Goal: Transaction & Acquisition: Purchase product/service

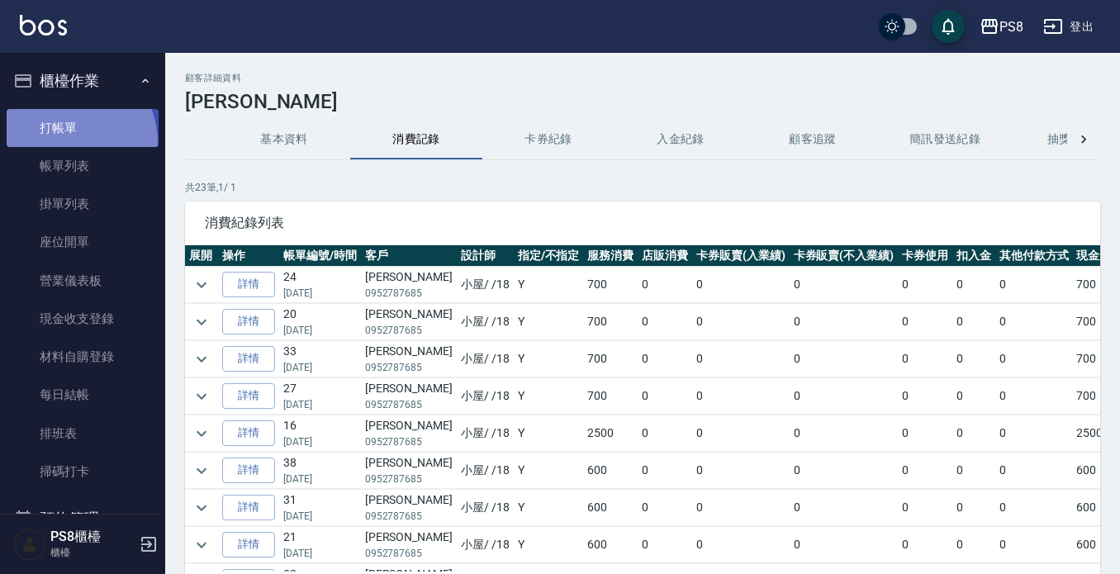
click at [62, 142] on link "打帳單" at bounding box center [83, 128] width 152 height 38
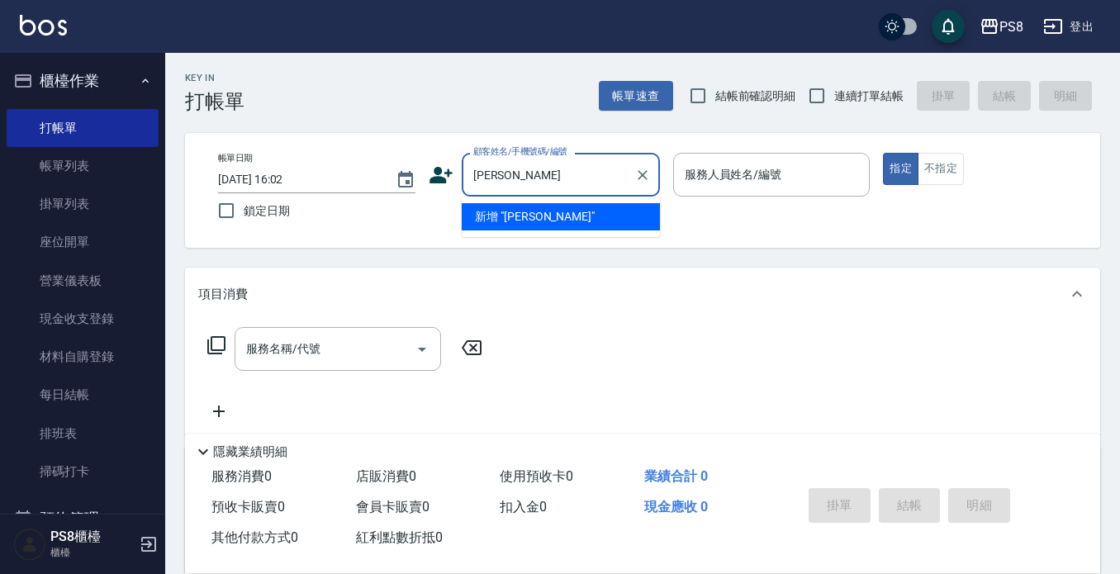
type input "黃"
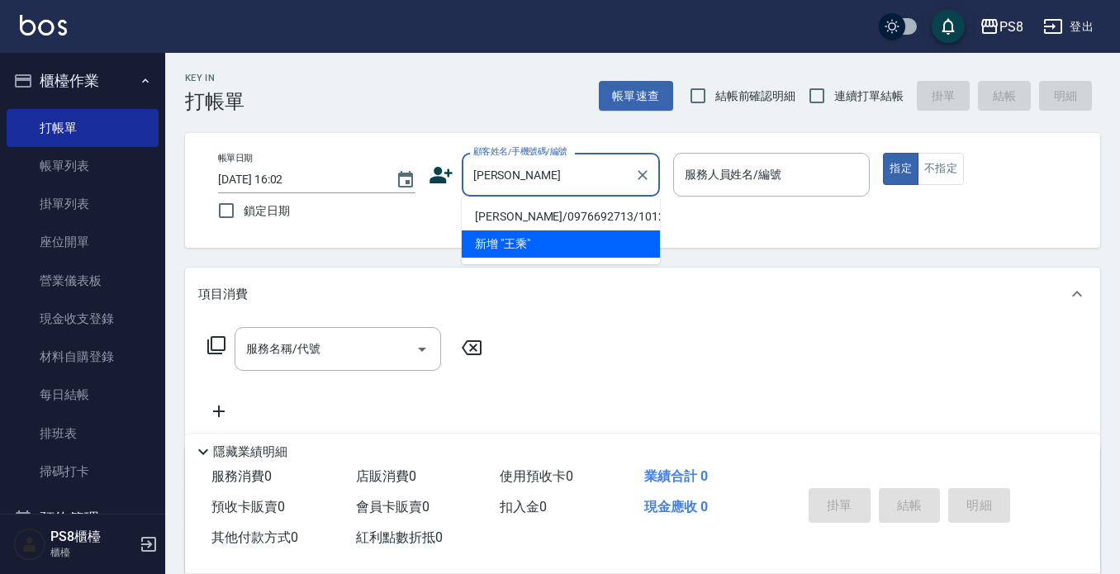
click at [525, 215] on li "[PERSON_NAME]/0976692713/10122" at bounding box center [561, 216] width 198 height 27
type input "[PERSON_NAME]/0976692713/10122"
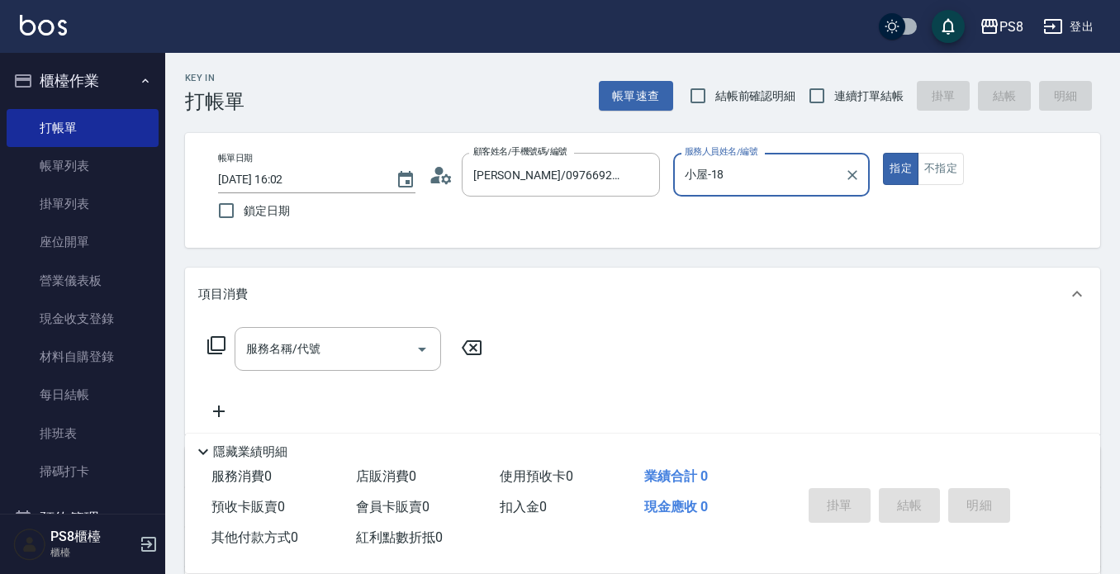
type input "小屋-18"
click at [442, 178] on icon at bounding box center [446, 178] width 10 height 10
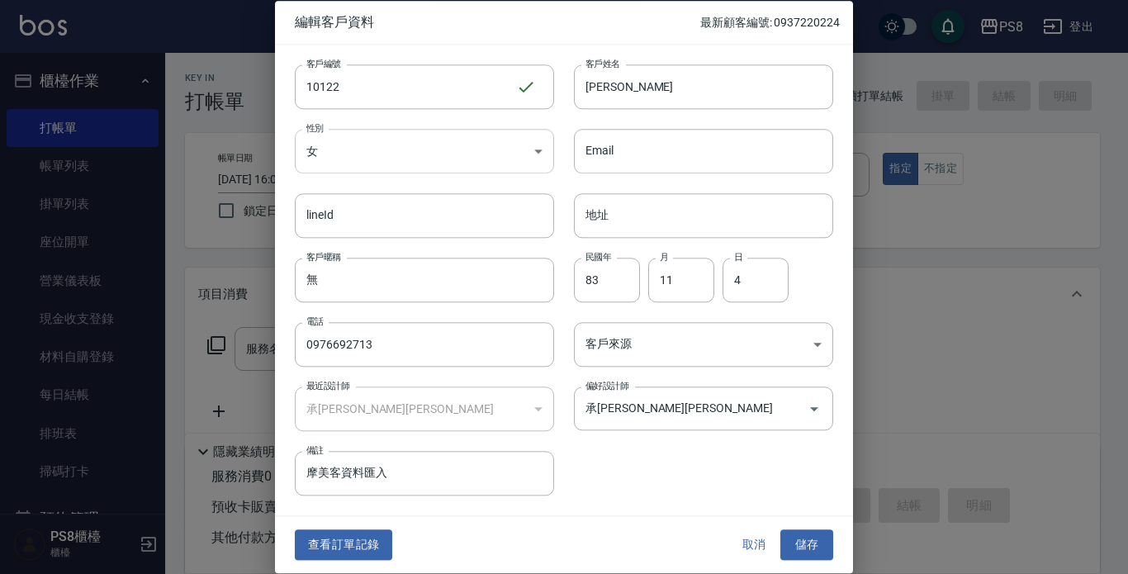
click at [417, 150] on body "PS8 登出 櫃檯作業 打帳單 帳單列表 掛單列表 座位開單 營業儀表板 現金收支登錄 材料自購登錄 每日結帳 排班表 掃碼打卡 預約管理 預約管理 單日預約…" at bounding box center [564, 402] width 1128 height 804
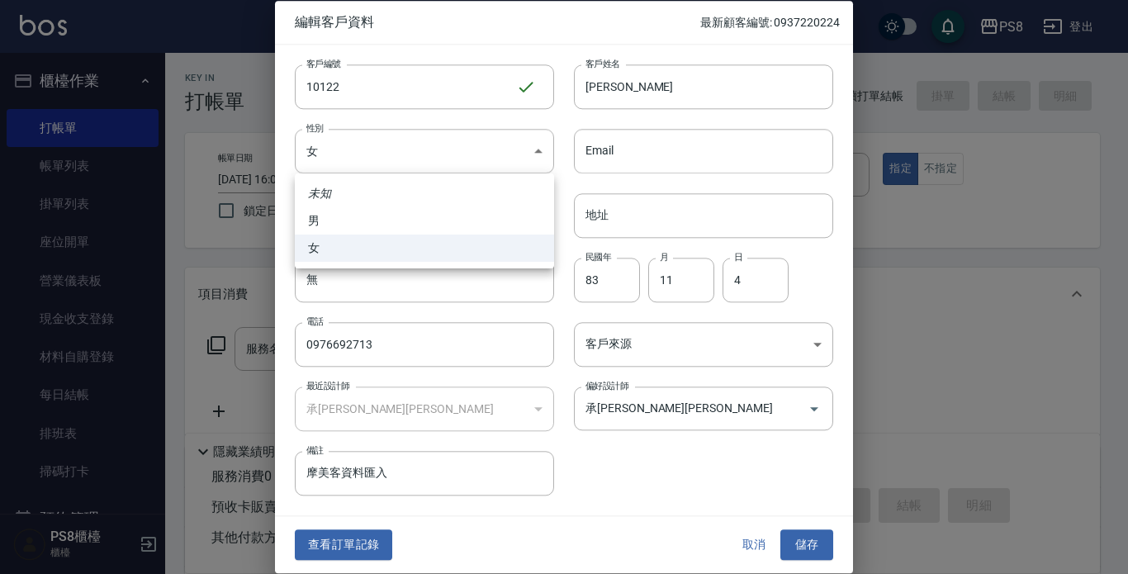
click at [370, 220] on li "男" at bounding box center [424, 220] width 259 height 27
type input "MALE"
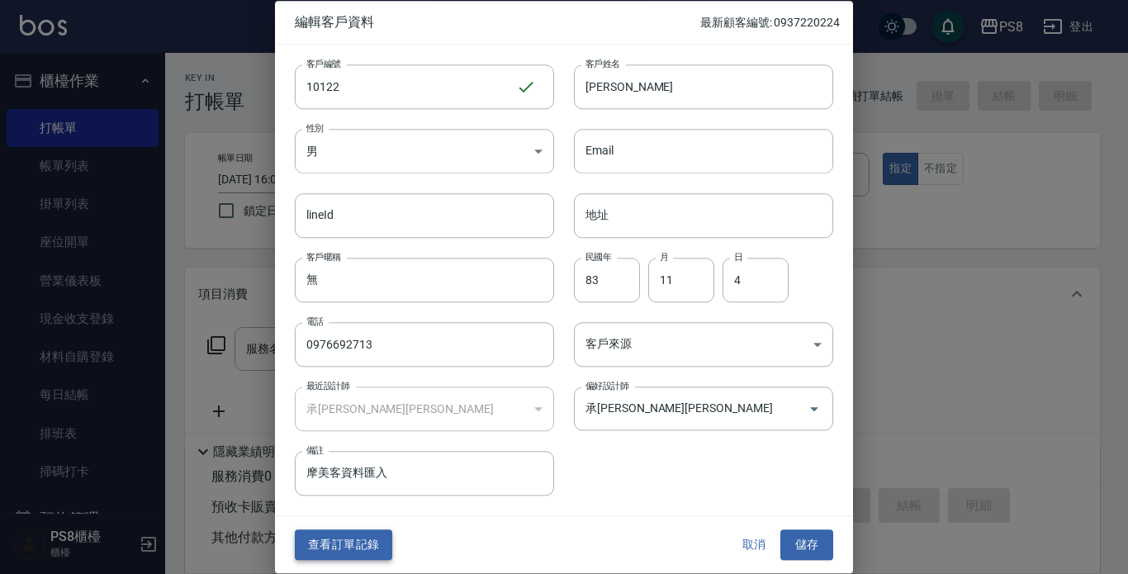
click at [358, 540] on button "查看訂單記錄" at bounding box center [343, 545] width 97 height 31
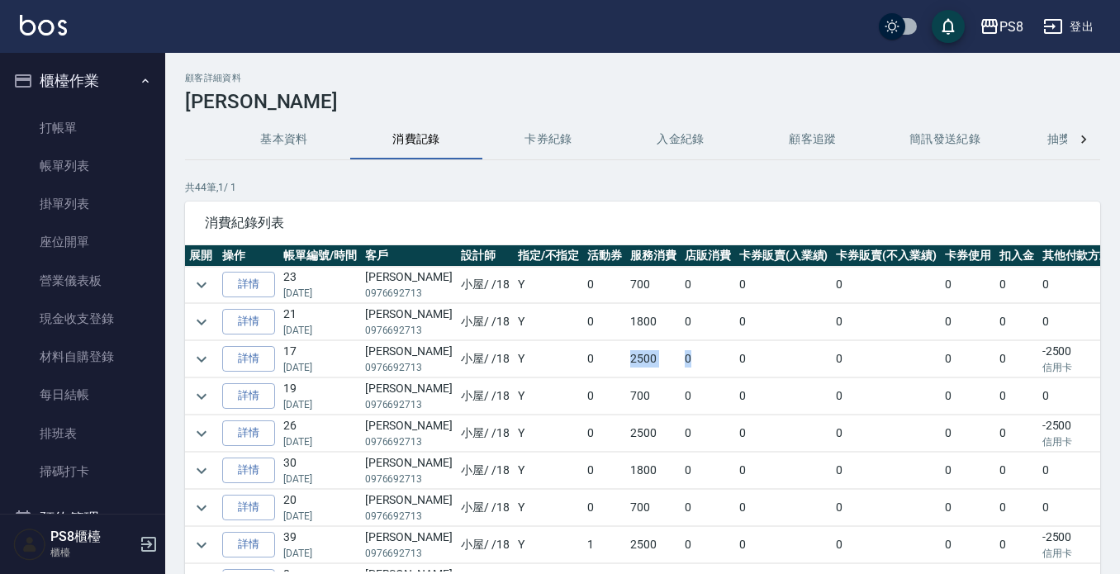
drag, startPoint x: 583, startPoint y: 358, endPoint x: 679, endPoint y: 367, distance: 96.2
click at [679, 367] on tr "詳情 17 05/31/2025 王乘郁 0976692713 小屋 / /18 Y 0 2500 0 0 0 0 0 -2500 信用卡 0" at bounding box center [697, 359] width 1024 height 36
click at [680, 367] on td "0" at bounding box center [707, 359] width 55 height 36
click at [484, 384] on td "小屋 / /18" at bounding box center [485, 396] width 57 height 36
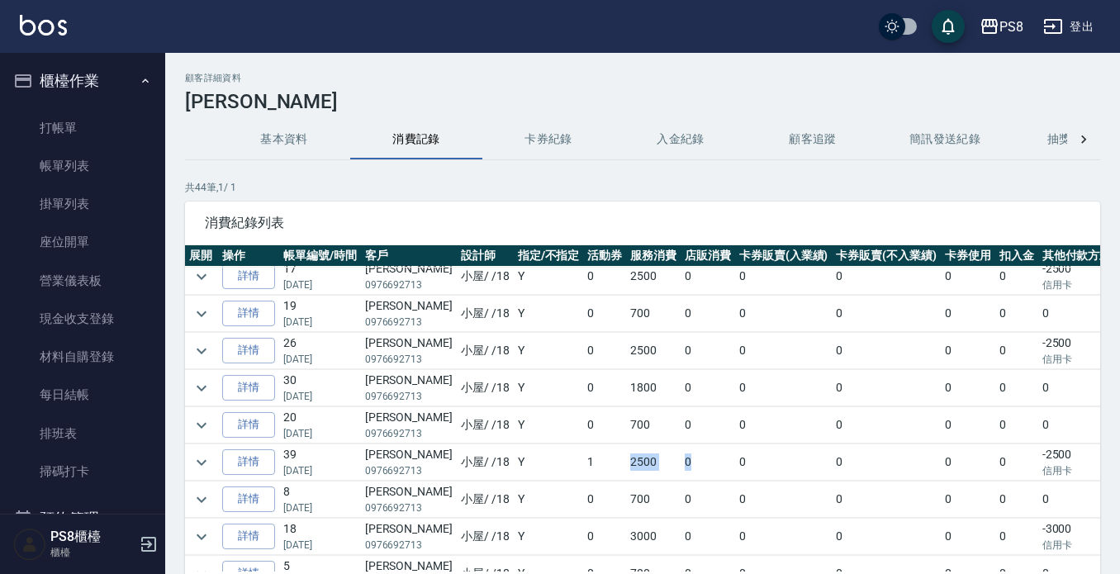
drag, startPoint x: 572, startPoint y: 453, endPoint x: 668, endPoint y: 455, distance: 95.8
click at [668, 455] on tr "詳情 39 01/04/2025 王乘郁 0976692713 小屋 / /18 Y 1 2500 0 0 0 0 0 -2500 信用卡 0" at bounding box center [697, 462] width 1024 height 36
click at [680, 456] on td "0" at bounding box center [707, 462] width 55 height 36
click at [680, 428] on td "0" at bounding box center [707, 425] width 55 height 36
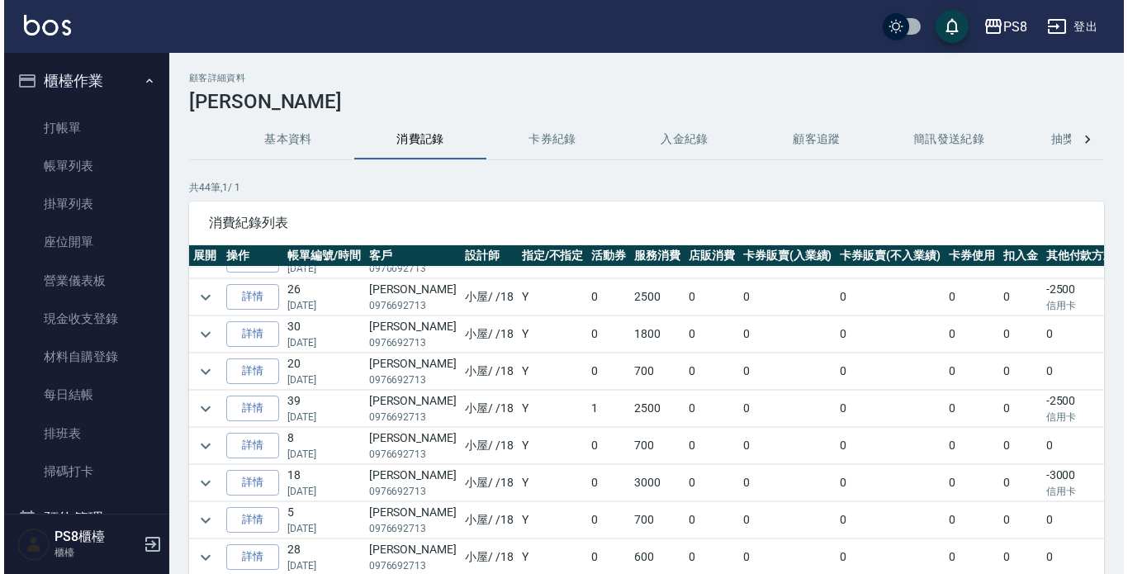
scroll to position [248, 0]
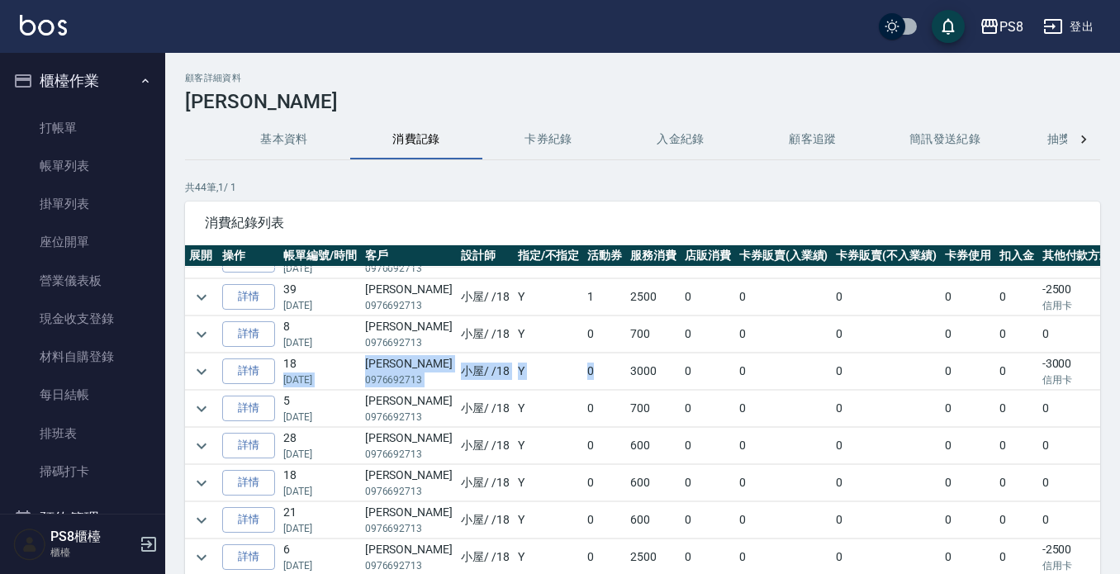
drag, startPoint x: 353, startPoint y: 371, endPoint x: 590, endPoint y: 370, distance: 237.0
click at [590, 370] on tr "詳情 18 10/19/2024 王乘郁 0976692713 小屋 / /18 Y 0 3000 0 0 0 0 0 -3000 信用卡 0" at bounding box center [697, 371] width 1024 height 36
click at [590, 370] on td "0" at bounding box center [604, 371] width 43 height 36
drag, startPoint x: 304, startPoint y: 371, endPoint x: 486, endPoint y: 386, distance: 183.1
click at [486, 386] on tr "詳情 18 10/19/2024 王乘郁 0976692713 小屋 / /18 Y 0 3000 0 0 0 0 0 -3000 信用卡 0" at bounding box center [697, 371] width 1024 height 36
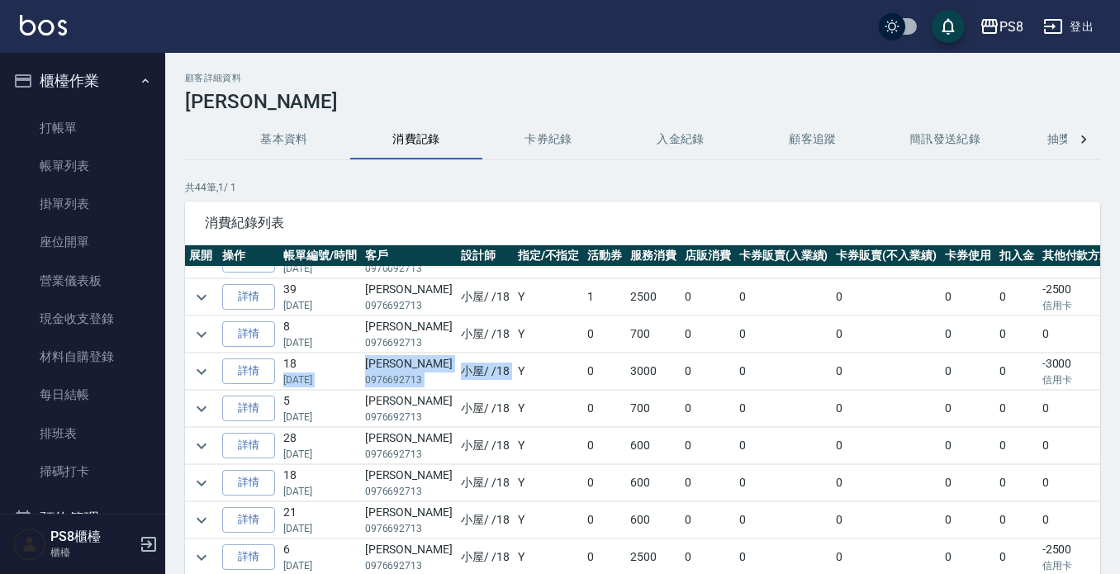
click at [514, 386] on td "Y" at bounding box center [549, 371] width 70 height 36
click at [832, 376] on td "0" at bounding box center [886, 371] width 109 height 36
click at [39, 38] on link at bounding box center [43, 27] width 47 height 24
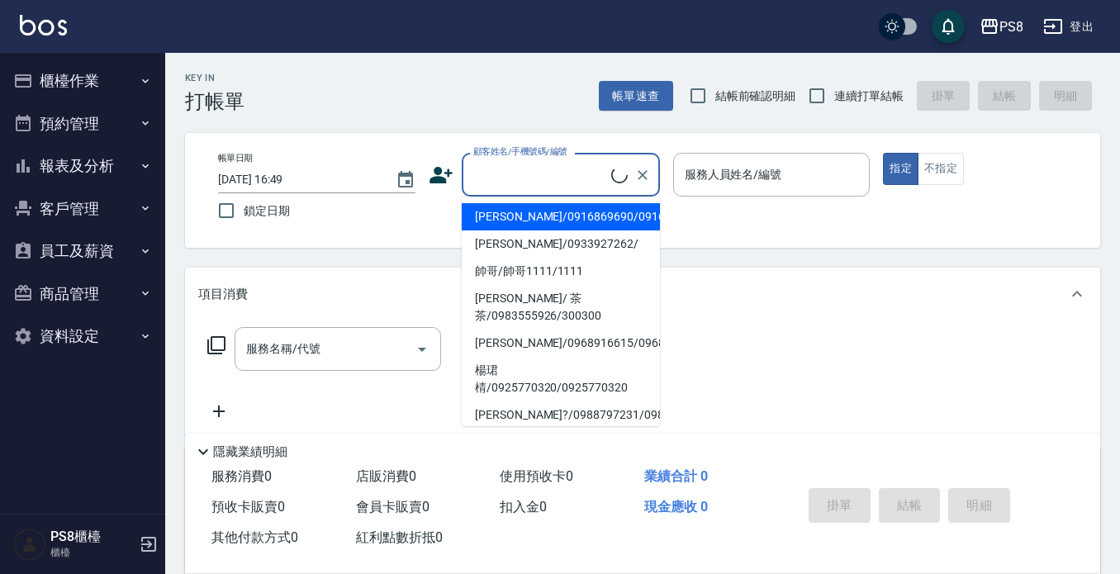
click at [489, 183] on input "顧客姓名/手機號碼/編號" at bounding box center [540, 174] width 142 height 29
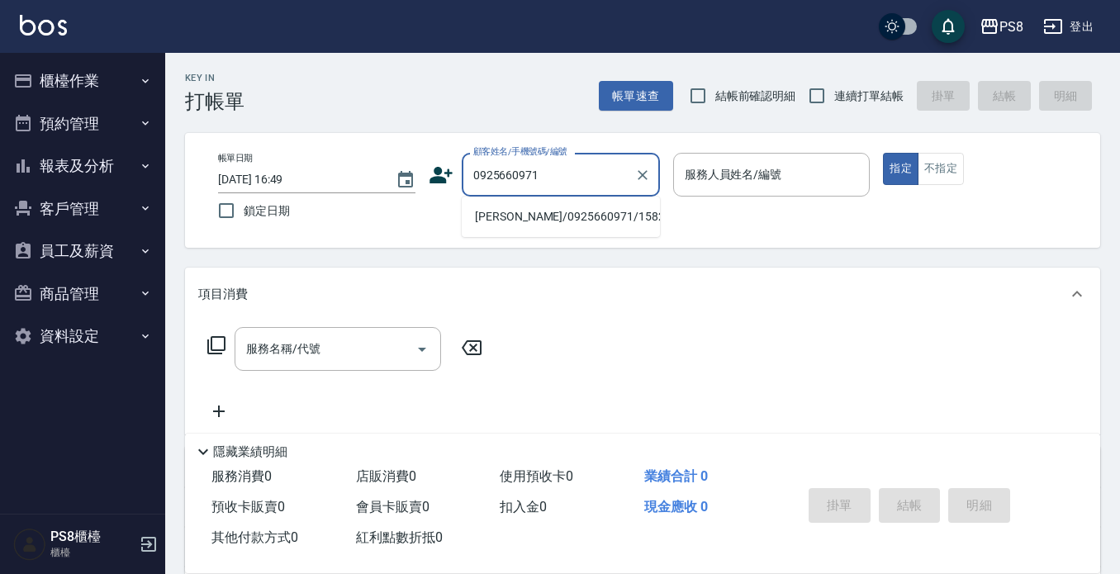
click at [511, 215] on li "林姮伶/0925660971/15825" at bounding box center [561, 216] width 198 height 27
type input "林姮伶/0925660971/15825"
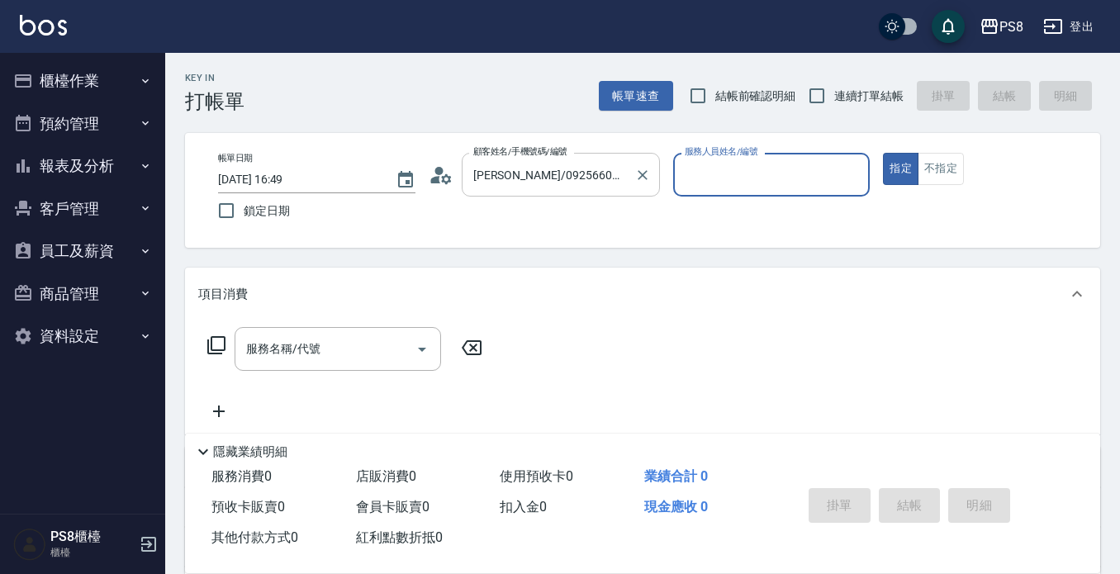
type input "佳亭-8"
click at [434, 175] on icon at bounding box center [441, 175] width 25 height 25
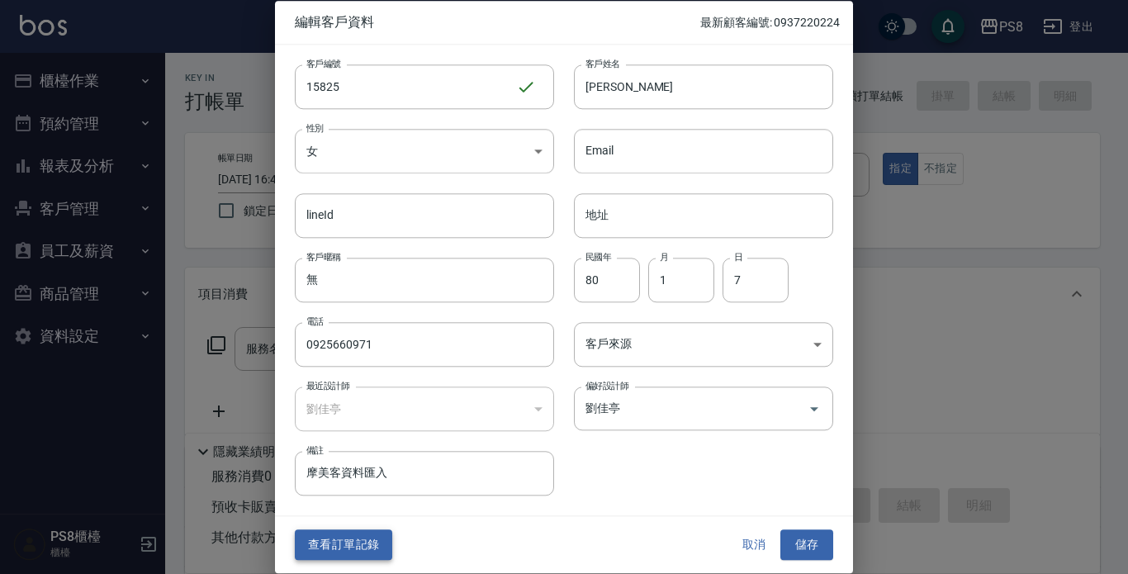
click at [351, 551] on button "查看訂單記錄" at bounding box center [343, 545] width 97 height 31
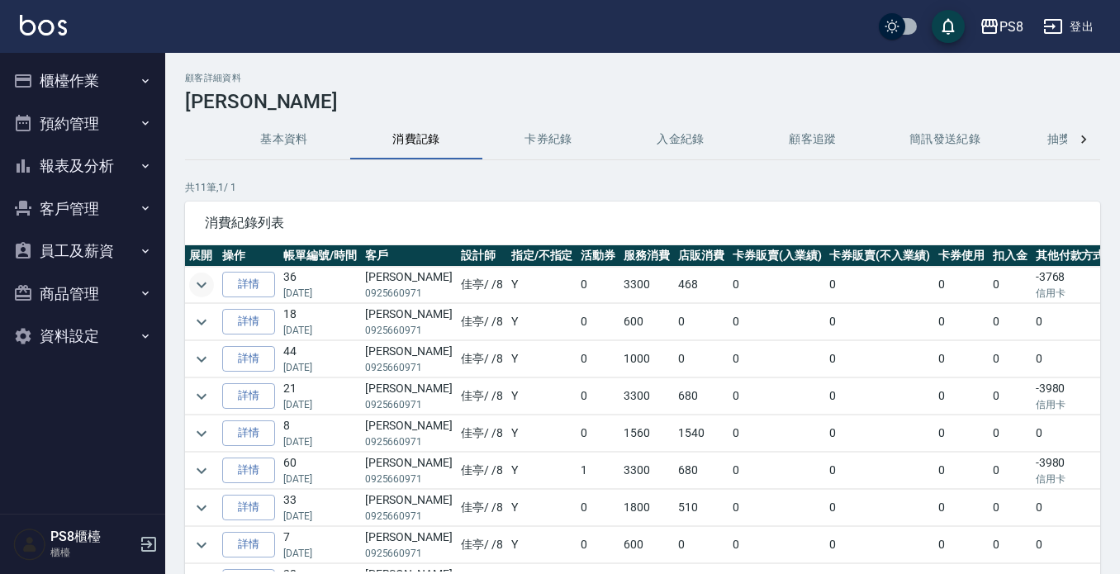
click at [203, 287] on icon "expand row" at bounding box center [202, 285] width 20 height 20
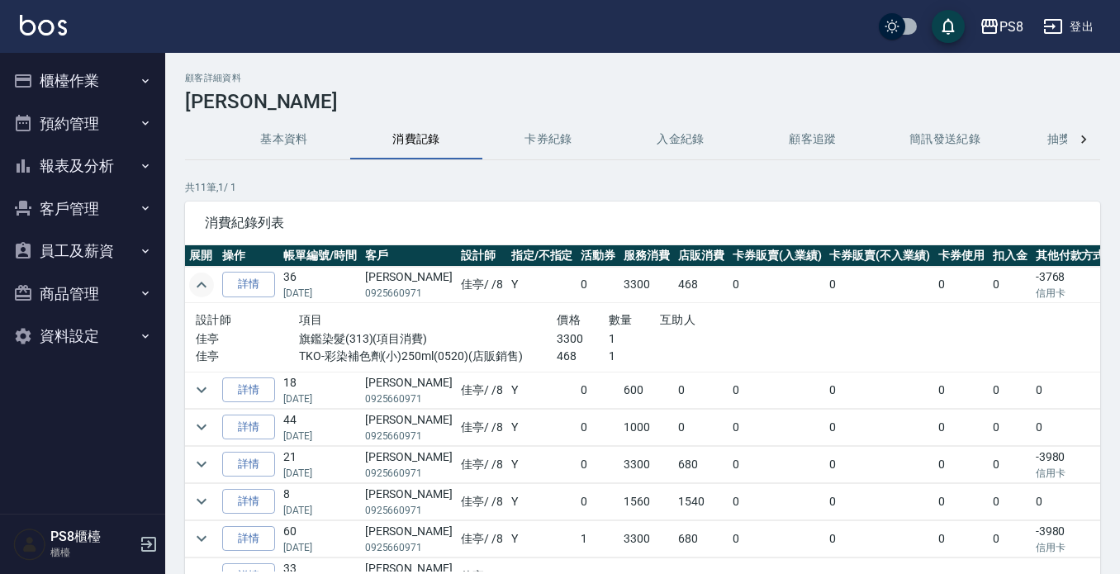
click at [39, 24] on img at bounding box center [43, 25] width 47 height 21
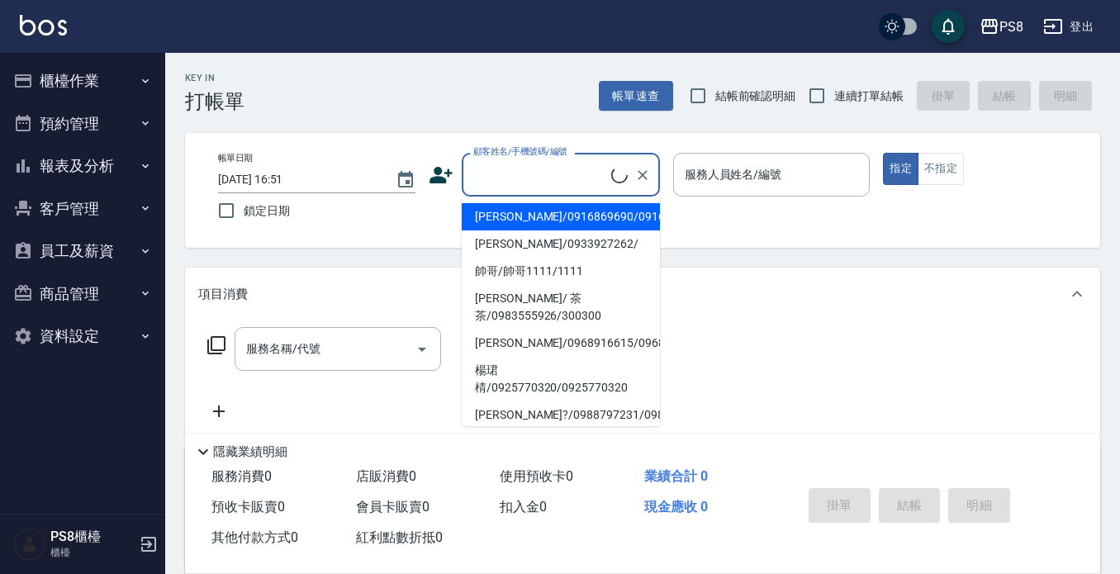
click at [513, 181] on input "顧客姓名/手機號碼/編號" at bounding box center [540, 174] width 142 height 29
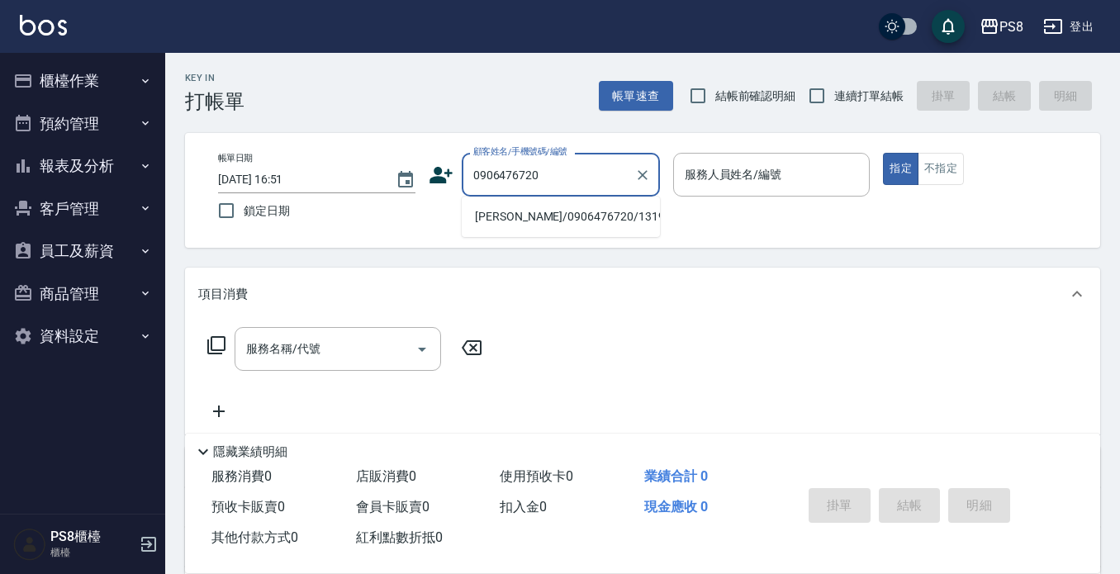
click at [492, 198] on ul "蔡文耀/0906476720/13194" at bounding box center [561, 217] width 198 height 40
click at [610, 215] on li "蔡文耀/0906476720/13194" at bounding box center [561, 216] width 198 height 27
type input "蔡文耀/0906476720/13194"
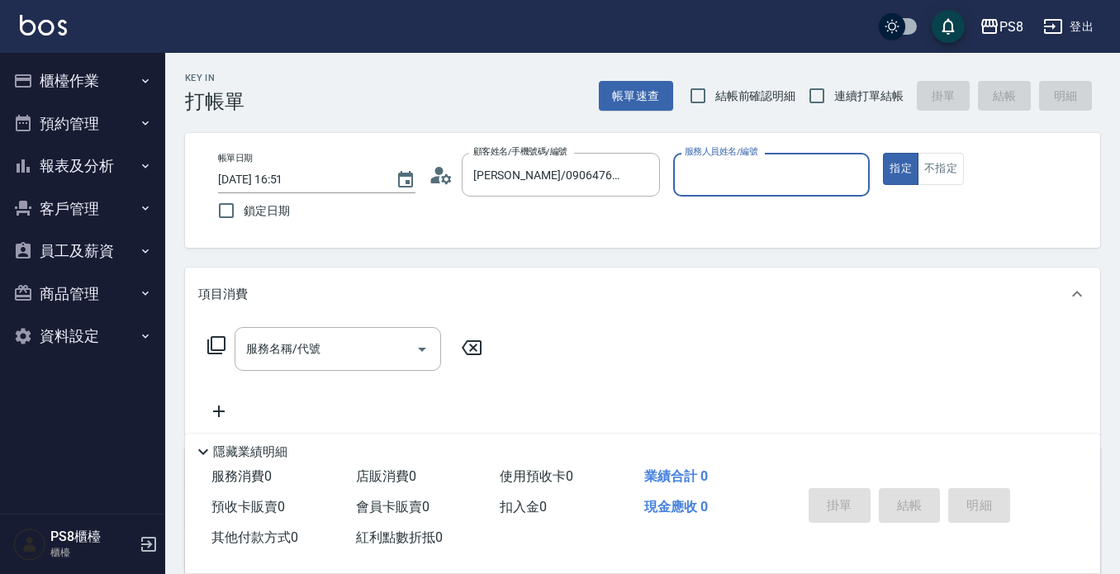
type input "佳亭-8"
click at [438, 173] on circle at bounding box center [438, 171] width 8 height 8
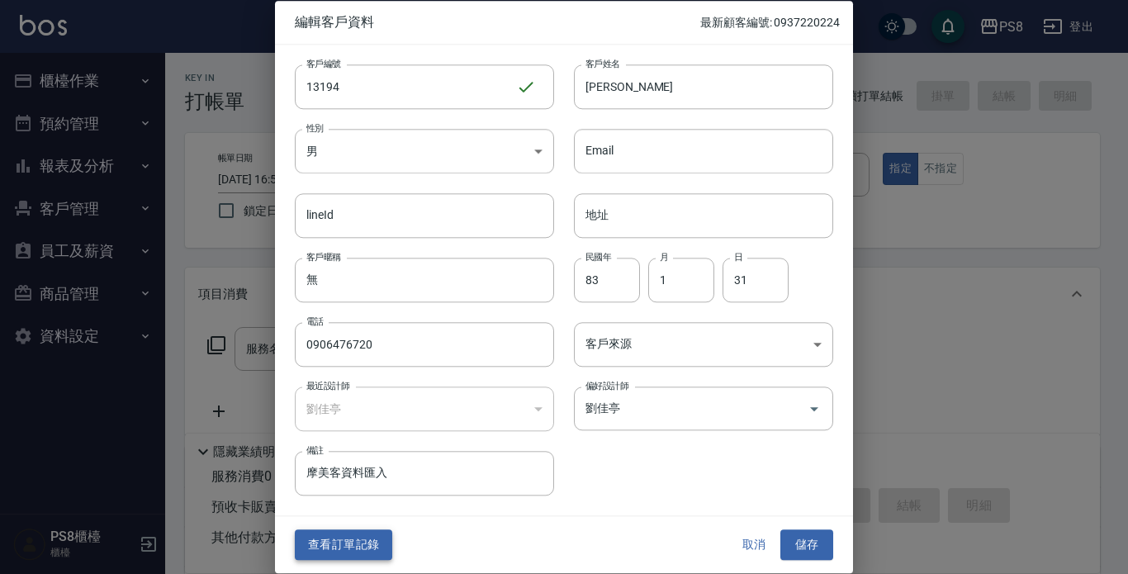
click at [362, 537] on button "查看訂單記錄" at bounding box center [343, 545] width 97 height 31
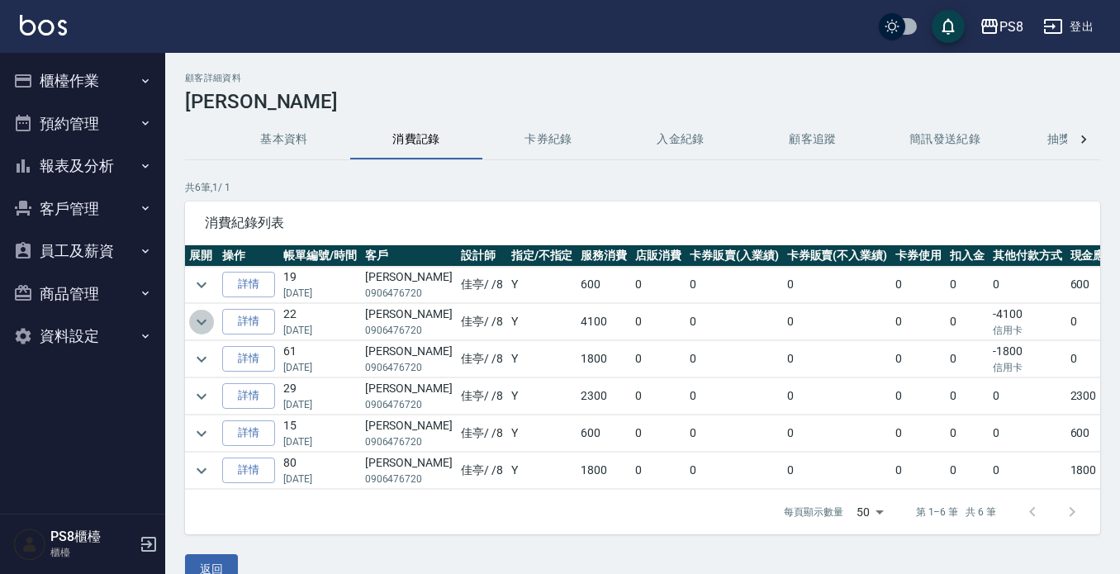
click at [206, 320] on icon "expand row" at bounding box center [202, 322] width 10 height 6
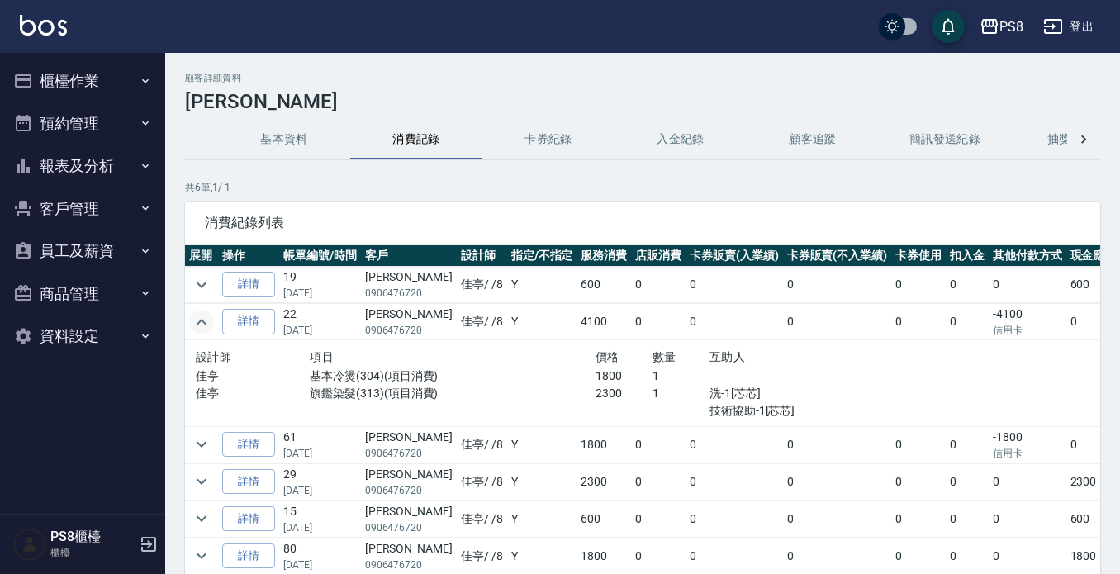
click at [42, 28] on img at bounding box center [43, 25] width 47 height 21
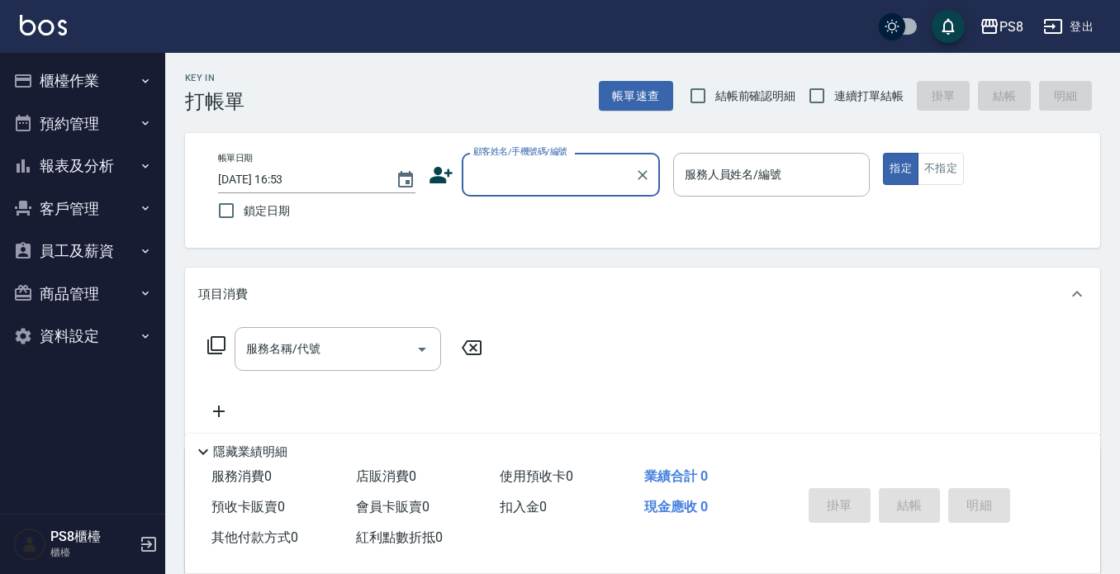
click at [215, 346] on icon at bounding box center [216, 345] width 20 height 20
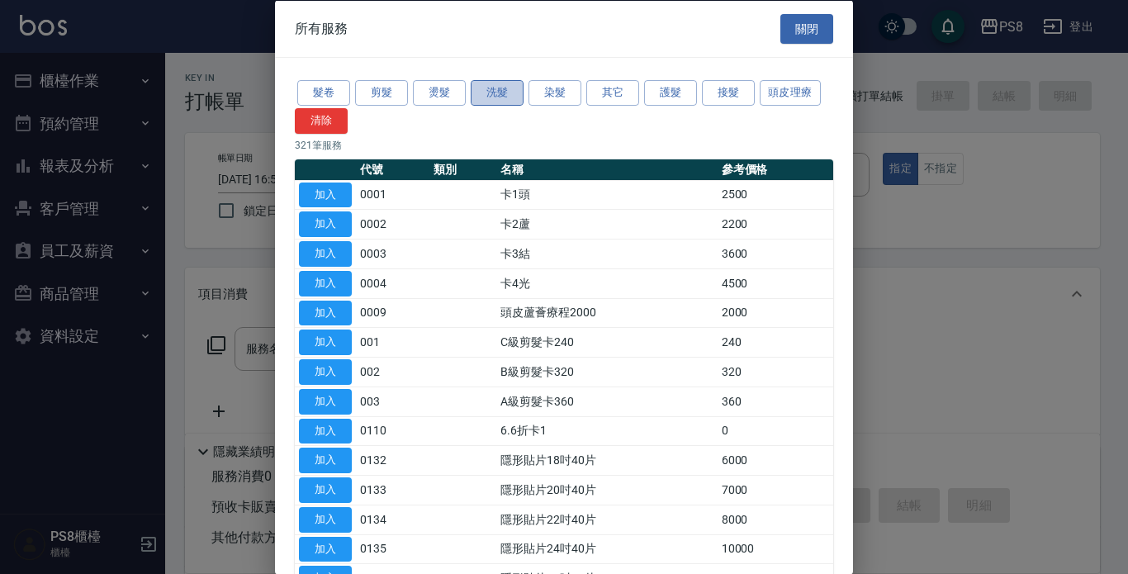
click at [497, 92] on button "洗髮" at bounding box center [497, 93] width 53 height 26
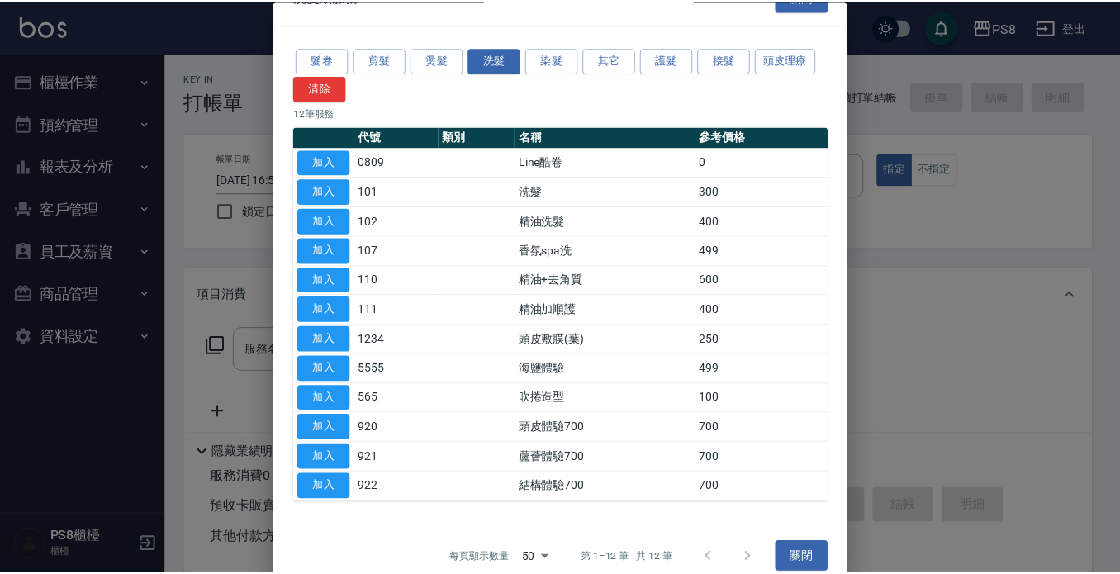
scroll to position [51, 0]
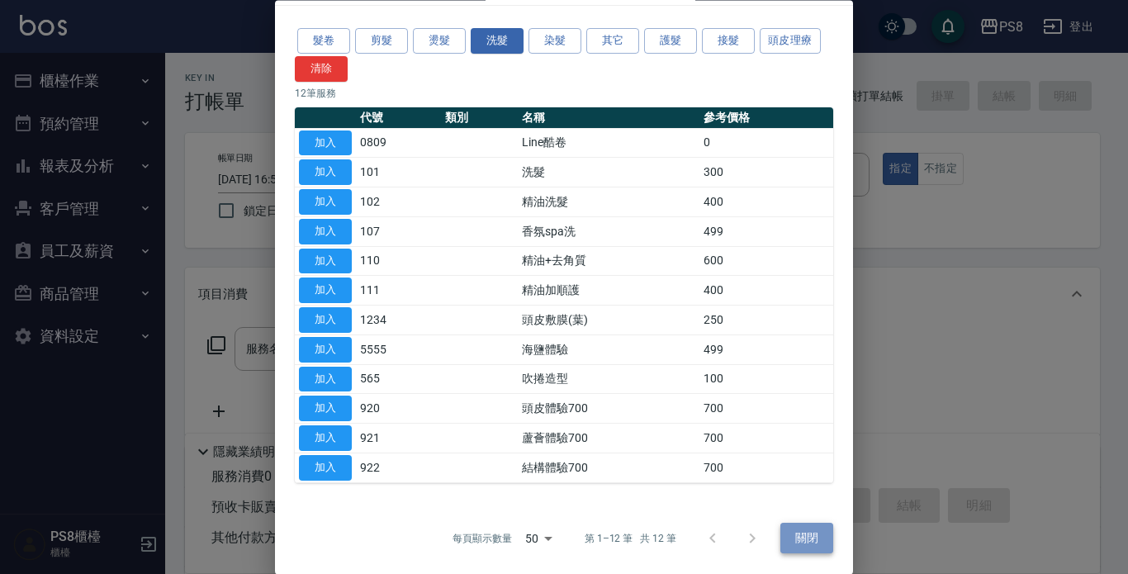
click at [802, 547] on button "關閉" at bounding box center [806, 539] width 53 height 31
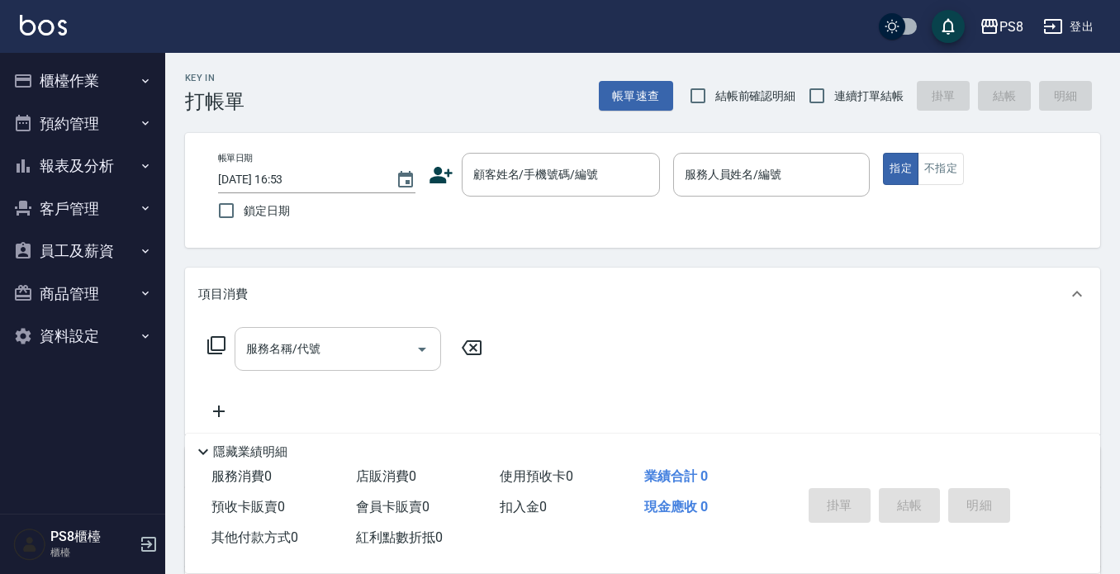
click at [257, 350] on input "服務名稱/代號" at bounding box center [325, 348] width 167 height 29
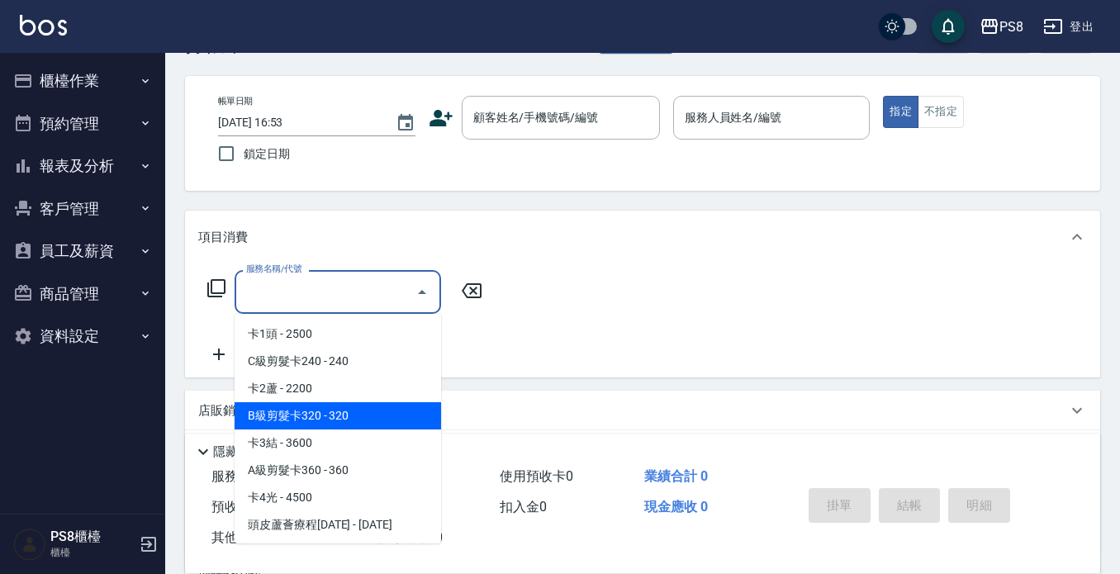
scroll to position [165, 0]
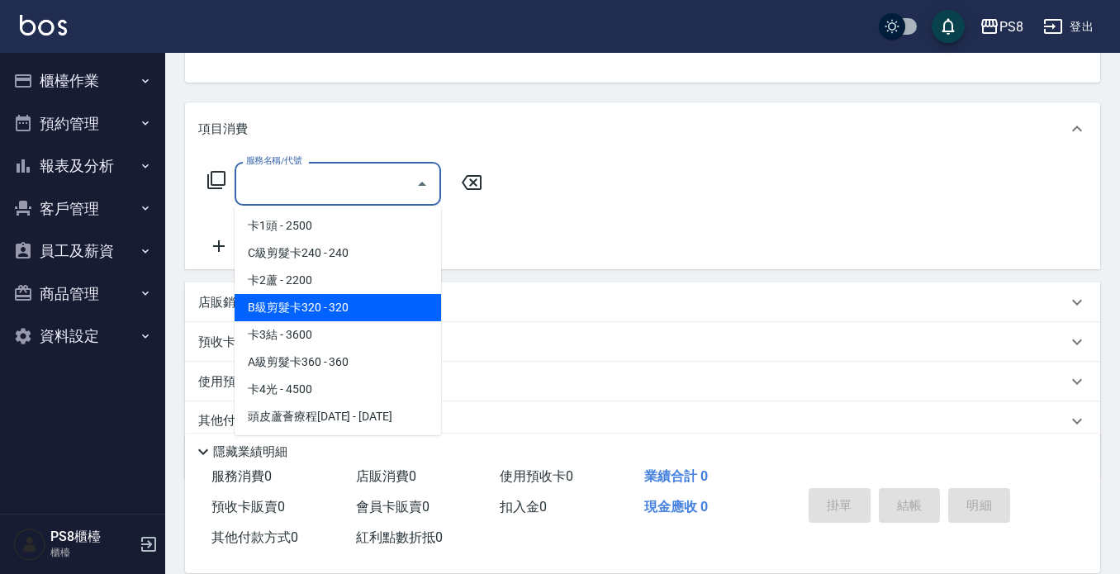
click at [534, 176] on div "服務名稱/代號 服務名稱/代號" at bounding box center [642, 212] width 915 height 114
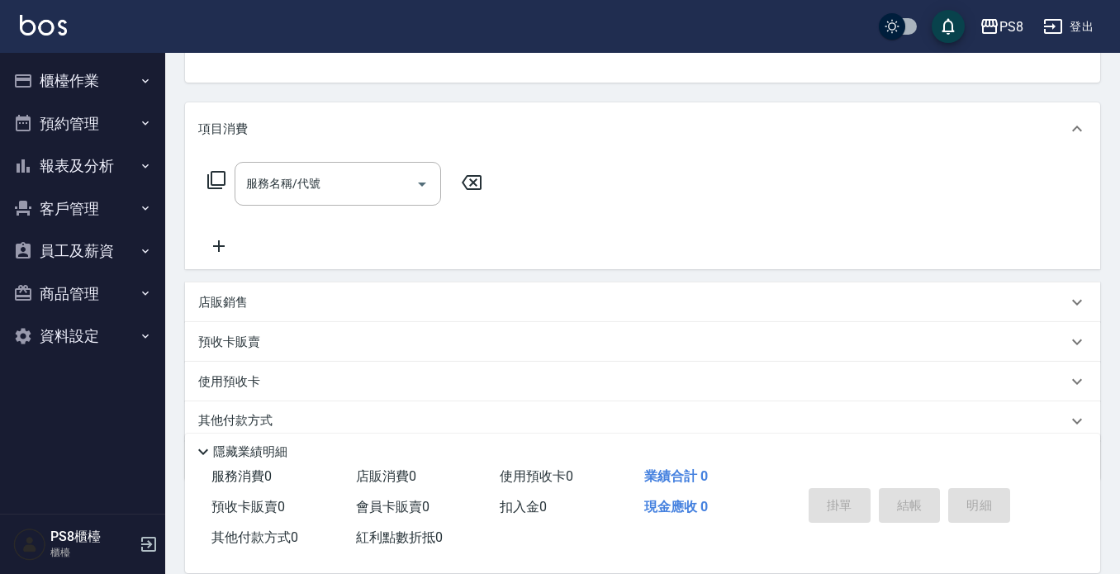
click at [264, 301] on div "店販銷售" at bounding box center [632, 302] width 869 height 17
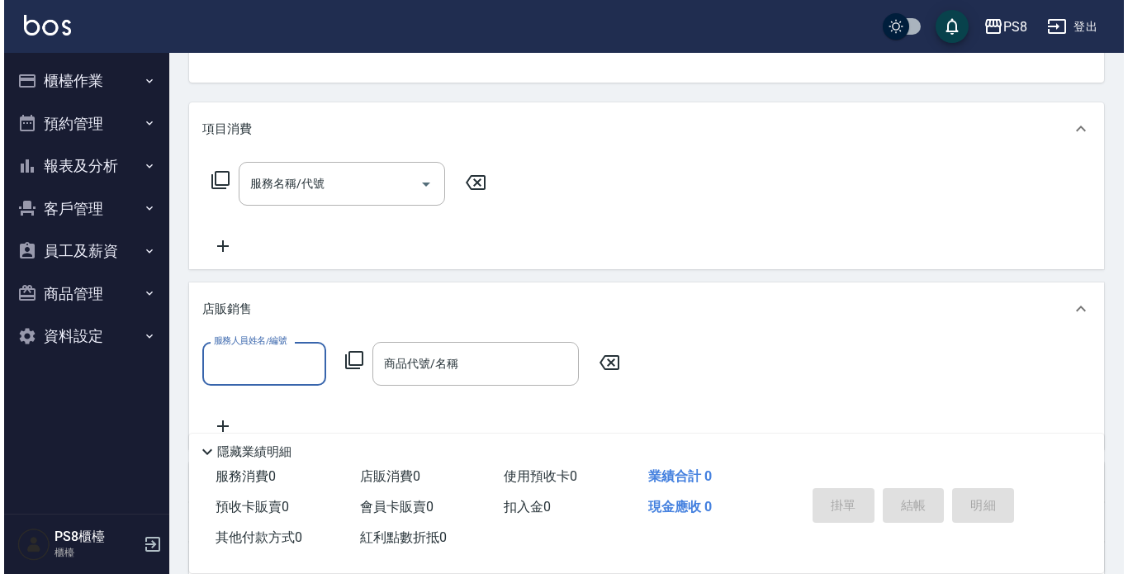
scroll to position [0, 0]
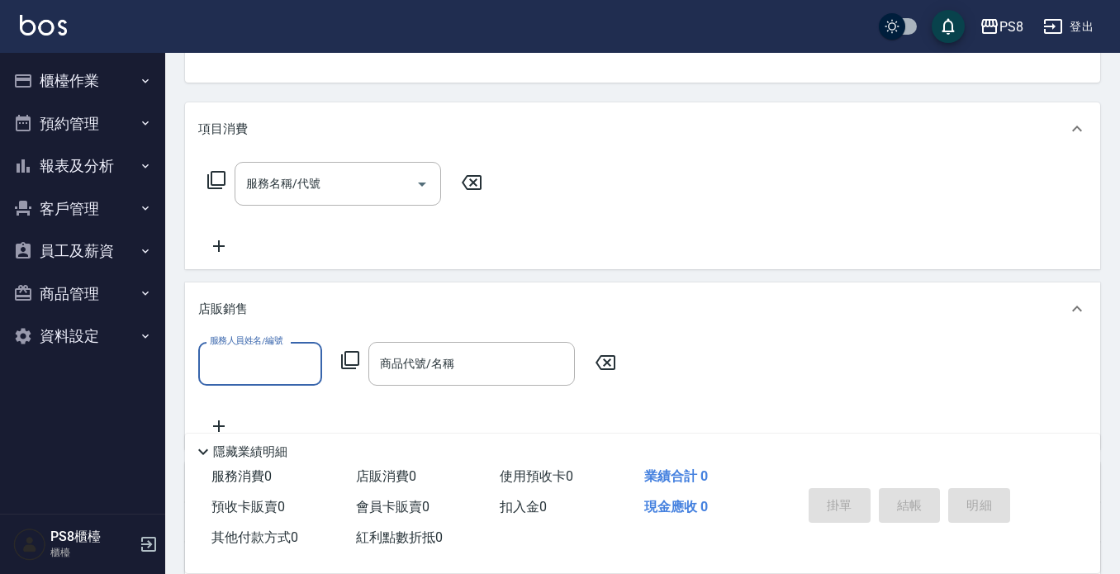
click at [351, 363] on icon at bounding box center [350, 360] width 20 height 20
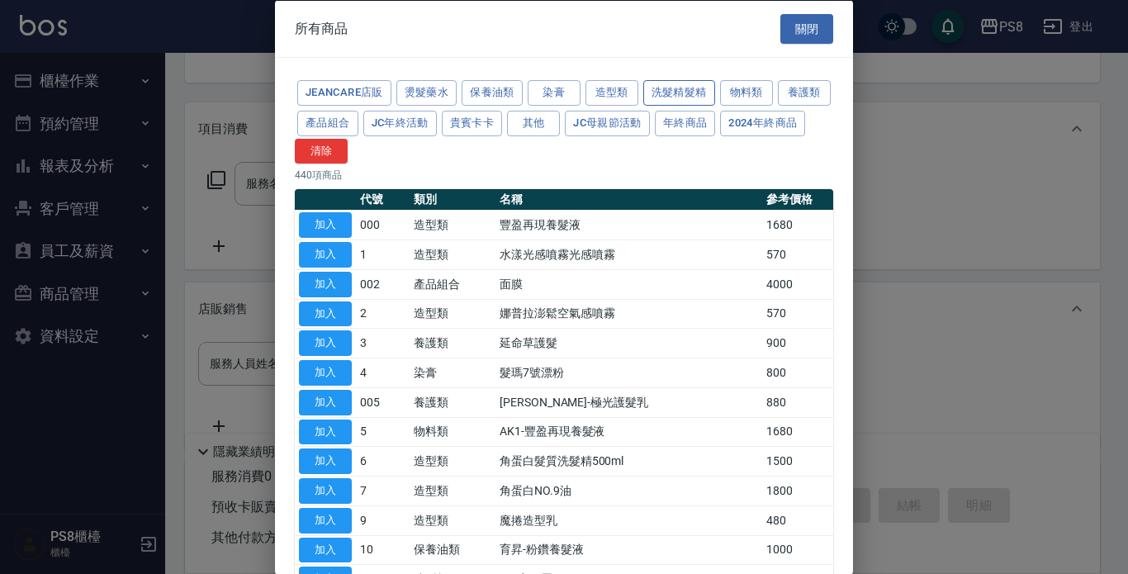
click at [661, 93] on button "洗髮精髮精" at bounding box center [679, 93] width 72 height 26
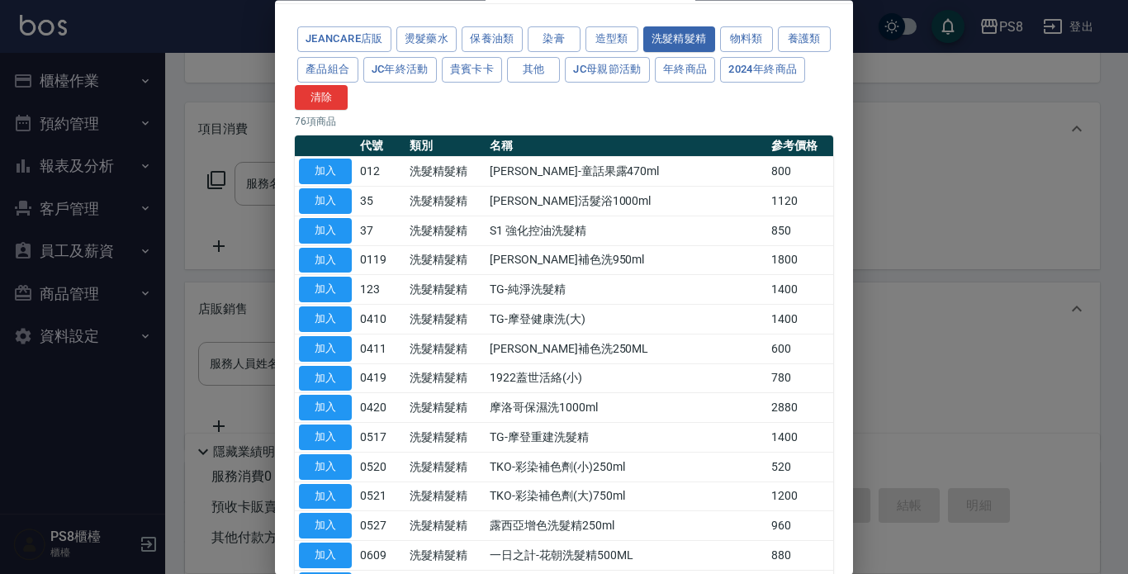
scroll to position [83, 0]
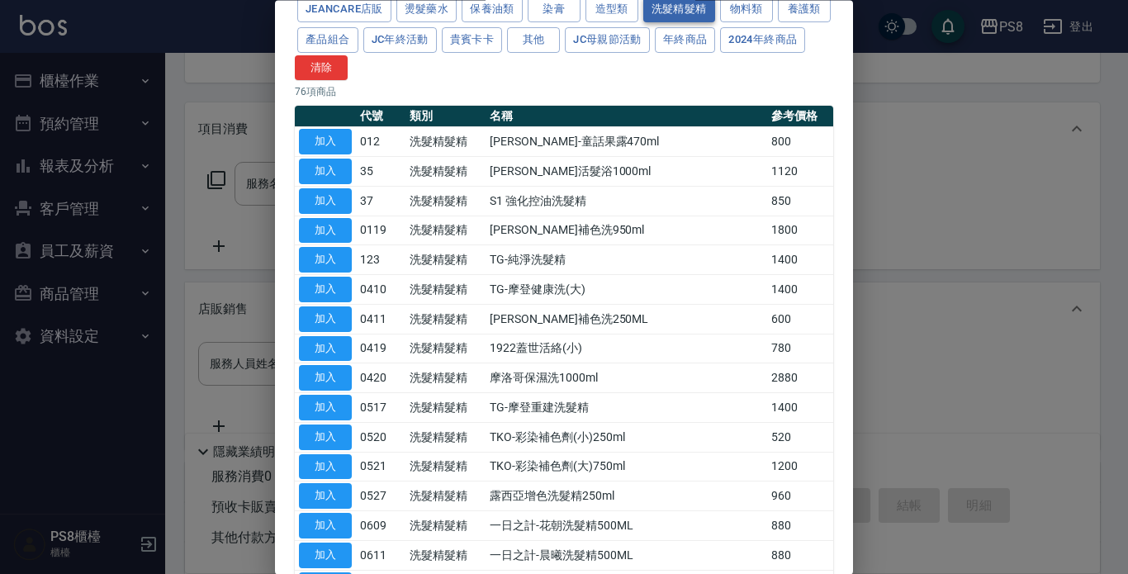
click at [643, 0] on button "洗髮精髮精" at bounding box center [679, 11] width 72 height 26
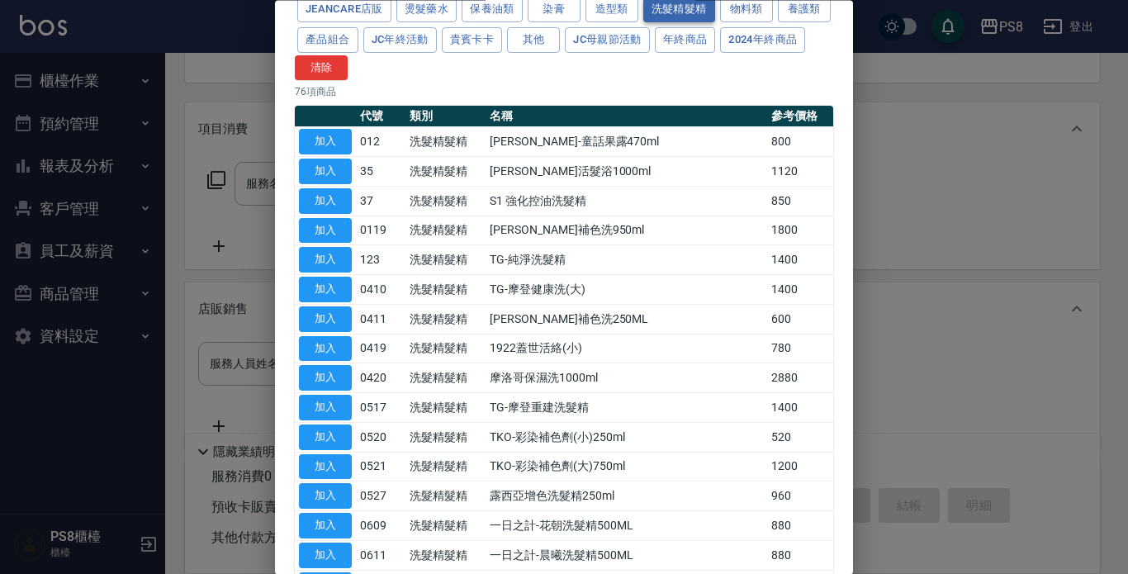
click at [643, 0] on button "洗髮精髮精" at bounding box center [679, 11] width 72 height 26
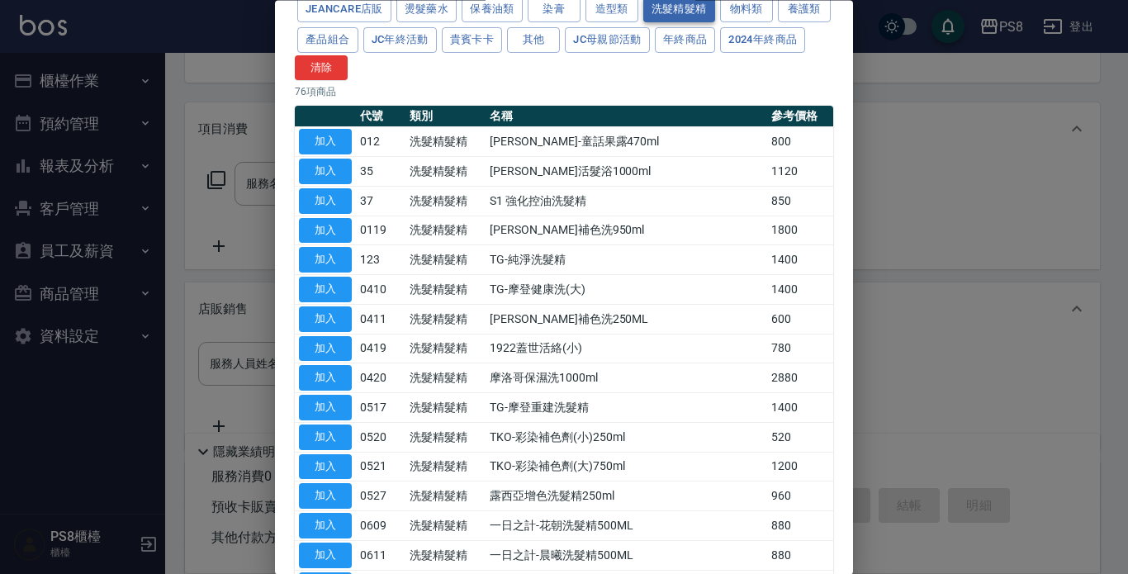
click at [643, 0] on button "洗髮精髮精" at bounding box center [679, 11] width 72 height 26
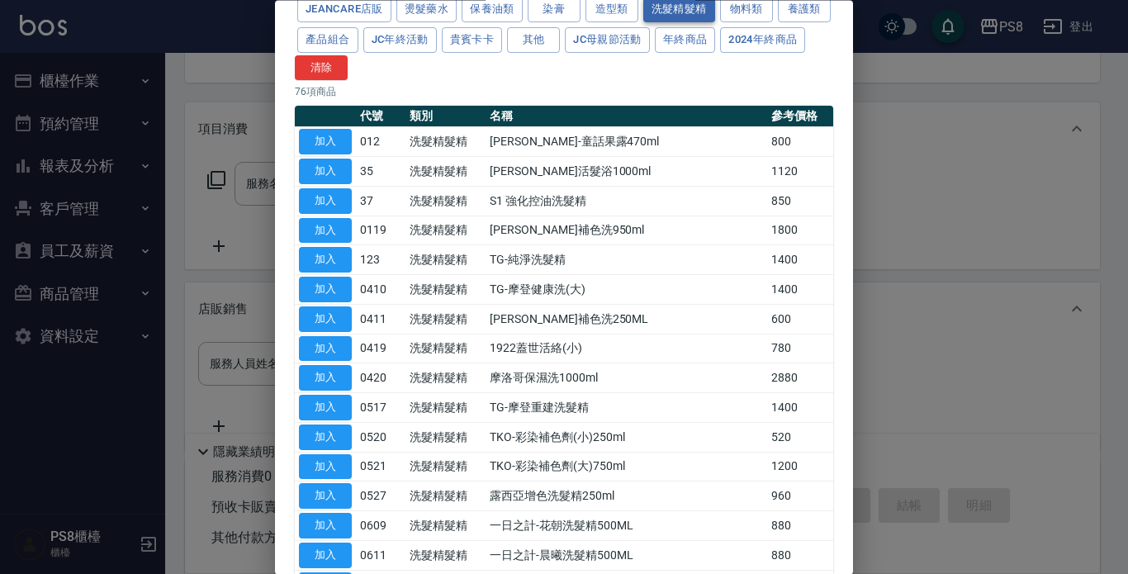
click at [643, 0] on button "洗髮精髮精" at bounding box center [679, 11] width 72 height 26
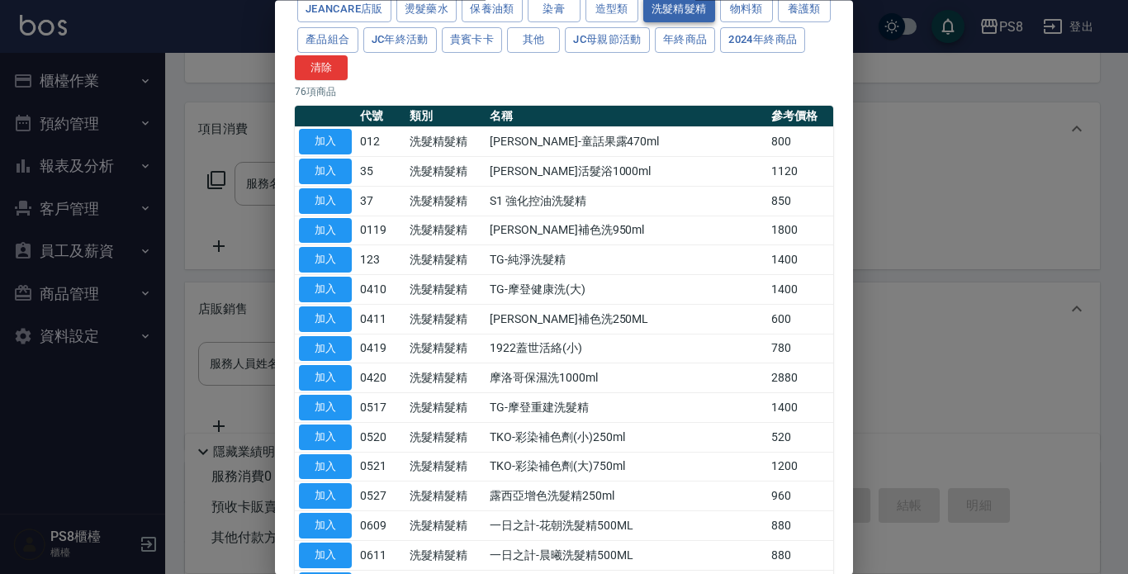
click at [643, 0] on button "洗髮精髮精" at bounding box center [679, 11] width 72 height 26
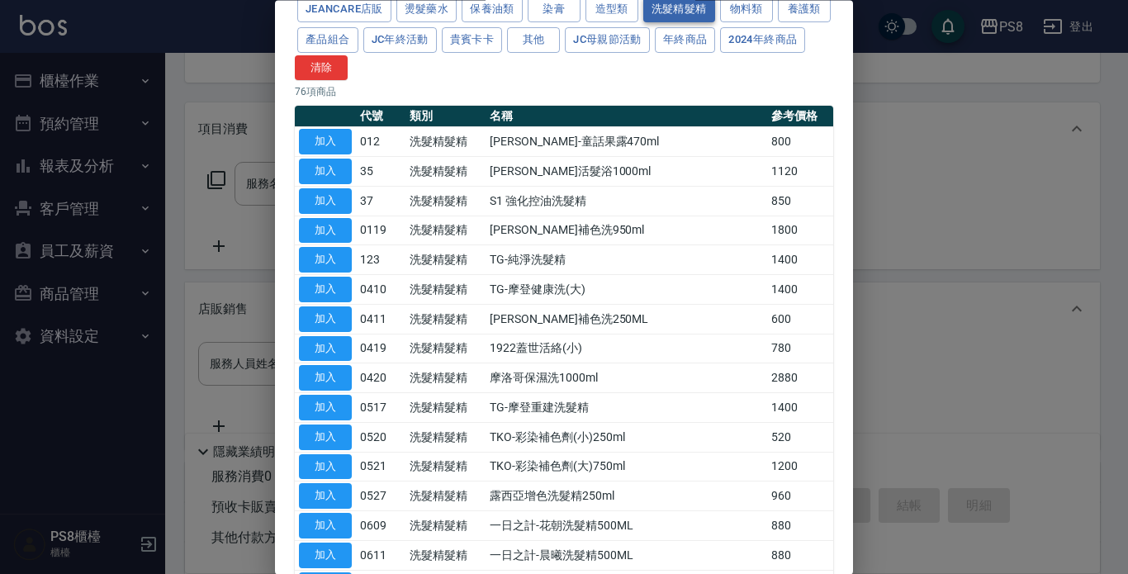
click at [643, 0] on button "洗髮精髮精" at bounding box center [679, 11] width 72 height 26
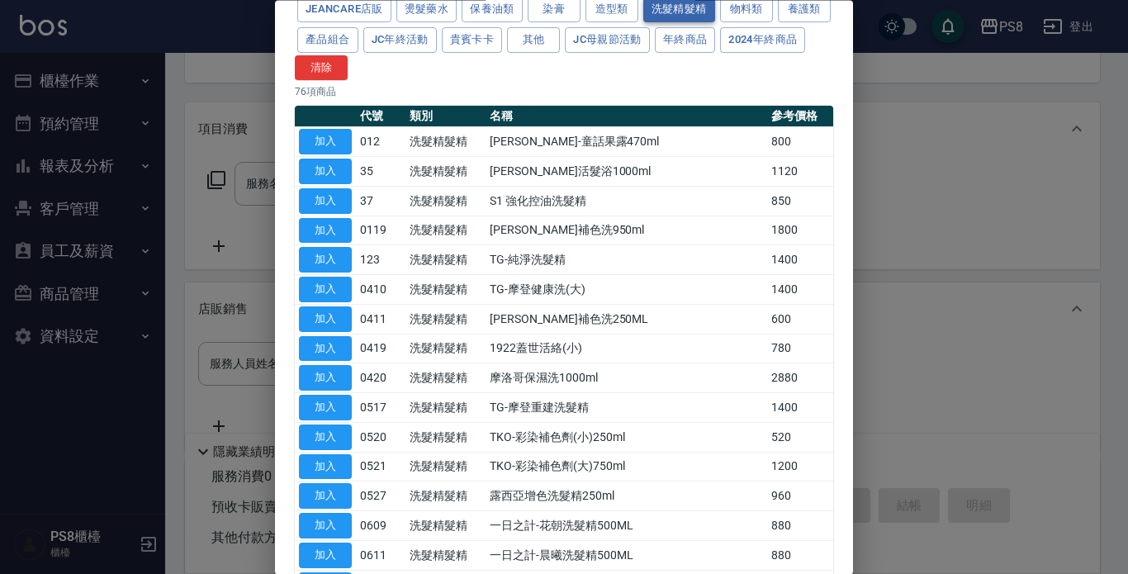
click at [643, 0] on button "洗髮精髮精" at bounding box center [679, 11] width 72 height 26
drag, startPoint x: 52, startPoint y: 102, endPoint x: 111, endPoint y: 49, distance: 80.1
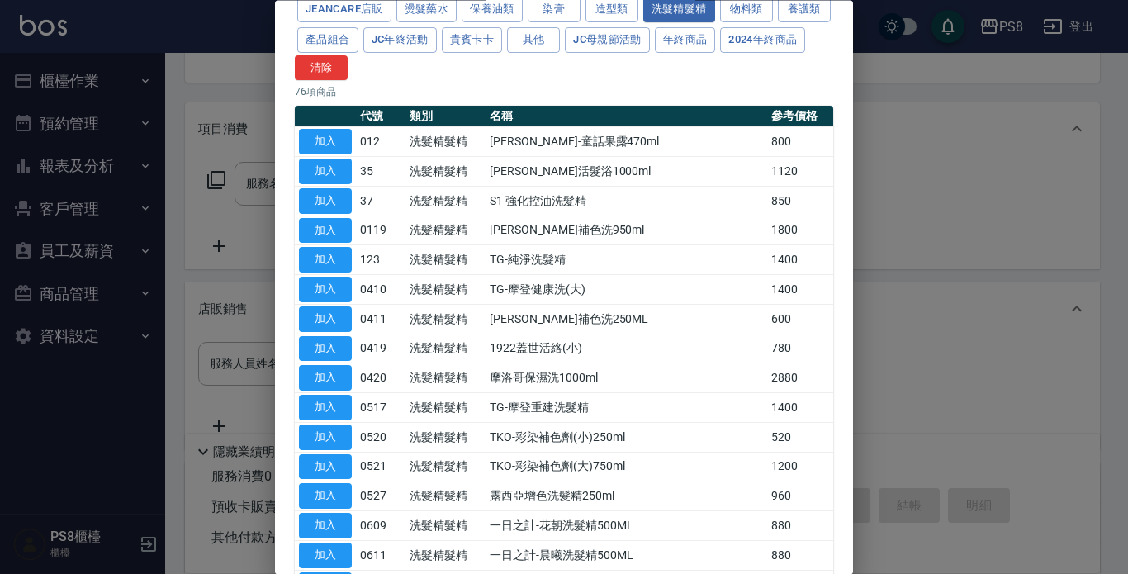
click at [52, 101] on div at bounding box center [564, 287] width 1128 height 574
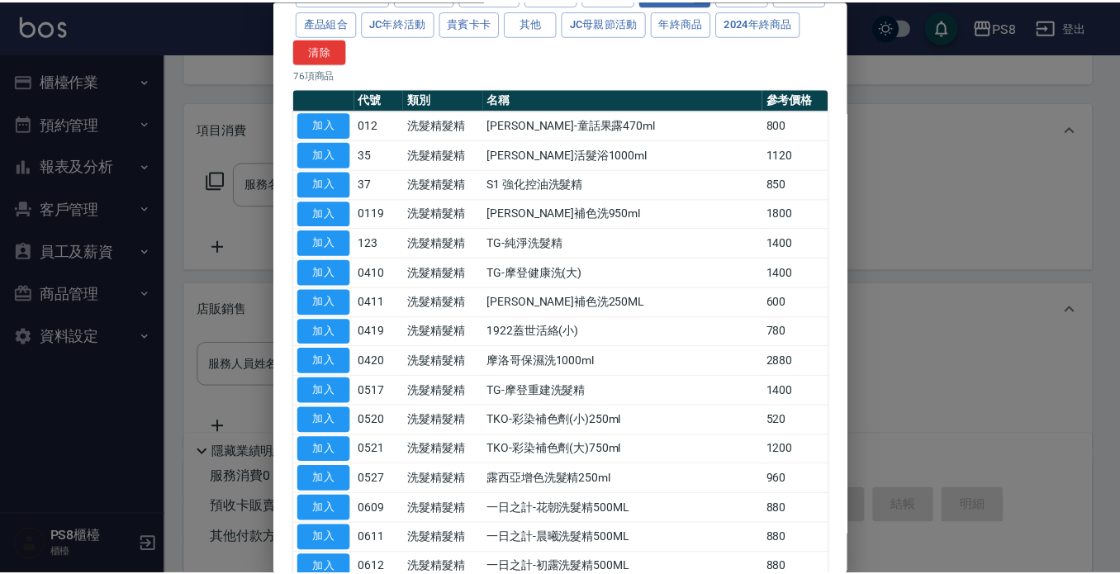
scroll to position [0, 0]
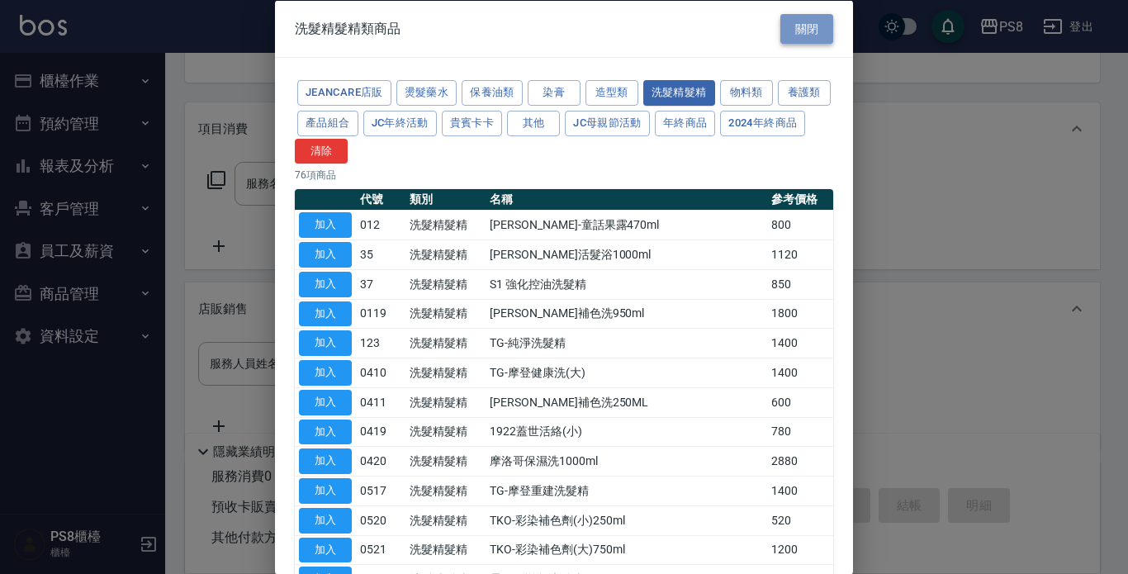
click at [803, 18] on button "關閉" at bounding box center [806, 28] width 53 height 31
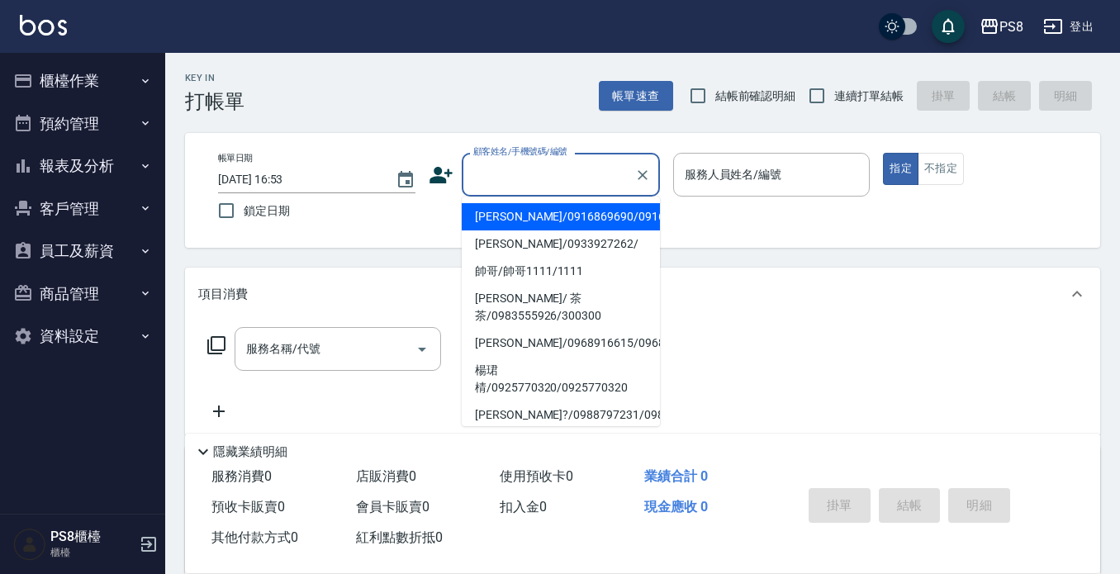
click at [499, 178] on input "顧客姓名/手機號碼/編號" at bounding box center [548, 174] width 159 height 29
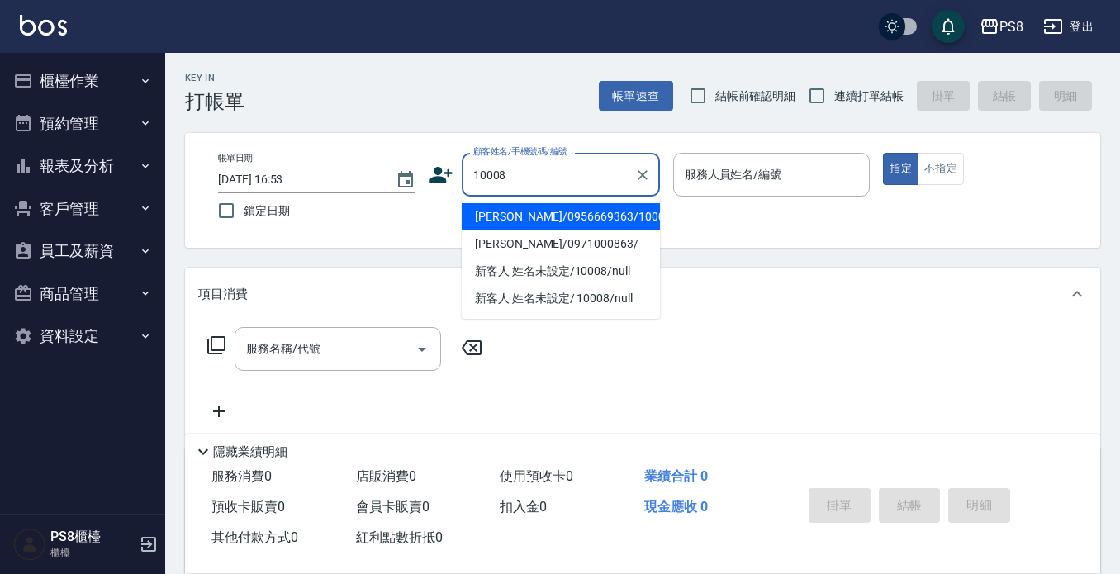
click at [514, 210] on li "[PERSON_NAME]/0956669363/10008" at bounding box center [561, 216] width 198 height 27
type input "[PERSON_NAME]/0956669363/10008"
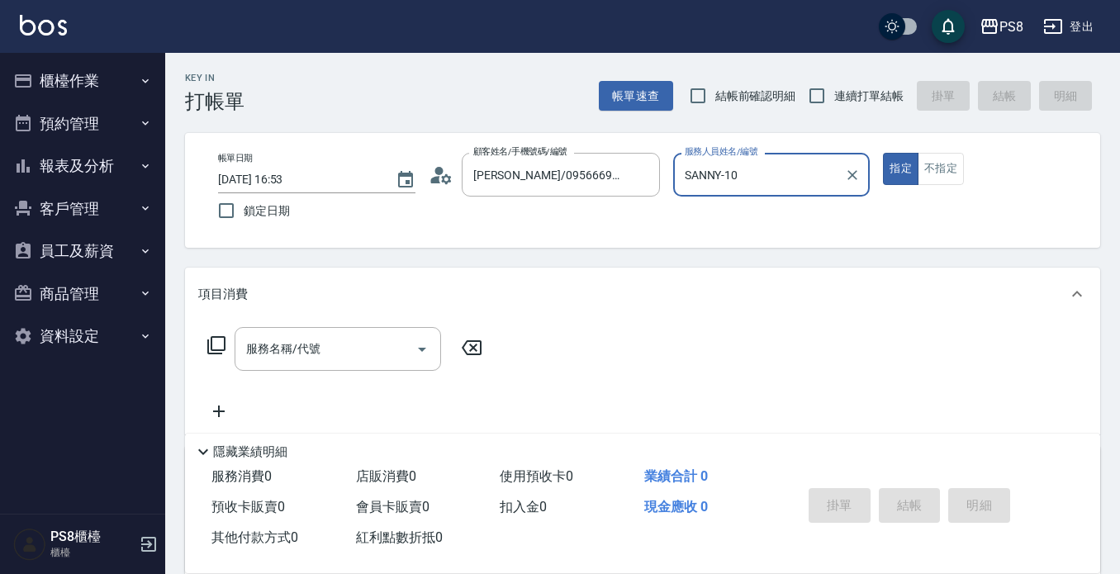
type input "SANNY-10"
click at [944, 160] on button "不指定" at bounding box center [940, 169] width 46 height 32
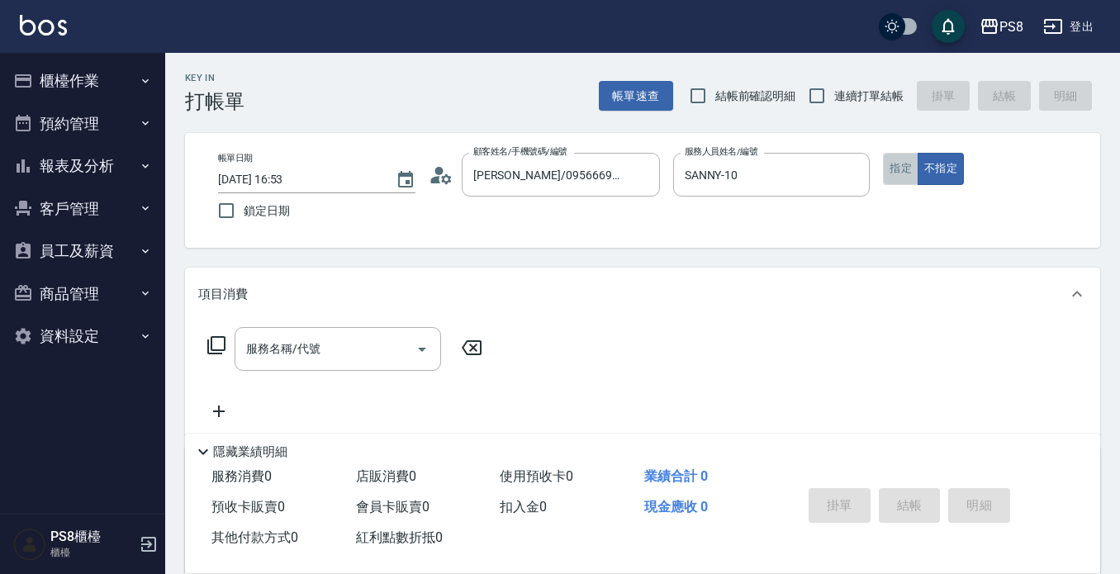
click at [890, 174] on button "指定" at bounding box center [901, 169] width 36 height 32
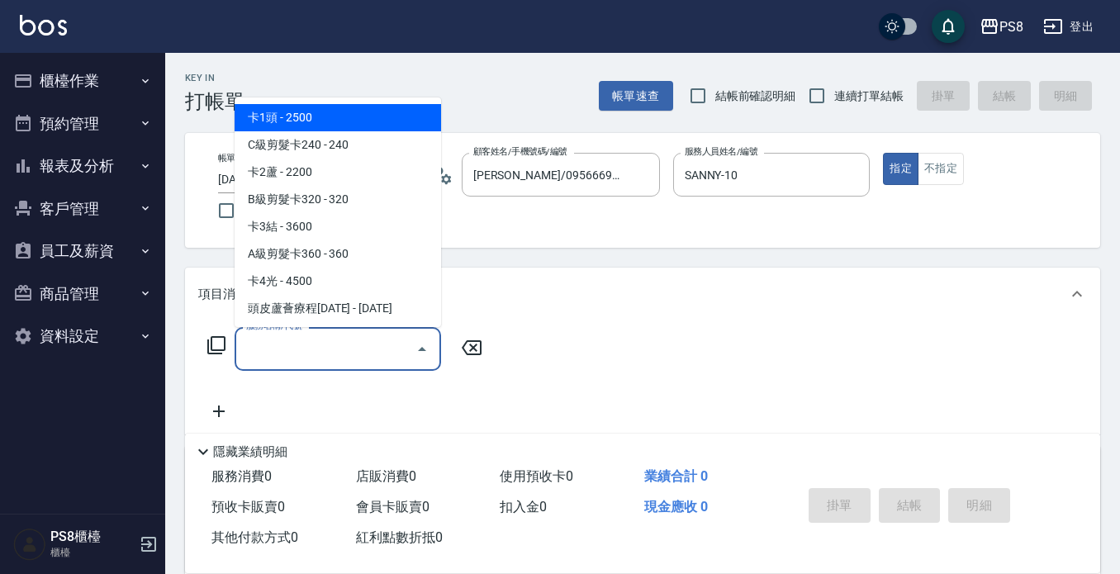
click at [316, 362] on input "服務名稱/代號" at bounding box center [325, 348] width 167 height 29
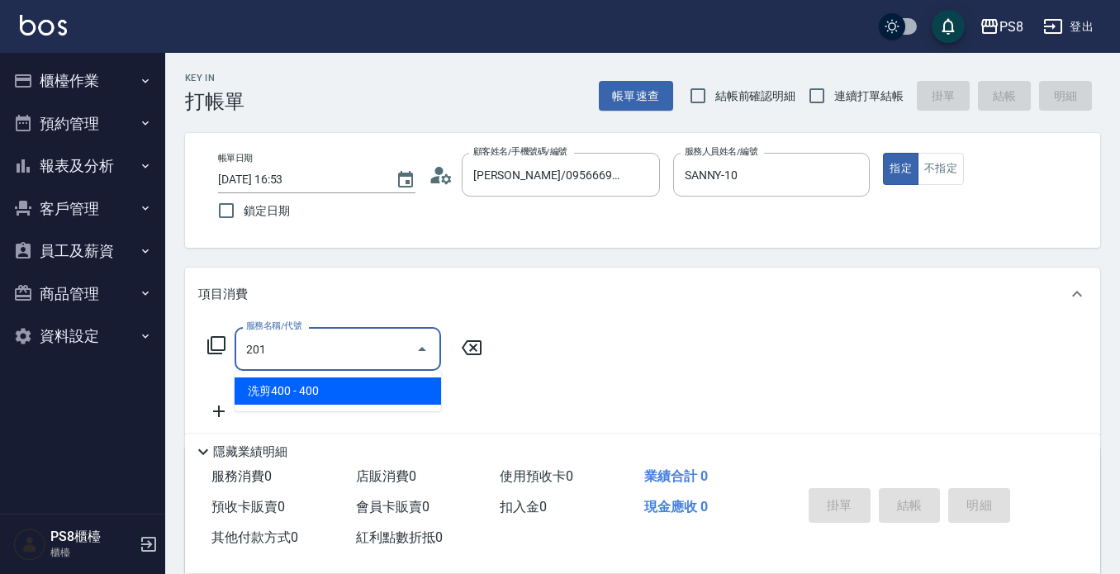
click at [316, 390] on span "洗剪400 - 400" at bounding box center [338, 390] width 206 height 27
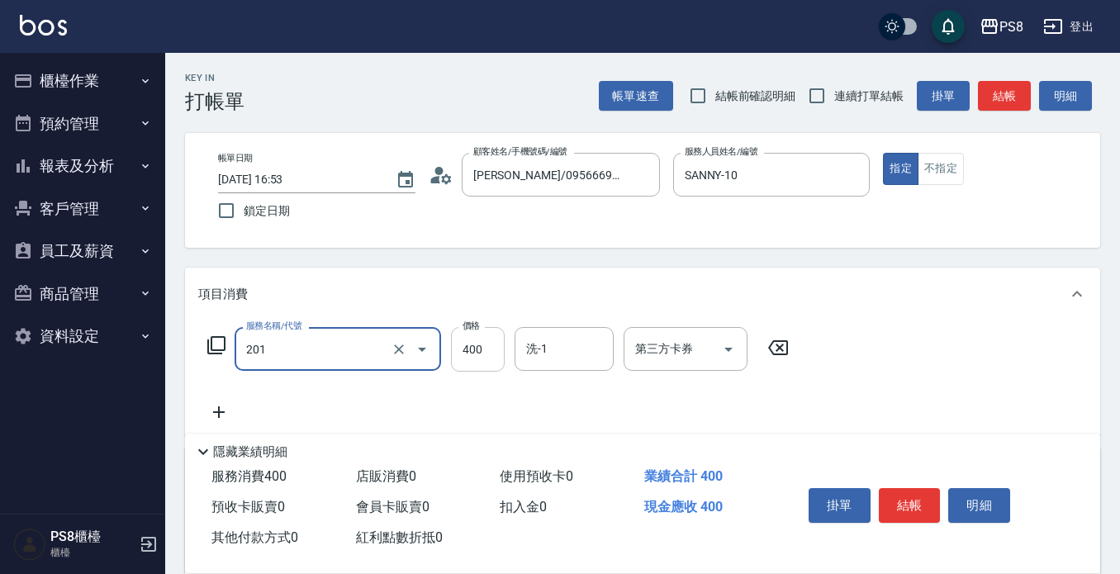
type input "洗剪400(201)"
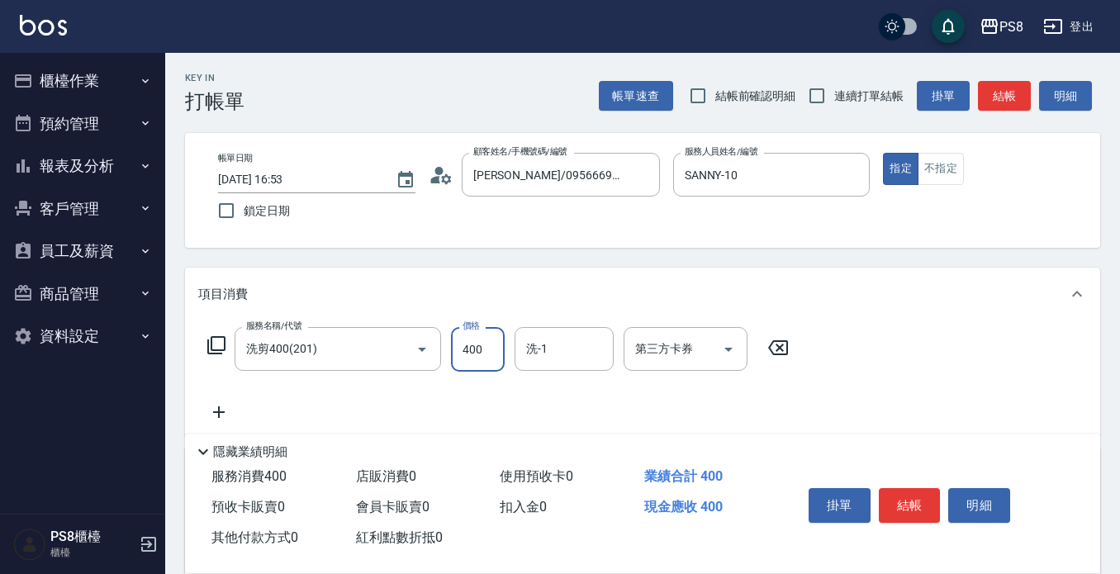
click at [478, 344] on input "400" at bounding box center [478, 349] width 54 height 45
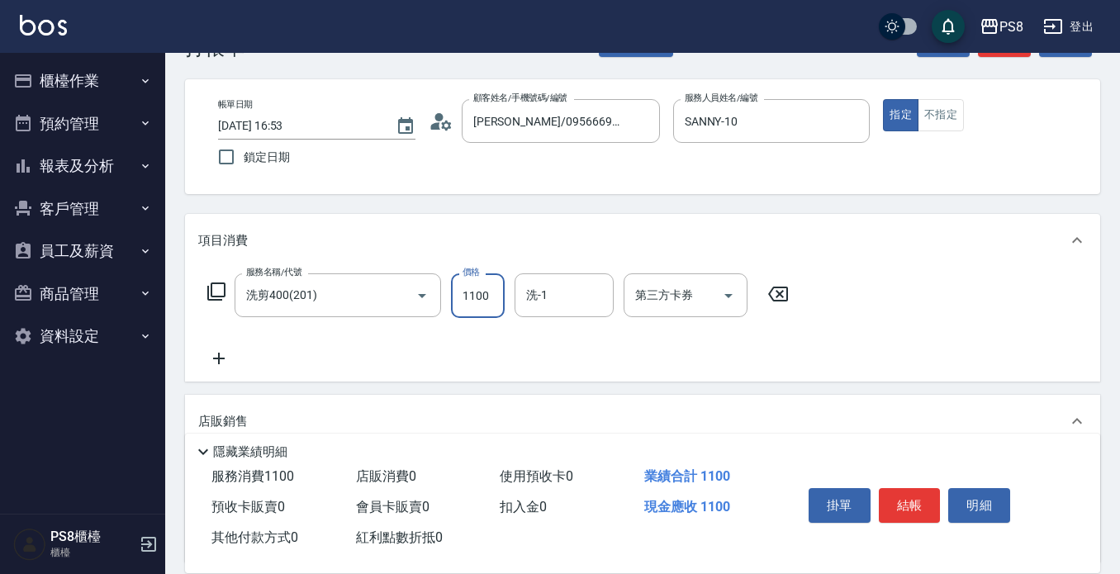
scroll to position [83, 0]
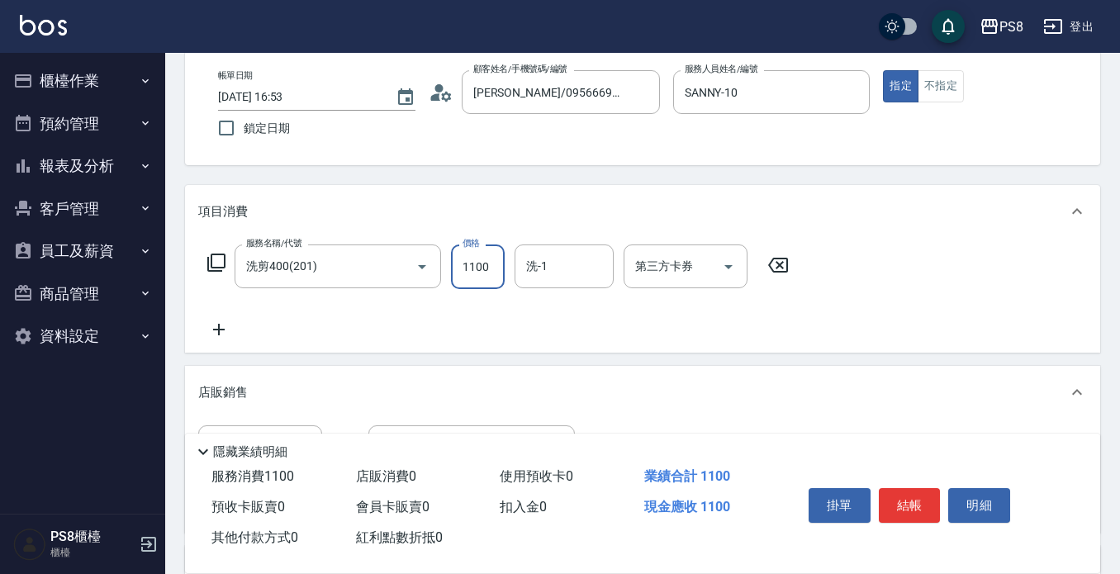
type input "1100"
click at [218, 329] on icon at bounding box center [219, 330] width 12 height 12
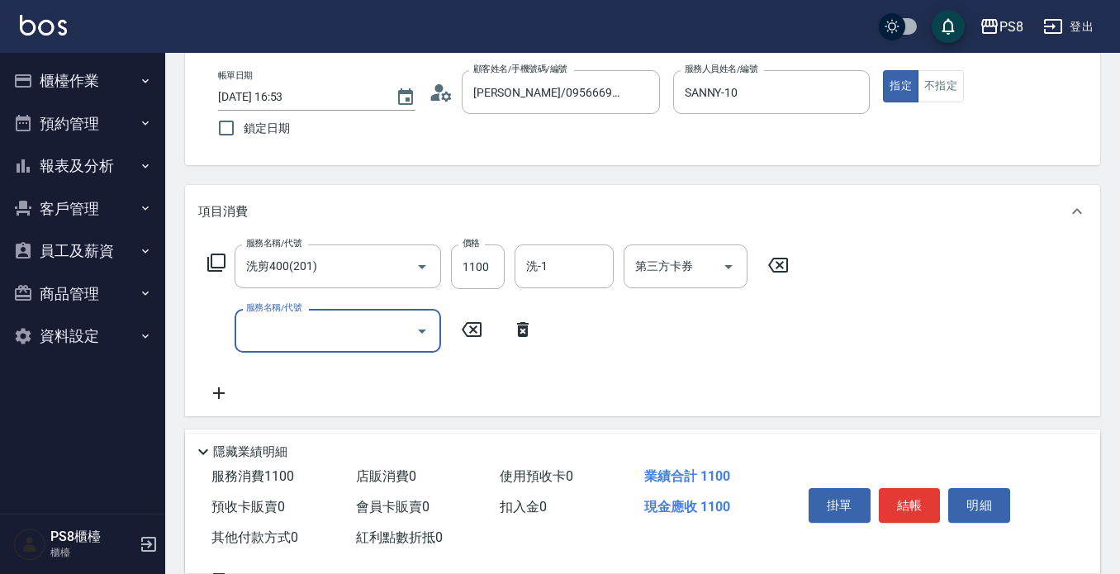
click at [273, 312] on label "服務名稱/代號" at bounding box center [273, 307] width 55 height 12
click at [273, 316] on input "服務名稱/代號" at bounding box center [325, 330] width 167 height 29
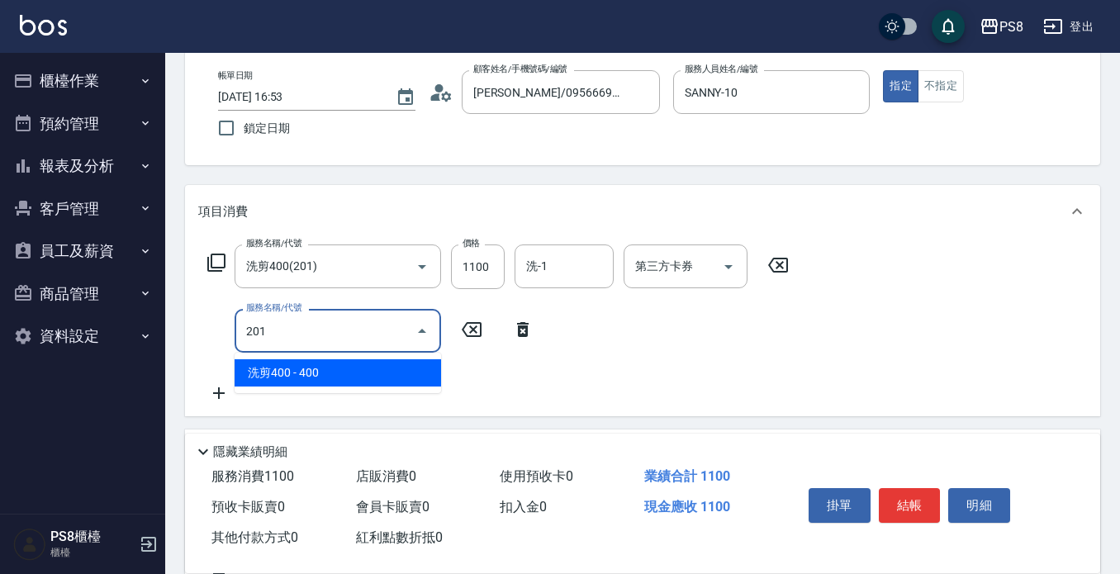
click at [293, 377] on span "洗剪400 - 400" at bounding box center [338, 372] width 206 height 27
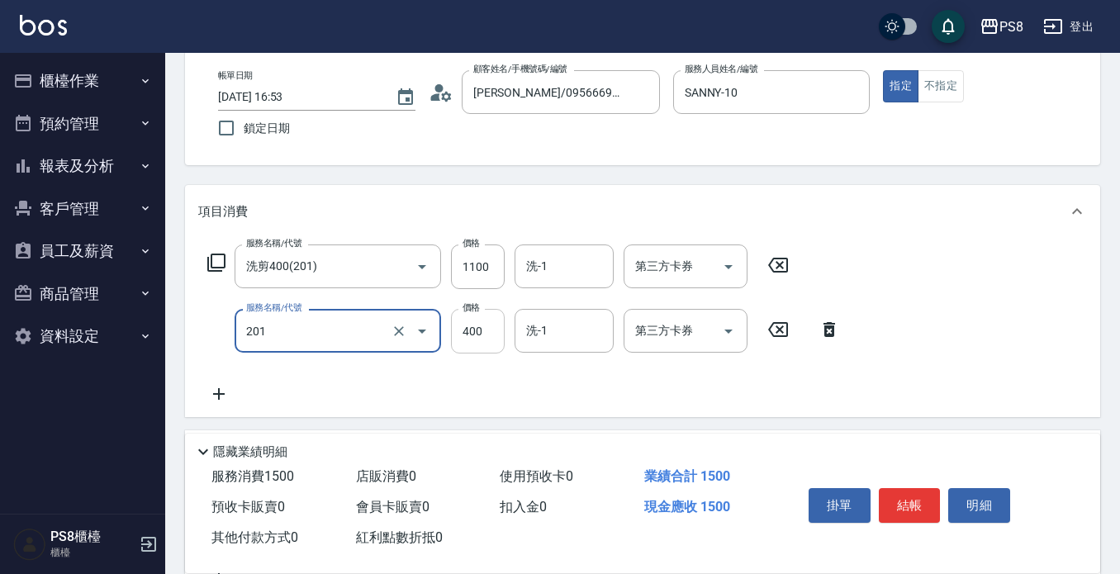
type input "洗剪400(201)"
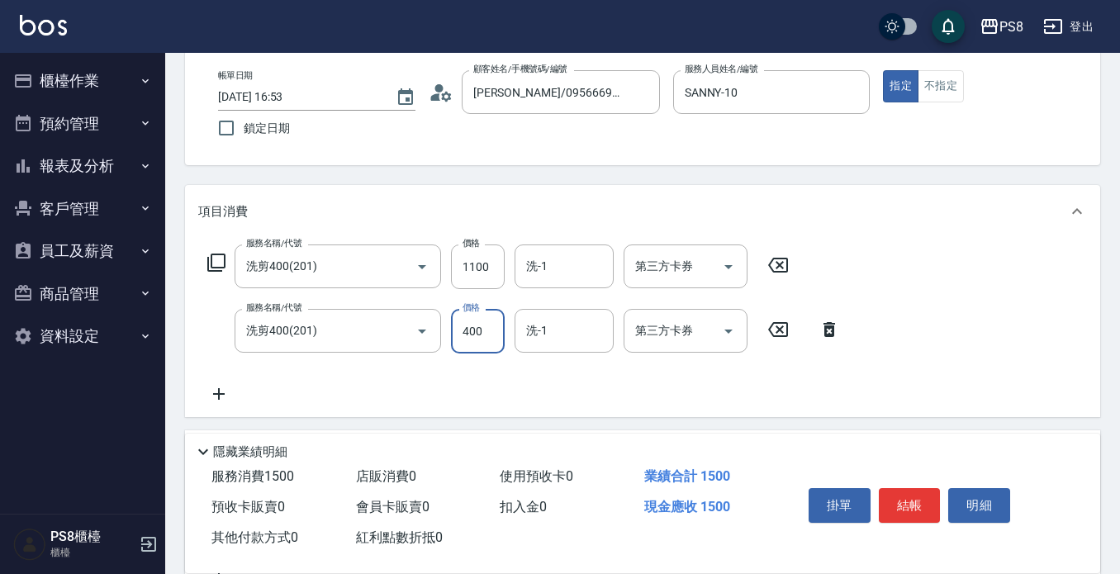
click at [490, 325] on input "400" at bounding box center [478, 331] width 54 height 45
type input "550"
click at [547, 342] on input "洗-1" at bounding box center [564, 330] width 84 height 29
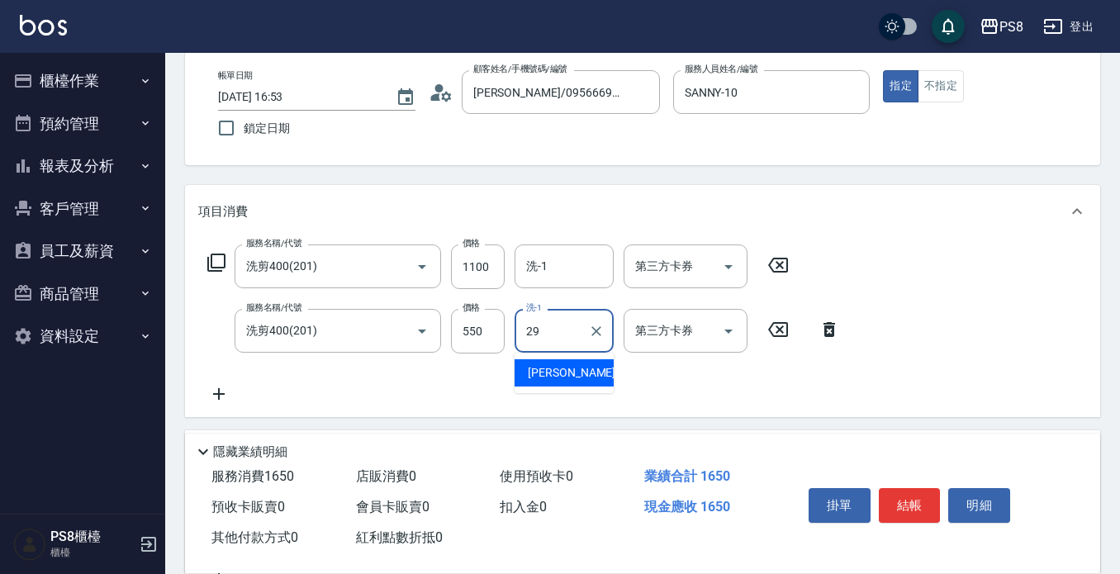
click at [548, 376] on span "戴韋全 -29" at bounding box center [580, 372] width 104 height 17
type input "戴韋全-29"
click at [220, 388] on icon at bounding box center [218, 394] width 41 height 20
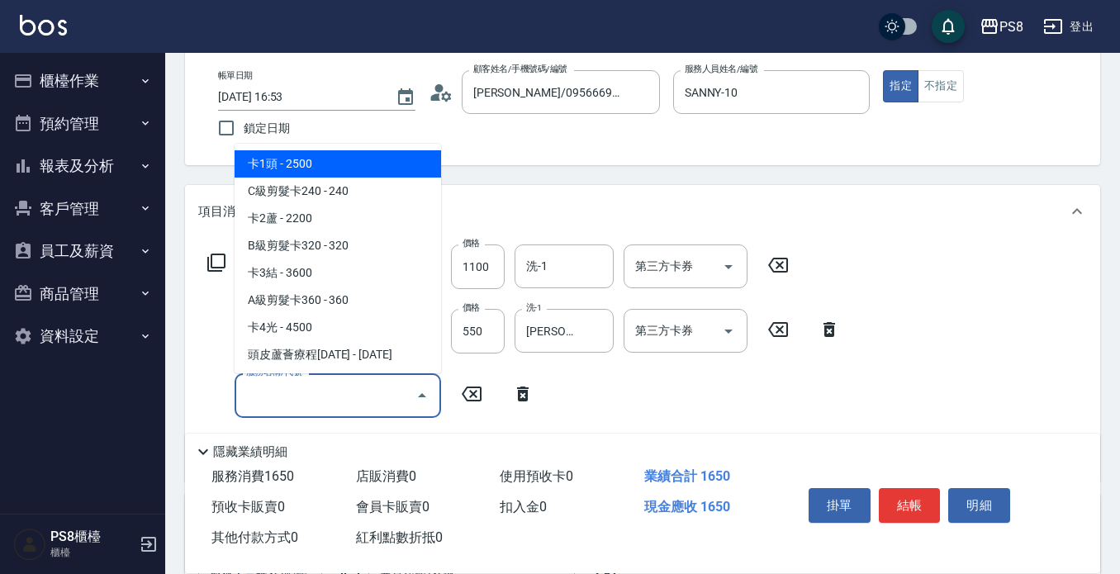
click at [310, 390] on input "服務名稱/代號" at bounding box center [325, 395] width 167 height 29
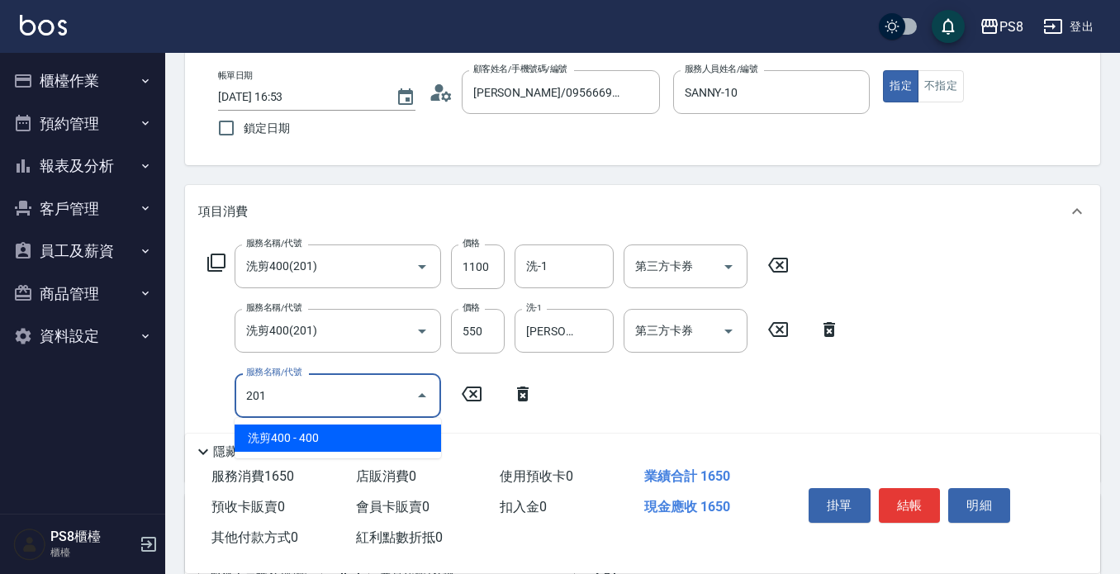
drag, startPoint x: 320, startPoint y: 438, endPoint x: 430, endPoint y: 416, distance: 112.9
click at [326, 438] on span "洗剪400 - 400" at bounding box center [338, 437] width 206 height 27
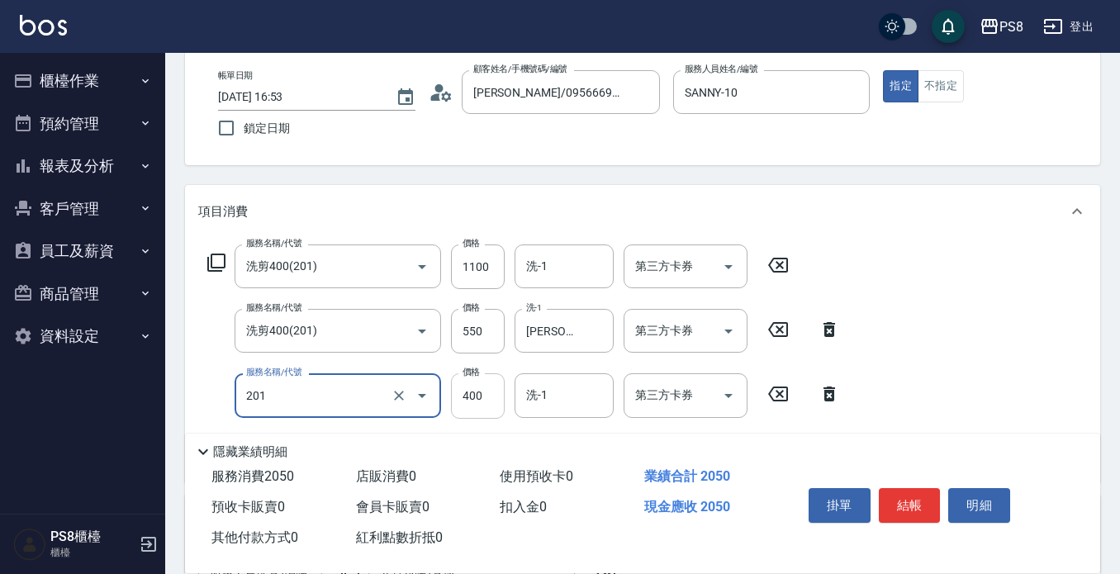
type input "洗剪400(201)"
click at [496, 388] on input "400" at bounding box center [478, 395] width 54 height 45
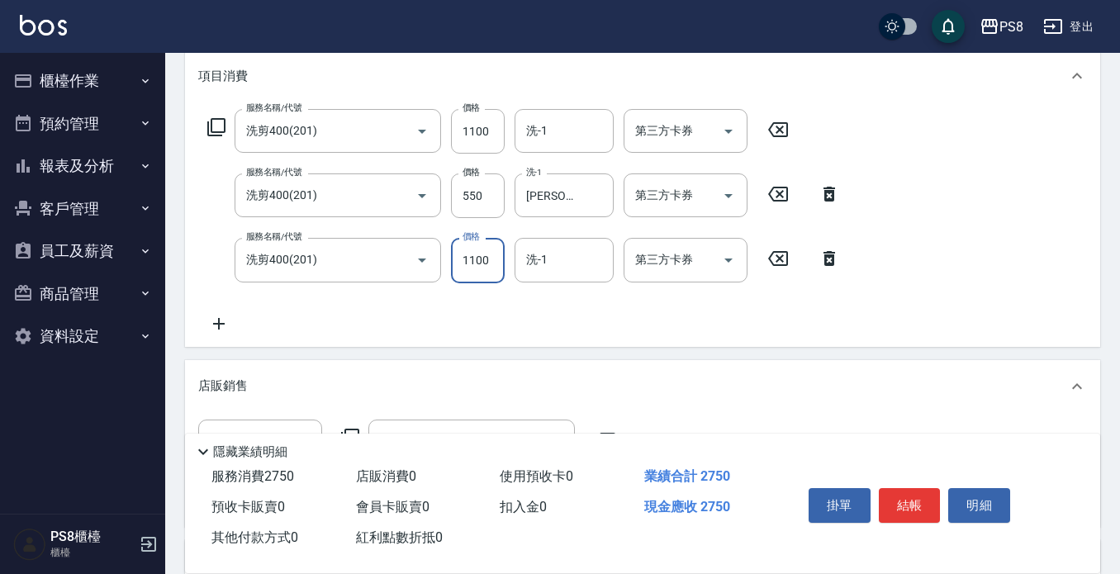
scroll to position [330, 0]
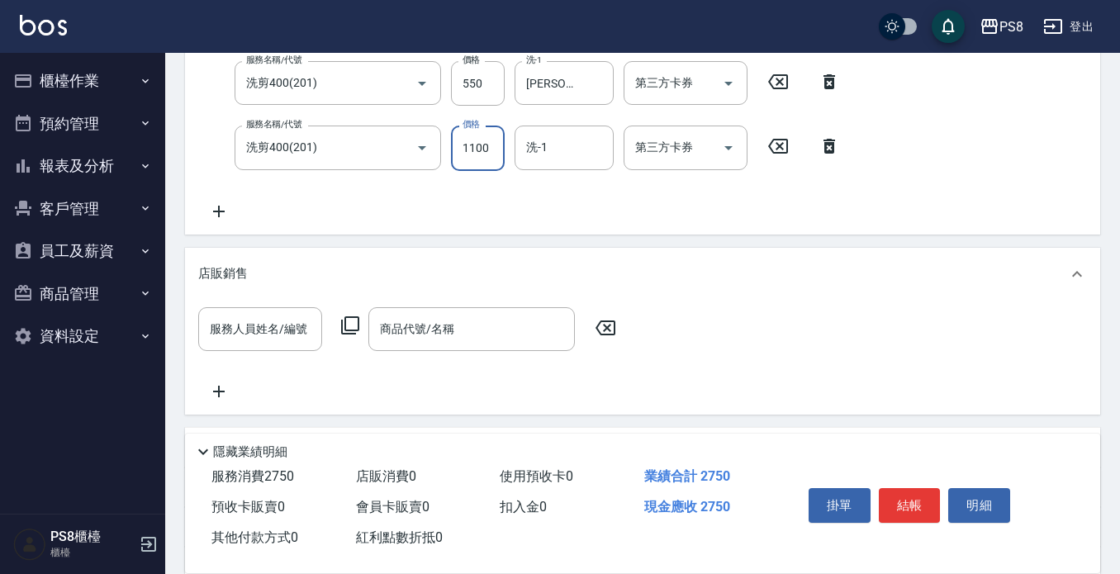
type input "1100"
click at [220, 205] on icon at bounding box center [218, 211] width 41 height 20
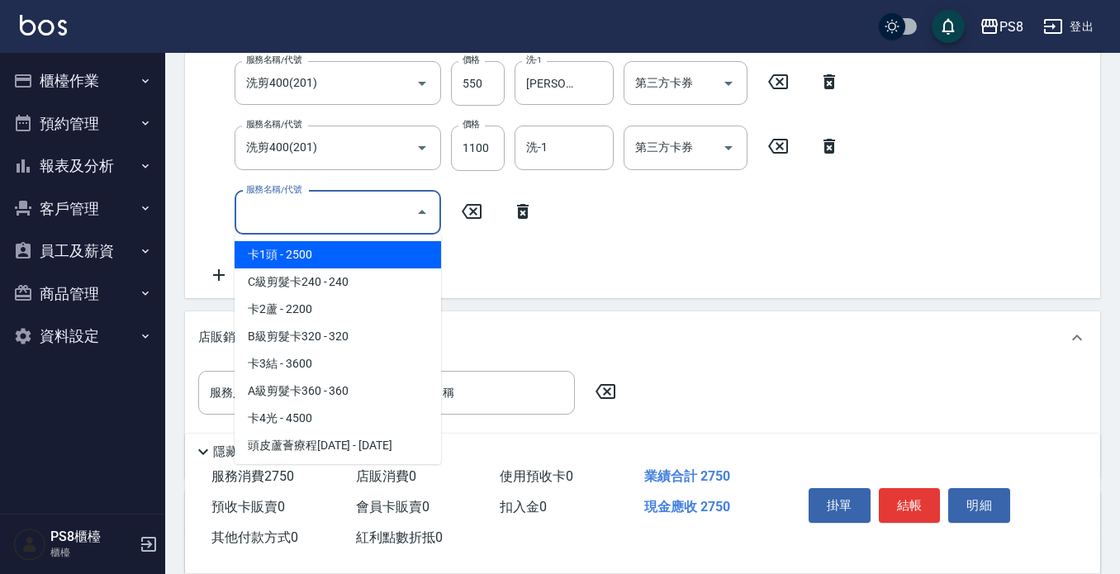
click at [275, 211] on input "服務名稱/代號" at bounding box center [325, 212] width 167 height 29
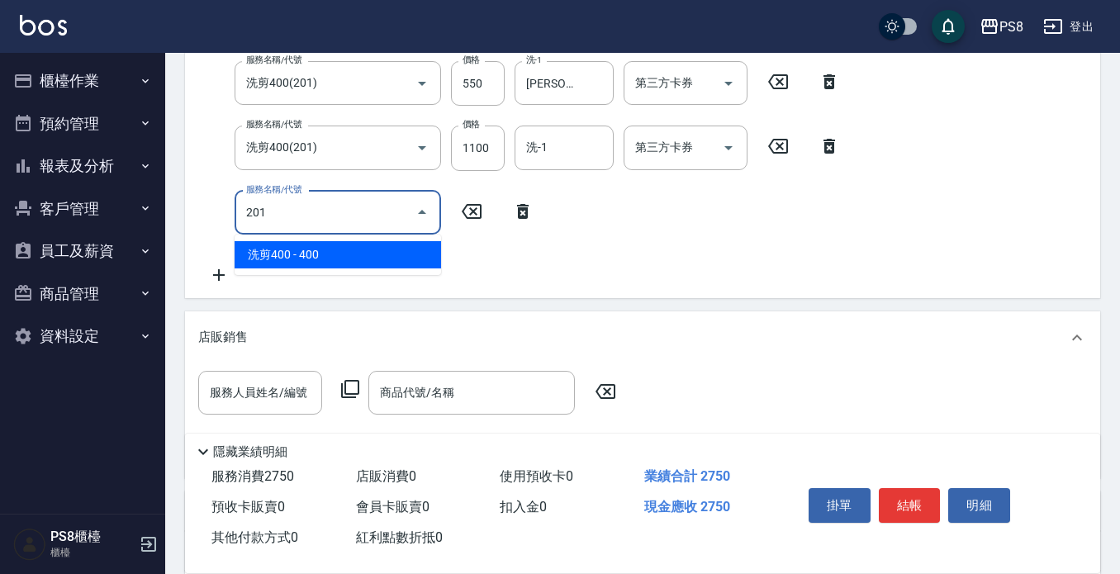
click at [277, 258] on span "洗剪400 - 400" at bounding box center [338, 254] width 206 height 27
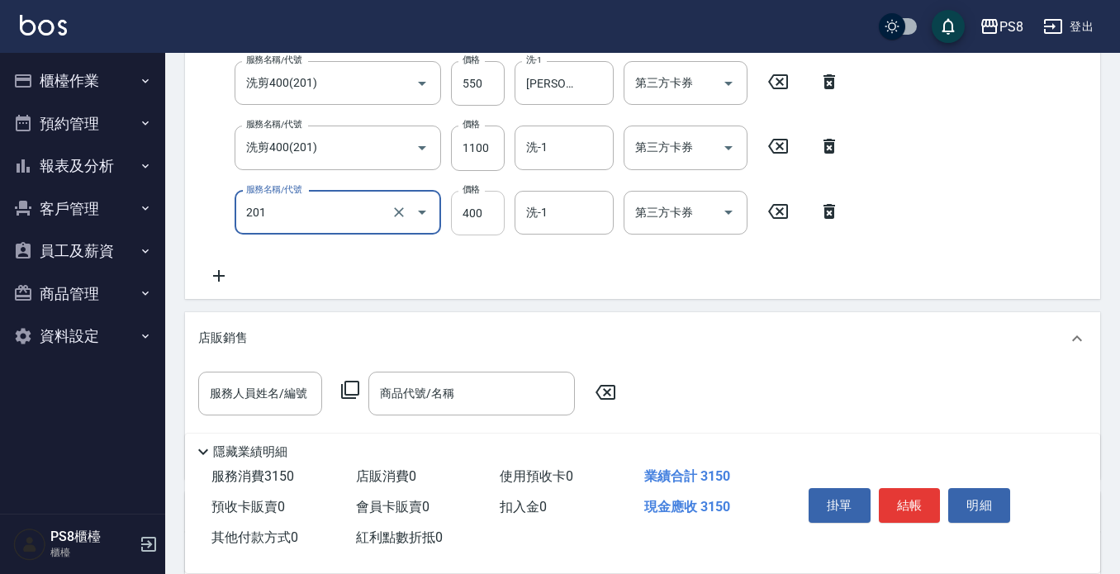
type input "洗剪400(201)"
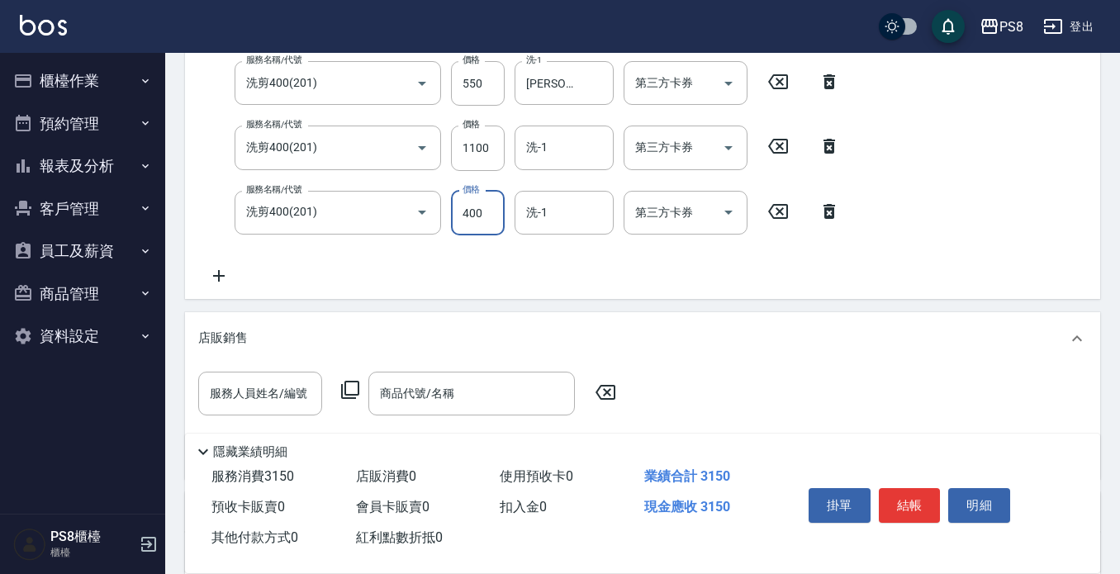
scroll to position [327, 0]
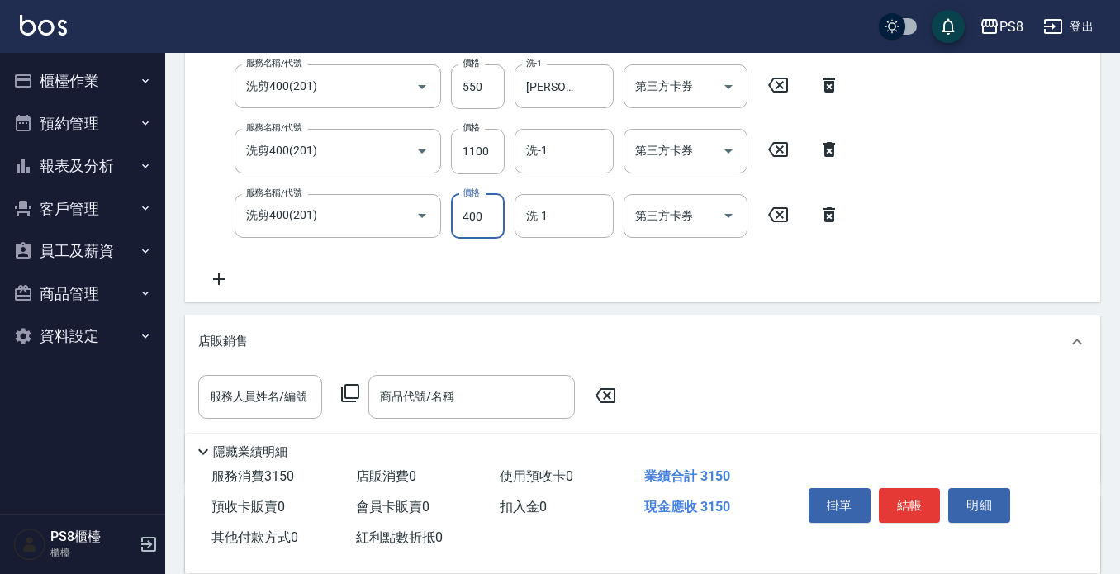
click at [500, 215] on input "400" at bounding box center [478, 216] width 54 height 45
type input "550"
click at [217, 279] on icon at bounding box center [219, 279] width 12 height 12
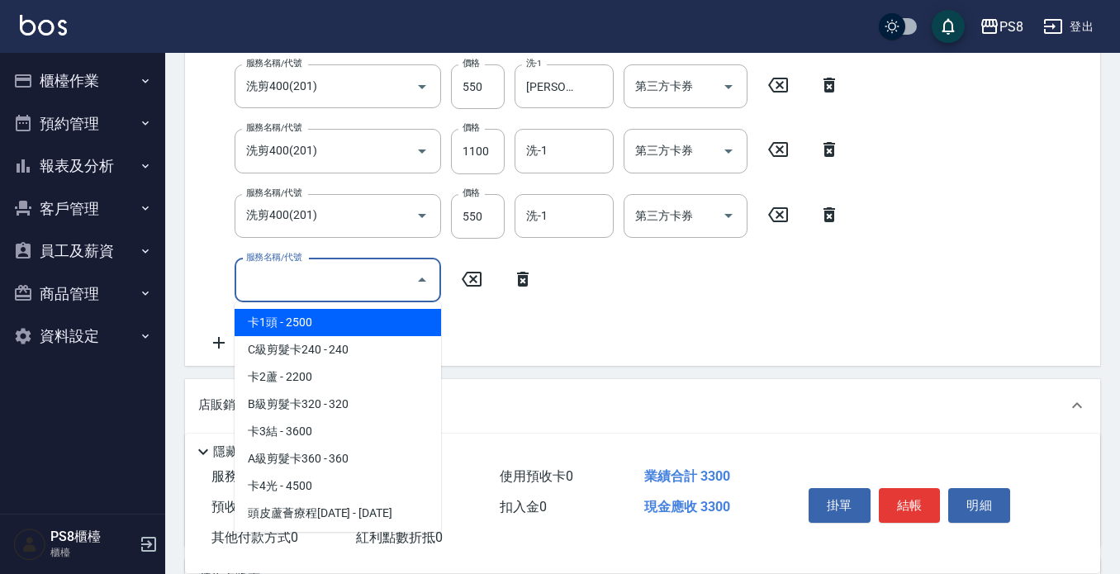
click at [245, 274] on input "服務名稱/代號" at bounding box center [325, 280] width 167 height 29
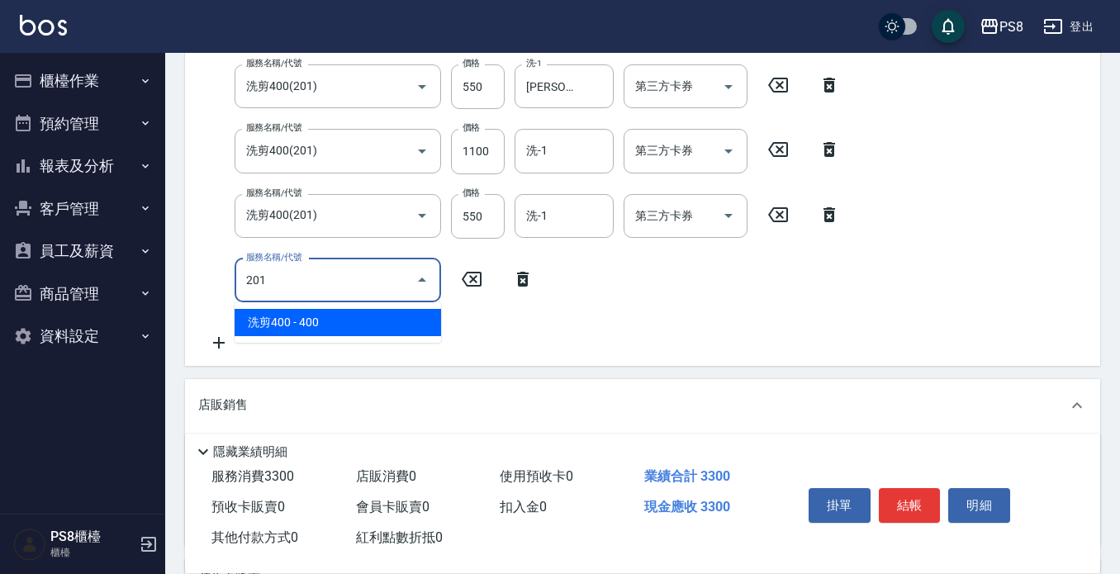
drag, startPoint x: 284, startPoint y: 314, endPoint x: 356, endPoint y: 289, distance: 76.0
click at [325, 301] on body "PS8 登出 櫃檯作業 打帳單 帳單列表 掛單列表 座位開單 營業儀表板 現金收支登錄 材料自購登錄 每日結帳 排班表 掃碼打卡 預約管理 預約管理 單日預約…" at bounding box center [560, 274] width 1120 height 1203
click at [377, 322] on span "洗剪400 - 400" at bounding box center [338, 322] width 206 height 27
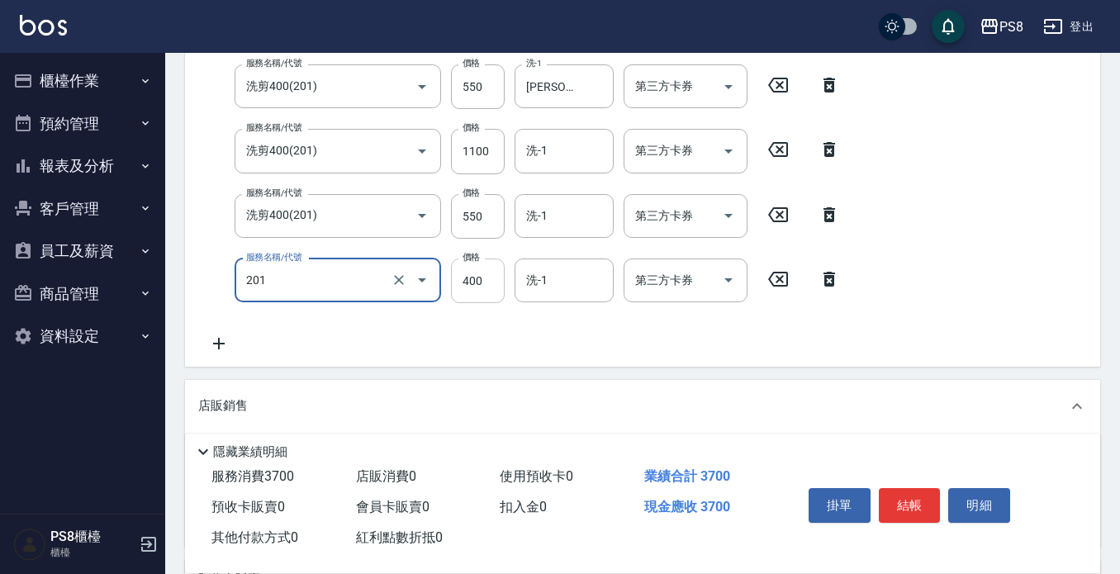
type input "洗剪400(201)"
click at [475, 287] on input "400" at bounding box center [478, 280] width 54 height 45
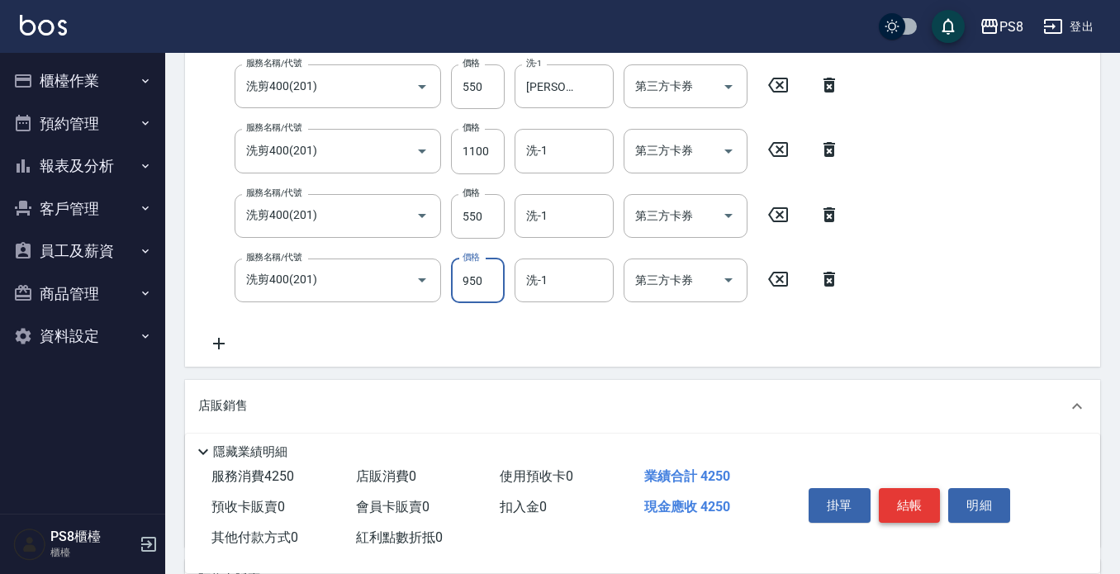
type input "950"
click at [908, 505] on button "結帳" at bounding box center [910, 505] width 62 height 35
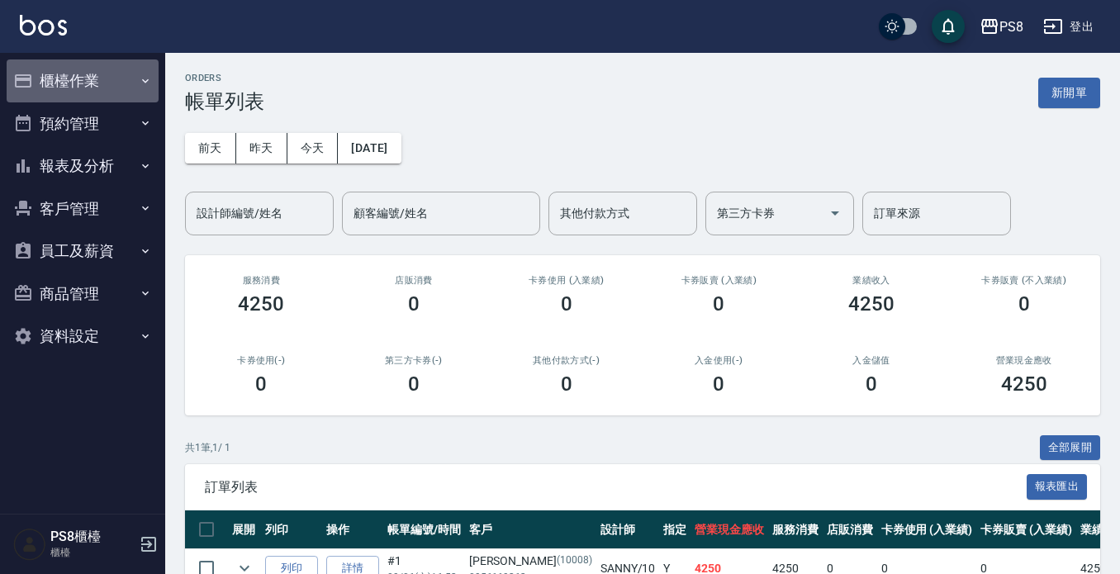
click at [102, 89] on button "櫃檯作業" at bounding box center [83, 80] width 152 height 43
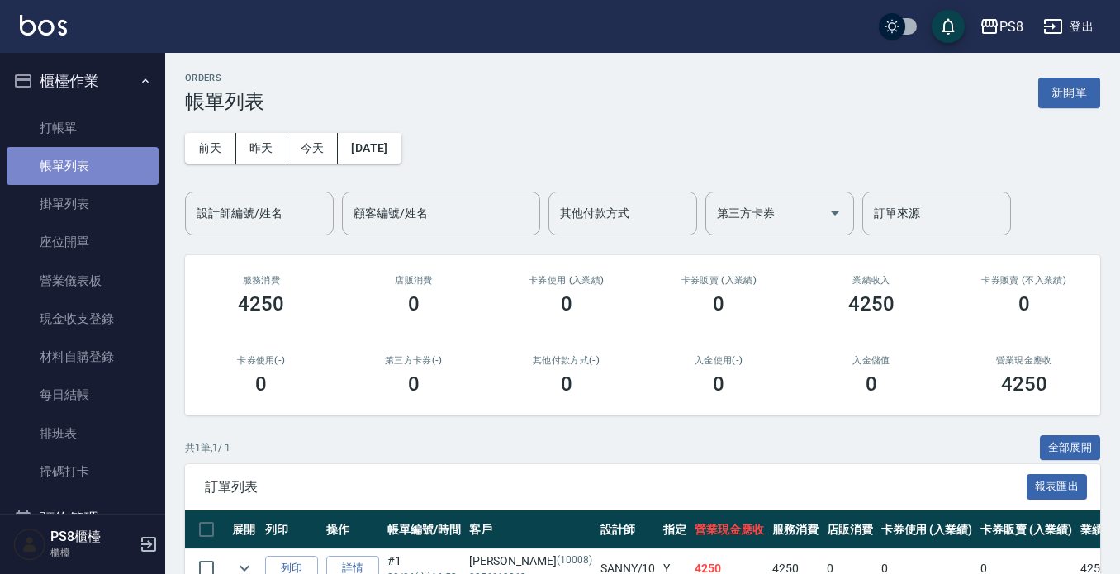
click at [104, 169] on link "帳單列表" at bounding box center [83, 166] width 152 height 38
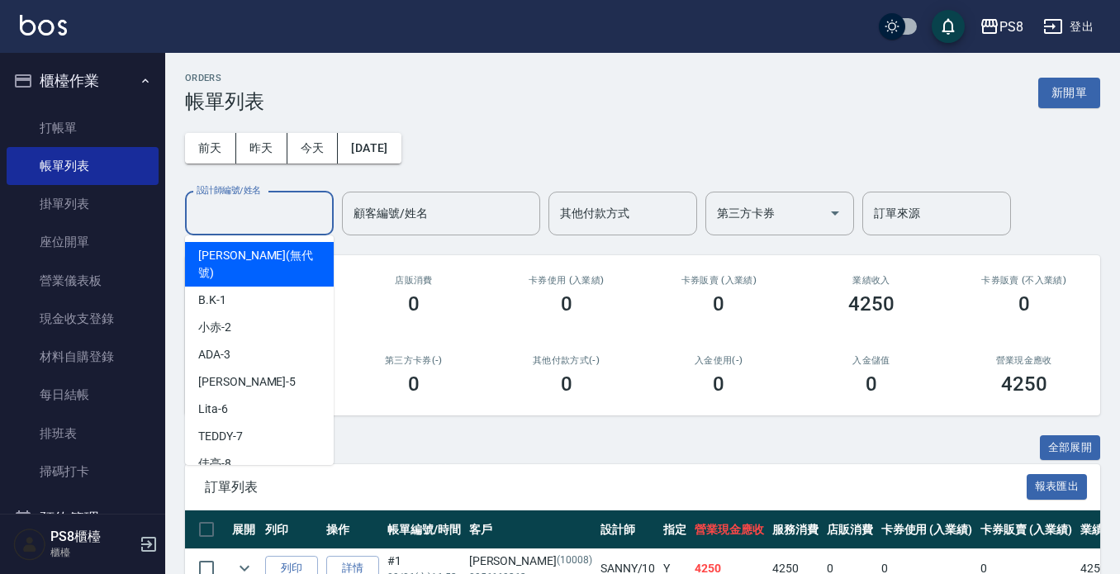
click at [280, 216] on input "設計師編號/姓名" at bounding box center [259, 213] width 134 height 29
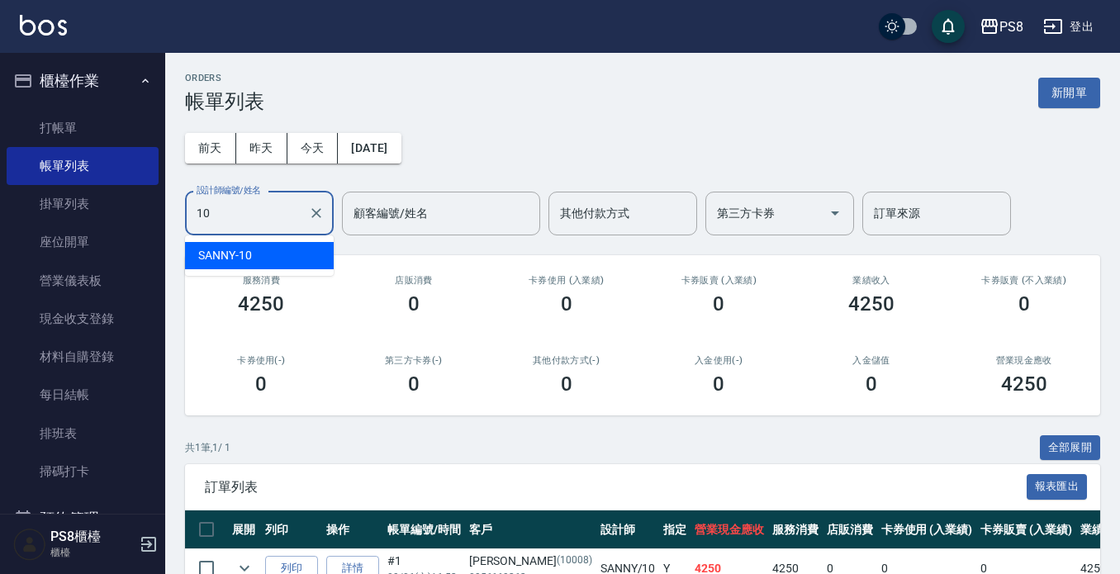
click at [268, 263] on div "SANNY -10" at bounding box center [259, 255] width 149 height 27
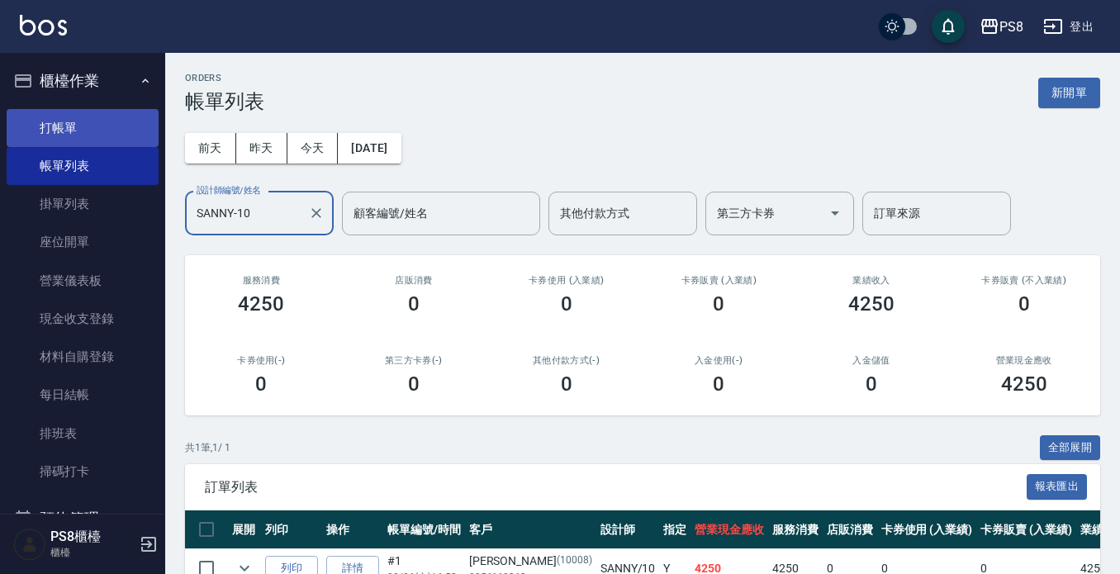
type input "SANNY-10"
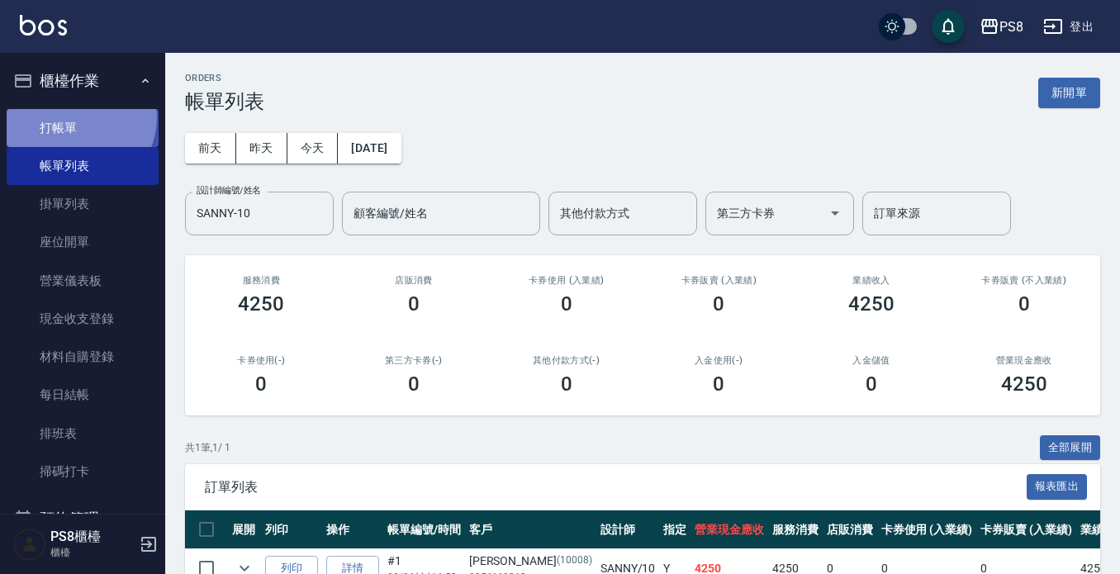
drag, startPoint x: 75, startPoint y: 116, endPoint x: 67, endPoint y: 131, distance: 17.0
click at [74, 117] on link "打帳單" at bounding box center [83, 128] width 152 height 38
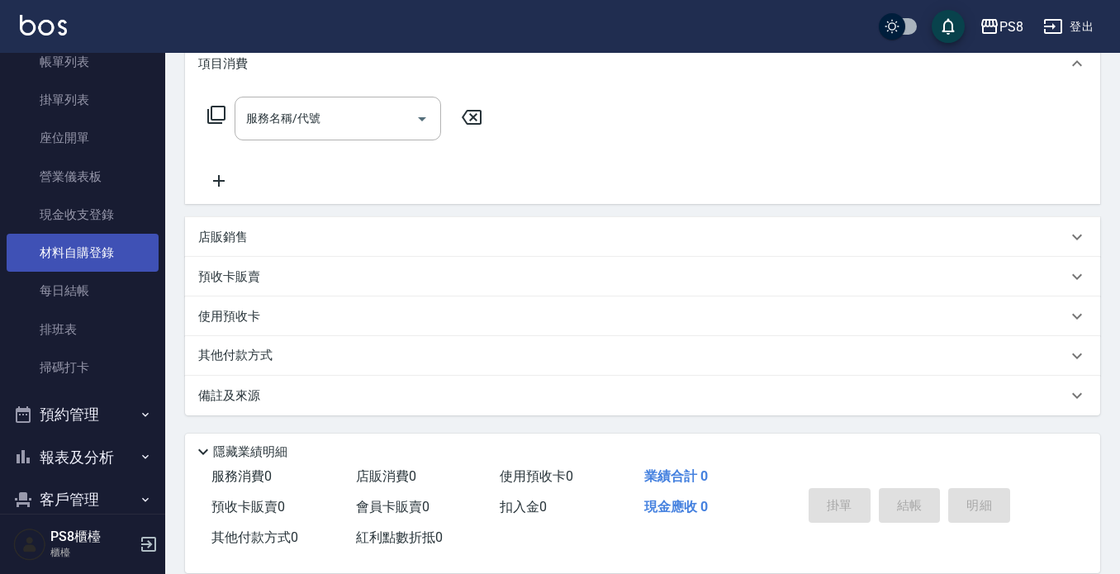
scroll to position [258, 0]
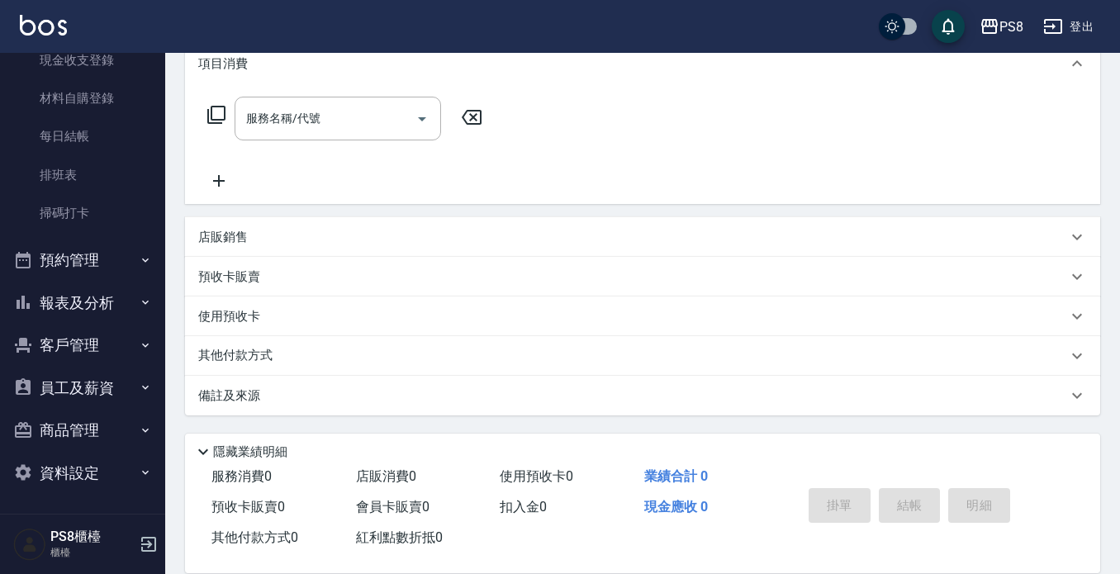
click at [90, 300] on button "報表及分析" at bounding box center [83, 303] width 152 height 43
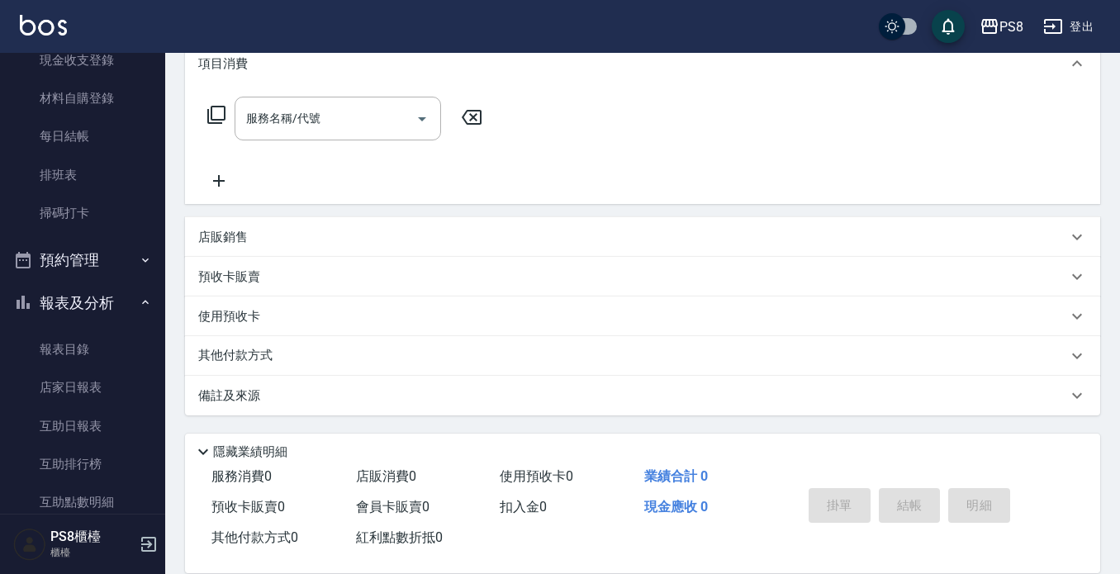
click at [76, 296] on button "報表及分析" at bounding box center [83, 303] width 152 height 43
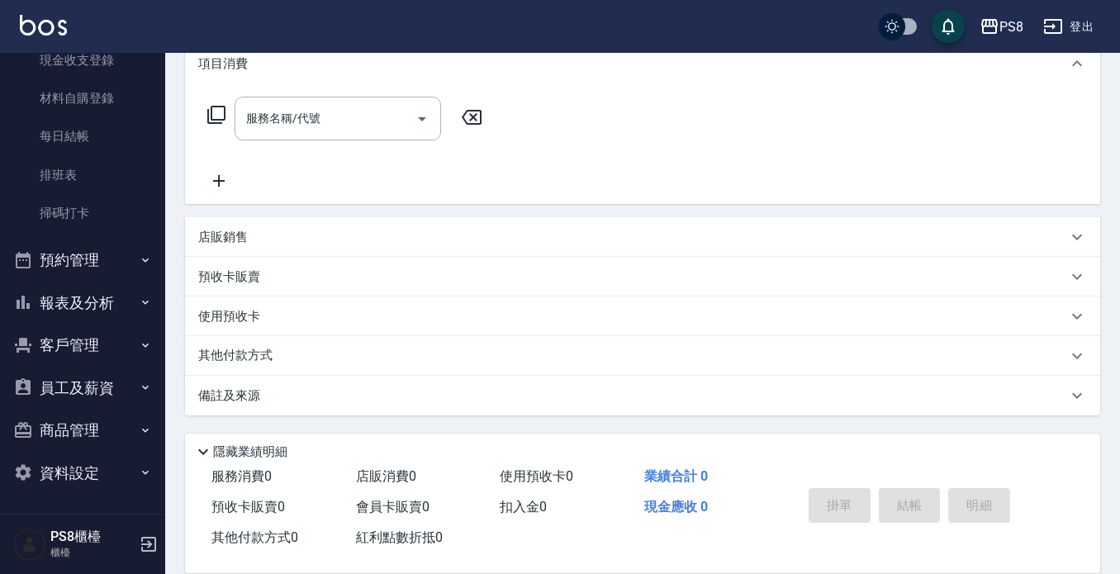
click at [87, 336] on button "客戶管理" at bounding box center [83, 345] width 152 height 43
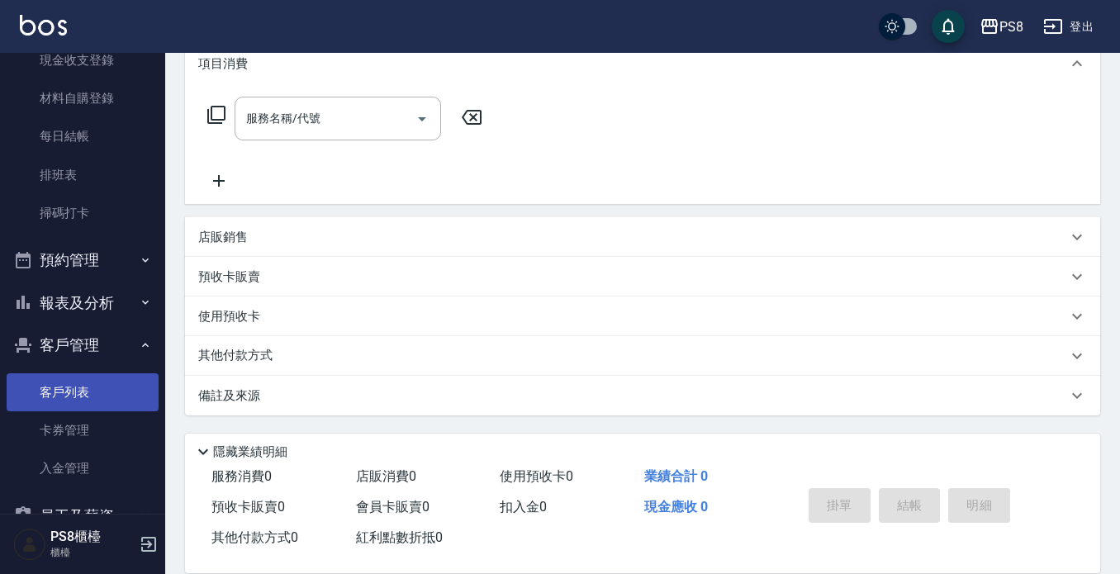
click at [102, 382] on link "客戶列表" at bounding box center [83, 392] width 152 height 38
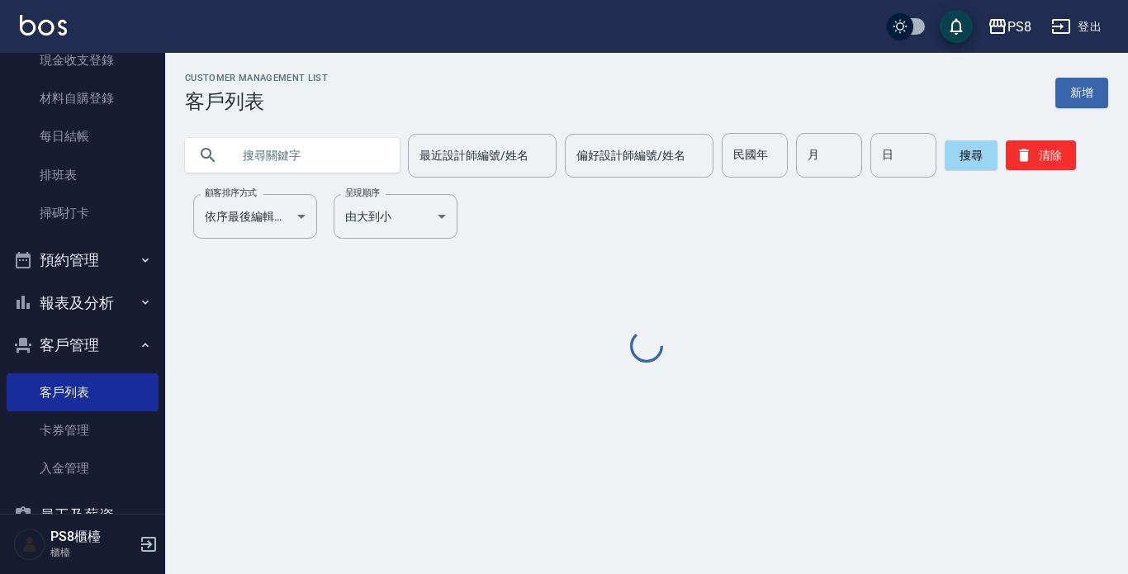
click at [363, 161] on input "text" at bounding box center [308, 155] width 155 height 45
type input "ㄔ"
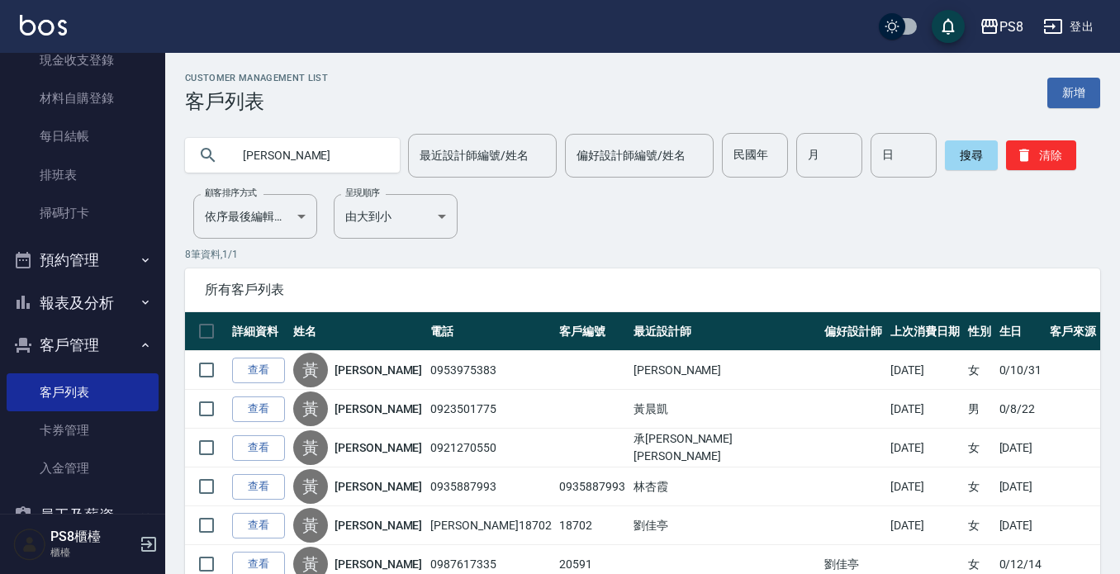
click at [305, 165] on input "黃麗" at bounding box center [308, 155] width 155 height 45
type input "黃"
click at [380, 171] on input "text" at bounding box center [308, 155] width 155 height 45
click at [340, 173] on input "text" at bounding box center [308, 155] width 155 height 45
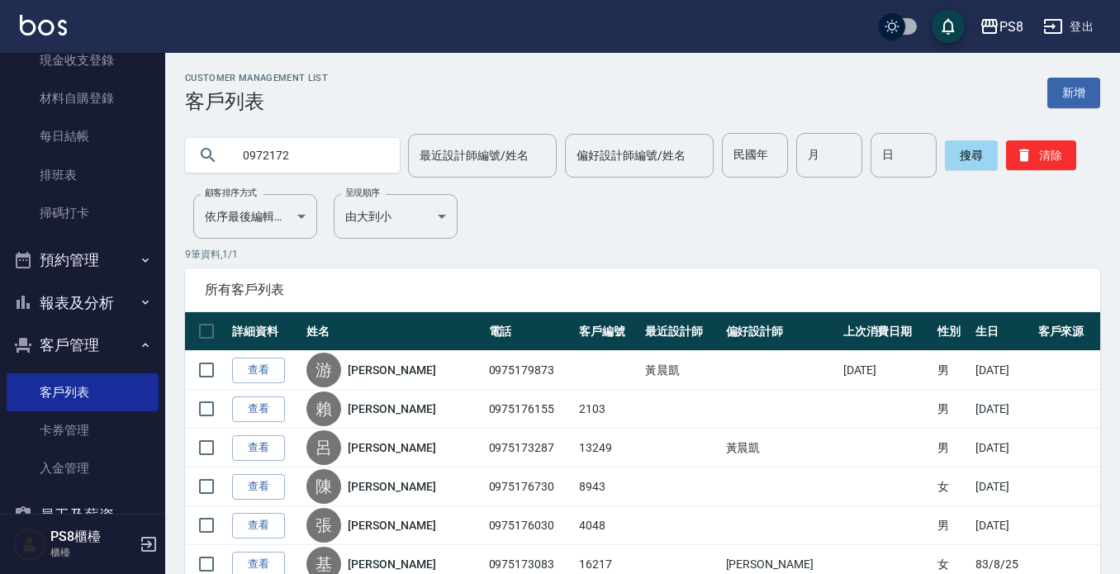
type input "0972172"
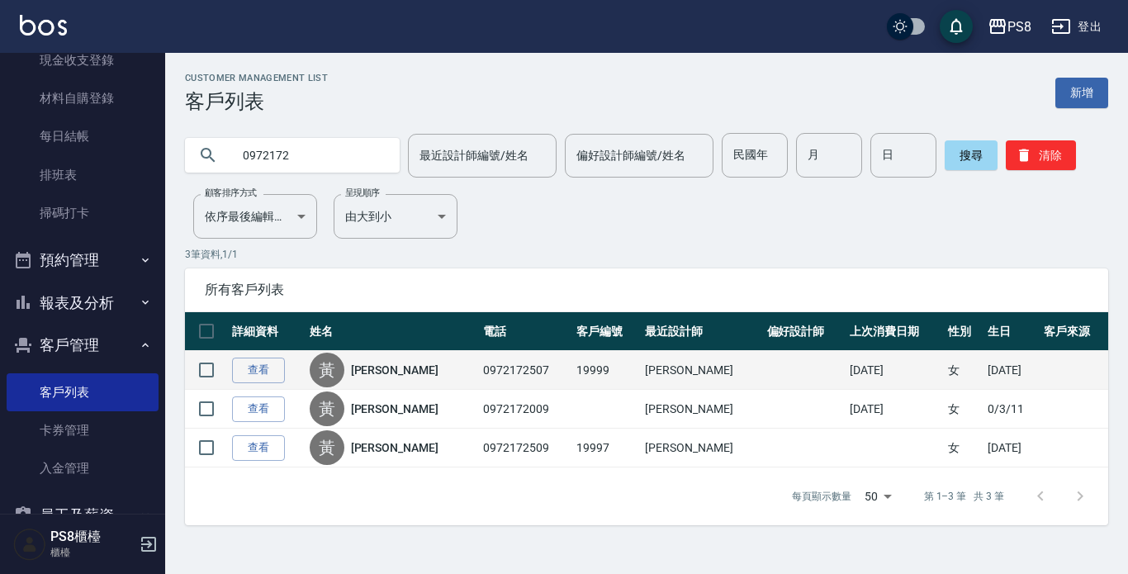
click at [389, 378] on link "黃韻玲" at bounding box center [395, 370] width 88 height 17
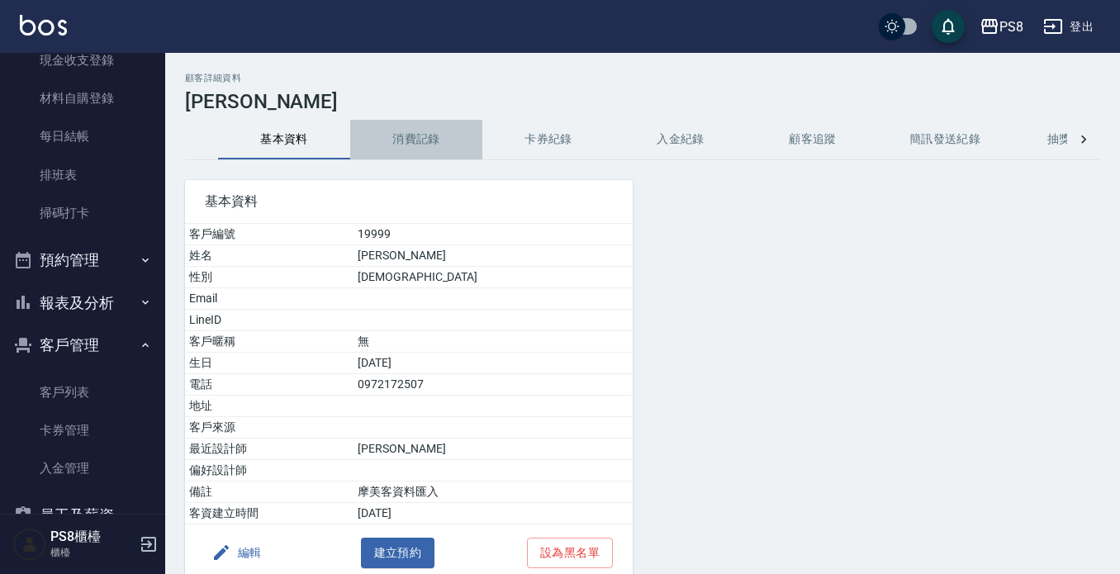
click at [405, 131] on button "消費記錄" at bounding box center [416, 140] width 132 height 40
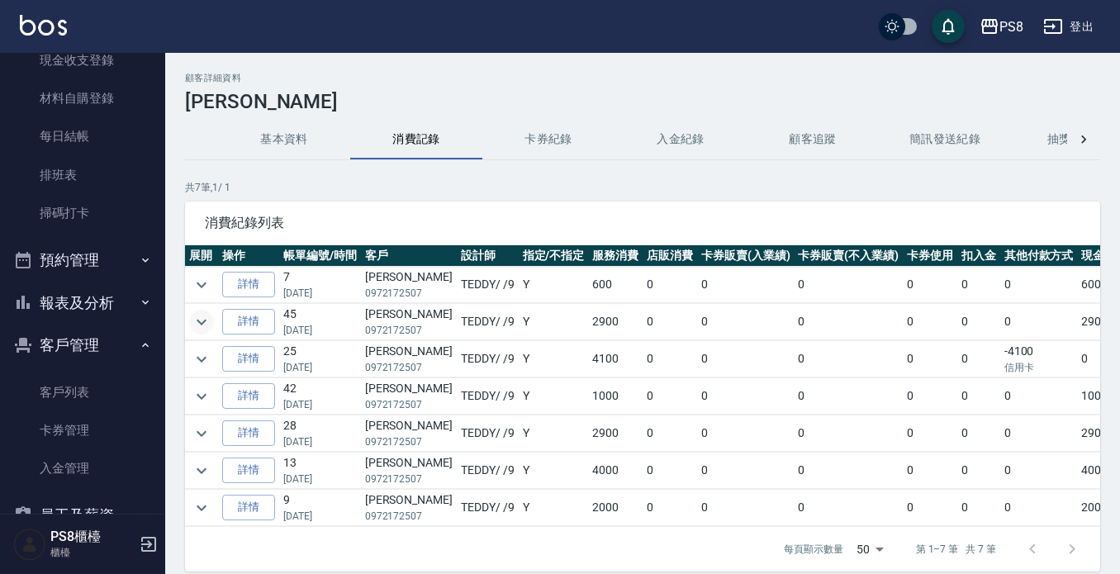
click at [210, 323] on icon "expand row" at bounding box center [202, 322] width 20 height 20
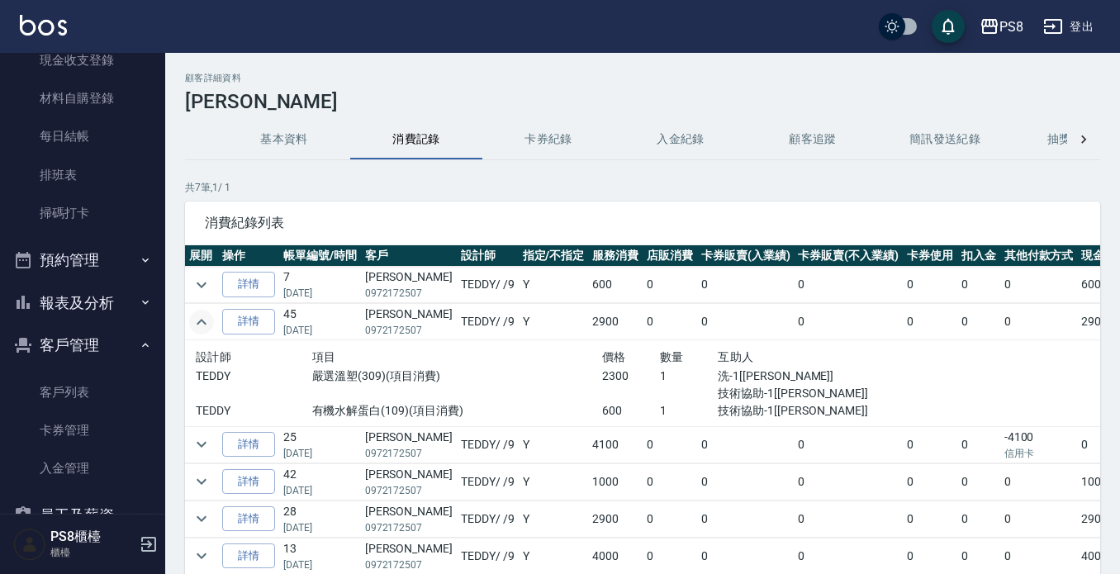
click at [319, 374] on p "嚴選溫塑(309)(項目消費)" at bounding box center [457, 375] width 290 height 17
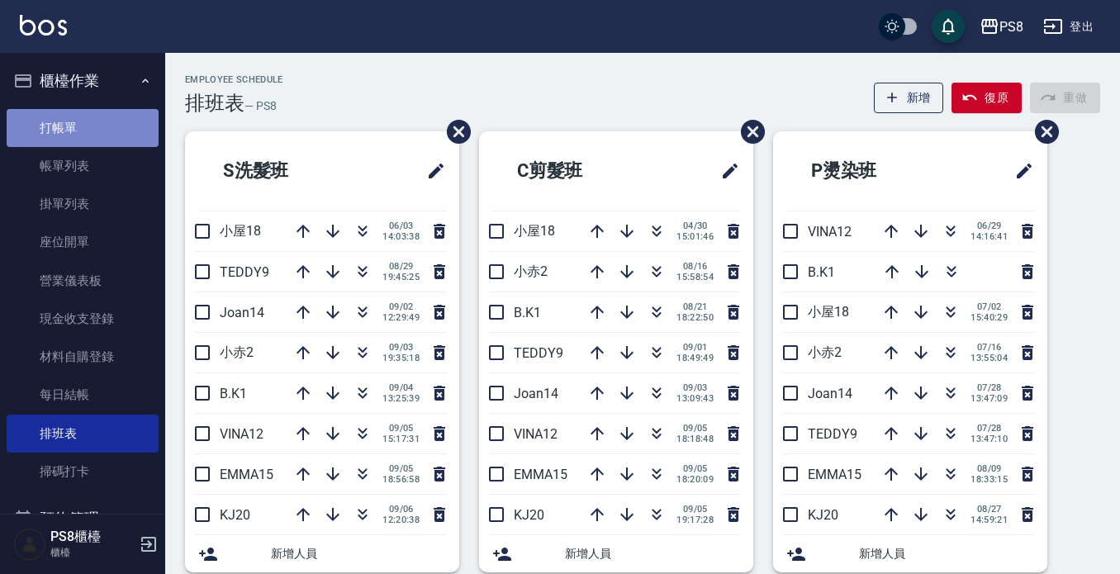
click at [87, 141] on link "打帳單" at bounding box center [83, 128] width 152 height 38
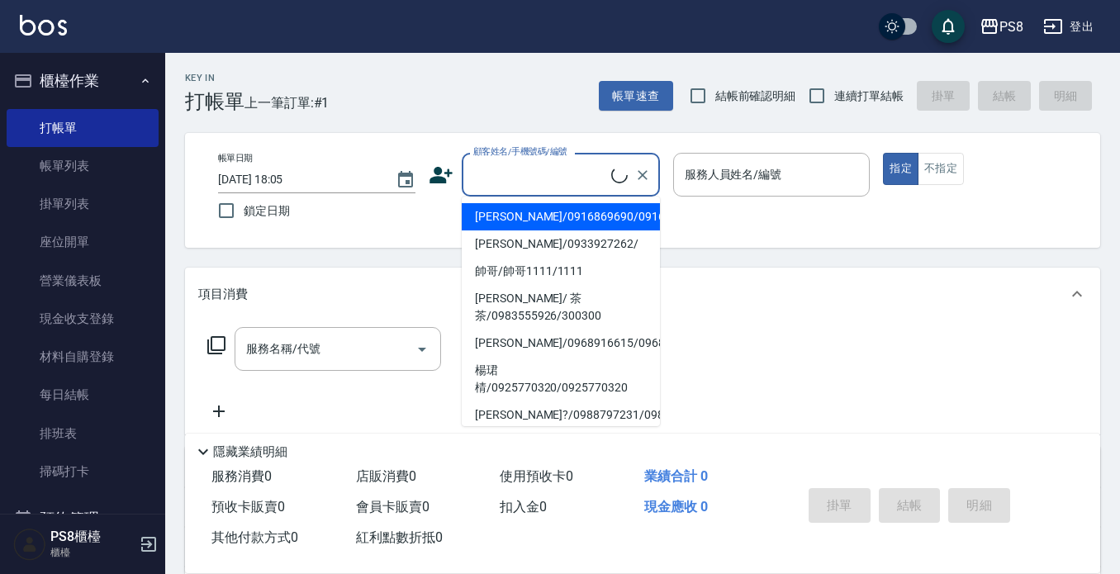
click at [491, 174] on input "顧客姓名/手機號碼/編號" at bounding box center [540, 174] width 142 height 29
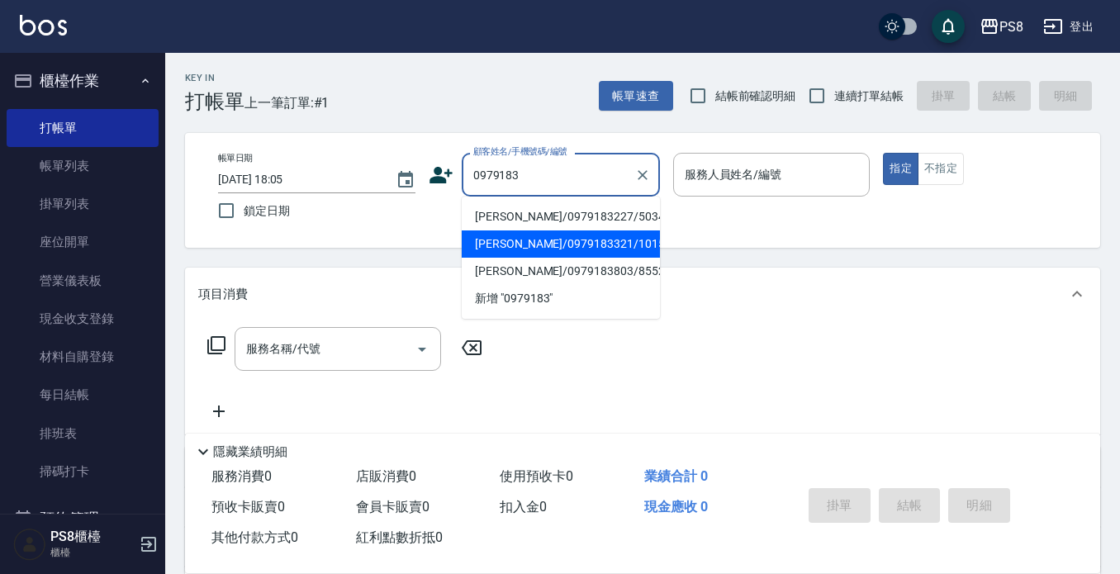
click at [517, 248] on li "[PERSON_NAME]/0979183321/10151" at bounding box center [561, 243] width 198 height 27
type input "[PERSON_NAME]/0979183321/10151"
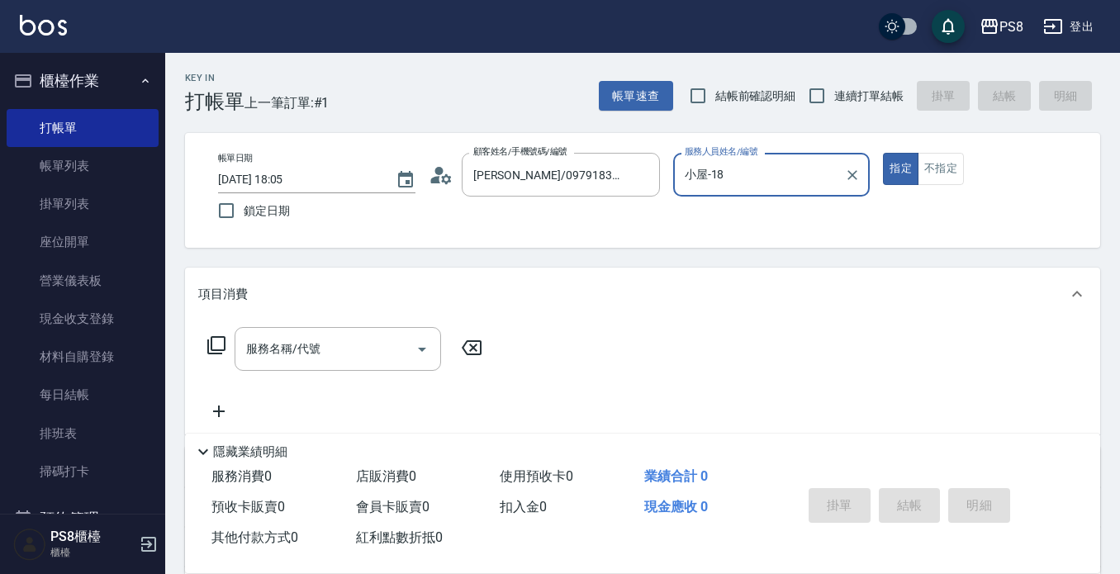
type input "小屋-18"
drag, startPoint x: 372, startPoint y: 351, endPoint x: 338, endPoint y: 342, distance: 35.1
click at [371, 351] on input "服務名稱/代號" at bounding box center [325, 348] width 167 height 29
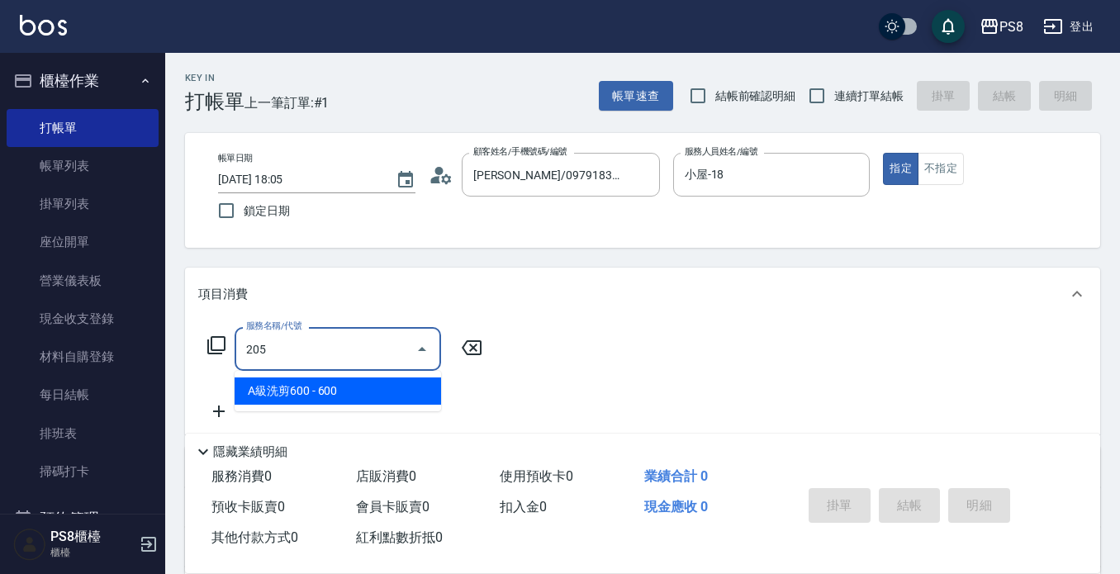
click at [328, 400] on span "A級洗剪600 - 600" at bounding box center [338, 390] width 206 height 27
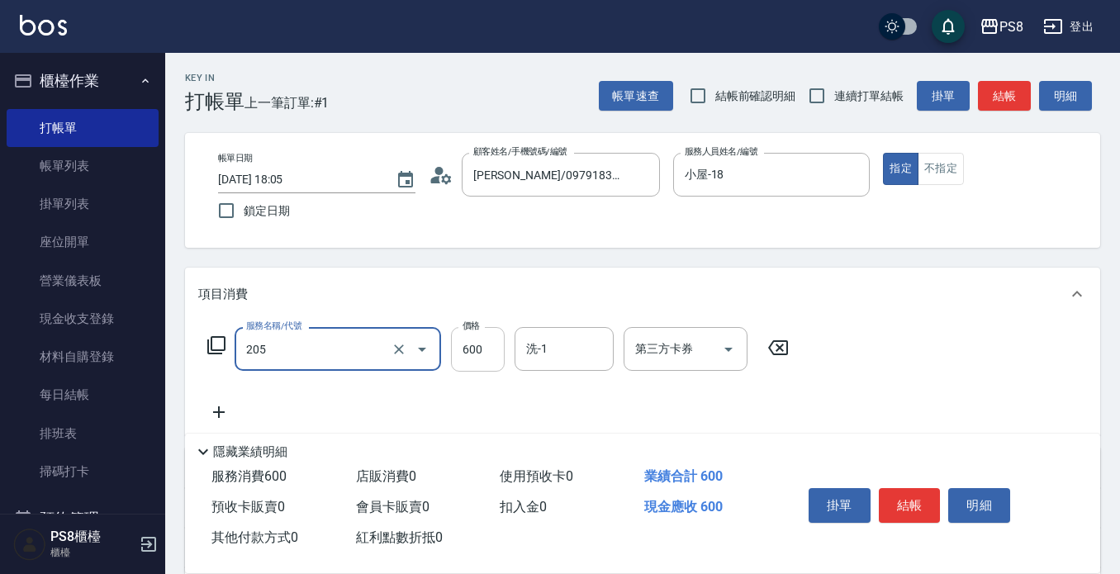
type input "A級洗剪600(205)"
click at [482, 346] on input "600" at bounding box center [478, 349] width 54 height 45
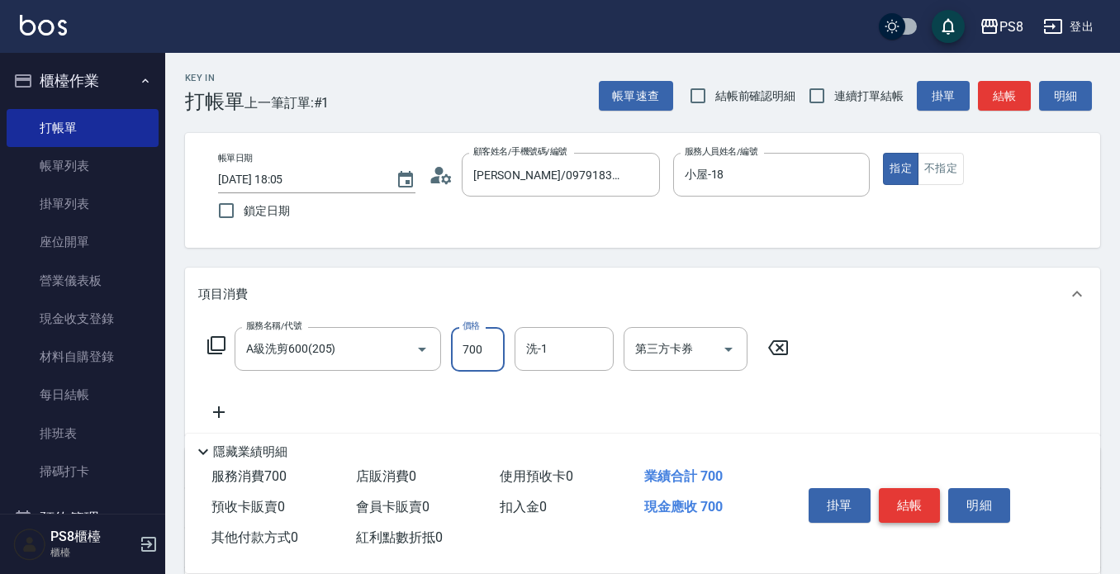
type input "700"
click at [928, 501] on button "結帳" at bounding box center [910, 505] width 62 height 35
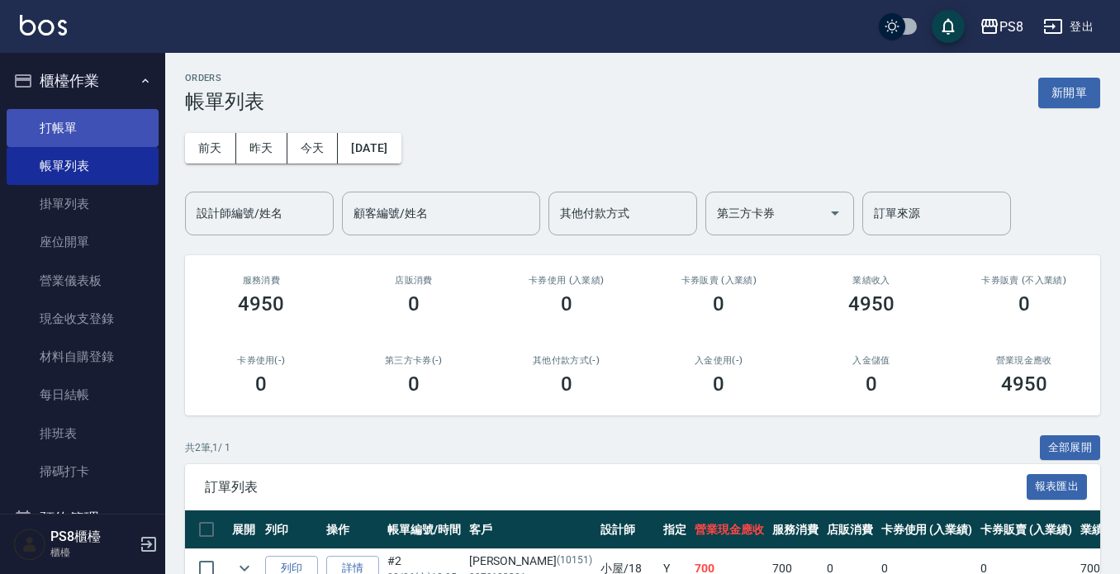
click at [43, 124] on link "打帳單" at bounding box center [83, 128] width 152 height 38
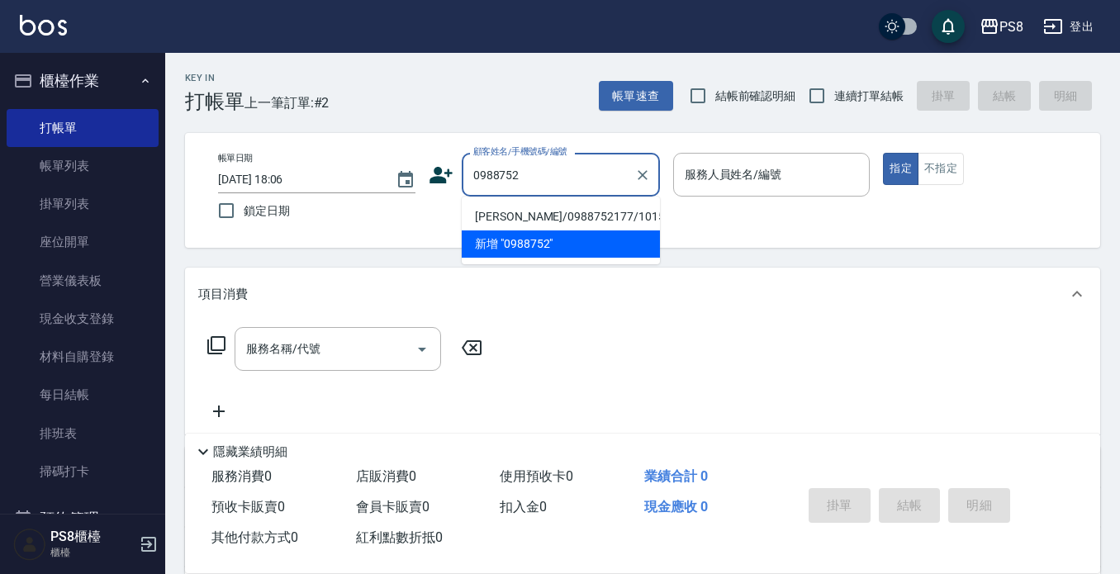
drag, startPoint x: 566, startPoint y: 210, endPoint x: 550, endPoint y: 229, distance: 25.2
click at [566, 210] on li "[PERSON_NAME]/0988752177/10150" at bounding box center [561, 216] width 198 height 27
type input "[PERSON_NAME]/0988752177/10150"
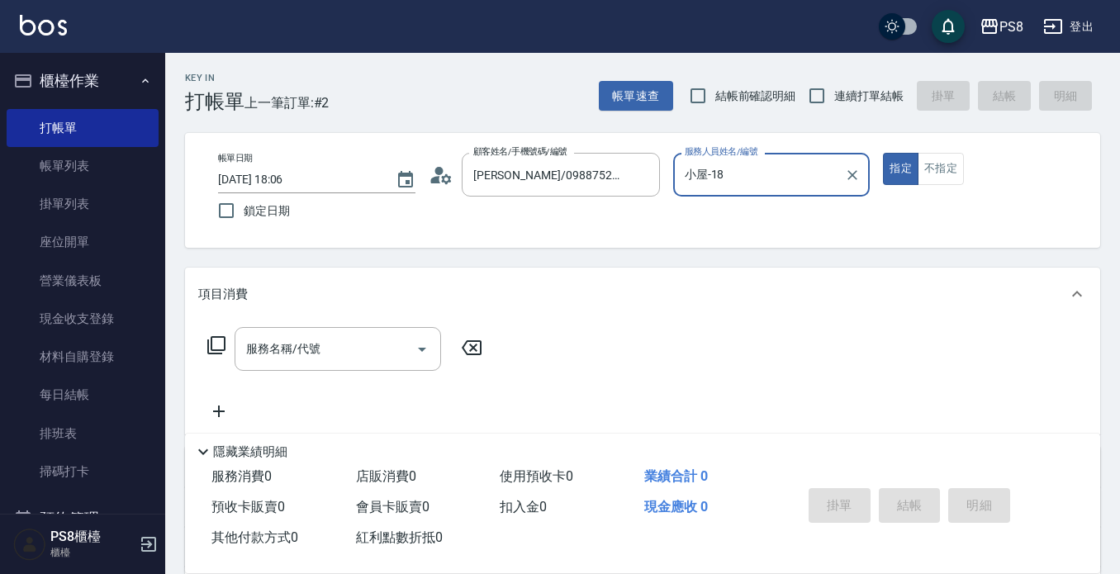
type input "小屋-18"
click at [346, 340] on input "服務名稱/代號" at bounding box center [325, 348] width 167 height 29
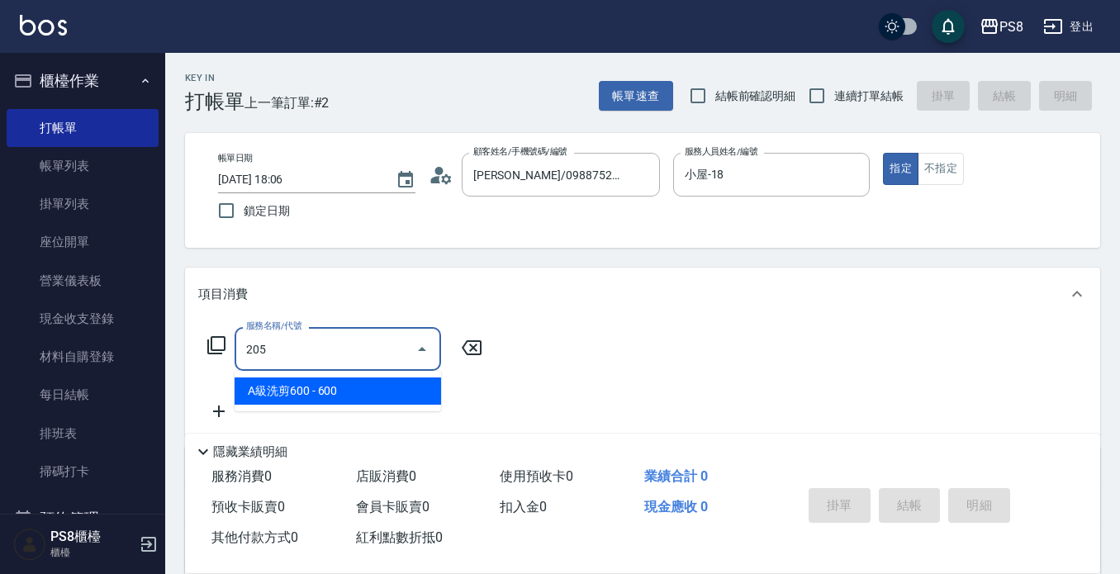
click at [367, 389] on span "A級洗剪600 - 600" at bounding box center [338, 390] width 206 height 27
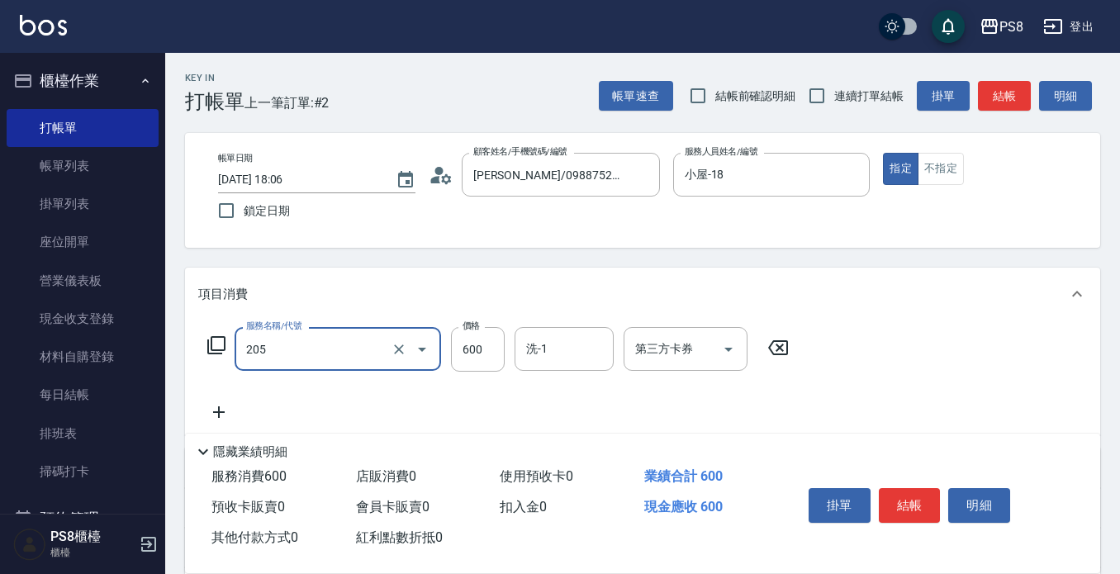
type input "A級洗剪600(205)"
drag, startPoint x: 512, startPoint y: 334, endPoint x: 469, endPoint y: 358, distance: 48.8
click at [512, 335] on div "服務名稱/代號 A級洗剪600(205) 服務名稱/代號 價格 600 價格 洗-1 洗-1 第三方卡券 第三方卡券" at bounding box center [498, 349] width 600 height 45
click at [469, 358] on input "600" at bounding box center [478, 349] width 54 height 45
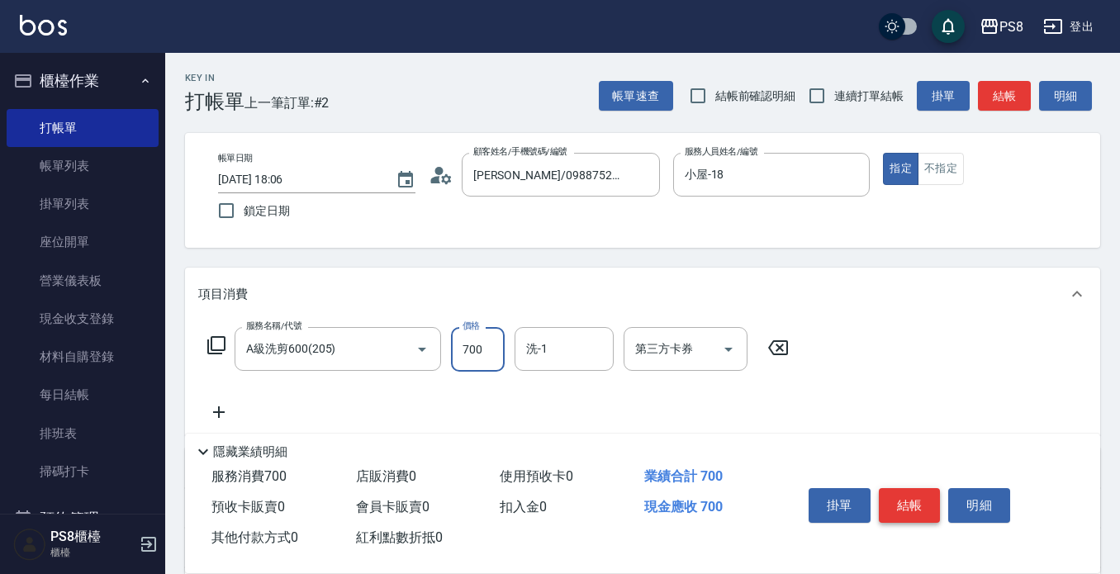
type input "700"
click at [897, 501] on button "結帳" at bounding box center [910, 505] width 62 height 35
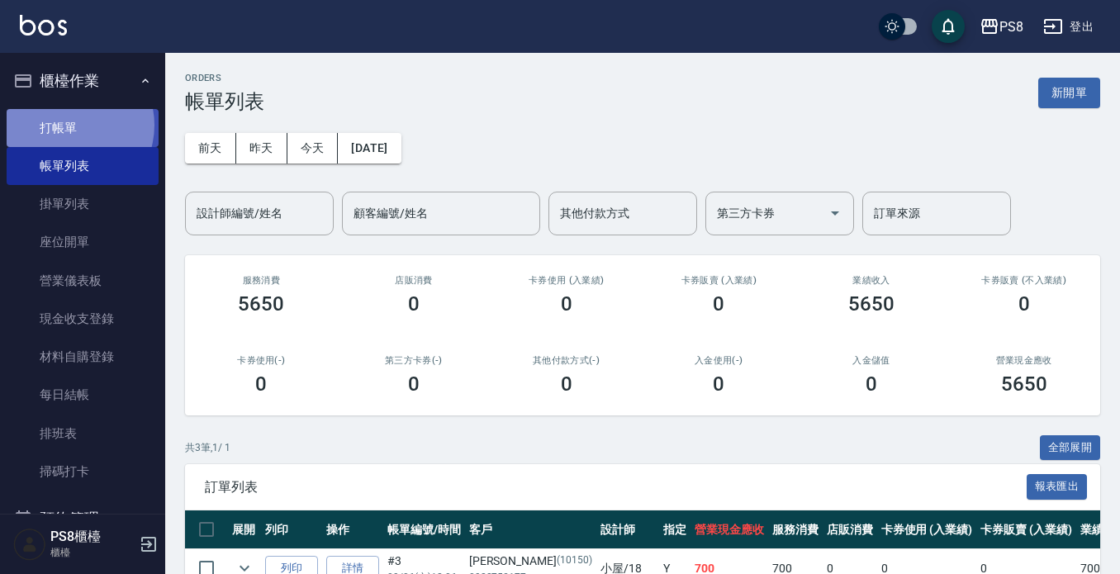
click at [67, 125] on link "打帳單" at bounding box center [83, 128] width 152 height 38
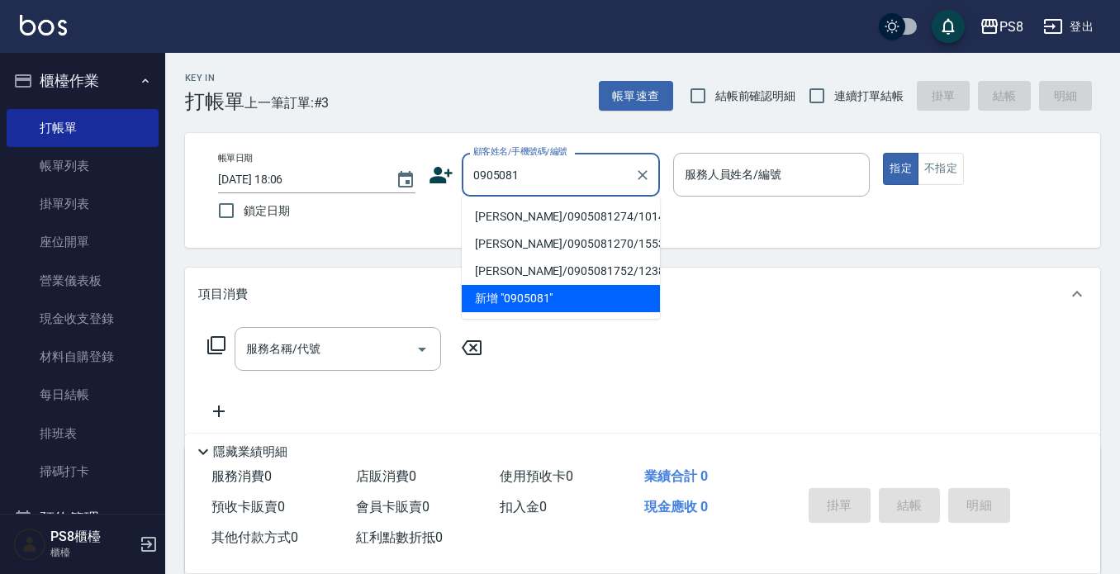
click at [525, 221] on li "[PERSON_NAME]/0905081274/10143" at bounding box center [561, 216] width 198 height 27
type input "[PERSON_NAME]/0905081274/10143"
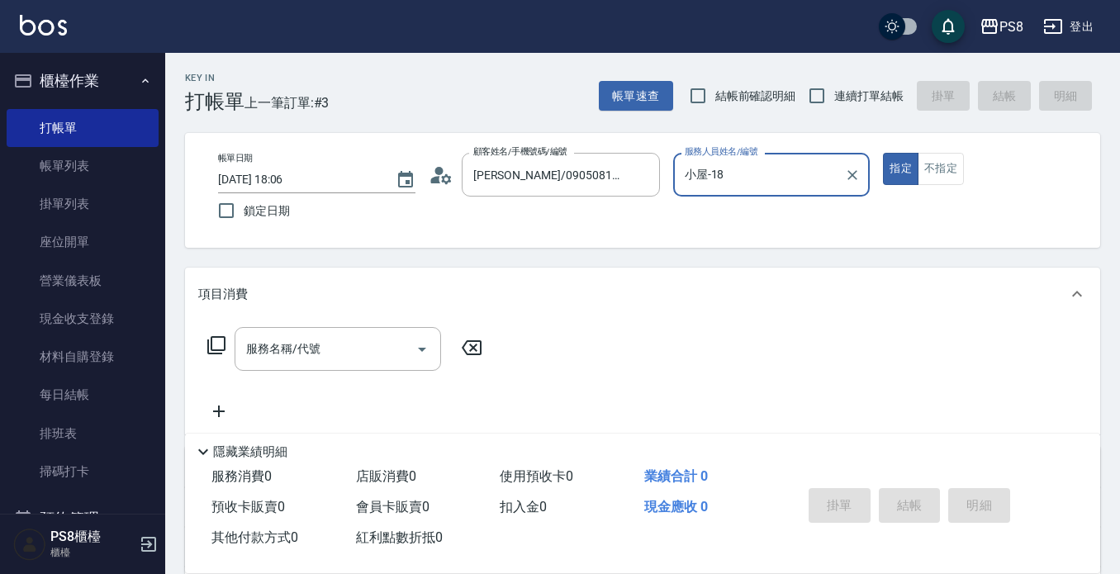
type input "小屋-18"
click at [358, 334] on div "服務名稱/代號" at bounding box center [338, 349] width 206 height 44
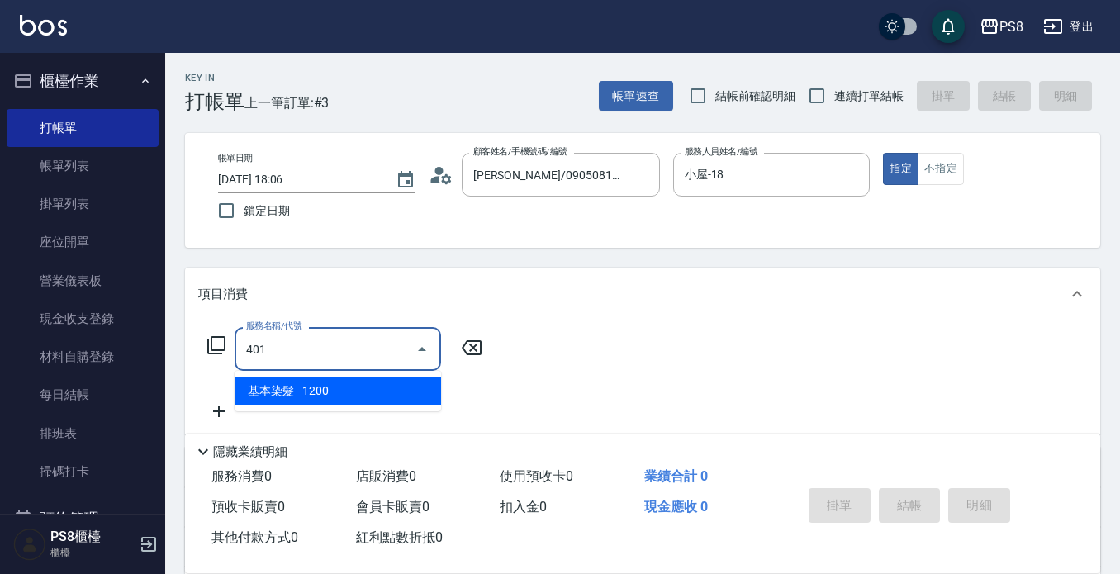
click at [344, 400] on span "基本染髮 - 1200" at bounding box center [338, 390] width 206 height 27
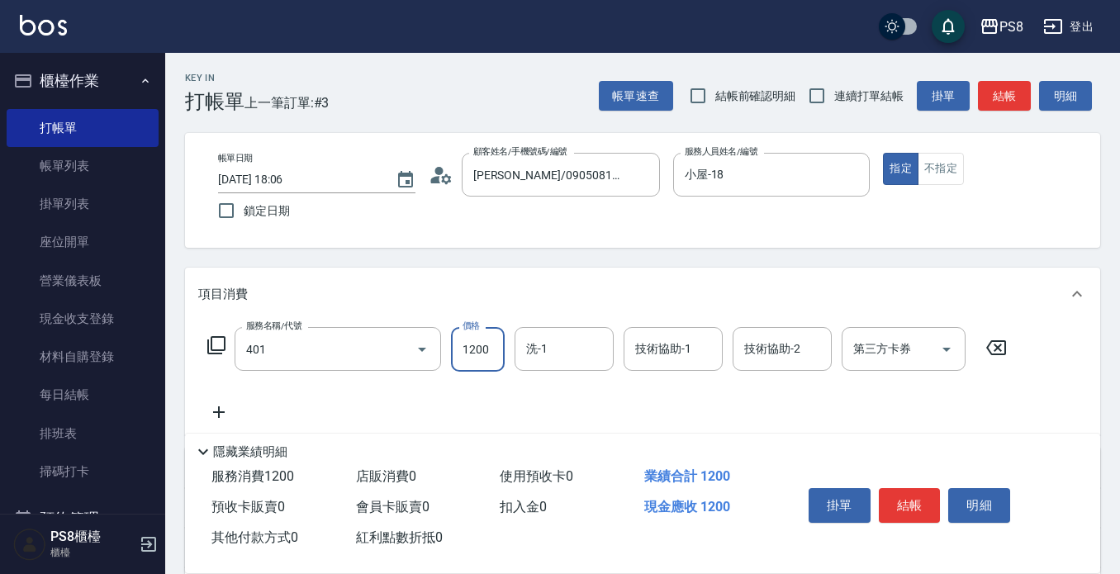
type input "基本染髮(401)"
click at [470, 358] on input "1200" at bounding box center [478, 349] width 54 height 45
type input "2000"
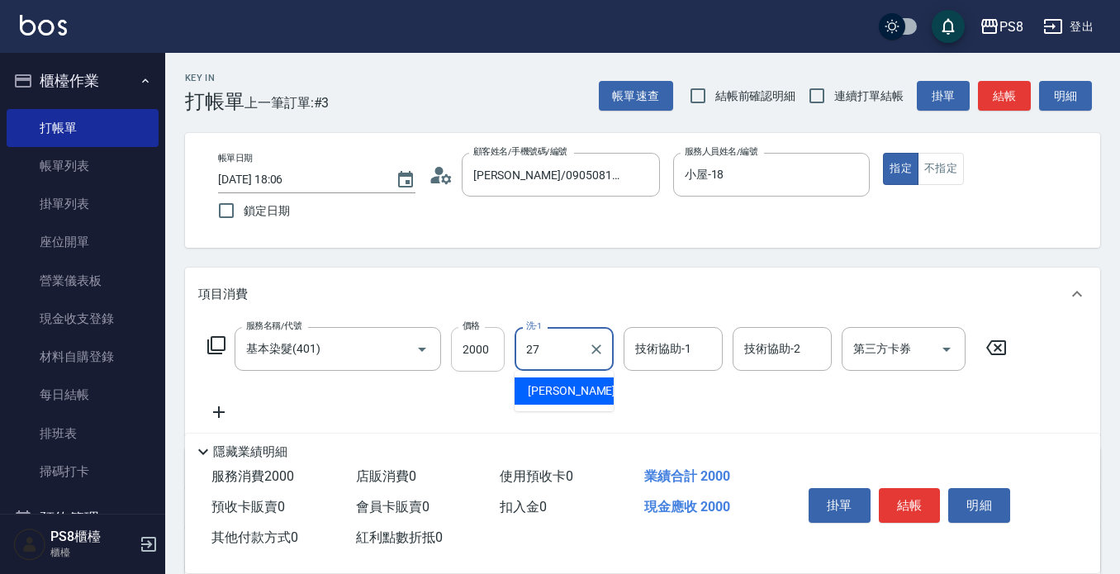
type input "[PERSON_NAME]-27"
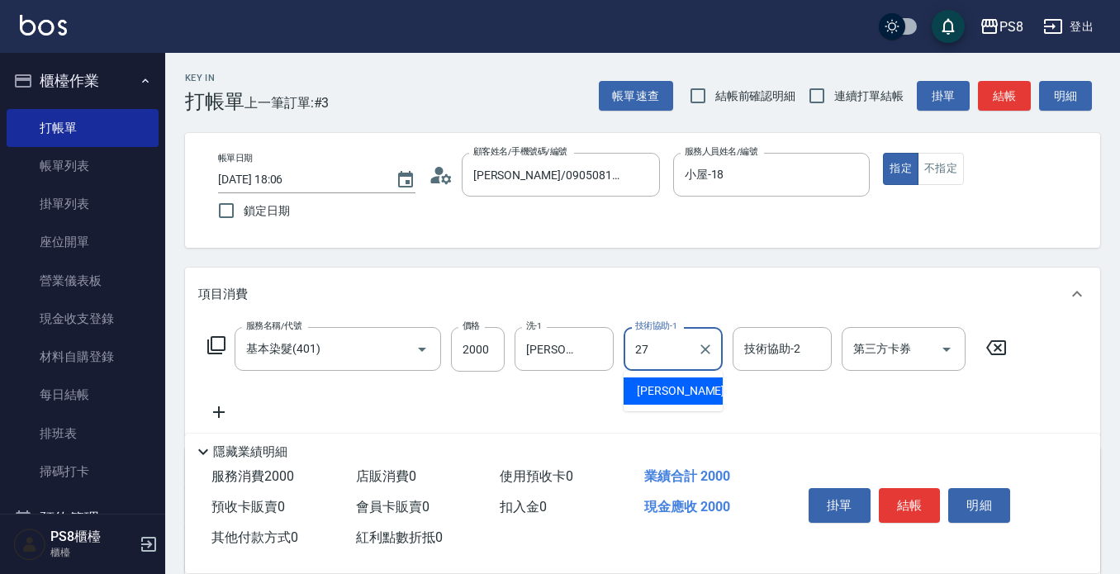
type input "[PERSON_NAME]-27"
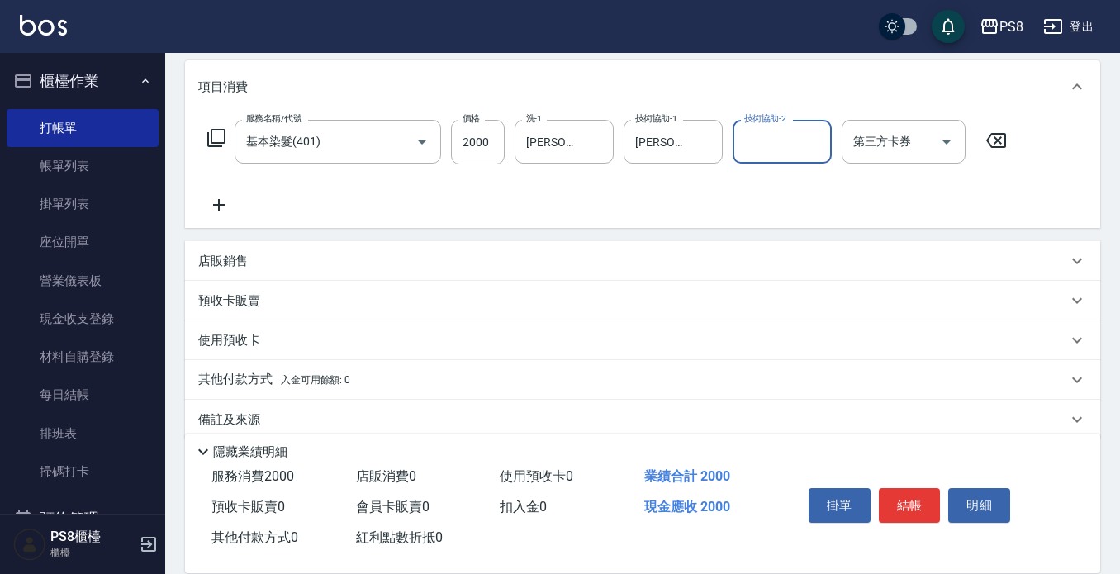
scroll to position [231, 0]
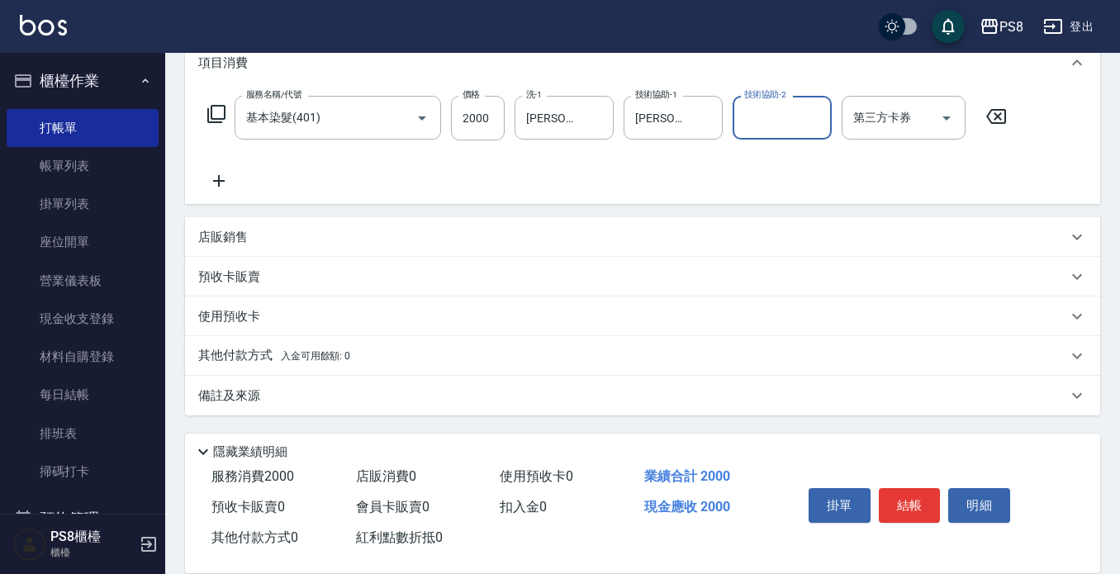
click at [258, 353] on p "其他付款方式 入金可用餘額: 0" at bounding box center [274, 356] width 152 height 18
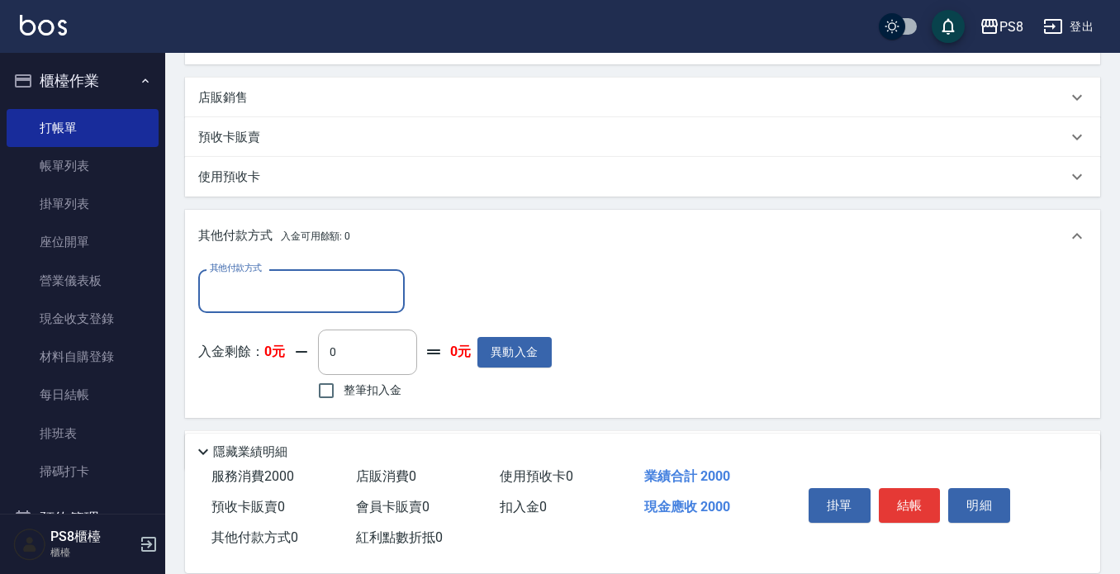
scroll to position [396, 0]
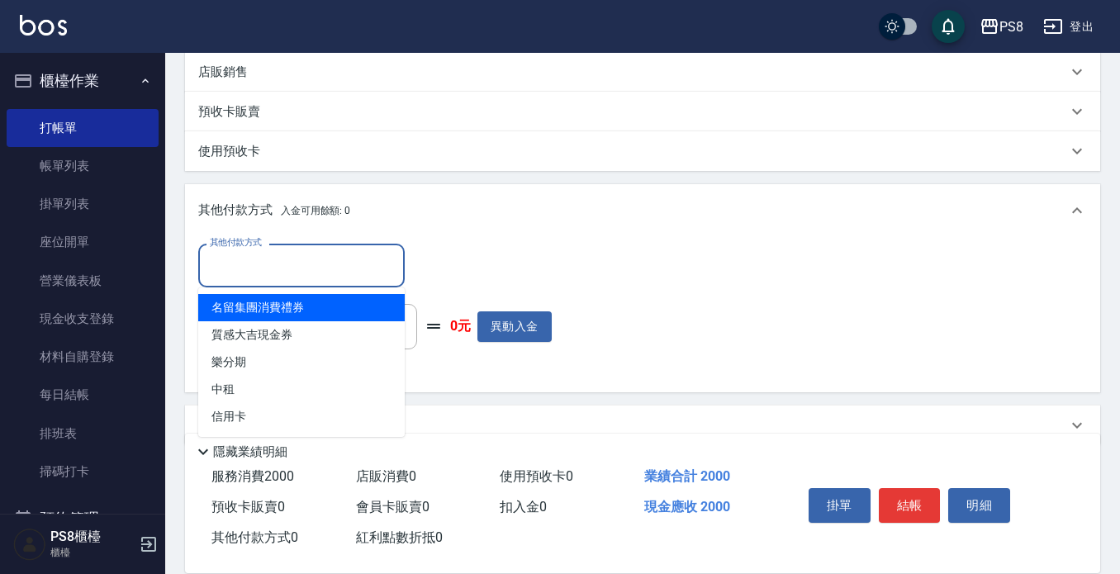
click at [296, 273] on input "其他付款方式" at bounding box center [302, 265] width 192 height 29
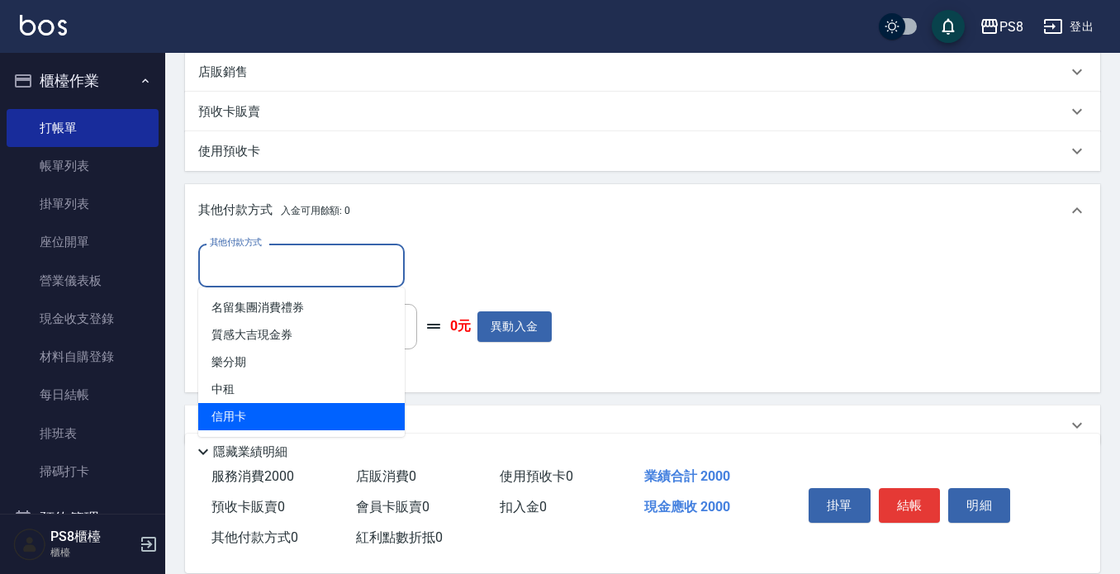
click at [270, 418] on span "信用卡" at bounding box center [301, 416] width 206 height 27
type input "信用卡"
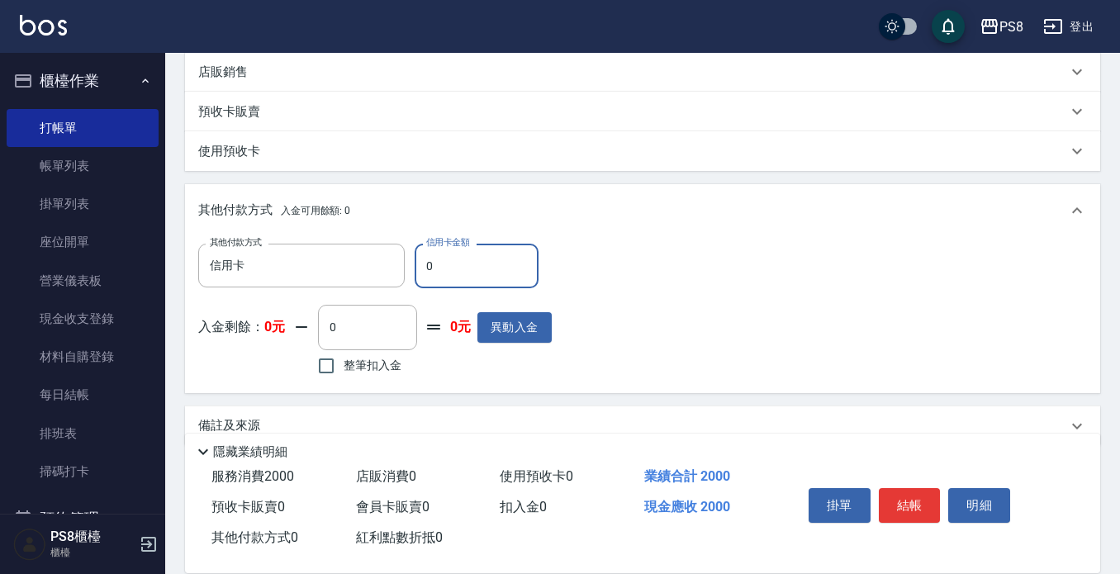
click at [441, 263] on input "0" at bounding box center [477, 266] width 124 height 45
type input "2000"
click at [902, 489] on button "結帳" at bounding box center [910, 505] width 62 height 35
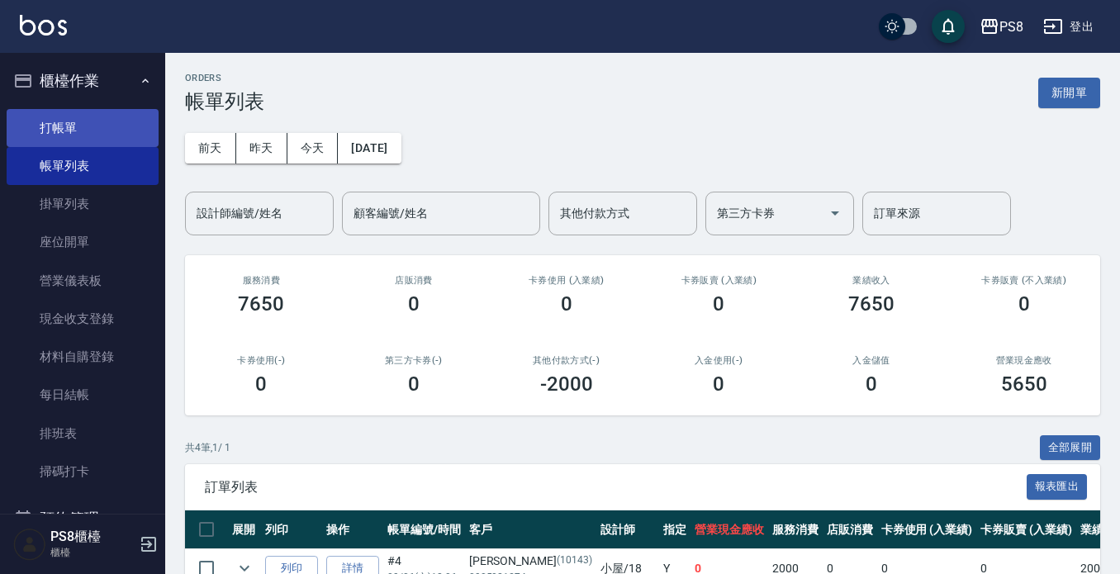
click at [75, 122] on link "打帳單" at bounding box center [83, 128] width 152 height 38
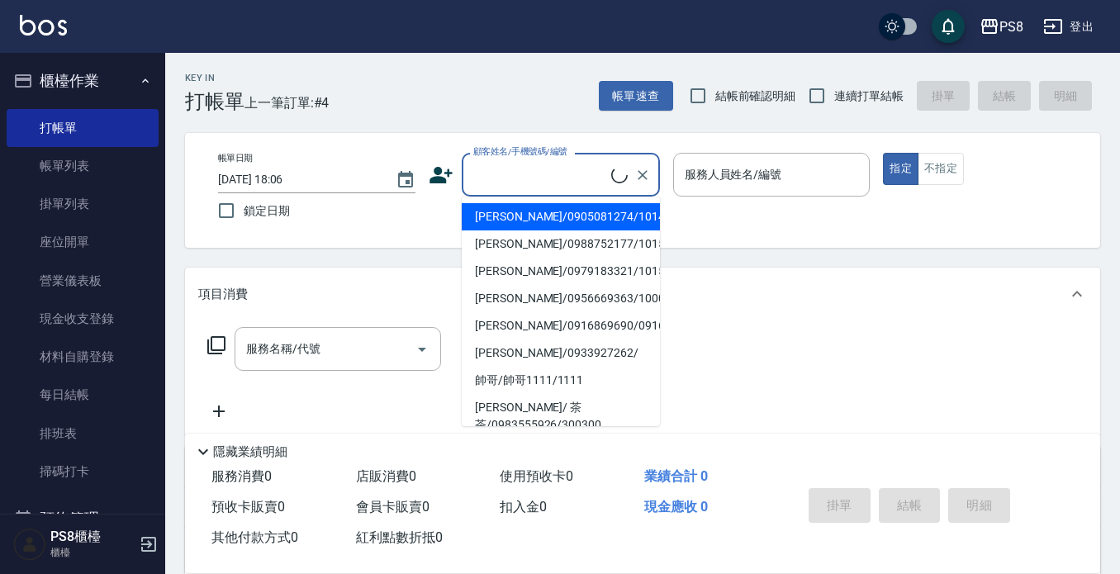
click at [483, 164] on input "顧客姓名/手機號碼/編號" at bounding box center [540, 174] width 142 height 29
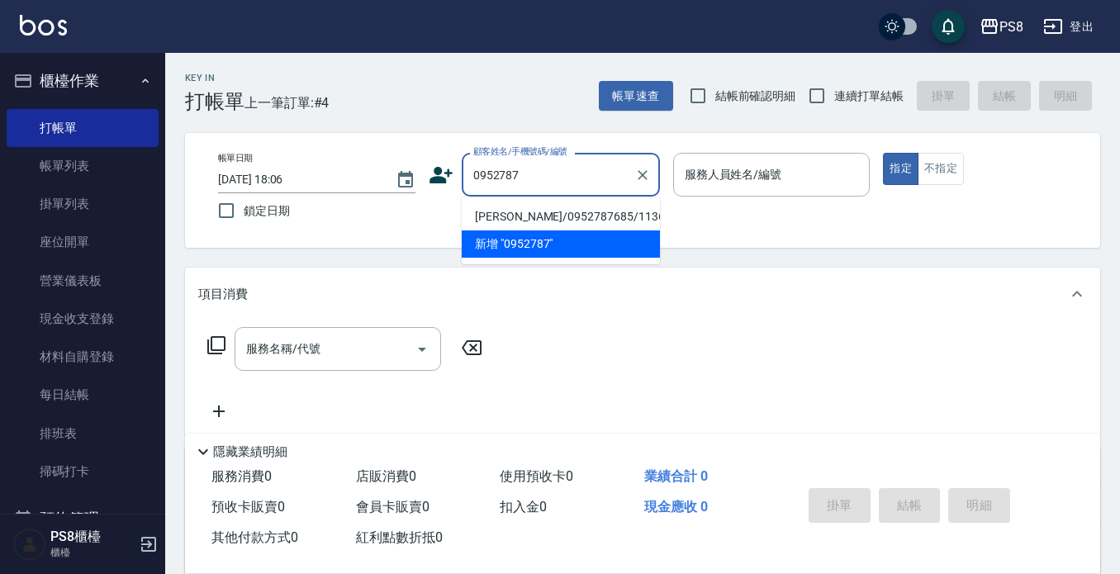
click at [521, 209] on li "[PERSON_NAME]/0952787685/11366" at bounding box center [561, 216] width 198 height 27
type input "[PERSON_NAME]/0952787685/11366"
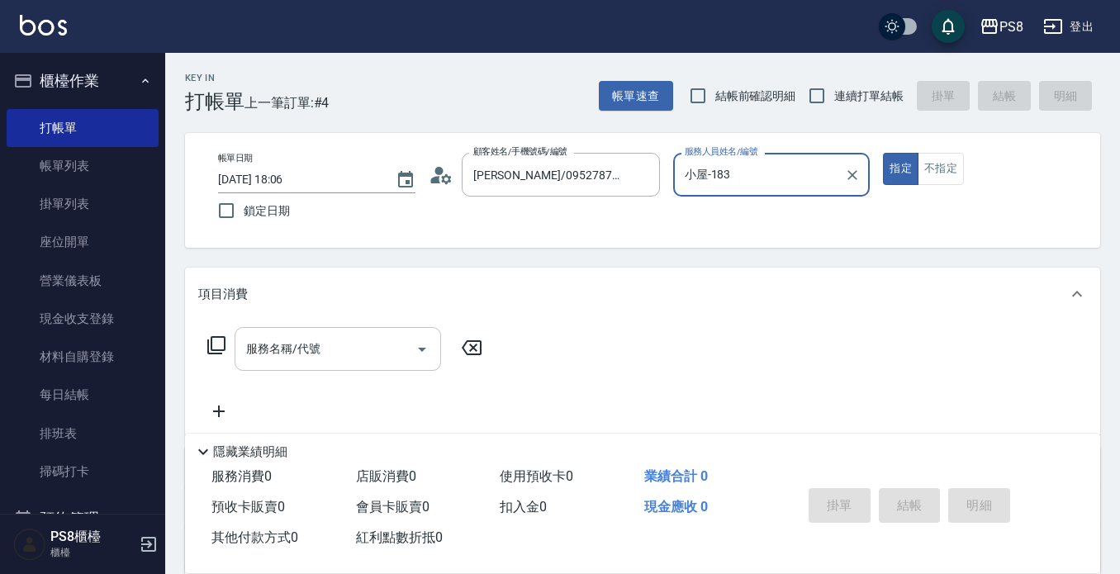
type input "小屋-18"
click at [310, 358] on input "服務名稱/代號" at bounding box center [325, 348] width 167 height 29
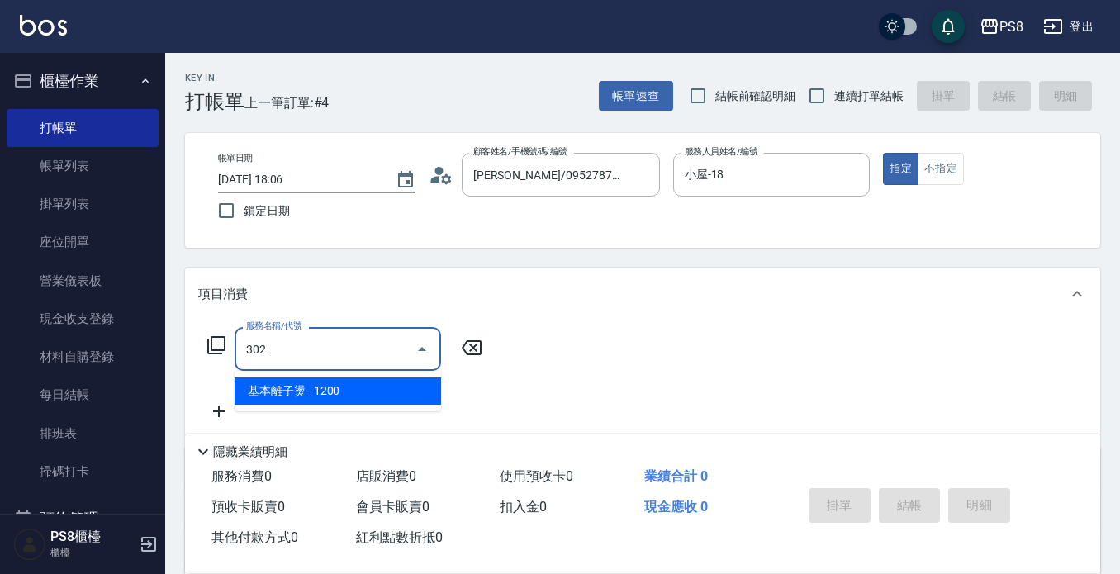
click at [349, 386] on span "基本離子燙 - 1200" at bounding box center [338, 390] width 206 height 27
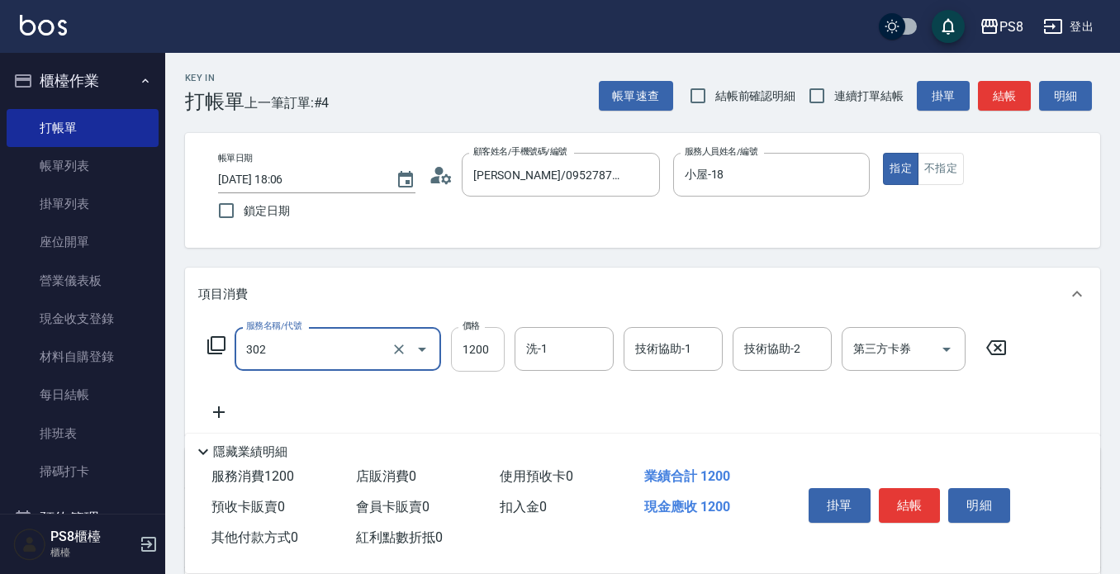
type input "基本離子燙(302)"
click at [459, 349] on input "1200" at bounding box center [478, 349] width 54 height 45
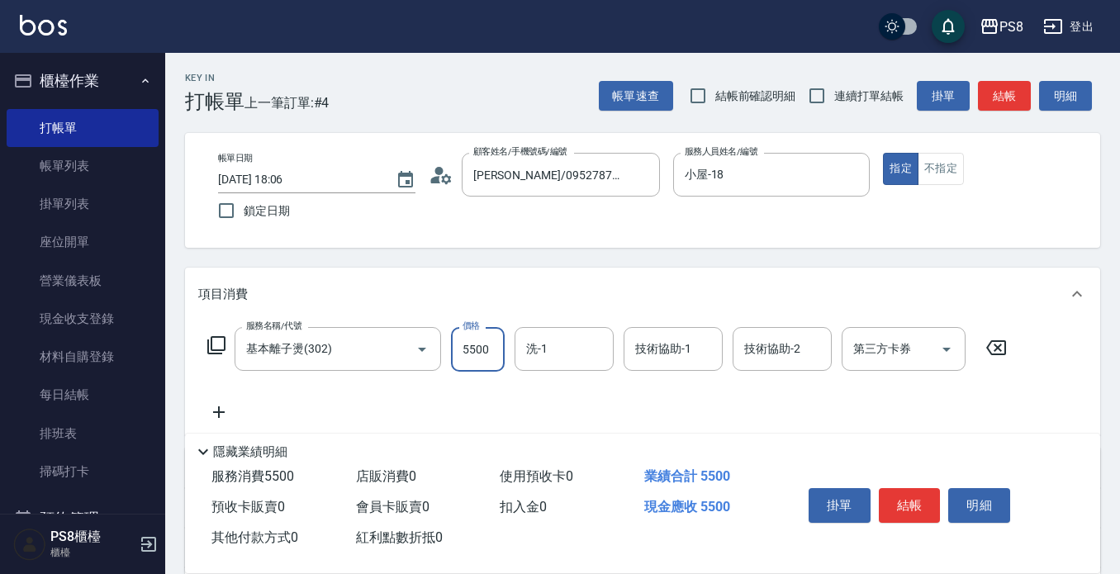
type input "5500"
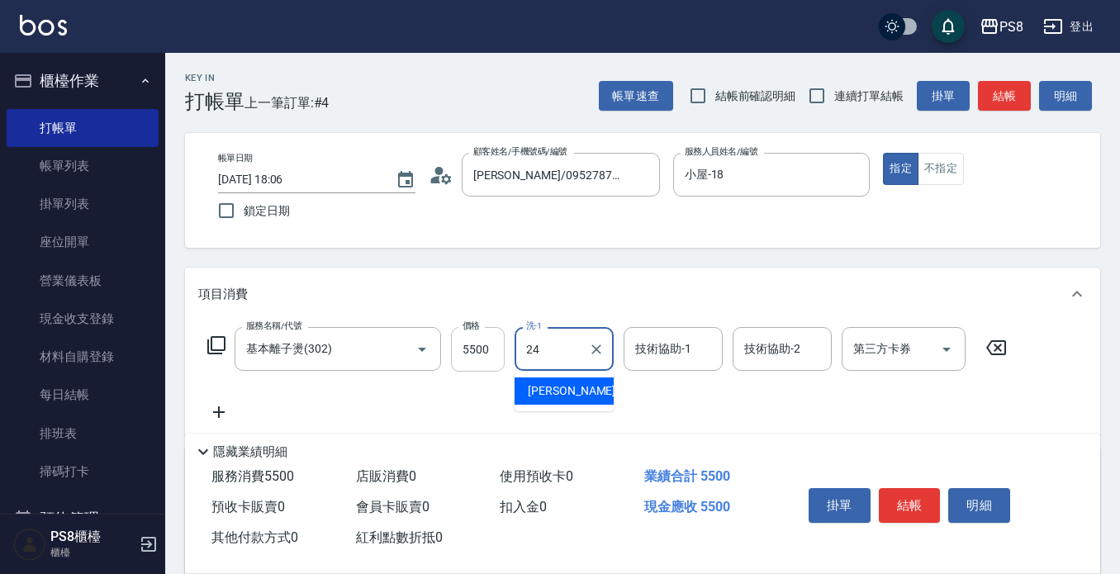
type input "[PERSON_NAME]-24"
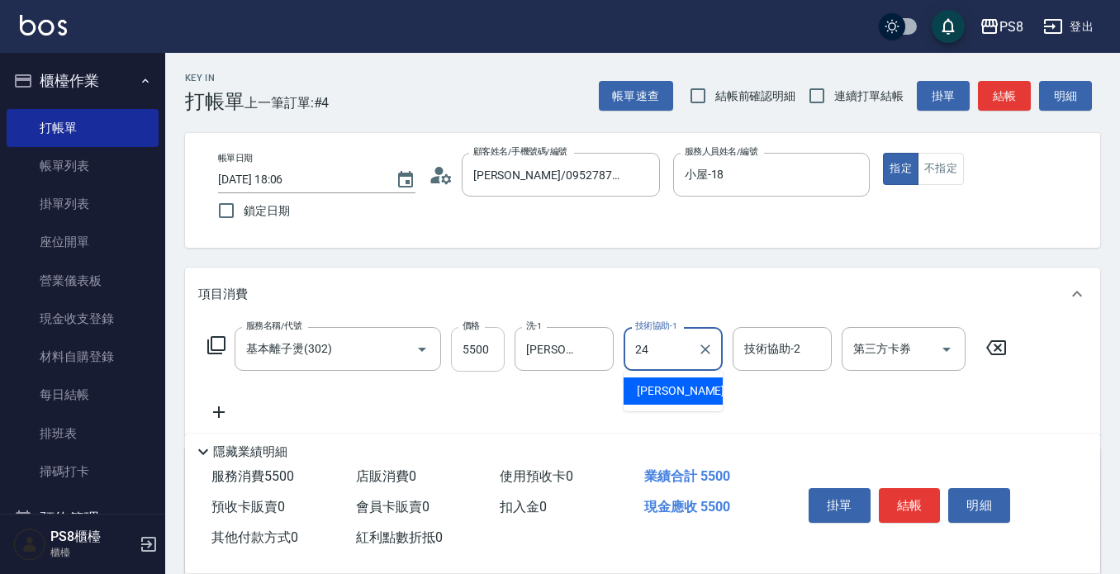
type input "[PERSON_NAME]-24"
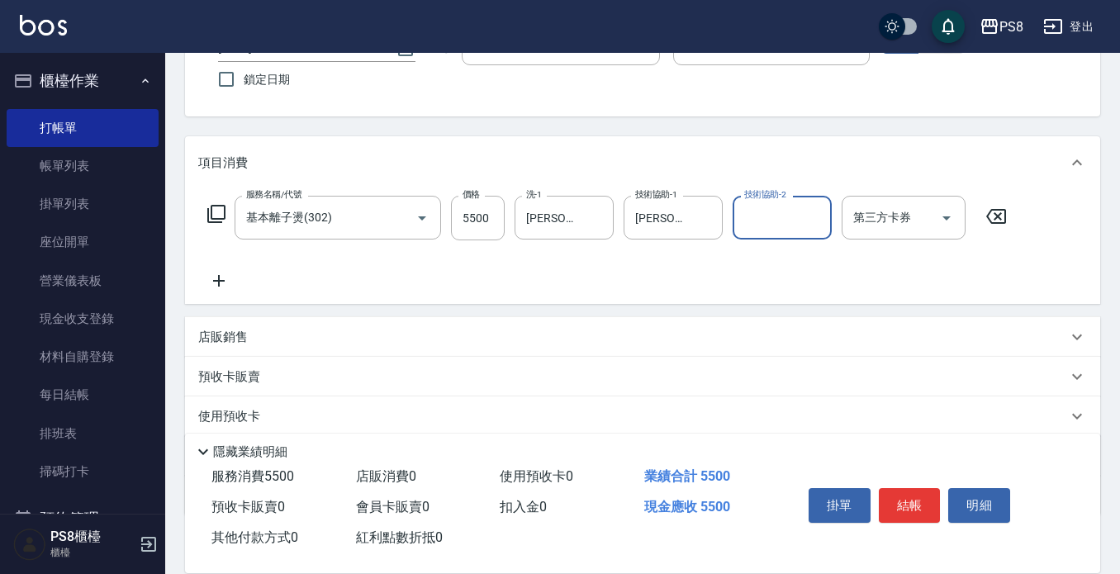
scroll to position [165, 0]
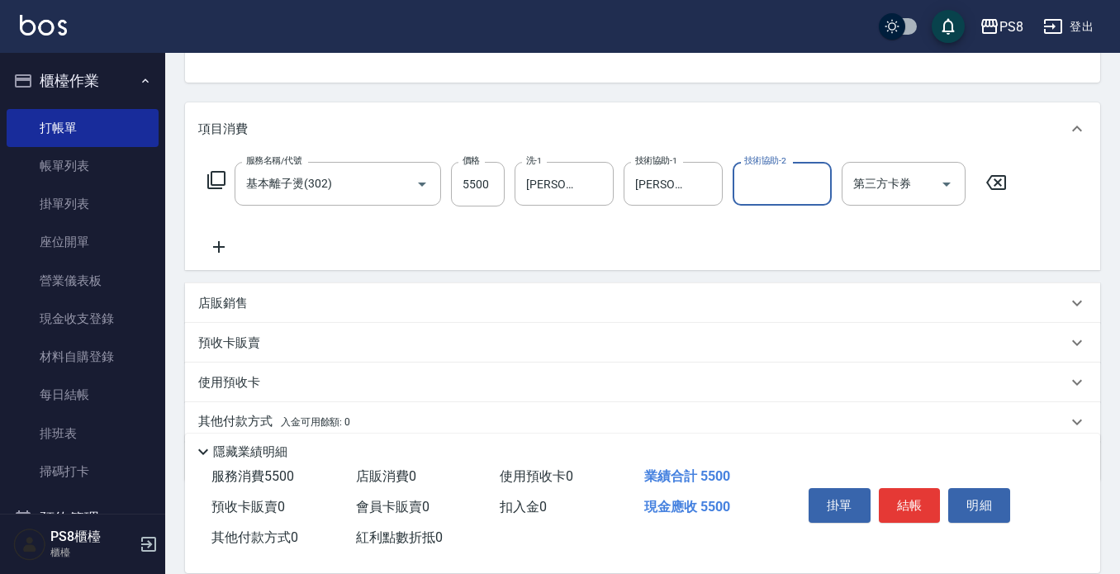
click at [223, 248] on icon at bounding box center [219, 247] width 12 height 12
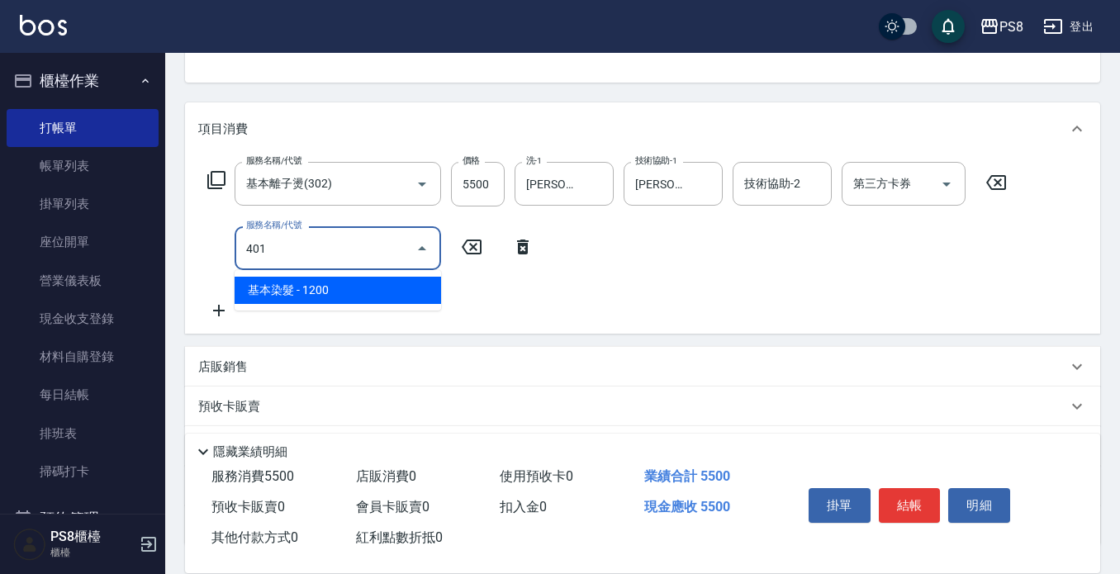
click at [293, 286] on span "基本染髮 - 1200" at bounding box center [338, 290] width 206 height 27
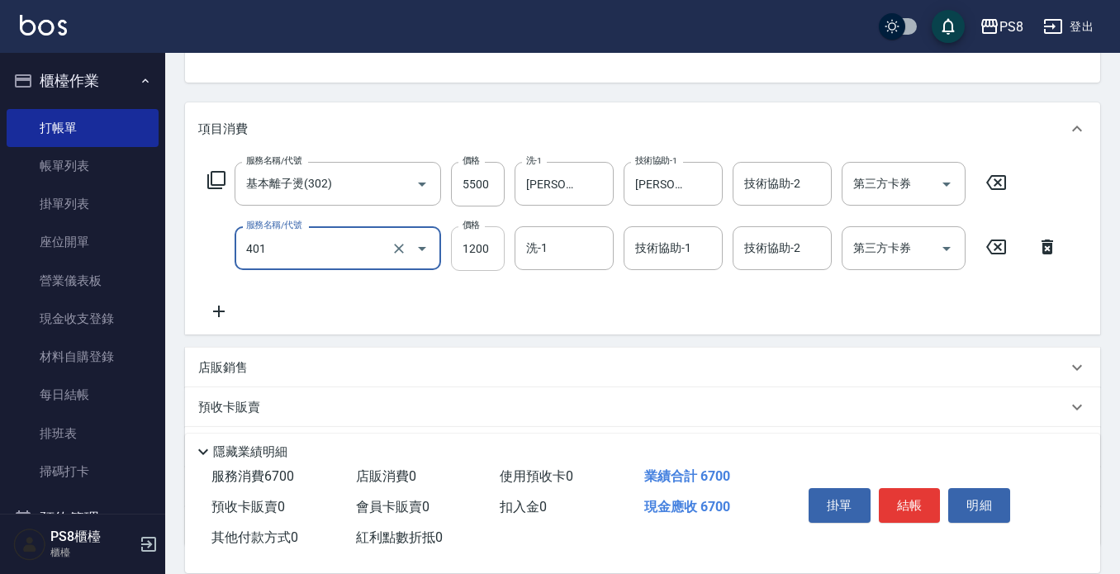
type input "基本染髮(401)"
click at [456, 252] on input "1200" at bounding box center [478, 248] width 54 height 45
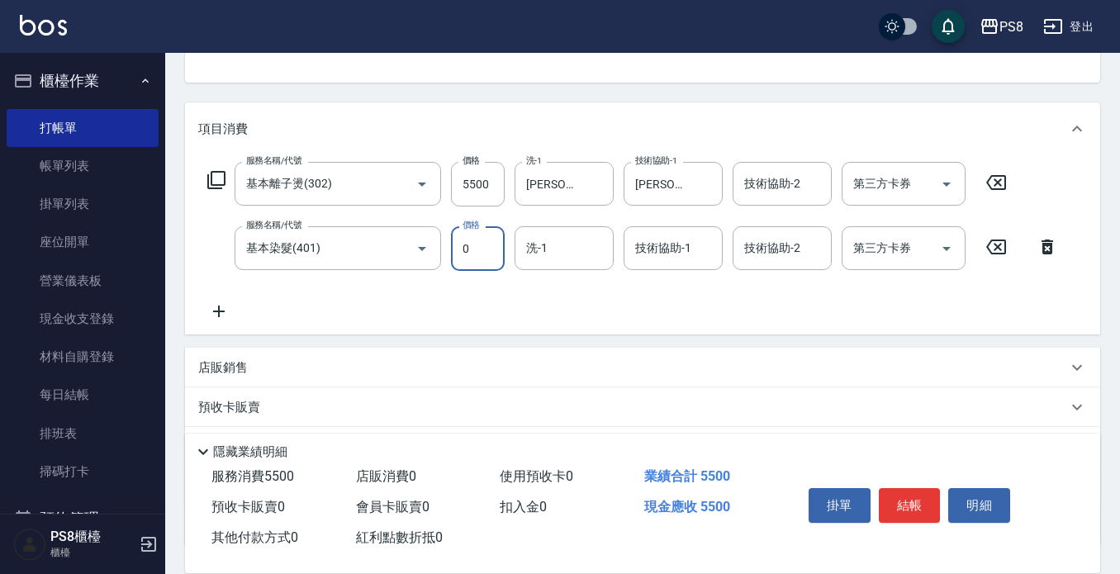
type input "0"
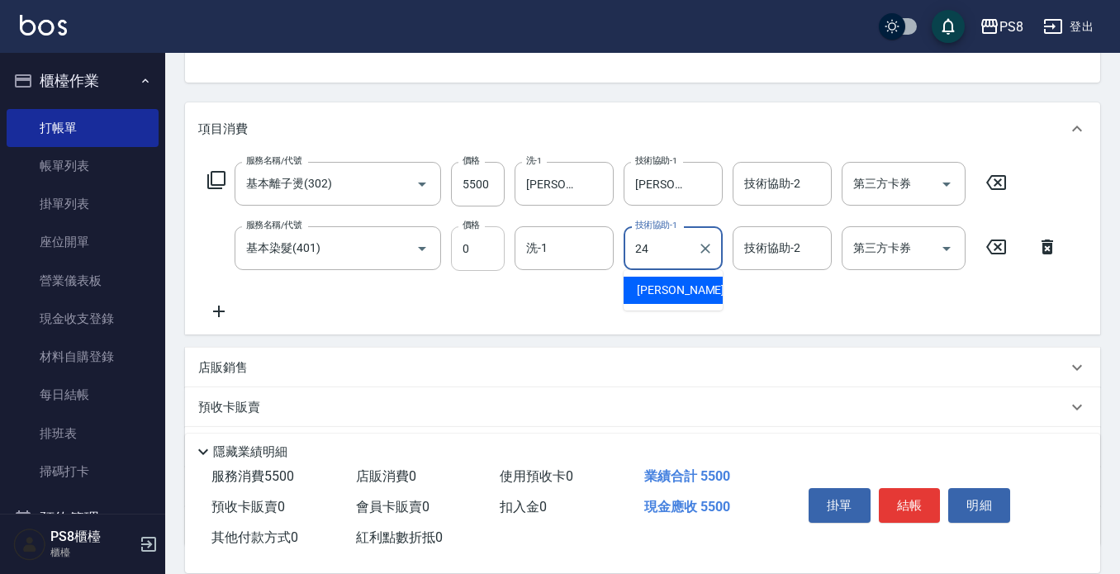
type input "[PERSON_NAME]-24"
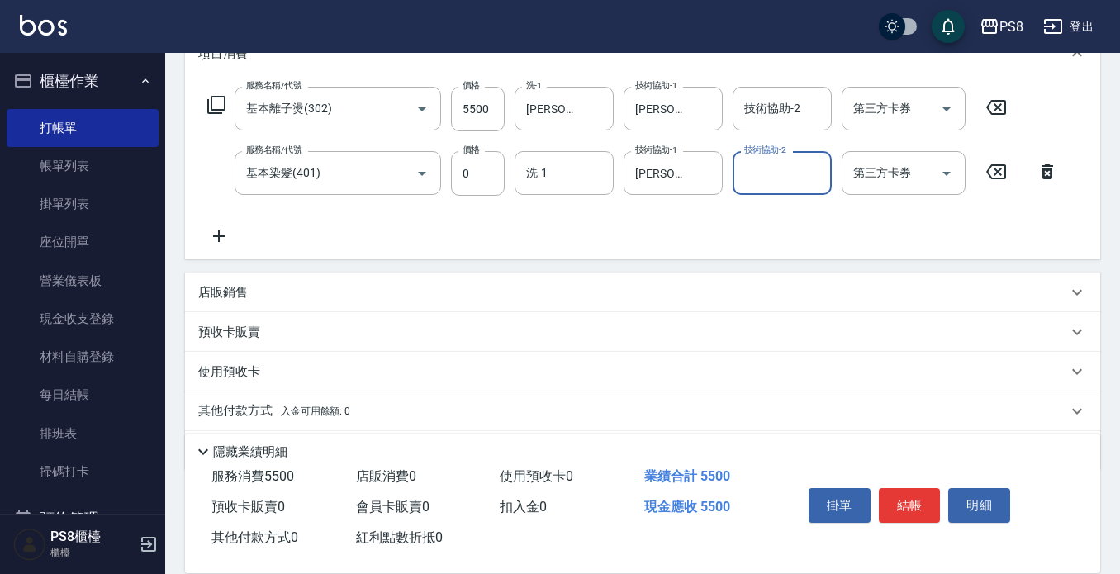
scroll to position [296, 0]
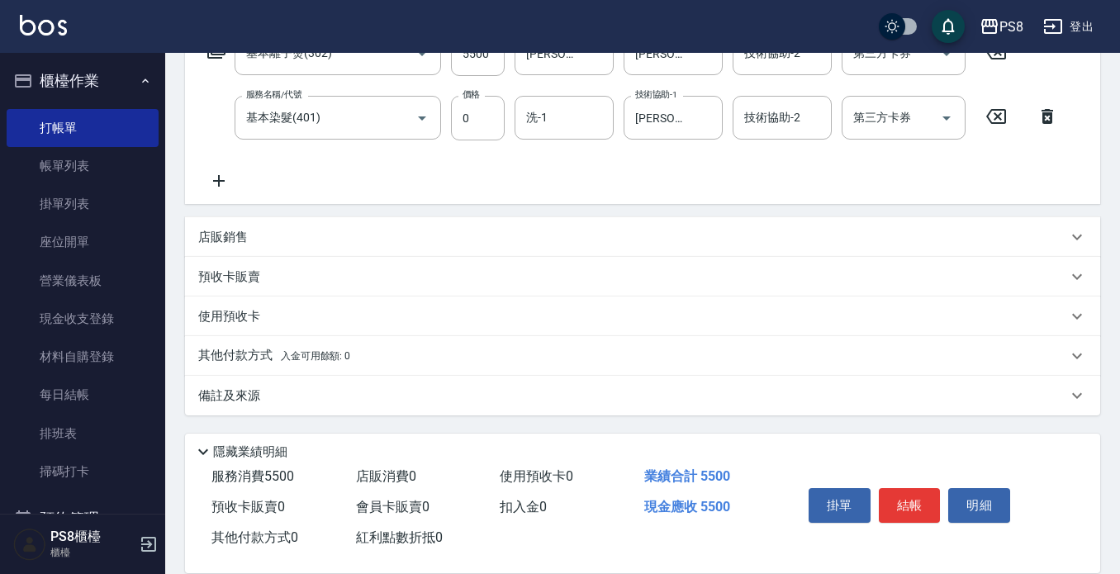
click at [220, 347] on p "其他付款方式 入金可用餘額: 0" at bounding box center [274, 356] width 152 height 18
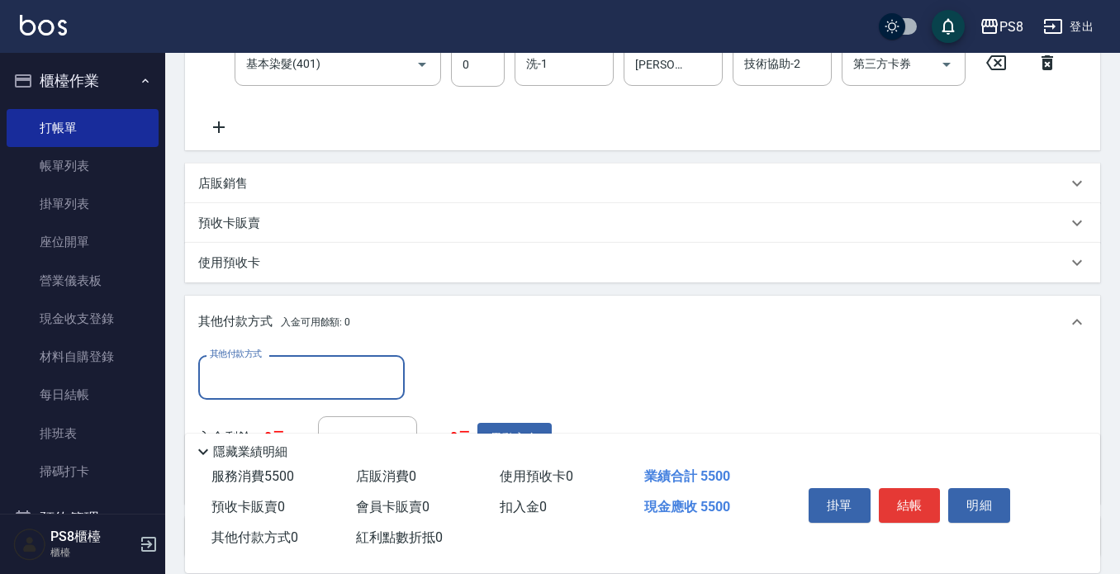
scroll to position [378, 0]
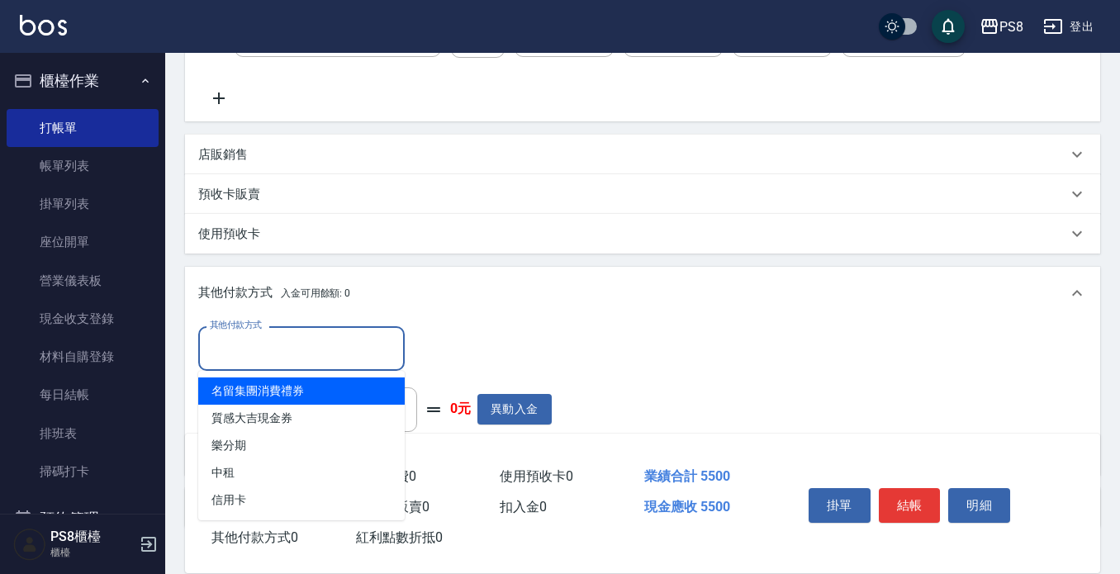
click at [296, 339] on input "其他付款方式" at bounding box center [302, 348] width 192 height 29
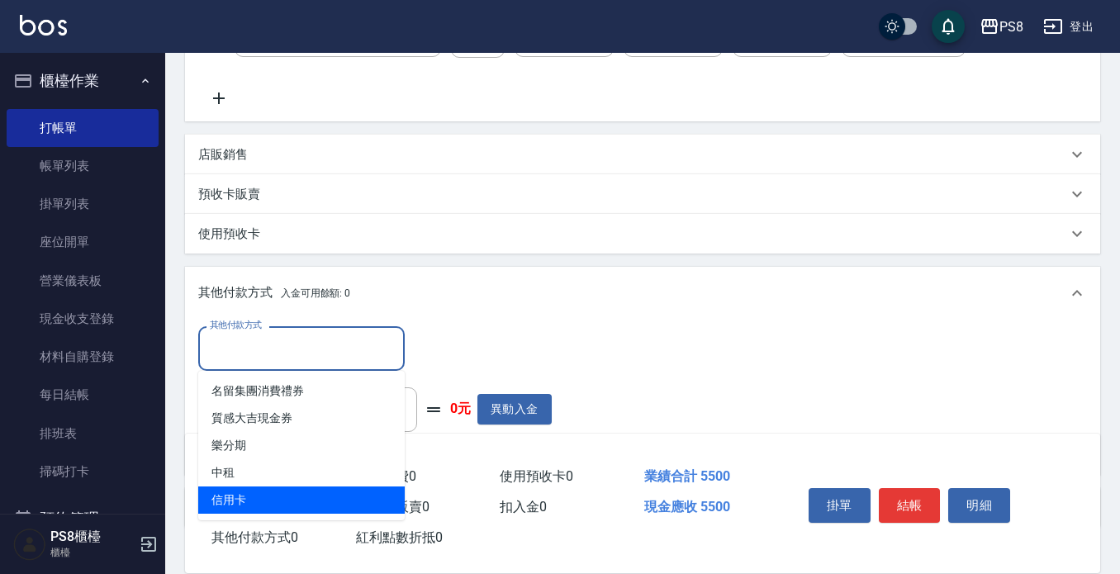
click at [263, 499] on span "信用卡" at bounding box center [301, 499] width 206 height 27
type input "信用卡"
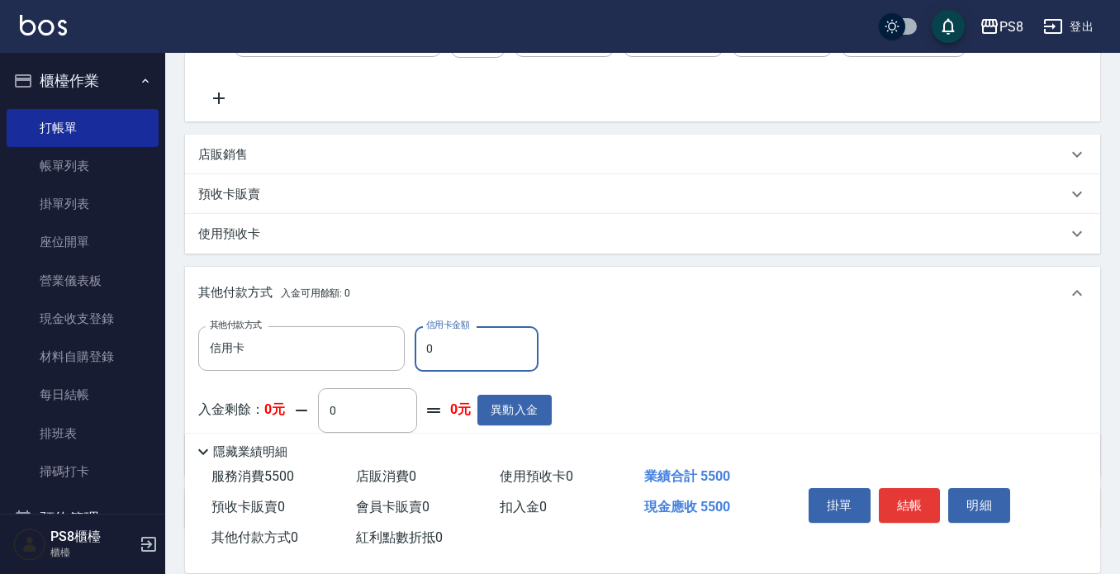
click at [472, 346] on input "0" at bounding box center [477, 348] width 124 height 45
type input "5500"
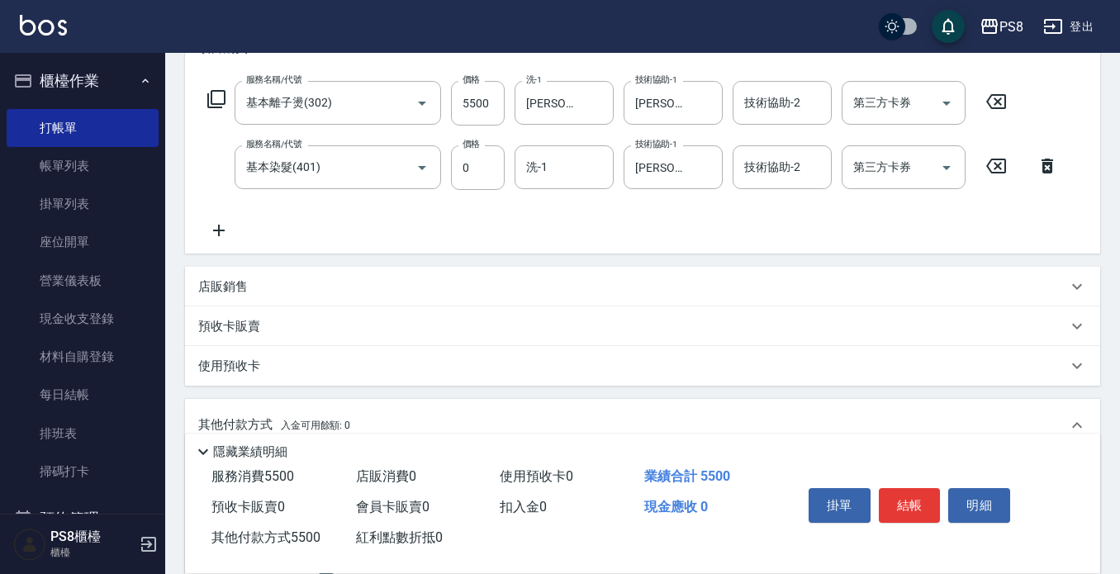
scroll to position [0, 0]
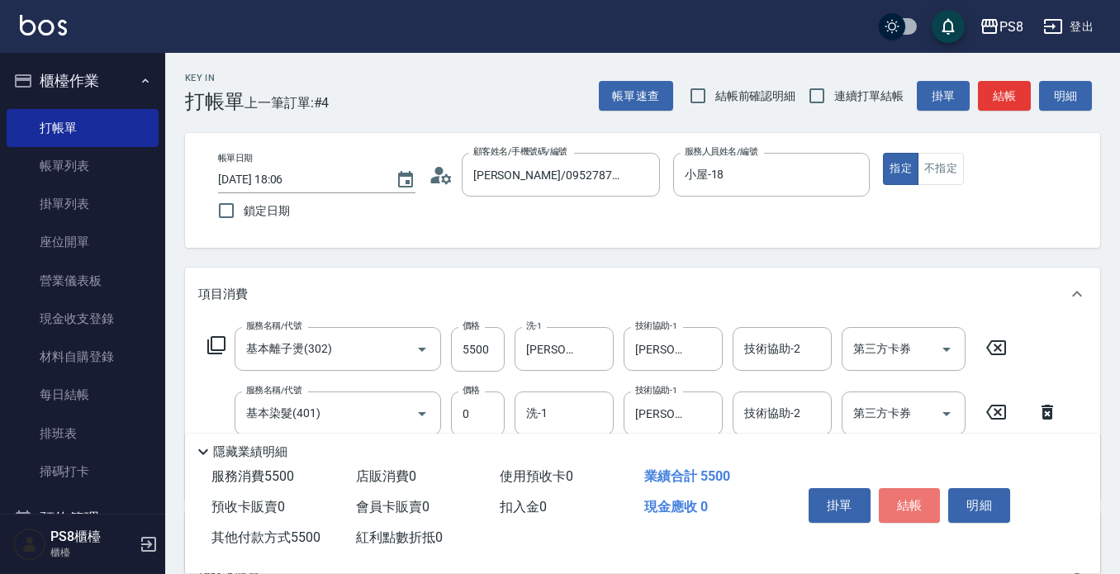
click at [924, 499] on button "結帳" at bounding box center [910, 505] width 62 height 35
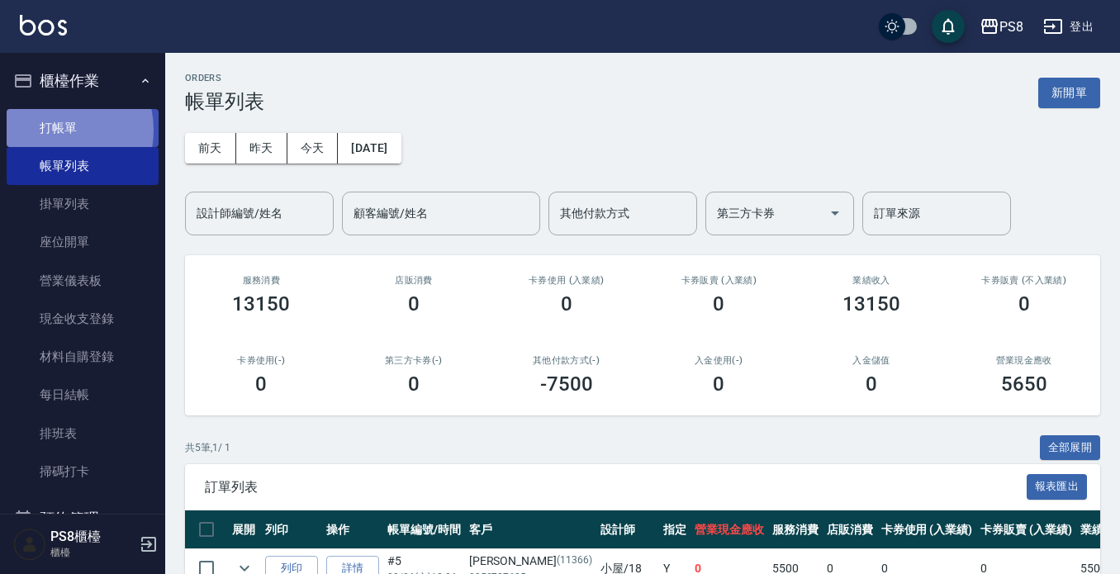
click at [55, 130] on link "打帳單" at bounding box center [83, 128] width 152 height 38
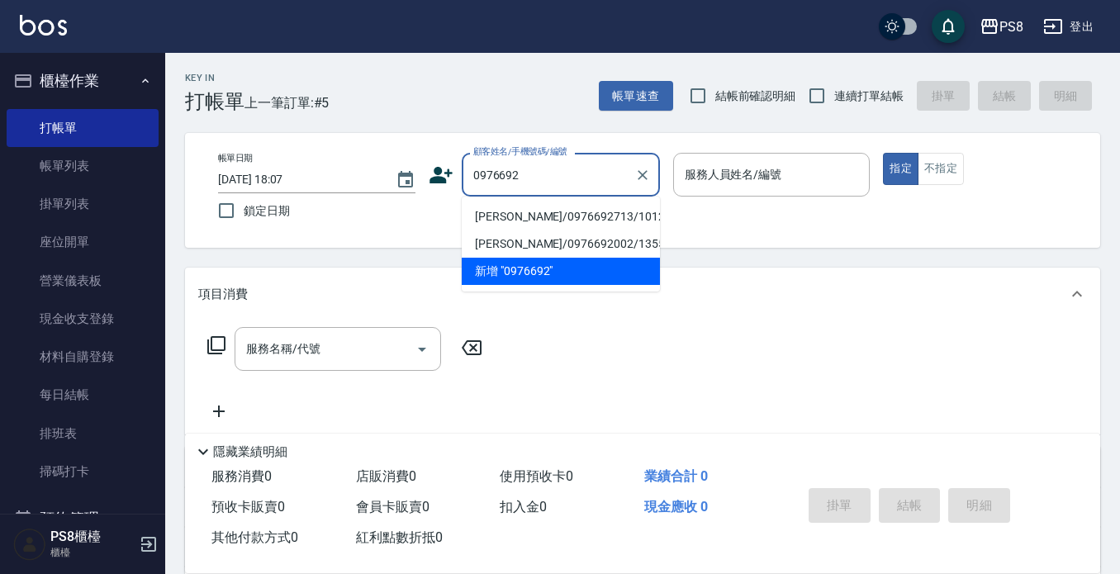
click at [557, 216] on li "[PERSON_NAME]/0976692713/10122" at bounding box center [561, 216] width 198 height 27
type input "[PERSON_NAME]/0976692713/10122"
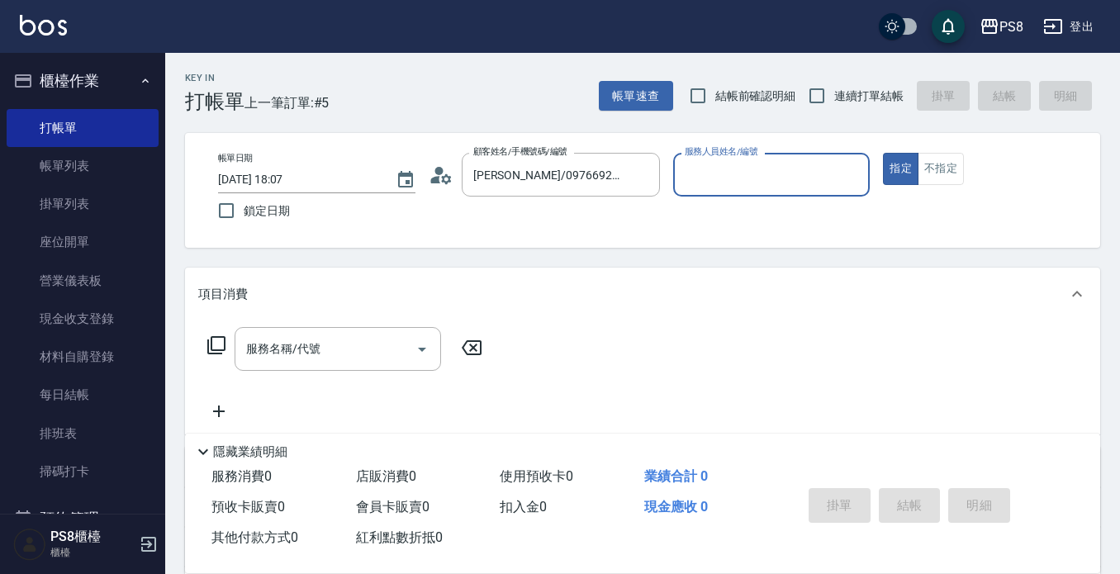
type input "小屋-18"
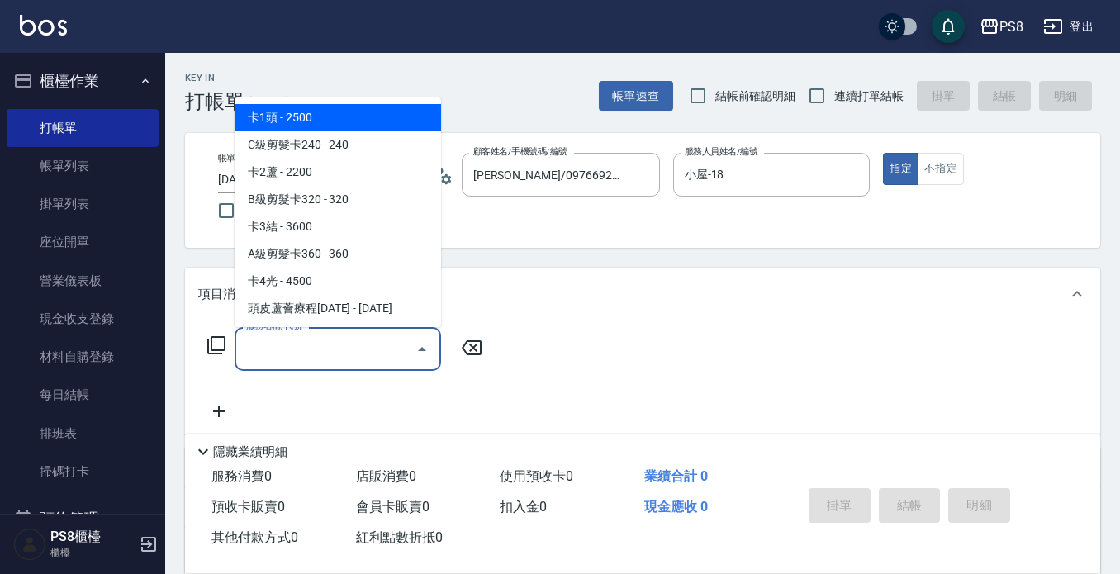
click at [359, 357] on input "服務名稱/代號" at bounding box center [325, 348] width 167 height 29
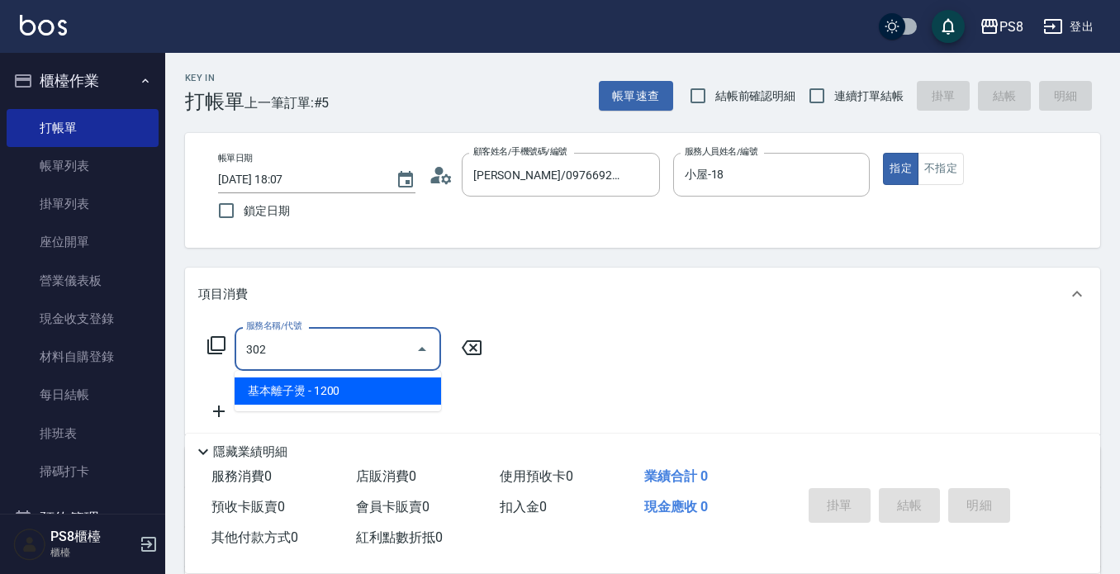
click at [341, 385] on span "基本離子燙 - 1200" at bounding box center [338, 390] width 206 height 27
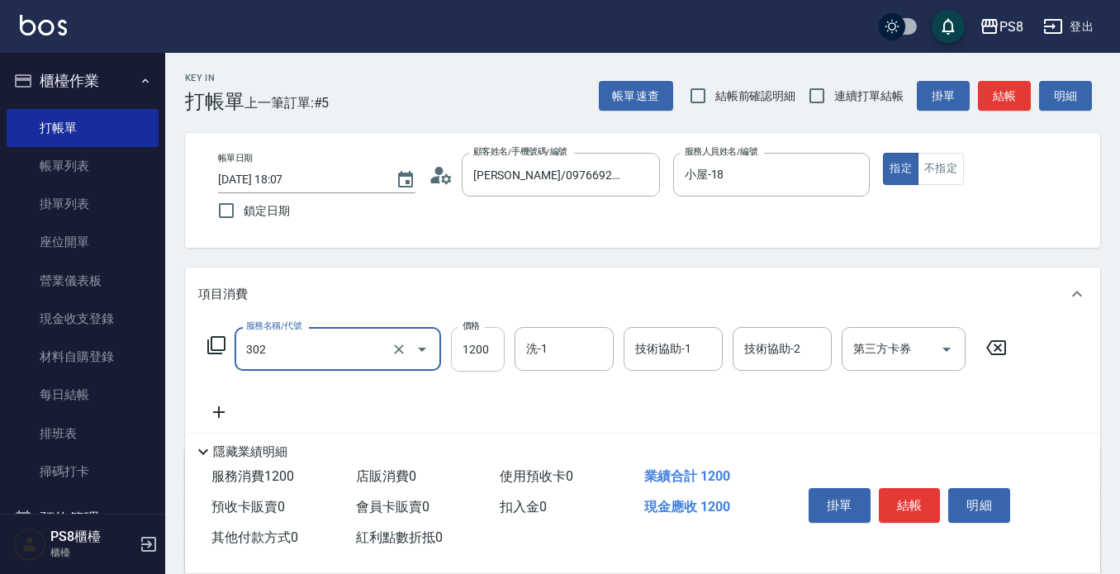
type input "基本離子燙(302)"
click at [481, 345] on input "1200" at bounding box center [478, 349] width 54 height 45
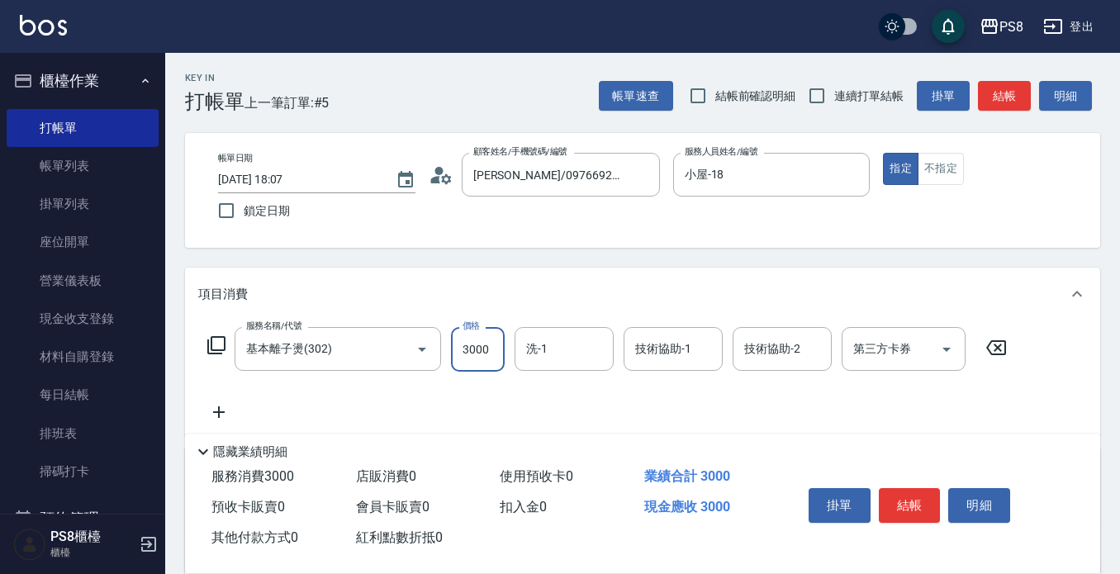
type input "3000"
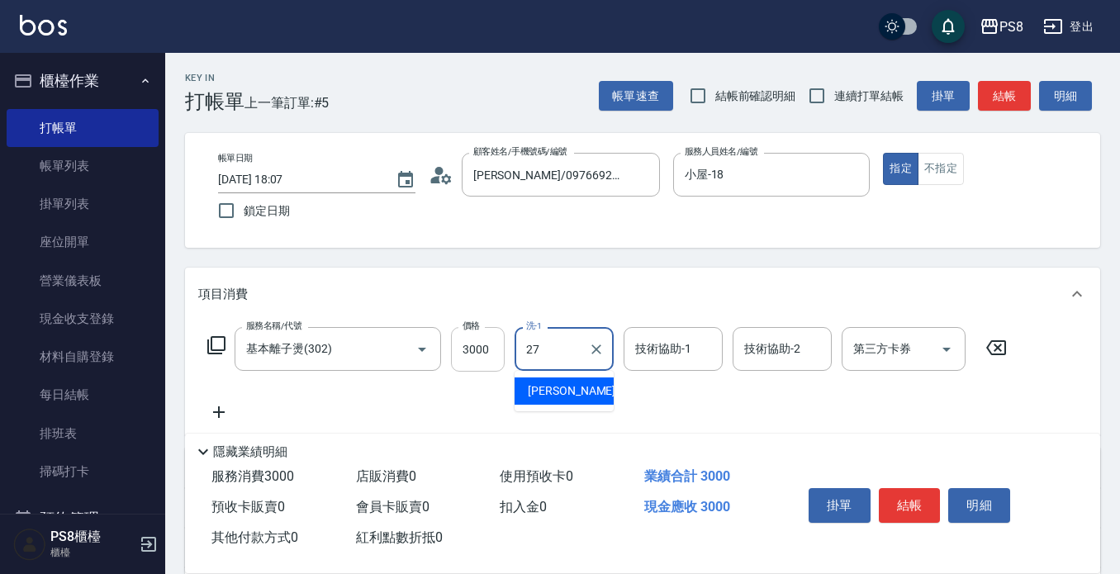
type input "[PERSON_NAME]-27"
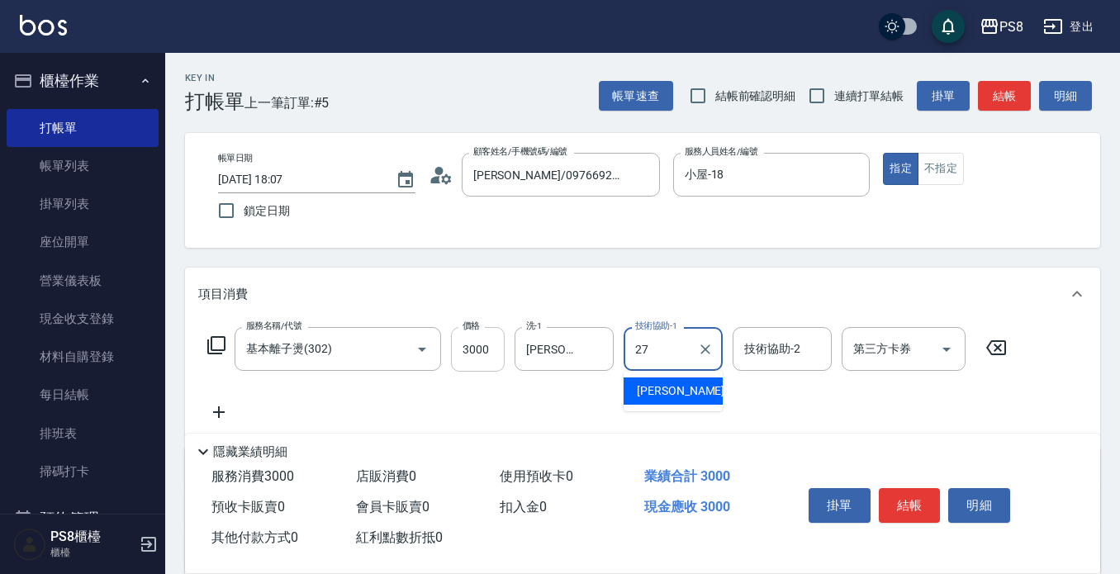
type input "[PERSON_NAME]-27"
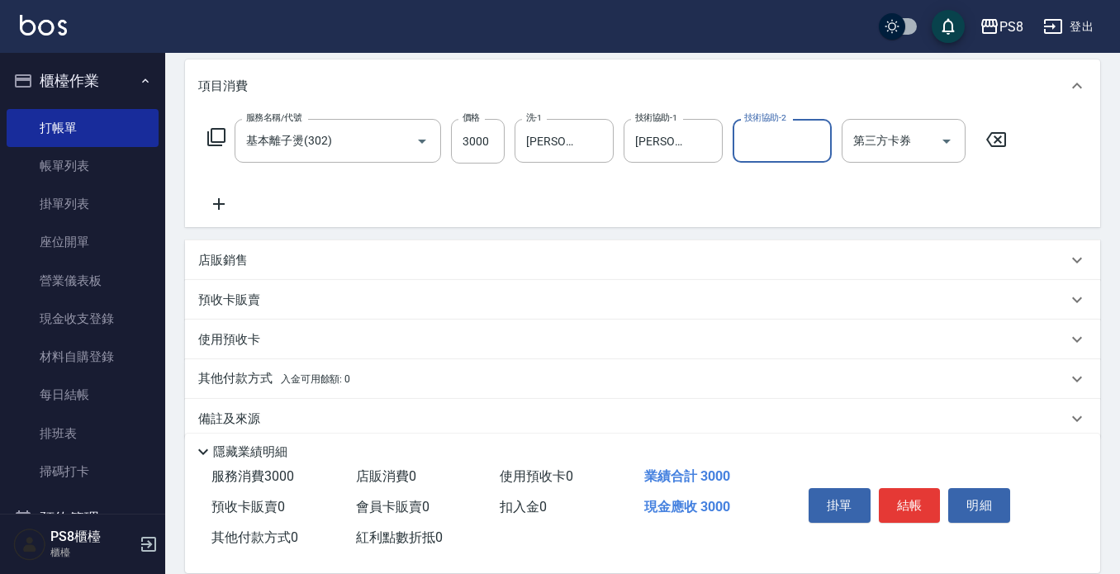
scroll to position [231, 0]
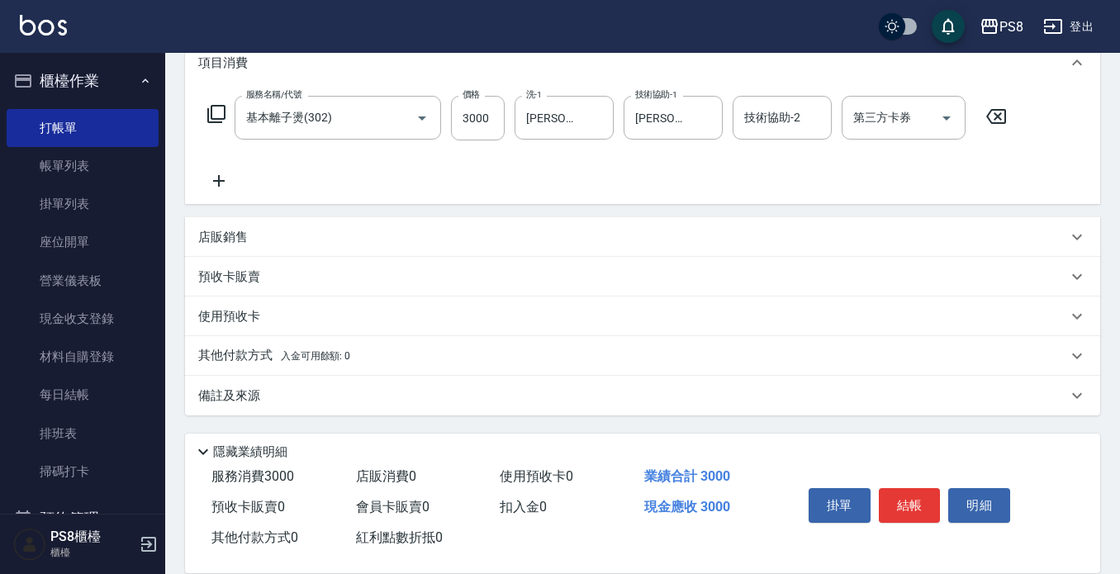
click at [239, 348] on p "其他付款方式 入金可用餘額: 0" at bounding box center [274, 356] width 152 height 18
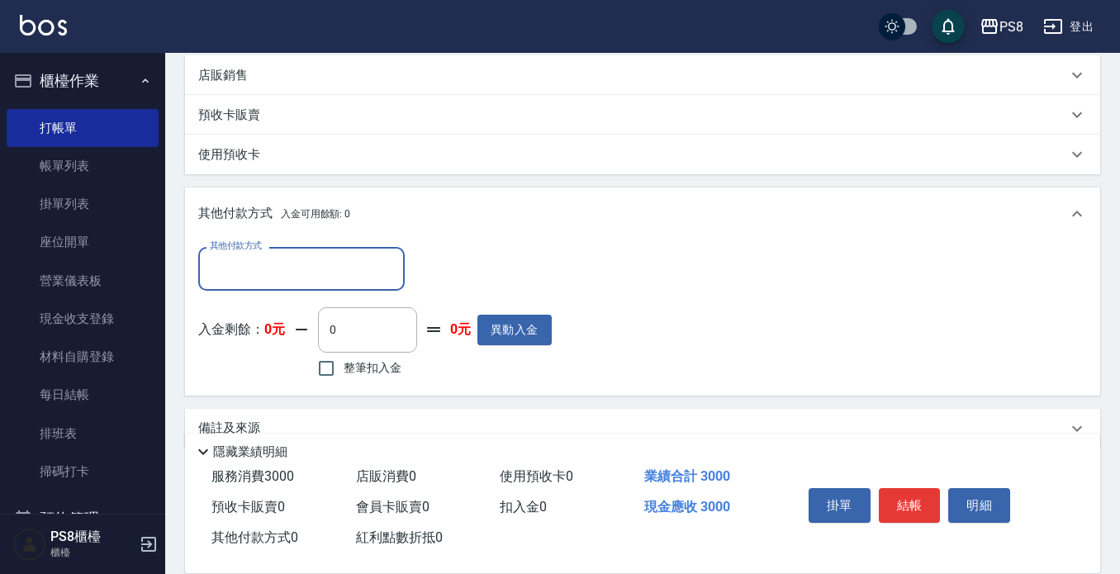
scroll to position [396, 0]
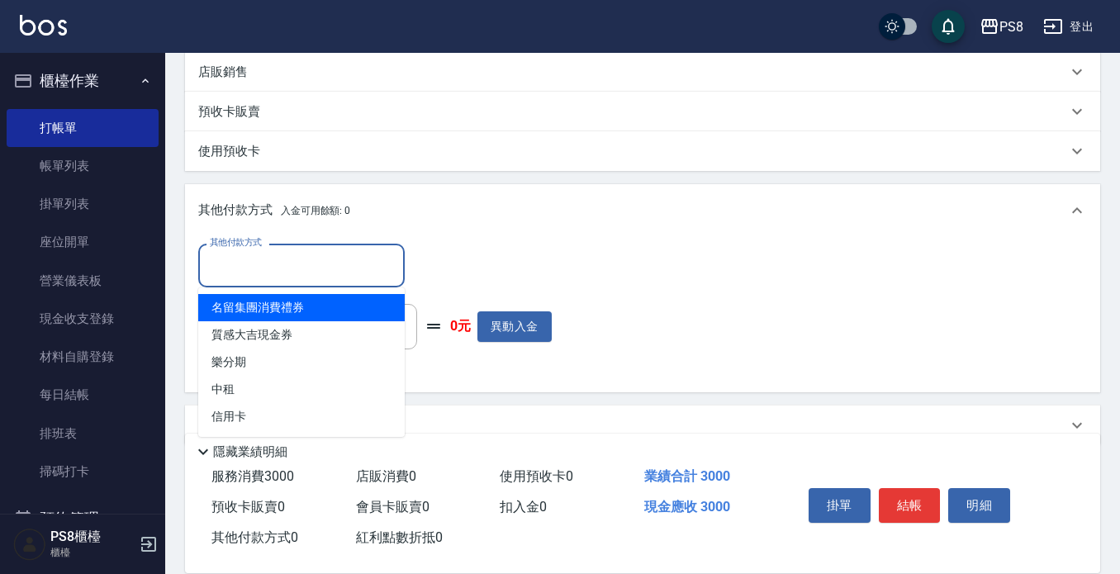
click at [292, 274] on input "其他付款方式" at bounding box center [302, 265] width 192 height 29
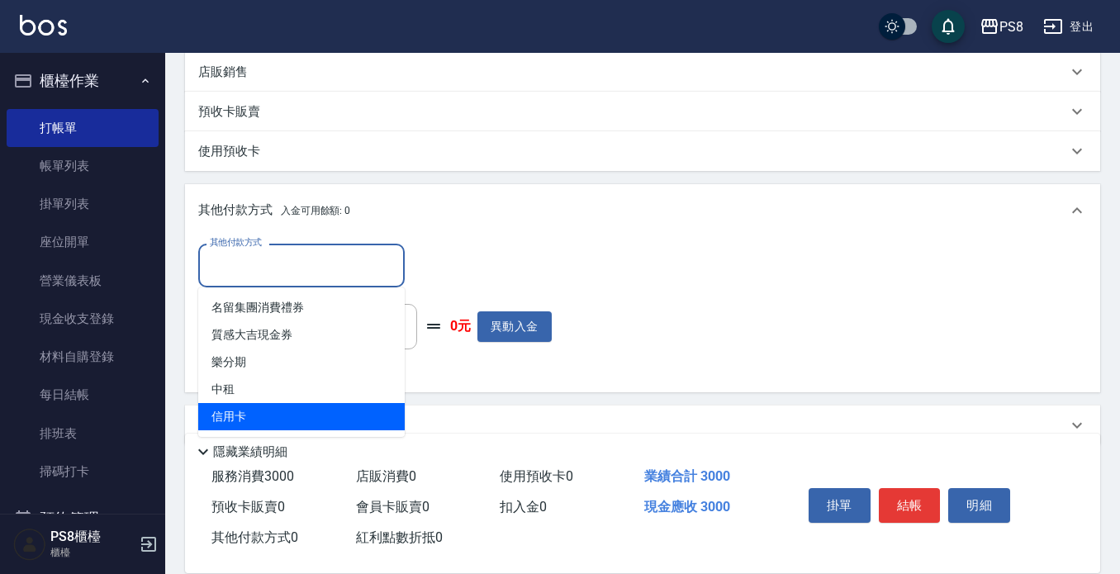
click at [239, 407] on span "信用卡" at bounding box center [301, 416] width 206 height 27
type input "信用卡"
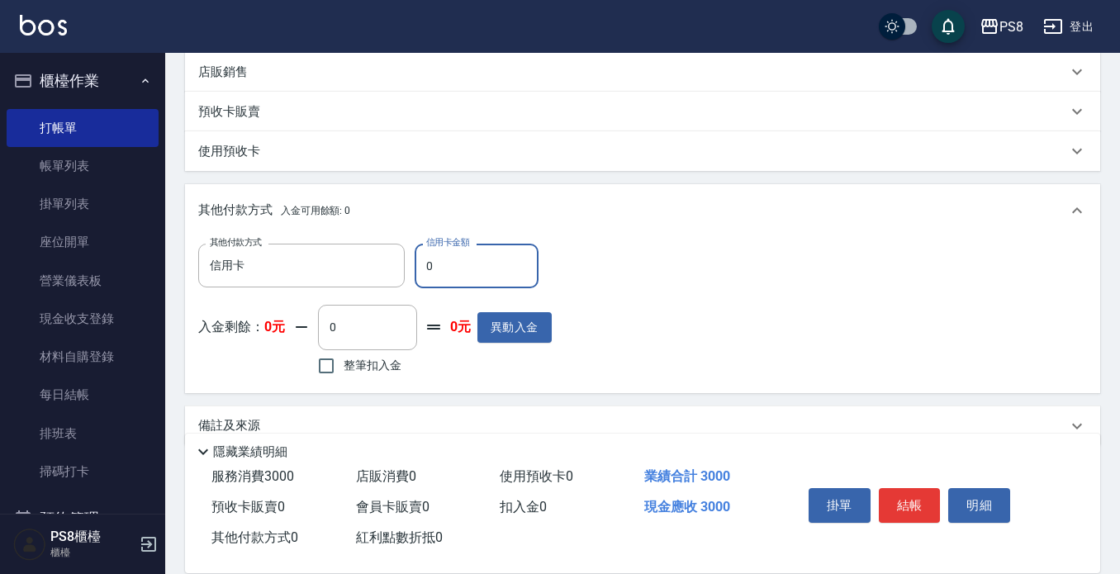
click at [443, 270] on input "0" at bounding box center [477, 266] width 124 height 45
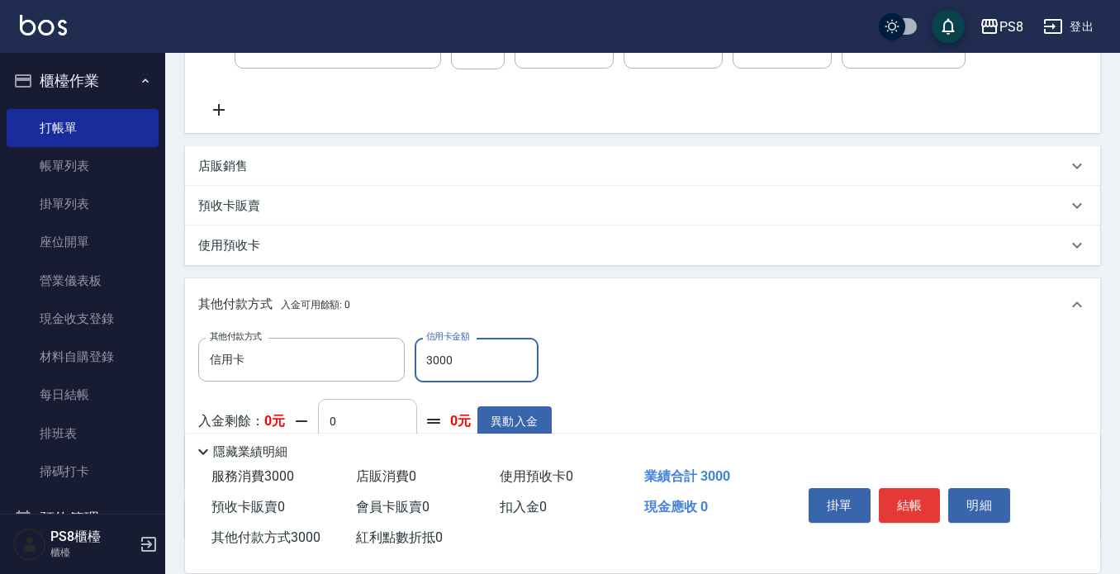
scroll to position [330, 0]
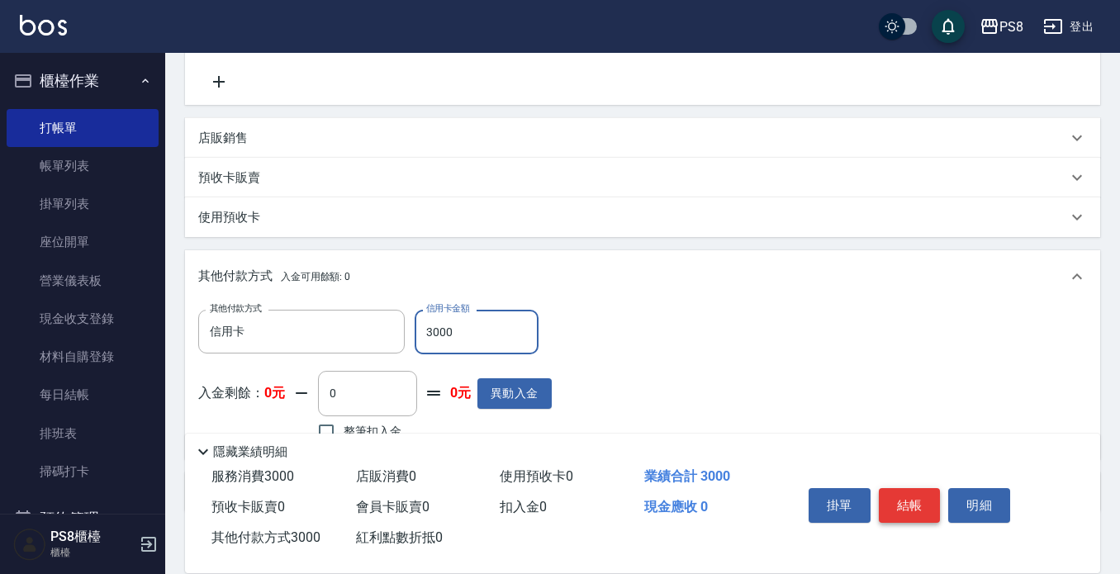
type input "3000"
click at [903, 500] on button "結帳" at bounding box center [910, 505] width 62 height 35
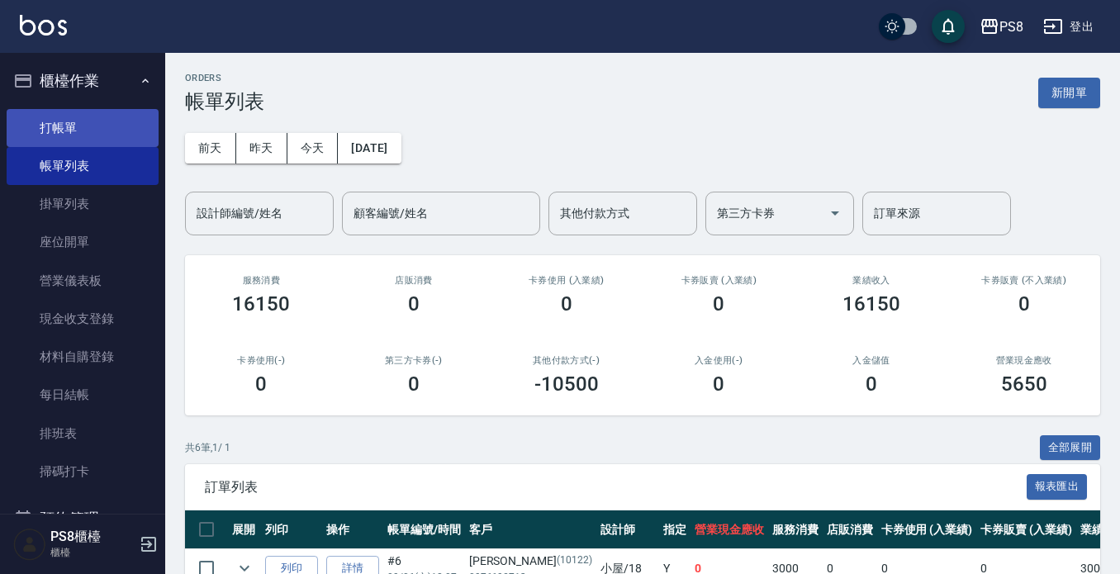
click at [52, 128] on link "打帳單" at bounding box center [83, 128] width 152 height 38
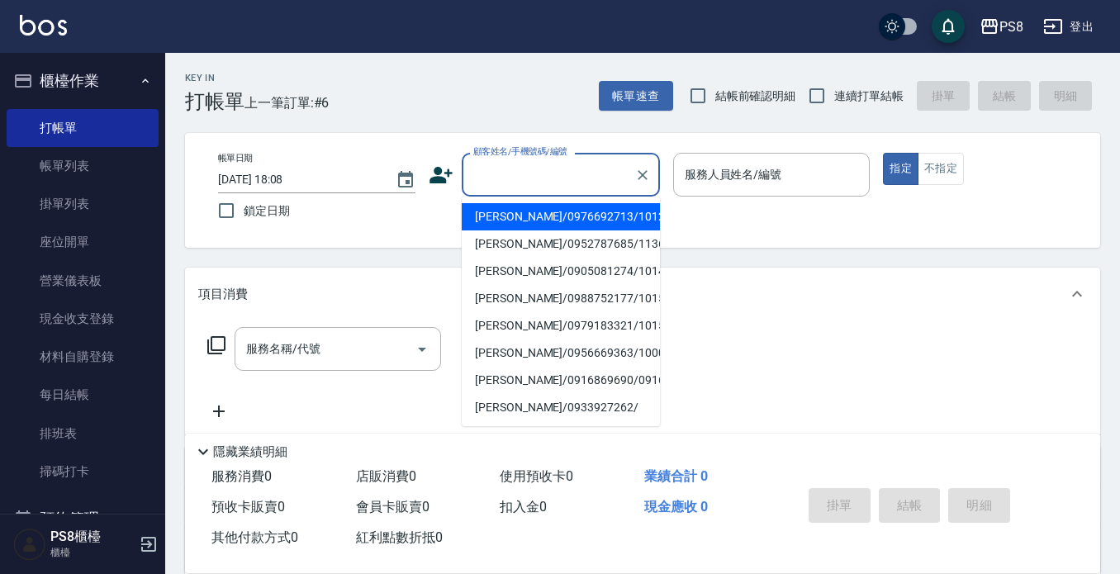
click at [501, 168] on input "顧客姓名/手機號碼/編號" at bounding box center [548, 174] width 159 height 29
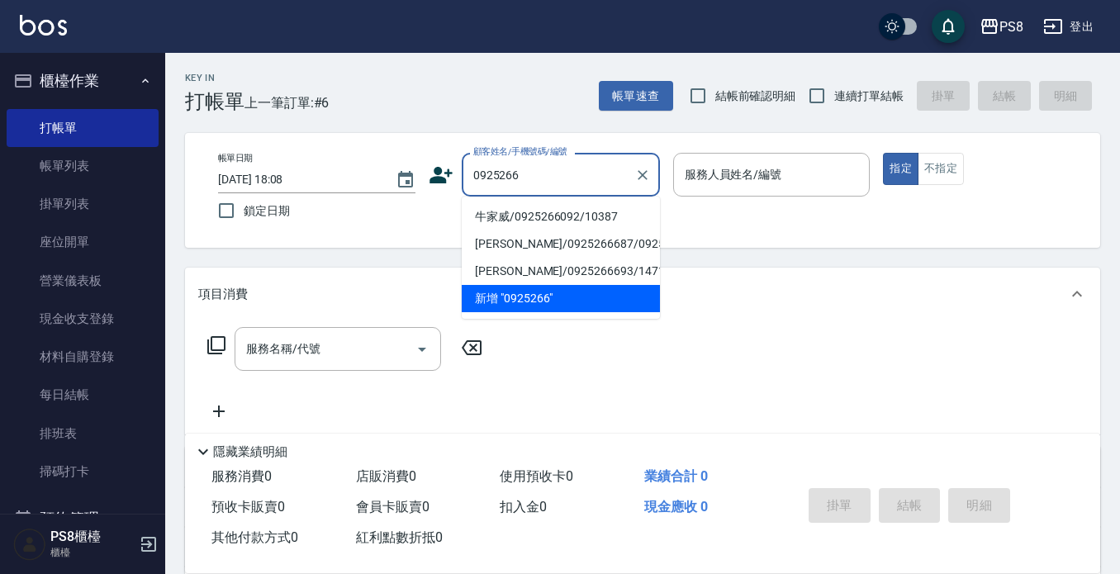
click at [506, 216] on li "牛家威/0925266092/10387" at bounding box center [561, 216] width 198 height 27
type input "牛家威/0925266092/10387"
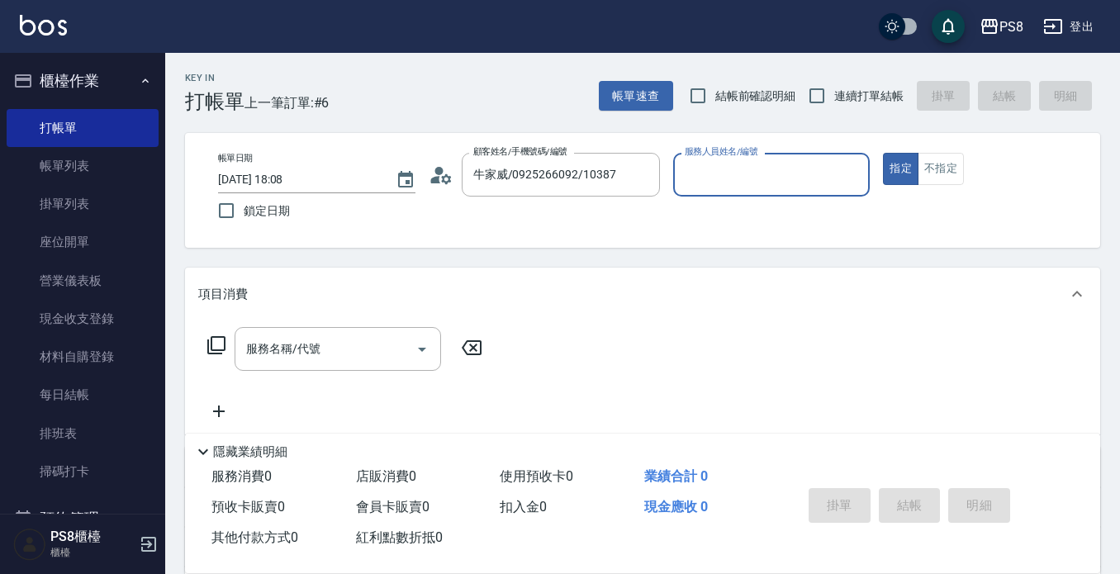
type input "小屋-18"
drag, startPoint x: 371, startPoint y: 338, endPoint x: 363, endPoint y: 342, distance: 9.2
click at [369, 338] on input "服務名稱/代號" at bounding box center [325, 348] width 167 height 29
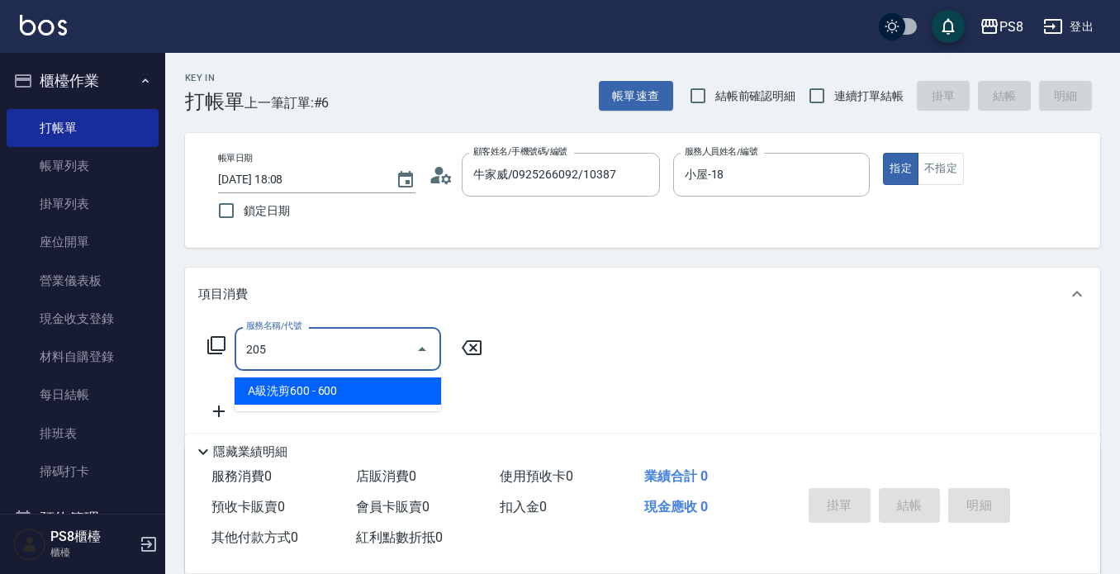
click at [358, 392] on span "A級洗剪600 - 600" at bounding box center [338, 390] width 206 height 27
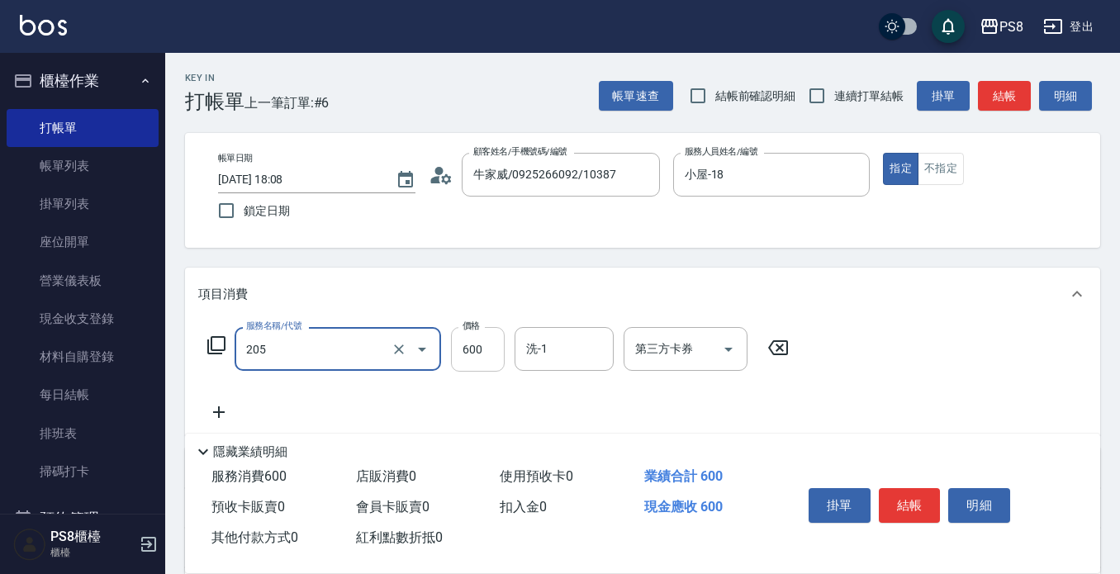
type input "A級洗剪600(205)"
click at [490, 360] on input "600" at bounding box center [478, 349] width 54 height 45
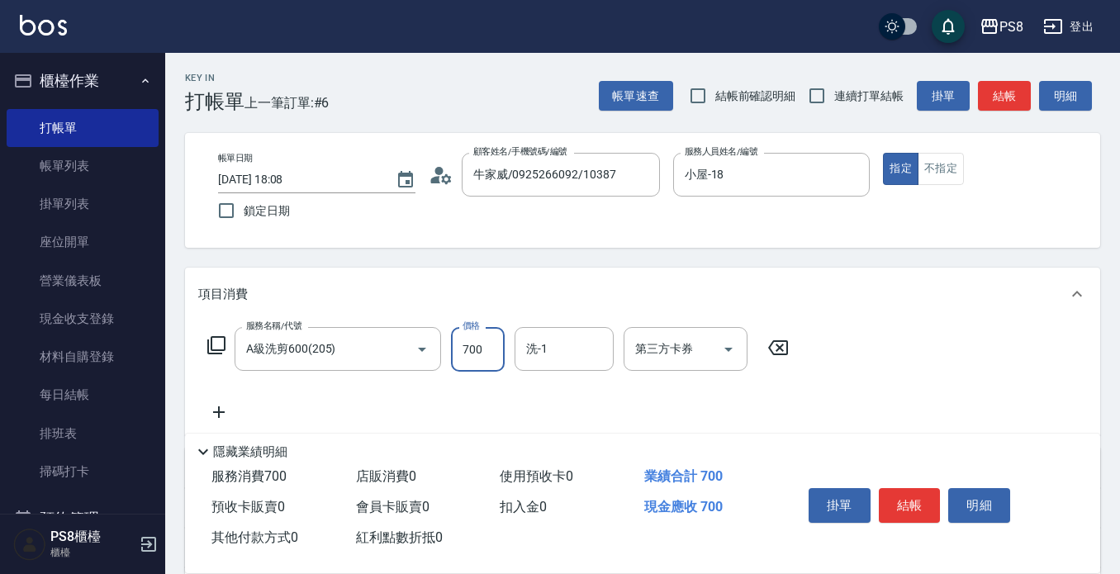
type input "700"
click at [896, 491] on button "結帳" at bounding box center [910, 505] width 62 height 35
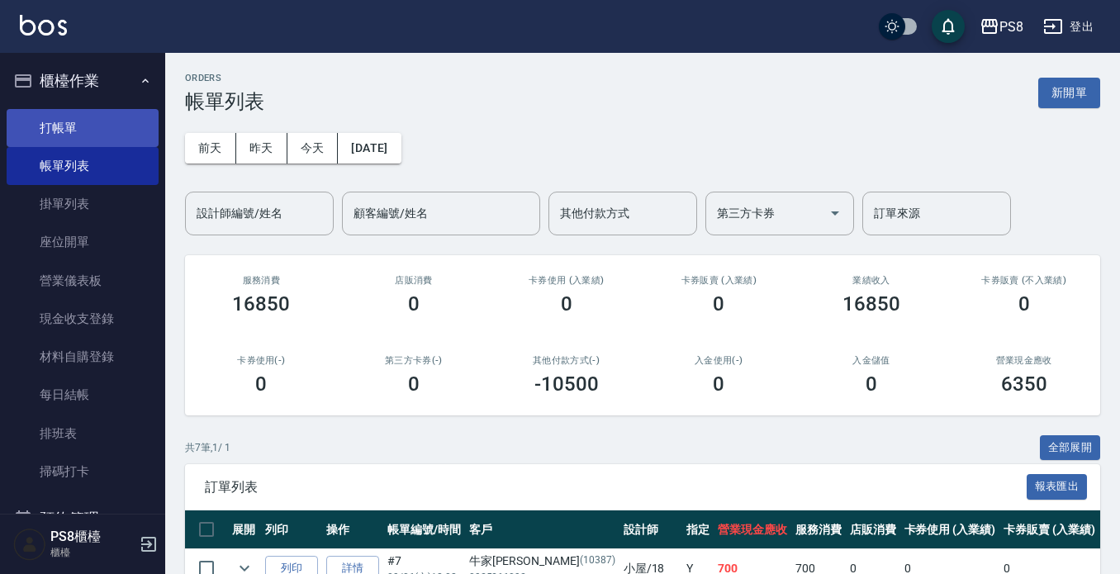
click at [83, 123] on link "打帳單" at bounding box center [83, 128] width 152 height 38
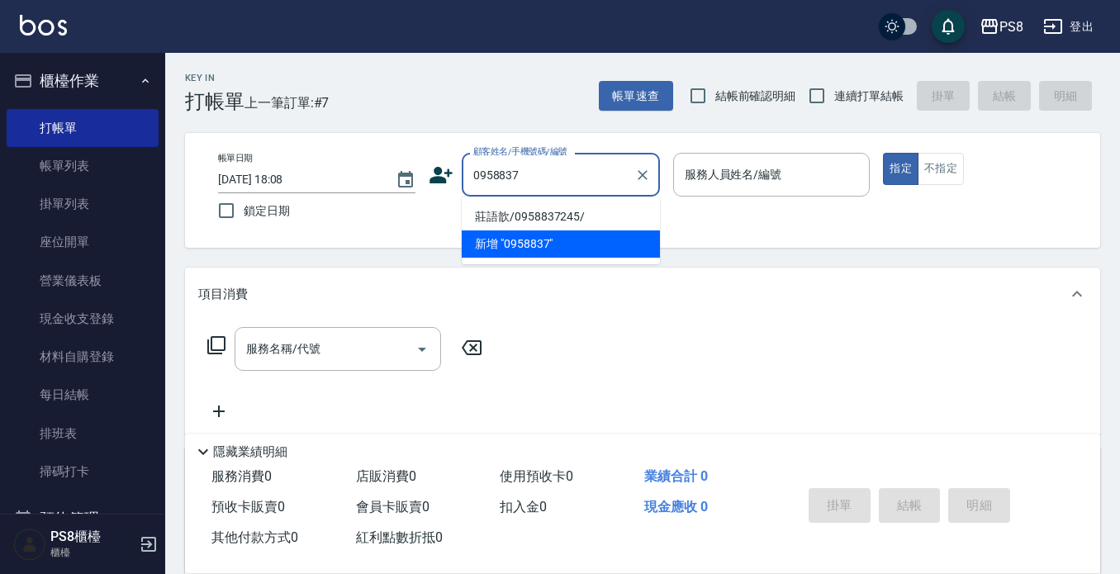
click at [519, 217] on li "莊語歆/0958837245/" at bounding box center [561, 216] width 198 height 27
type input "莊語歆/0958837245/"
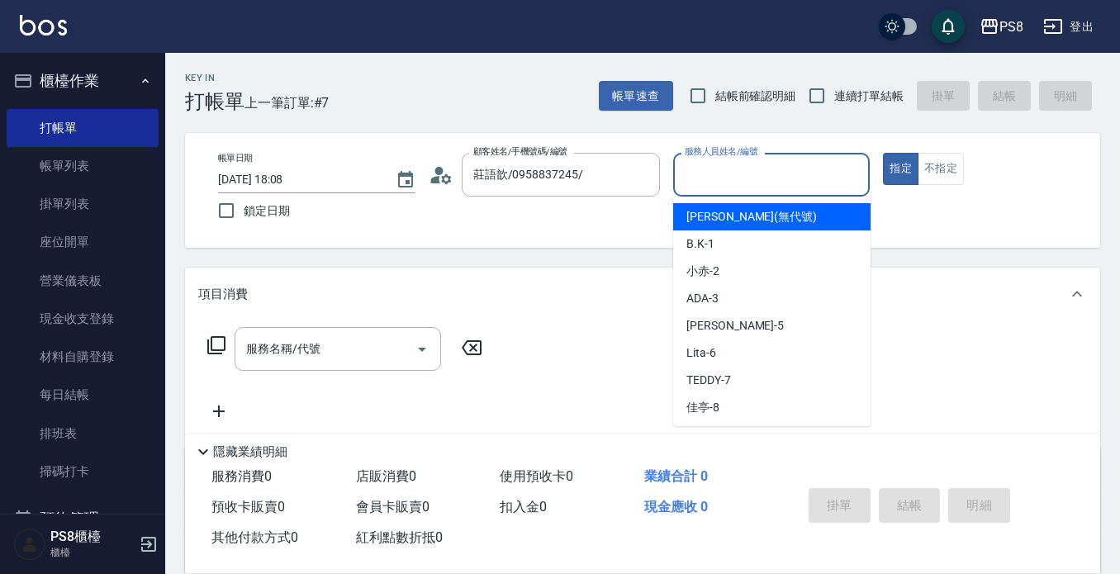
click at [741, 179] on input "服務人員姓名/編號" at bounding box center [771, 174] width 182 height 29
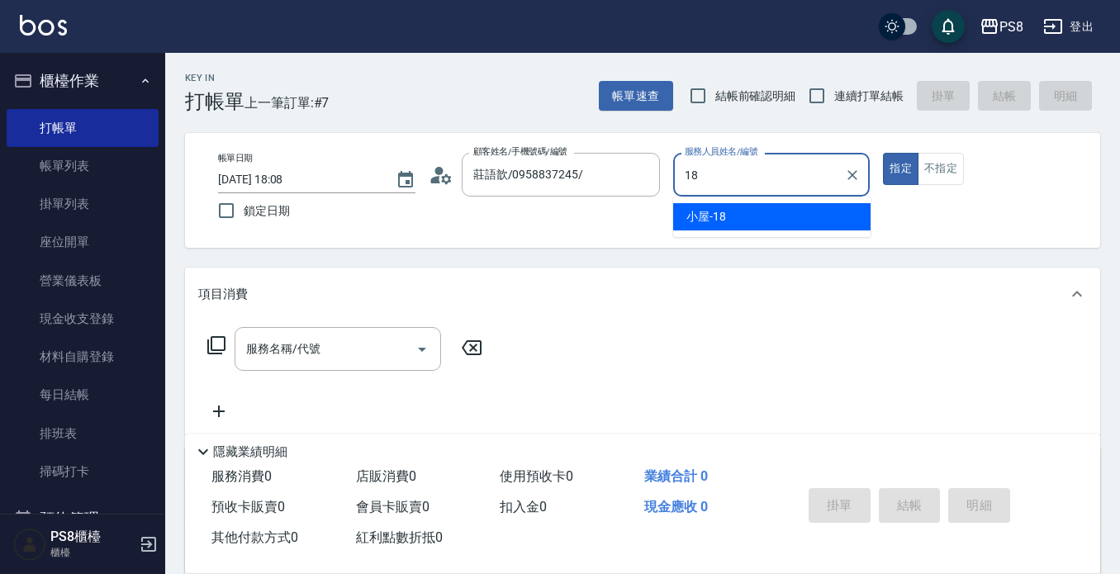
type input "18"
type button "true"
type input "小屋-18"
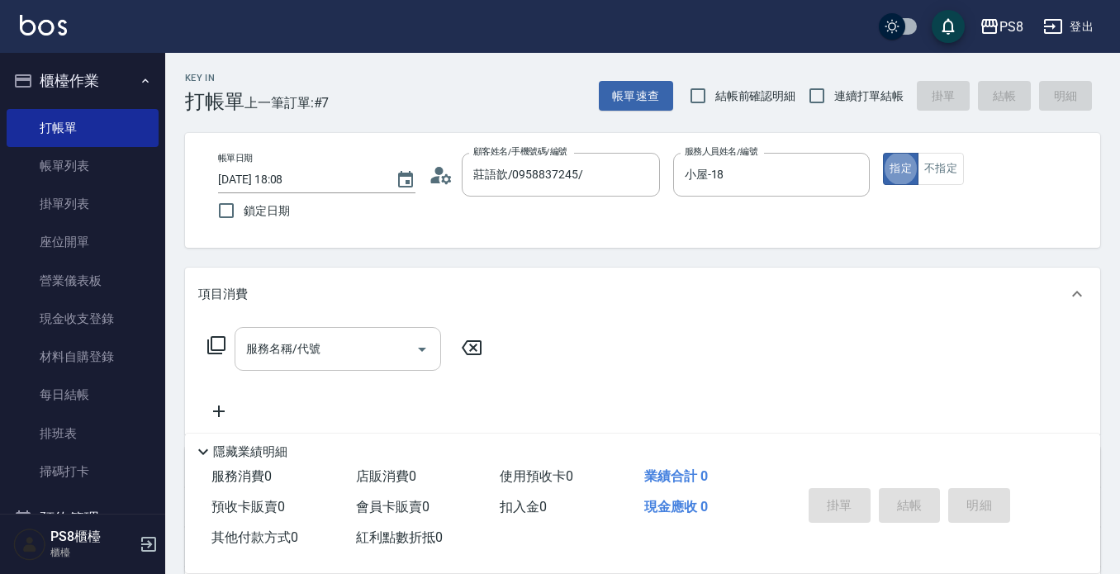
click at [330, 351] on input "服務名稱/代號" at bounding box center [325, 348] width 167 height 29
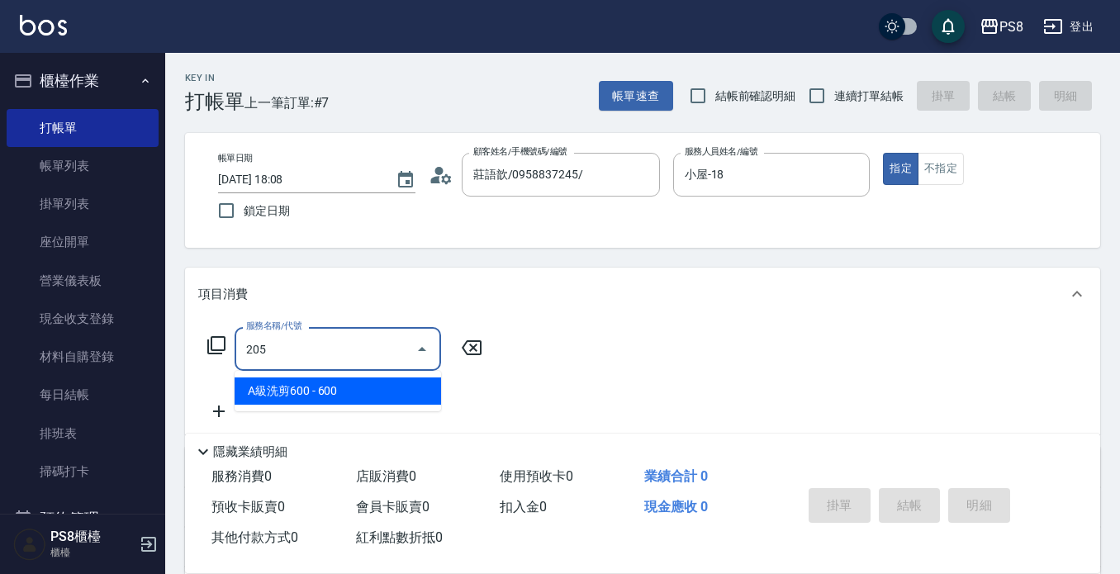
click at [353, 382] on span "A級洗剪600 - 600" at bounding box center [338, 390] width 206 height 27
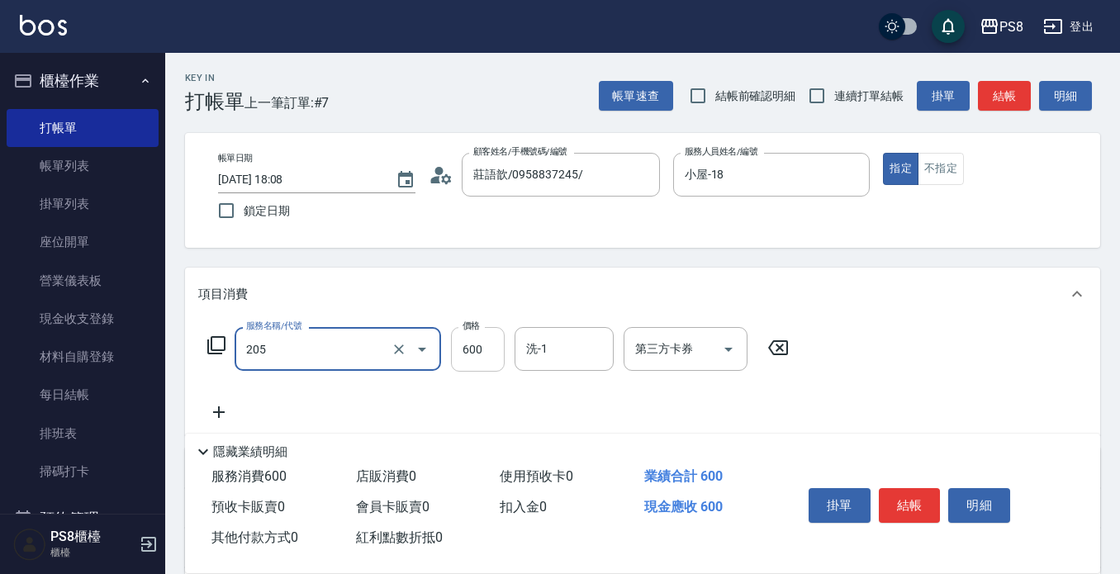
type input "A級洗剪600(205)"
click at [462, 340] on input "600" at bounding box center [478, 349] width 54 height 45
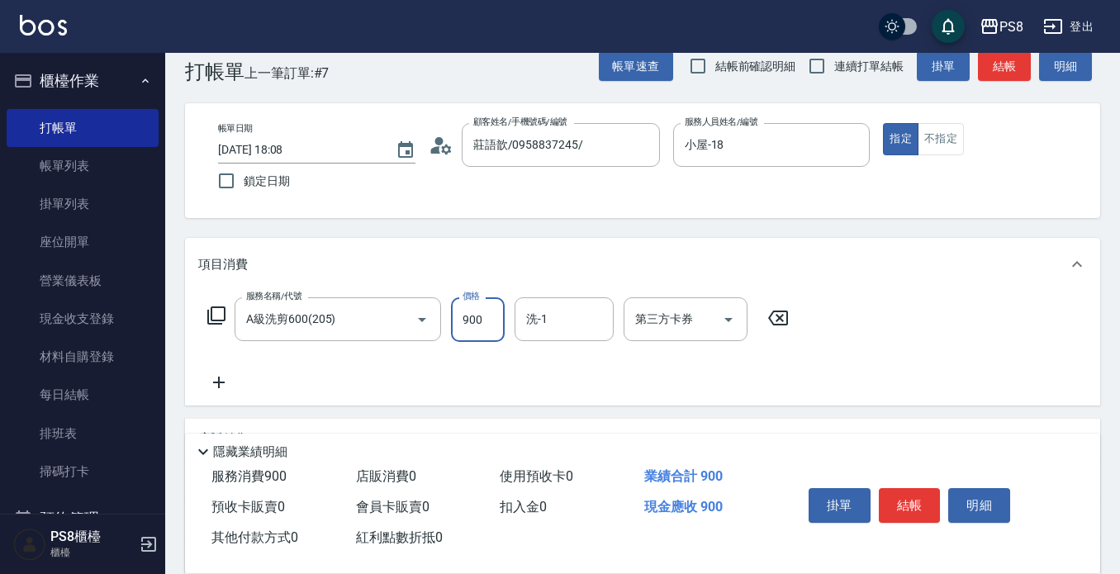
scroll to position [83, 0]
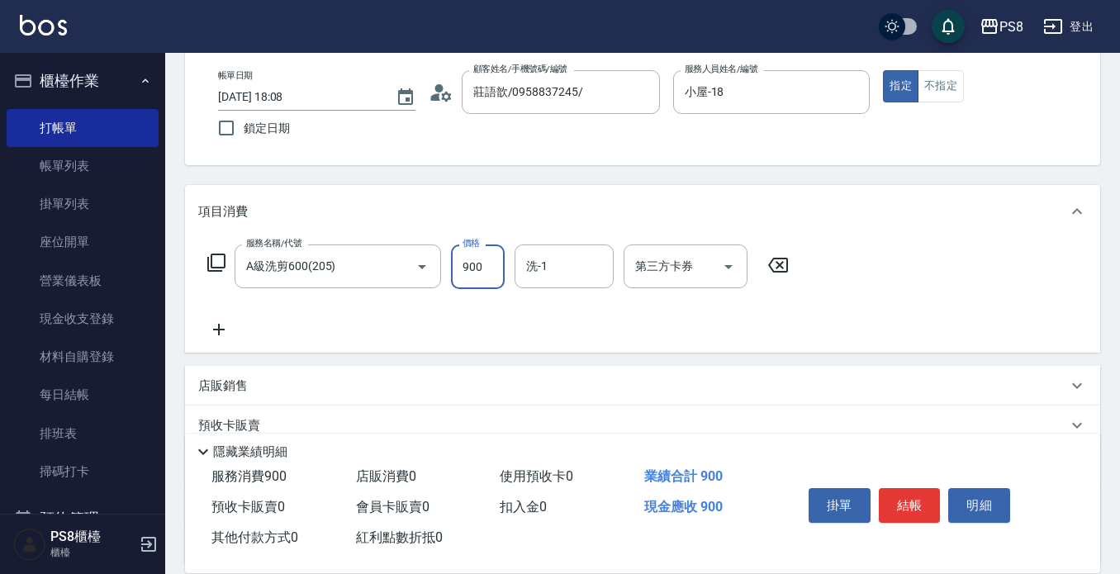
type input "900"
click at [222, 336] on icon at bounding box center [218, 330] width 41 height 20
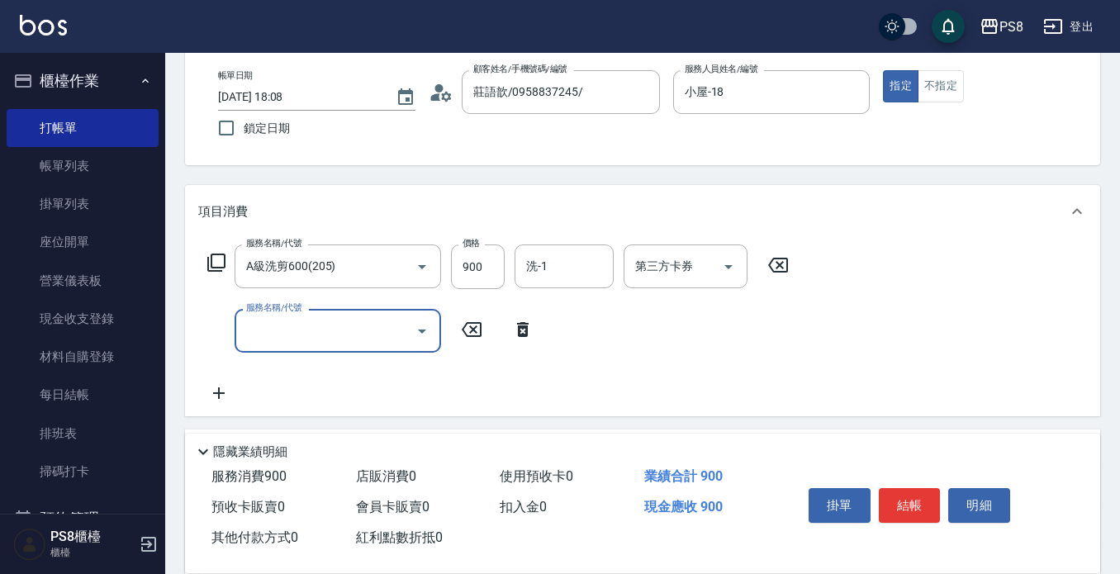
click at [277, 317] on input "服務名稱/代號" at bounding box center [325, 330] width 167 height 29
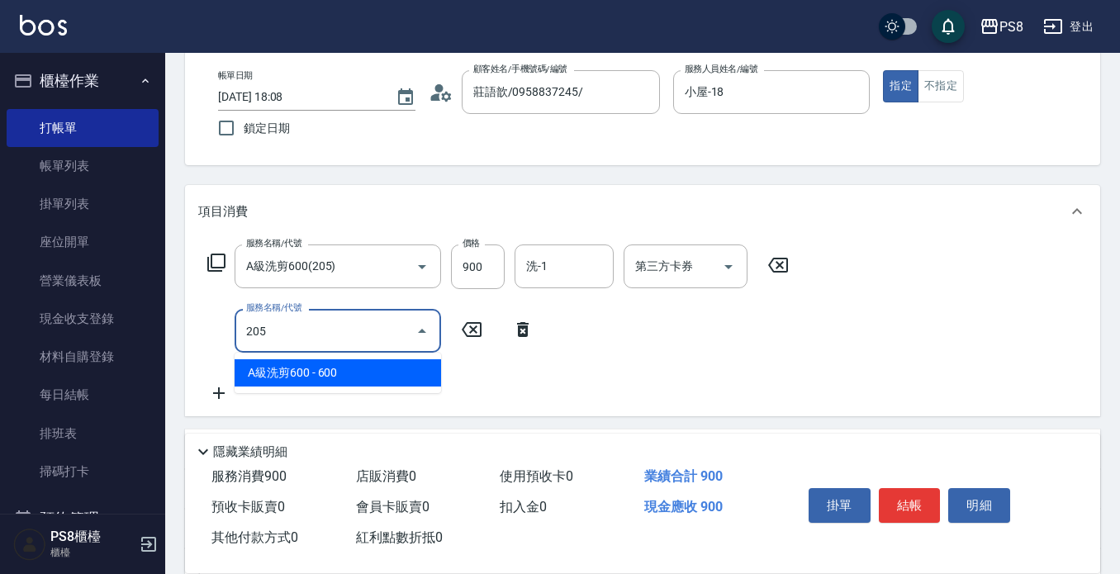
click at [270, 378] on span "A級洗剪600 - 600" at bounding box center [338, 372] width 206 height 27
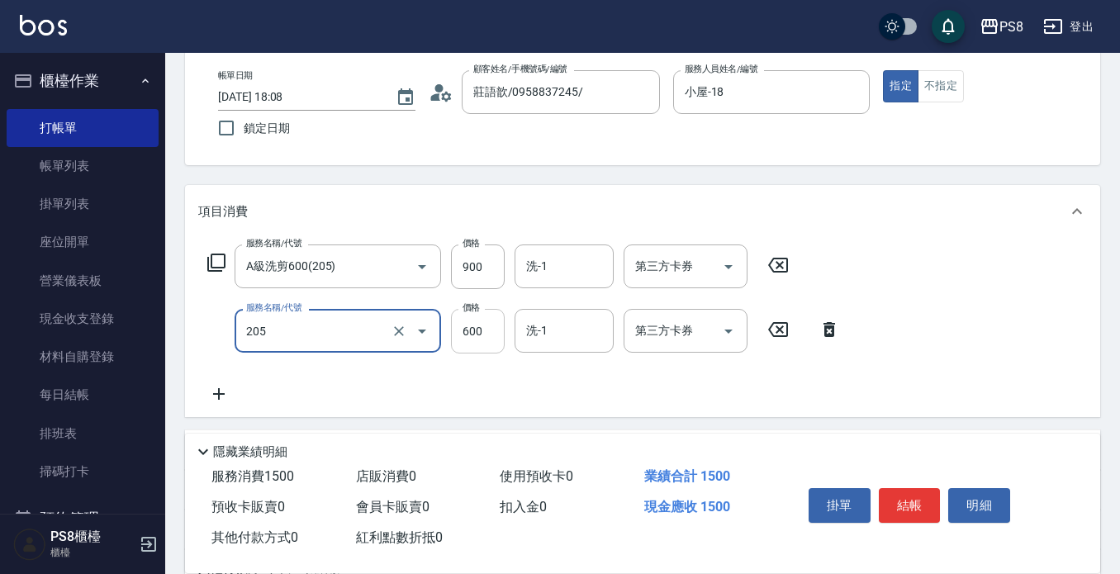
type input "A級洗剪600(205)"
click at [468, 324] on input "600" at bounding box center [478, 331] width 54 height 45
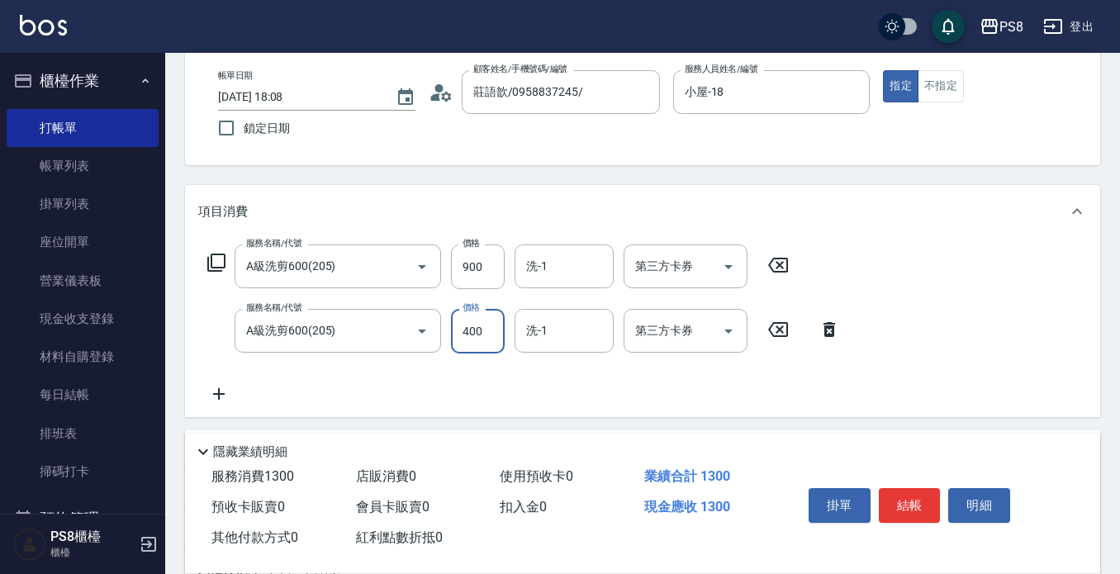
type input "400"
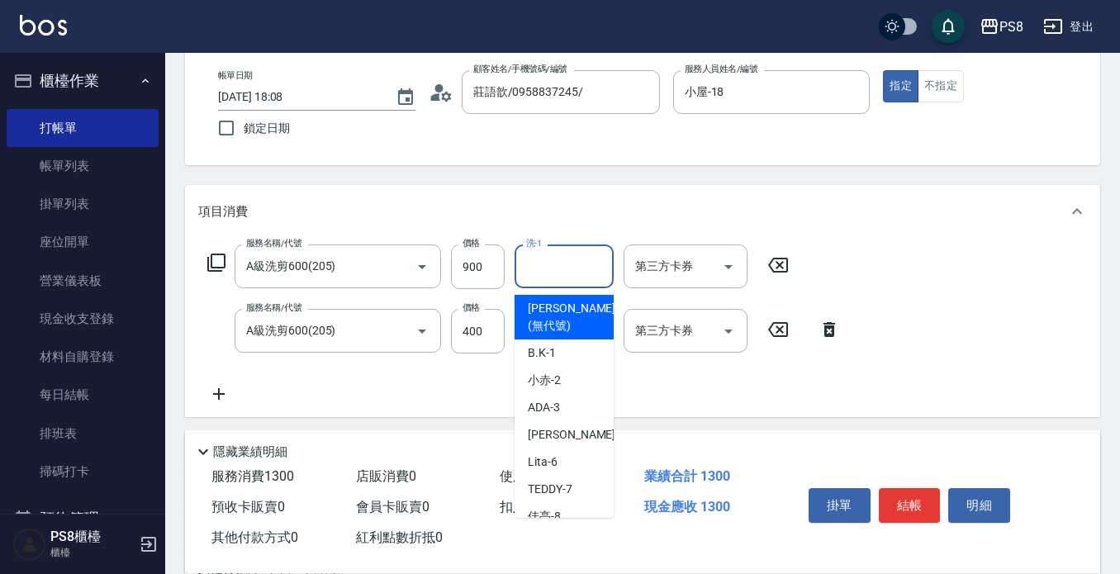
click at [533, 254] on input "洗-1" at bounding box center [564, 266] width 84 height 29
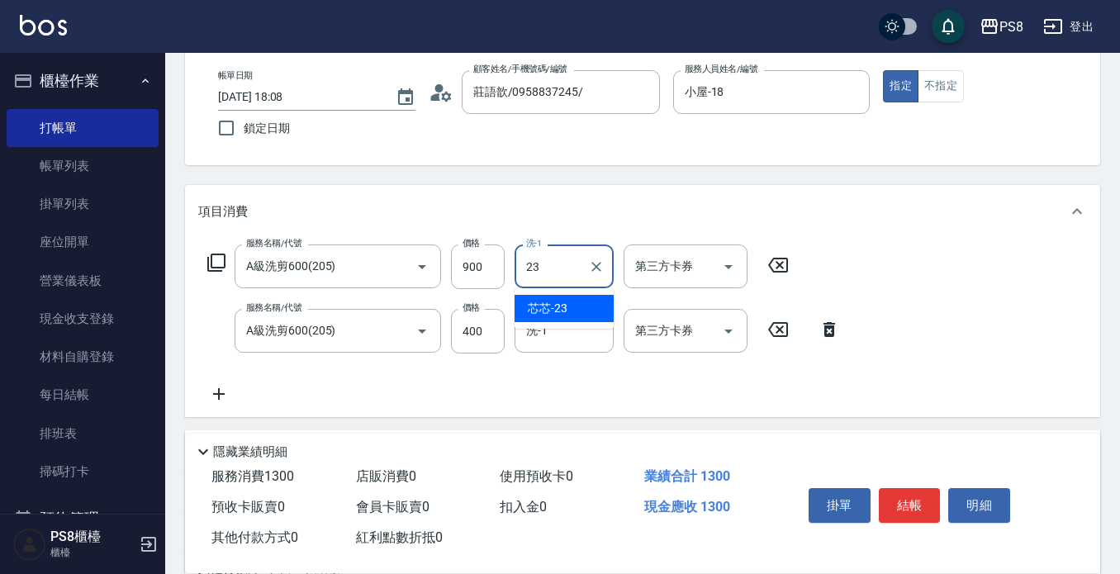
type input "芯芯-23"
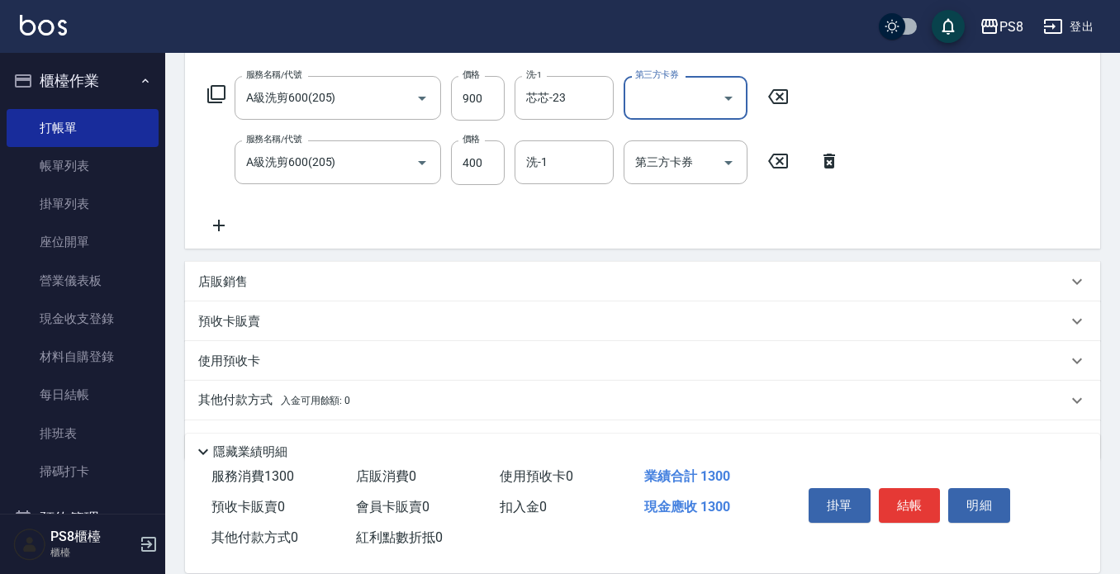
scroll to position [296, 0]
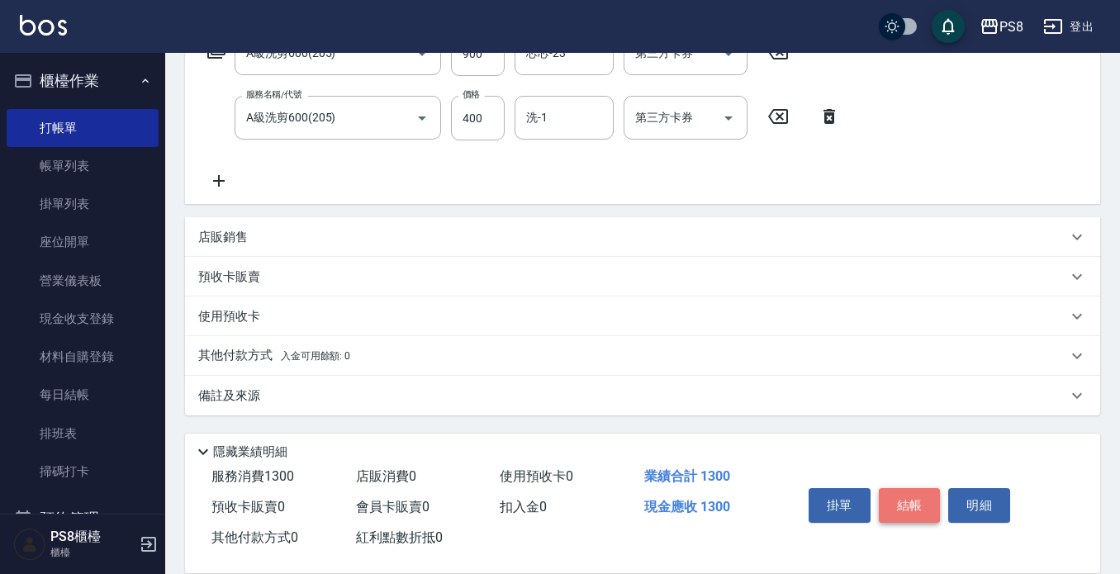
click at [911, 503] on button "結帳" at bounding box center [910, 505] width 62 height 35
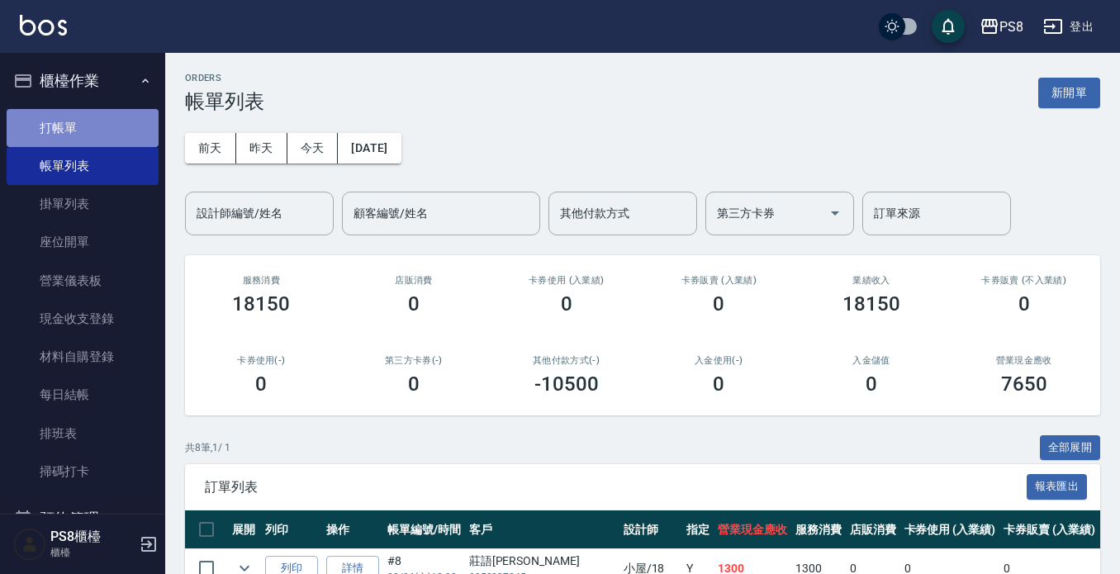
click at [96, 129] on link "打帳單" at bounding box center [83, 128] width 152 height 38
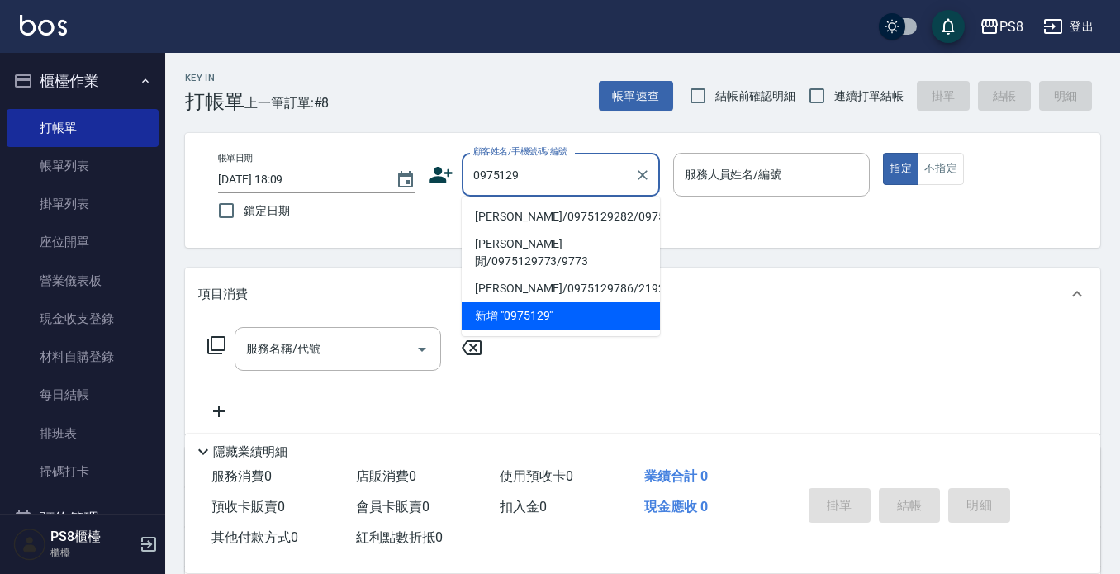
click at [536, 228] on li "[PERSON_NAME]/0975129282/0975129282" at bounding box center [561, 216] width 198 height 27
type input "[PERSON_NAME]/0975129282/0975129282"
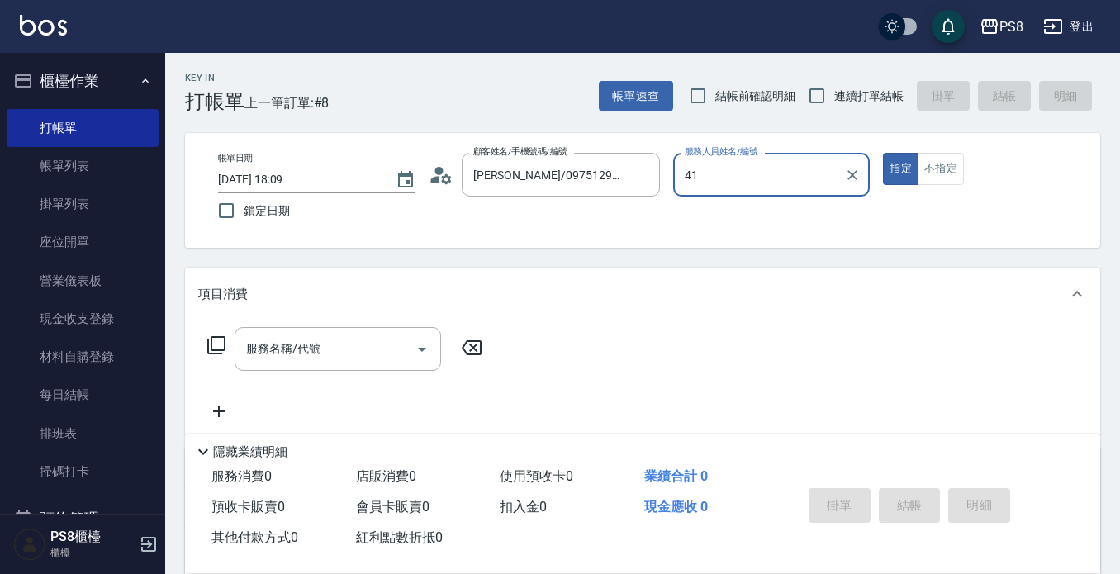
type input "4"
type input "小屋-18"
type button "true"
click at [358, 348] on input "服務名稱/代號" at bounding box center [325, 348] width 167 height 29
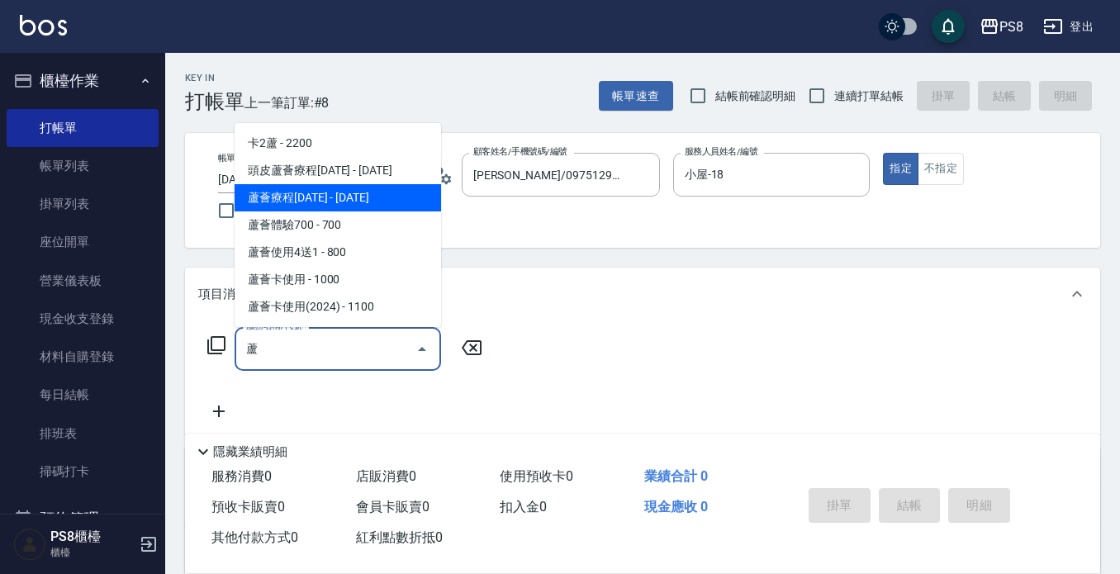
click at [276, 200] on span "蘆薈療程[DATE] - [DATE]" at bounding box center [338, 197] width 206 height 27
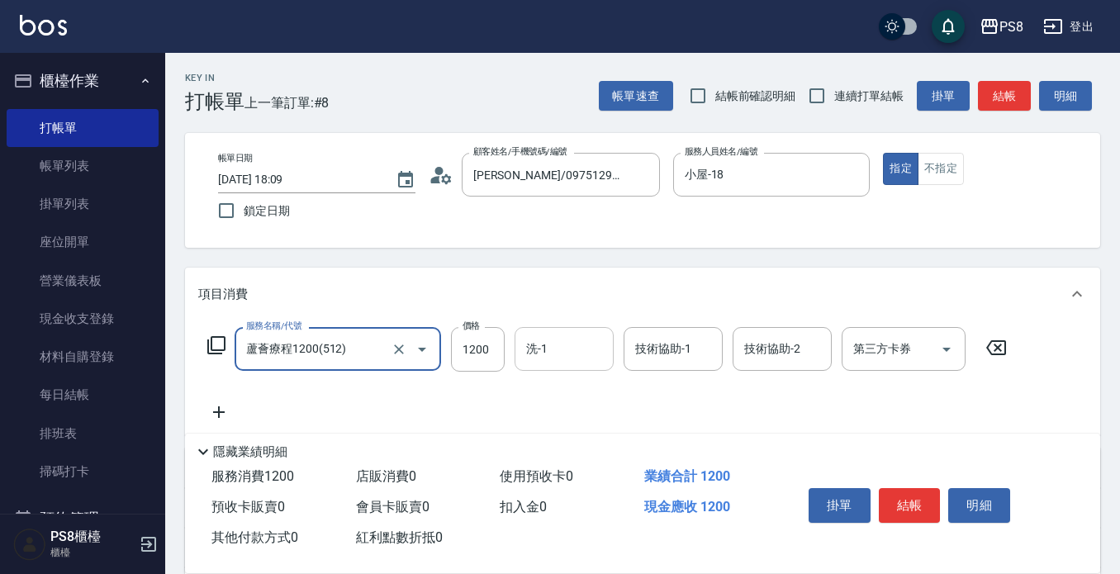
type input "蘆薈療程1200(512)"
click at [570, 351] on input "洗-1" at bounding box center [564, 348] width 84 height 29
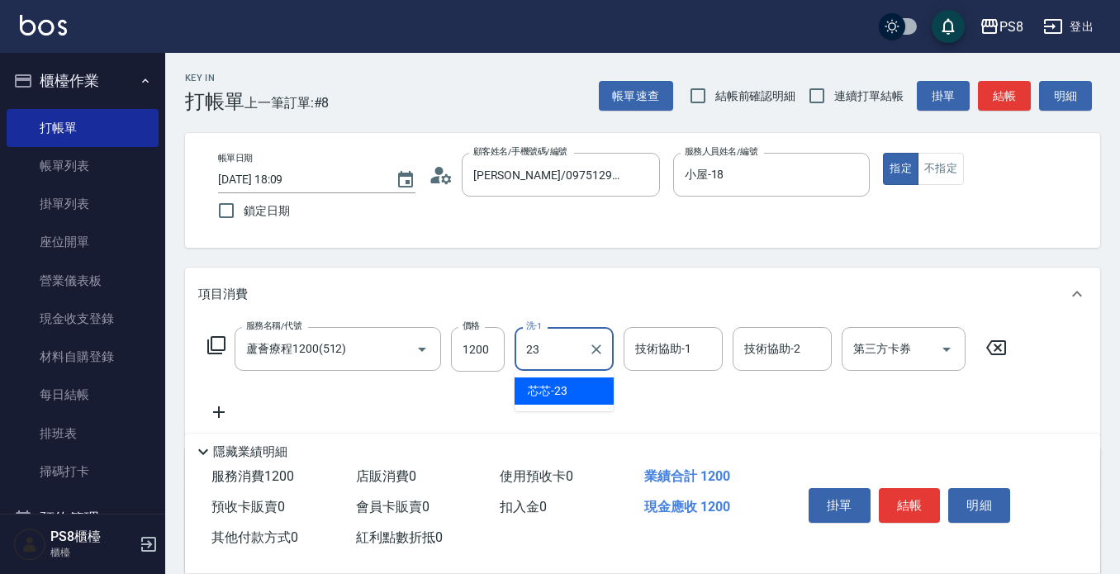
type input "芯芯-23"
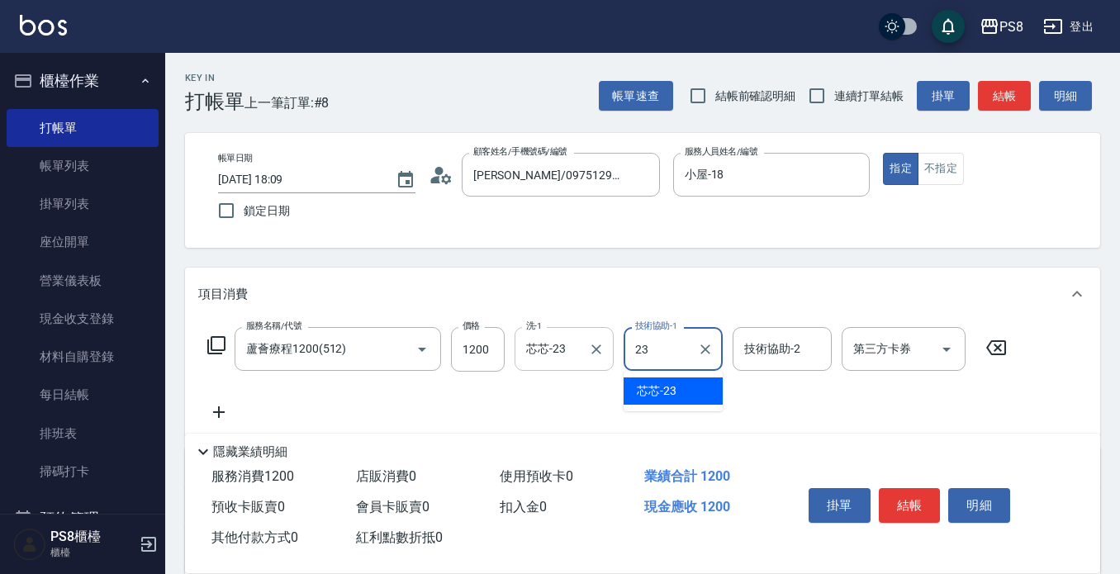
type input "芯芯-23"
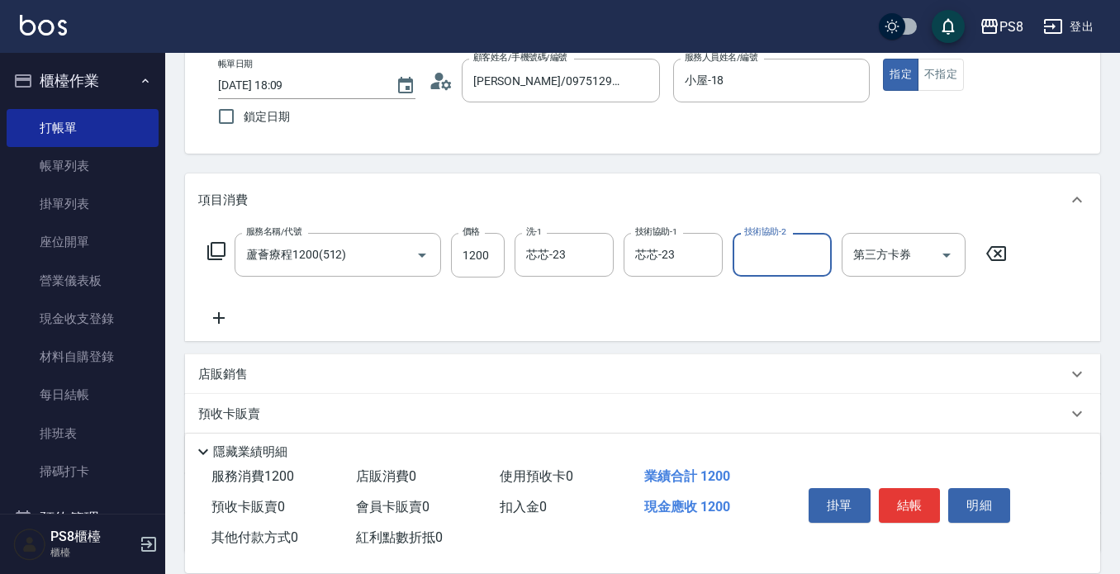
scroll to position [165, 0]
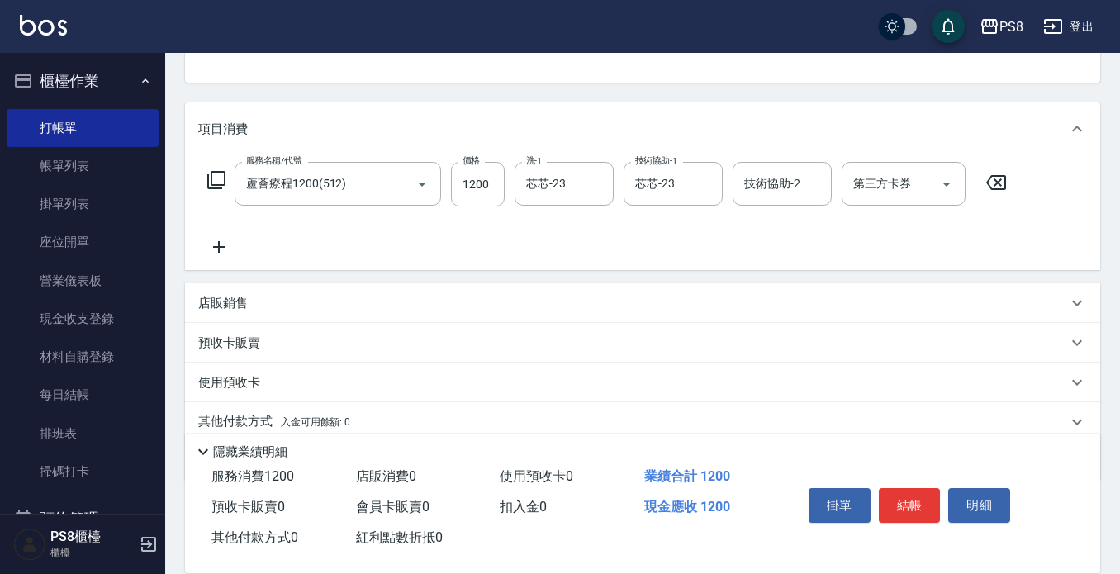
click at [216, 244] on icon at bounding box center [218, 247] width 41 height 20
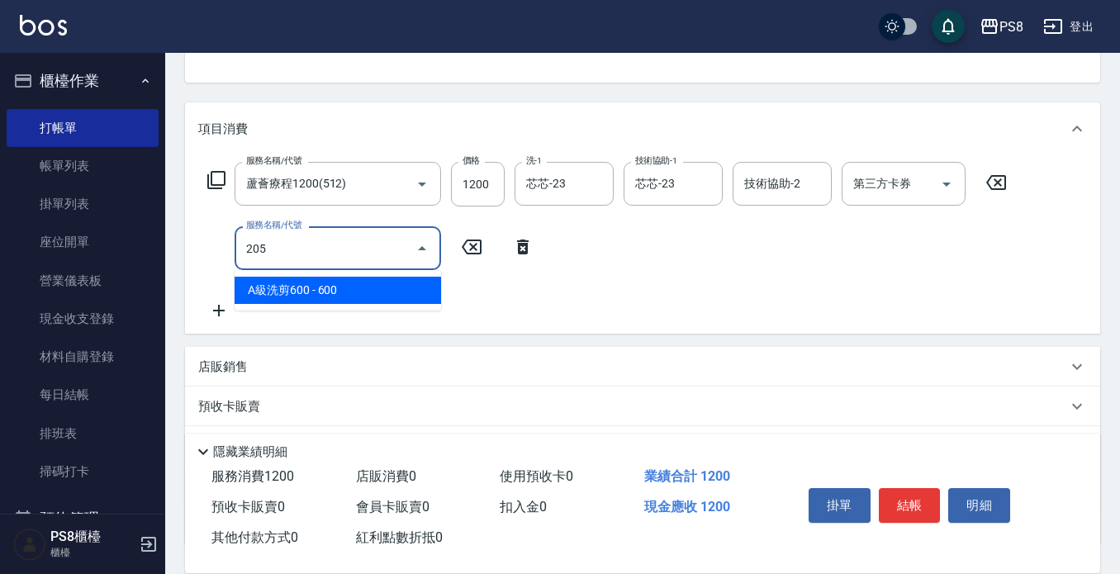
click at [325, 289] on span "A級洗剪600 - 600" at bounding box center [338, 290] width 206 height 27
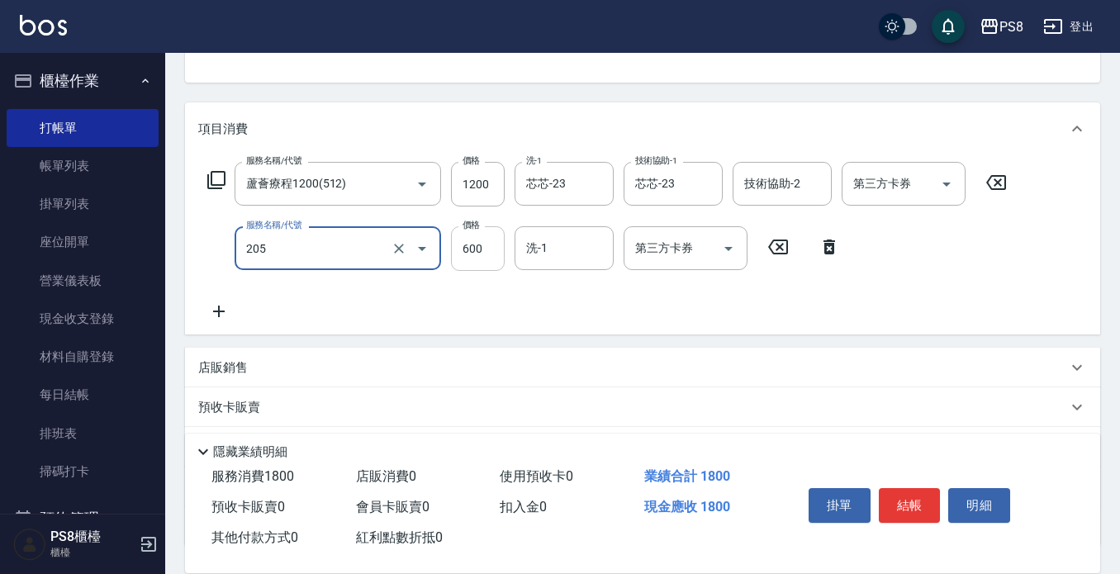
type input "A級洗剪600(205)"
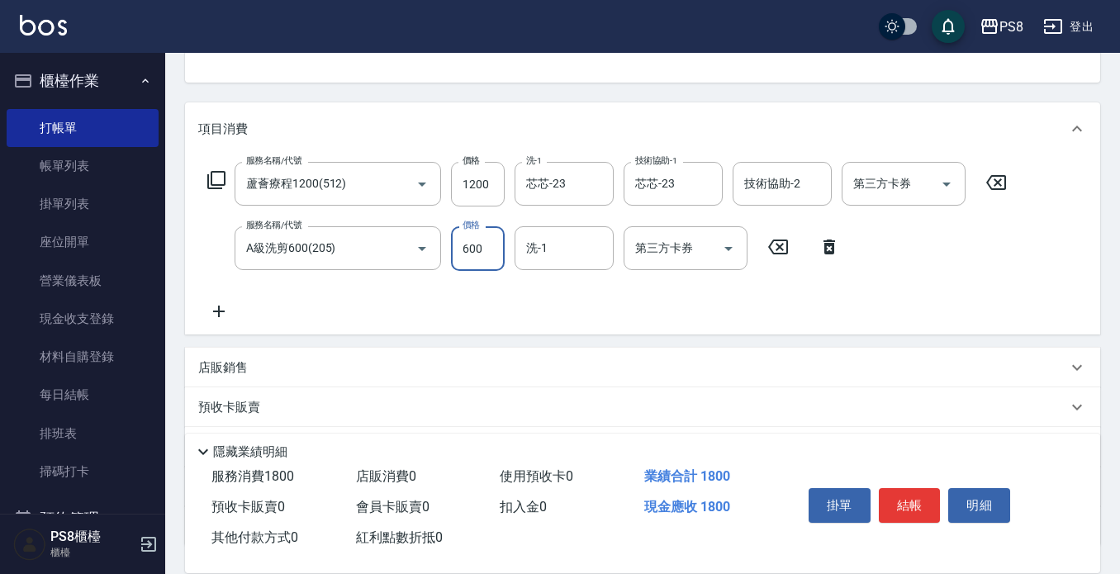
click at [478, 248] on input "600" at bounding box center [478, 248] width 54 height 45
type input "700"
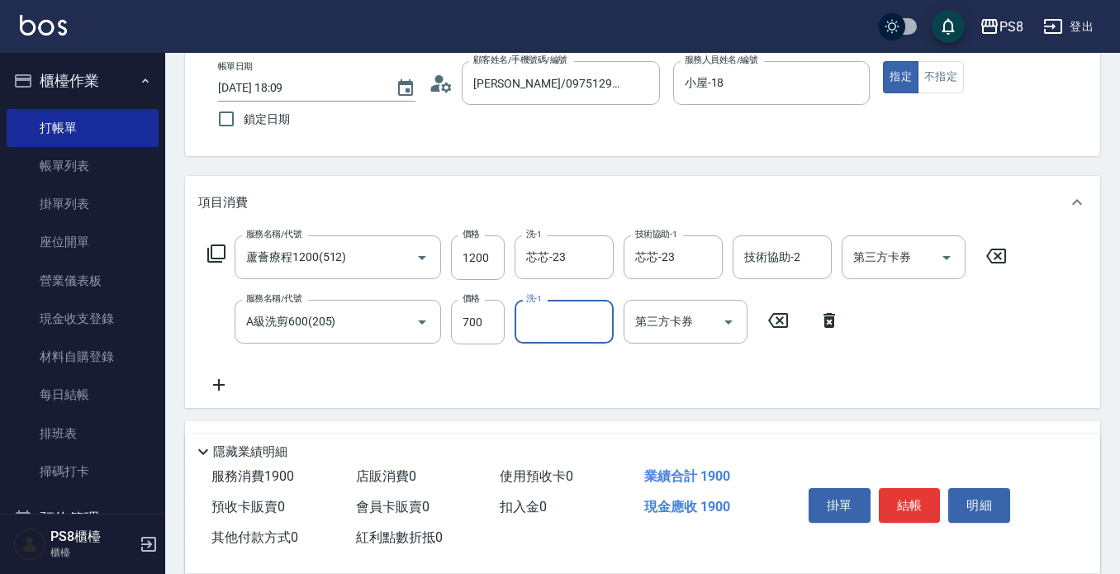
scroll to position [0, 0]
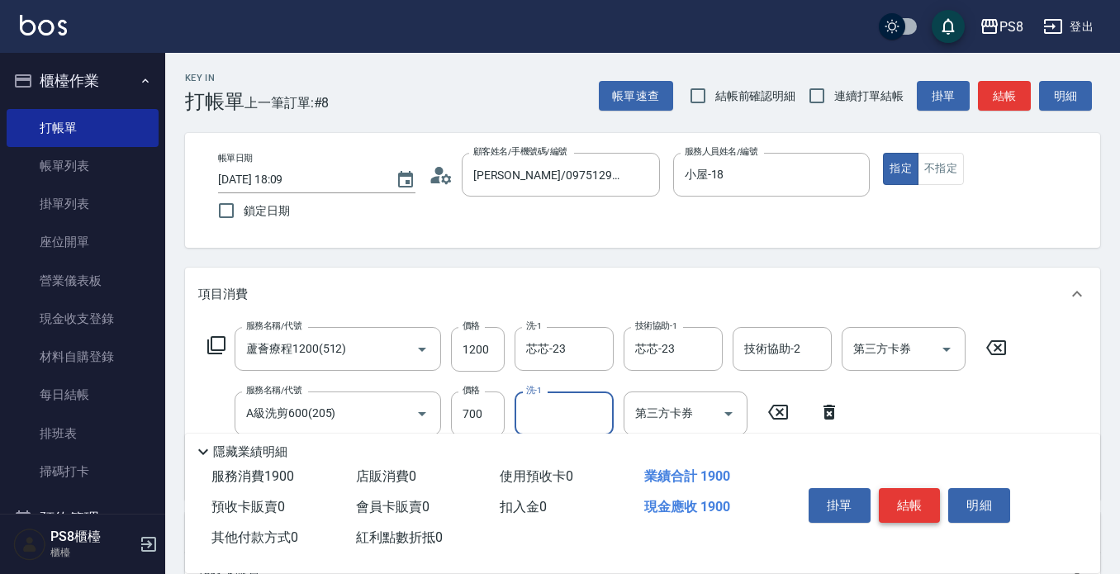
click at [910, 506] on button "結帳" at bounding box center [910, 505] width 62 height 35
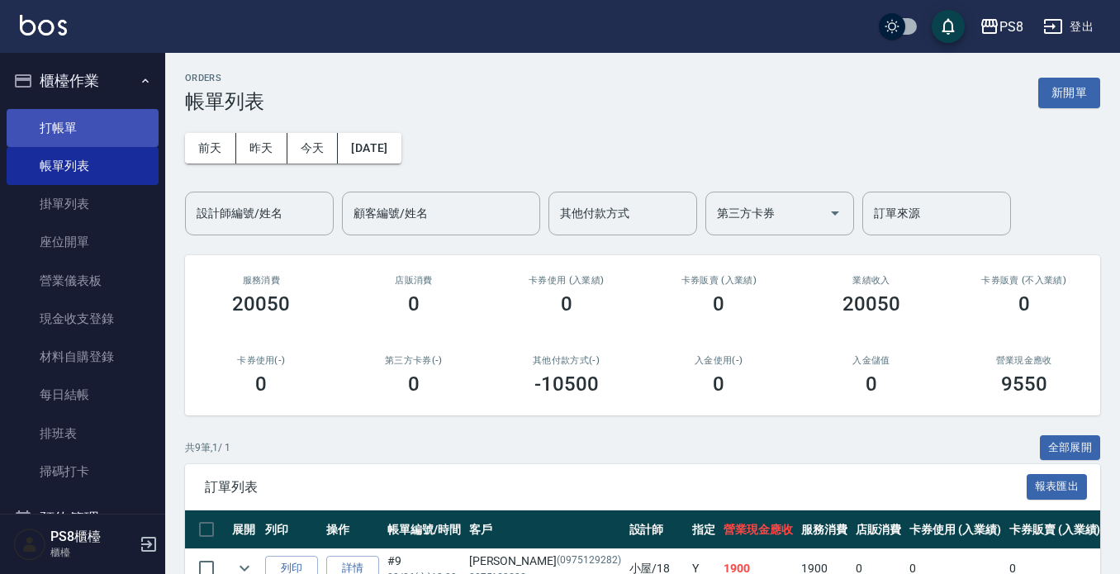
click at [102, 120] on link "打帳單" at bounding box center [83, 128] width 152 height 38
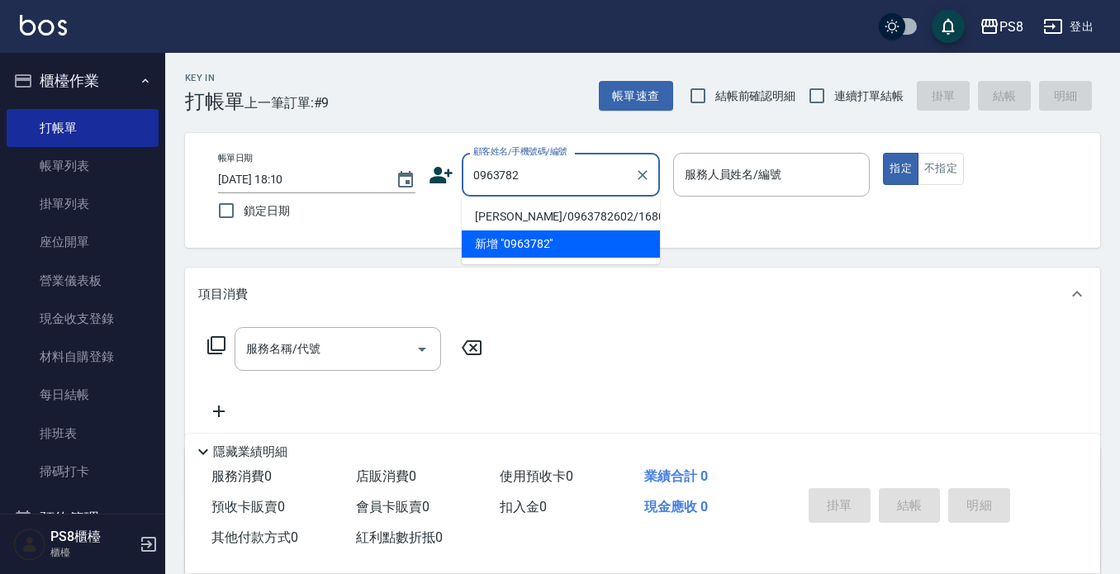
click at [533, 216] on li "[PERSON_NAME]/0963782602/16809" at bounding box center [561, 216] width 198 height 27
type input "[PERSON_NAME]/0963782602/16809"
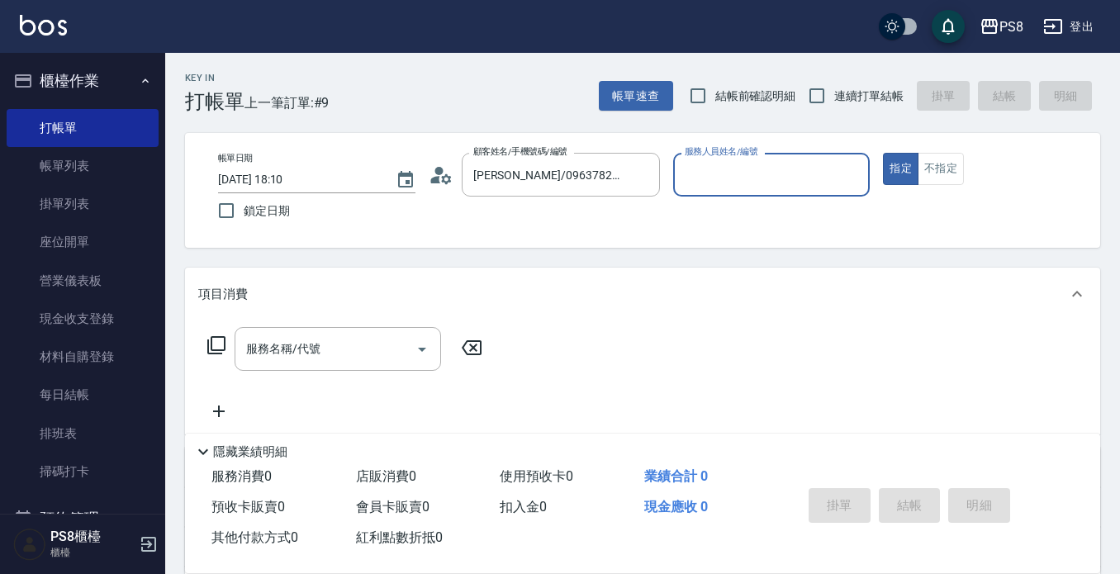
type input "小屋-18"
drag, startPoint x: 351, startPoint y: 331, endPoint x: 331, endPoint y: 355, distance: 31.1
click at [351, 332] on div "服務名稱/代號" at bounding box center [338, 349] width 206 height 44
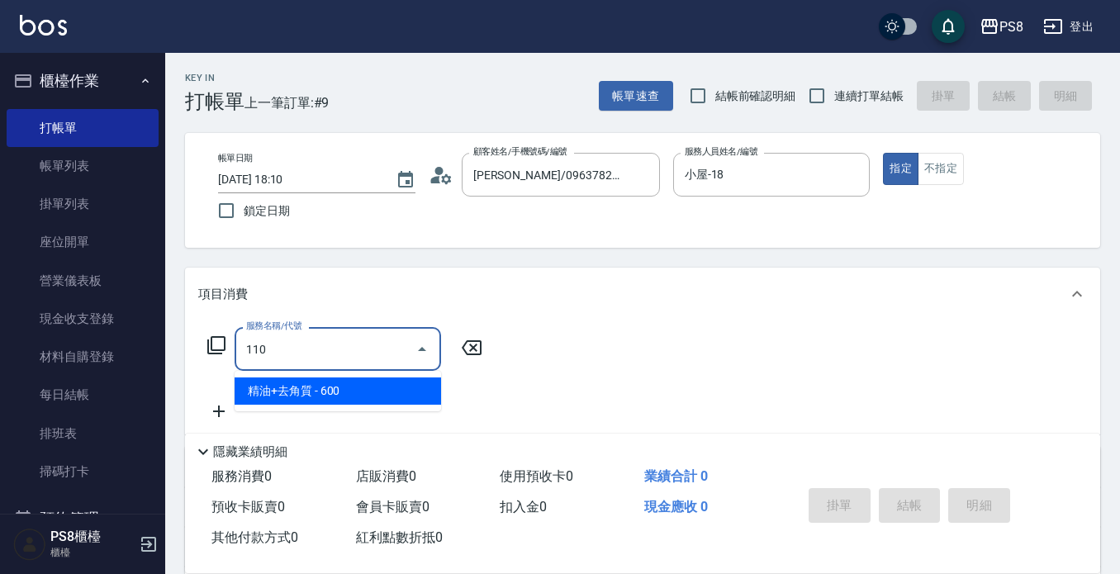
click at [324, 401] on span "精油+去角質 - 600" at bounding box center [338, 390] width 206 height 27
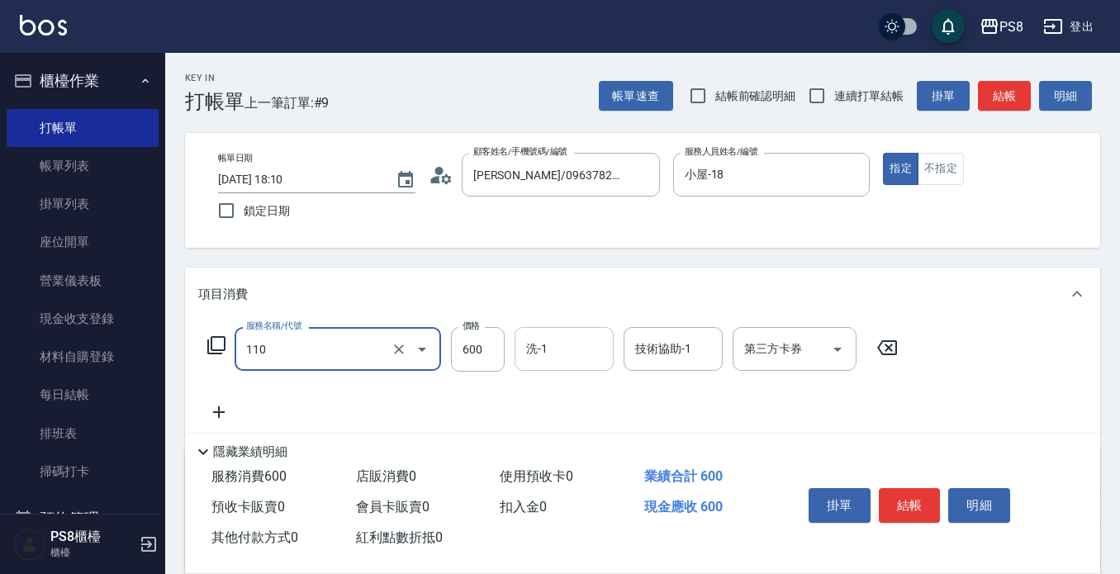
type input "精油+去角質(110)"
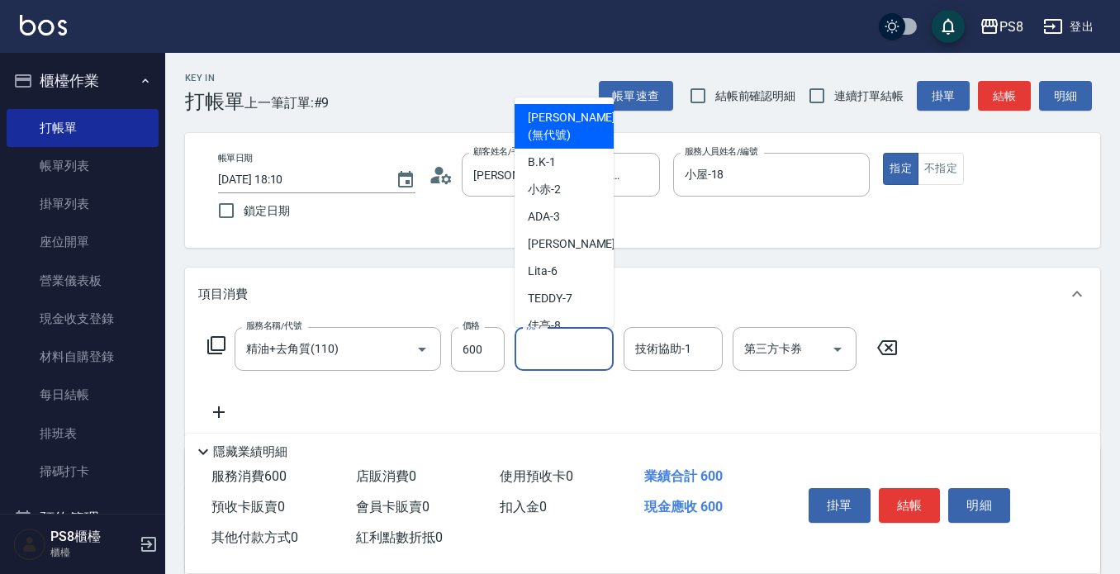
click at [557, 346] on input "洗-1" at bounding box center [564, 348] width 84 height 29
click at [222, 409] on icon at bounding box center [218, 412] width 41 height 20
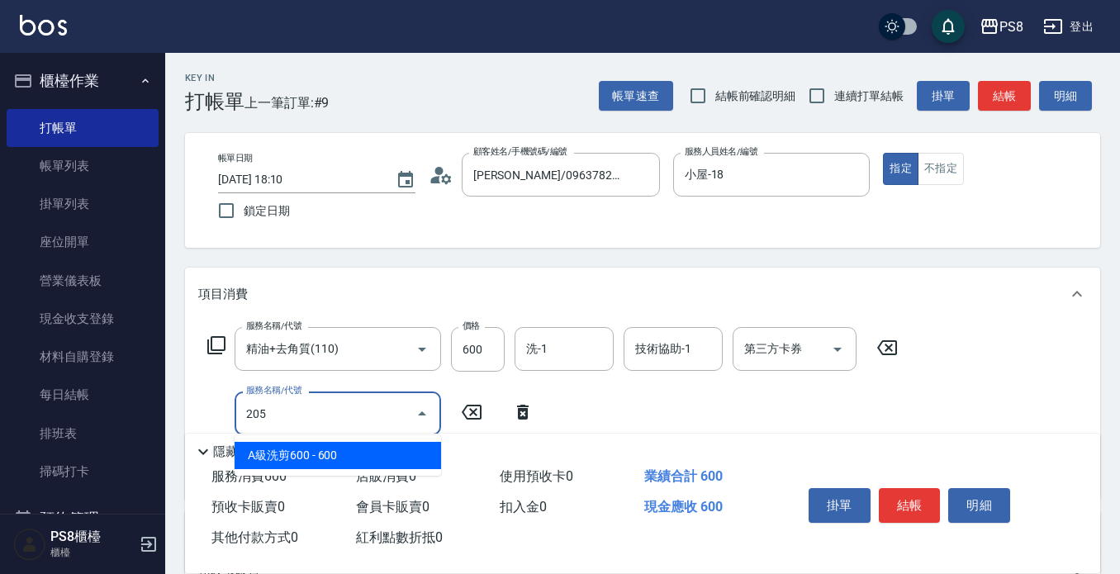
click at [301, 453] on span "A級洗剪600 - 600" at bounding box center [338, 455] width 206 height 27
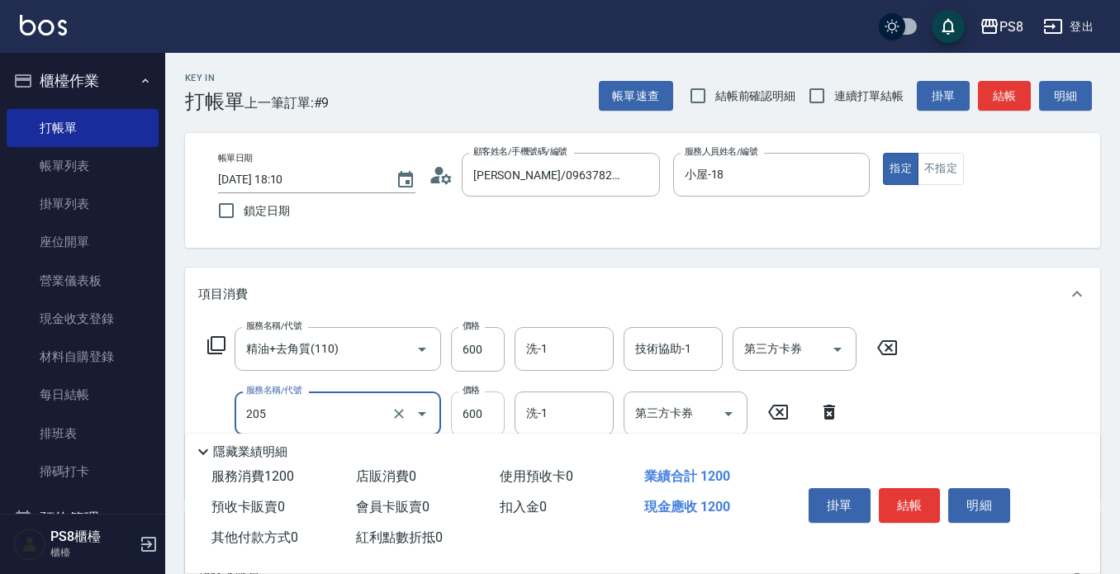
type input "A級洗剪600(205)"
click at [483, 413] on input "600" at bounding box center [478, 413] width 54 height 45
type input "700"
click at [907, 494] on button "結帳" at bounding box center [910, 505] width 62 height 35
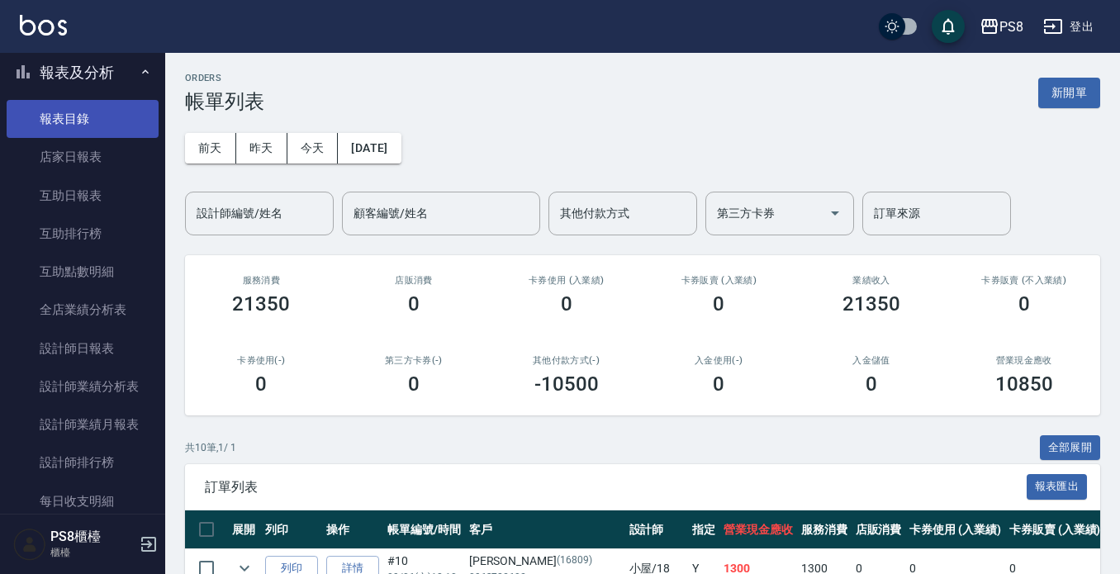
scroll to position [578, 0]
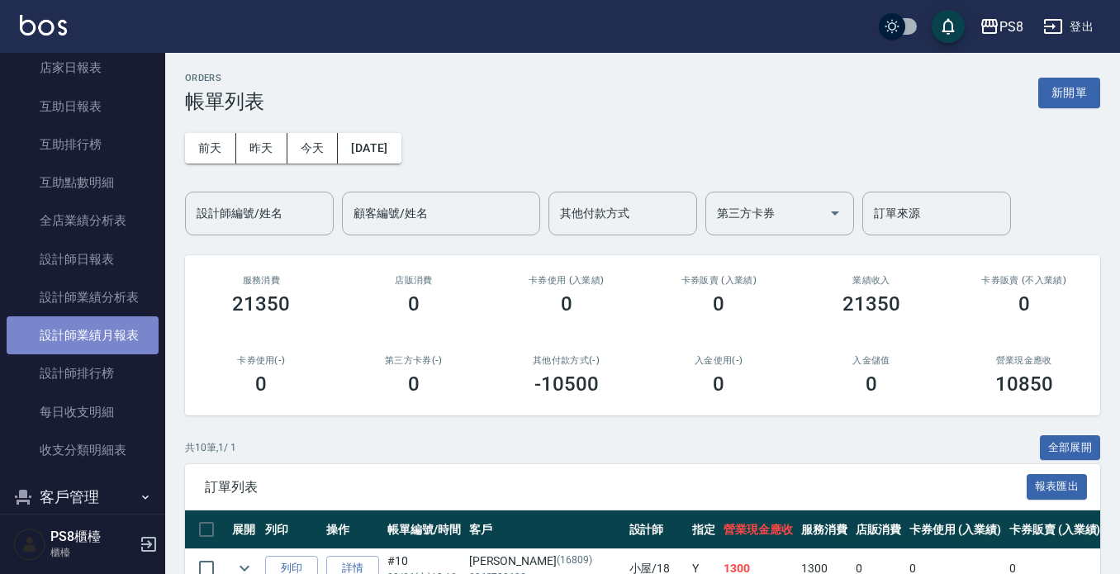
click at [110, 344] on link "設計師業績月報表" at bounding box center [83, 335] width 152 height 38
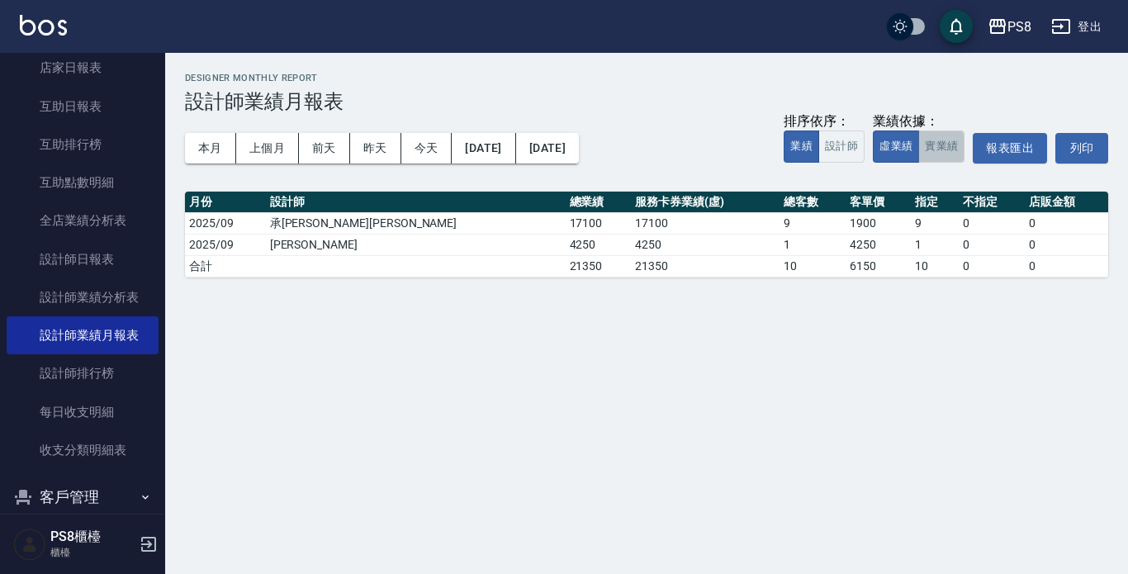
click at [935, 145] on button "實業績" at bounding box center [941, 146] width 46 height 32
click at [221, 147] on button "本月" at bounding box center [210, 148] width 51 height 31
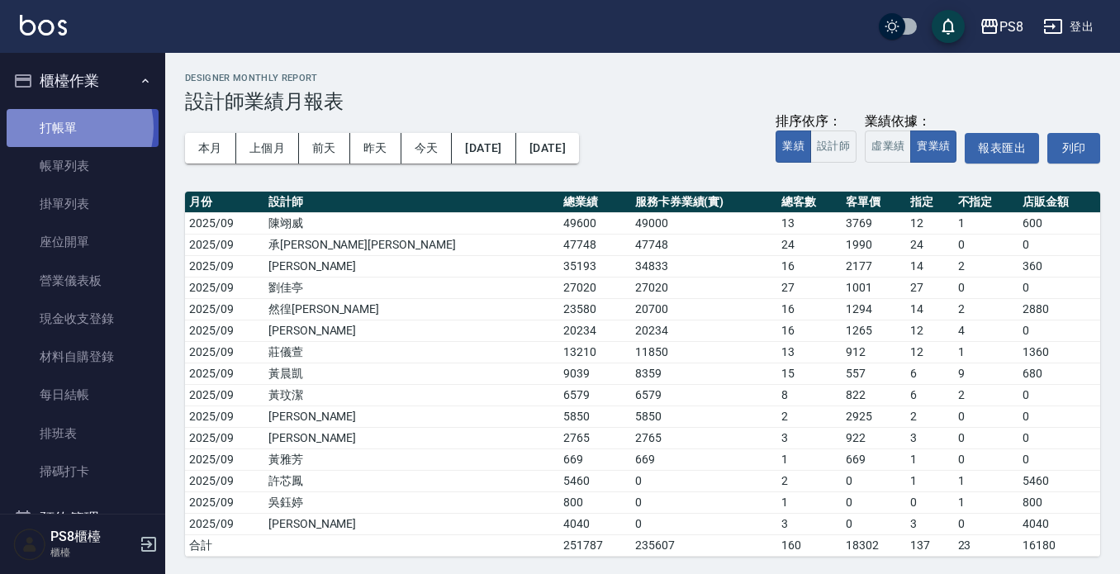
click at [66, 127] on link "打帳單" at bounding box center [83, 128] width 152 height 38
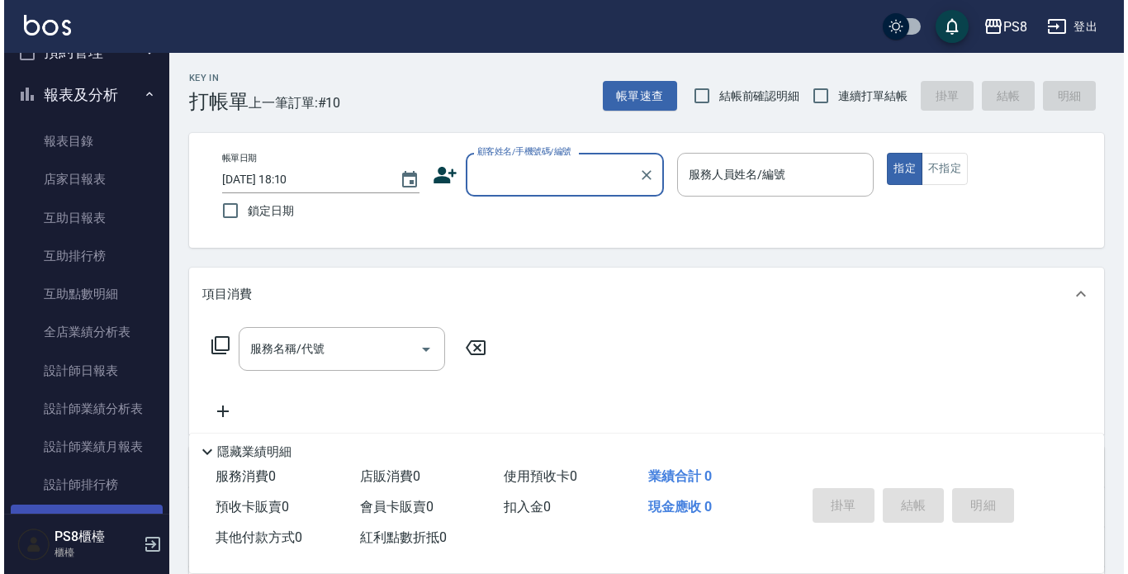
scroll to position [578, 0]
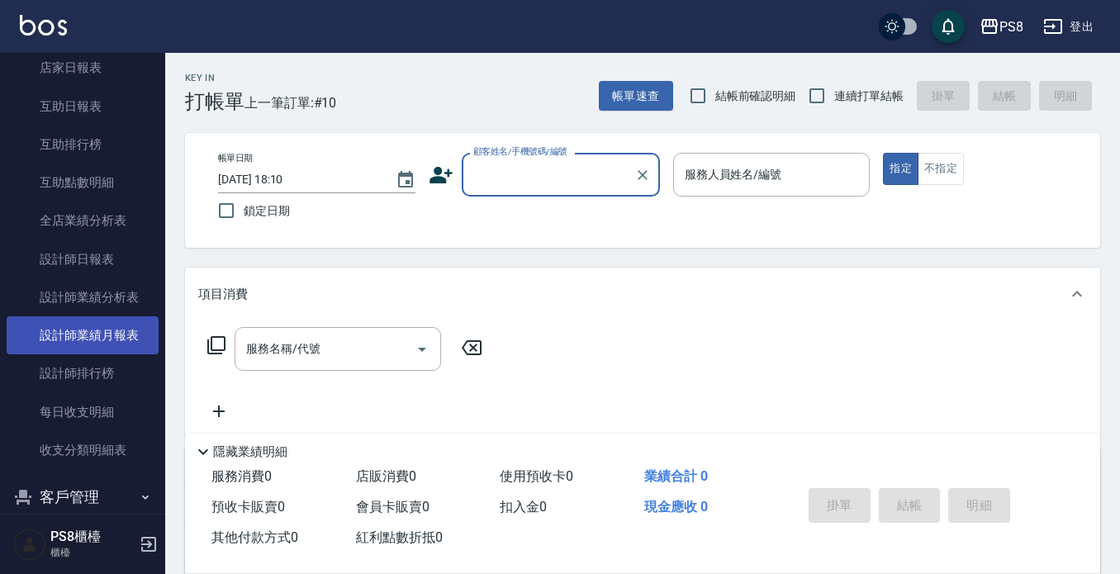
click at [102, 330] on link "設計師業績月報表" at bounding box center [83, 335] width 152 height 38
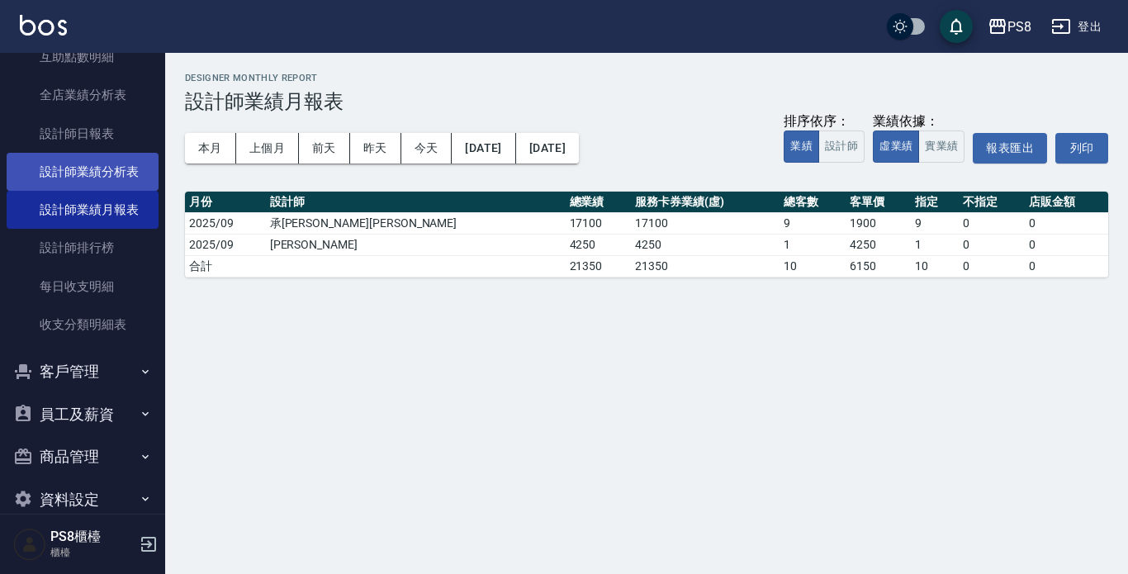
scroll to position [730, 0]
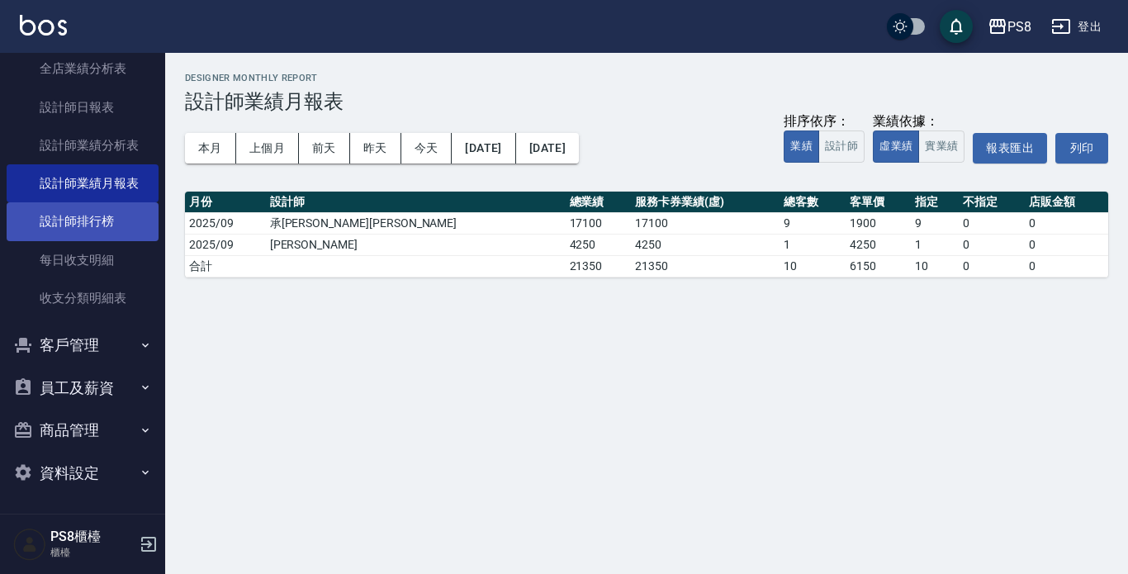
click at [106, 228] on link "設計師排行榜" at bounding box center [83, 221] width 152 height 38
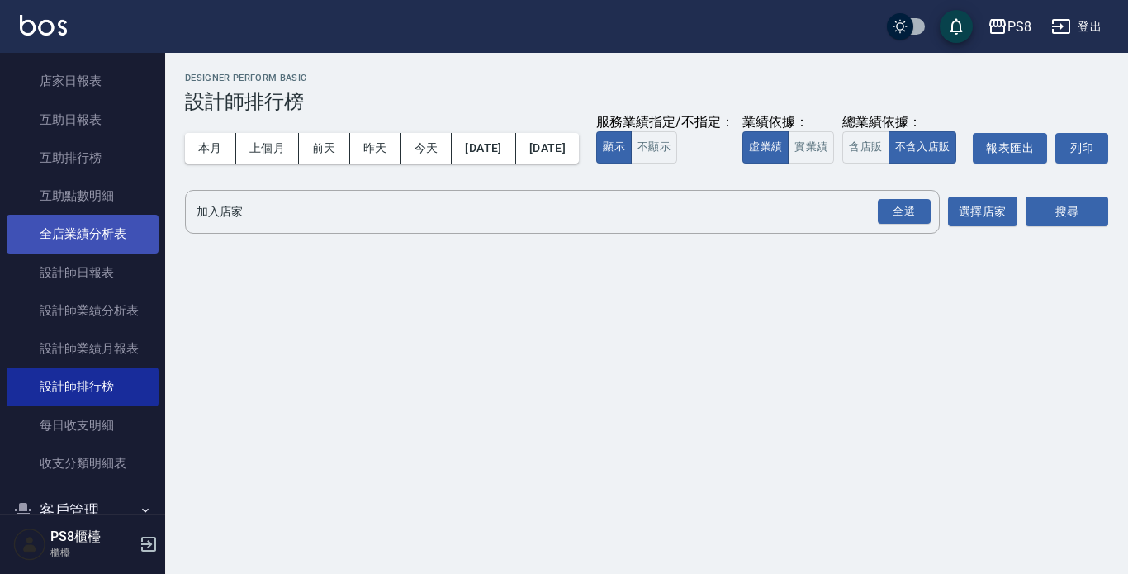
scroll to position [730, 0]
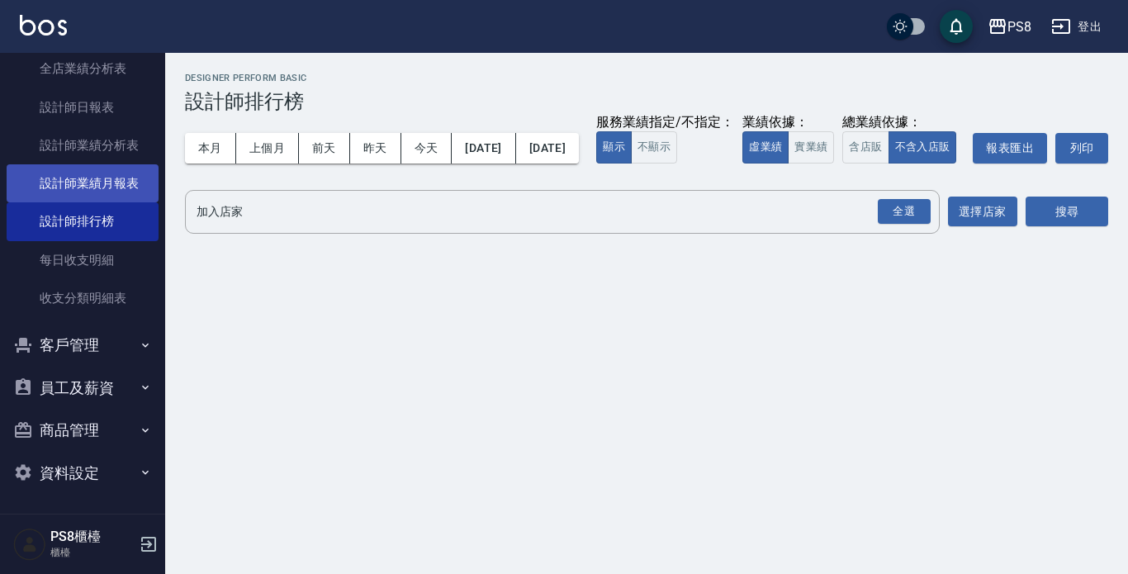
click at [113, 182] on link "設計師業績月報表" at bounding box center [83, 183] width 152 height 38
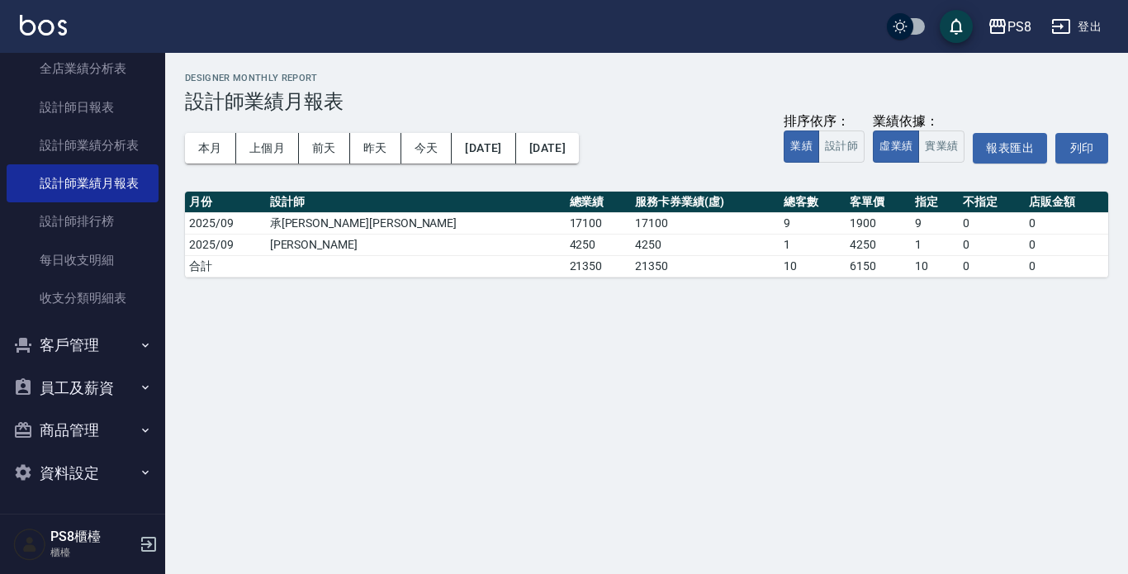
click at [965, 149] on div "排序依序： 業績 設計師 業績依據： 虛業績 實業績 報表匯出 列印" at bounding box center [946, 148] width 325 height 70
click at [950, 149] on button "實業績" at bounding box center [941, 146] width 46 height 32
drag, startPoint x: 237, startPoint y: -59, endPoint x: 0, endPoint y: -59, distance: 237.0
click at [0, 0] on html "PS8 登出 櫃檯作業 打帳單 帳單列表 掛單列表 座位開單 營業儀表板 現金收支登錄 材料自購登錄 每日結帳 排班表 掃碼打卡 預約管理 預約管理 單日預約…" at bounding box center [564, 287] width 1128 height 574
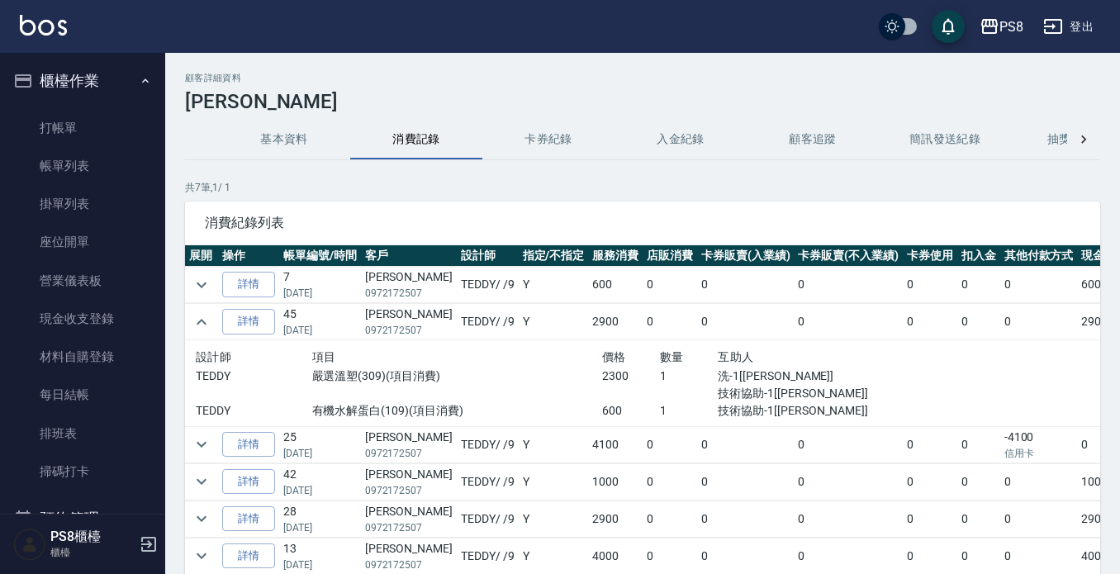
scroll to position [258, 0]
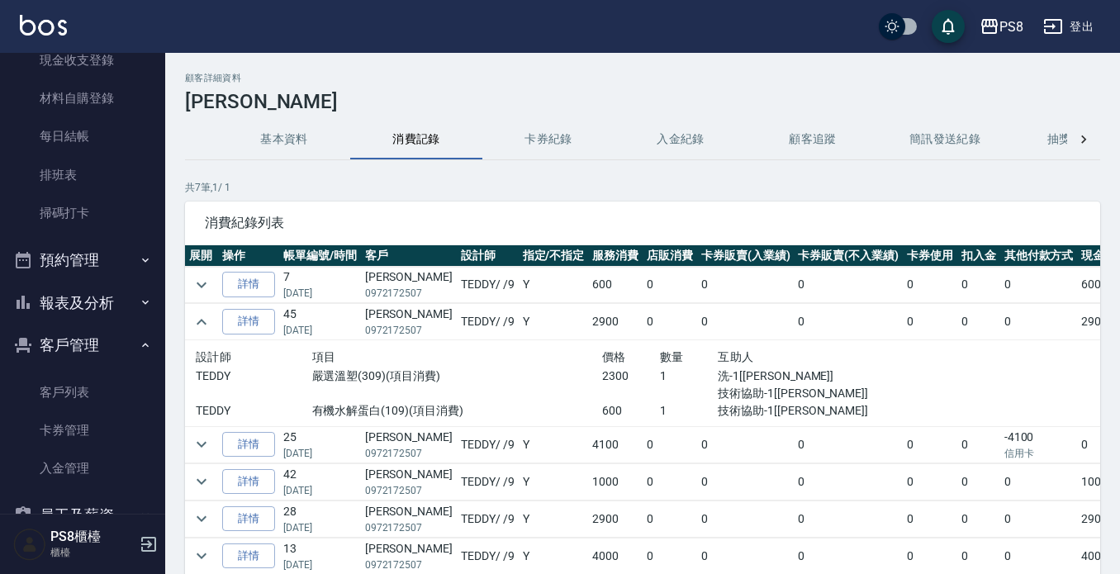
click at [57, 26] on img at bounding box center [43, 25] width 47 height 21
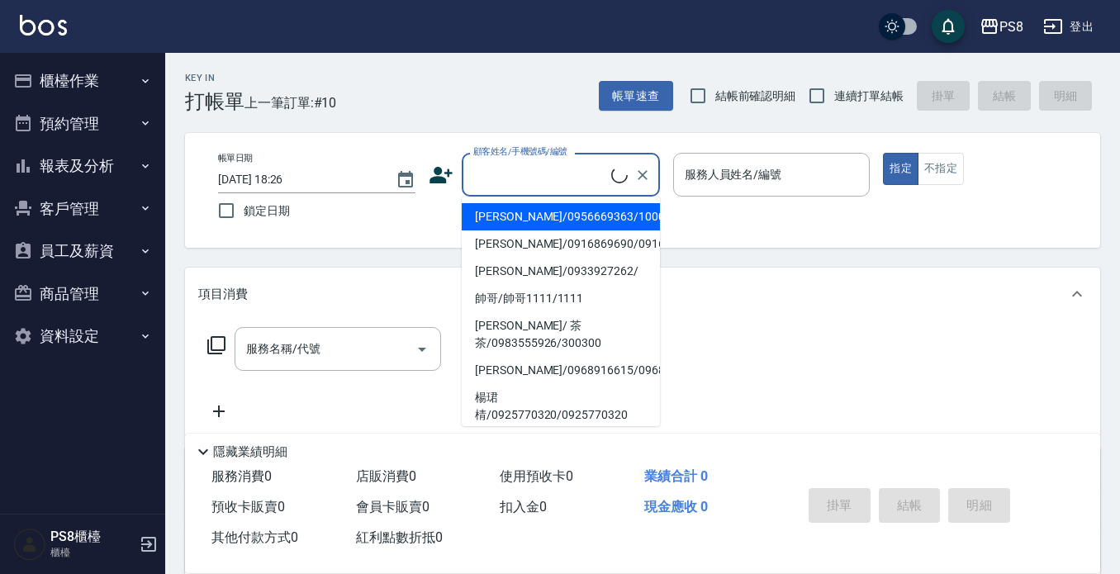
click at [486, 177] on input "顧客姓名/手機號碼/編號" at bounding box center [540, 174] width 142 height 29
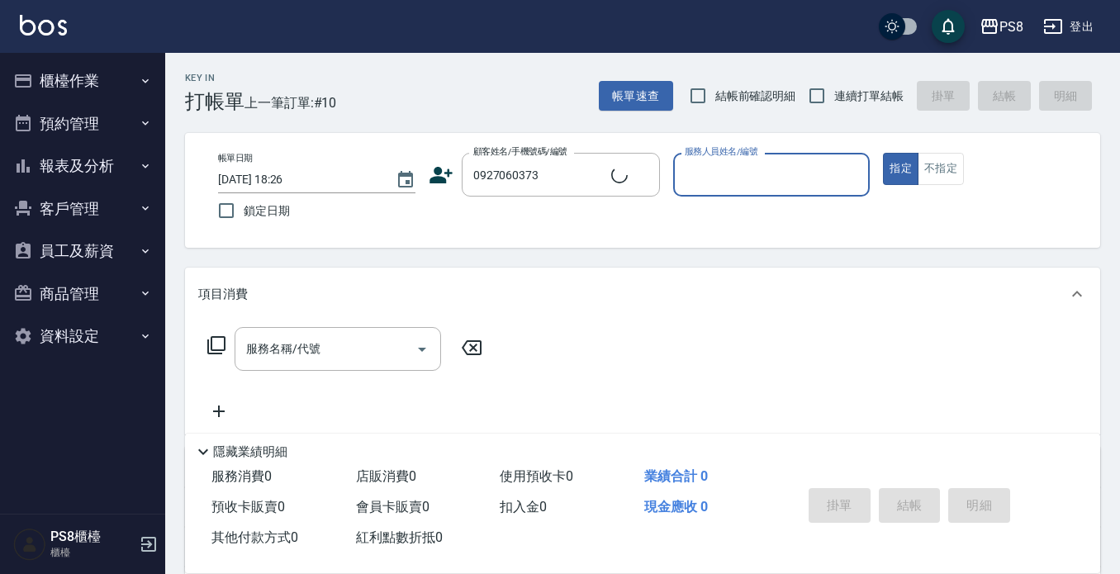
type input "林政霆/0927060373/865"
type input "SANNY-10"
click at [649, 173] on icon "Clear" at bounding box center [642, 175] width 17 height 17
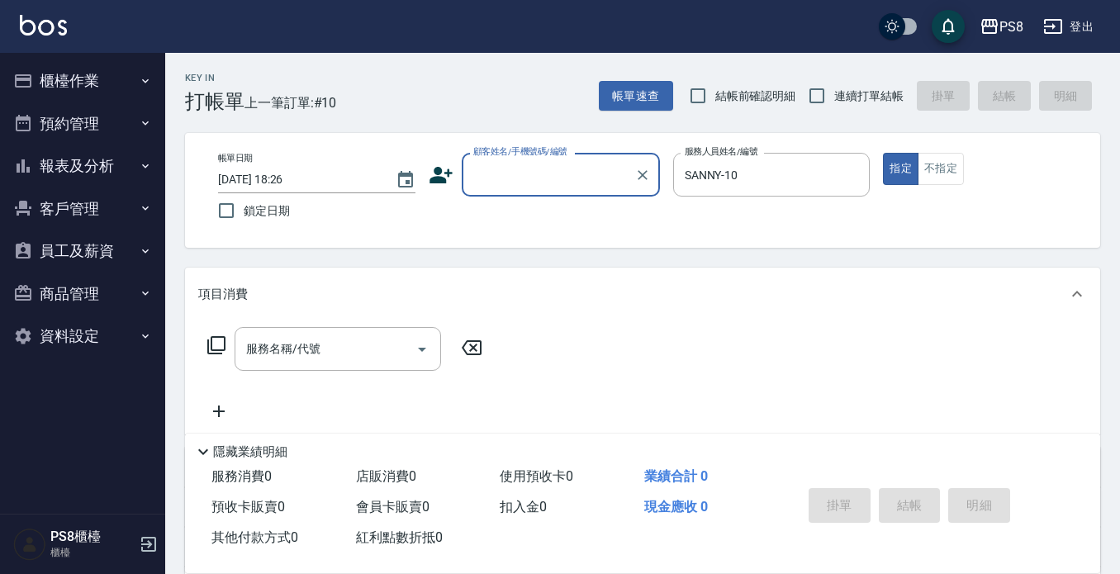
click at [574, 174] on input "顧客姓名/手機號碼/編號" at bounding box center [548, 174] width 159 height 29
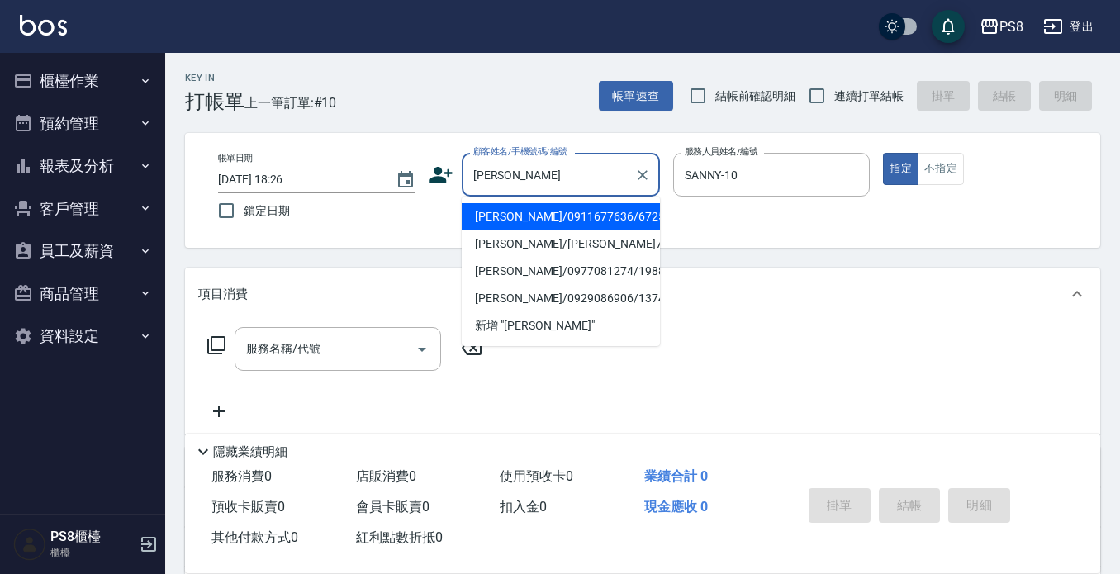
click at [536, 216] on li "林建宏/0911677636/6725" at bounding box center [561, 216] width 198 height 27
type input "林建宏/0911677636/6725"
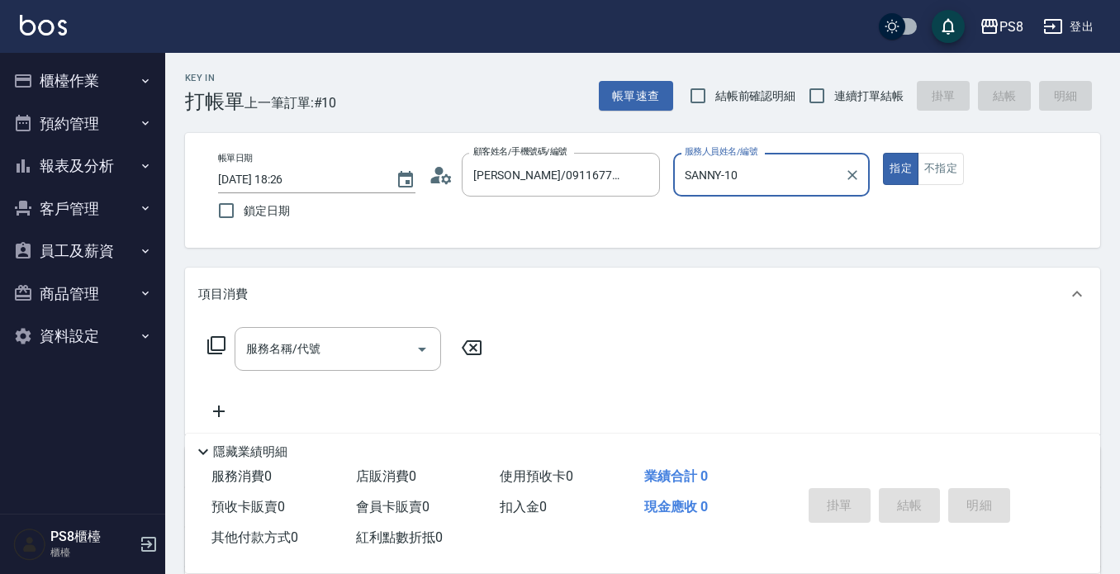
type input "佳亭-8"
click at [440, 173] on circle at bounding box center [438, 171] width 8 height 8
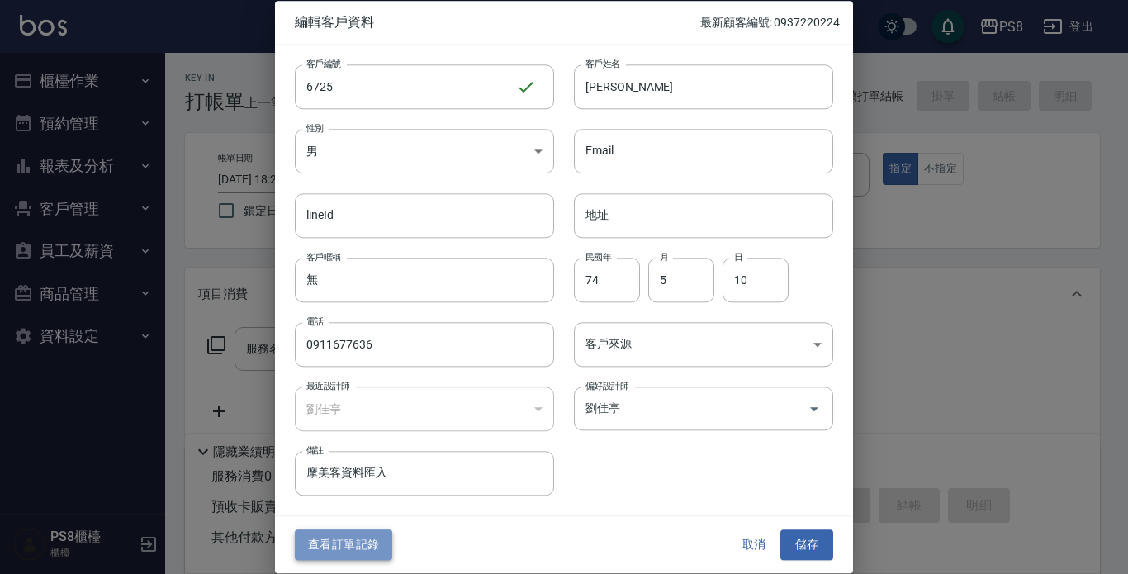
click at [347, 538] on button "查看訂單記錄" at bounding box center [343, 545] width 97 height 31
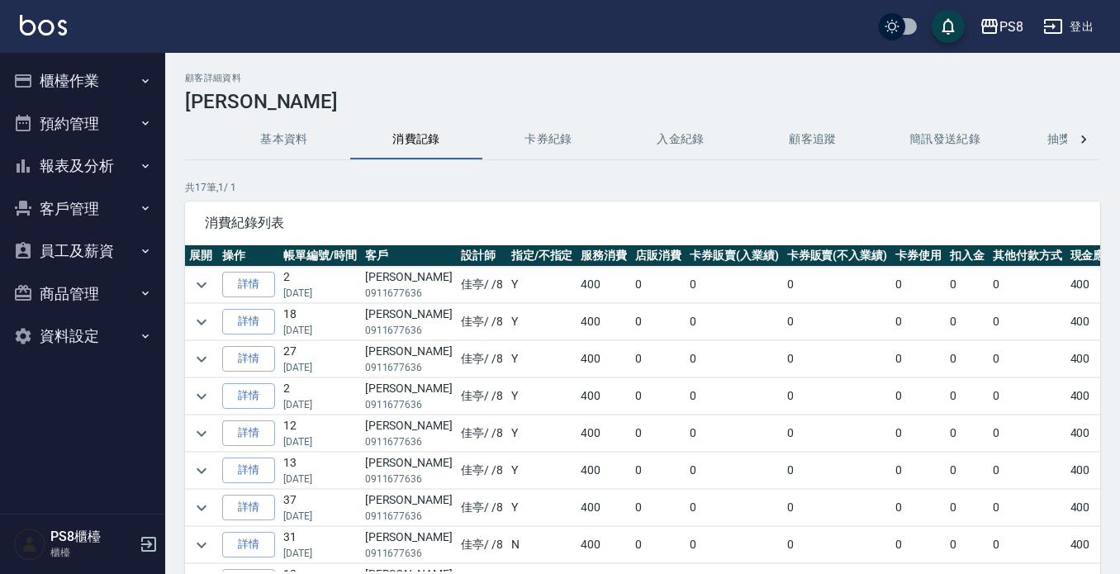
click at [50, 26] on img at bounding box center [43, 25] width 47 height 21
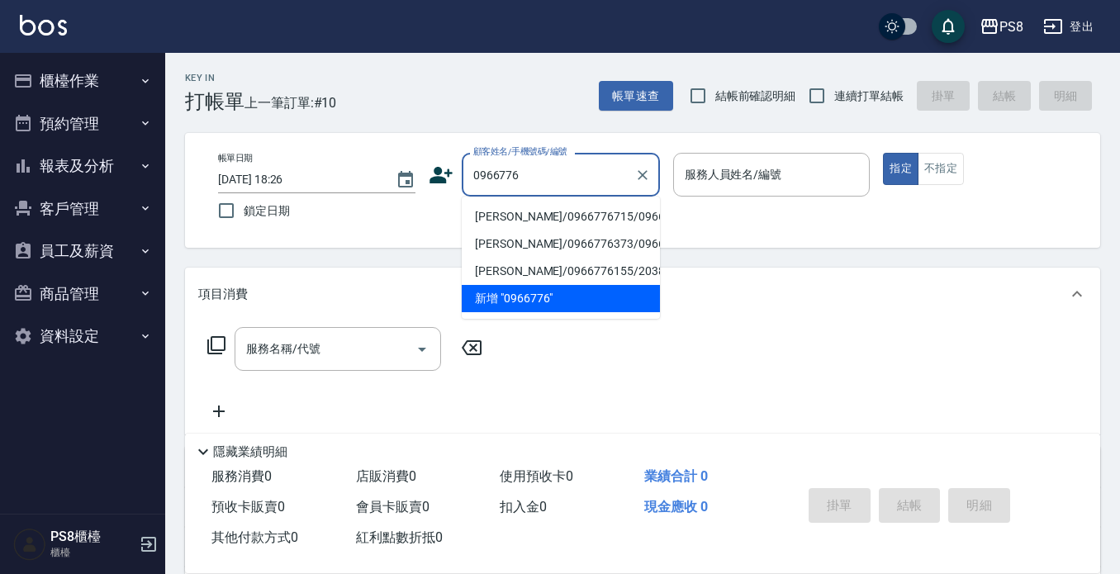
click at [499, 230] on li "郭庭芸/0966776715/0966776715" at bounding box center [561, 216] width 198 height 27
type input "郭庭芸/0966776715/0966776715"
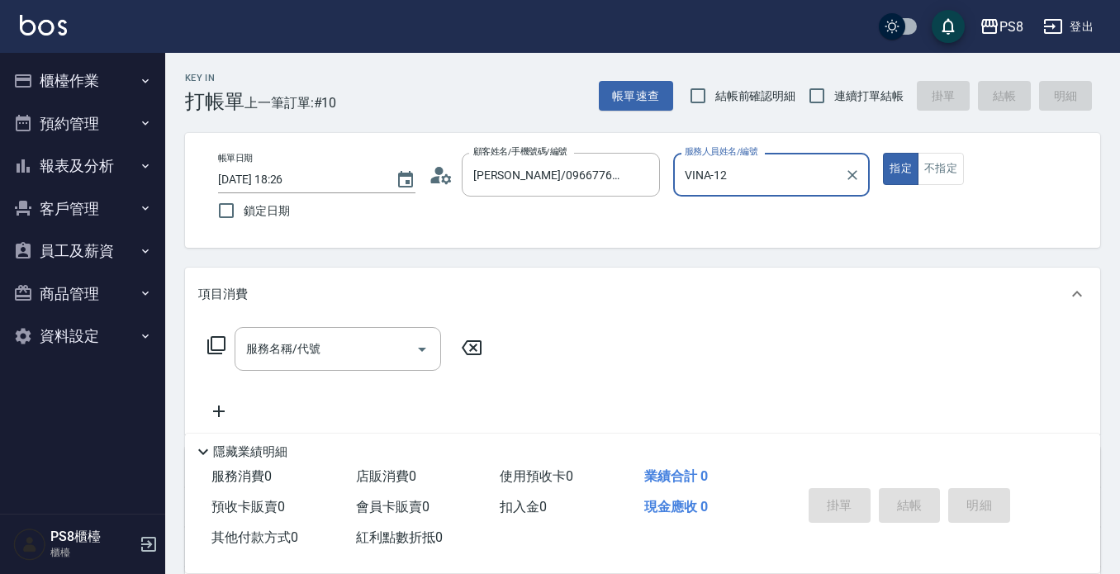
type input "VINA-12"
click at [366, 331] on div "服務名稱/代號" at bounding box center [338, 349] width 206 height 44
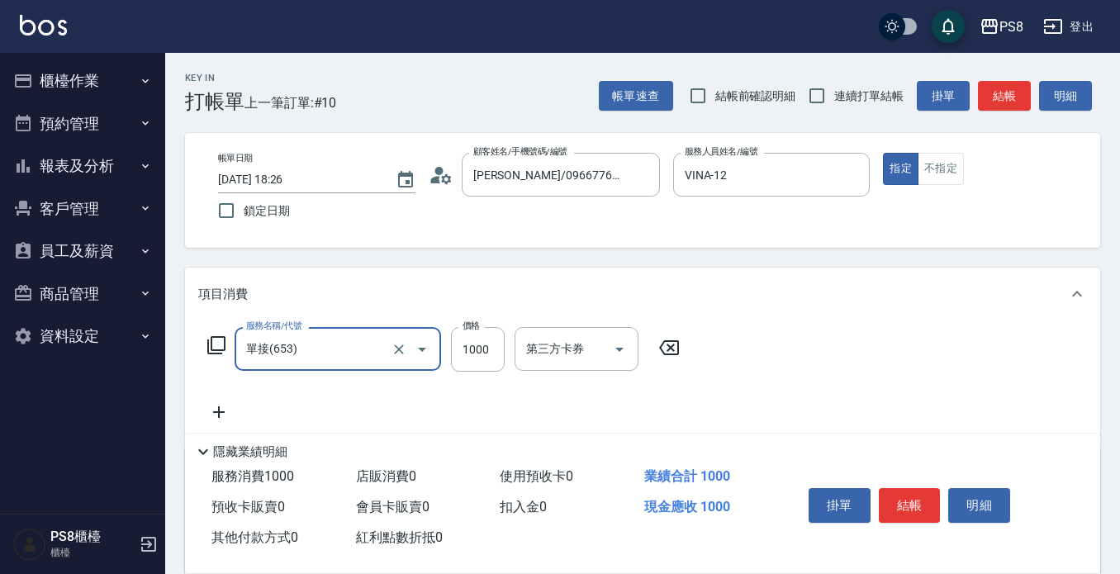
type input "單接(653)"
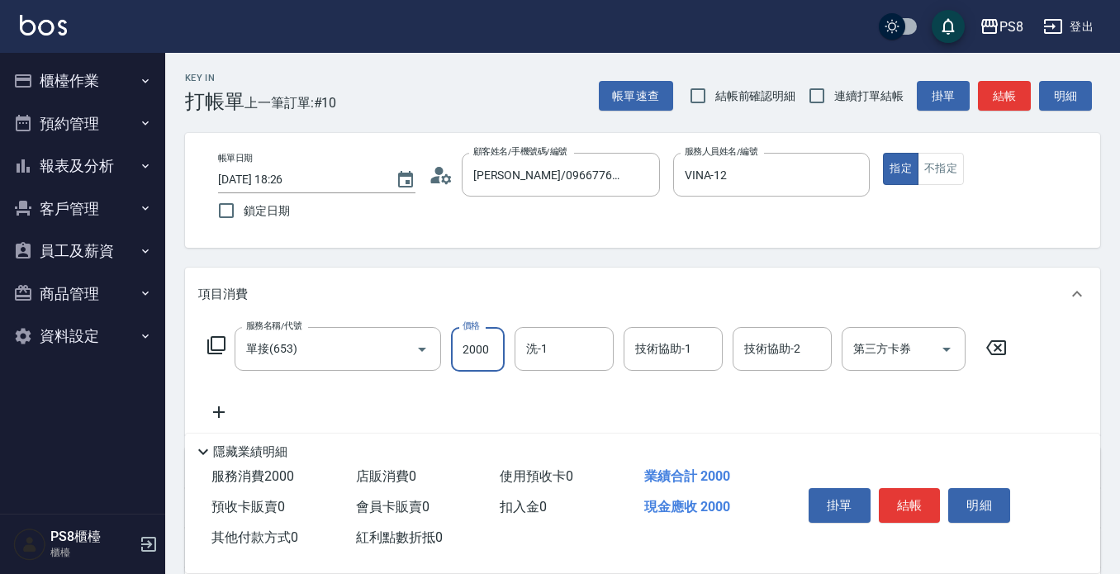
type input "2000"
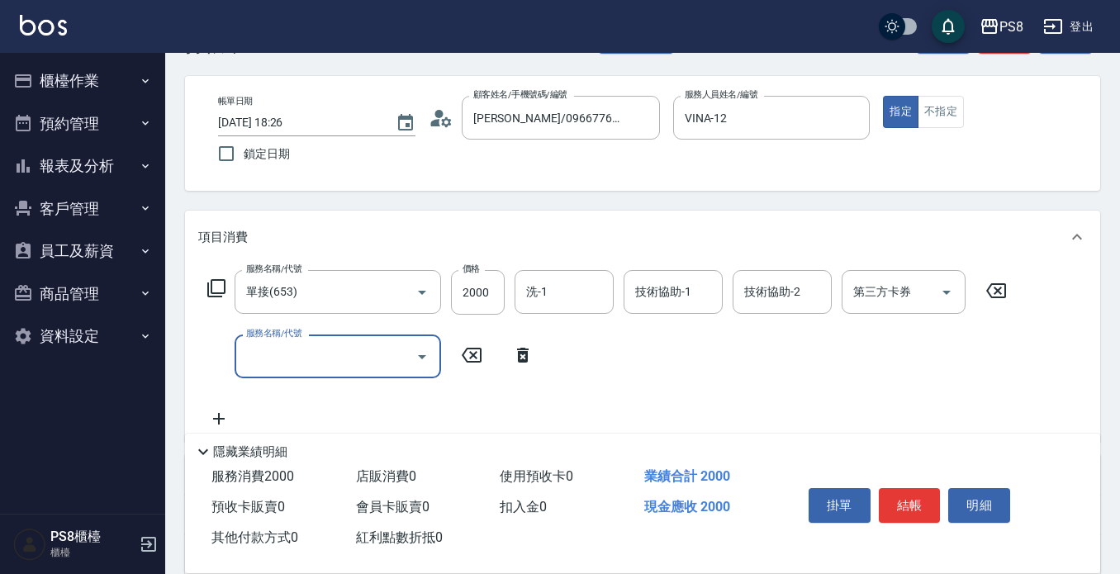
scroll to position [165, 0]
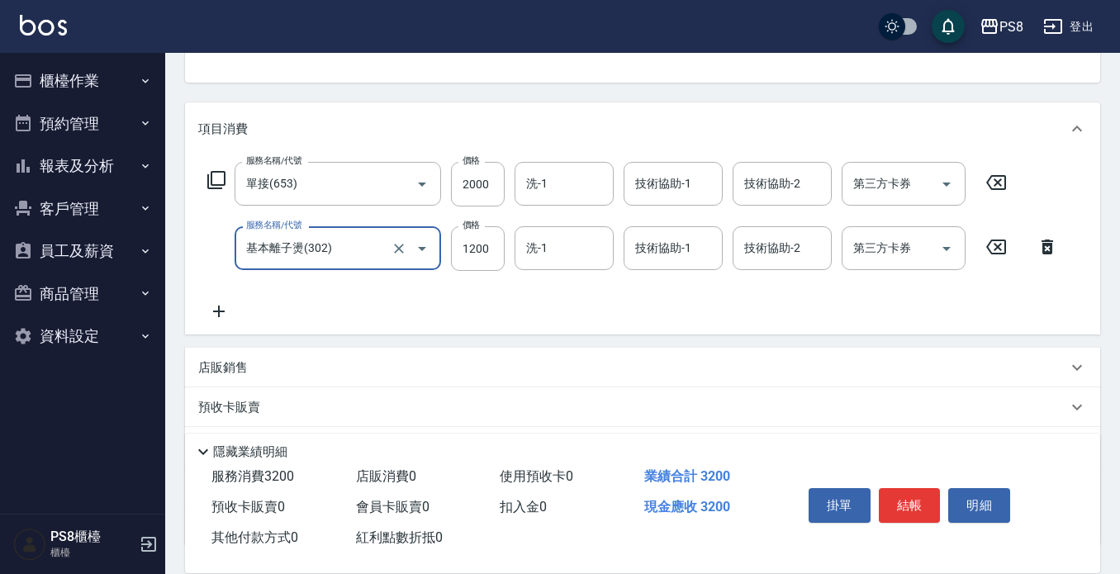
type input "基本離子燙(302)"
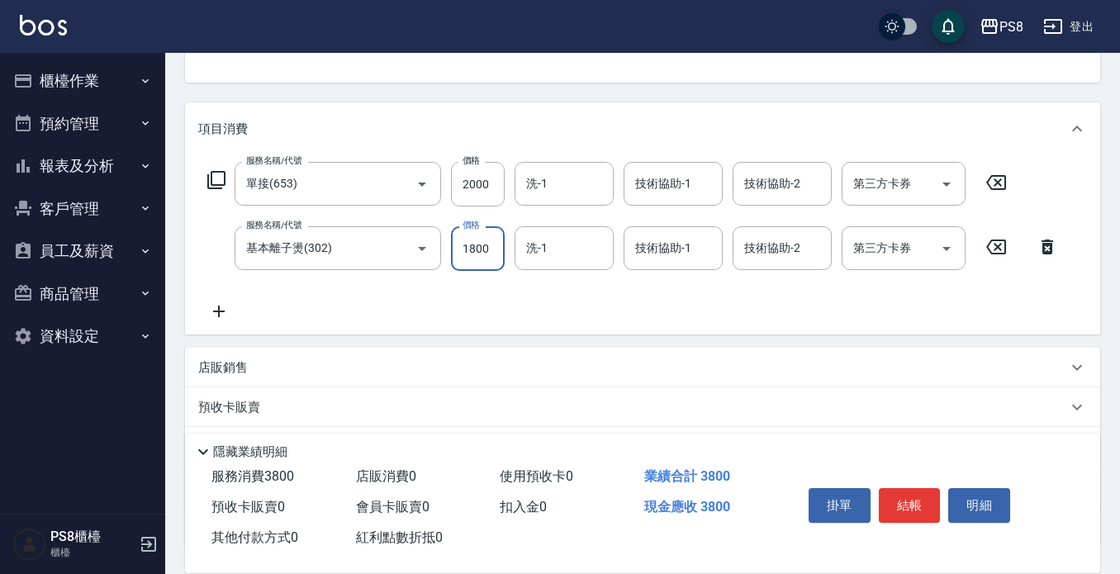
type input "1800"
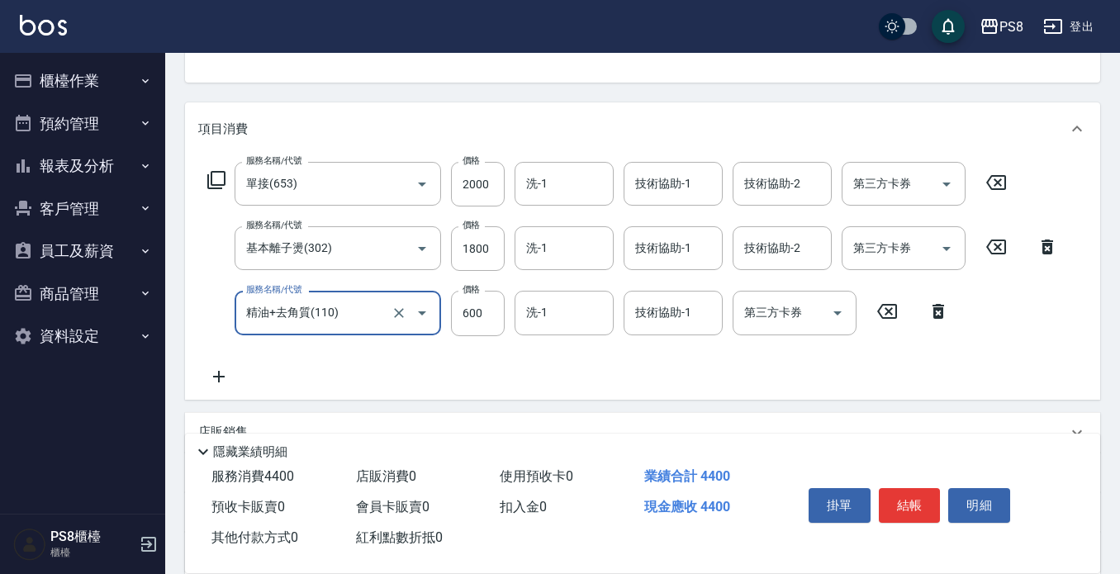
type input "精油+去角質(110)"
type input "300"
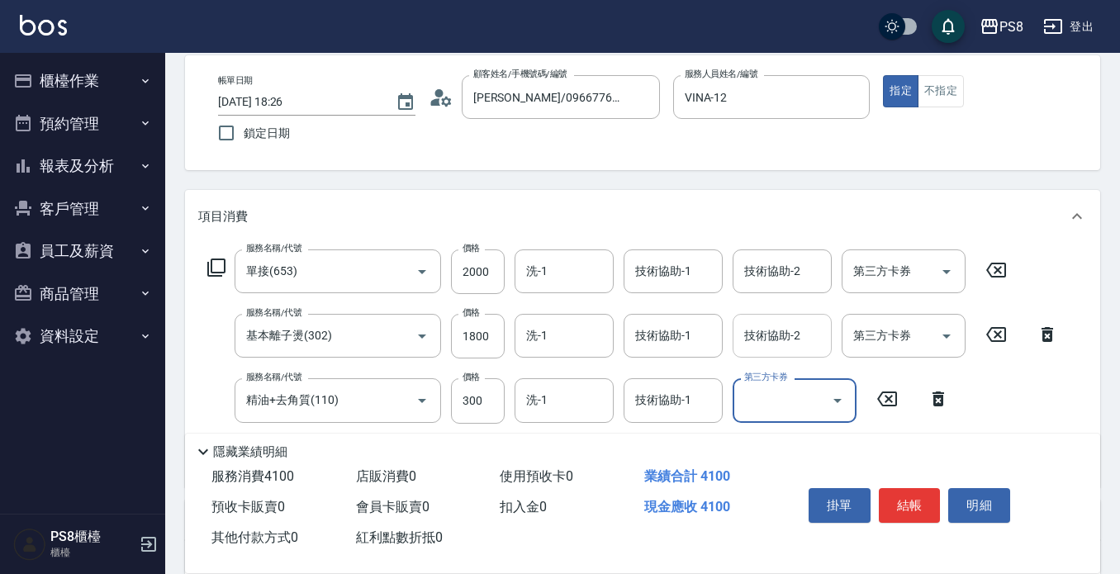
scroll to position [0, 0]
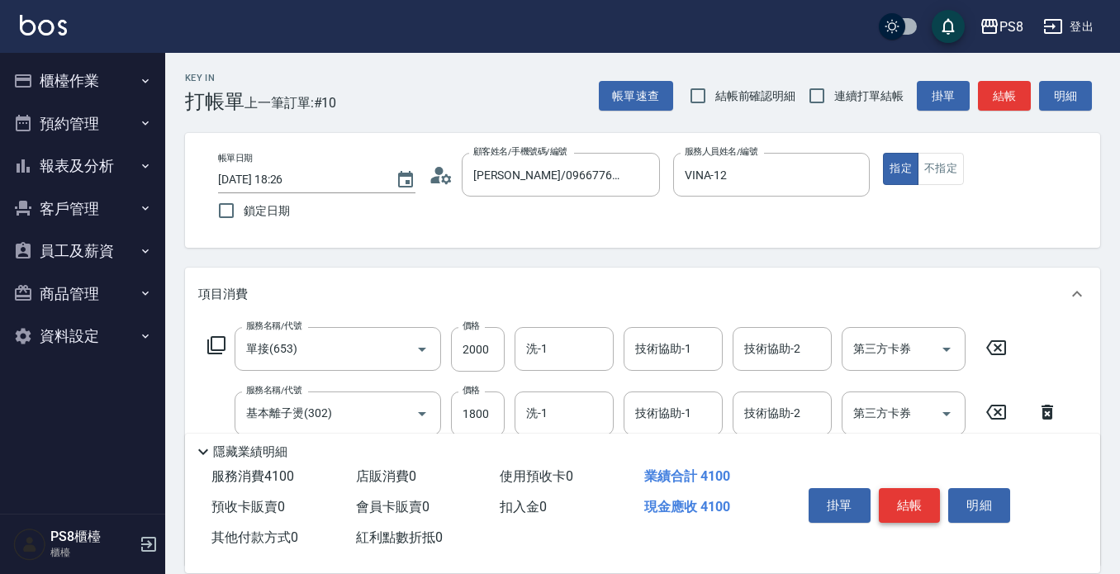
click at [903, 491] on button "結帳" at bounding box center [910, 505] width 62 height 35
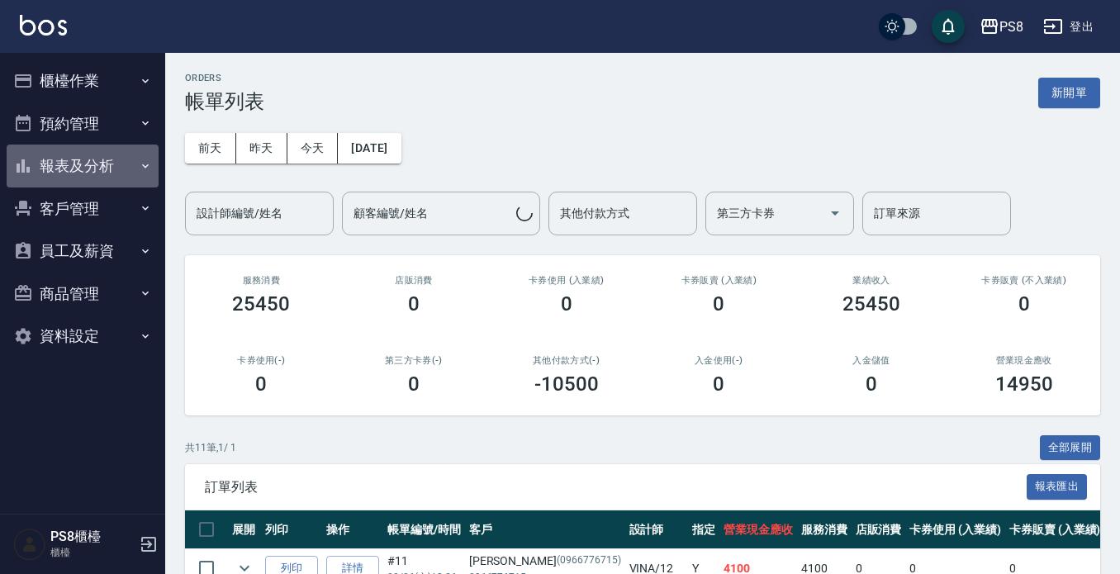
click at [91, 170] on button "報表及分析" at bounding box center [83, 166] width 152 height 43
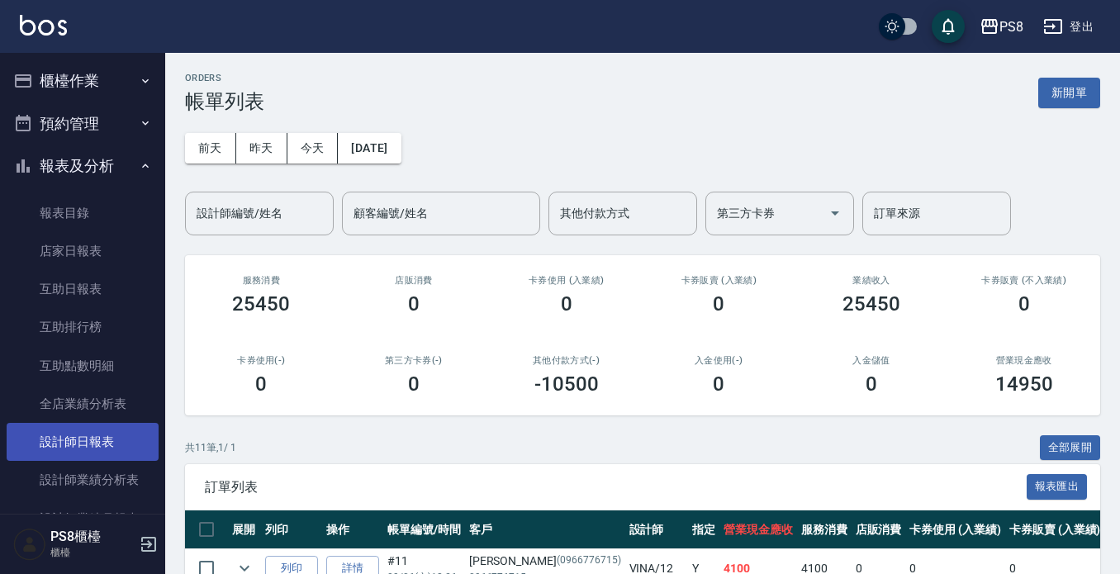
click at [108, 443] on link "設計師日報表" at bounding box center [83, 442] width 152 height 38
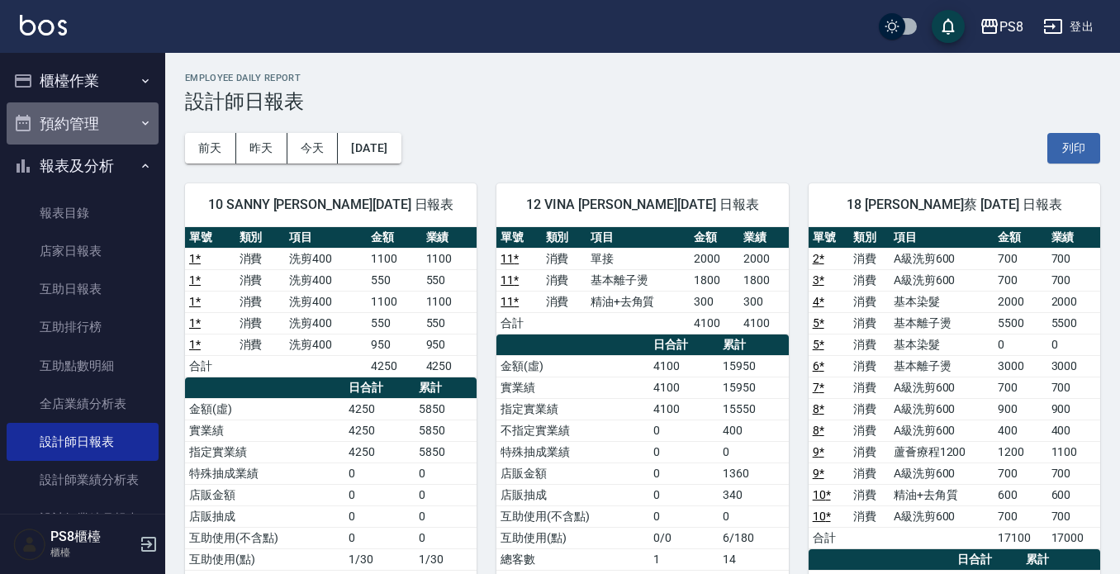
click at [125, 103] on button "預約管理" at bounding box center [83, 123] width 152 height 43
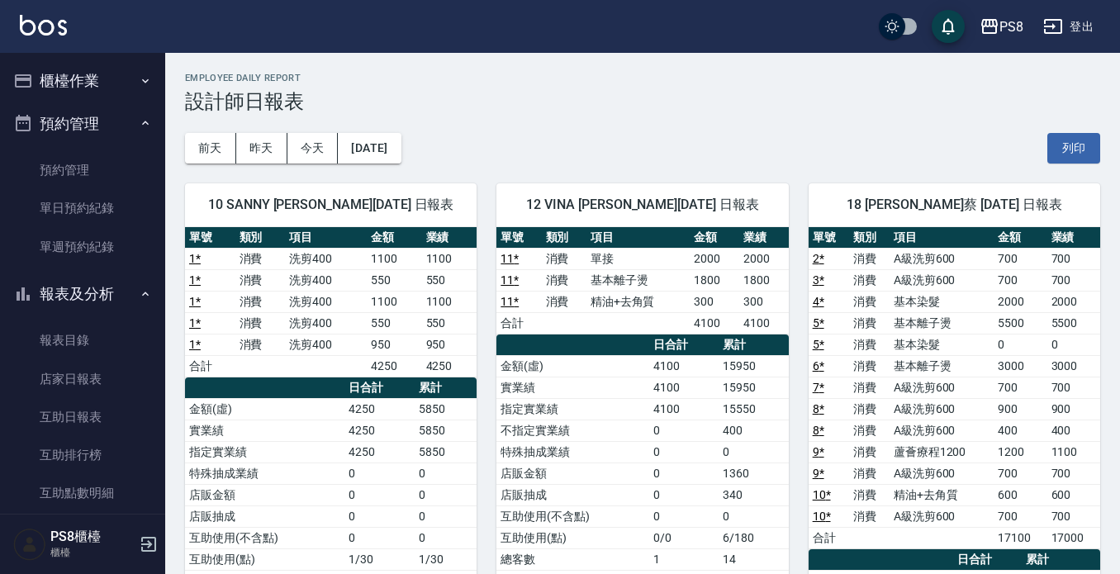
drag, startPoint x: 116, startPoint y: 71, endPoint x: 104, endPoint y: 76, distance: 12.6
click at [119, 76] on button "櫃檯作業" at bounding box center [83, 80] width 152 height 43
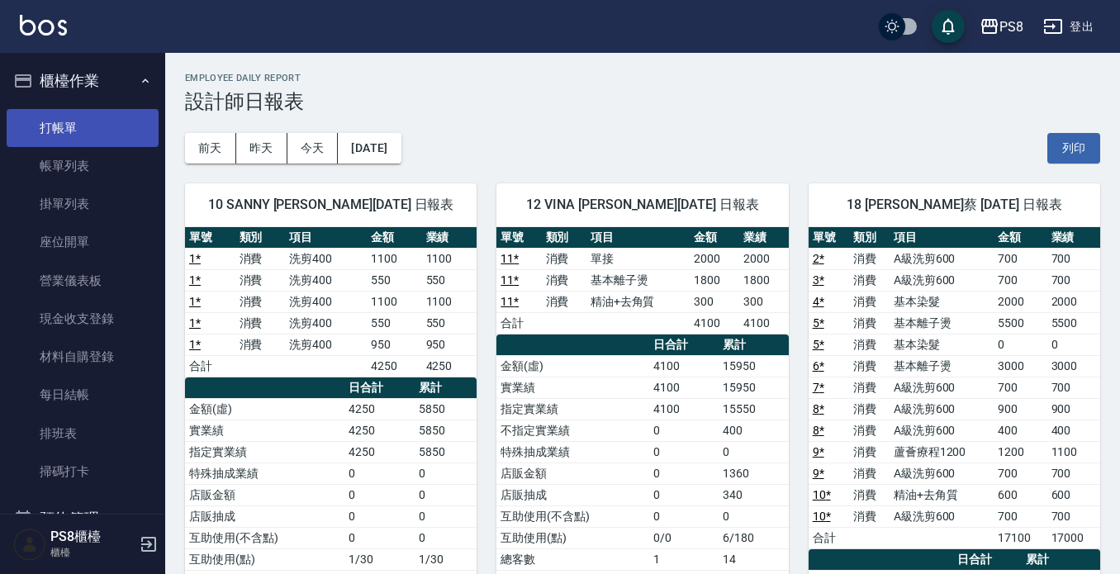
click at [96, 130] on link "打帳單" at bounding box center [83, 128] width 152 height 38
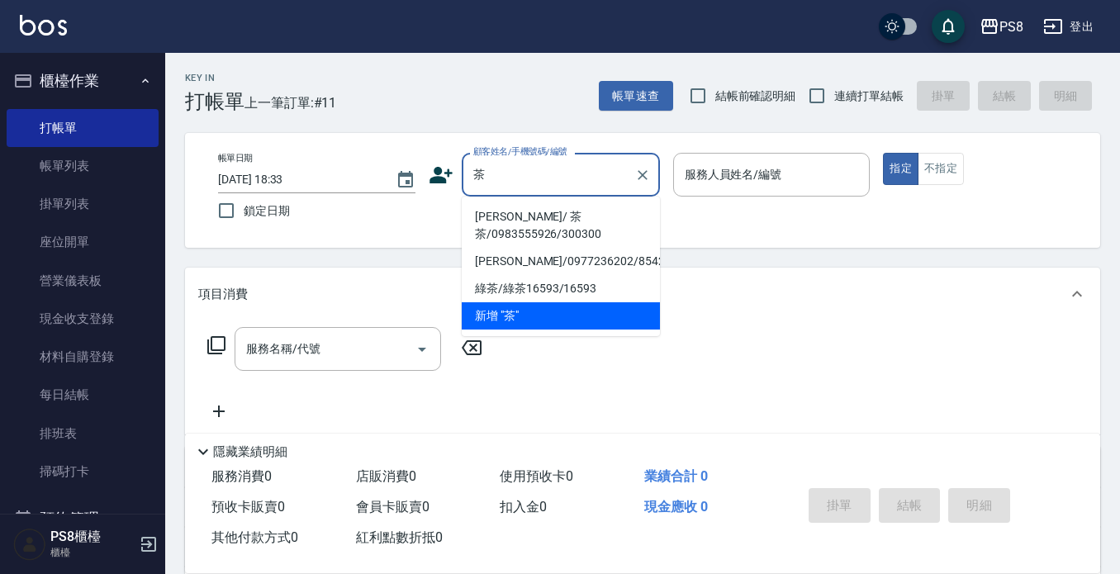
click at [543, 223] on li "[PERSON_NAME]/ 茶茶/0983555926/300300" at bounding box center [561, 225] width 198 height 45
type input "[PERSON_NAME]/ 茶茶/0983555926/300300"
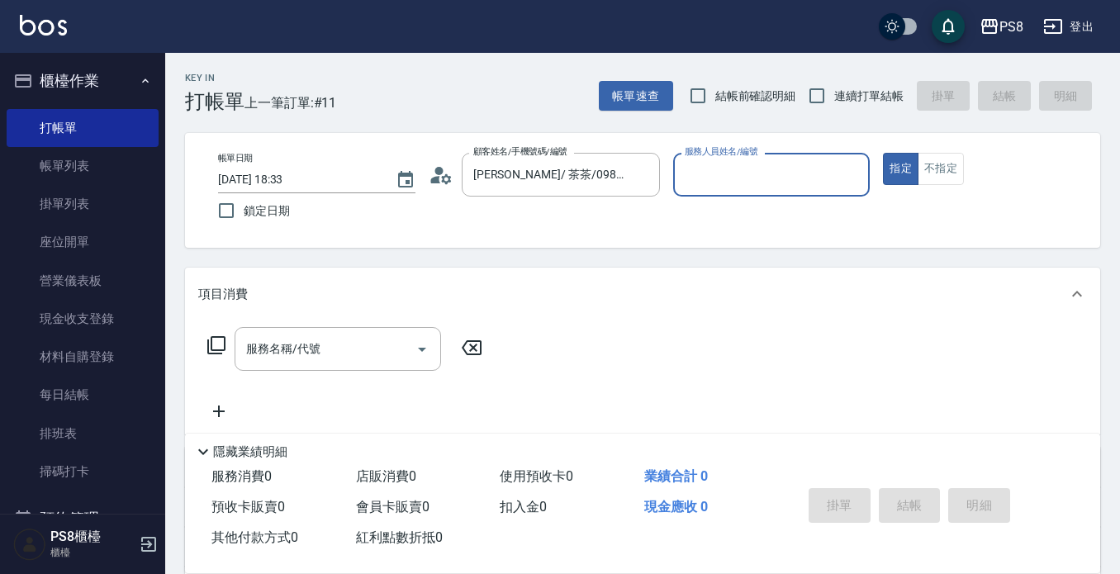
type input "VINA-12"
click at [883, 153] on button "指定" at bounding box center [901, 169] width 36 height 32
type button "true"
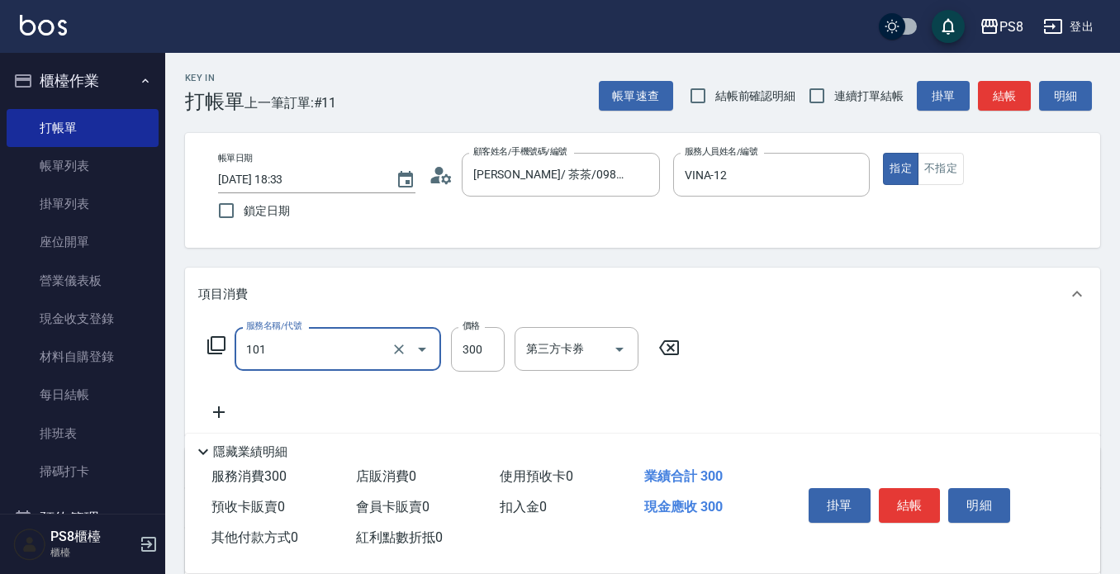
type input "洗髮(101)"
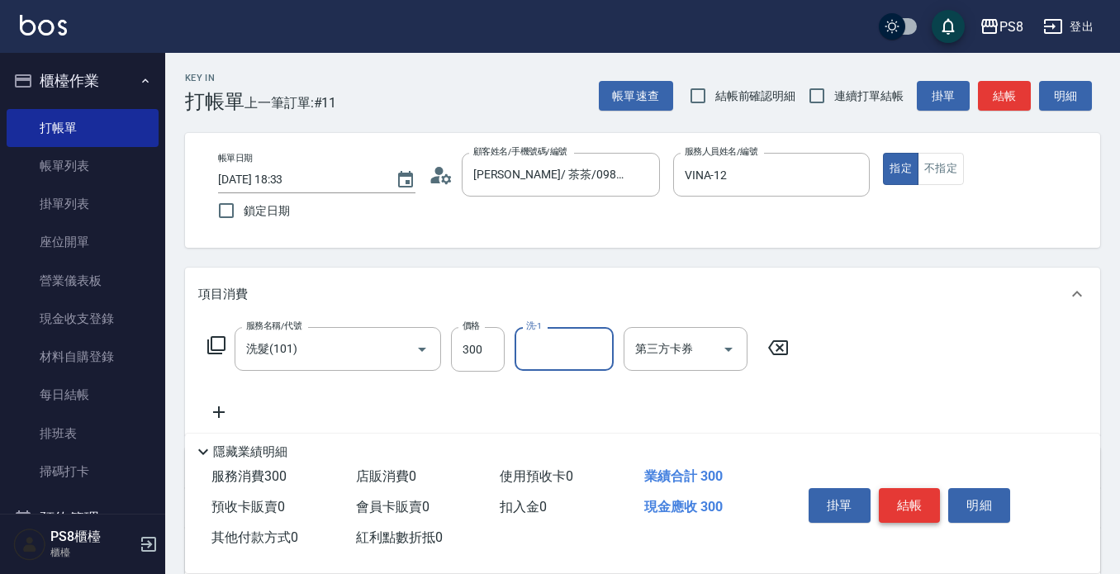
click at [913, 515] on div "掛單 結帳 明細" at bounding box center [910, 507] width 216 height 52
click at [913, 507] on button "結帳" at bounding box center [910, 505] width 62 height 35
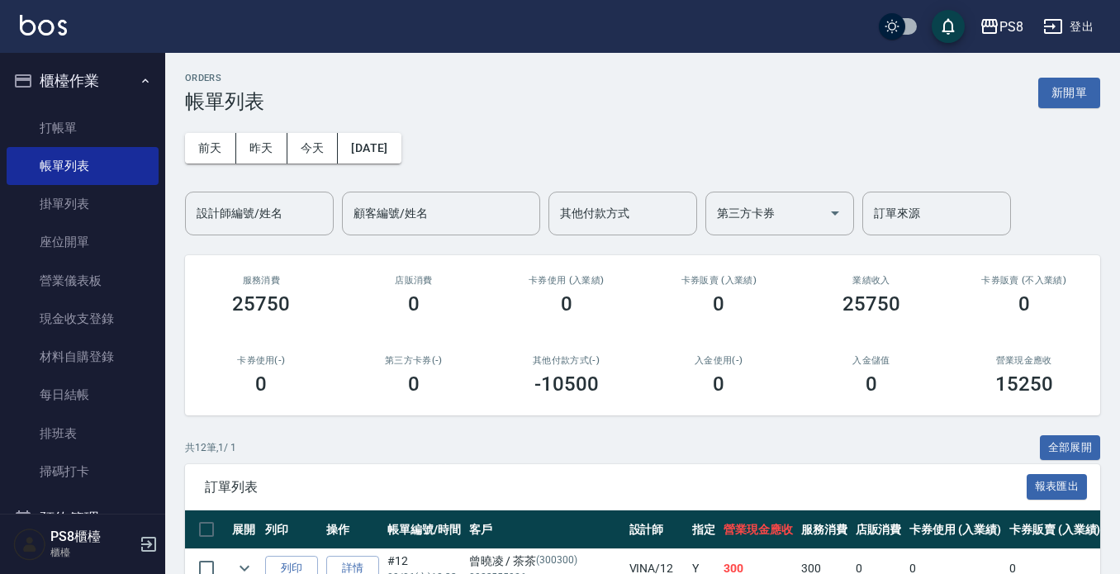
click at [42, 13] on div "PS8 登出" at bounding box center [560, 26] width 1120 height 53
click at [35, 36] on div "PS8 登出" at bounding box center [560, 26] width 1120 height 53
click at [27, 34] on img at bounding box center [43, 25] width 47 height 21
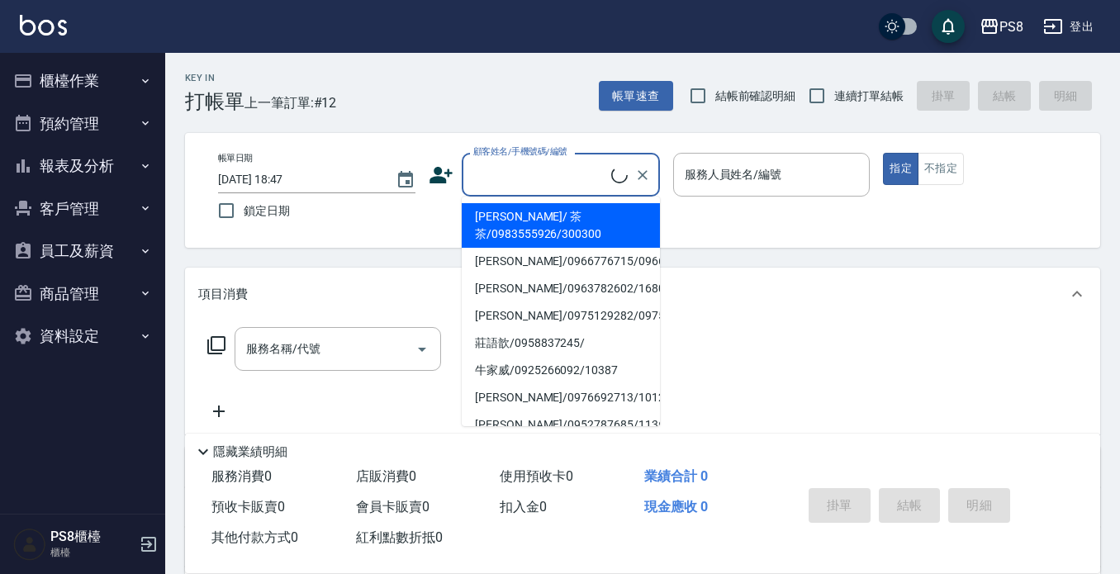
click at [505, 161] on input "顧客姓名/手機號碼/編號" at bounding box center [540, 174] width 142 height 29
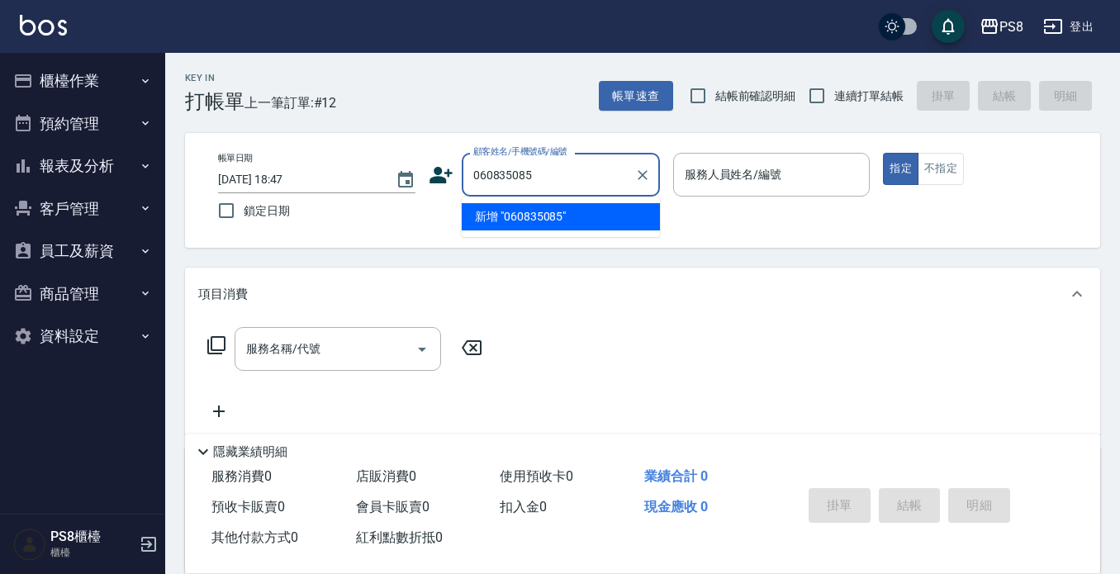
type input "0608350859"
click at [641, 170] on icon "Clear" at bounding box center [642, 175] width 17 height 17
click at [566, 173] on input "顧客姓名/手機號碼/編號" at bounding box center [548, 174] width 159 height 29
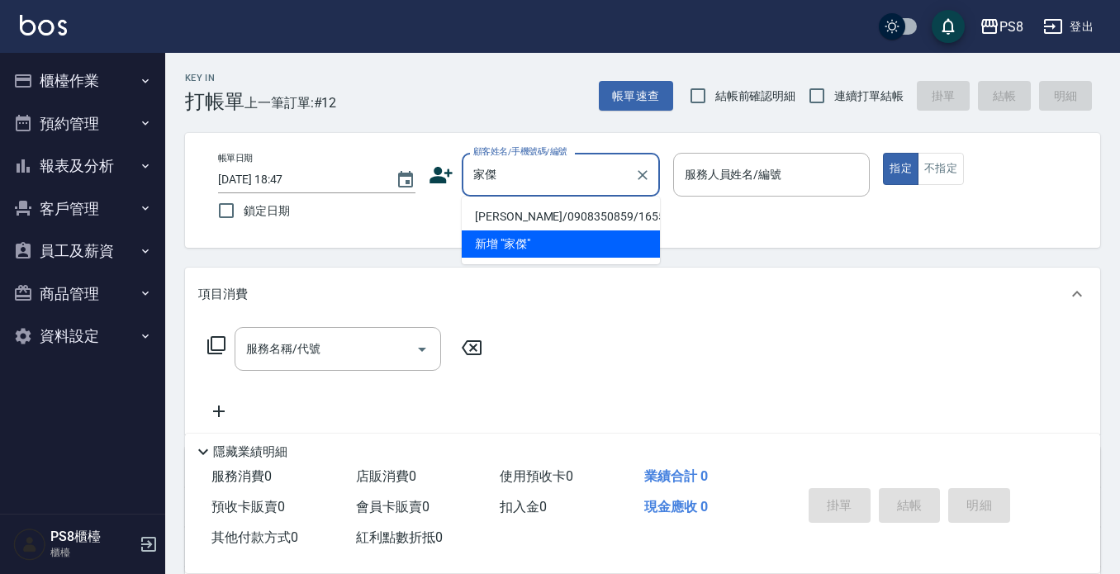
click at [557, 216] on li "許家傑/0908350859/16555" at bounding box center [561, 216] width 198 height 27
type input "許家傑/0908350859/16555"
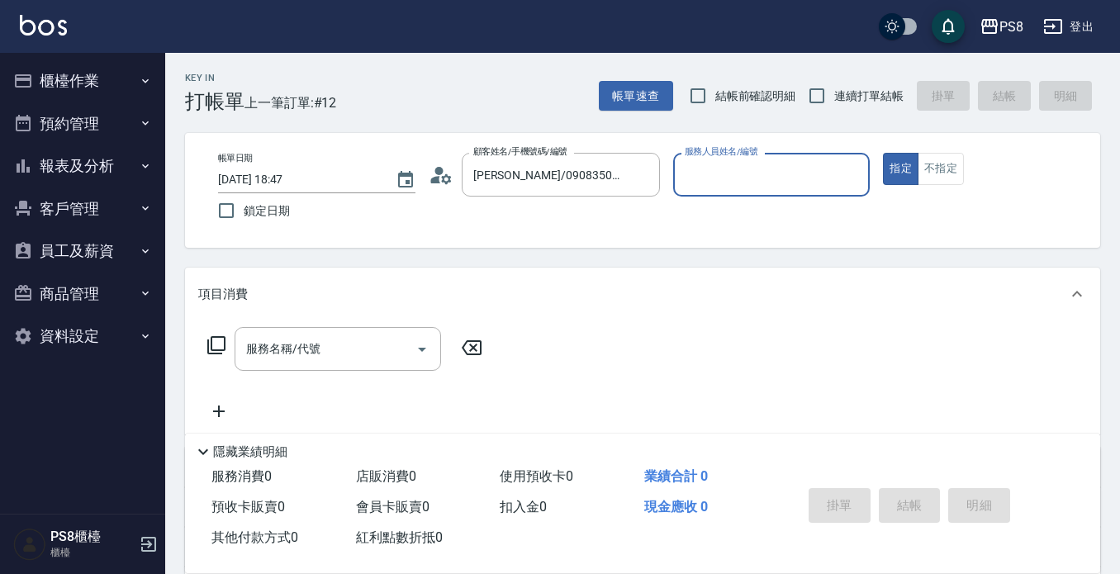
type input "佳亭-8"
click at [336, 351] on input "服務名稱/代號" at bounding box center [325, 348] width 167 height 29
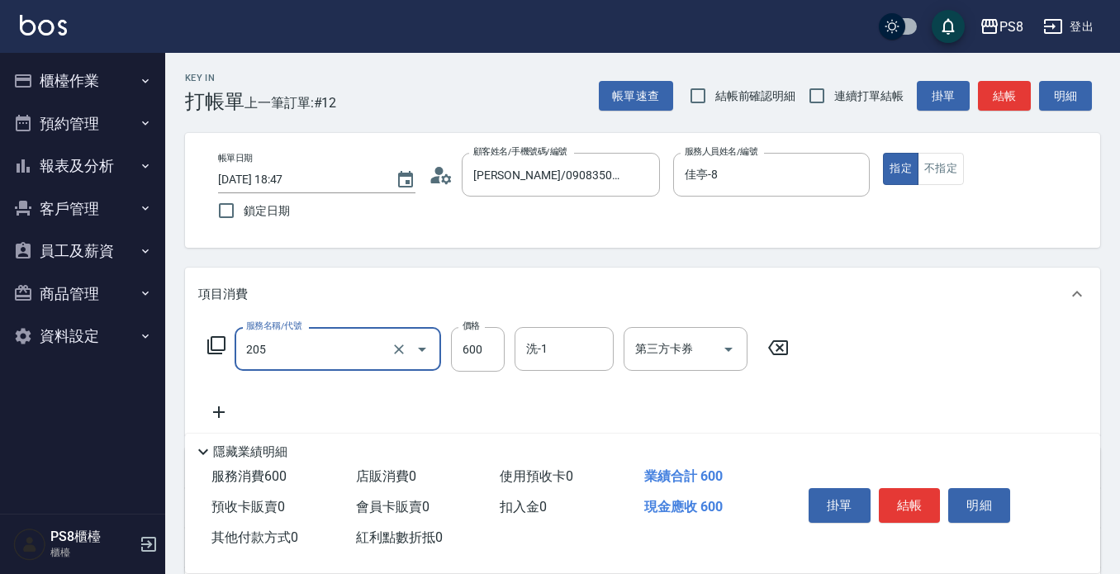
type input "A級洗剪600(205)"
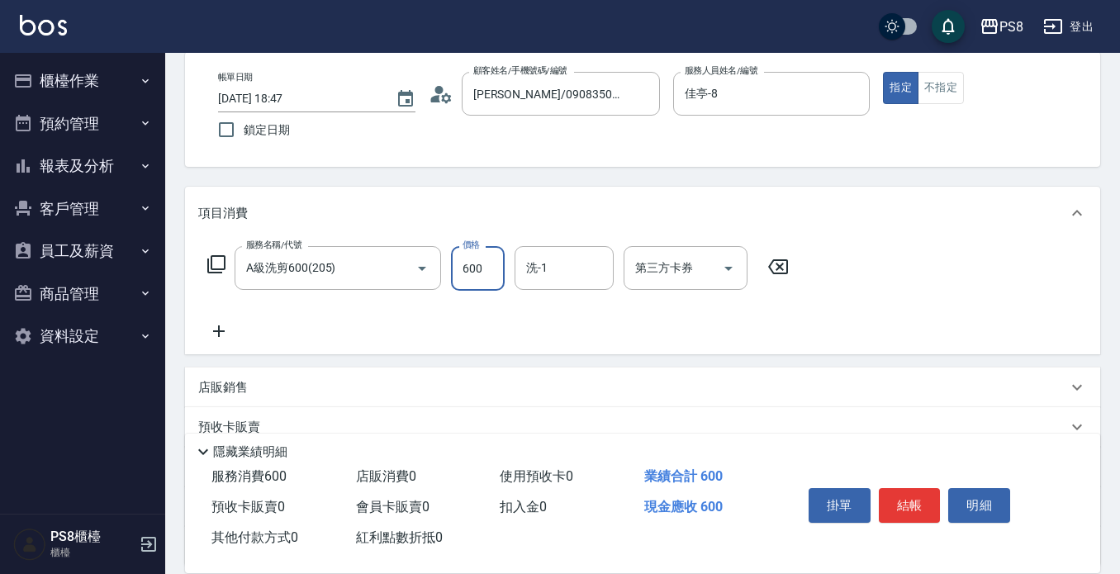
scroll to position [165, 0]
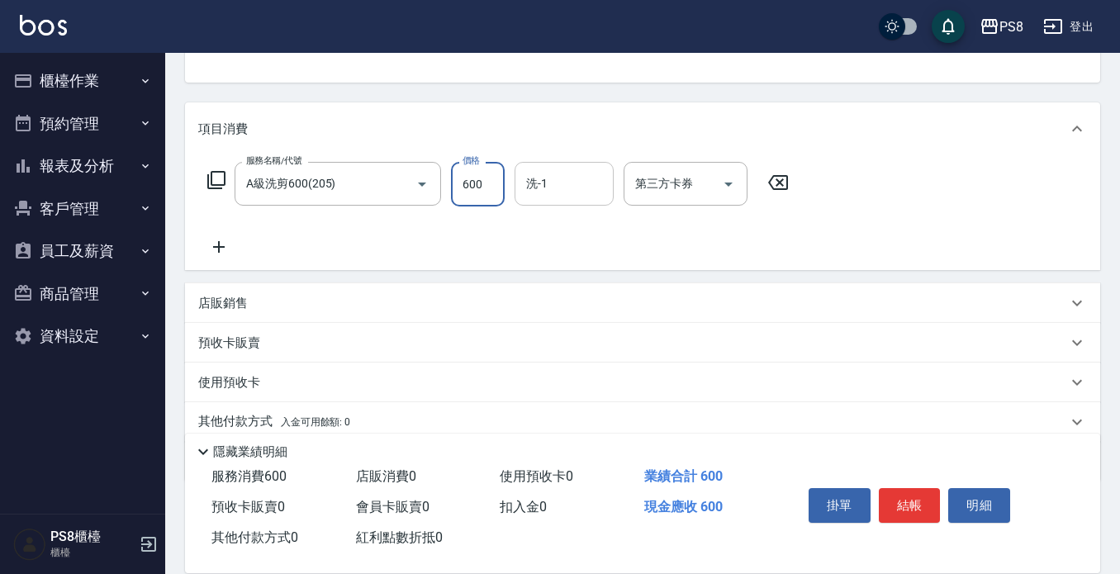
click at [556, 182] on input "洗-1" at bounding box center [564, 183] width 84 height 29
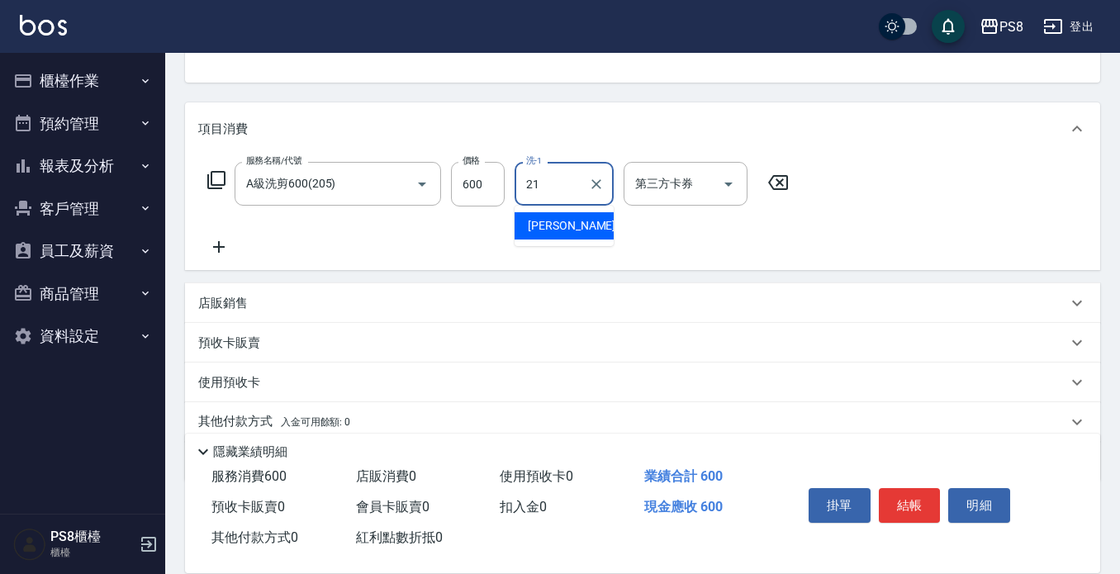
type input "趙宇文-21"
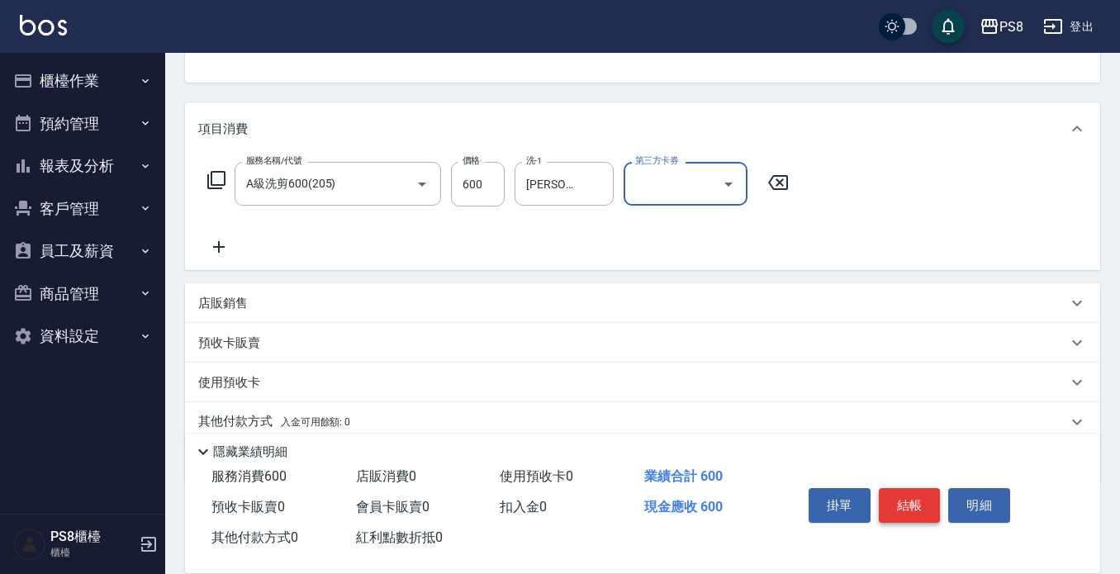
click at [903, 488] on button "結帳" at bounding box center [910, 505] width 62 height 35
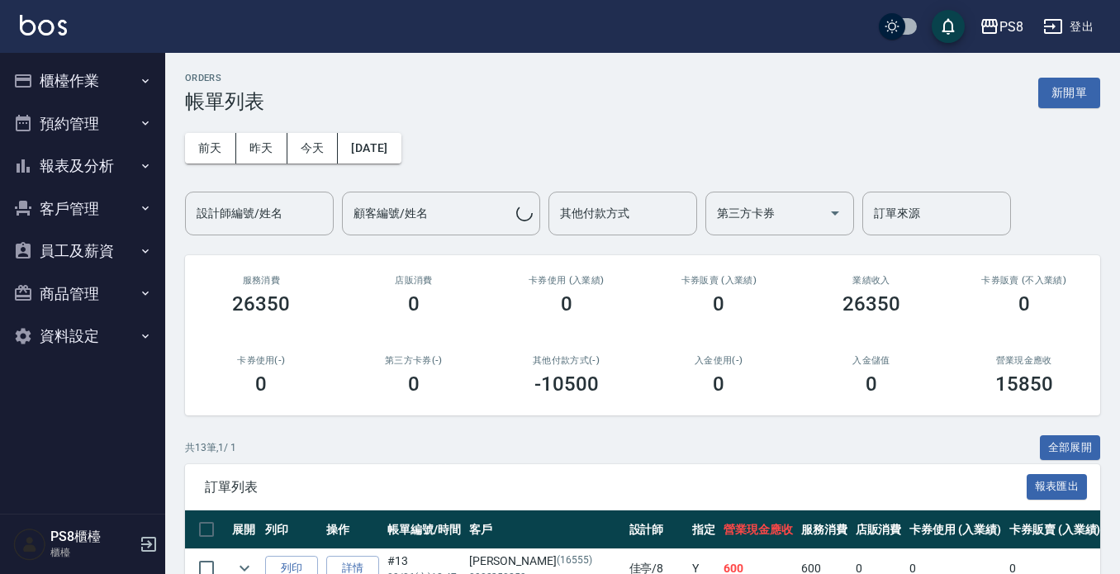
click at [60, 23] on img at bounding box center [43, 25] width 47 height 21
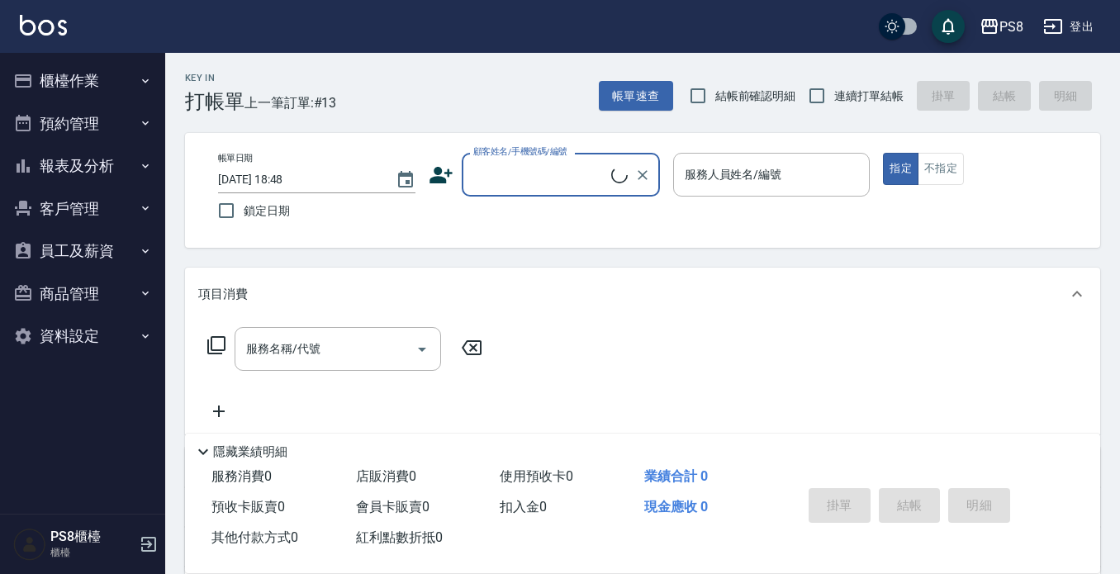
click at [492, 173] on input "顧客姓名/手機號碼/編號" at bounding box center [540, 174] width 142 height 29
type input "0966146777"
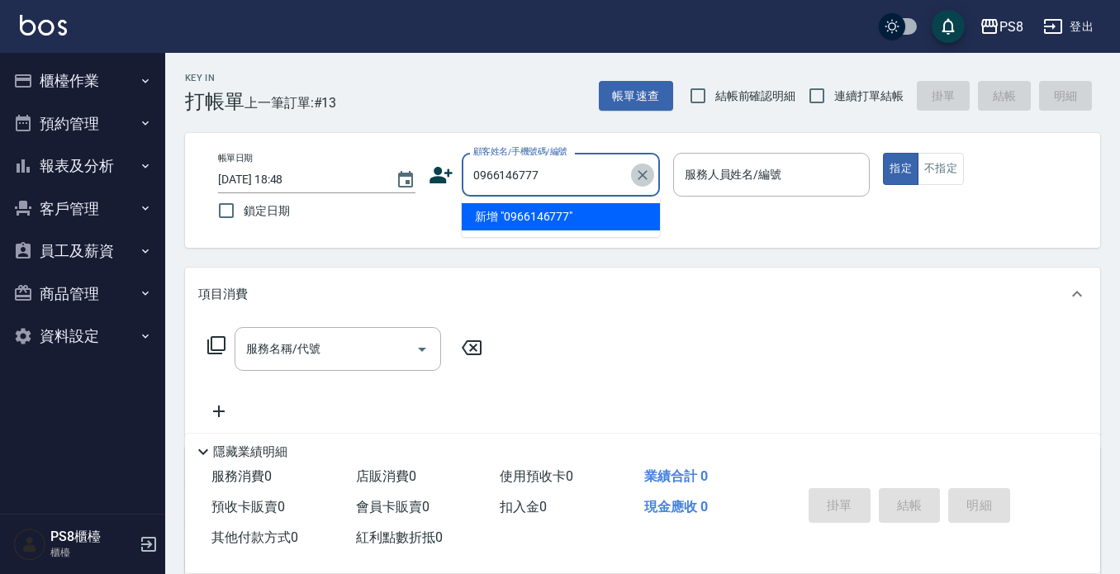
click at [647, 172] on icon "Clear" at bounding box center [642, 175] width 17 height 17
click at [586, 173] on input "顧客姓名/手機號碼/編號" at bounding box center [548, 174] width 159 height 29
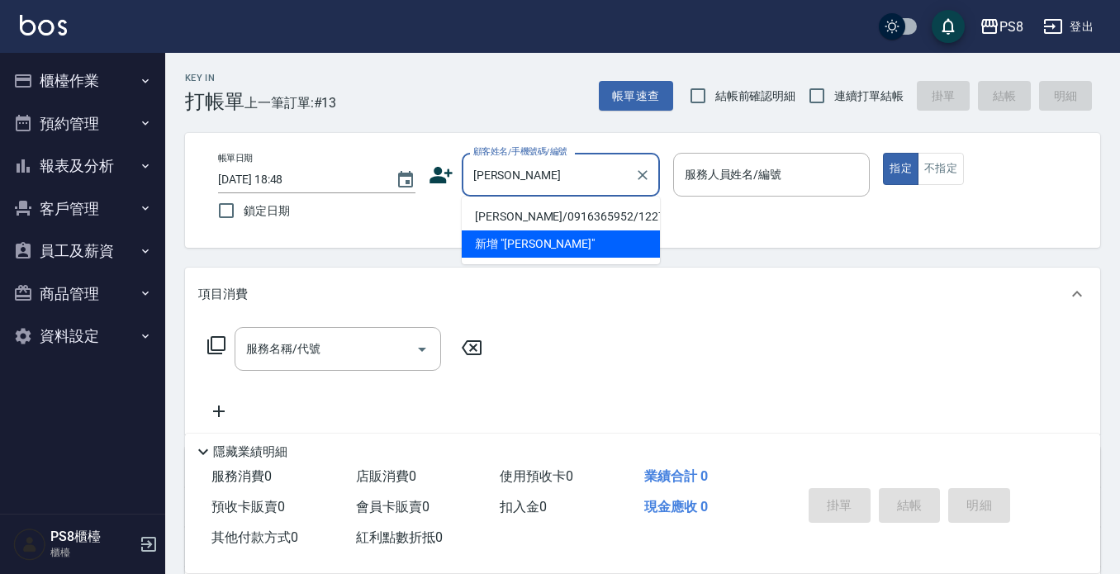
click at [593, 222] on li "胡祐綱/0916365952/12277" at bounding box center [561, 216] width 198 height 27
type input "胡祐綱/0916365952/12277"
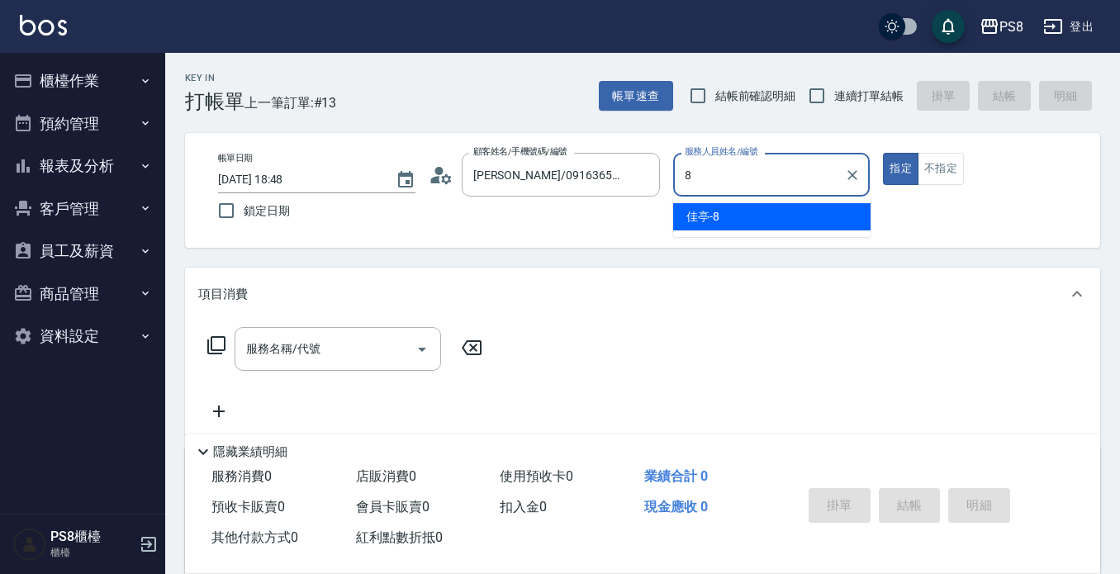
type input "佳亭-8"
type button "true"
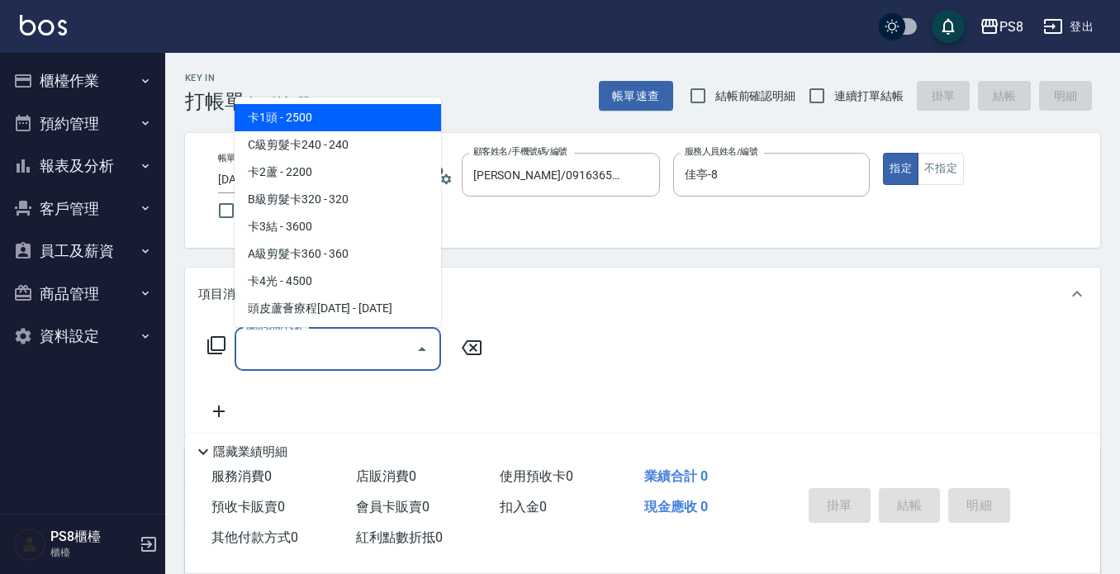
click at [342, 341] on input "服務名稱/代號" at bounding box center [325, 348] width 167 height 29
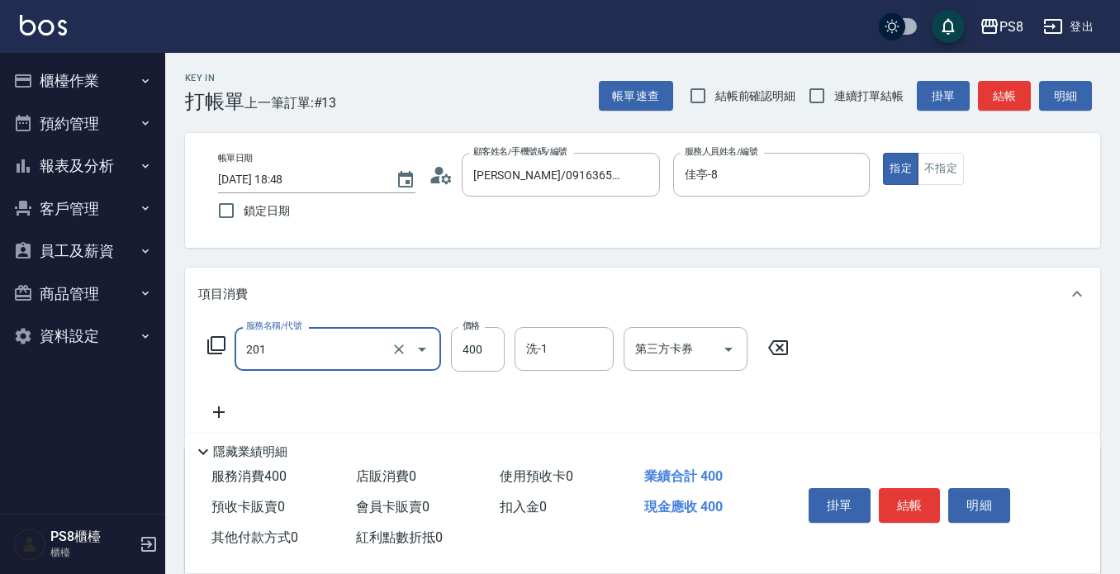
type input "洗剪400(201)"
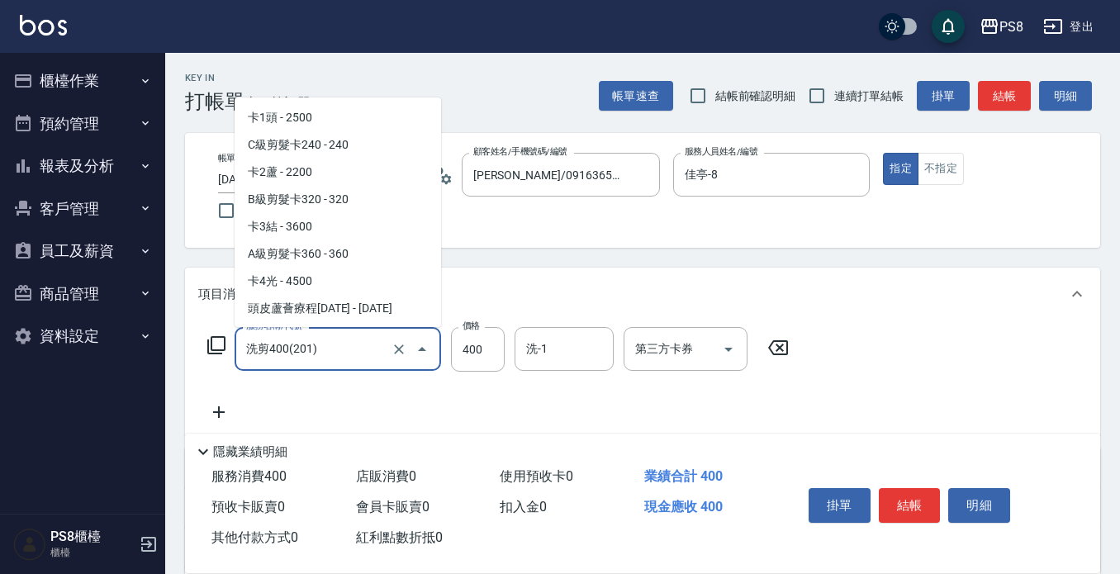
click at [342, 341] on input "洗剪400(201)" at bounding box center [314, 348] width 145 height 29
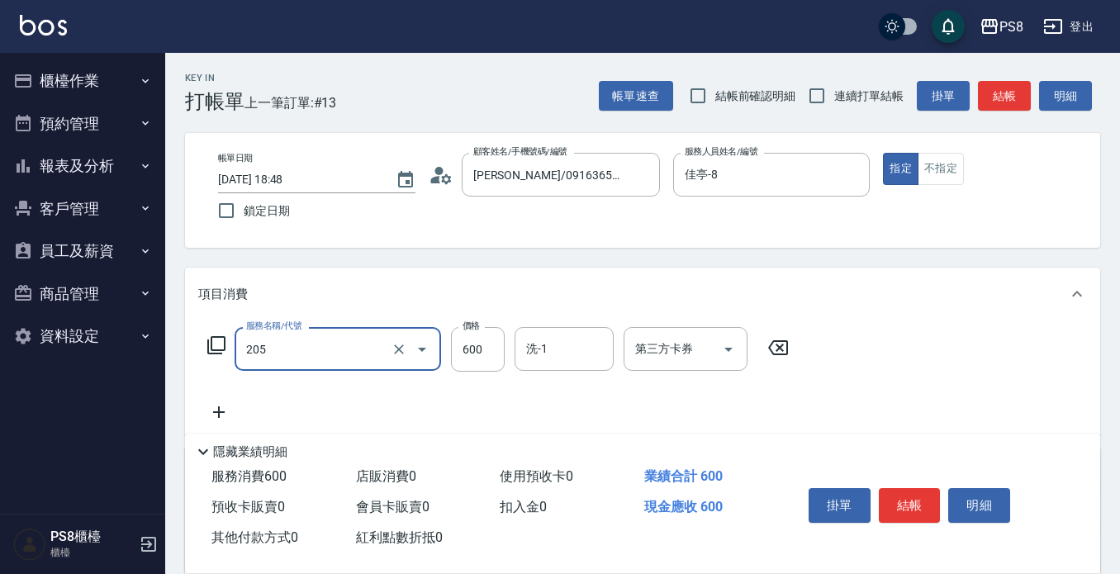
type input "A級洗剪600(205)"
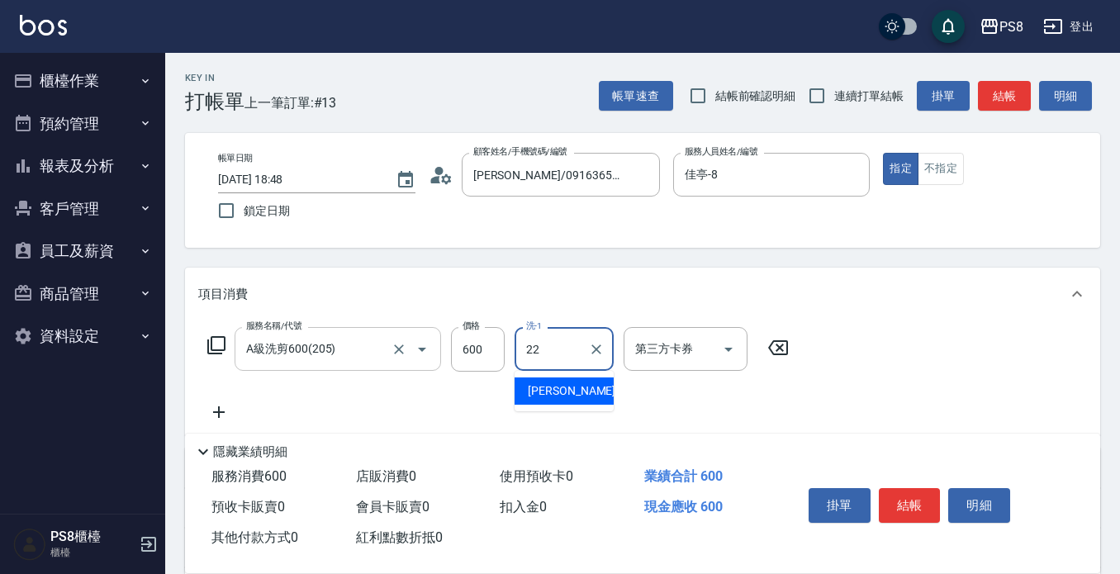
type input "2"
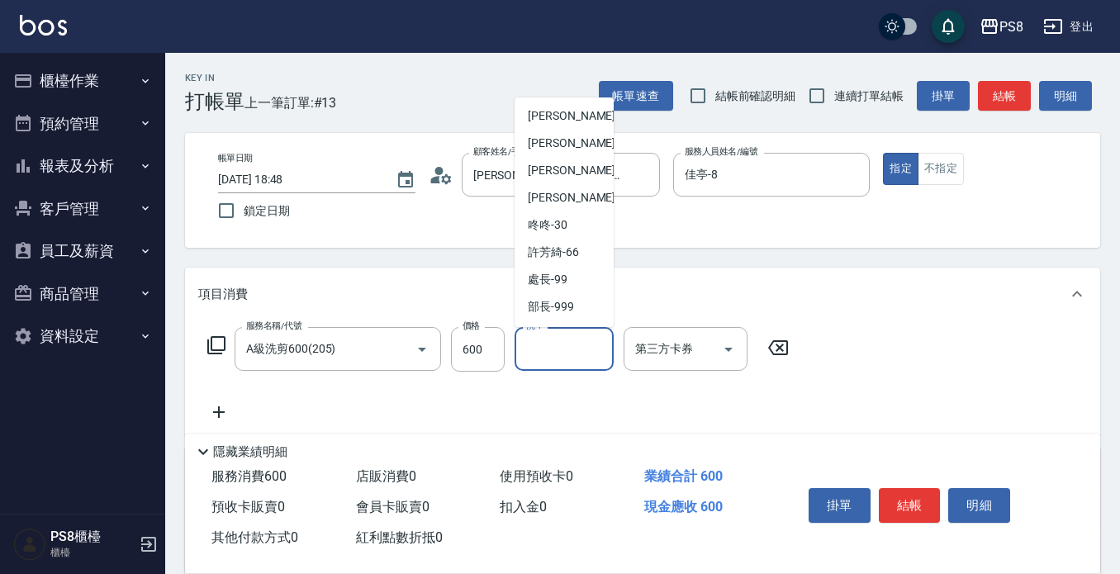
scroll to position [509, 0]
click at [565, 231] on span "Barry -27" at bounding box center [580, 225] width 104 height 17
type input "[PERSON_NAME]-27"
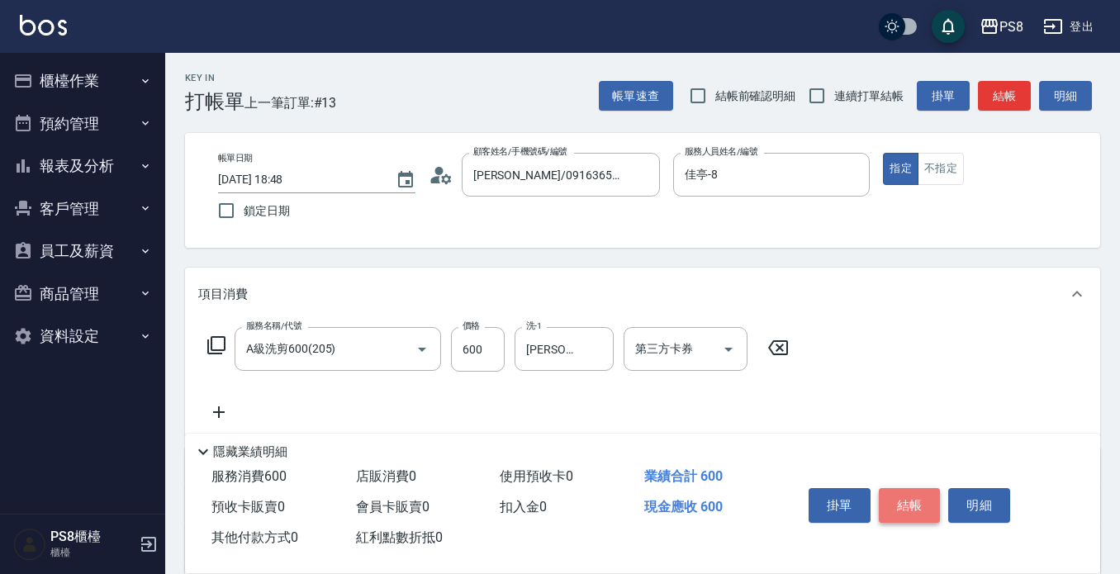
click at [903, 507] on button "結帳" at bounding box center [910, 505] width 62 height 35
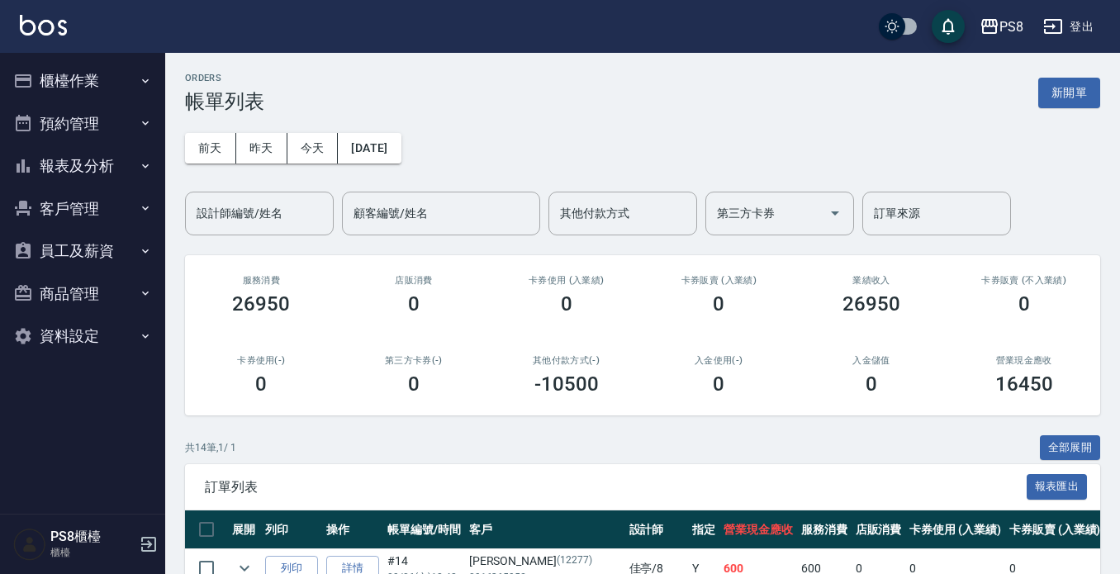
click at [58, 21] on img at bounding box center [43, 25] width 47 height 21
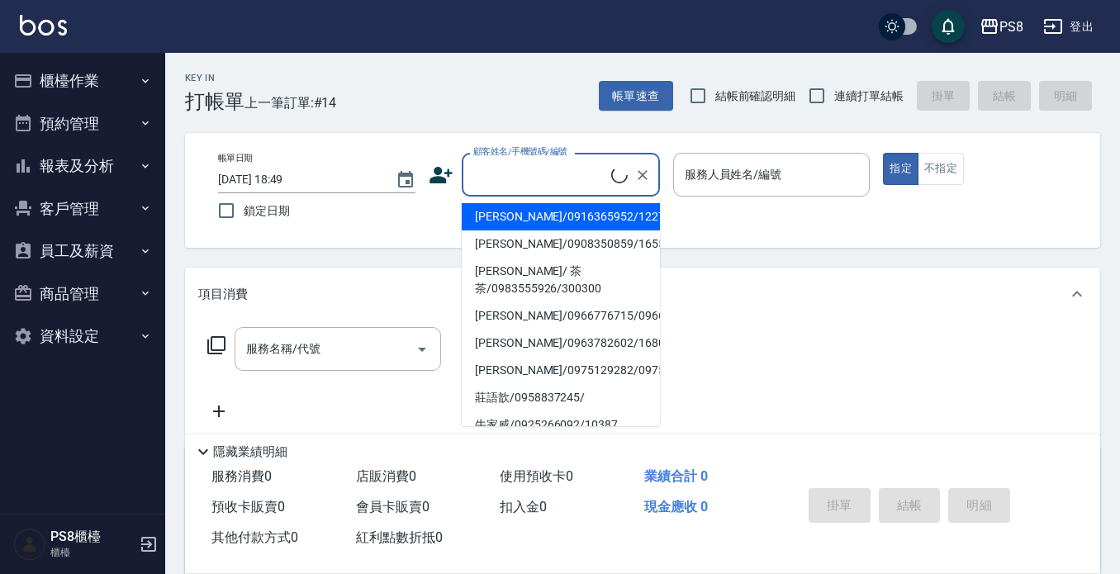
click at [496, 170] on input "顧客姓名/手機號碼/編號" at bounding box center [540, 174] width 142 height 29
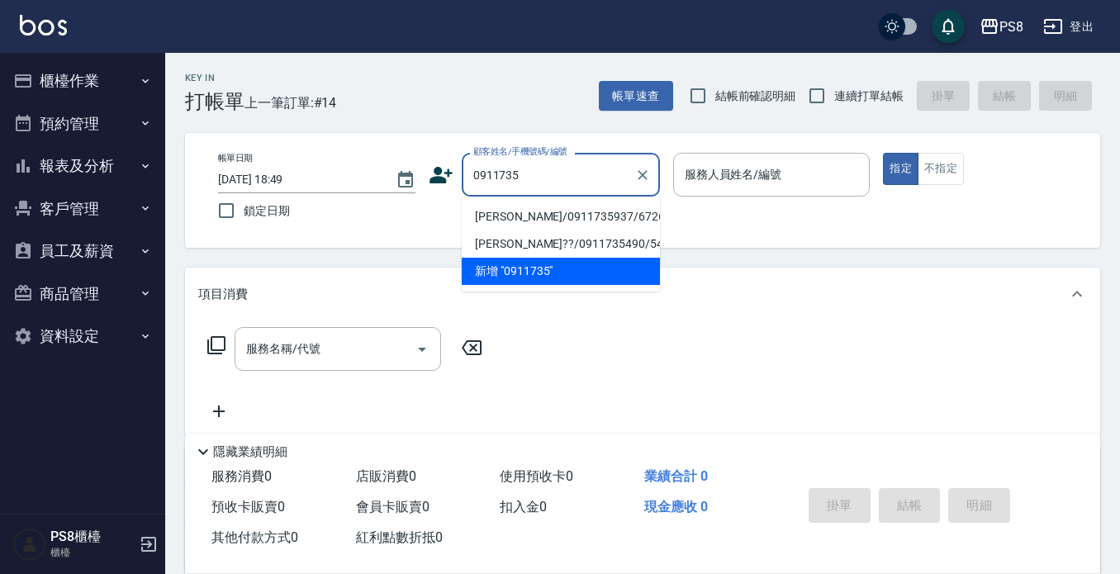
click at [499, 217] on li "潘怡穎/0911735937/6726" at bounding box center [561, 216] width 198 height 27
type input "潘怡穎/0911735937/6726"
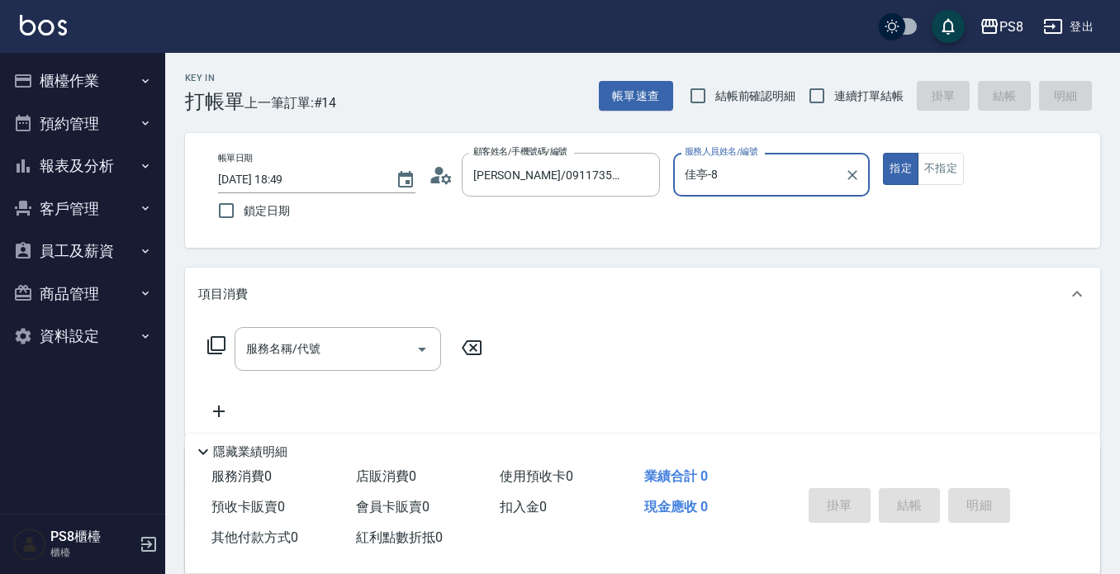
type input "佳亭-8"
click at [295, 348] on div "服務名稱/代號 服務名稱/代號" at bounding box center [338, 349] width 206 height 44
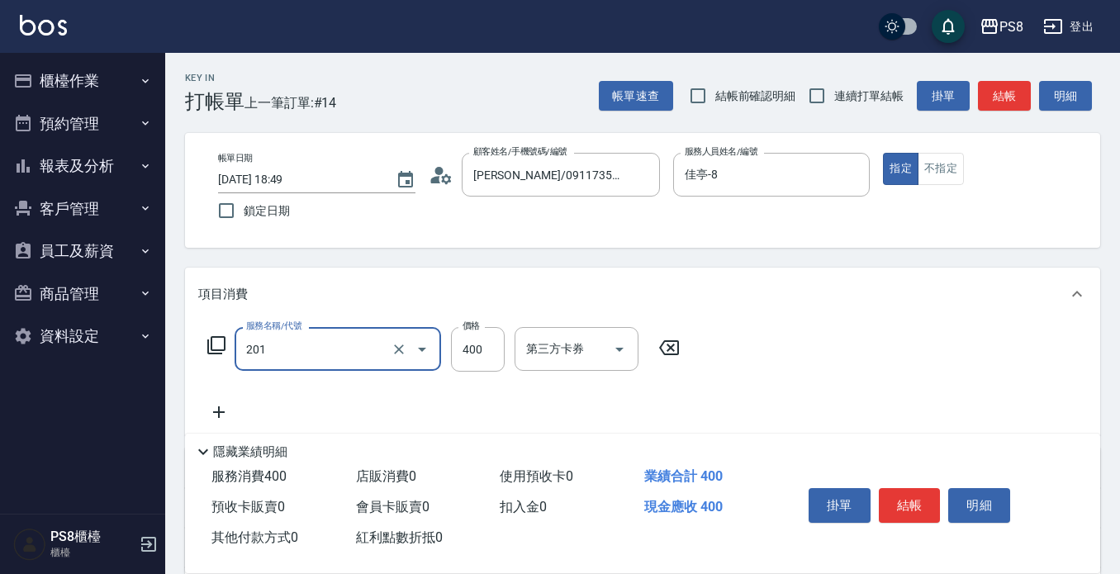
type input "洗剪400(201)"
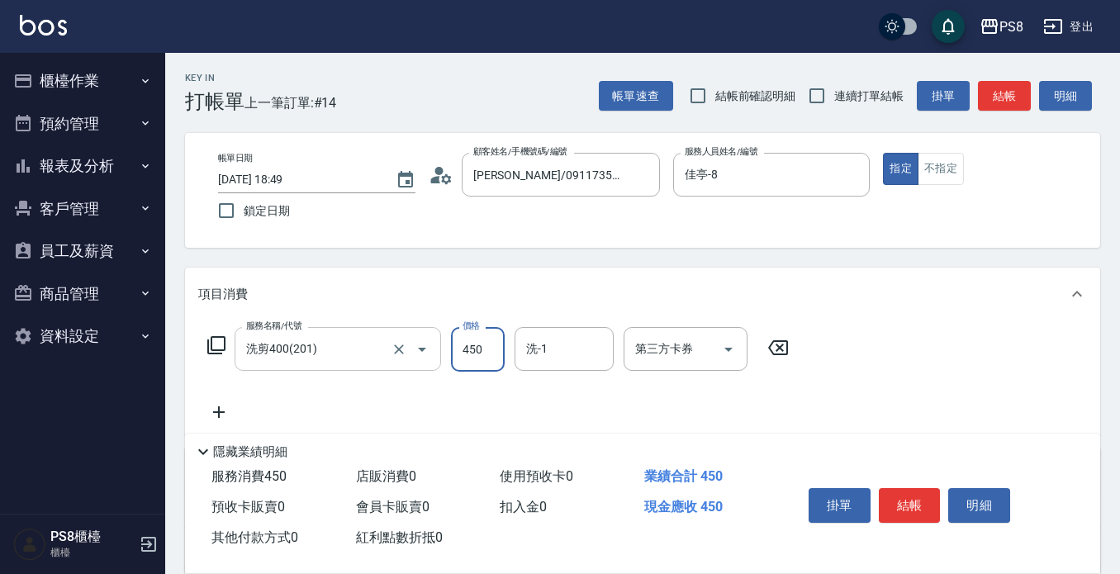
type input "450"
click at [923, 503] on button "結帳" at bounding box center [910, 505] width 62 height 35
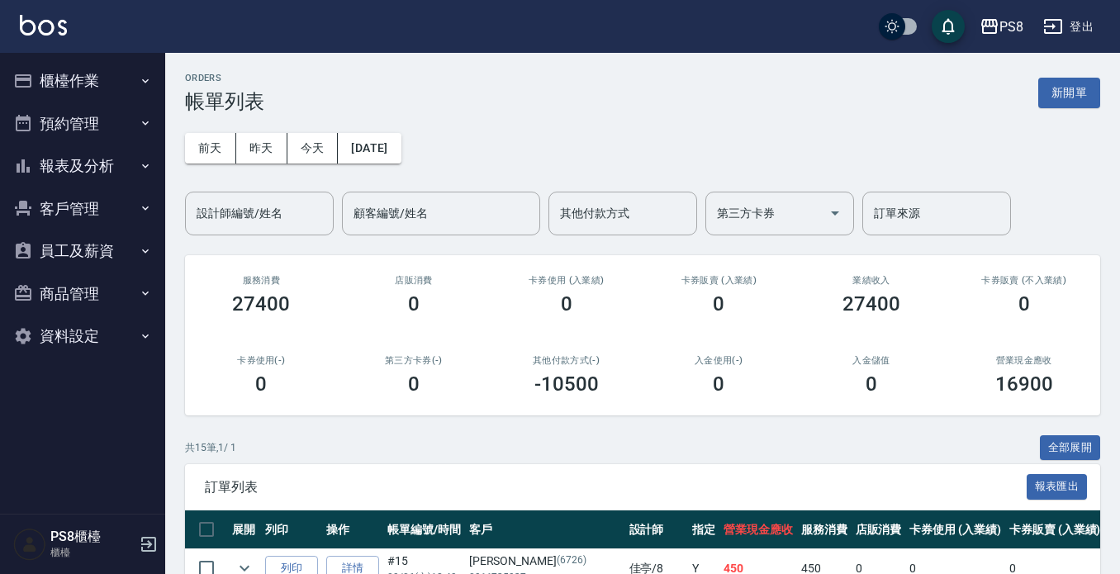
click at [47, 12] on div "PS8 登出" at bounding box center [560, 26] width 1120 height 53
click at [48, 21] on img at bounding box center [43, 25] width 47 height 21
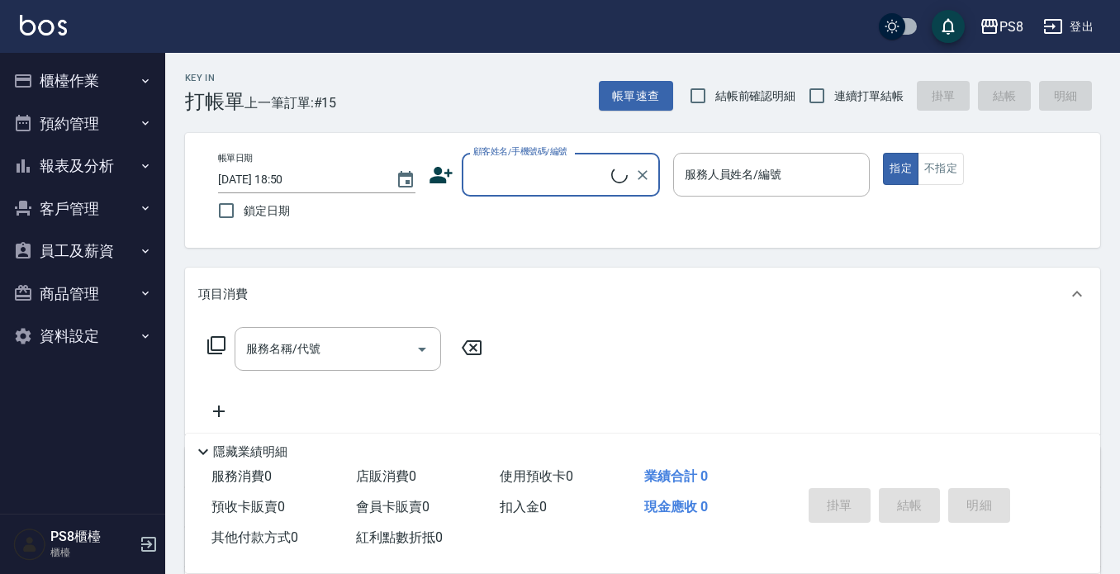
click at [538, 169] on input "顧客姓名/手機號碼/編號" at bounding box center [540, 174] width 142 height 29
drag, startPoint x: 553, startPoint y: 216, endPoint x: 555, endPoint y: 207, distance: 9.2
click at [553, 216] on li "毛柏淵/0976650658/17409" at bounding box center [561, 216] width 198 height 27
type input "毛柏淵/0976650658/17409"
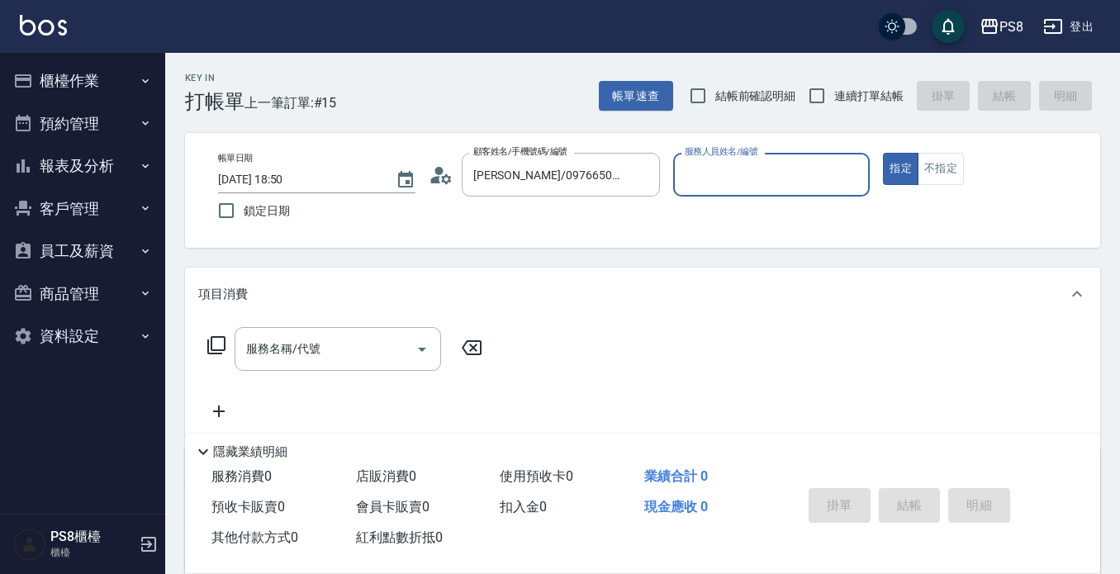
type input "佳亭-8"
click at [342, 353] on input "服務名稱/代號" at bounding box center [325, 348] width 167 height 29
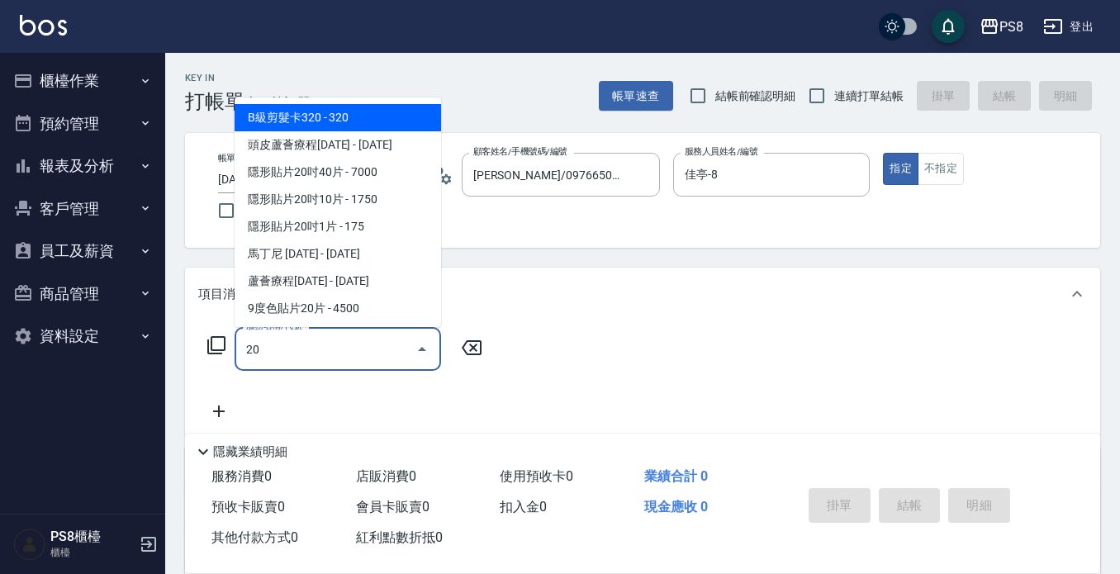
type input "2"
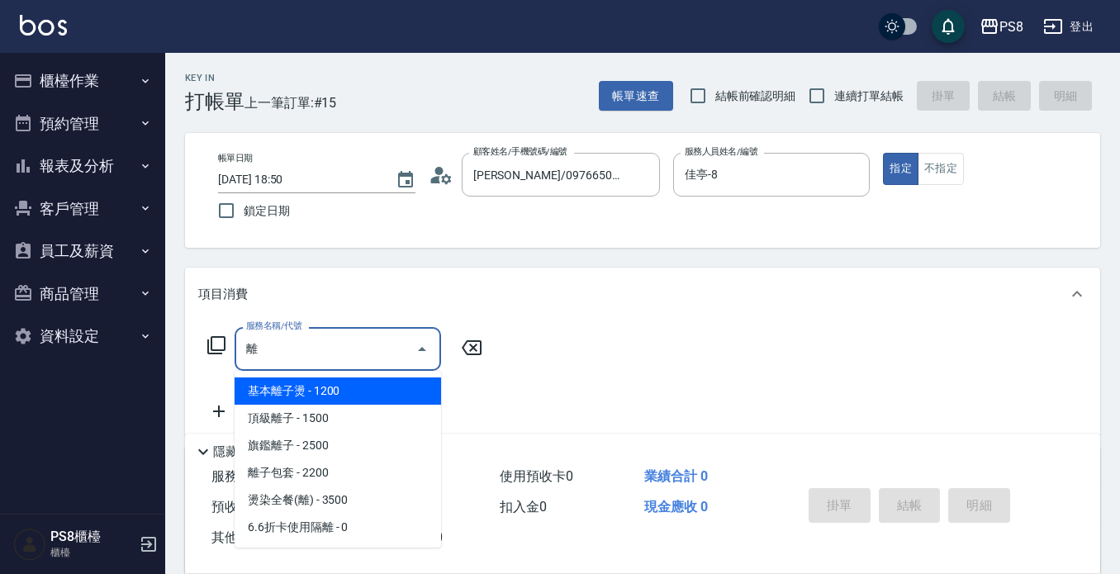
click at [353, 387] on span "基本離子燙 - 1200" at bounding box center [338, 390] width 206 height 27
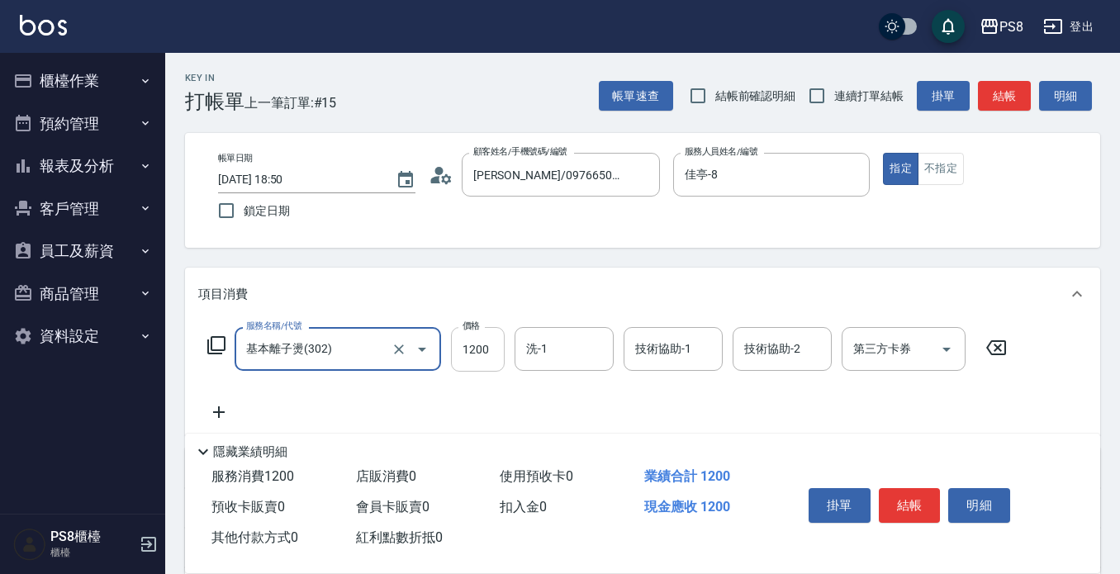
type input "基本離子燙(302)"
click at [473, 351] on input "1200" at bounding box center [478, 349] width 54 height 45
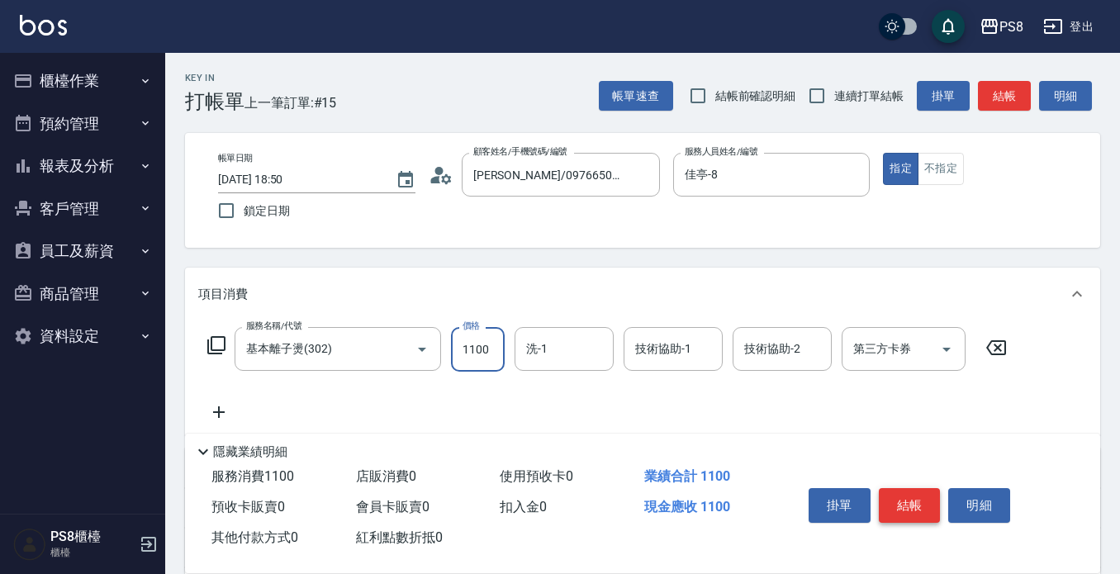
type input "1100"
click at [922, 496] on button "結帳" at bounding box center [910, 505] width 62 height 35
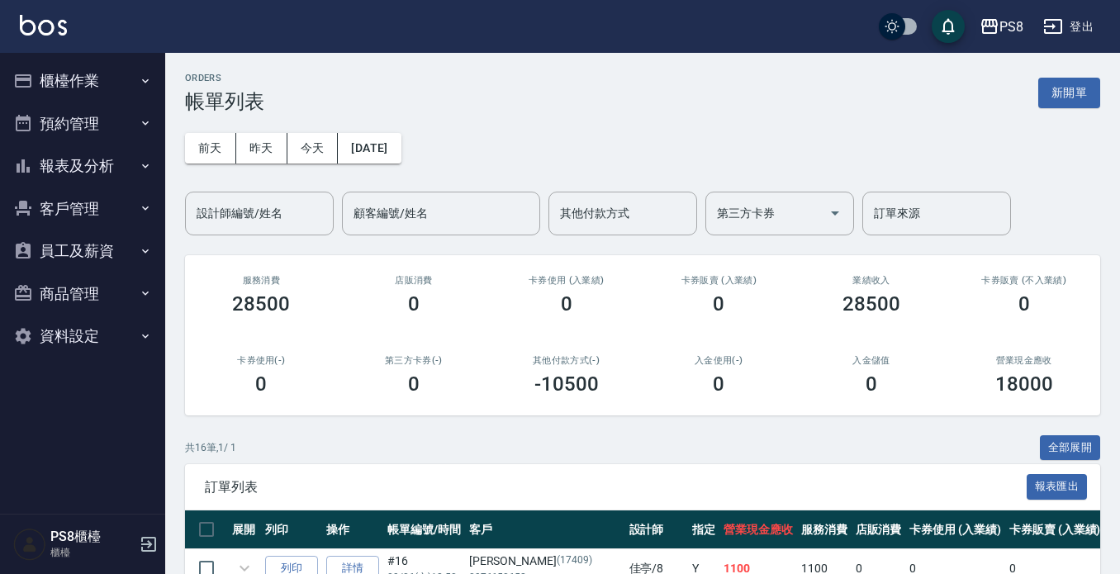
click at [24, 16] on img at bounding box center [43, 25] width 47 height 21
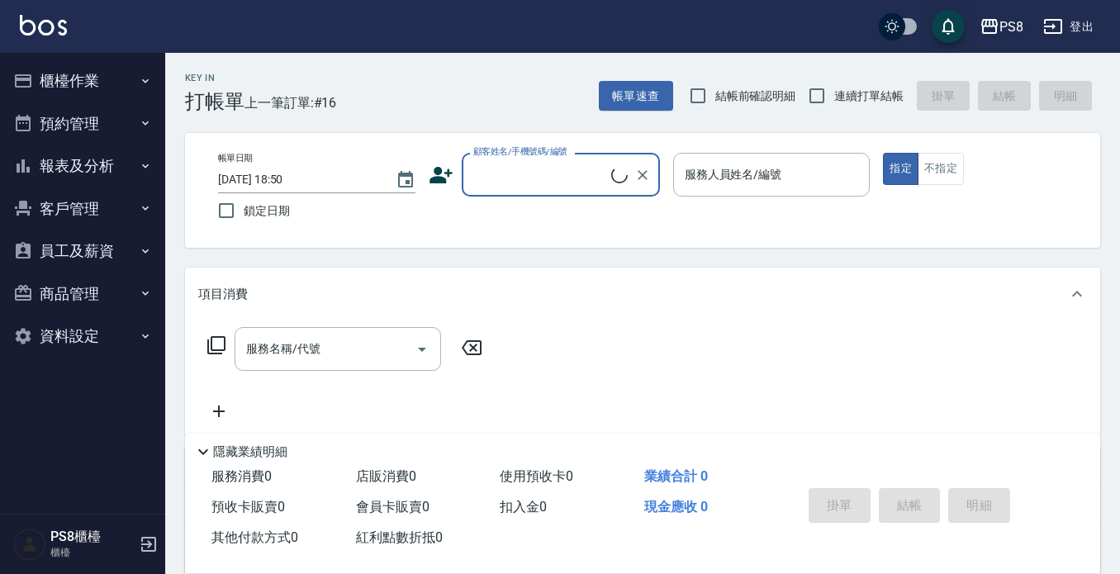
click at [518, 177] on input "顧客姓名/手機號碼/編號" at bounding box center [540, 174] width 142 height 29
type input "裝"
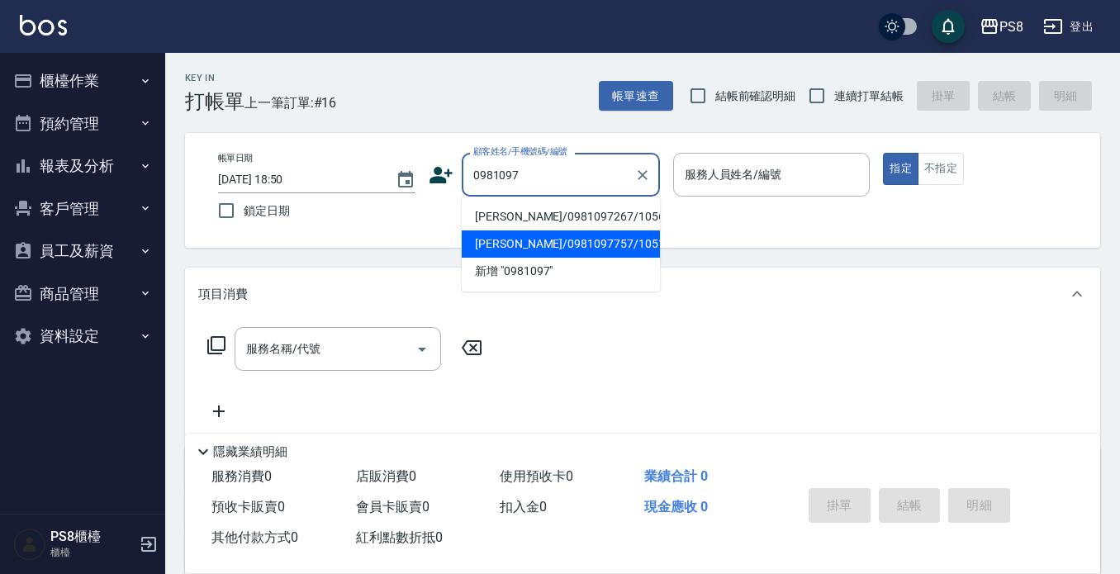
click at [528, 244] on li "莊新毅/0981097757/1051" at bounding box center [561, 243] width 198 height 27
type input "莊新毅/0981097757/1051"
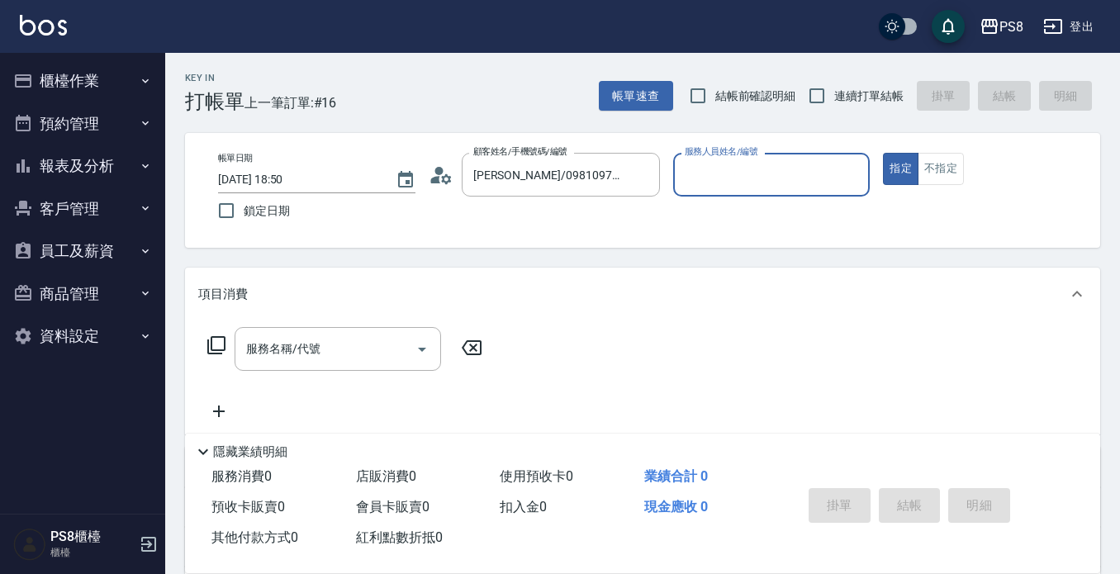
type input "佳亭-8"
click at [337, 339] on input "服務名稱/代號" at bounding box center [325, 348] width 167 height 29
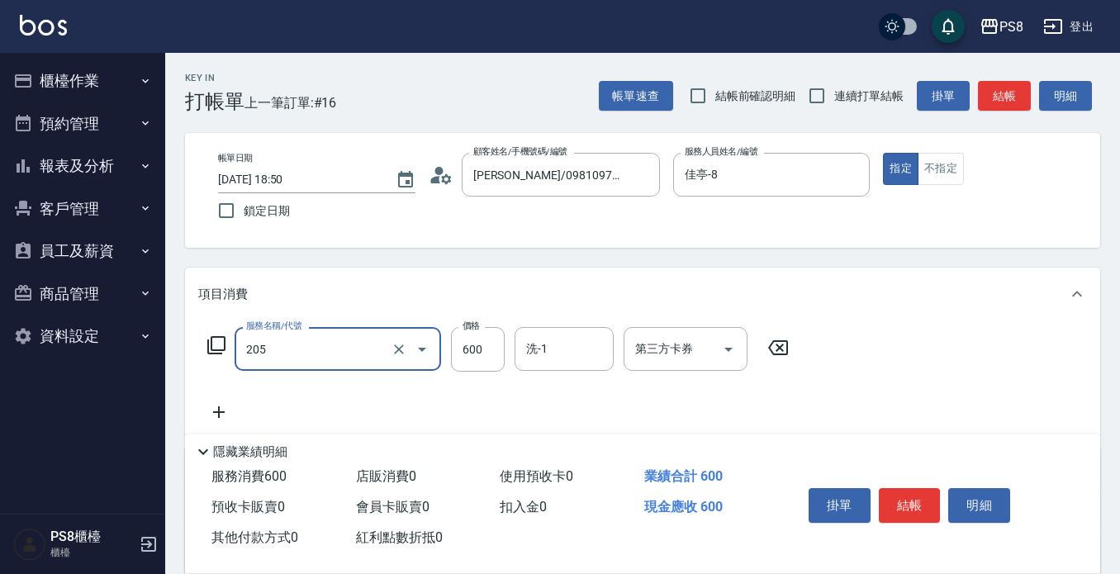
type input "A級洗剪600(205)"
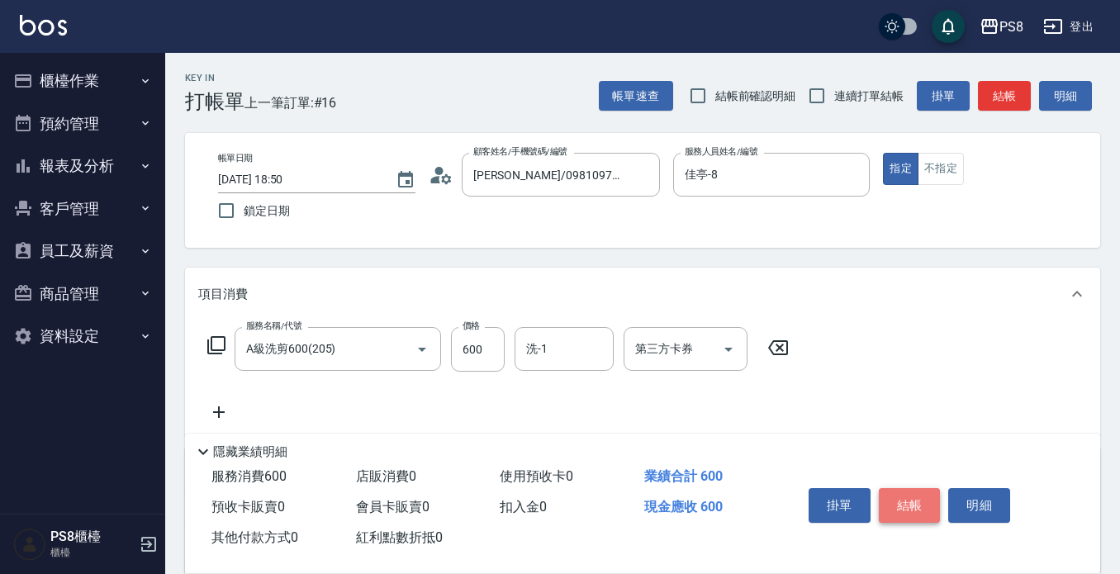
click at [907, 492] on button "結帳" at bounding box center [910, 505] width 62 height 35
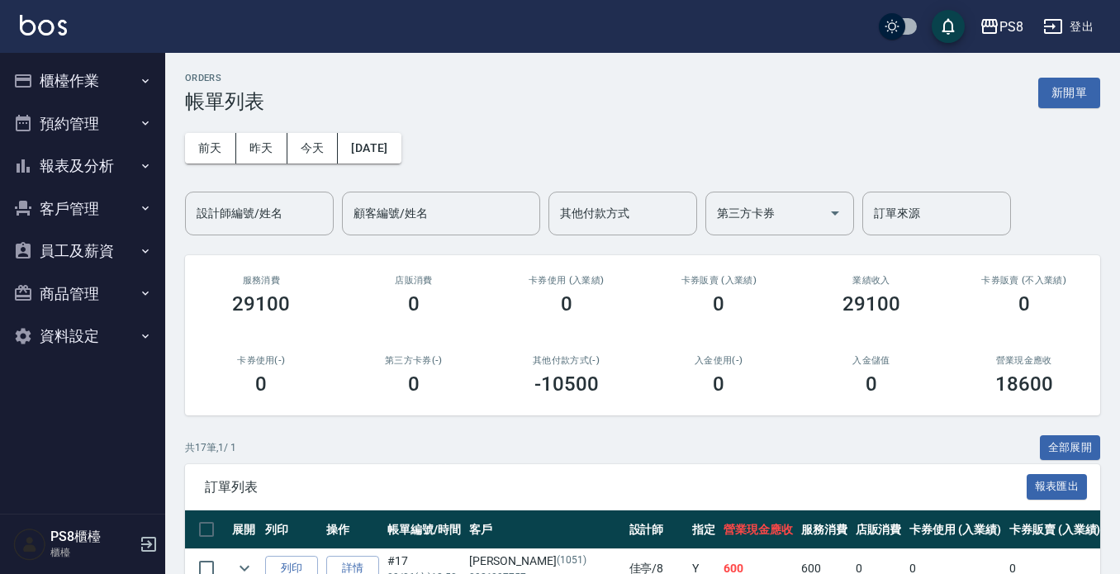
click at [44, 27] on img at bounding box center [43, 25] width 47 height 21
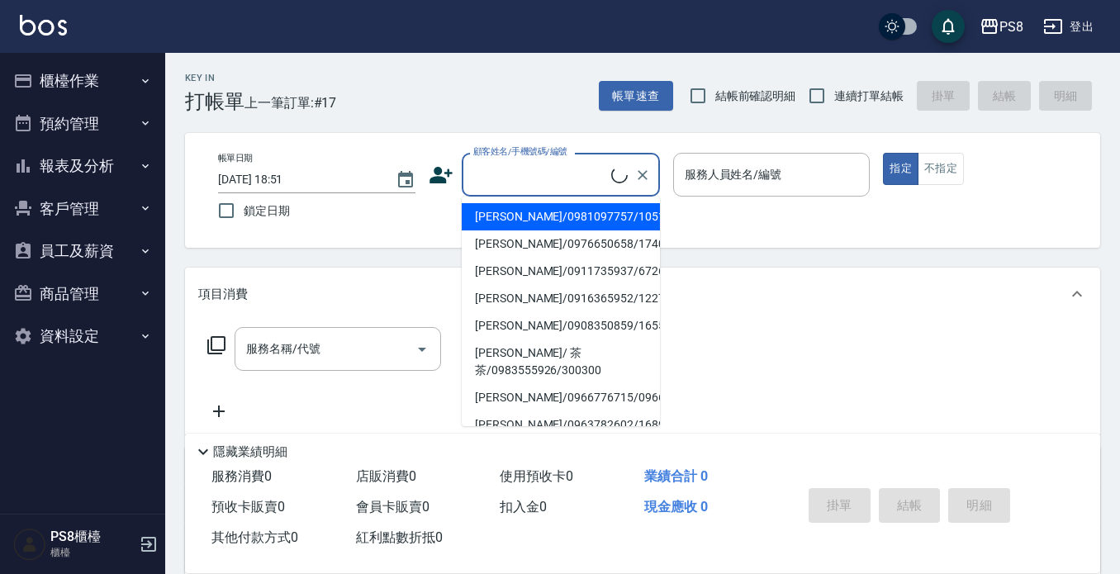
click at [521, 173] on input "顧客姓名/手機號碼/編號" at bounding box center [540, 174] width 142 height 29
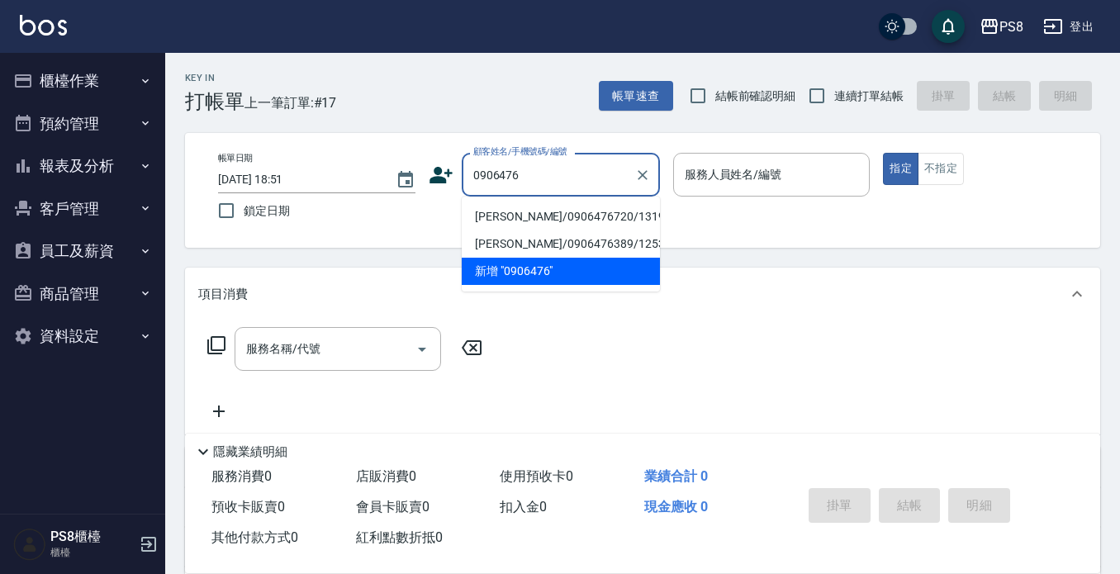
click at [530, 218] on li "蔡文耀/0906476720/13194" at bounding box center [561, 216] width 198 height 27
type input "蔡文耀/0906476720/13194"
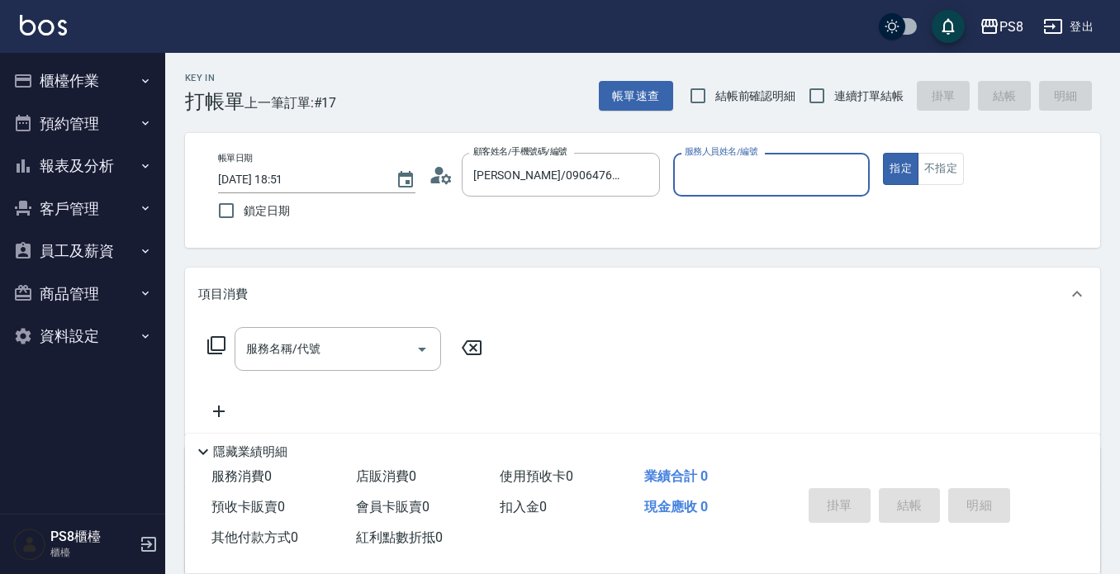
type input "佳亭-8"
click at [368, 329] on div "服務名稱/代號" at bounding box center [338, 349] width 206 height 44
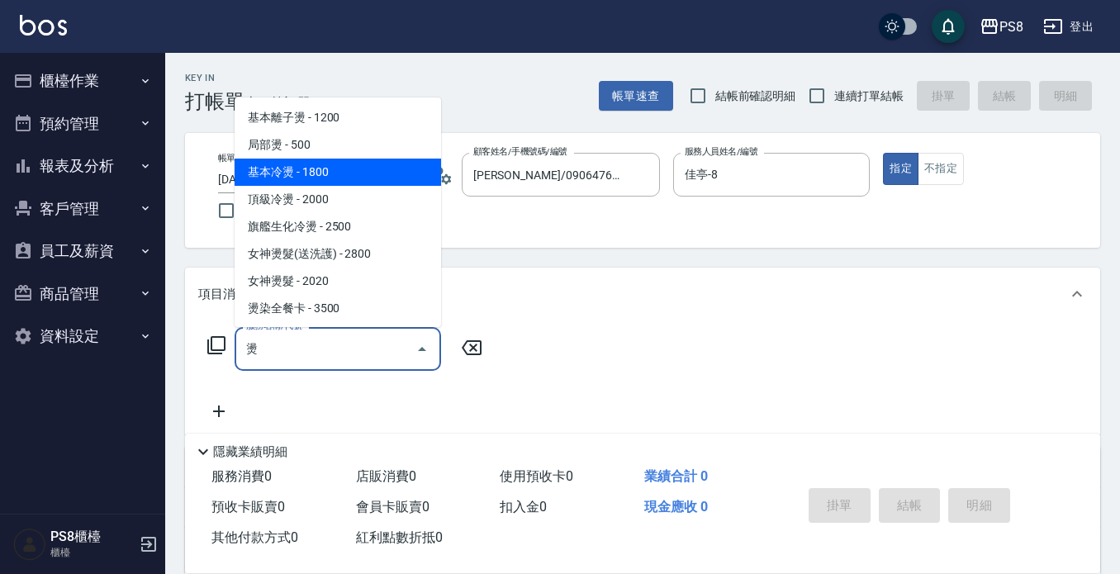
click at [296, 164] on span "基本冷燙 - 1800" at bounding box center [338, 172] width 206 height 27
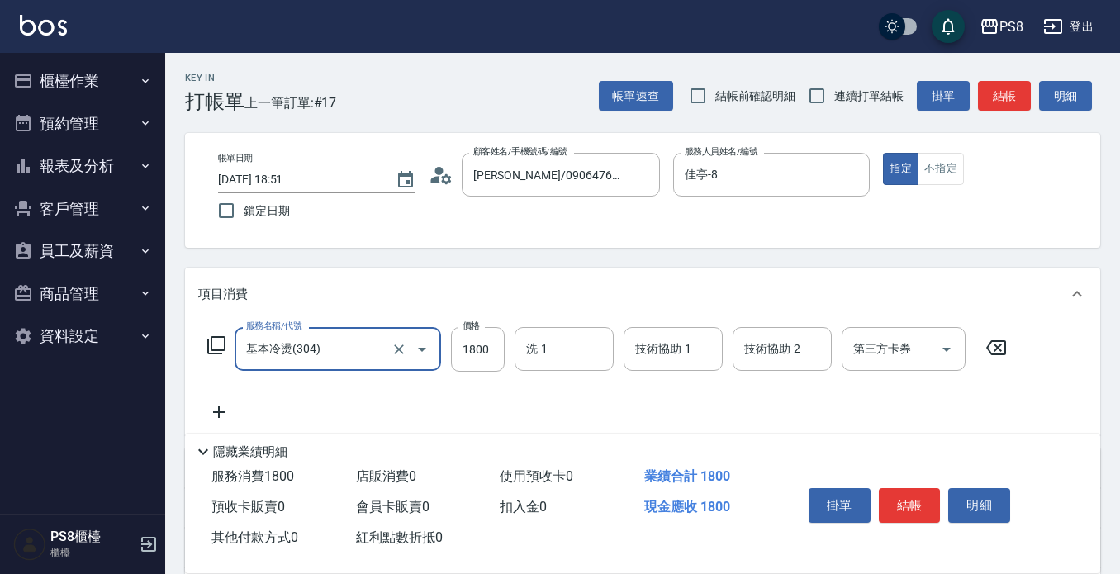
type input "基本冷燙(304)"
click at [216, 403] on icon at bounding box center [218, 412] width 41 height 20
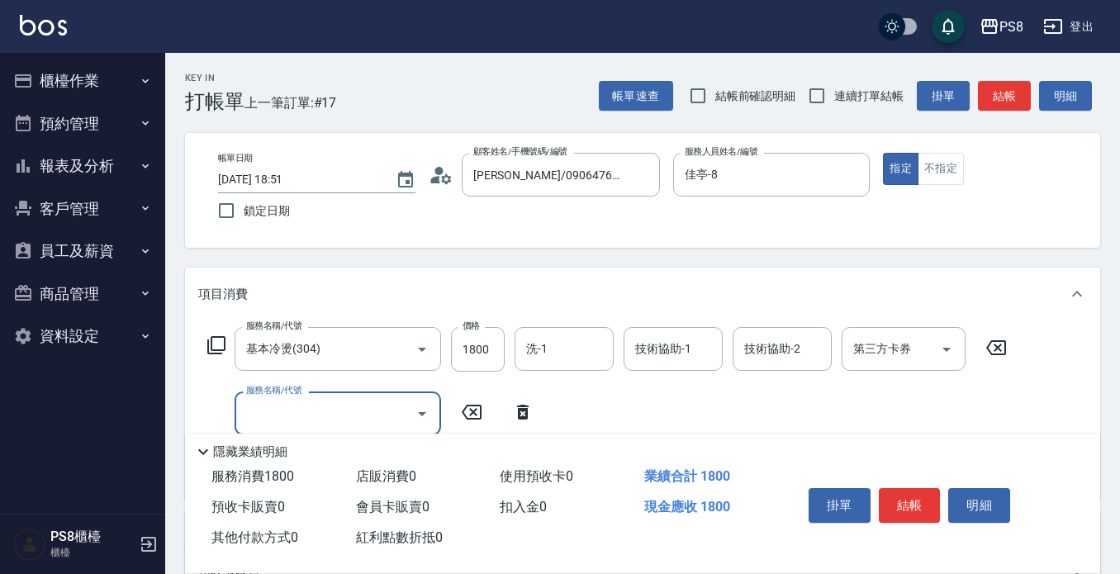
click at [254, 410] on input "服務名稱/代號" at bounding box center [325, 413] width 167 height 29
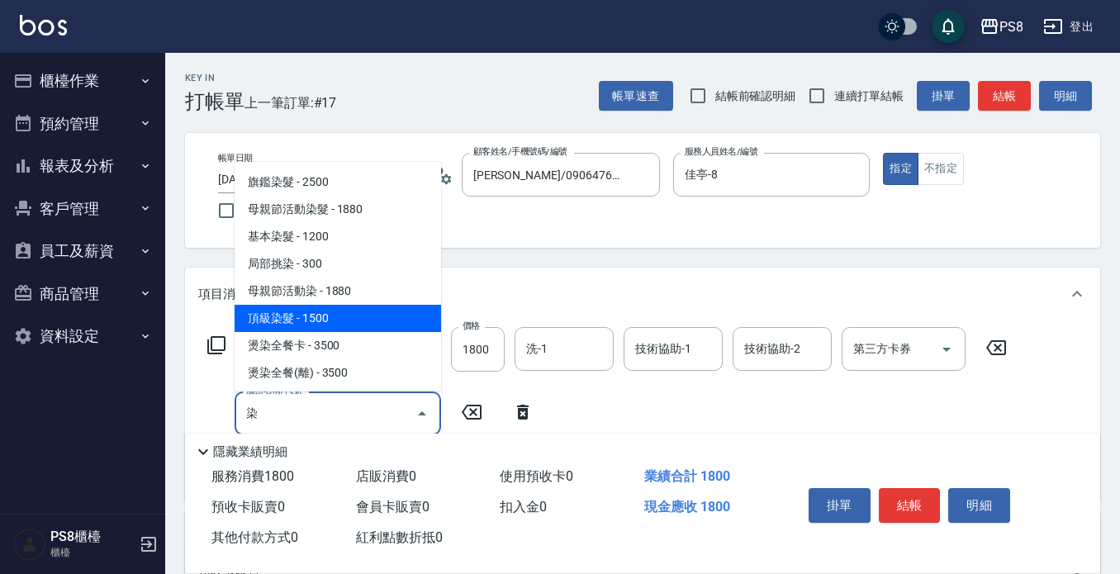
click at [335, 318] on span "頂級染髮 - 1500" at bounding box center [338, 318] width 206 height 27
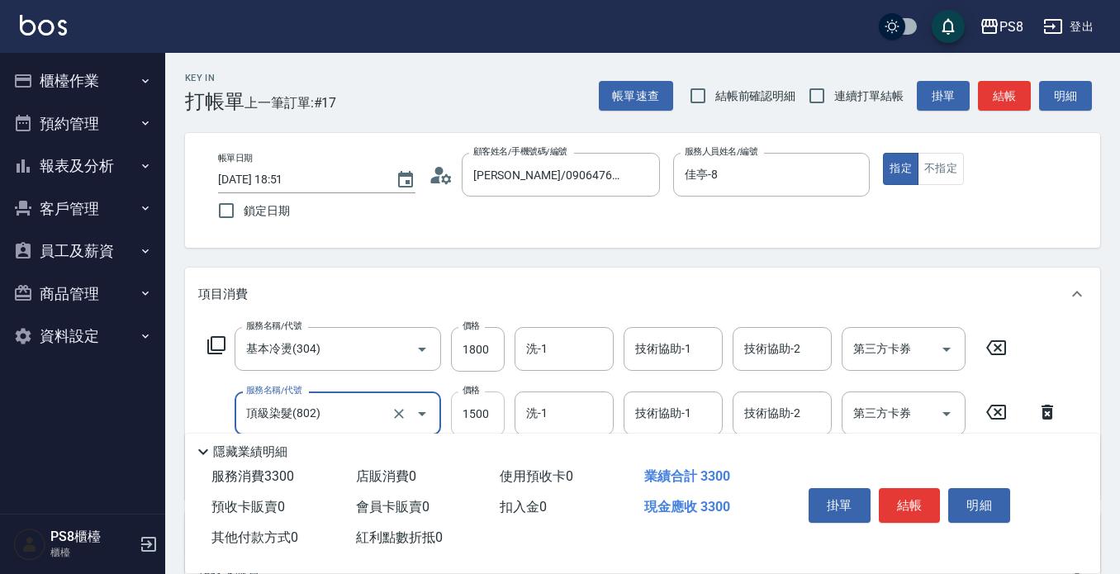
type input "頂級染髮(802)"
click at [479, 415] on input "1500" at bounding box center [478, 413] width 54 height 45
type input "1800"
click at [537, 345] on div "洗-1 洗-1" at bounding box center [563, 349] width 99 height 44
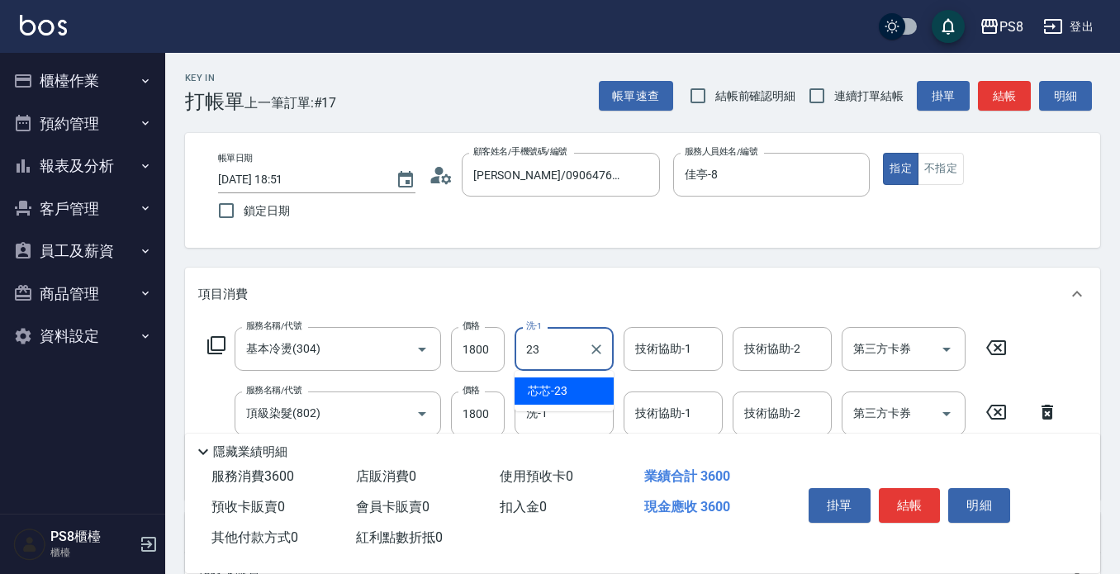
type input "芯芯-23"
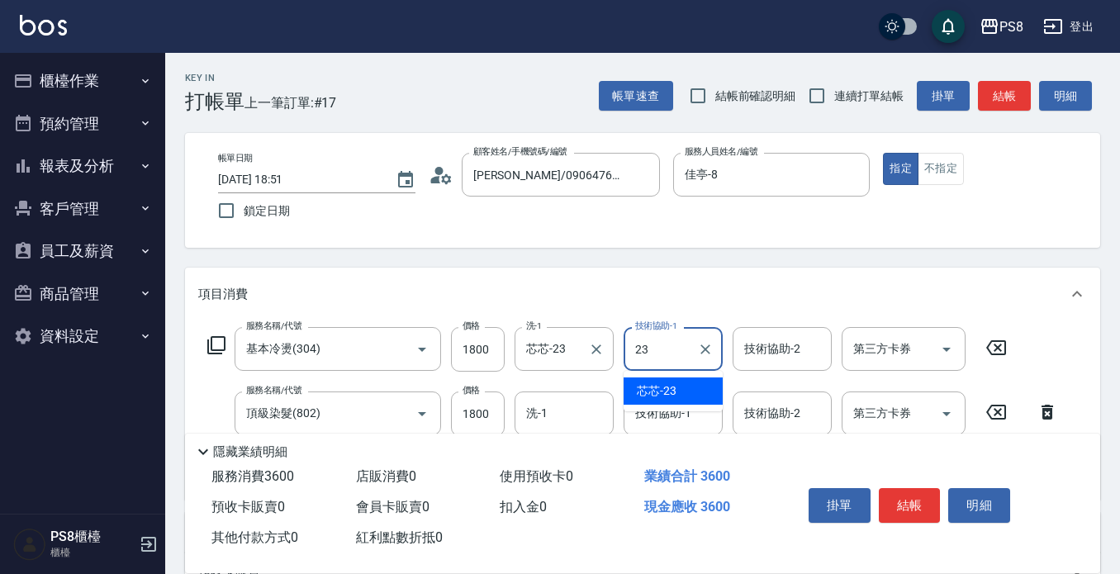
type input "芯芯-23"
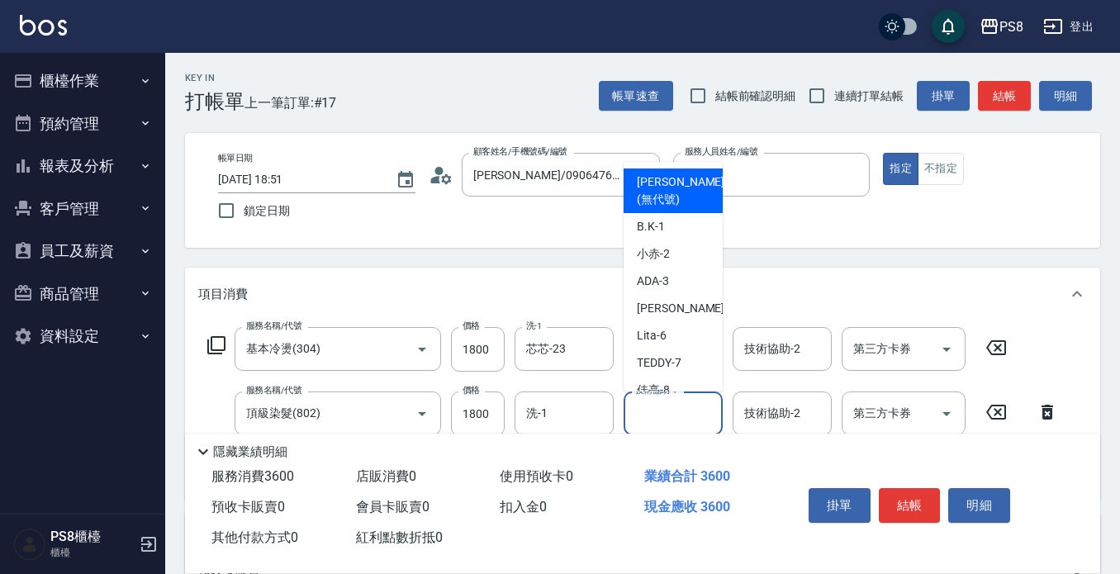
click at [670, 415] on input "技術協助-1" at bounding box center [673, 413] width 84 height 29
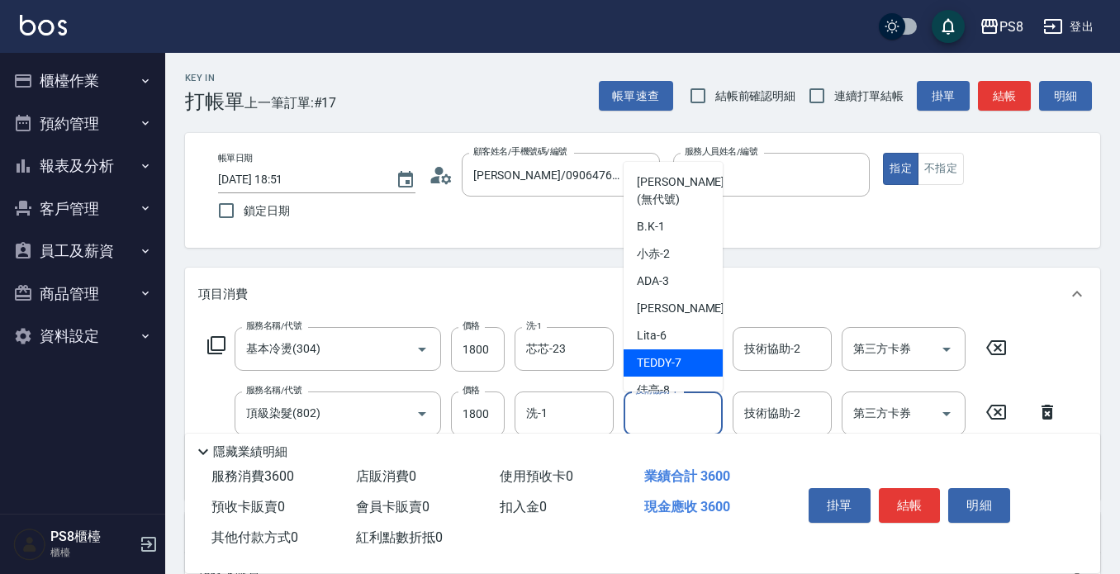
click at [443, 291] on div "項目消費" at bounding box center [632, 294] width 869 height 17
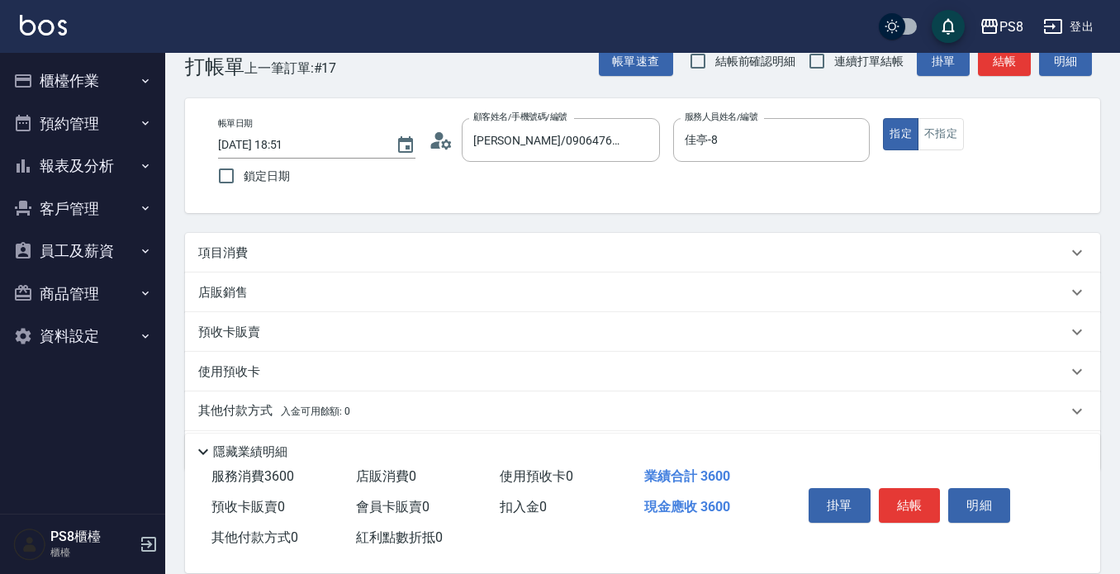
scroll to position [90, 0]
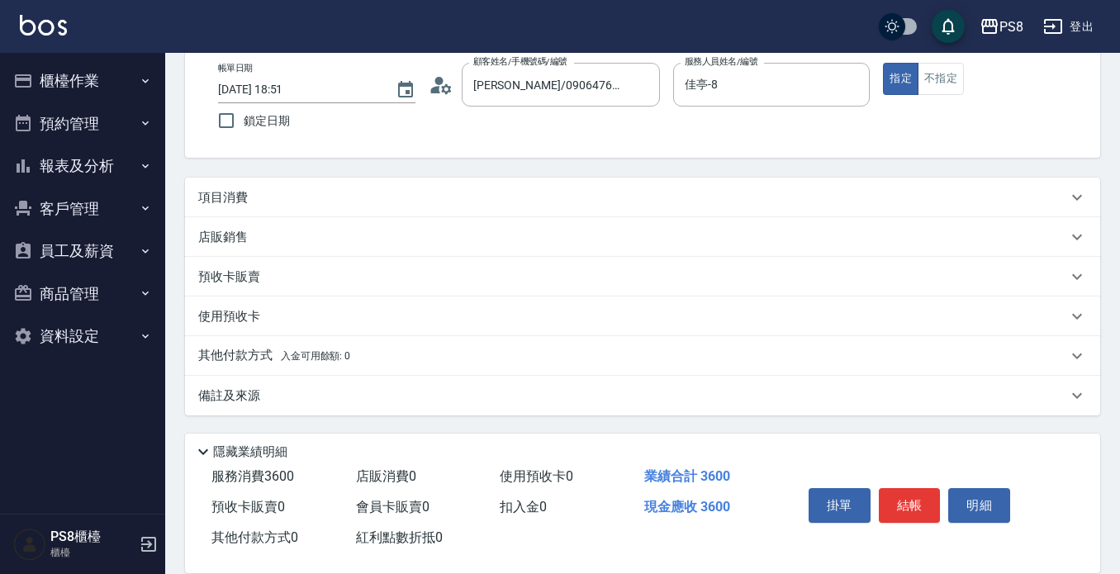
click at [241, 354] on p "其他付款方式 入金可用餘額: 0" at bounding box center [274, 356] width 152 height 18
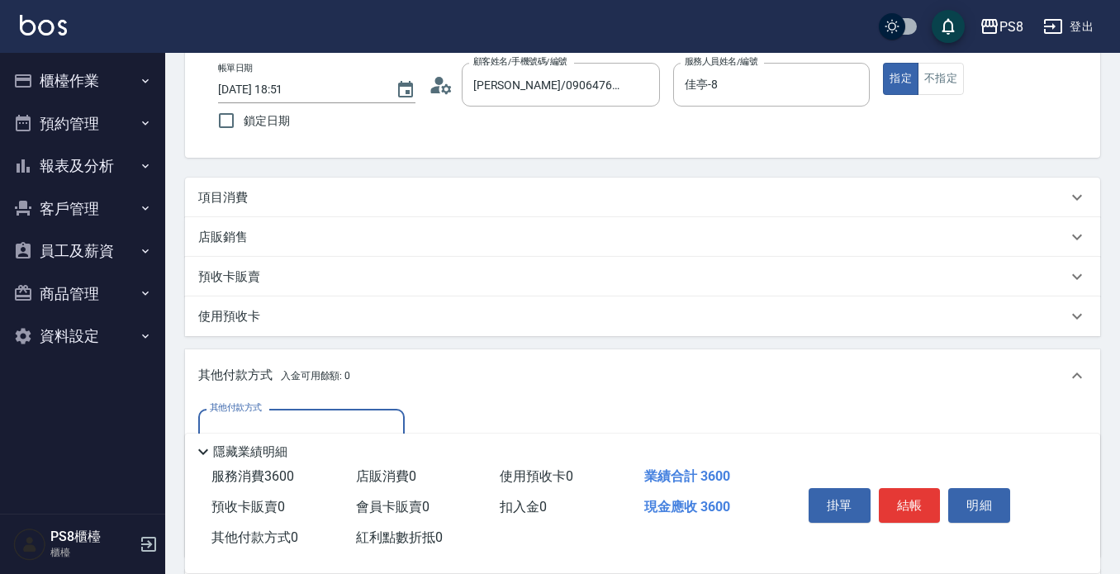
scroll to position [0, 0]
click at [251, 415] on div "其他付款方式" at bounding box center [301, 431] width 206 height 44
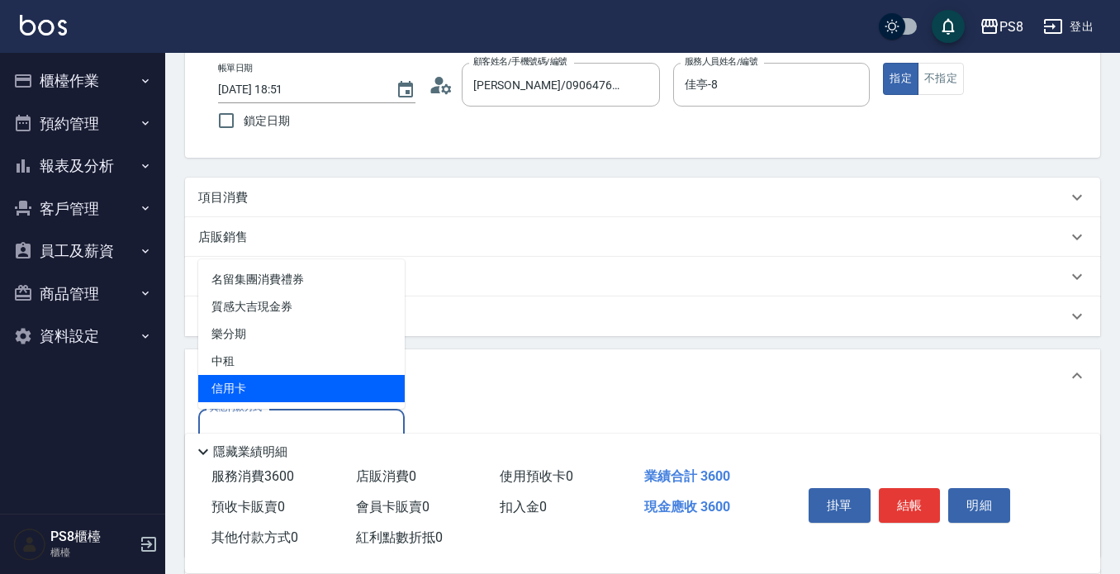
click at [308, 385] on span "信用卡" at bounding box center [301, 388] width 206 height 27
type input "信用卡"
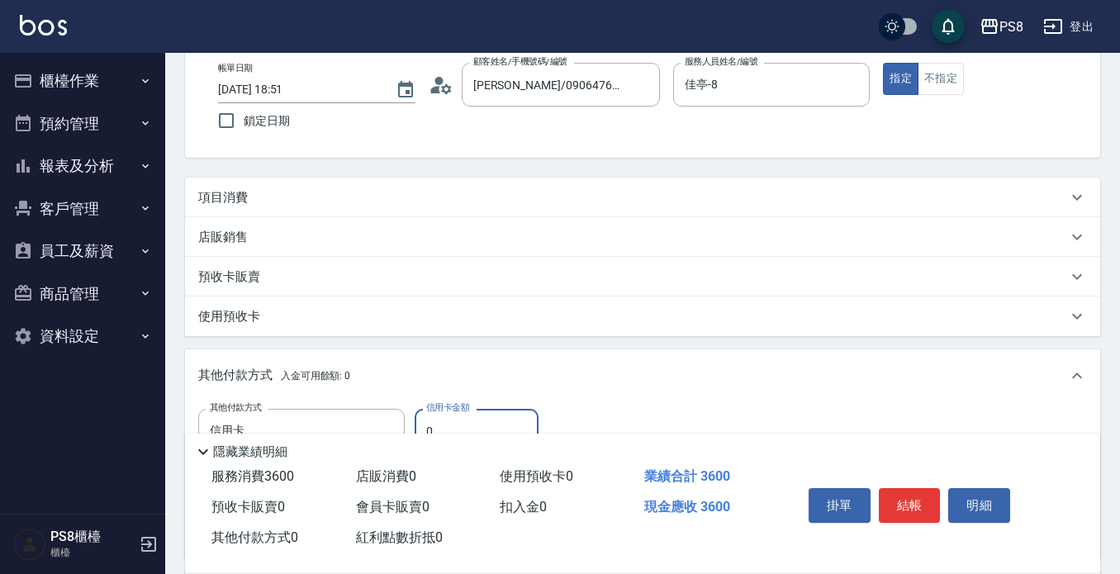
click at [500, 414] on input "0" at bounding box center [477, 431] width 124 height 45
type input "3600"
drag, startPoint x: 903, startPoint y: 492, endPoint x: 913, endPoint y: 492, distance: 9.9
click at [908, 492] on button "結帳" at bounding box center [910, 505] width 62 height 35
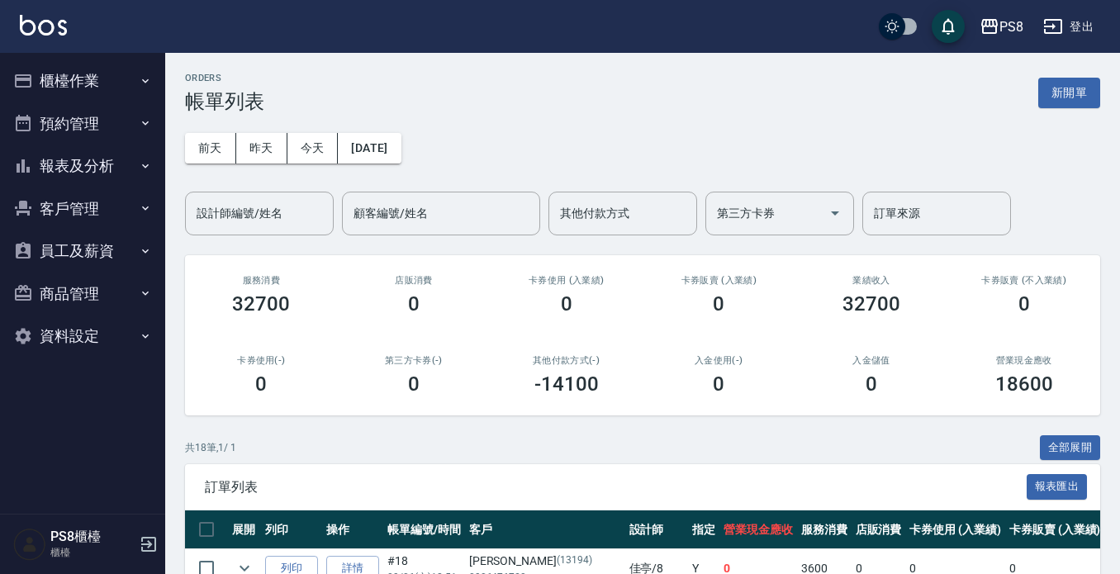
click at [42, 23] on img at bounding box center [43, 25] width 47 height 21
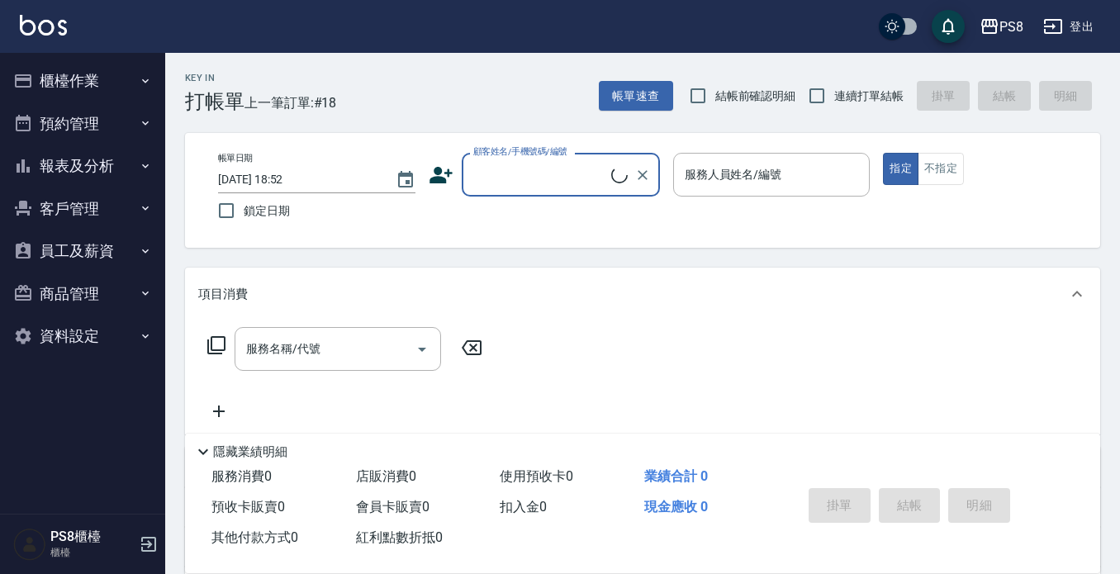
click at [510, 178] on input "顧客姓名/手機號碼/編號" at bounding box center [540, 174] width 142 height 29
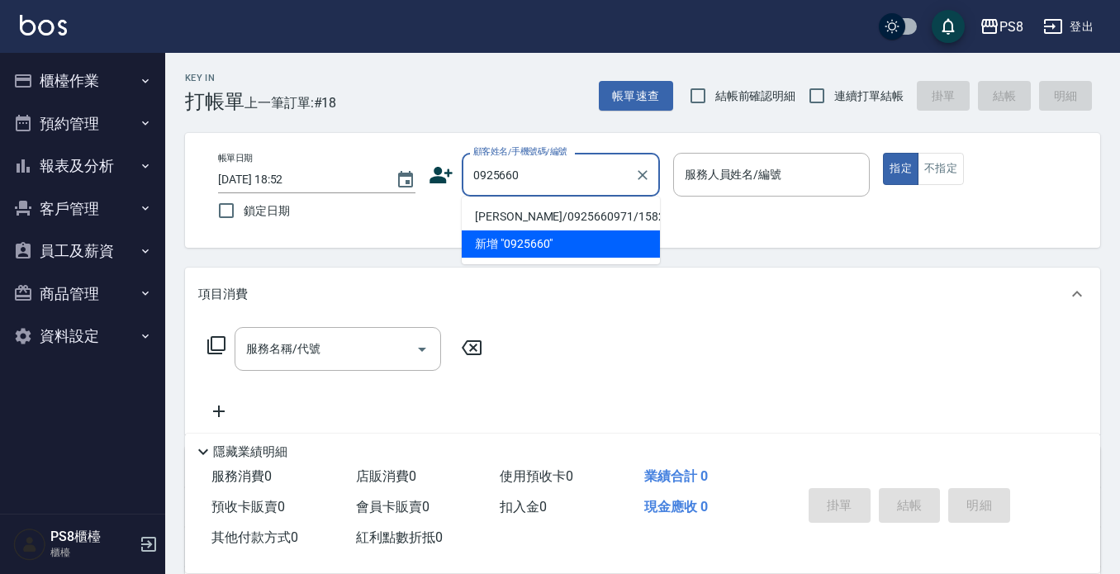
click at [517, 219] on li "林姮伶/0925660971/15825" at bounding box center [561, 216] width 198 height 27
type input "林姮伶/0925660971/15825"
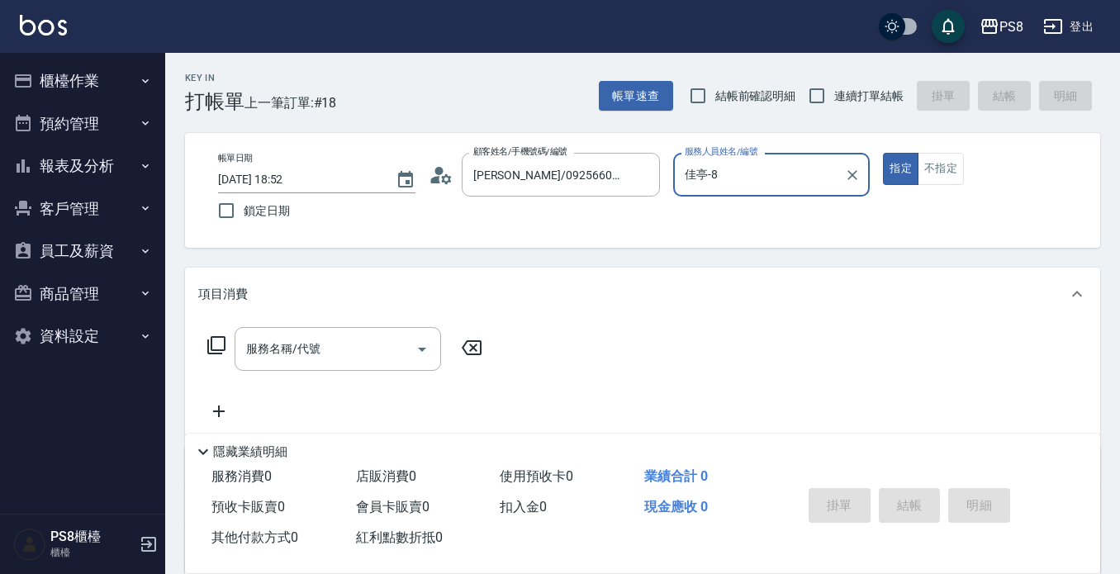
type input "佳亭-8"
click at [352, 353] on input "服務名稱/代號" at bounding box center [325, 348] width 167 height 29
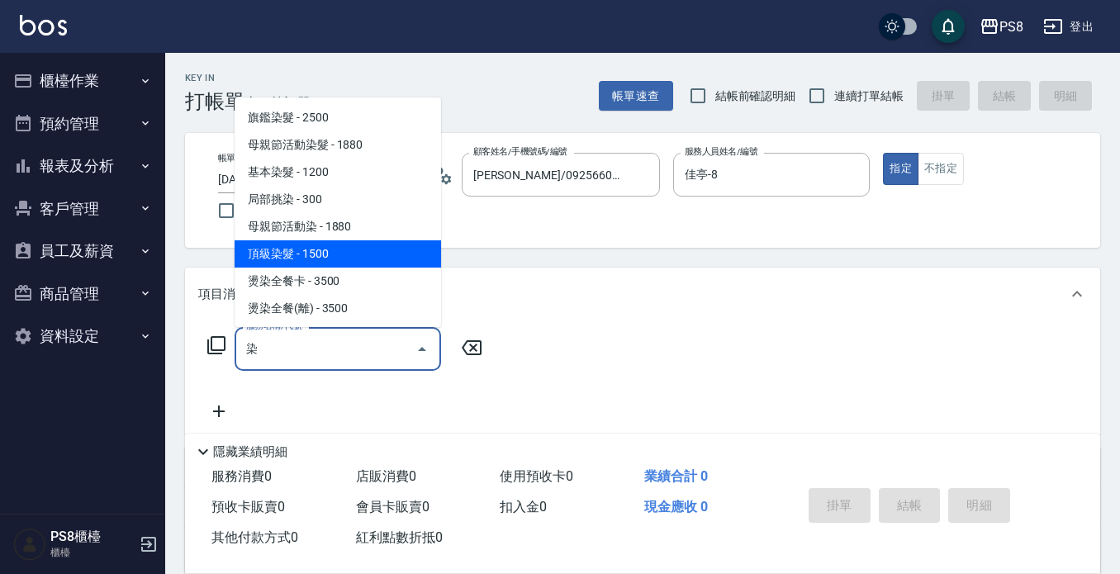
click at [348, 250] on span "頂級染髮 - 1500" at bounding box center [338, 253] width 206 height 27
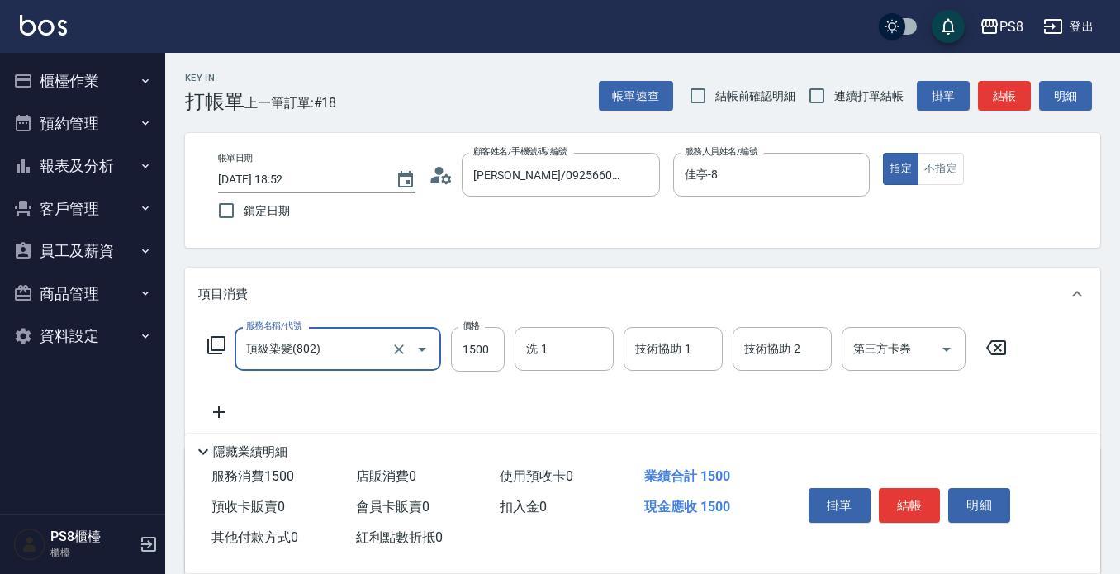
type input "頂級染髮(802)"
click at [221, 414] on icon at bounding box center [218, 412] width 41 height 20
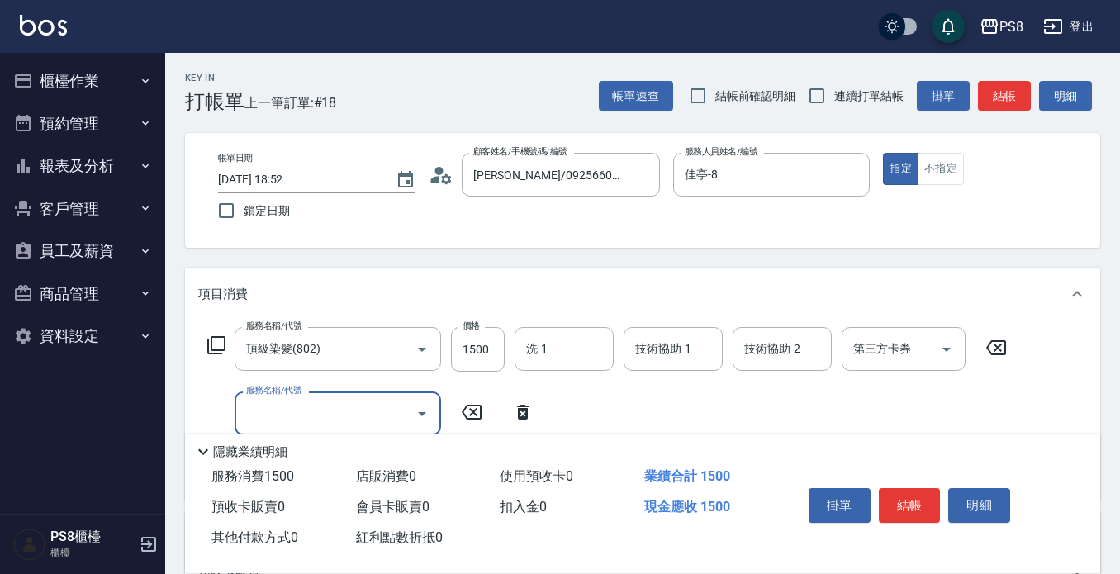
drag, startPoint x: 258, startPoint y: 410, endPoint x: 277, endPoint y: 393, distance: 26.3
click at [268, 405] on input "服務名稱/代號" at bounding box center [325, 413] width 167 height 29
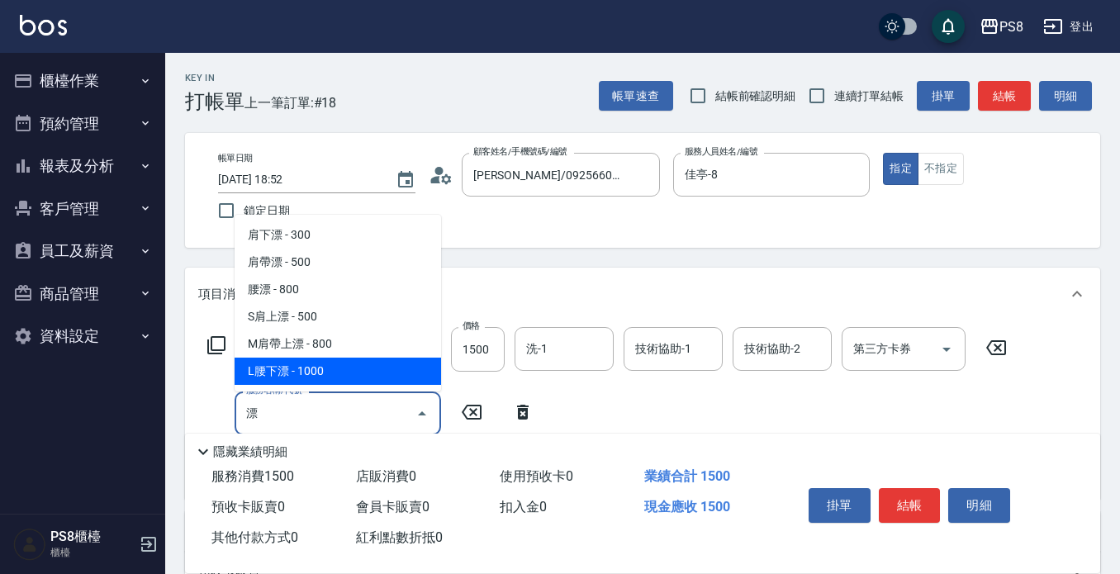
click at [353, 369] on span "L腰下漂 - 1000" at bounding box center [338, 371] width 206 height 27
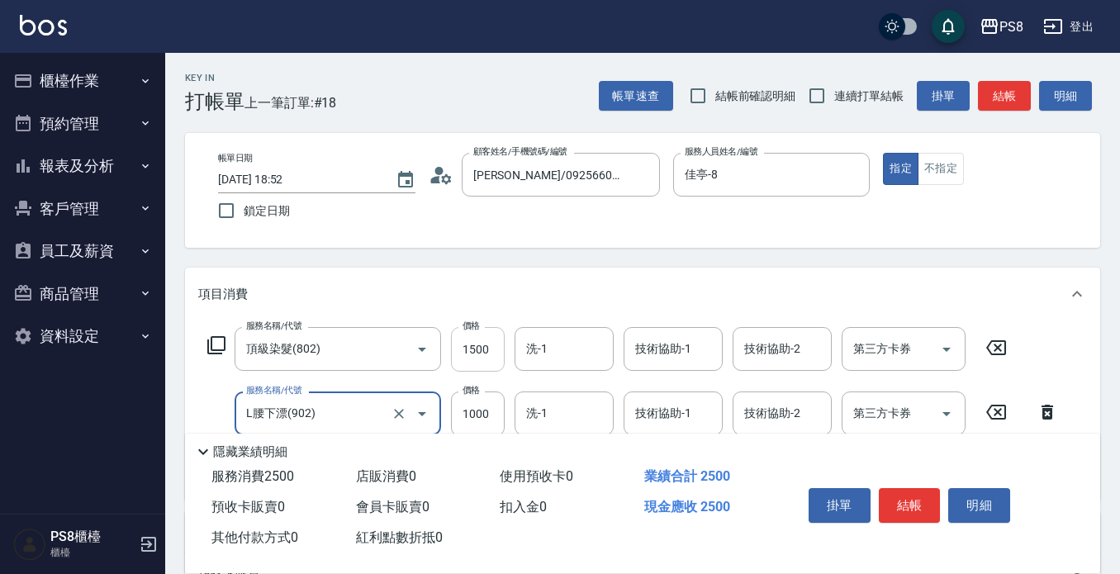
type input "L腰下漂(902)"
click at [492, 350] on input "1500" at bounding box center [478, 349] width 54 height 45
click at [495, 354] on input "1500" at bounding box center [478, 349] width 54 height 45
type input "2300"
click at [565, 294] on div "項目消費" at bounding box center [632, 294] width 869 height 17
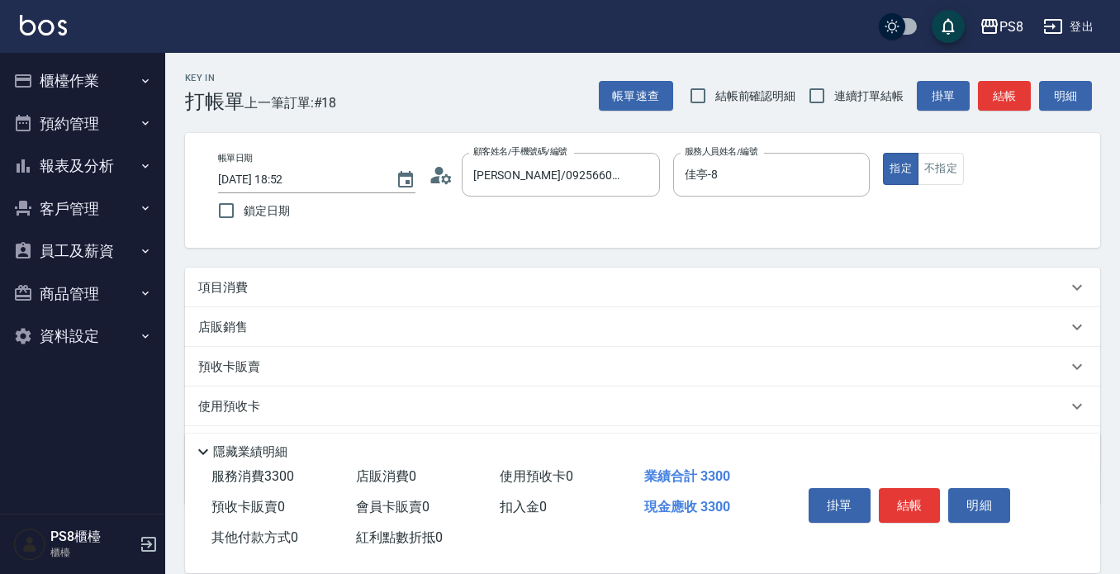
click at [558, 281] on div "項目消費" at bounding box center [632, 287] width 869 height 17
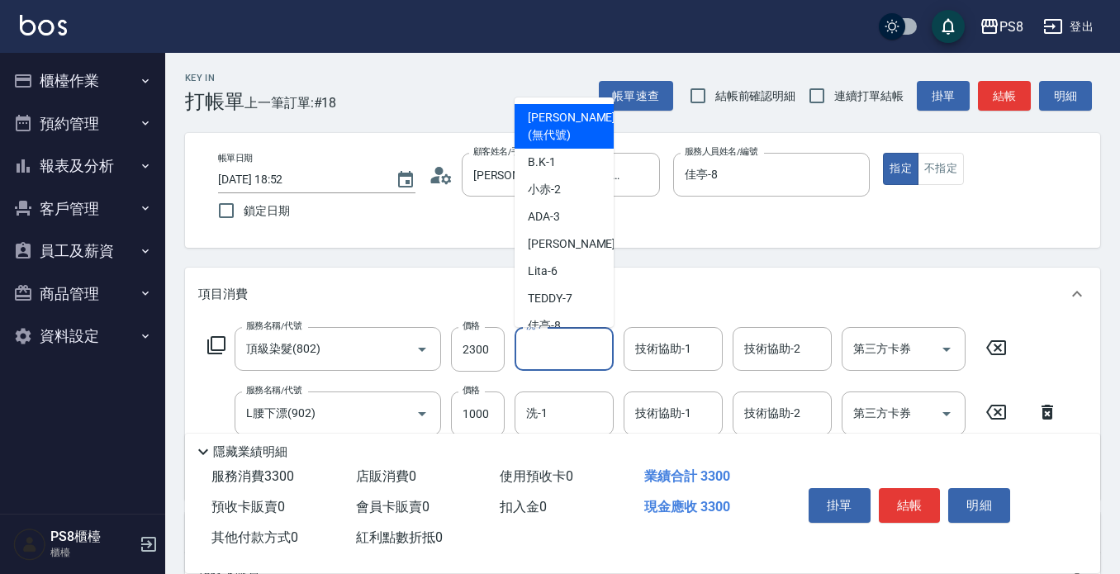
click at [567, 352] on input "洗-1" at bounding box center [564, 348] width 84 height 29
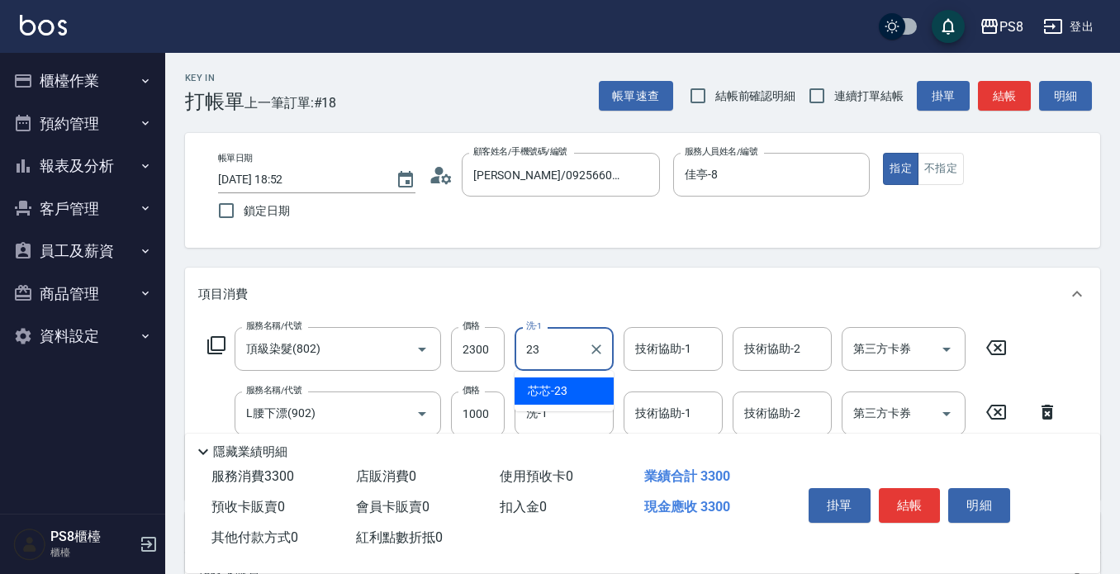
type input "芯芯-23"
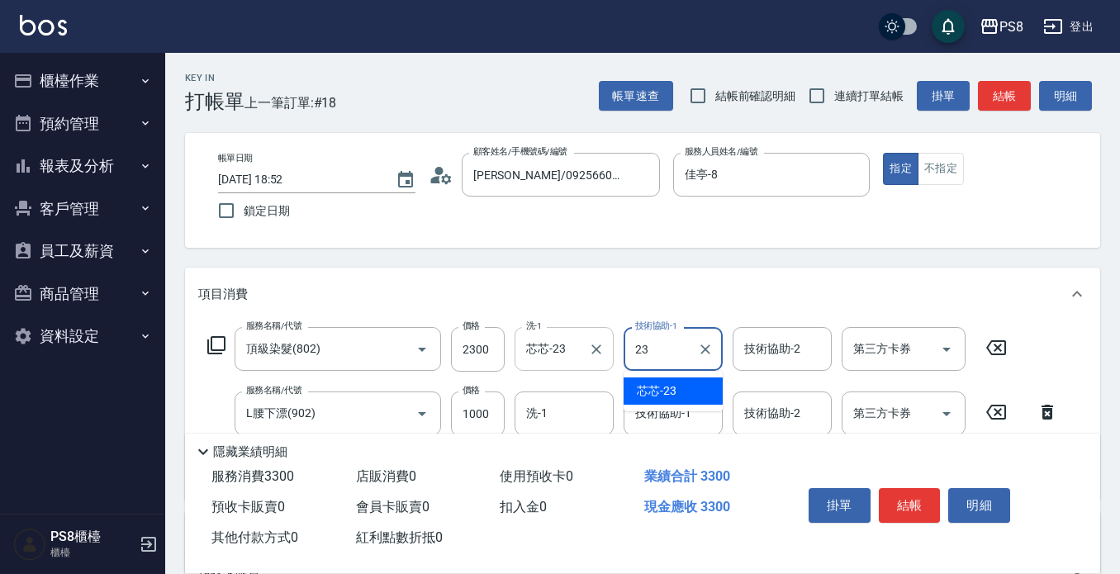
type input "芯芯-23"
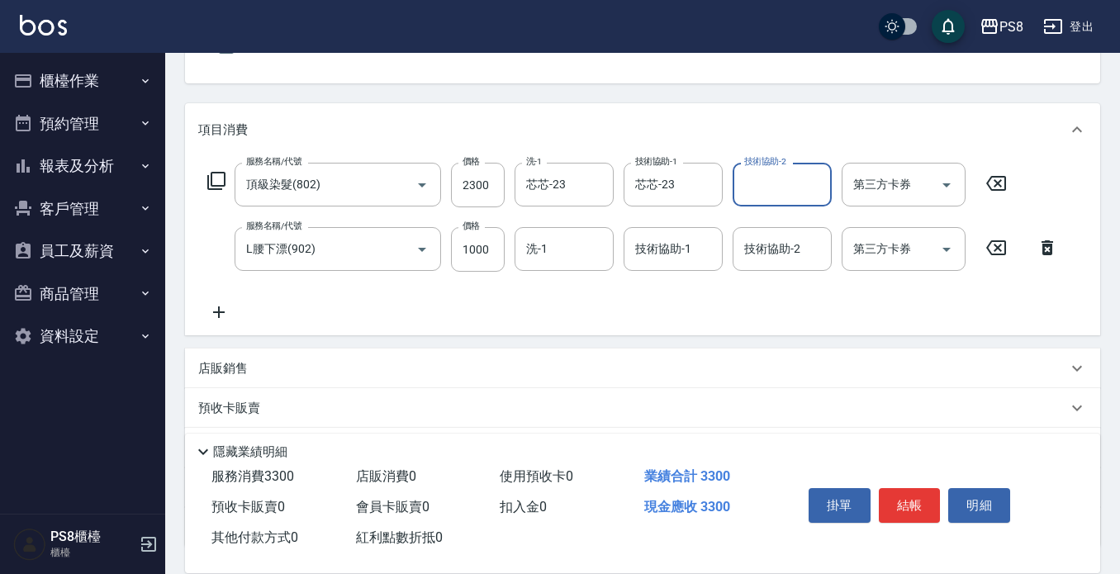
scroll to position [165, 0]
click at [682, 256] on input "技術協助-1" at bounding box center [673, 248] width 84 height 29
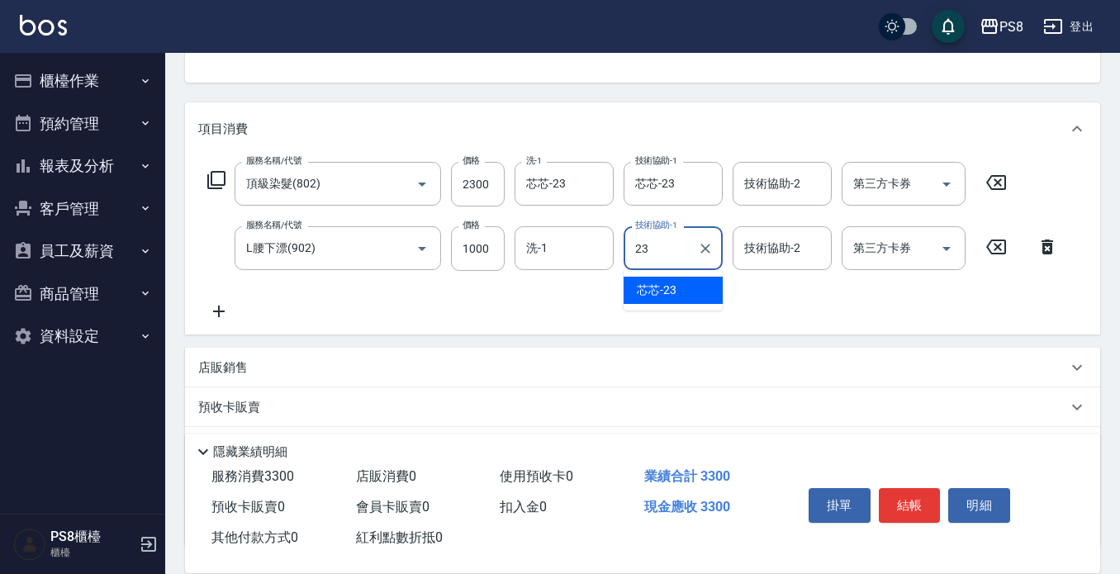
type input "芯芯-23"
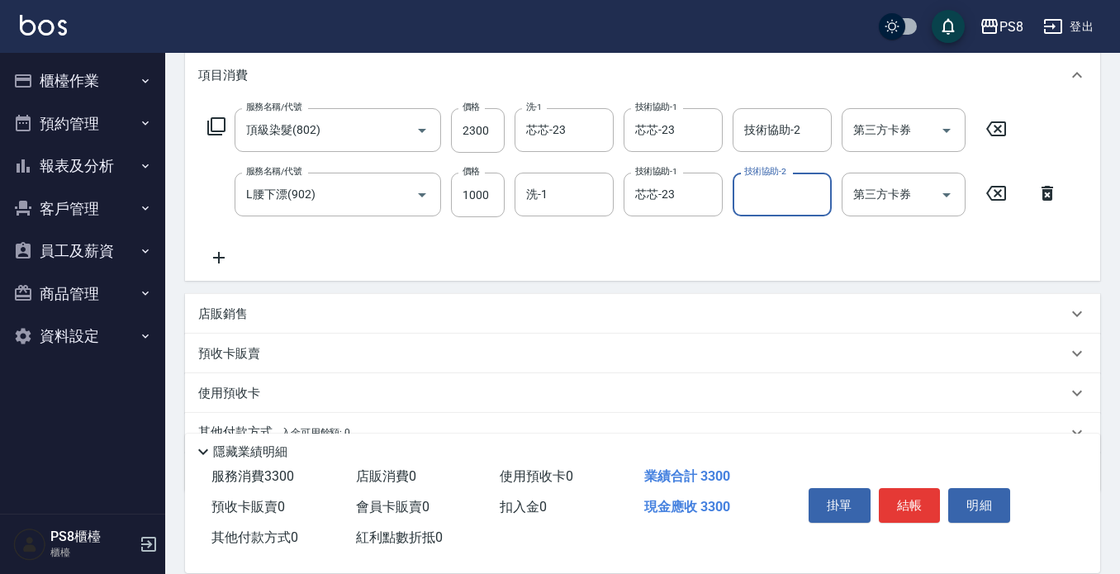
scroll to position [248, 0]
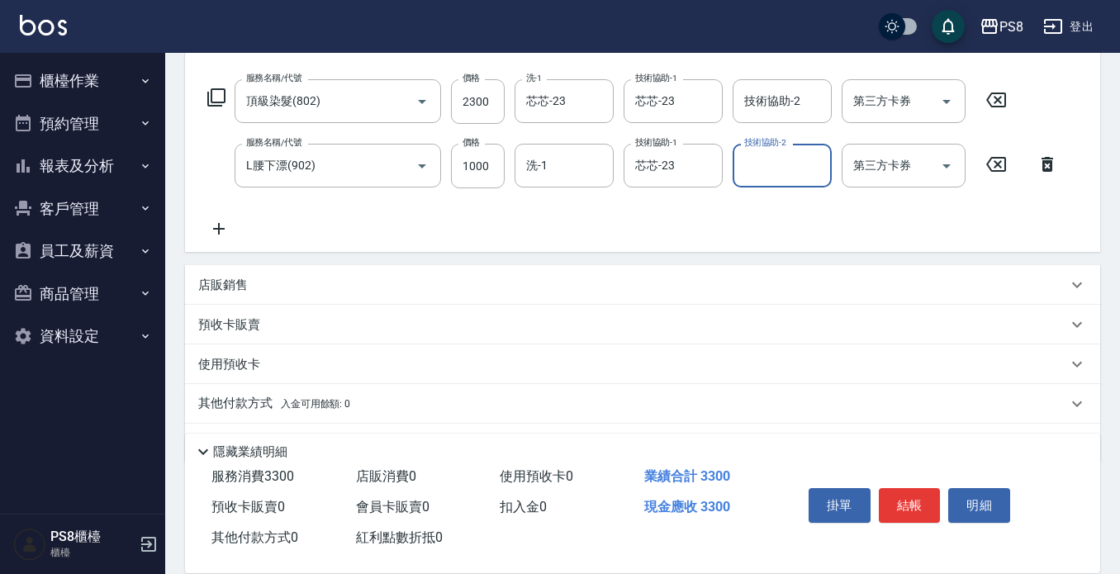
click at [235, 284] on p "店販銷售" at bounding box center [223, 285] width 50 height 17
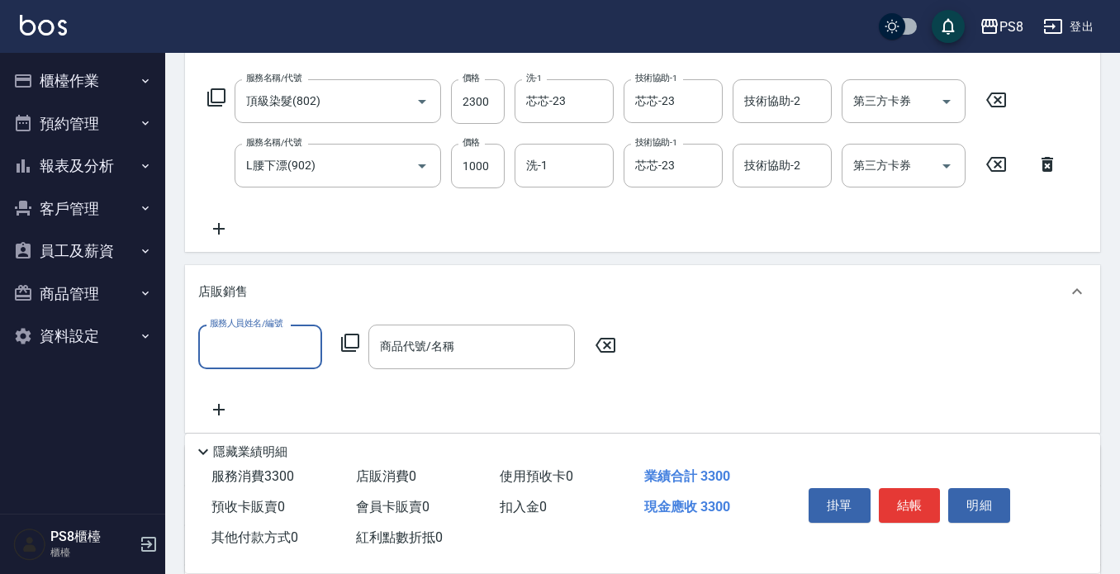
scroll to position [0, 0]
click at [263, 339] on input "服務人員姓名/編號" at bounding box center [260, 346] width 109 height 29
type input "佳亭-8"
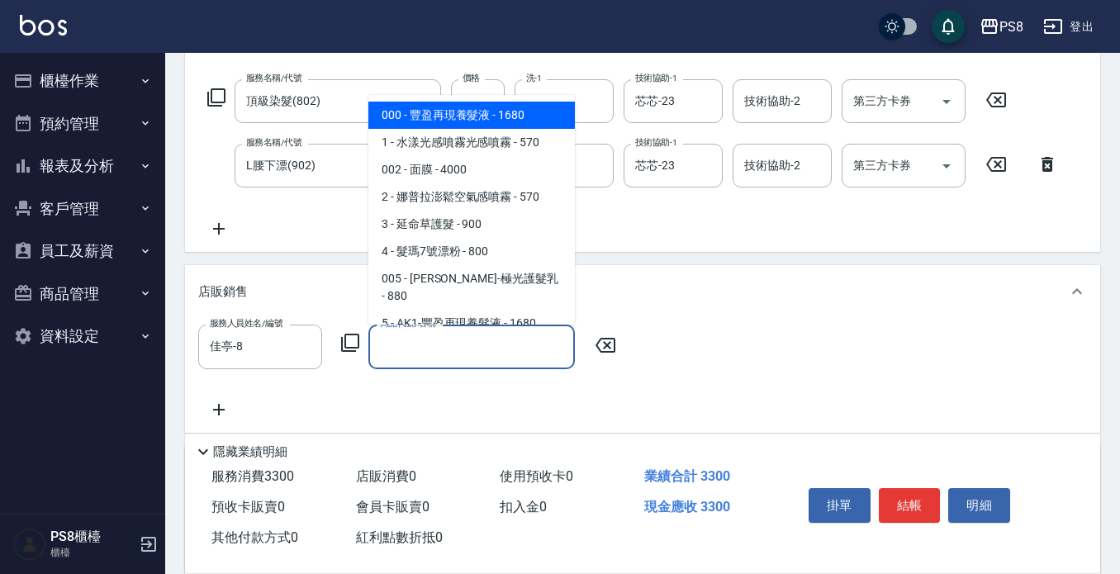
click at [474, 358] on input "商品代號/名稱" at bounding box center [472, 346] width 192 height 29
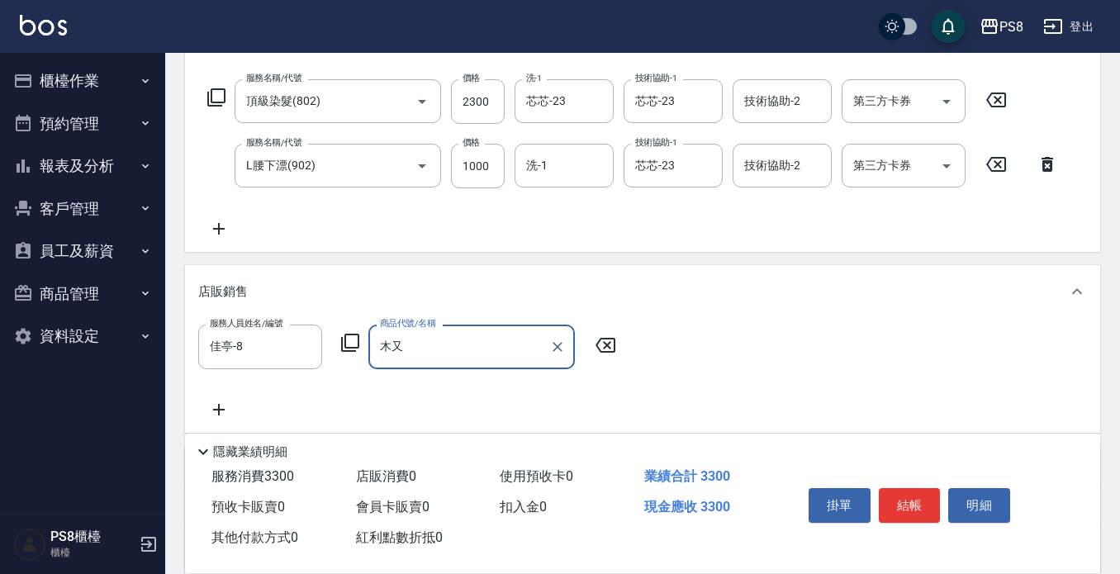
type input "木"
click at [439, 357] on input "商品代號/名稱" at bounding box center [472, 346] width 192 height 29
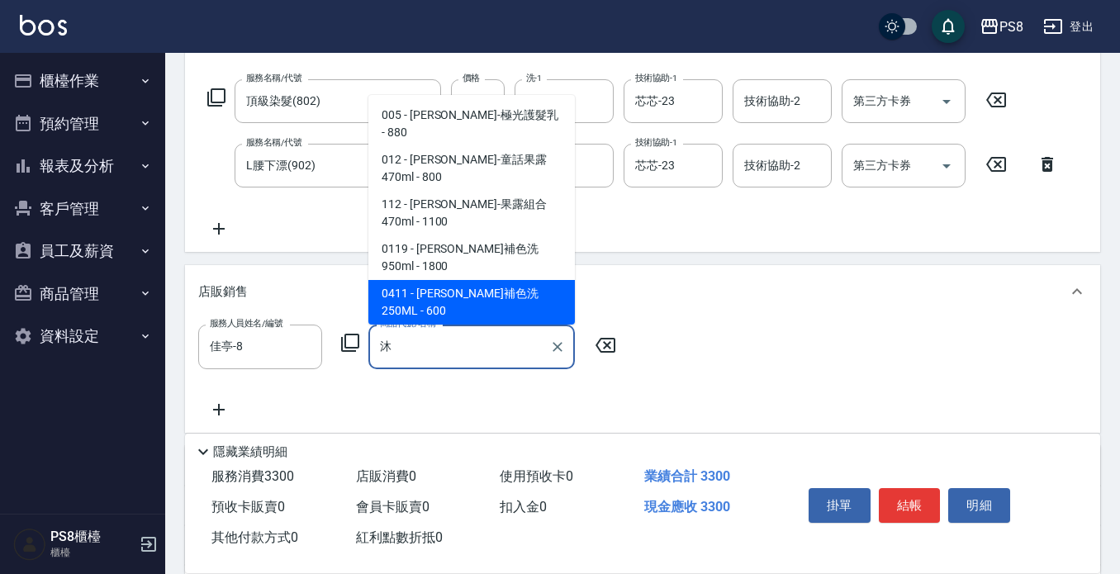
click at [502, 280] on span "0411 - 沐宥補色洗250ML - 600" at bounding box center [471, 302] width 206 height 45
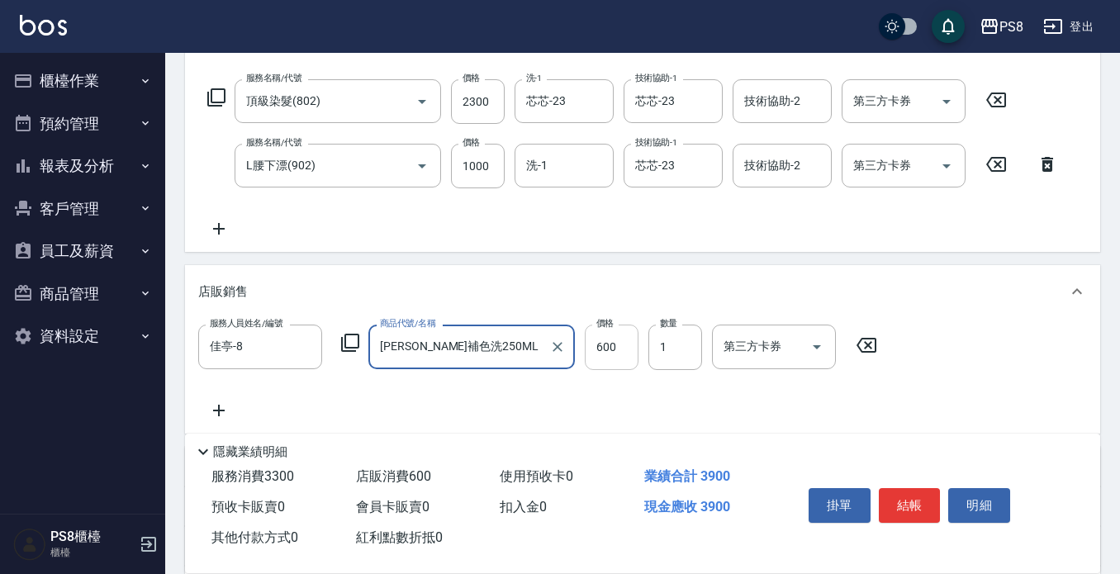
type input "沐宥補色洗250ML"
click at [604, 354] on input "600" at bounding box center [612, 347] width 54 height 45
type input "510"
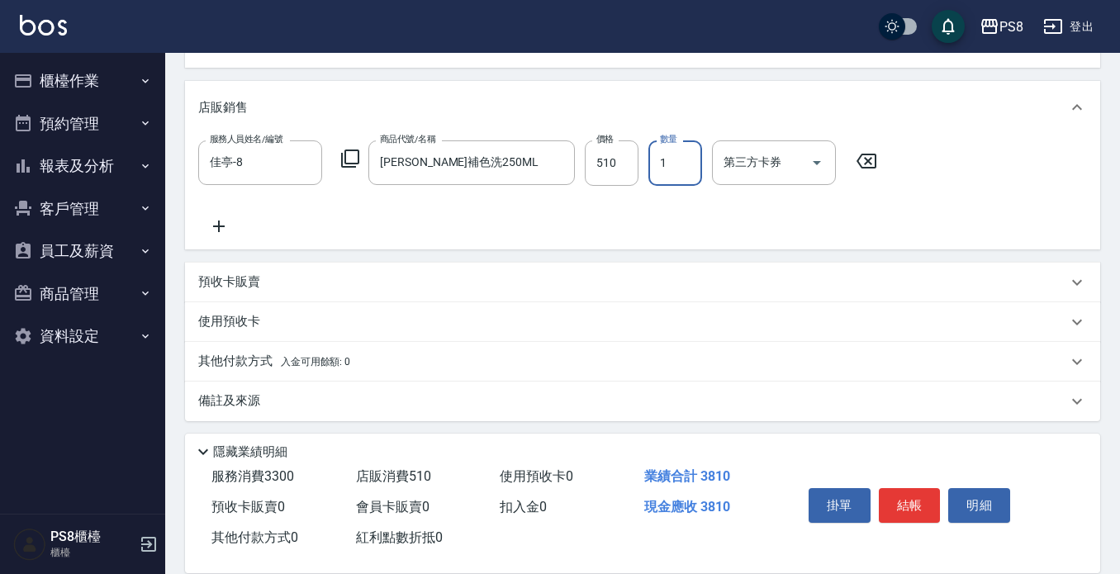
scroll to position [438, 0]
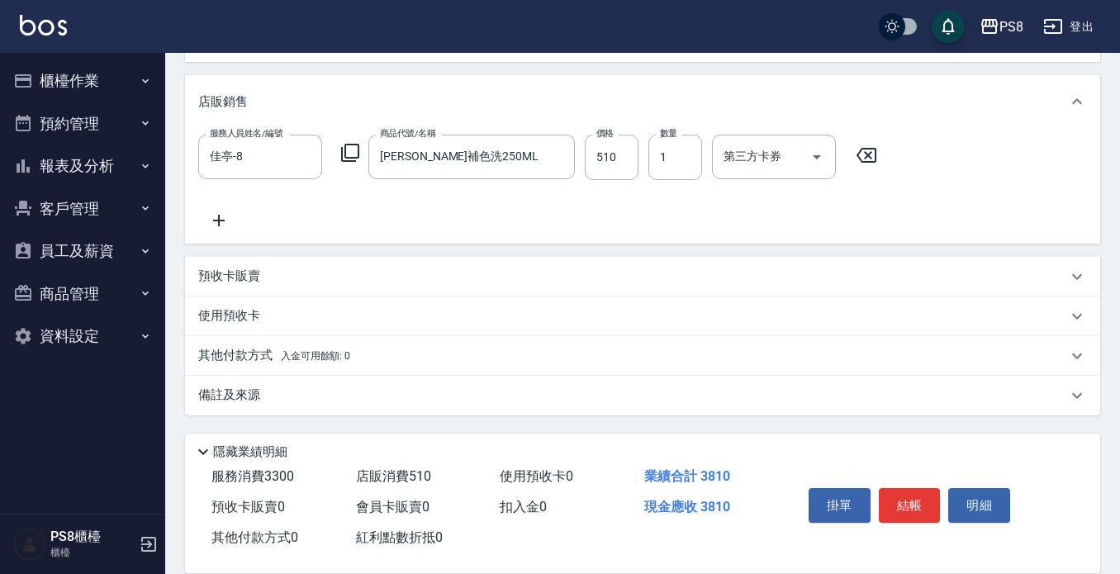
click at [271, 349] on p "其他付款方式 入金可用餘額: 0" at bounding box center [274, 356] width 152 height 18
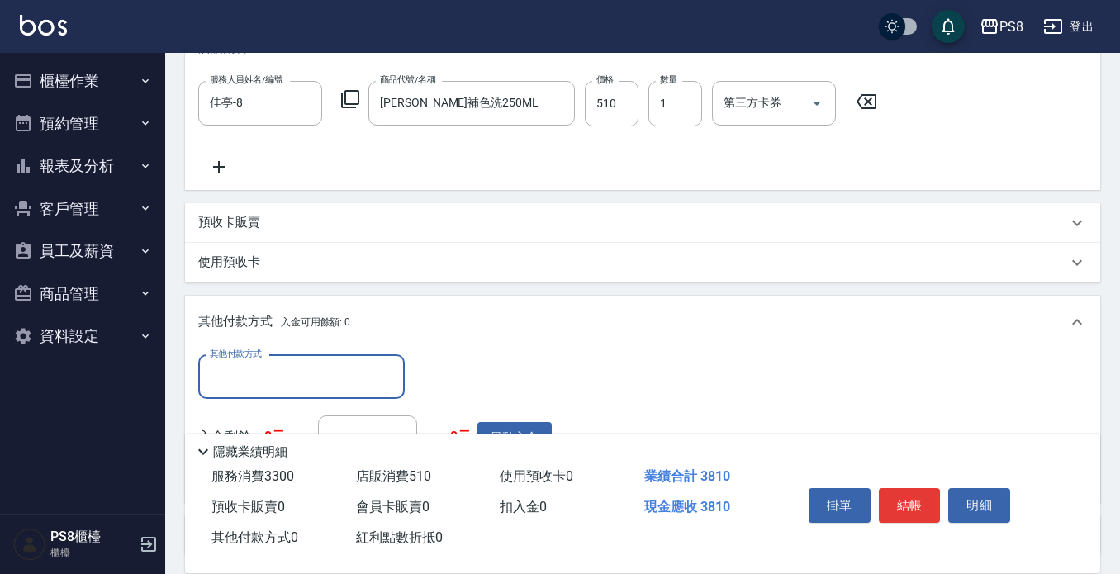
scroll to position [520, 0]
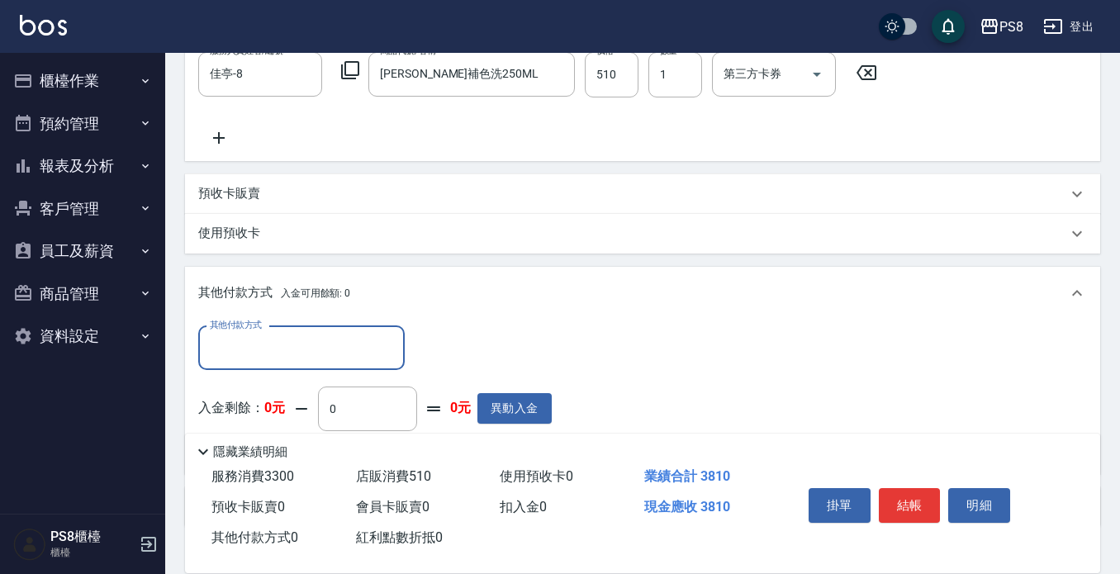
click at [250, 353] on input "其他付款方式" at bounding box center [302, 348] width 192 height 29
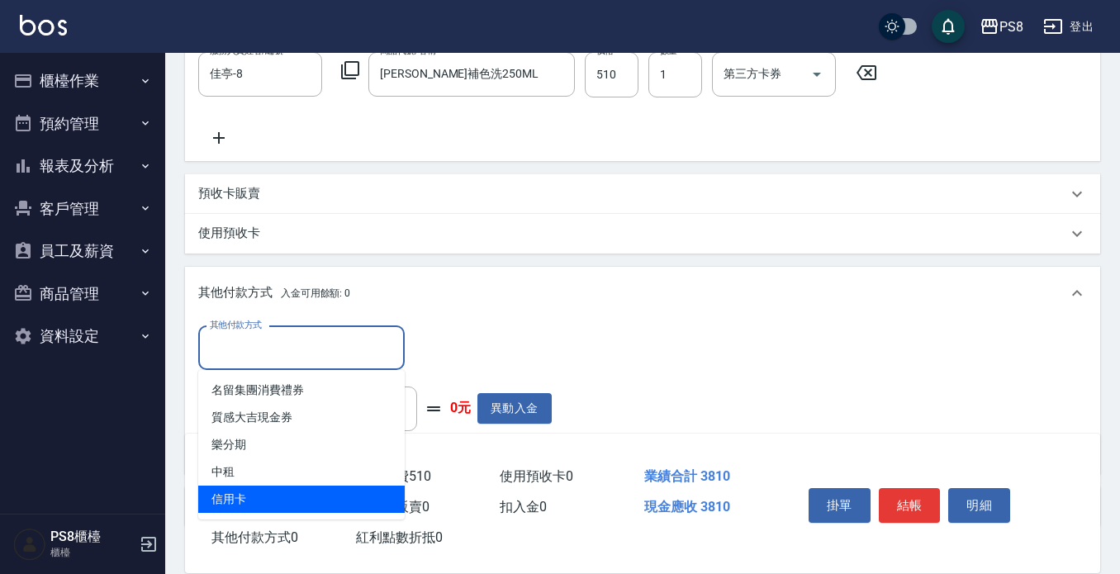
click at [249, 489] on span "信用卡" at bounding box center [301, 499] width 206 height 27
type input "信用卡"
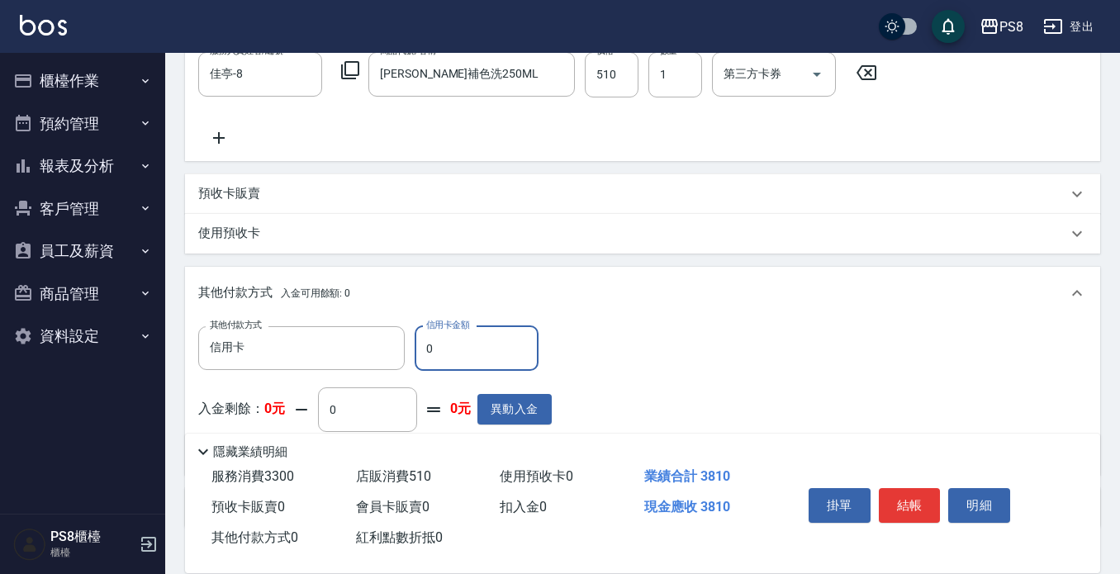
click at [483, 342] on input "0" at bounding box center [477, 348] width 124 height 45
type input "3810"
click at [898, 501] on button "結帳" at bounding box center [910, 505] width 62 height 35
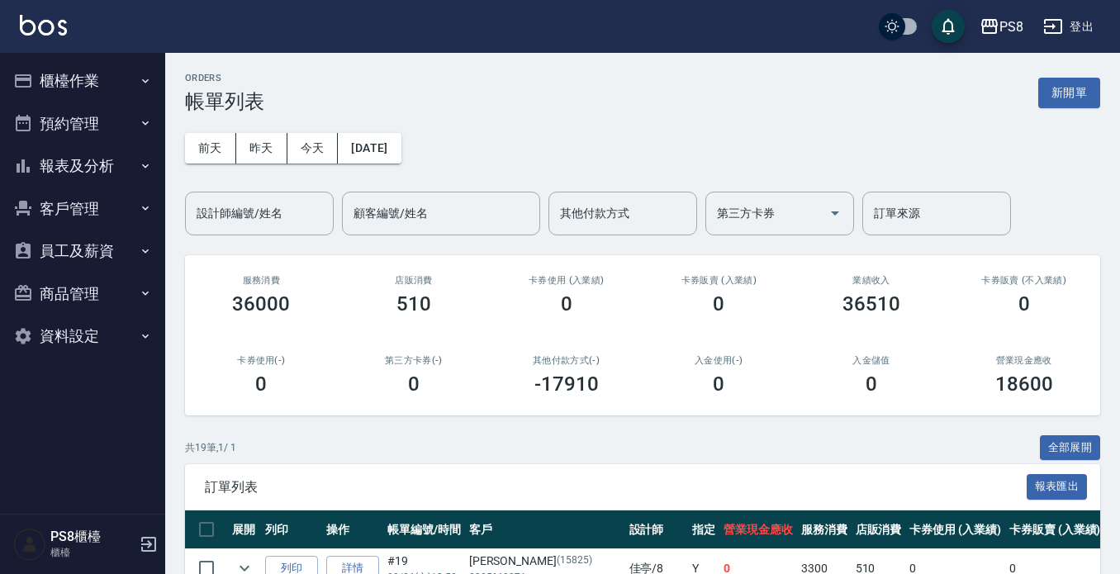
click at [58, 64] on button "櫃檯作業" at bounding box center [83, 80] width 152 height 43
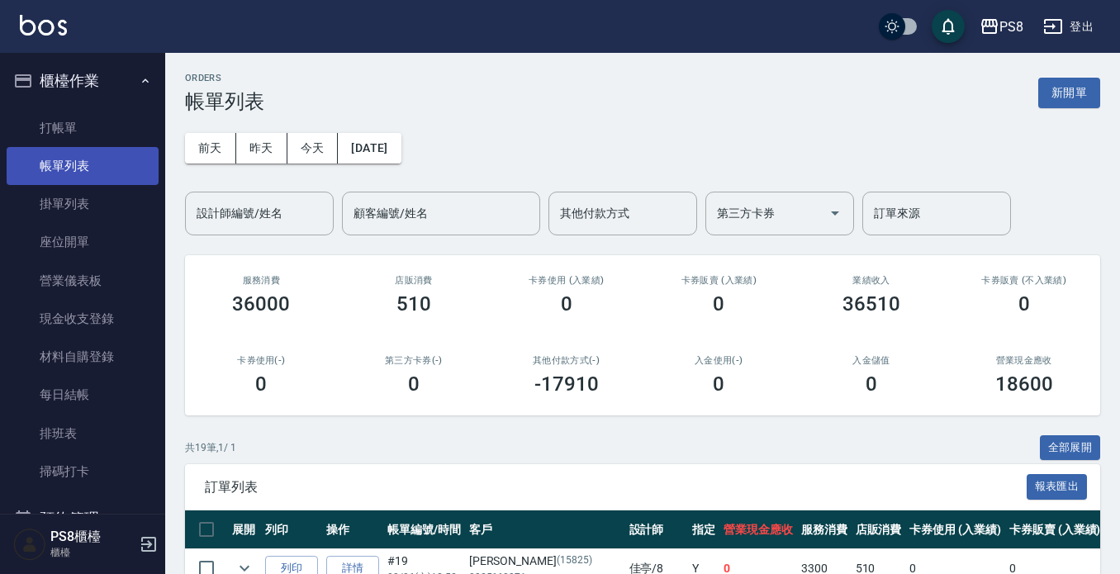
click at [62, 178] on link "帳單列表" at bounding box center [83, 166] width 152 height 38
click at [92, 155] on link "帳單列表" at bounding box center [83, 166] width 152 height 38
click at [222, 212] on input "設計師編號/姓名" at bounding box center [259, 213] width 134 height 29
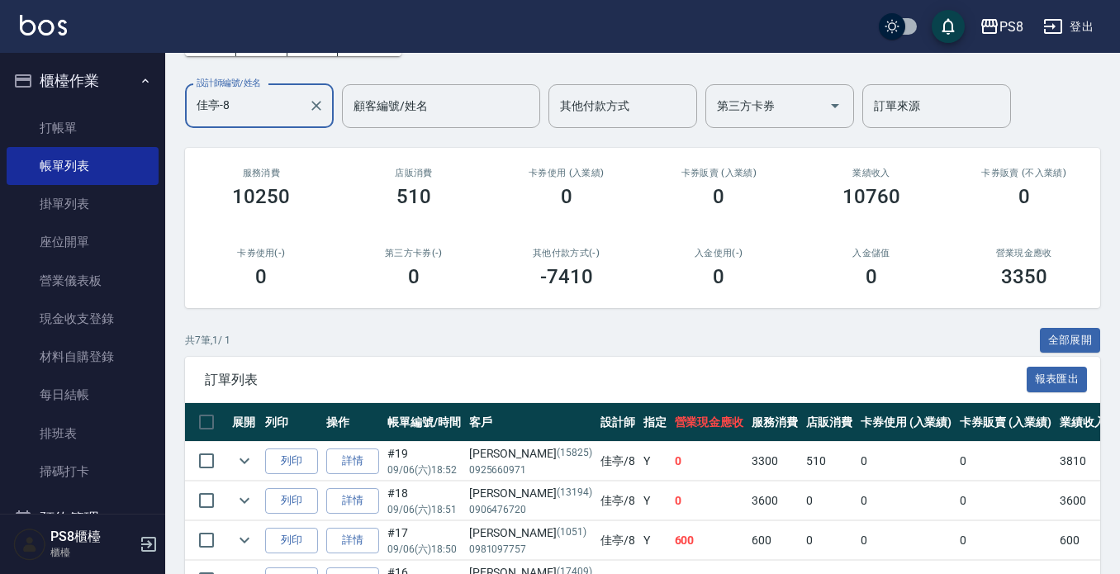
scroll to position [331, 0]
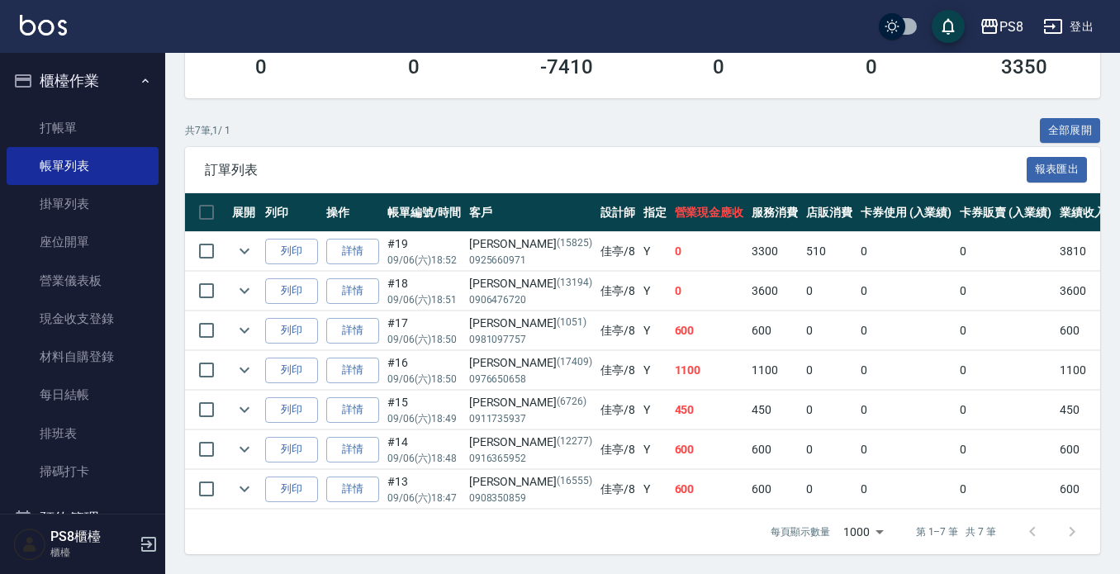
type input "佳亭-8"
click at [39, 20] on img at bounding box center [43, 25] width 47 height 21
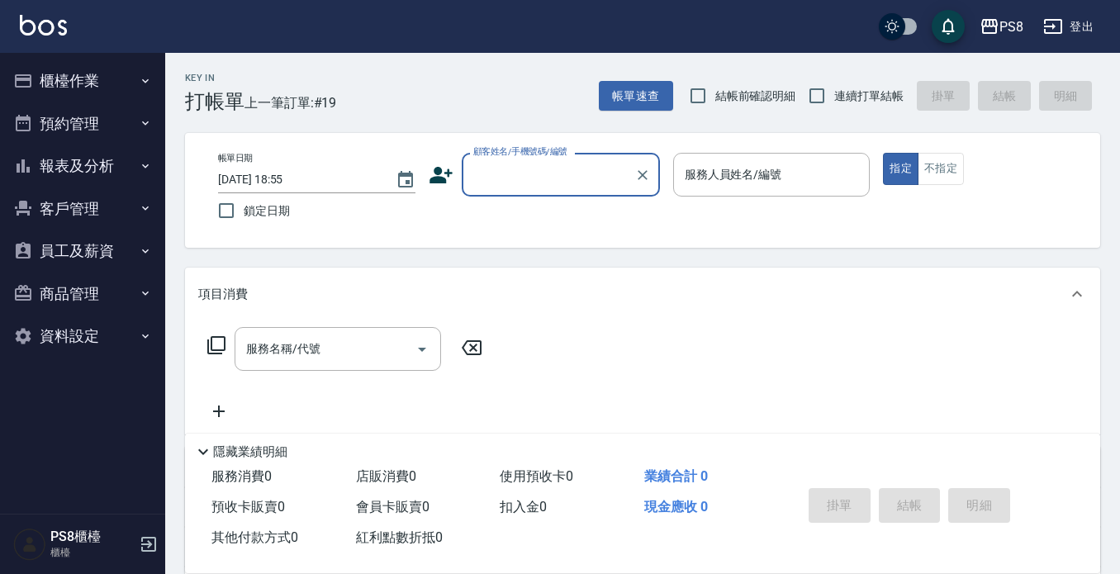
click at [712, 356] on div "服務名稱/代號 服務名稱/代號" at bounding box center [642, 377] width 915 height 114
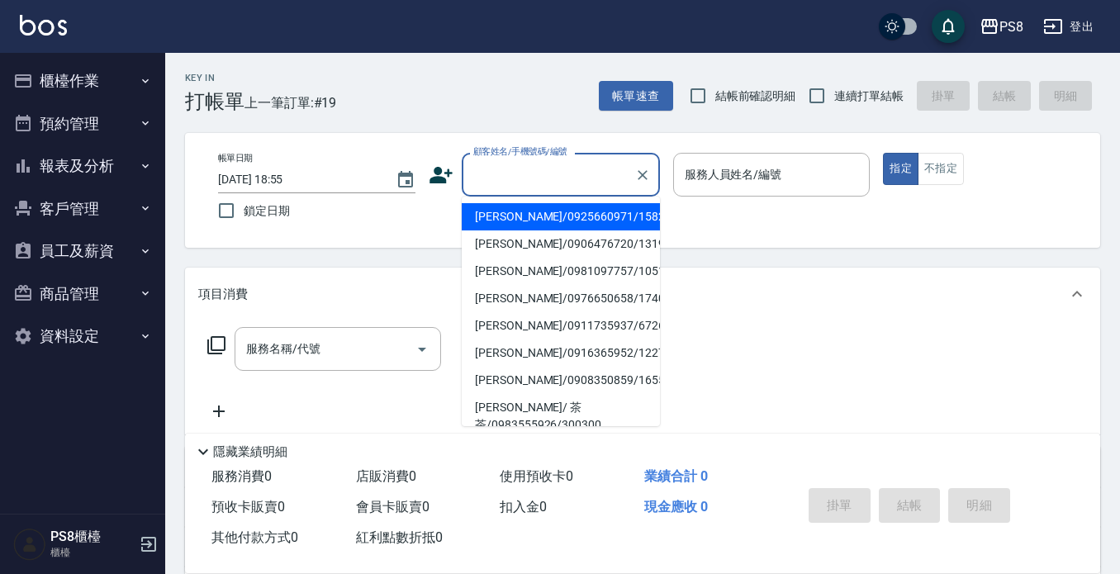
click at [470, 176] on input "顧客姓名/手機號碼/編號" at bounding box center [548, 174] width 159 height 29
click at [86, 86] on button "櫃檯作業" at bounding box center [83, 80] width 152 height 43
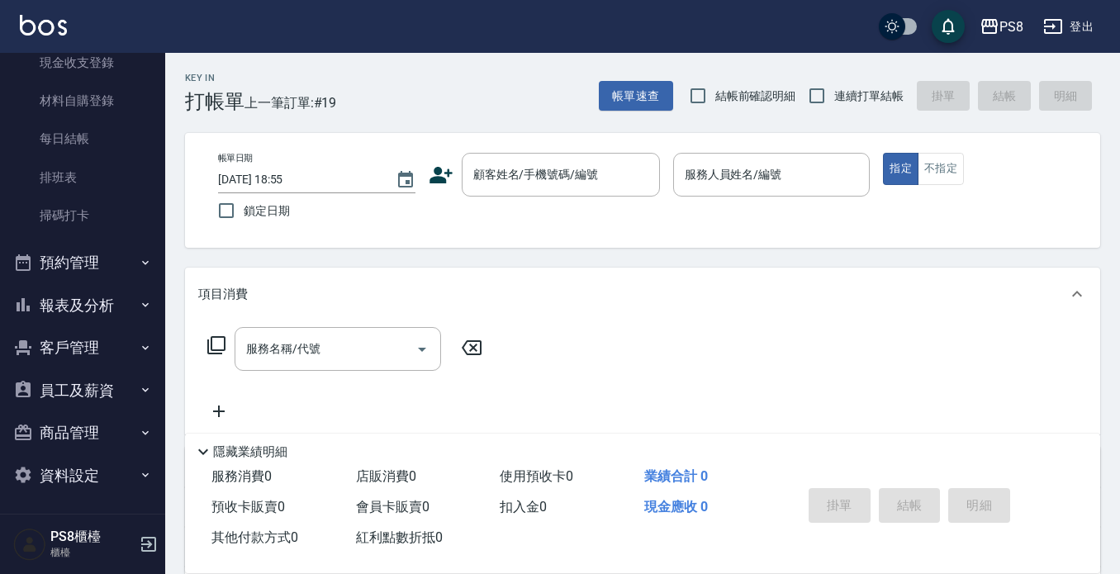
scroll to position [258, 0]
click at [106, 296] on button "報表及分析" at bounding box center [83, 303] width 152 height 43
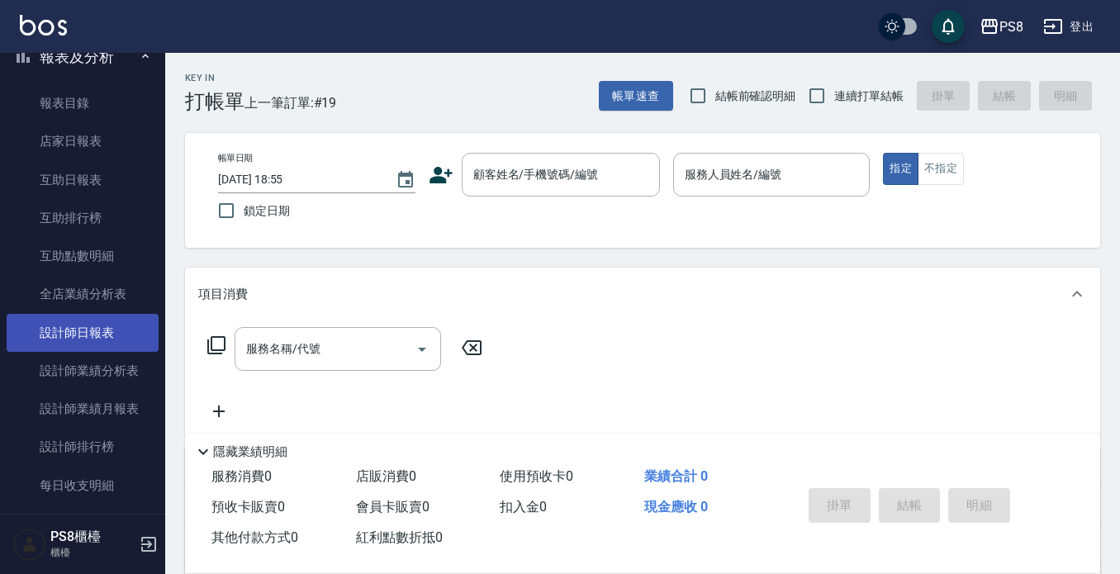
scroll to position [506, 0]
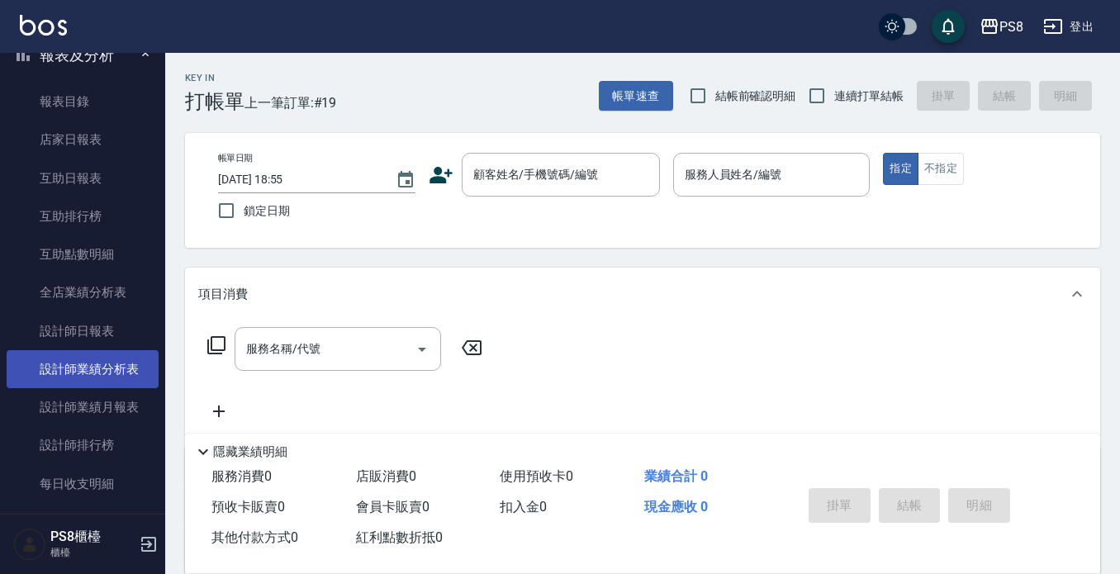
click at [113, 382] on link "設計師業績分析表" at bounding box center [83, 369] width 152 height 38
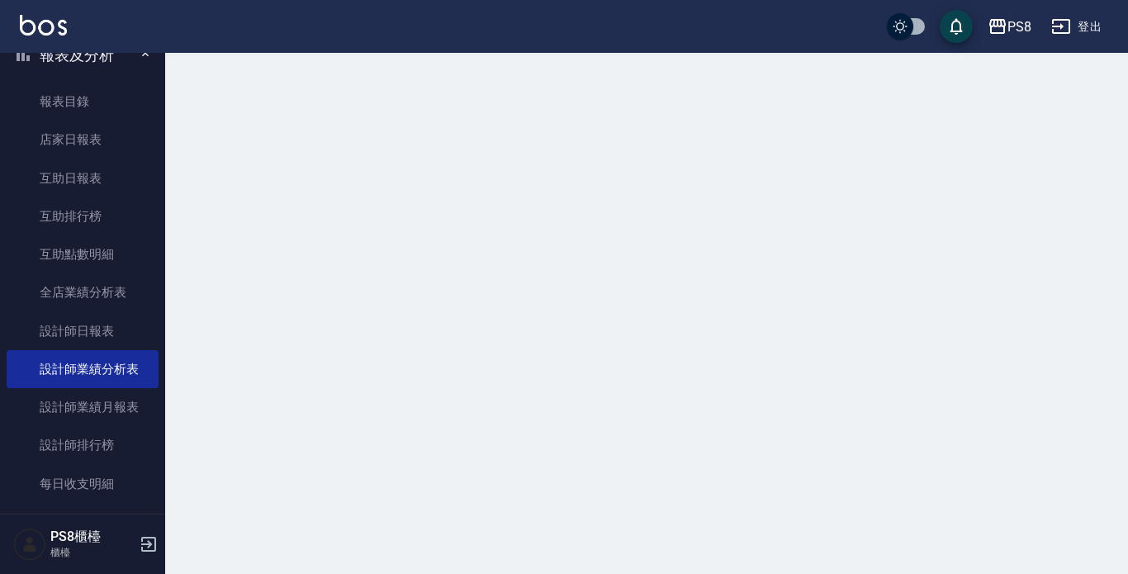
click at [115, 334] on link "設計師日報表" at bounding box center [83, 331] width 152 height 38
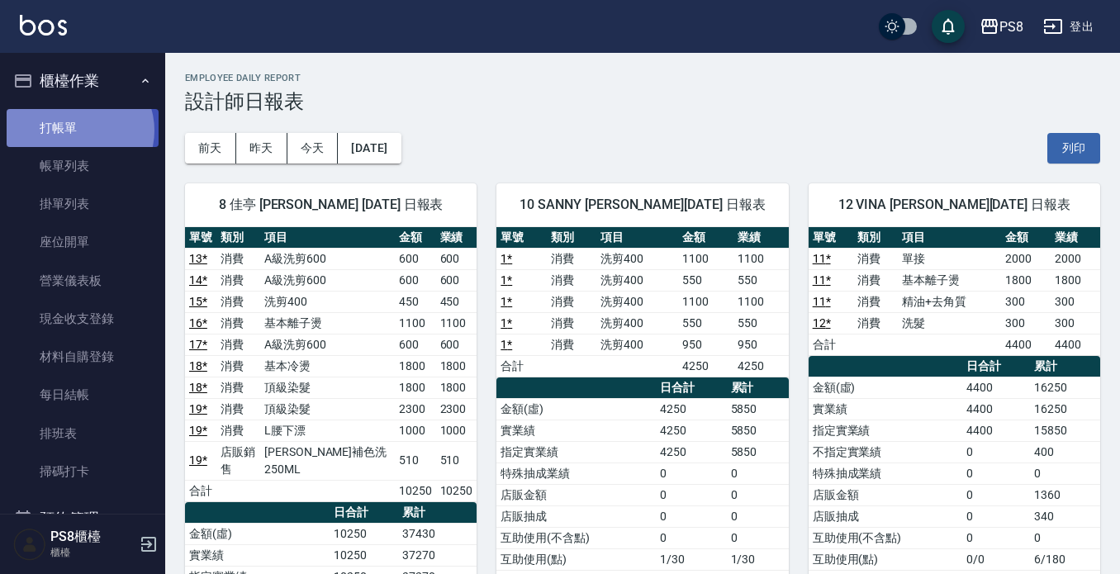
click at [78, 130] on link "打帳單" at bounding box center [83, 128] width 152 height 38
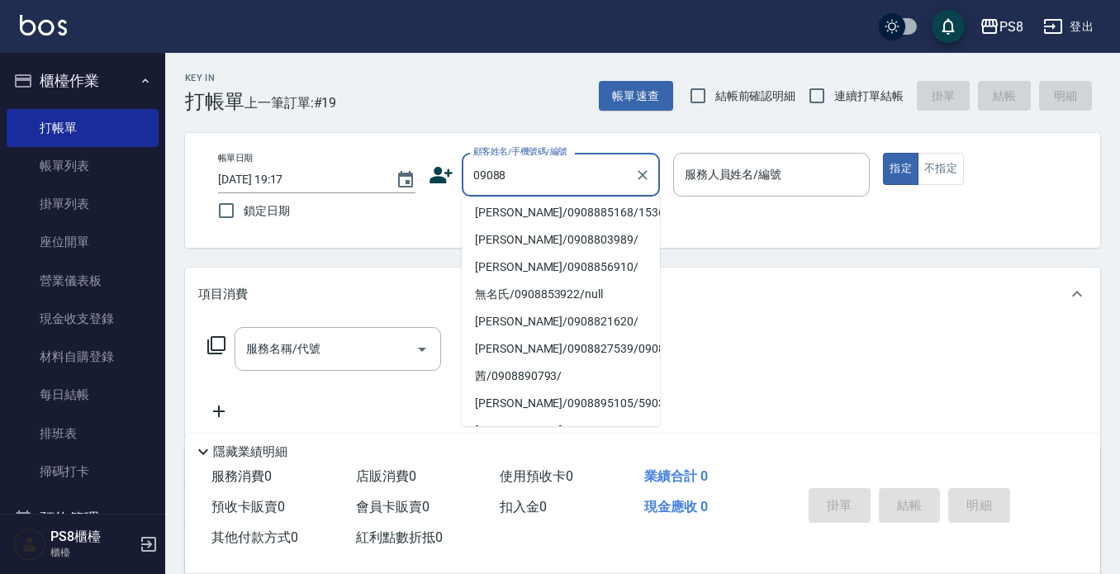
scroll to position [165, 0]
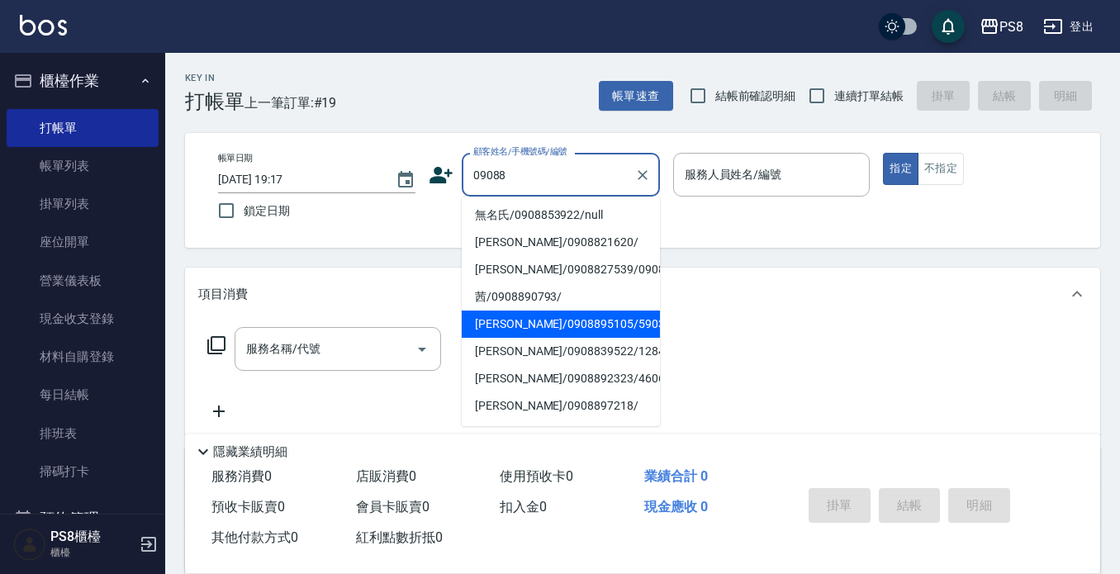
click at [529, 338] on li "劉家宏/0908895105/5903" at bounding box center [561, 323] width 198 height 27
type input "劉家宏/0908895105/5903"
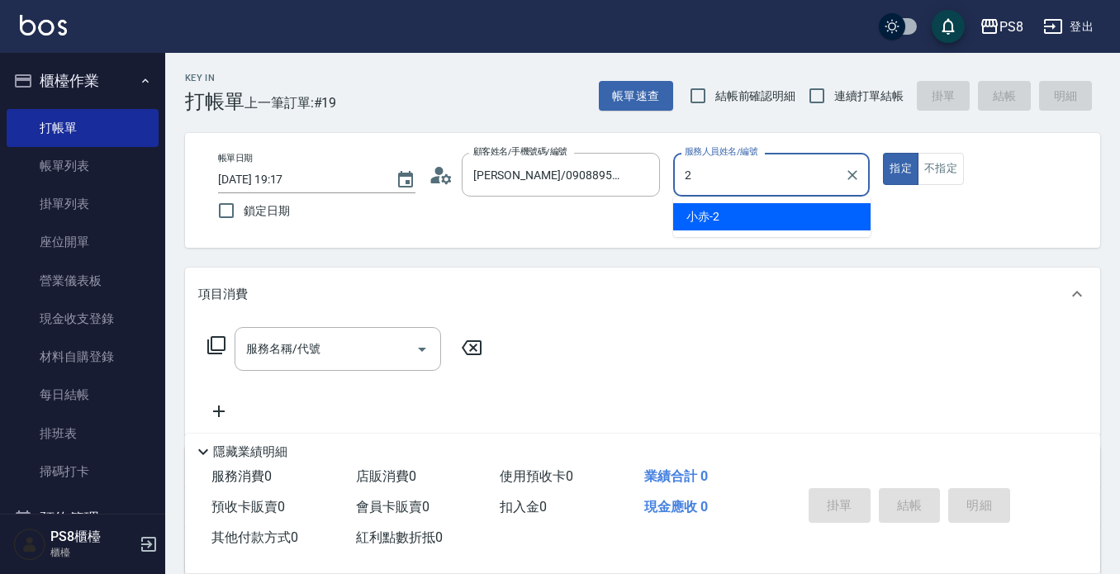
type input "小赤-2"
type button "true"
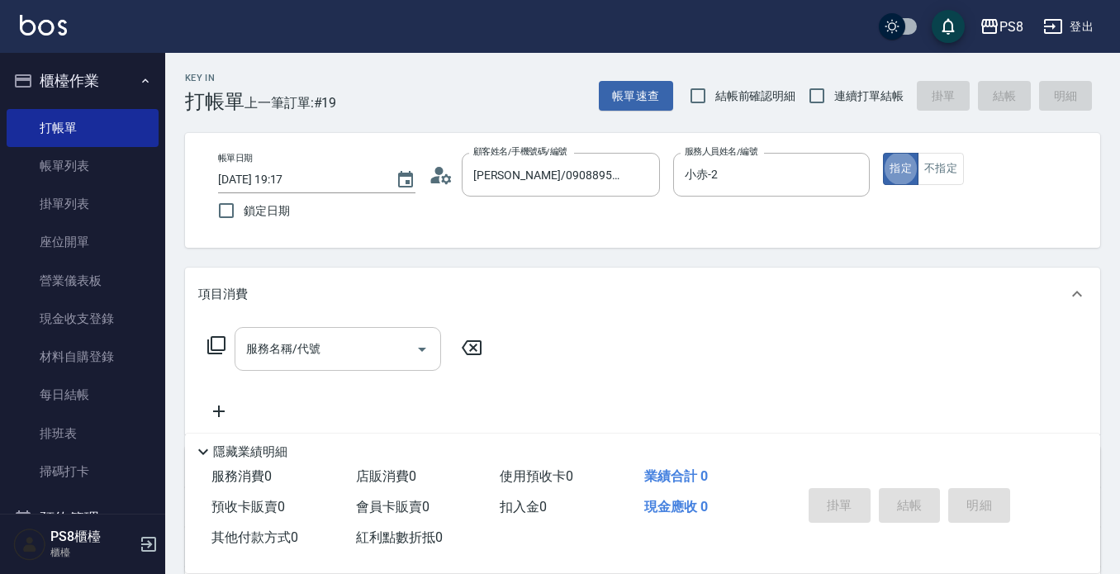
click at [291, 329] on div "服務名稱/代號" at bounding box center [338, 349] width 206 height 44
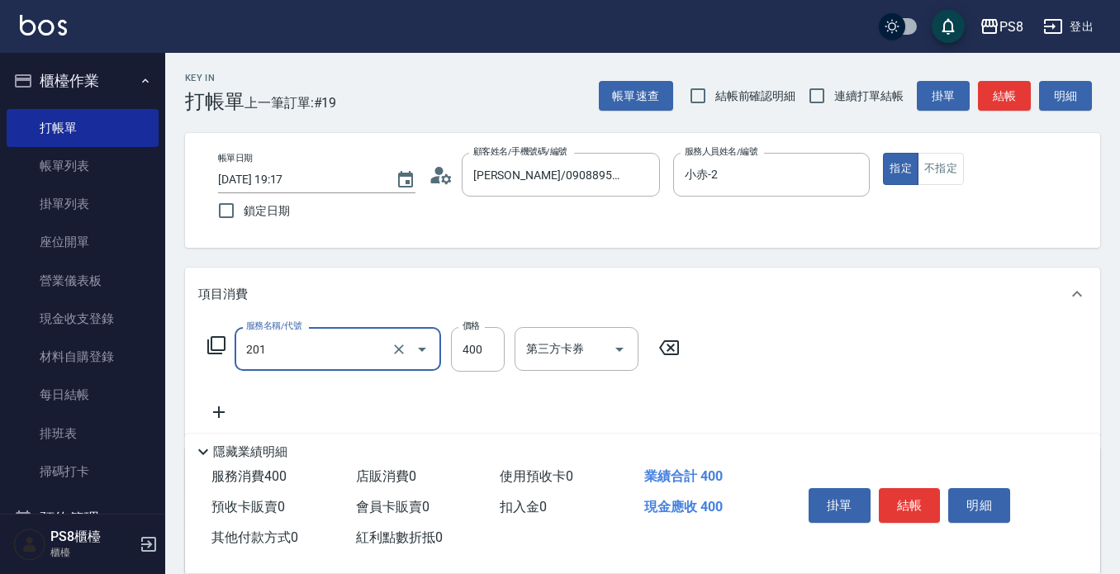
type input "洗剪400(201)"
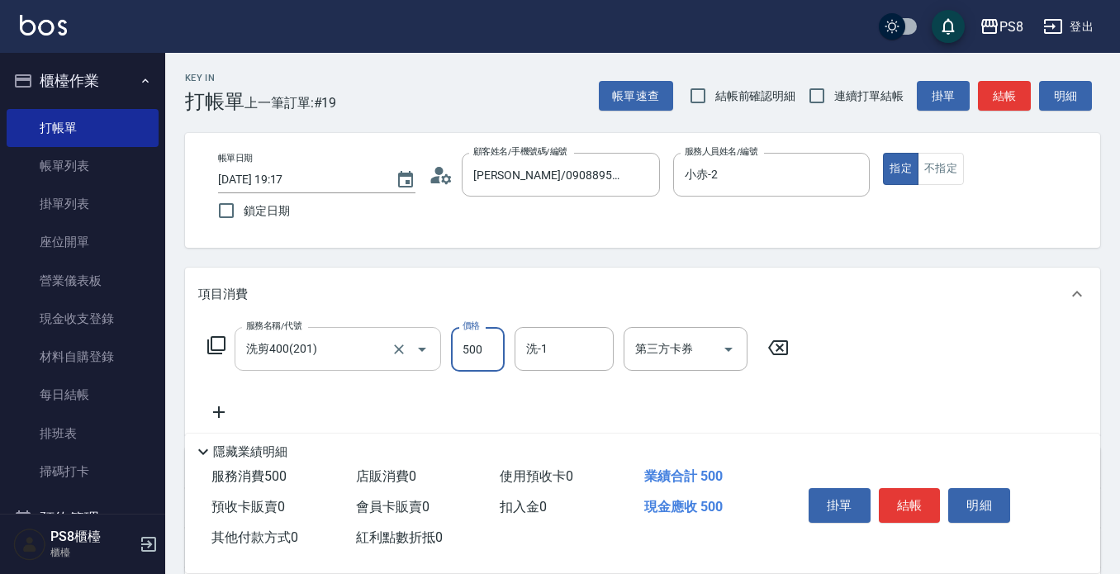
type input "500"
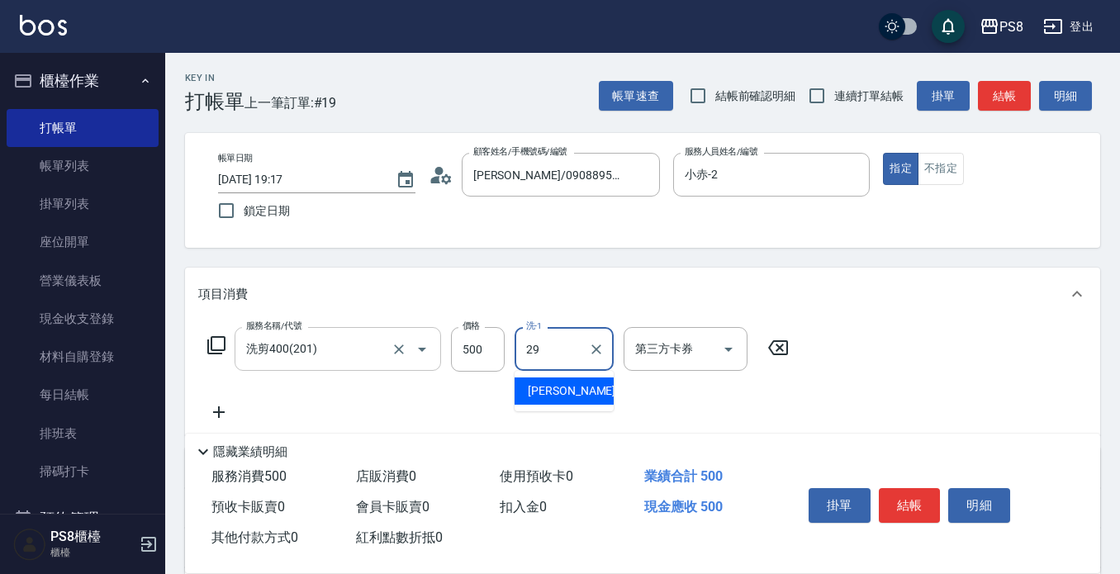
type input "戴韋全-29"
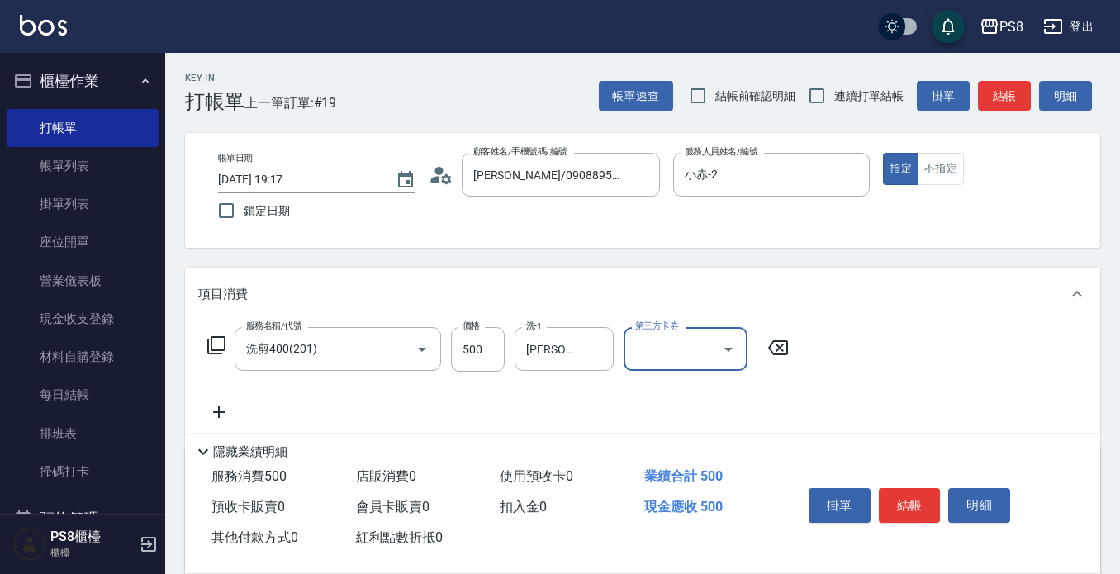
click at [902, 489] on button "結帳" at bounding box center [910, 505] width 62 height 35
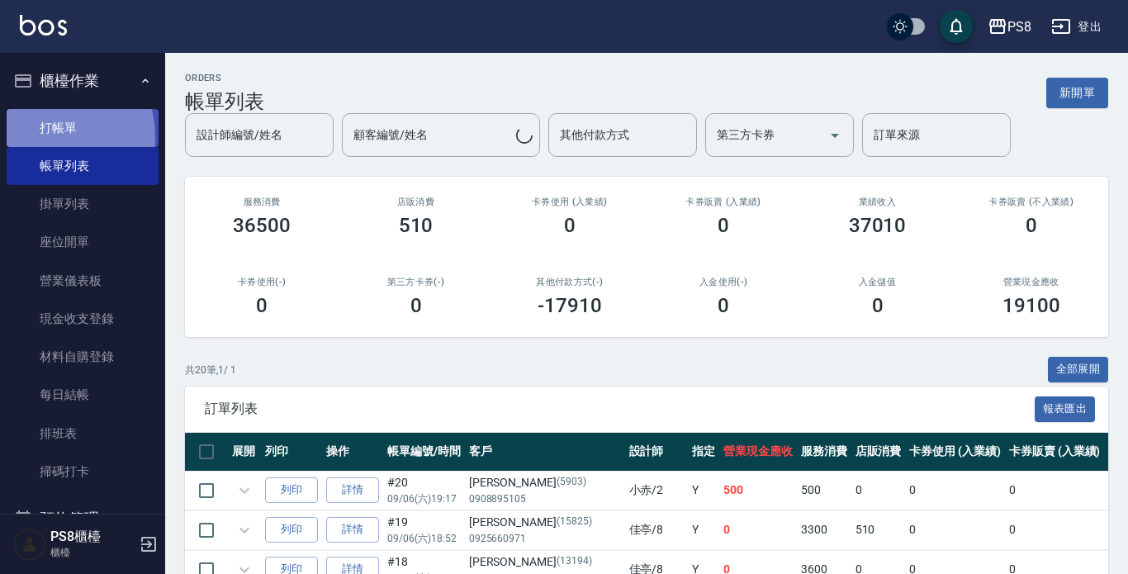
click at [43, 136] on link "打帳單" at bounding box center [83, 128] width 152 height 38
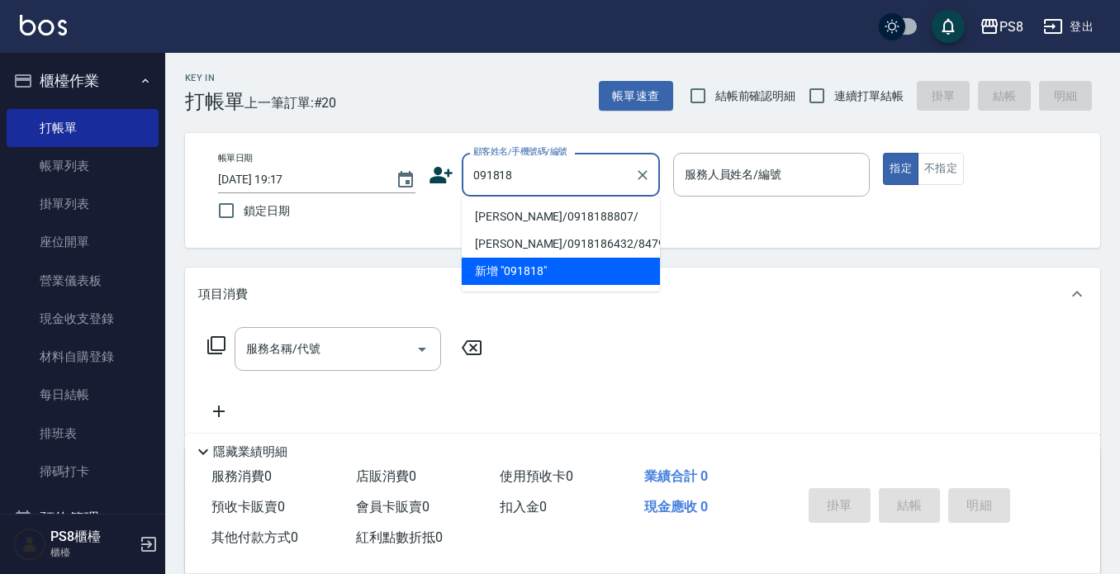
click at [521, 211] on li "俞靜宣/0918188807/" at bounding box center [561, 216] width 198 height 27
type input "俞靜宣/0918188807/"
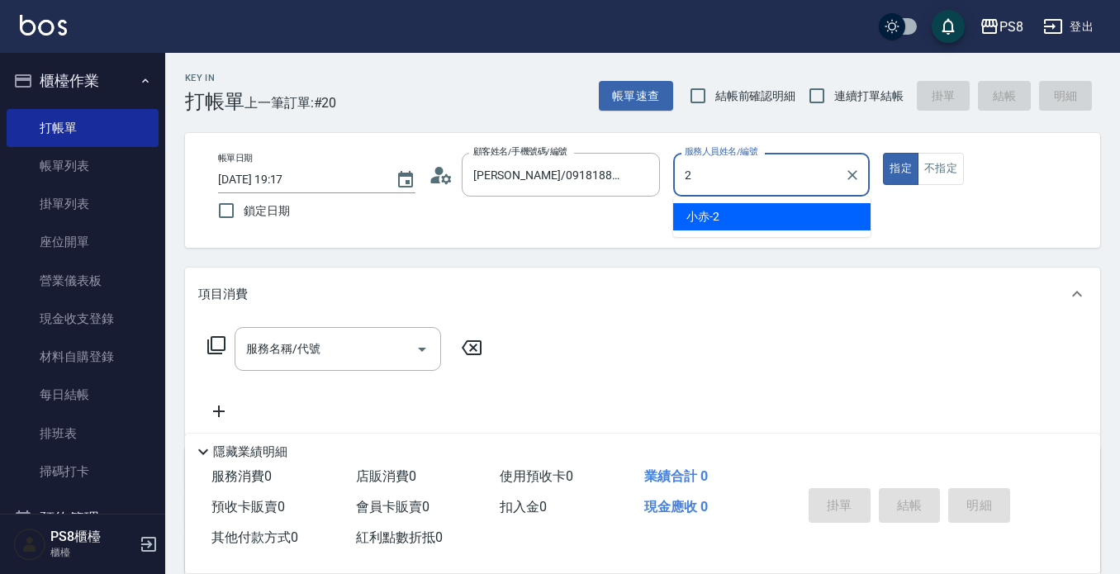
type input "小赤-2"
type button "true"
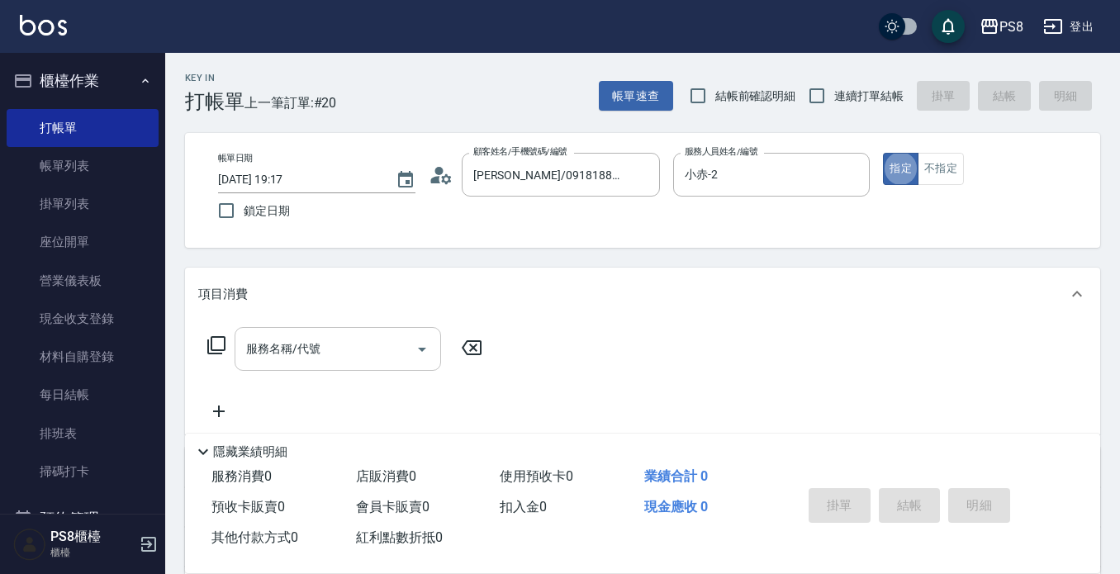
click at [282, 367] on div "服務名稱/代號" at bounding box center [338, 349] width 206 height 44
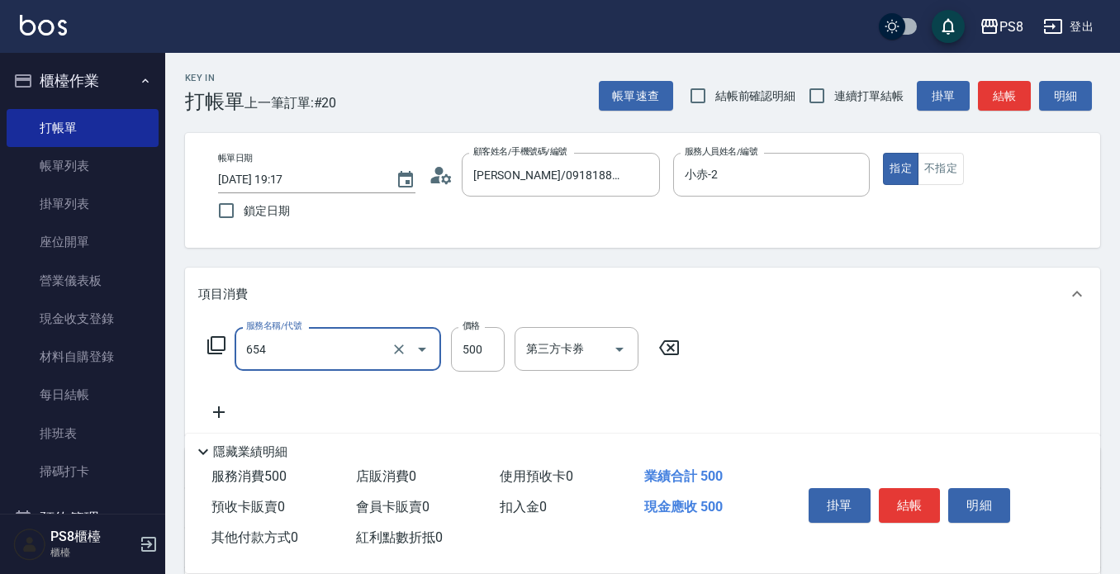
type input "單拆(654)"
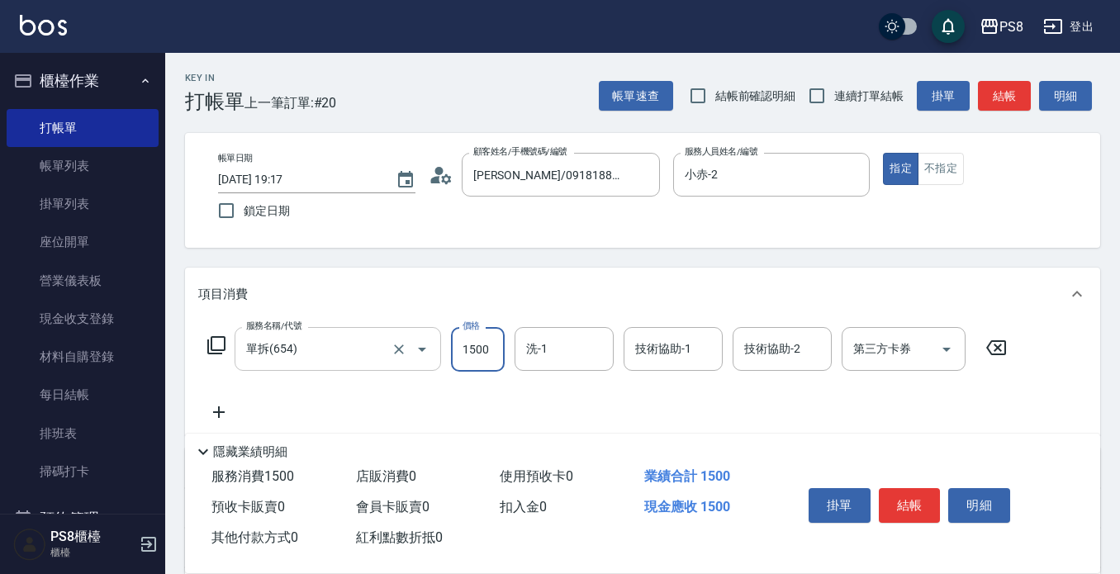
type input "1500"
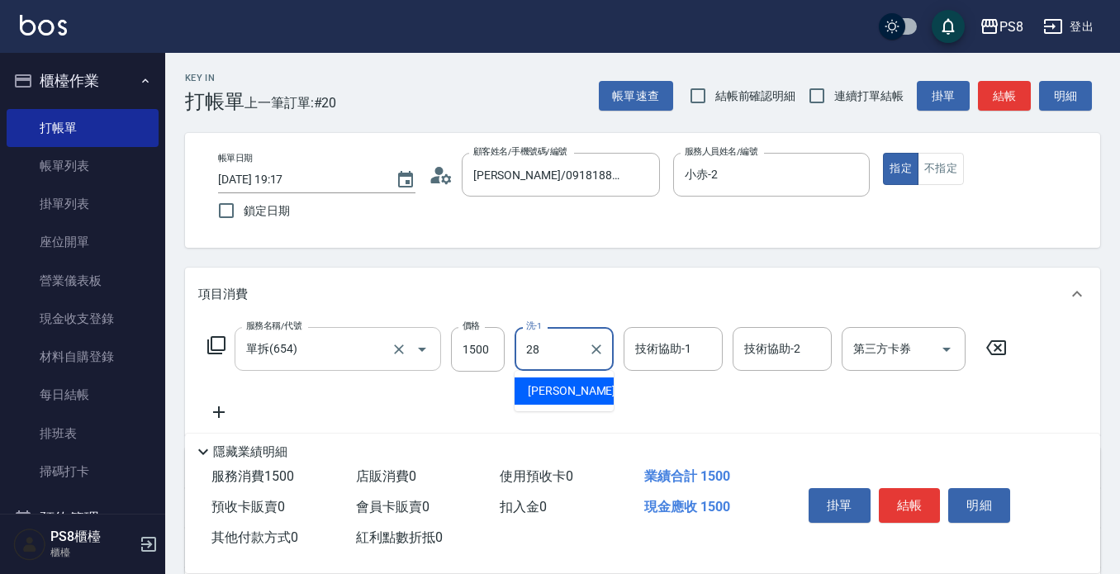
type input "姵蓁-28"
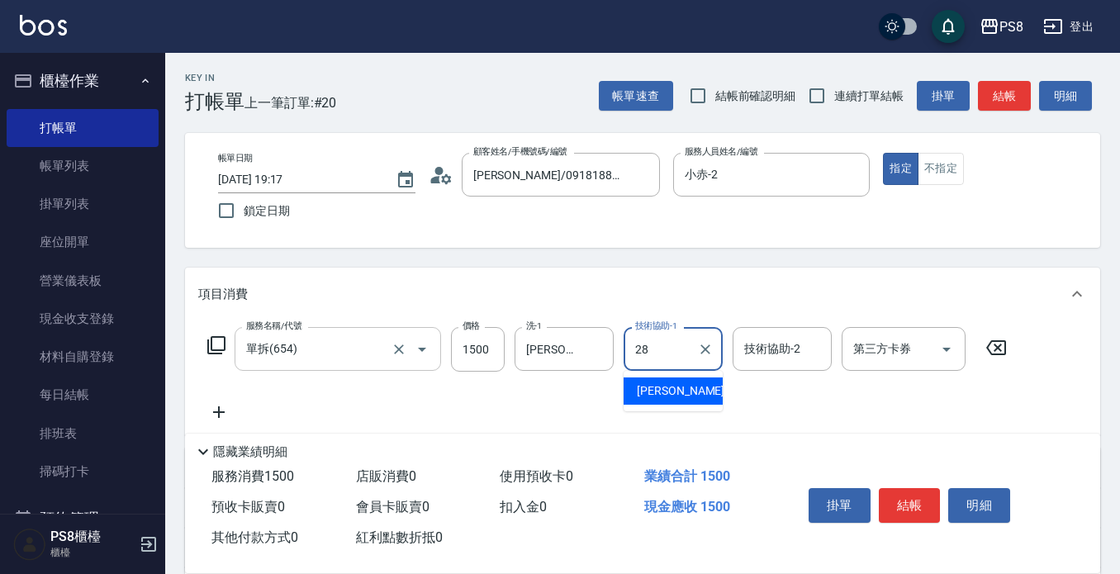
type input "姵蓁-28"
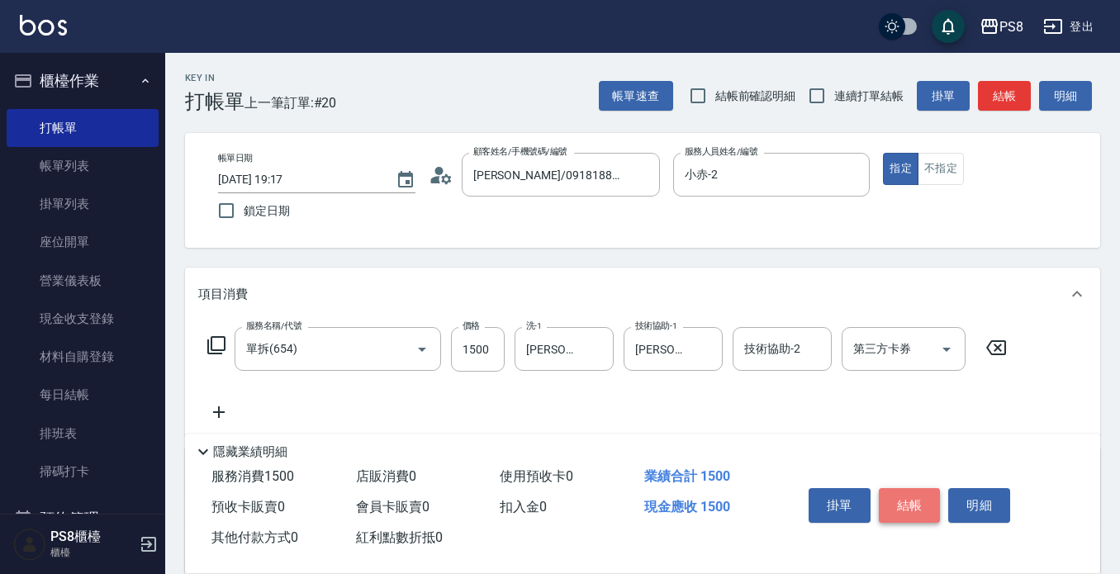
click at [903, 495] on button "結帳" at bounding box center [910, 505] width 62 height 35
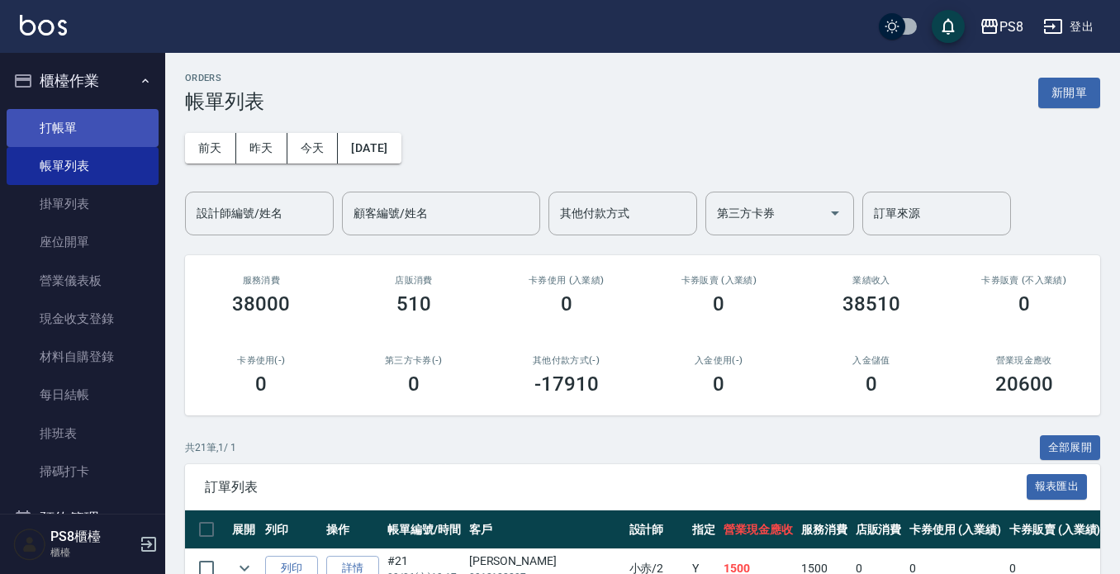
click at [96, 126] on link "打帳單" at bounding box center [83, 128] width 152 height 38
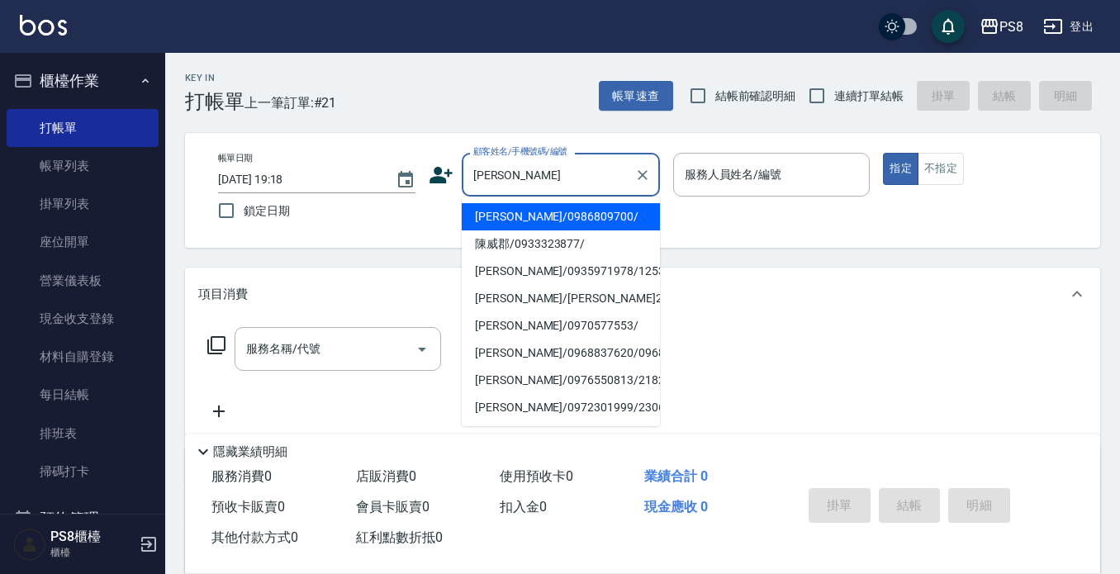
click at [550, 220] on li "陳威廷/0986809700/" at bounding box center [561, 216] width 198 height 27
type input "陳威廷/0986809700/"
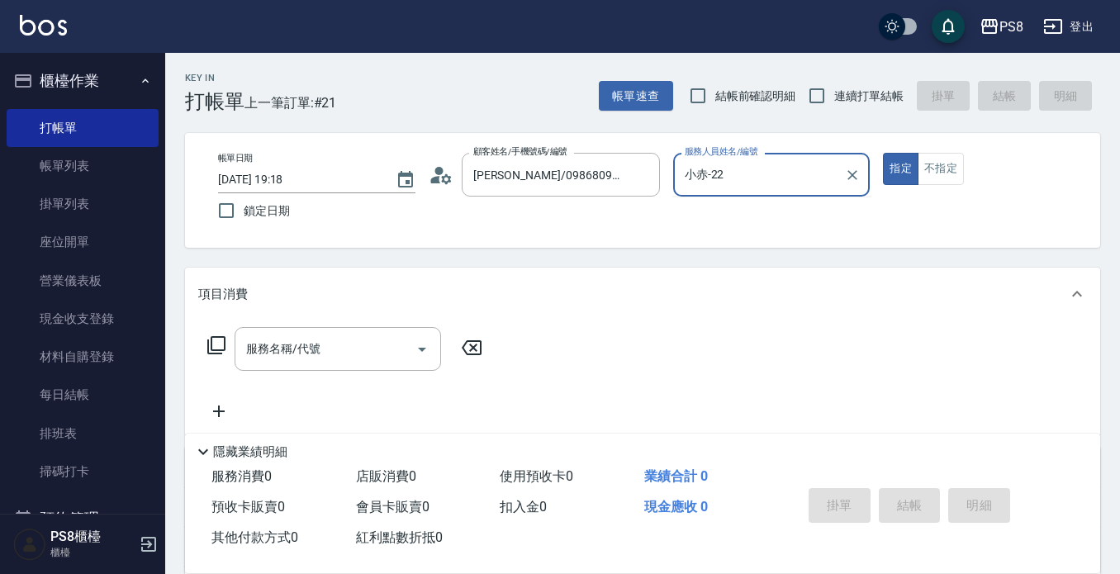
type input "小赤-2"
drag, startPoint x: 282, startPoint y: 384, endPoint x: 296, endPoint y: 339, distance: 46.7
click at [289, 362] on div "服務名稱/代號 服務名稱/代號" at bounding box center [345, 374] width 294 height 94
click at [296, 339] on input "服務名稱/代號" at bounding box center [325, 348] width 167 height 29
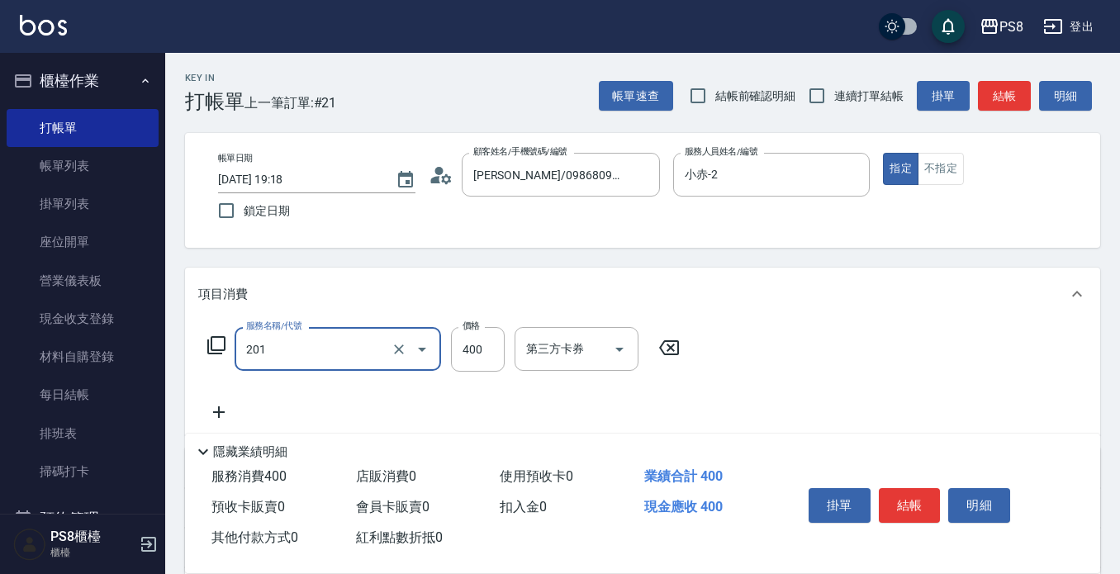
type input "洗剪400(201)"
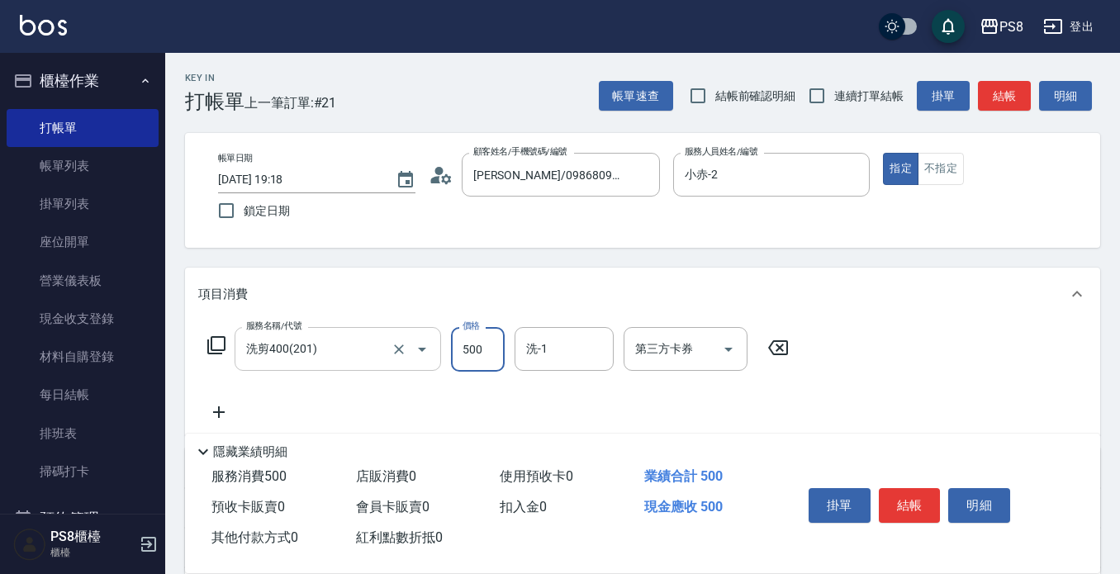
type input "500"
click at [903, 499] on button "結帳" at bounding box center [910, 505] width 62 height 35
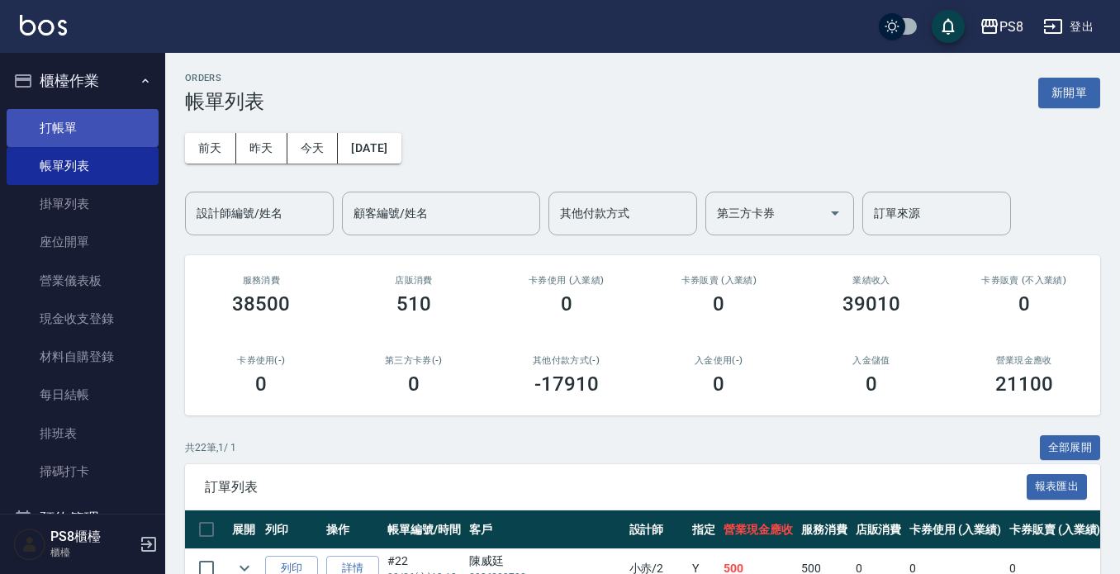
click at [64, 135] on link "打帳單" at bounding box center [83, 128] width 152 height 38
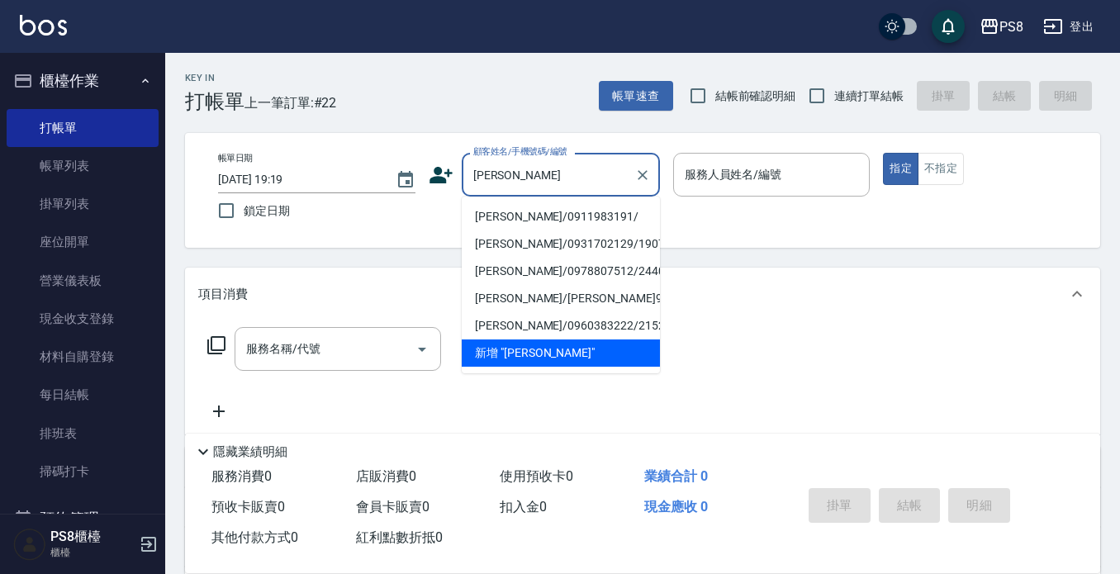
click at [540, 219] on li "黃宜翎/0911983191/" at bounding box center [561, 216] width 198 height 27
type input "黃宜翎/0911983191/"
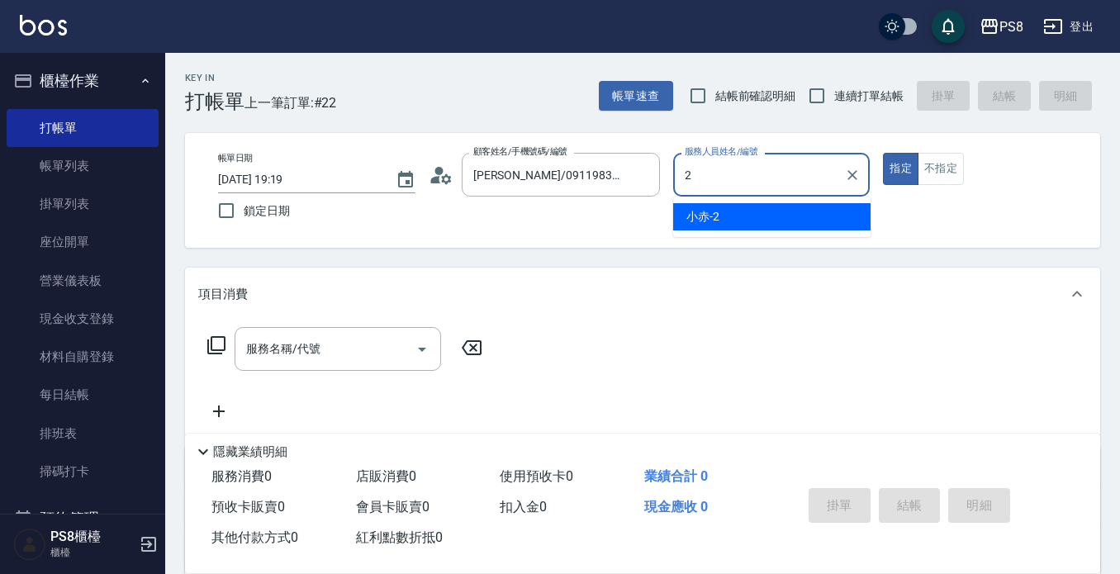
type input "小赤-2"
type button "true"
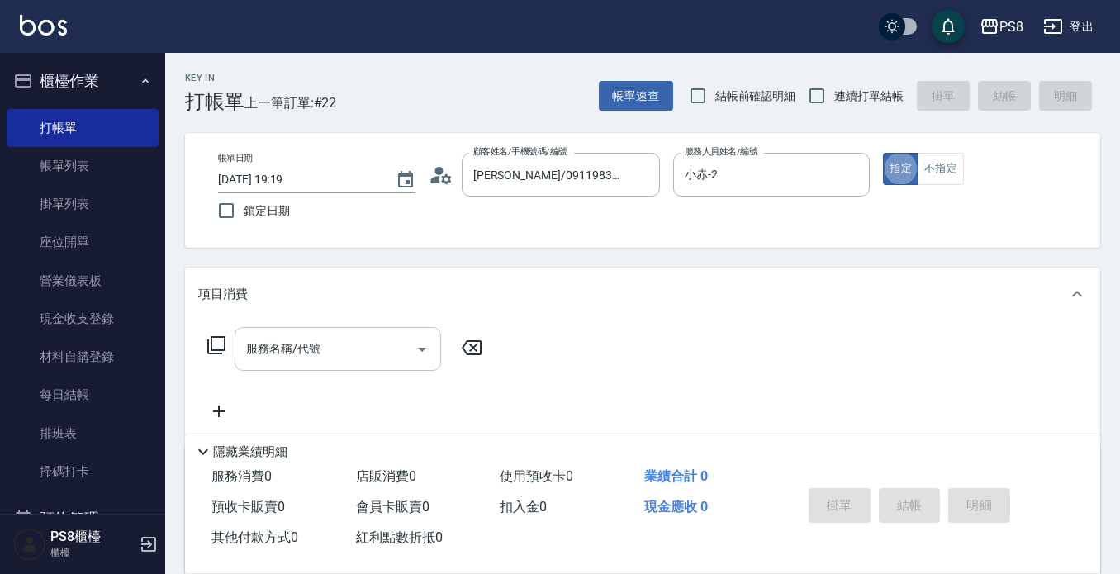
click at [264, 329] on div "服務名稱/代號" at bounding box center [338, 349] width 206 height 44
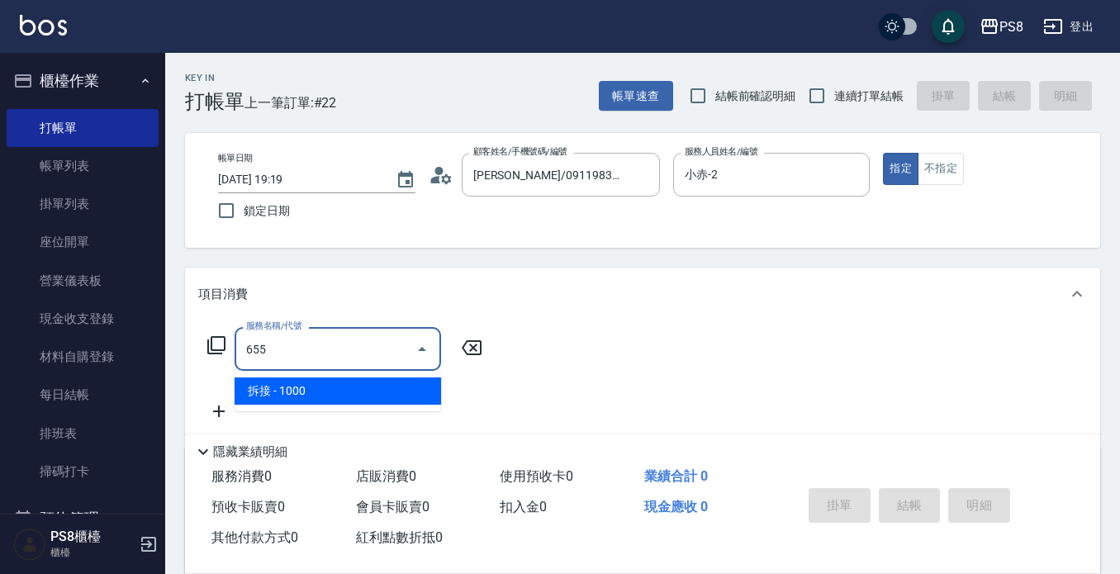
type input "拆接(655)"
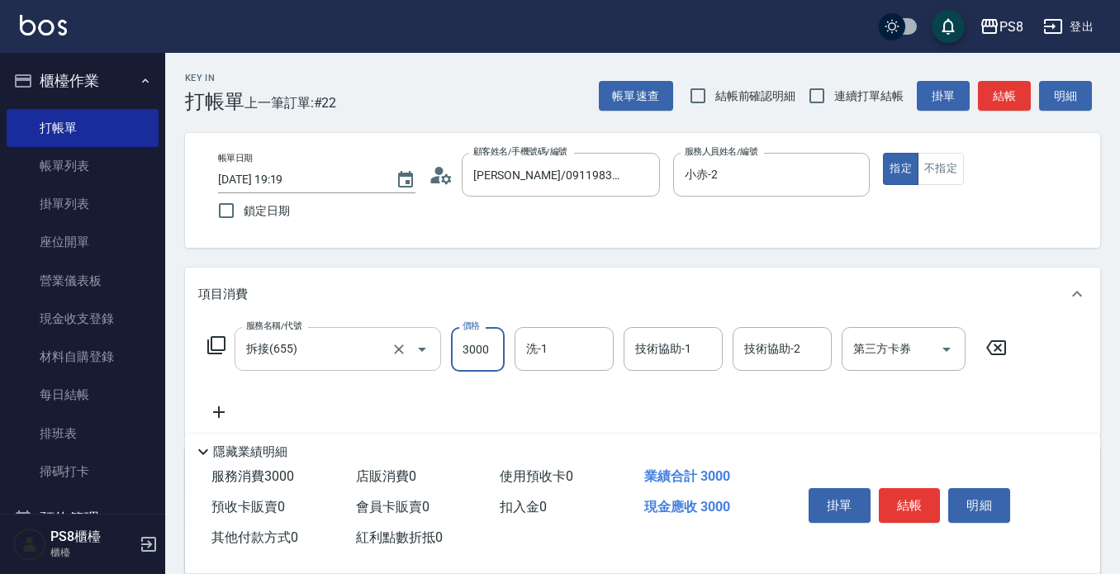
type input "3000"
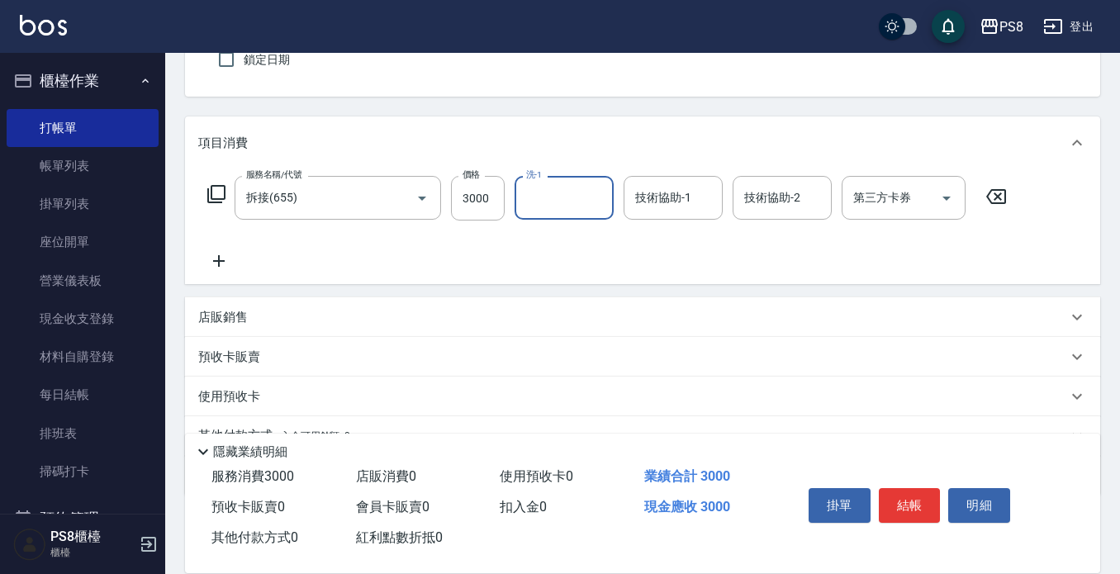
scroll to position [165, 0]
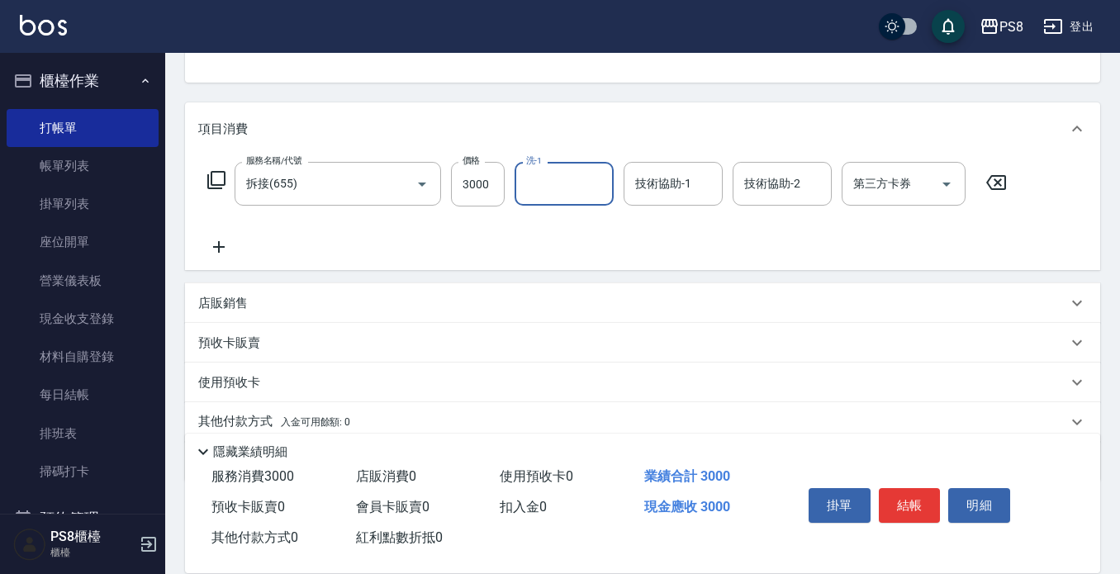
click at [225, 250] on icon at bounding box center [218, 247] width 41 height 20
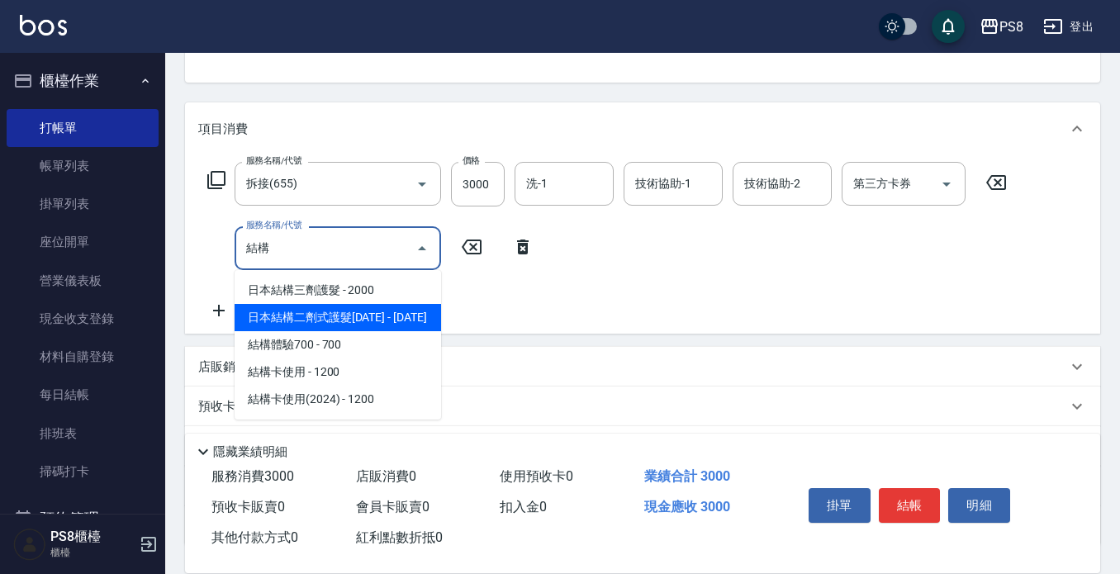
click at [377, 316] on span "日本結構二劑式護髮[DATE] - [DATE]" at bounding box center [338, 317] width 206 height 27
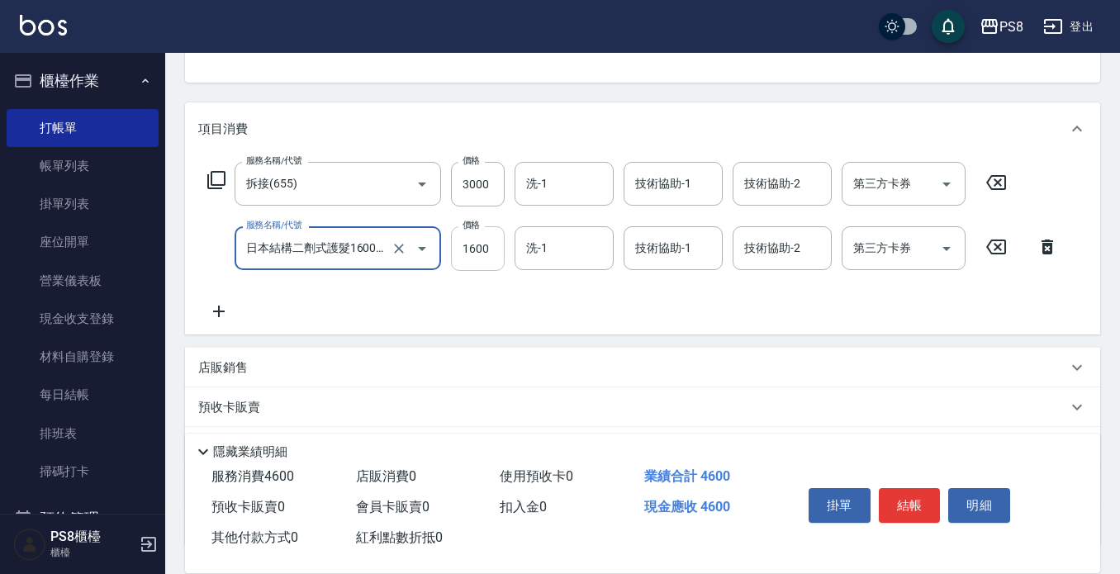
type input "日本結構二劑式護髮1600(904)"
click at [469, 262] on input "1600" at bounding box center [478, 248] width 54 height 45
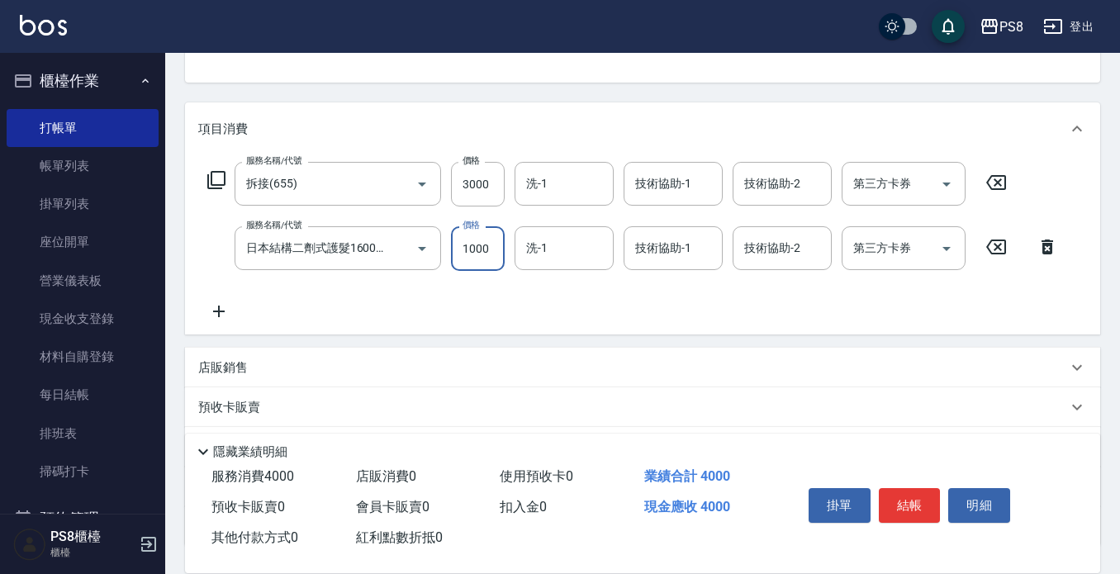
type input "1000"
click at [914, 494] on button "結帳" at bounding box center [910, 505] width 62 height 35
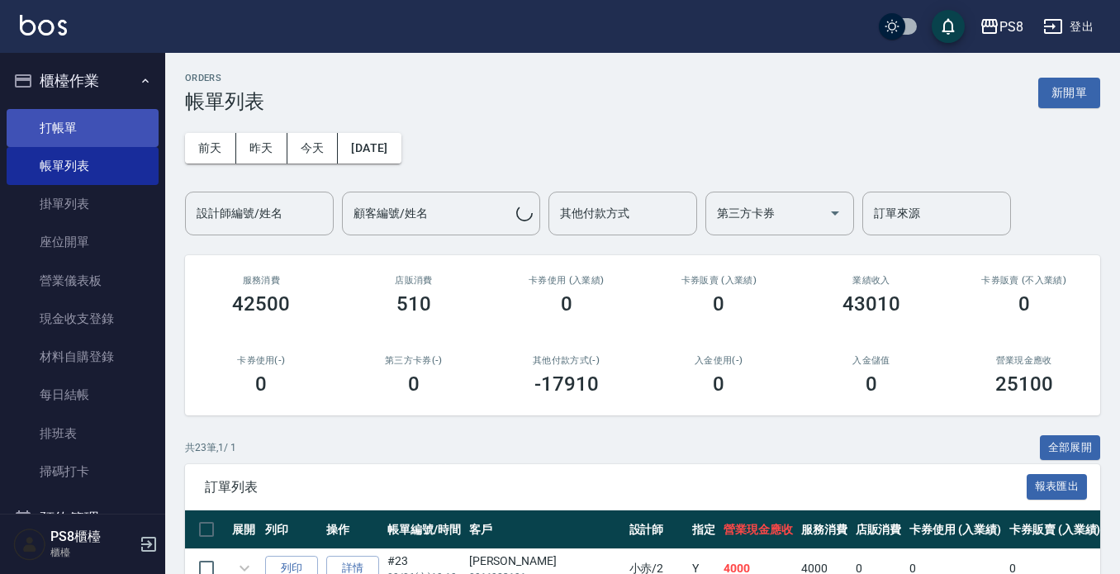
click at [103, 139] on link "打帳單" at bounding box center [83, 128] width 152 height 38
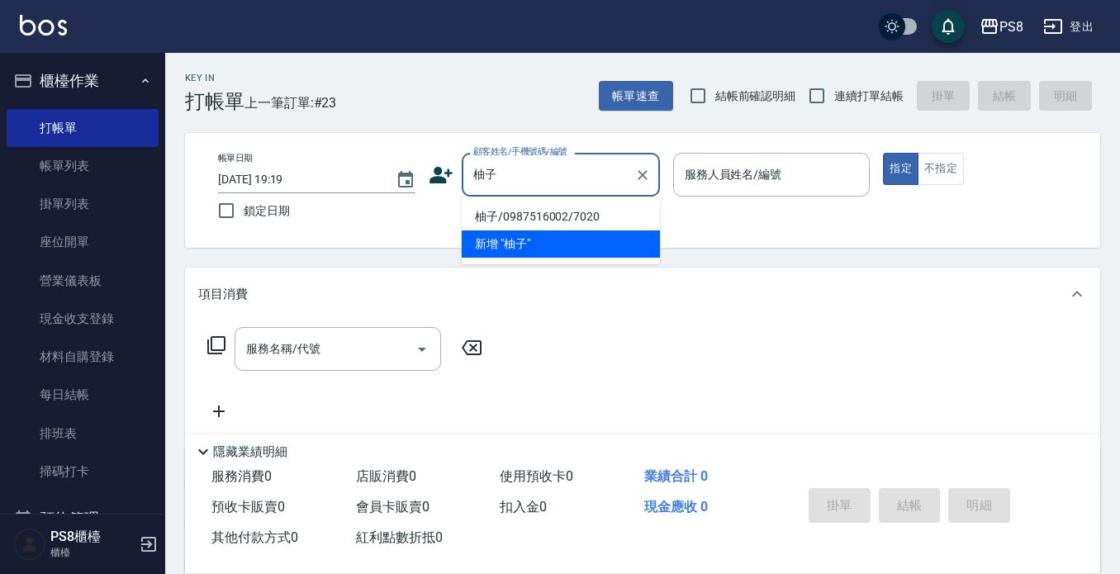
click at [518, 210] on li "柚子/0987516002/7020" at bounding box center [561, 216] width 198 height 27
type input "柚子/0987516002/7020"
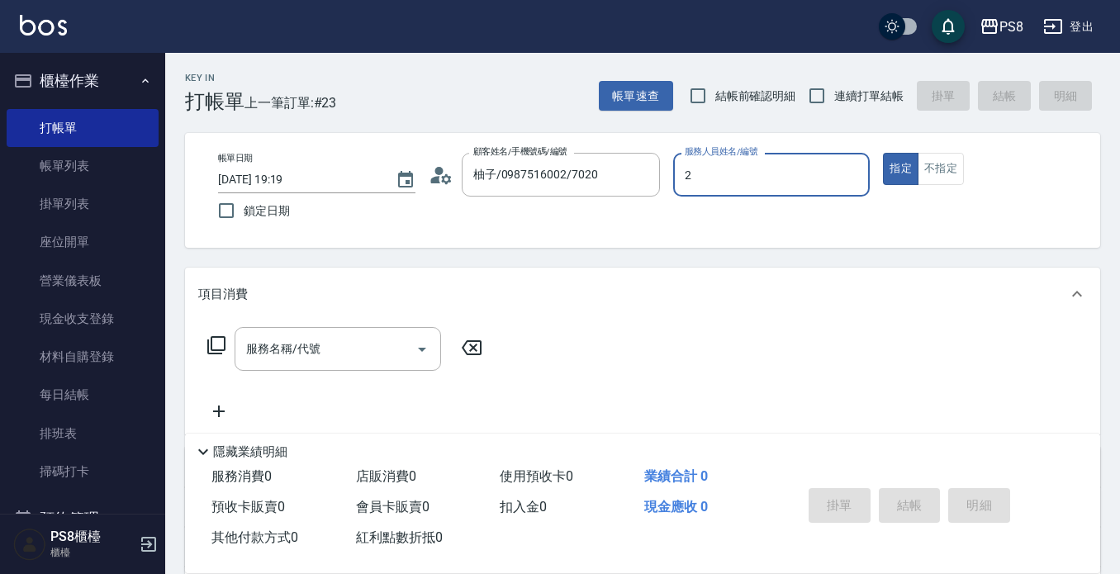
type input "小赤-2"
type button "true"
click at [337, 358] on input "服務名稱/代號" at bounding box center [325, 348] width 167 height 29
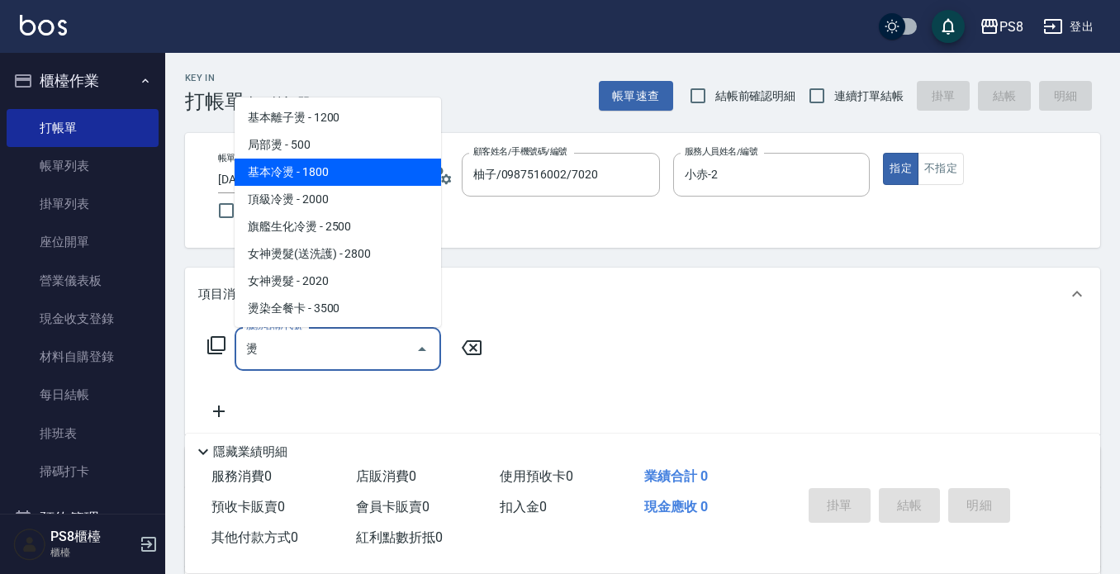
click at [367, 168] on span "基本冷燙 - 1800" at bounding box center [338, 172] width 206 height 27
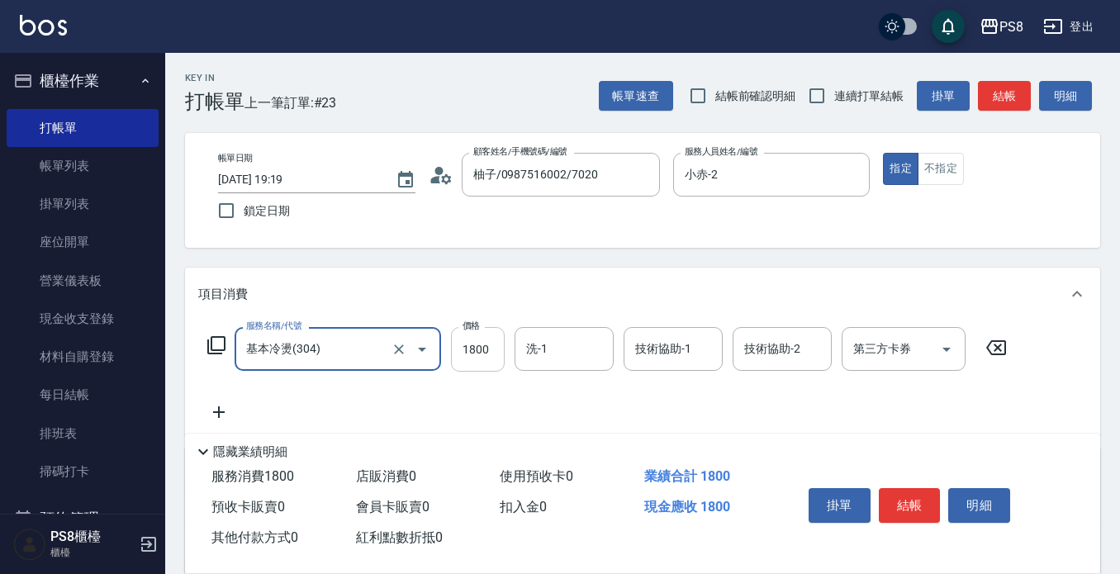
type input "基本冷燙(304)"
click at [491, 349] on input "1800" at bounding box center [478, 349] width 54 height 45
type input "2500"
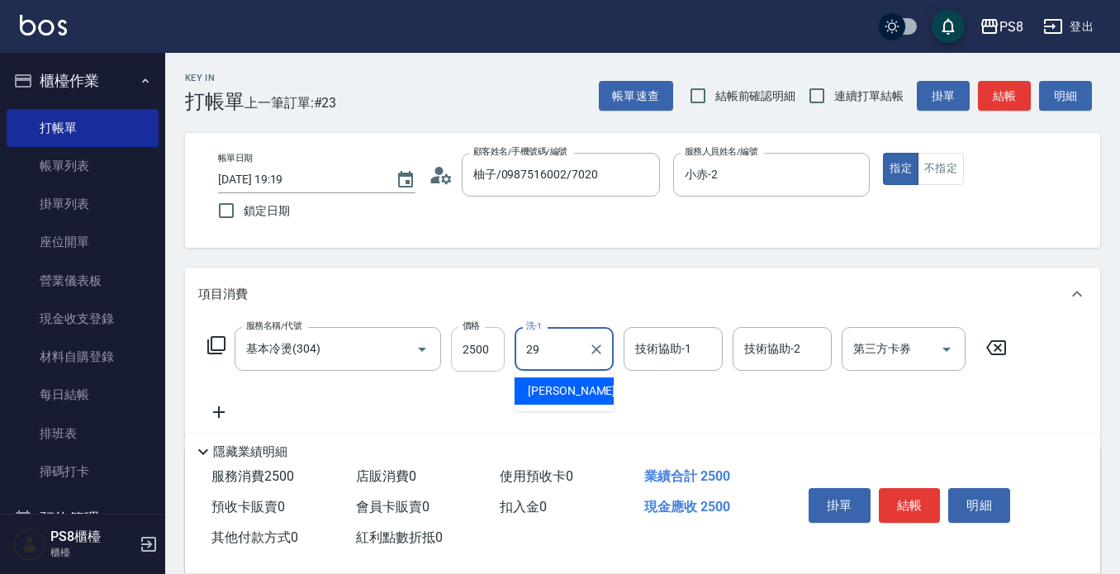
type input "戴韋全-29"
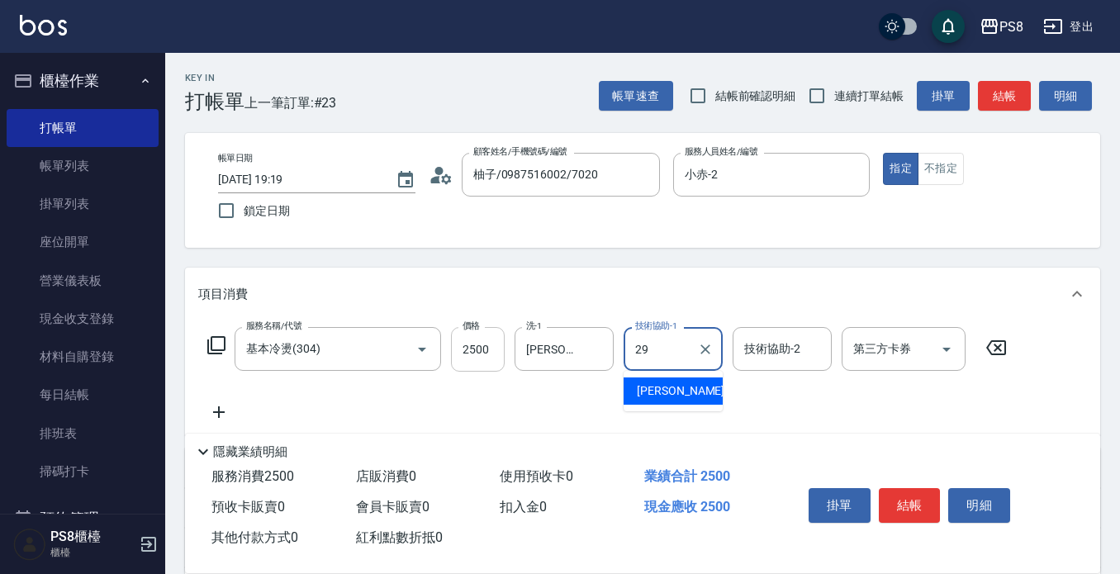
type input "2"
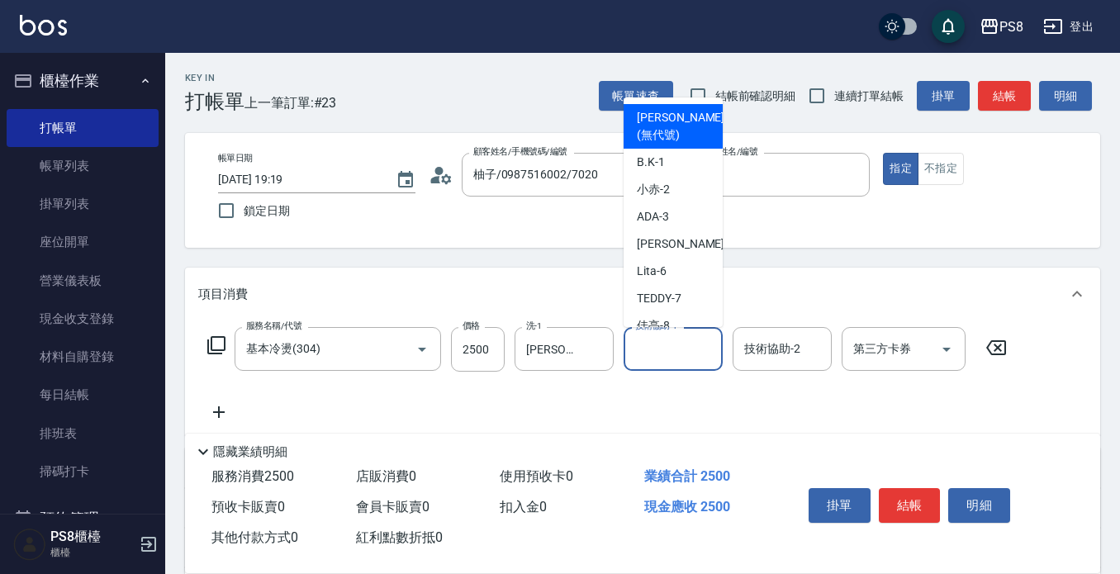
click at [799, 283] on div "項目消費" at bounding box center [642, 294] width 915 height 53
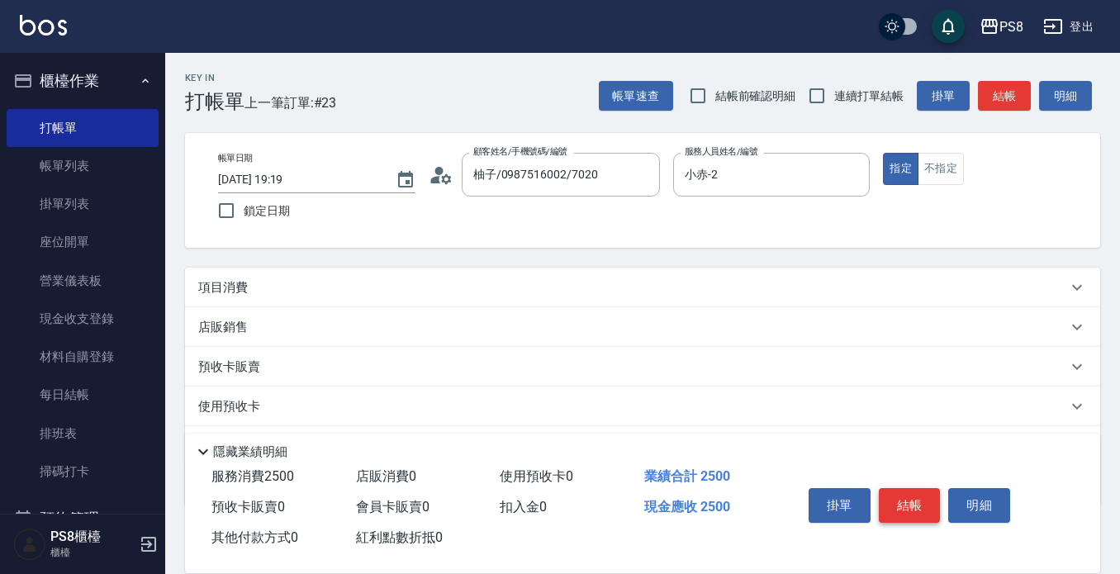
click at [897, 488] on button "結帳" at bounding box center [910, 505] width 62 height 35
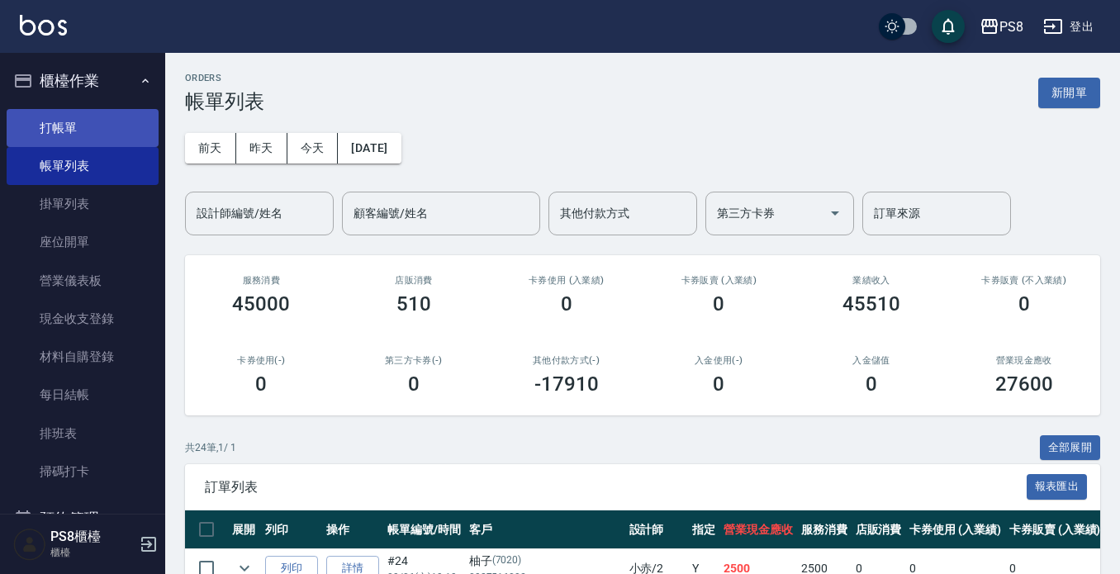
click at [73, 135] on link "打帳單" at bounding box center [83, 128] width 152 height 38
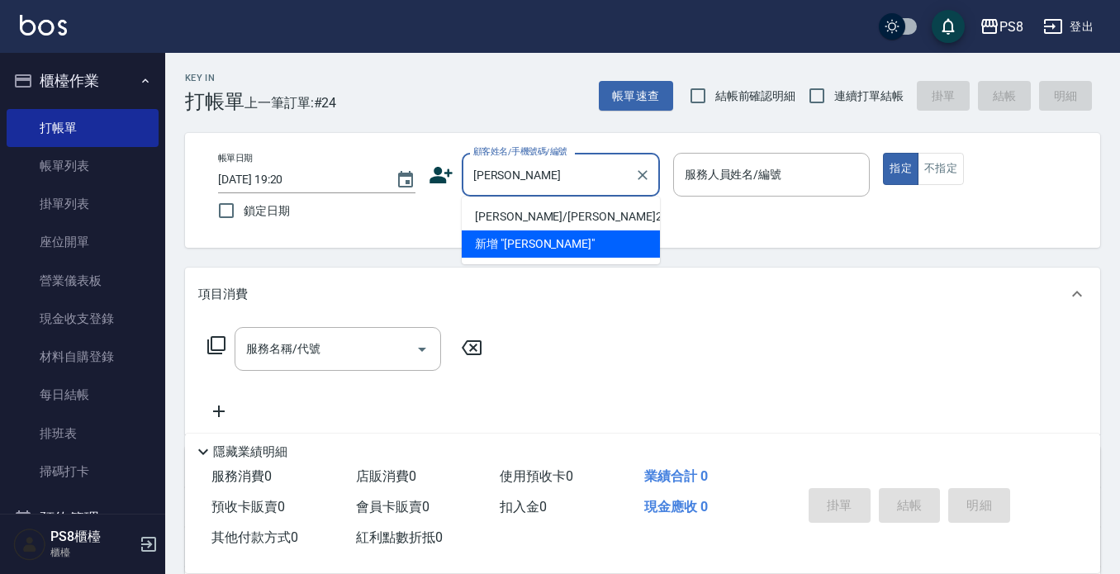
click at [543, 213] on li "楊若溱/楊若溱2506/2506" at bounding box center [561, 216] width 198 height 27
type input "楊若溱/楊若溱2506/2506"
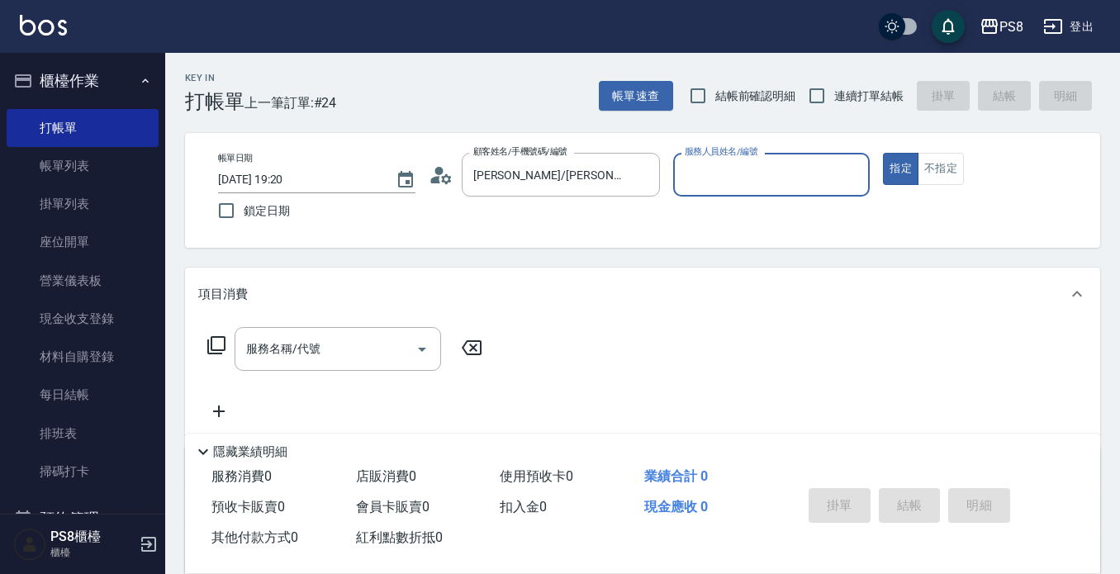
type input "小屋-18"
click at [636, 173] on icon "Clear" at bounding box center [642, 175] width 17 height 17
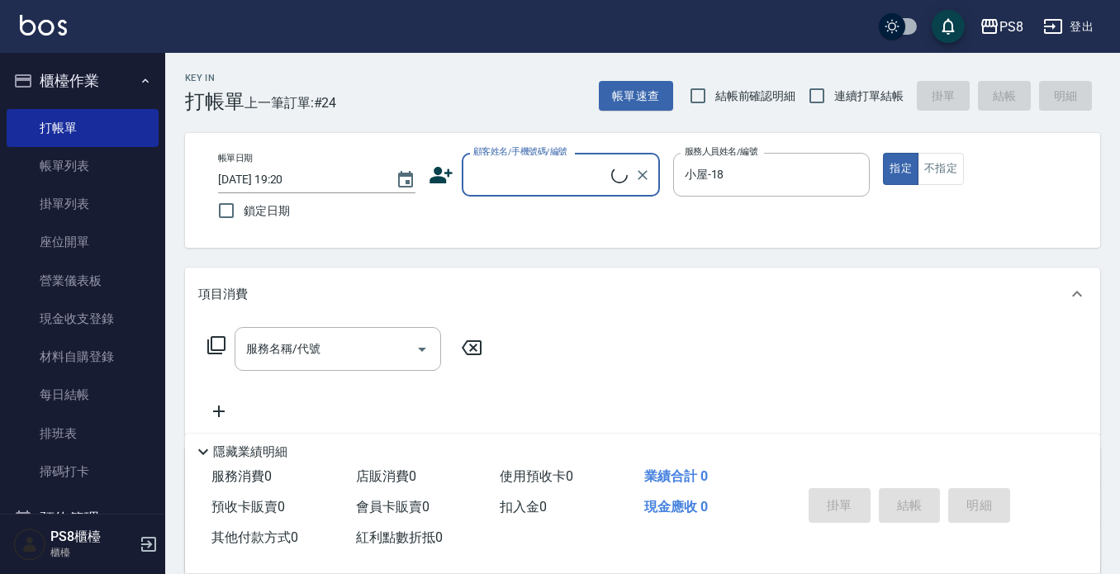
click at [580, 187] on input "顧客姓名/手機號碼/編號" at bounding box center [540, 174] width 142 height 29
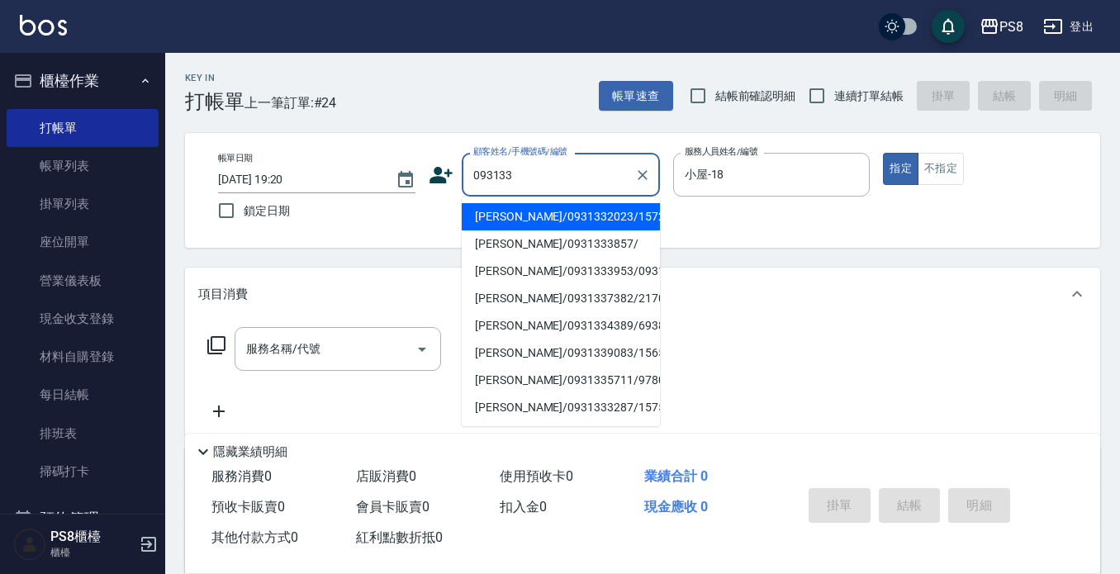
click at [562, 225] on li "楊偌瑜/0931332023/15729" at bounding box center [561, 216] width 198 height 27
type input "楊偌瑜/0931332023/15729"
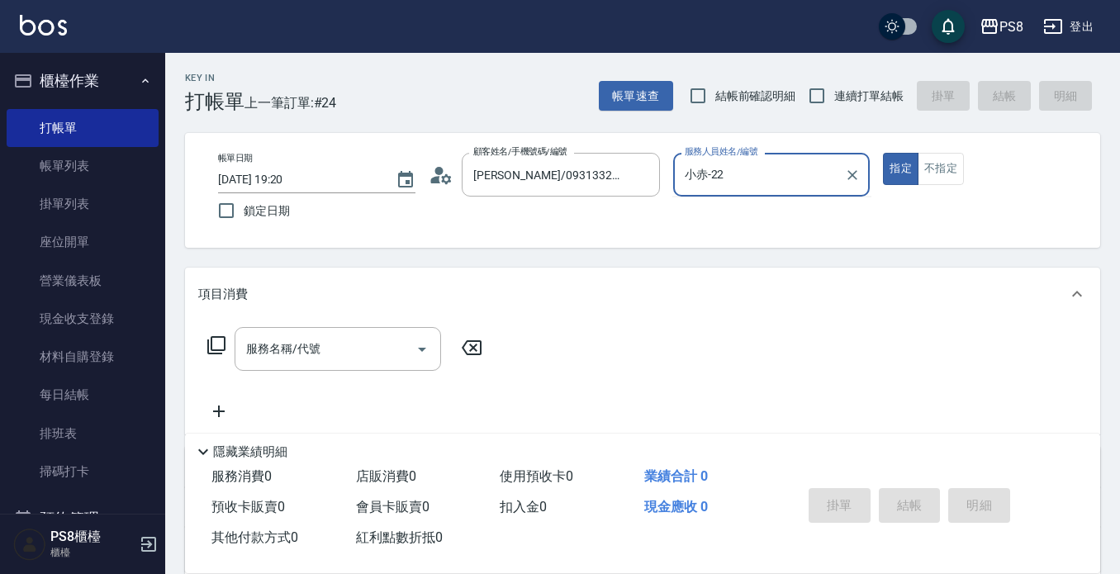
type input "小赤-2"
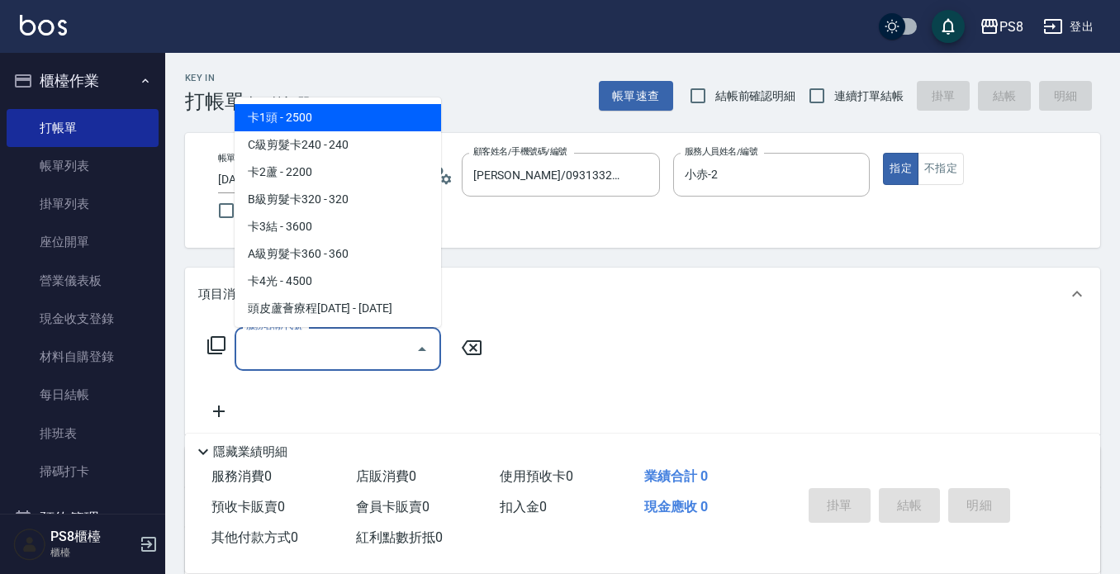
click at [309, 355] on div "服務名稱/代號 服務名稱/代號" at bounding box center [338, 349] width 206 height 44
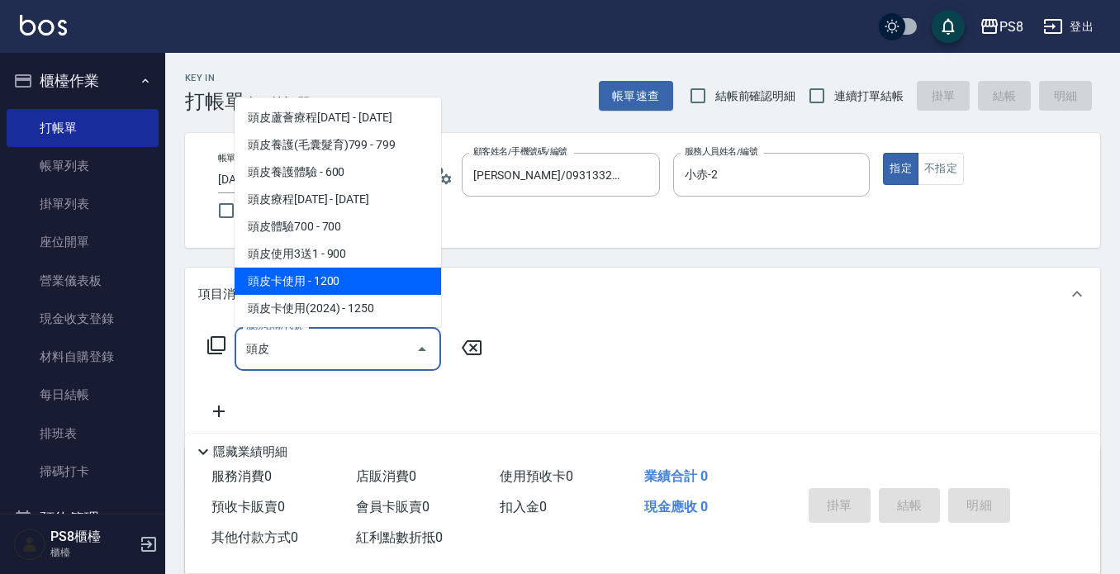
click at [366, 266] on ul "頭皮蘆薈療程2000 - 2000 頭皮養護(毛囊髮育)799 - 799 頭皮養護體驗 - 600 頭皮療程1500 - 1500 頭皮體驗700 - 70…" at bounding box center [338, 212] width 206 height 230
click at [358, 279] on span "頭皮卡使用 - 1200" at bounding box center [338, 281] width 206 height 27
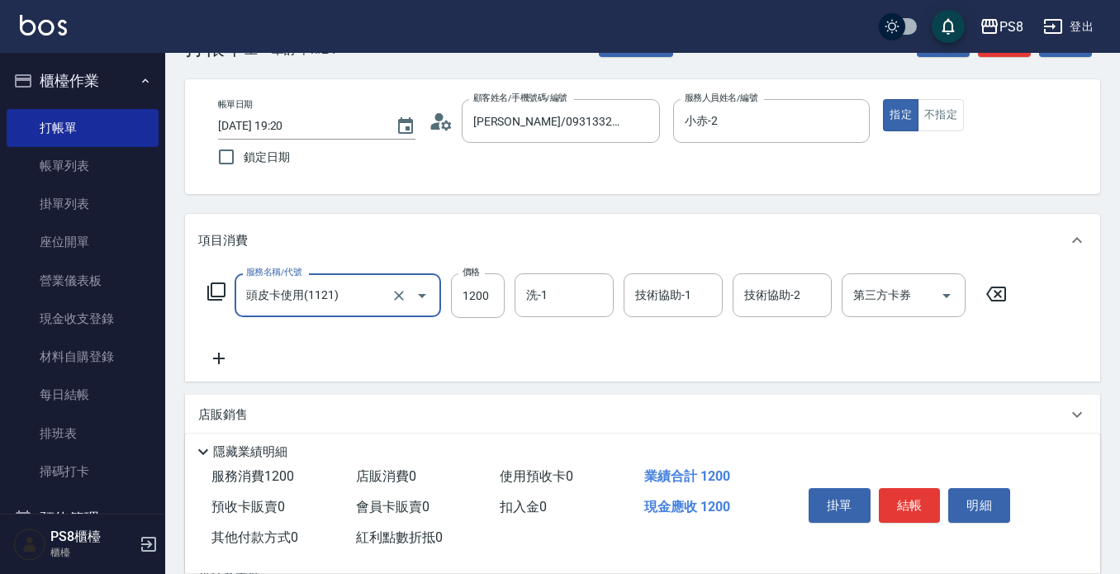
scroll to position [83, 0]
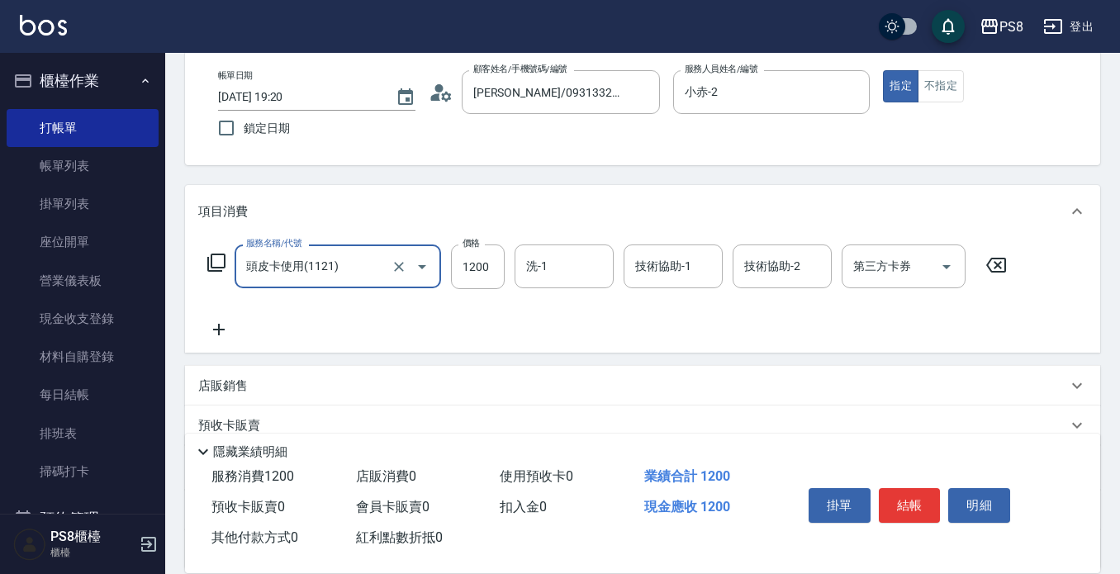
type input "頭皮卡使用(1121)"
click at [225, 334] on icon at bounding box center [218, 330] width 41 height 20
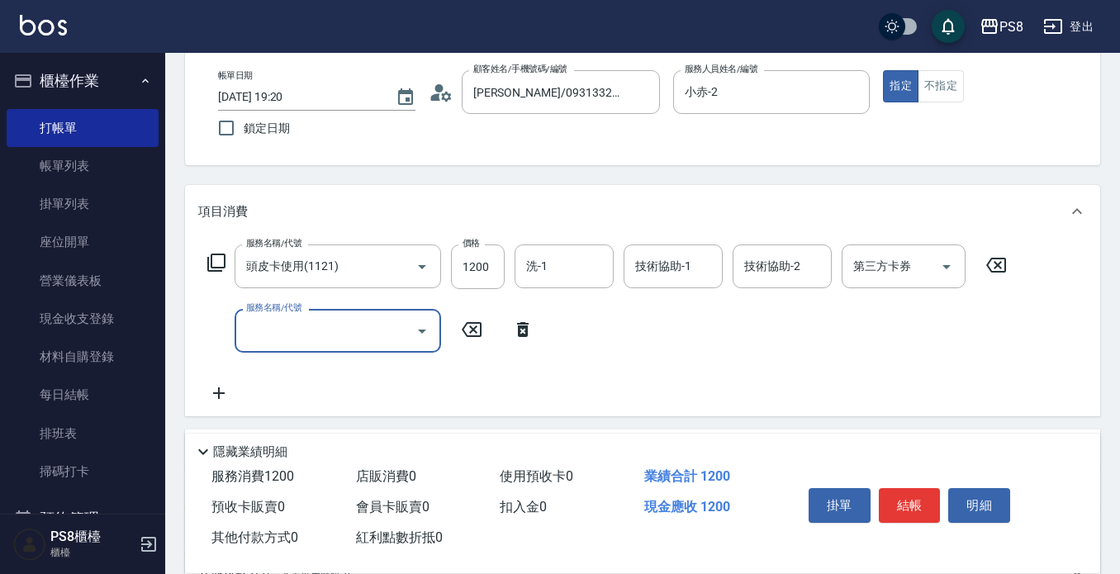
click at [268, 327] on input "服務名稱/代號" at bounding box center [325, 330] width 167 height 29
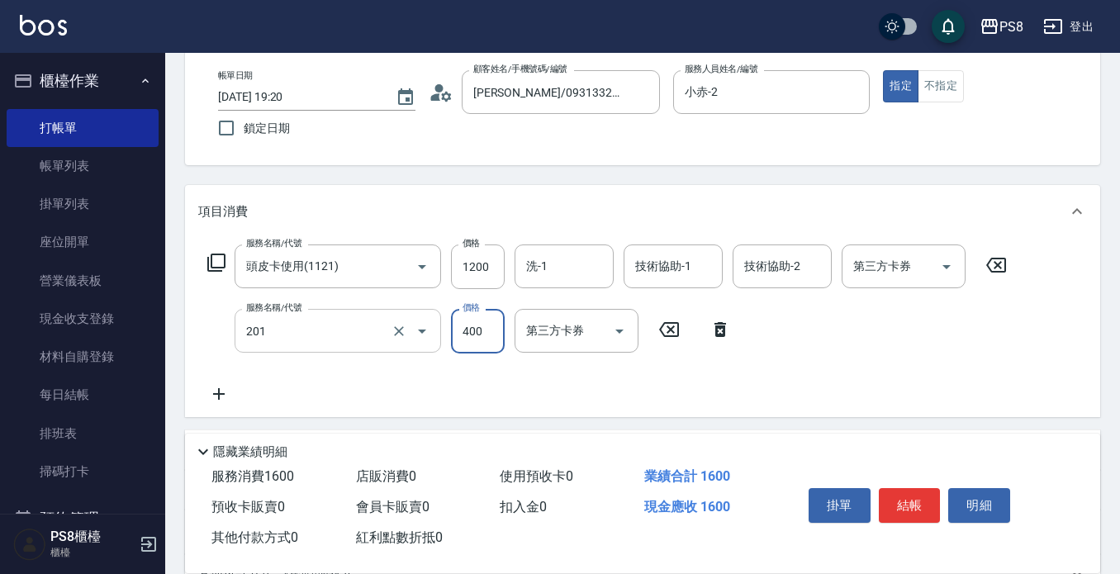
type input "洗剪400(201)"
type input "300"
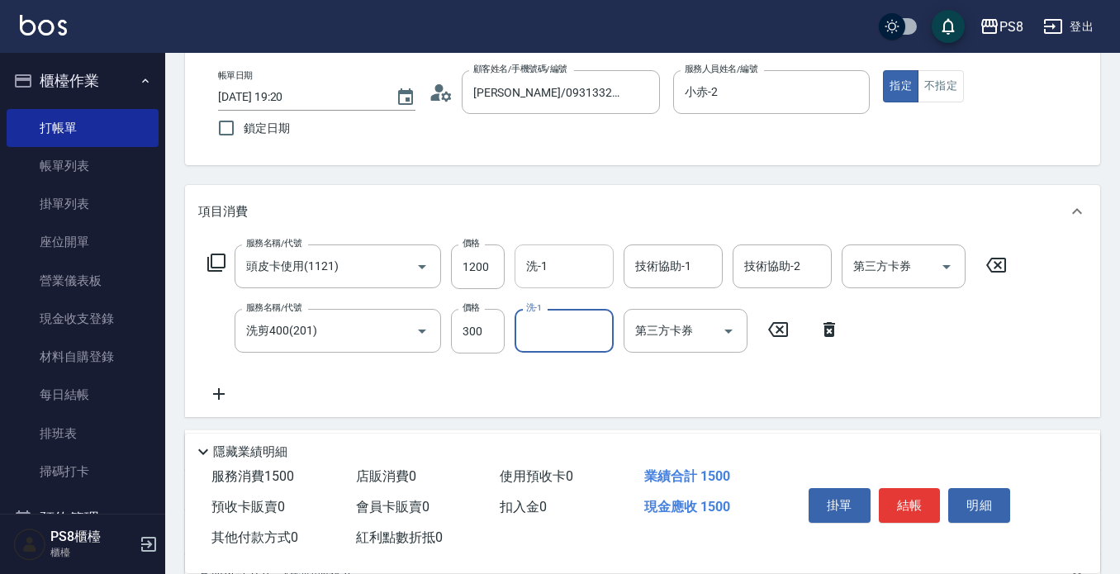
click at [531, 254] on div "洗-1 洗-1" at bounding box center [563, 266] width 99 height 44
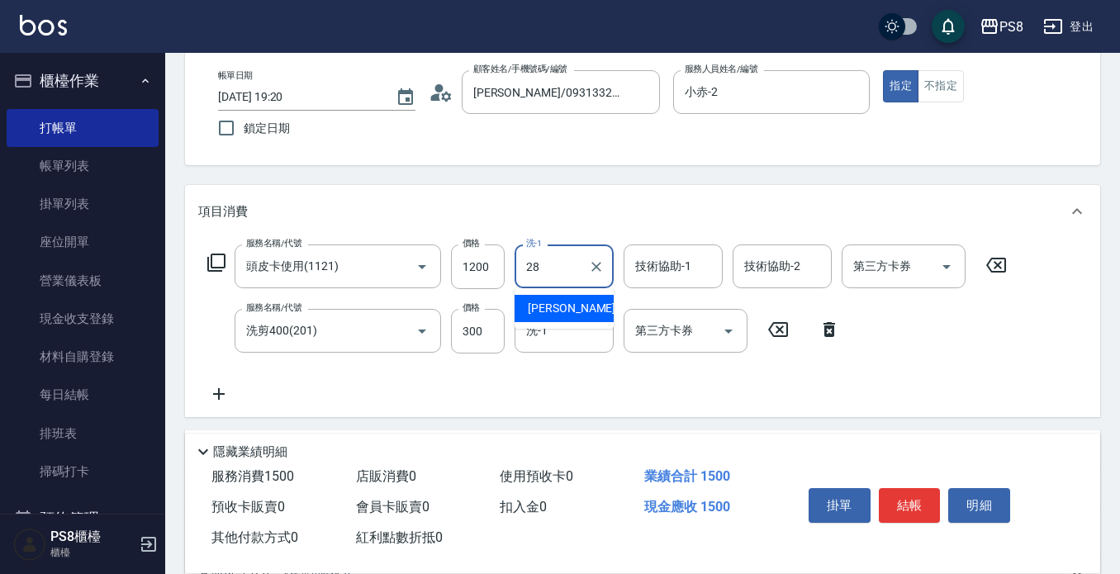
type input "姵蓁-28"
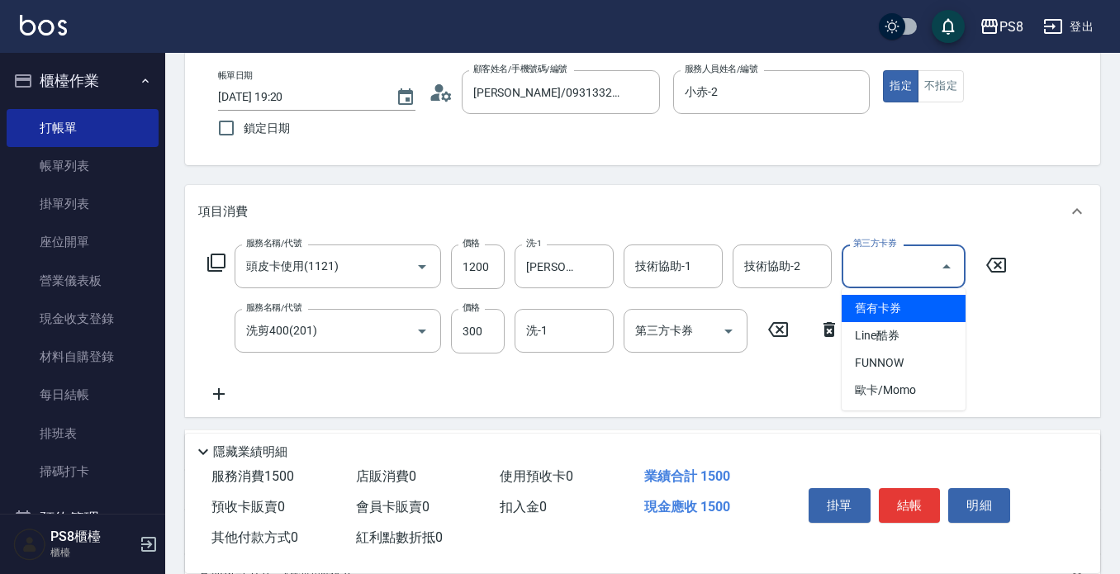
click at [922, 254] on input "第三方卡券" at bounding box center [891, 266] width 84 height 29
click at [908, 301] on span "舊有卡券" at bounding box center [903, 308] width 124 height 27
type input "舊有卡券"
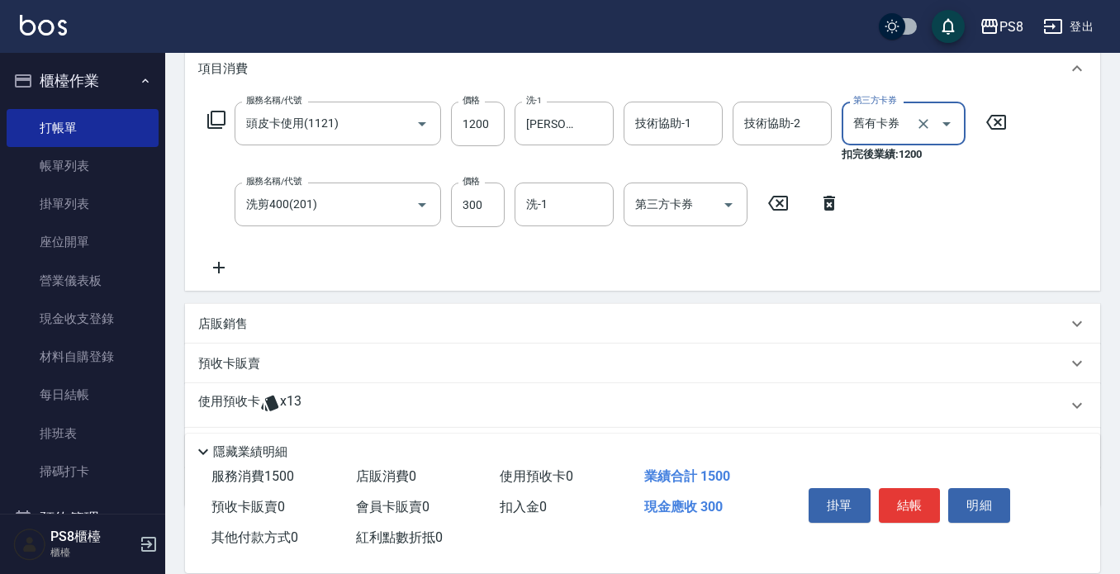
scroll to position [248, 0]
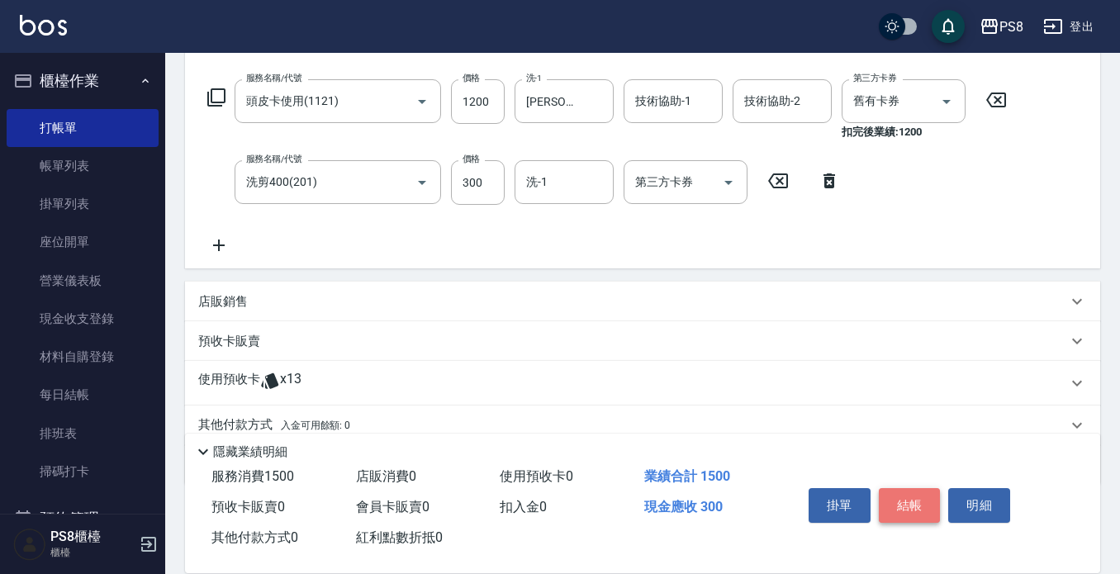
click at [917, 488] on button "結帳" at bounding box center [910, 505] width 62 height 35
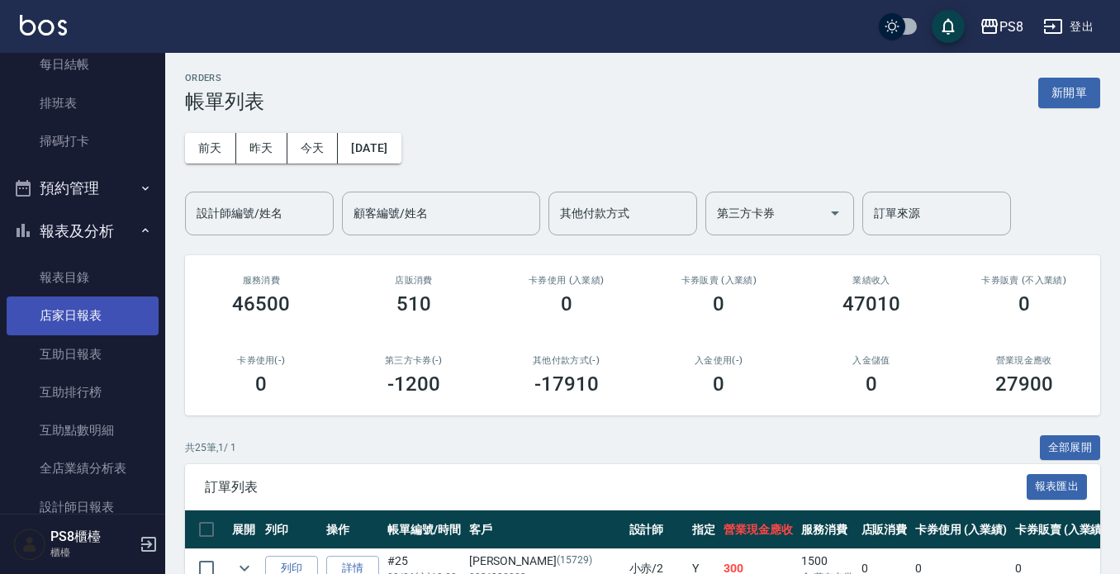
scroll to position [413, 0]
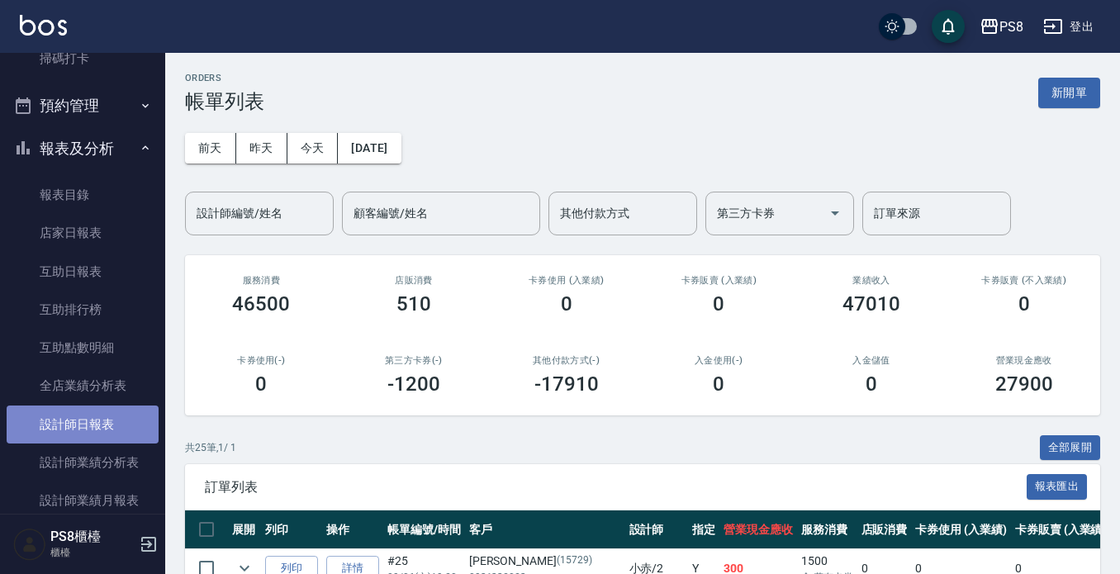
click at [112, 417] on link "設計師日報表" at bounding box center [83, 424] width 152 height 38
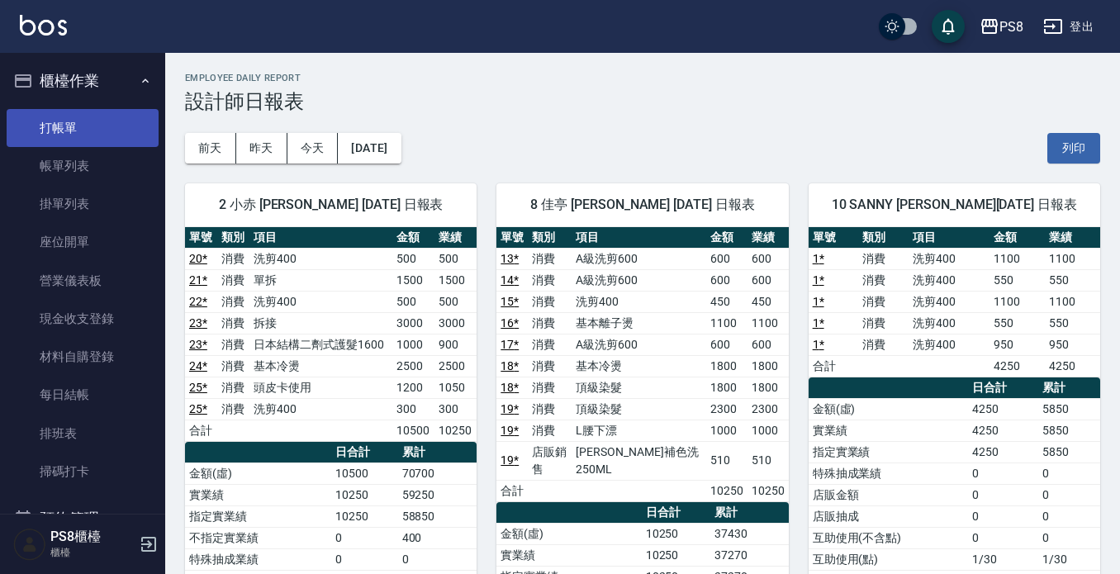
click at [99, 135] on link "打帳單" at bounding box center [83, 128] width 152 height 38
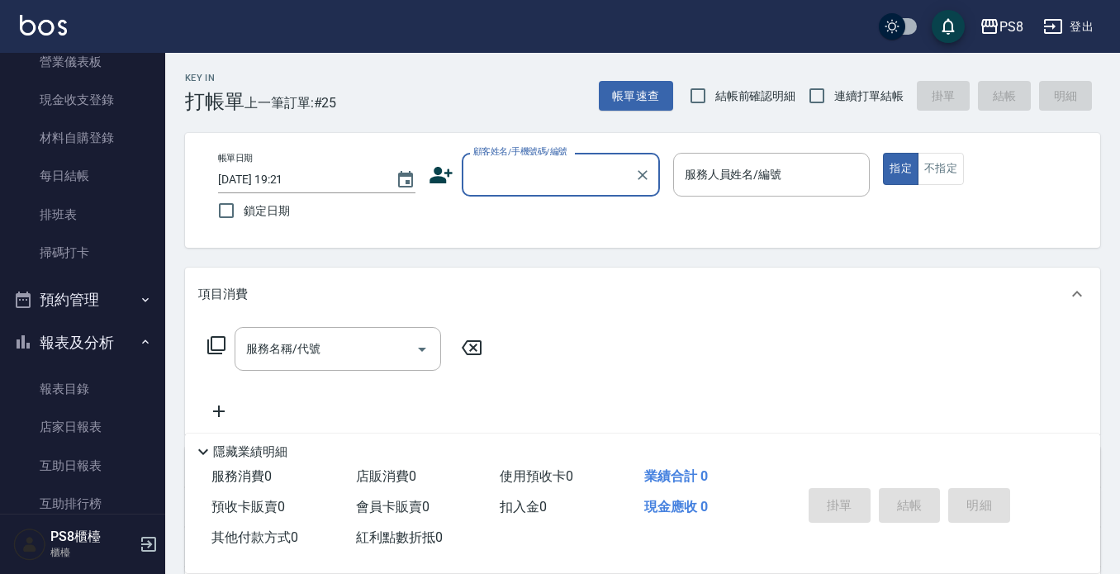
scroll to position [248, 0]
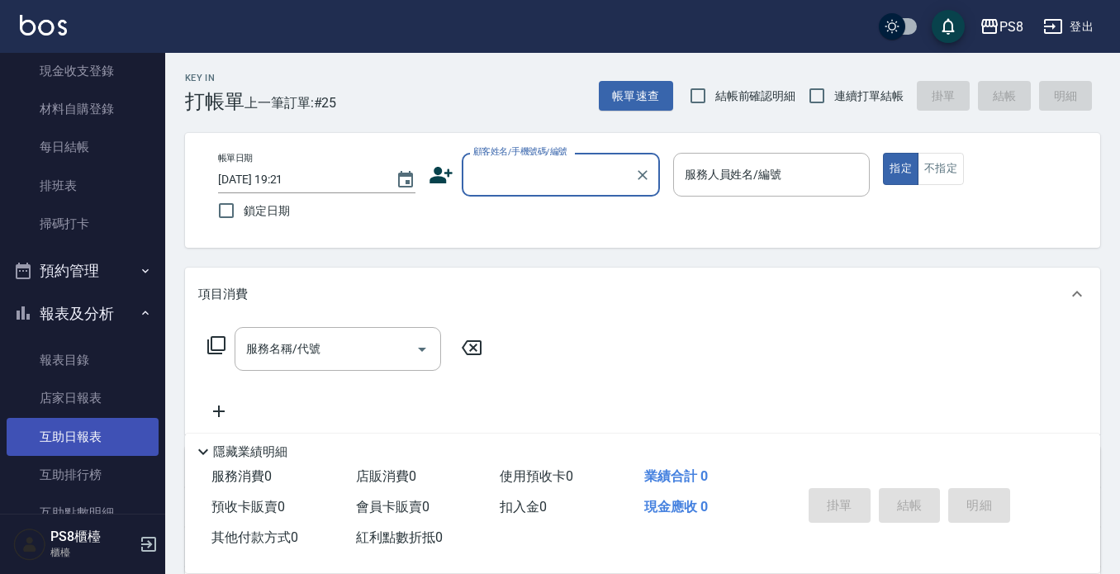
click at [116, 430] on link "互助日報表" at bounding box center [83, 437] width 152 height 38
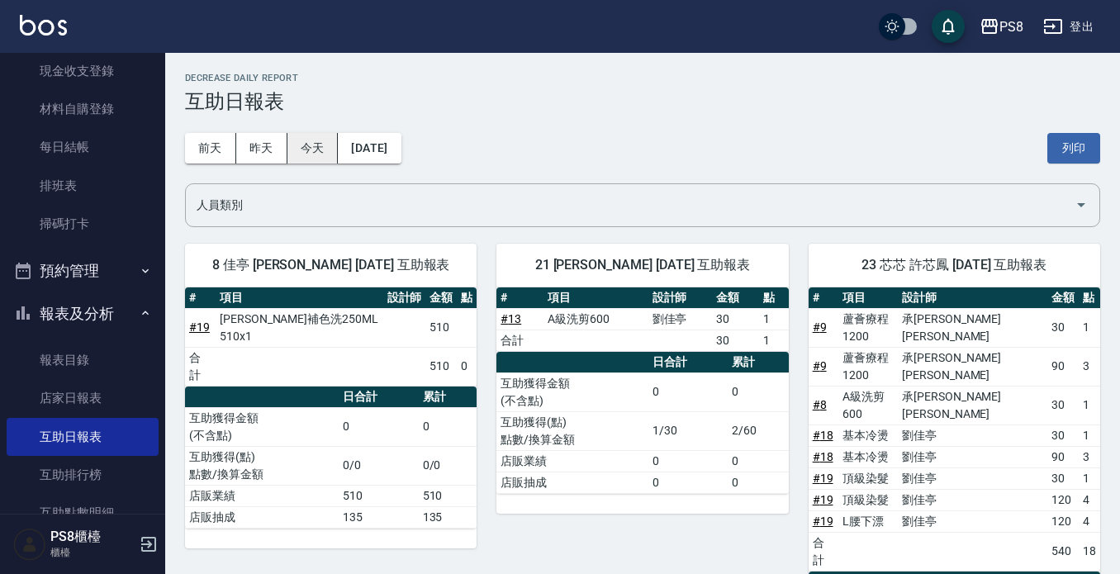
click at [296, 154] on button "今天" at bounding box center [312, 148] width 51 height 31
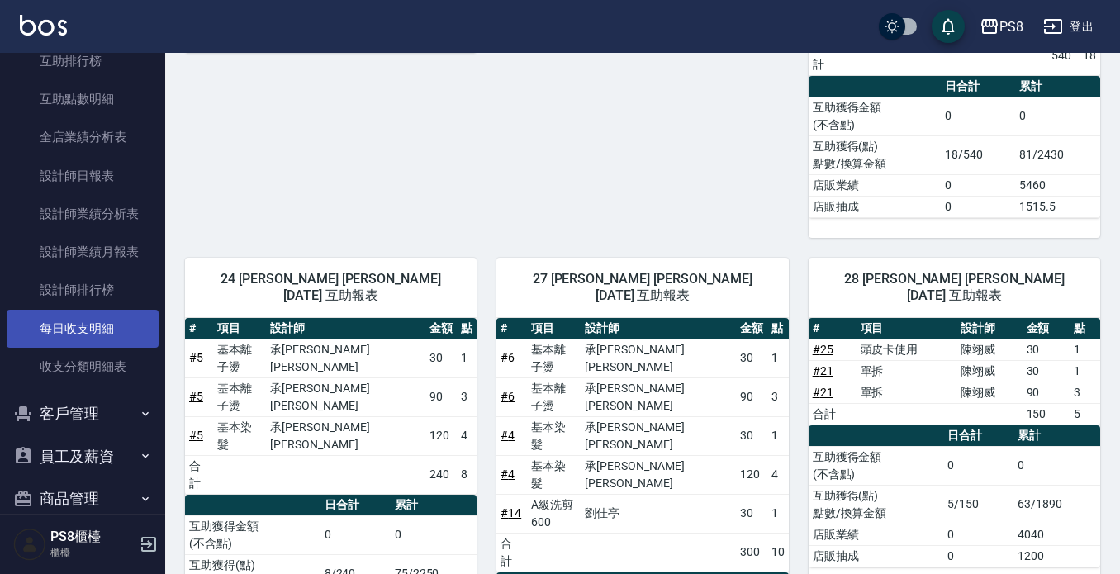
scroll to position [730, 0]
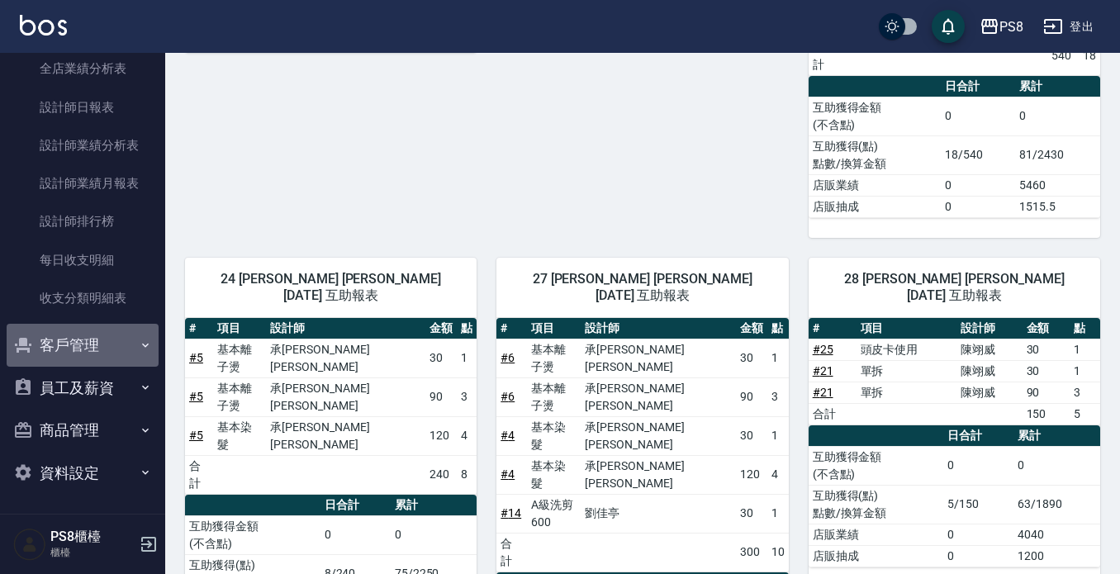
click at [85, 344] on button "客戶管理" at bounding box center [83, 345] width 152 height 43
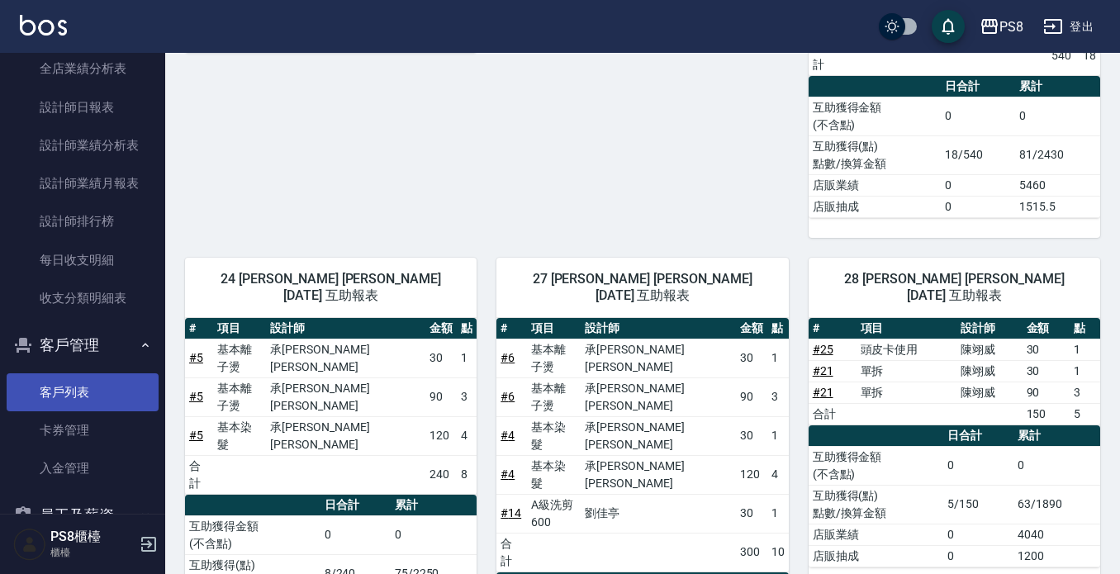
click at [96, 391] on link "客戶列表" at bounding box center [83, 392] width 152 height 38
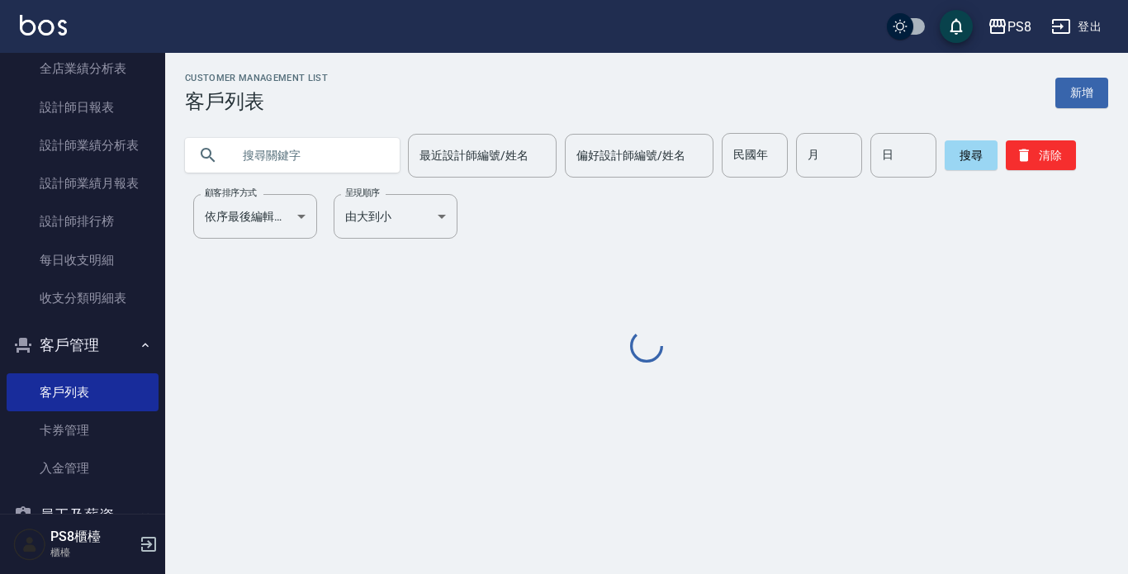
drag, startPoint x: 344, startPoint y: 180, endPoint x: 342, endPoint y: 172, distance: 8.6
click at [342, 178] on div "Customer Management List 客戶列表 新增 最近設計師編號/姓名 最近設計師編號/姓名 偏好設計師編號/姓名 偏好設計師編號/姓名 民國…" at bounding box center [646, 219] width 963 height 293
click at [342, 172] on input "text" at bounding box center [308, 155] width 155 height 45
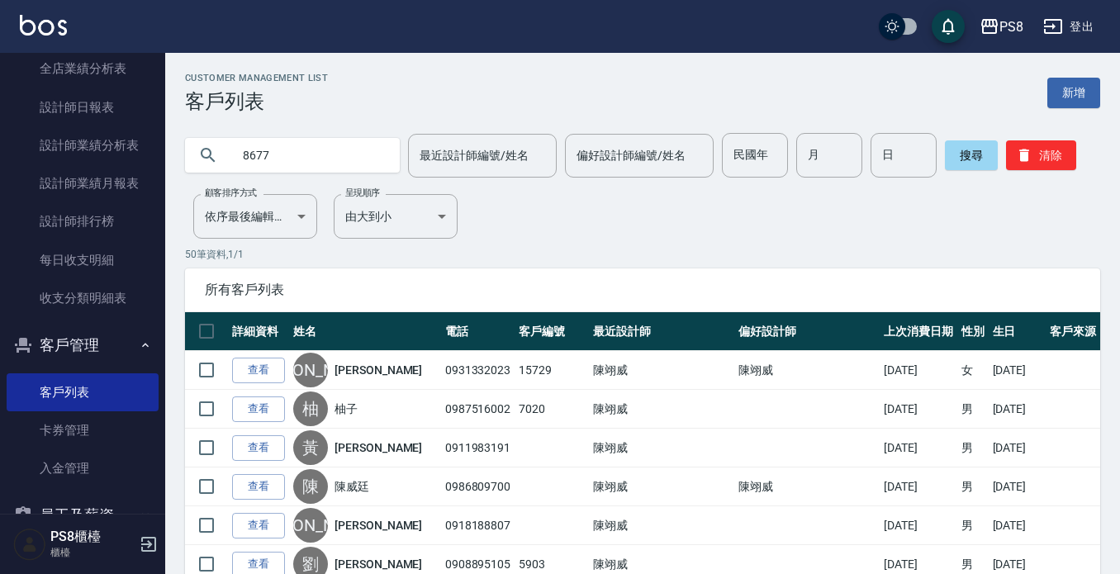
type input "8677"
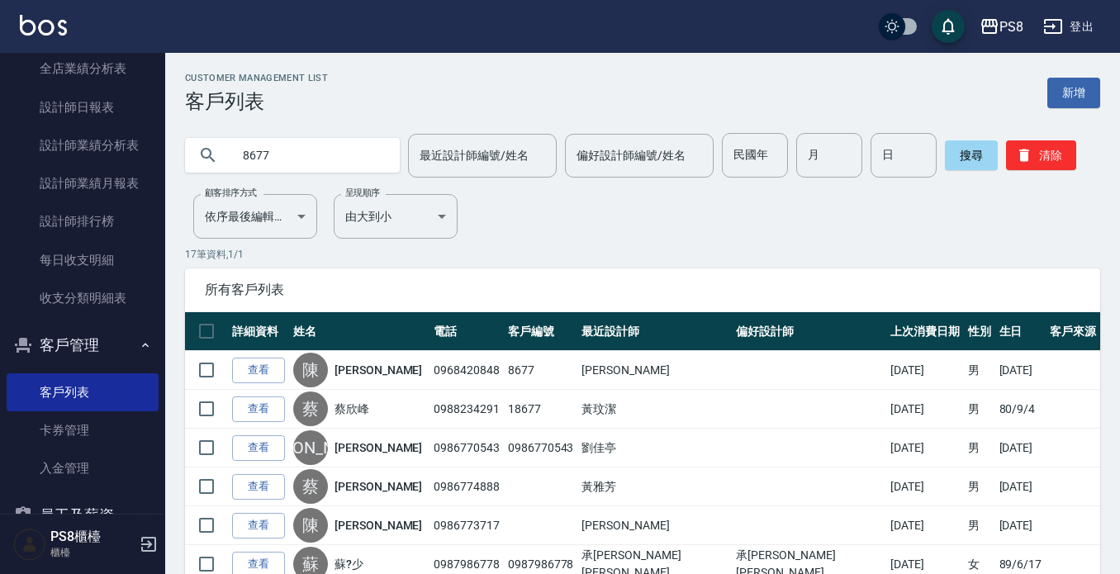
click at [273, 373] on link "查看" at bounding box center [258, 371] width 53 height 26
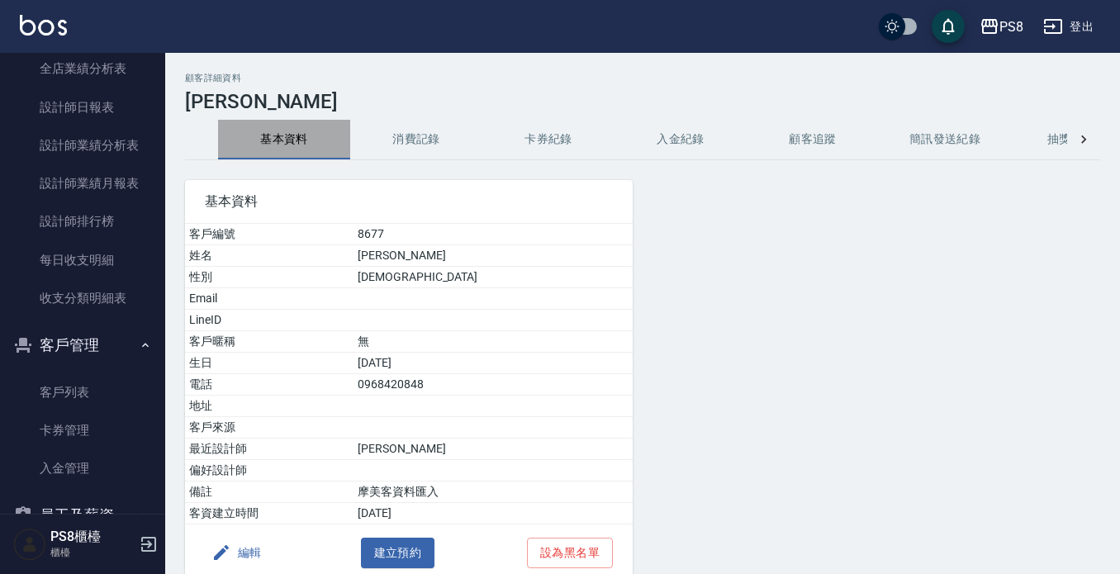
click at [306, 148] on button "基本資料" at bounding box center [284, 140] width 132 height 40
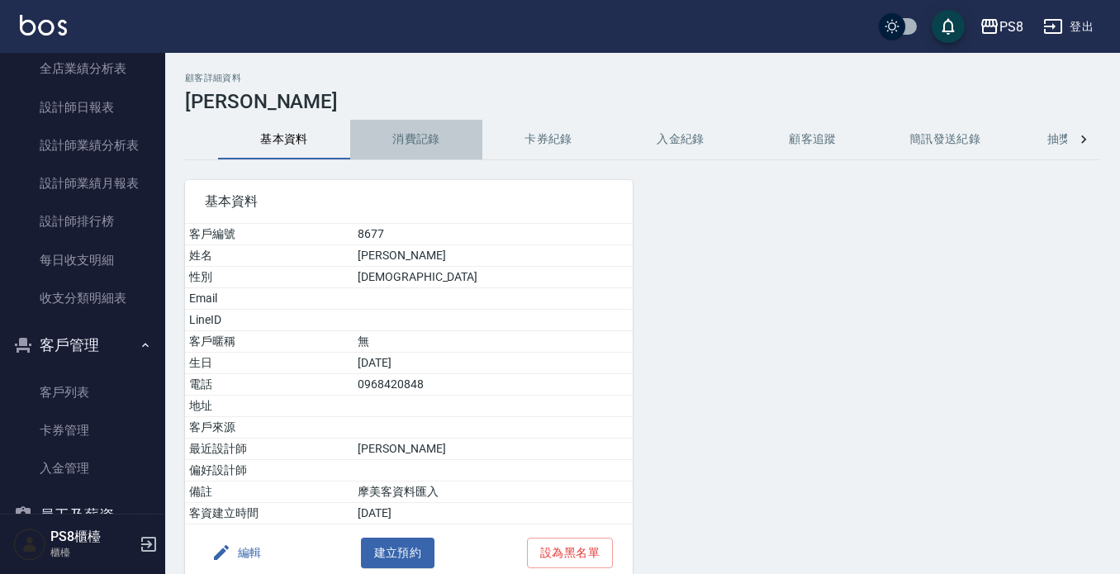
click at [446, 140] on button "消費記錄" at bounding box center [416, 140] width 132 height 40
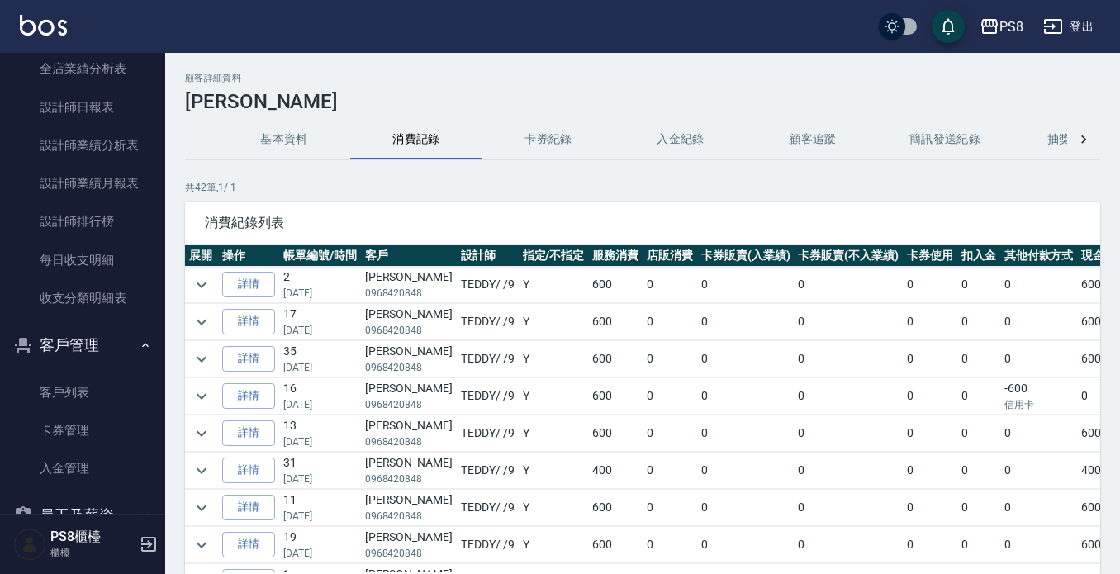
click at [588, 449] on td "600" at bounding box center [615, 433] width 55 height 36
click at [588, 396] on td "600" at bounding box center [615, 396] width 55 height 36
click at [588, 363] on td "600" at bounding box center [615, 359] width 55 height 36
click at [588, 341] on td "600" at bounding box center [615, 359] width 55 height 36
click at [588, 313] on td "600" at bounding box center [615, 322] width 55 height 36
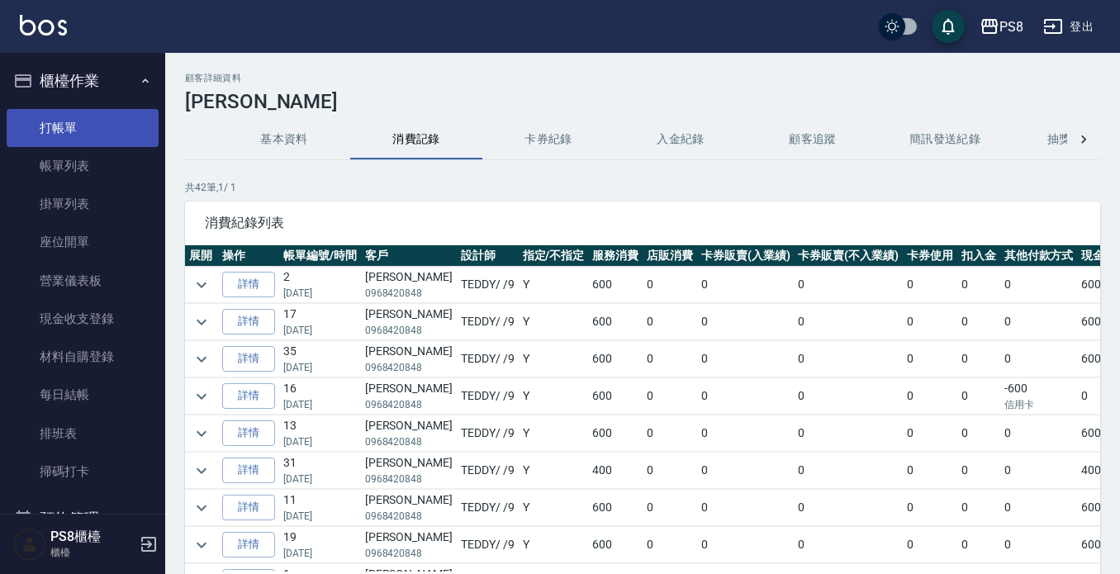
click at [97, 120] on link "打帳單" at bounding box center [83, 128] width 152 height 38
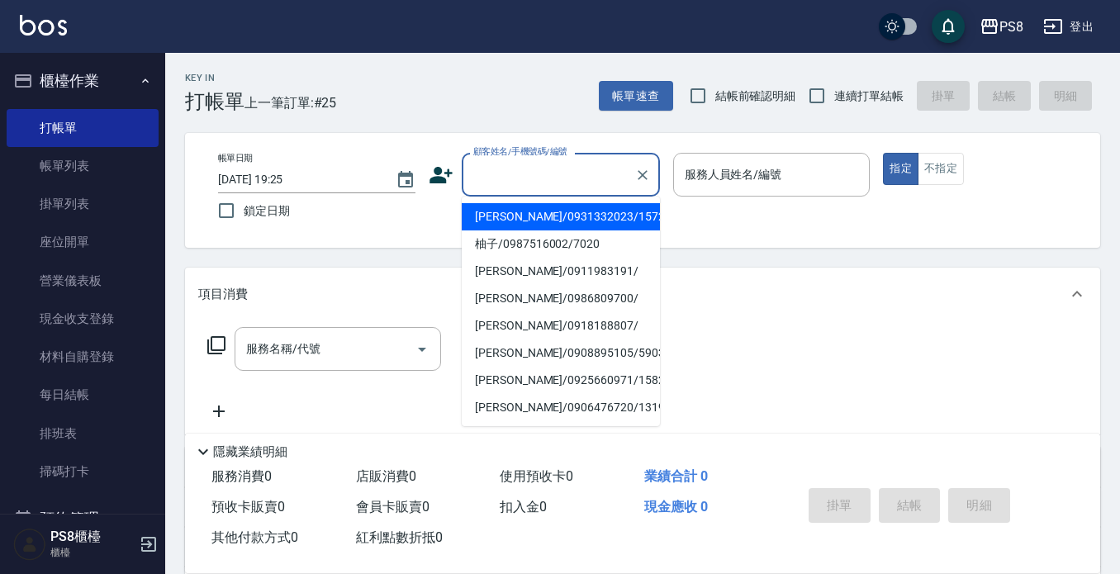
click at [548, 166] on input "顧客姓名/手機號碼/編號" at bounding box center [548, 174] width 159 height 29
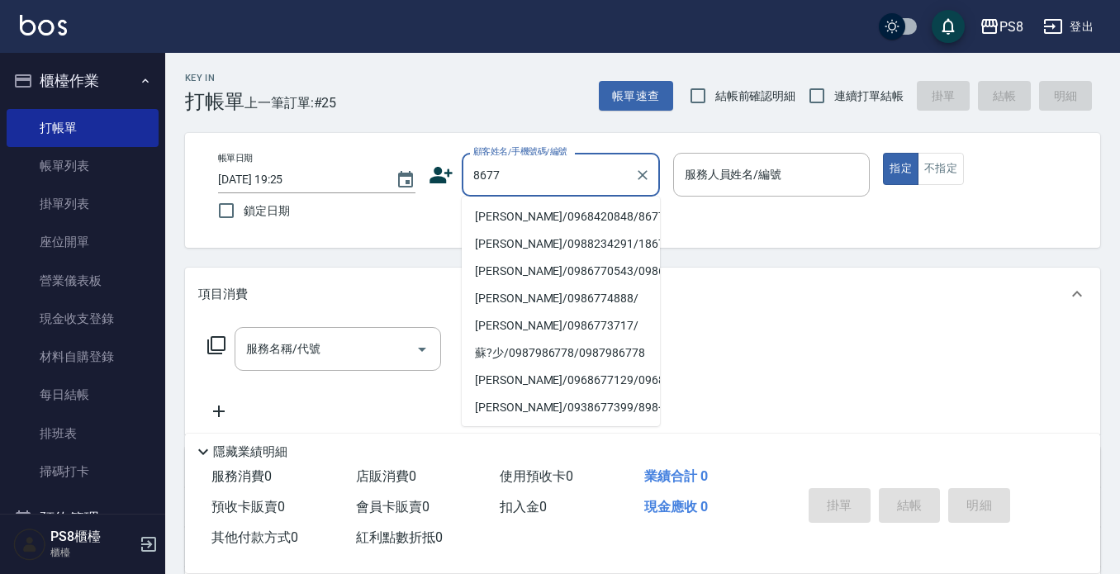
click at [547, 220] on li "陳書承/0968420848/8677" at bounding box center [561, 216] width 198 height 27
type input "陳書承/0968420848/8677"
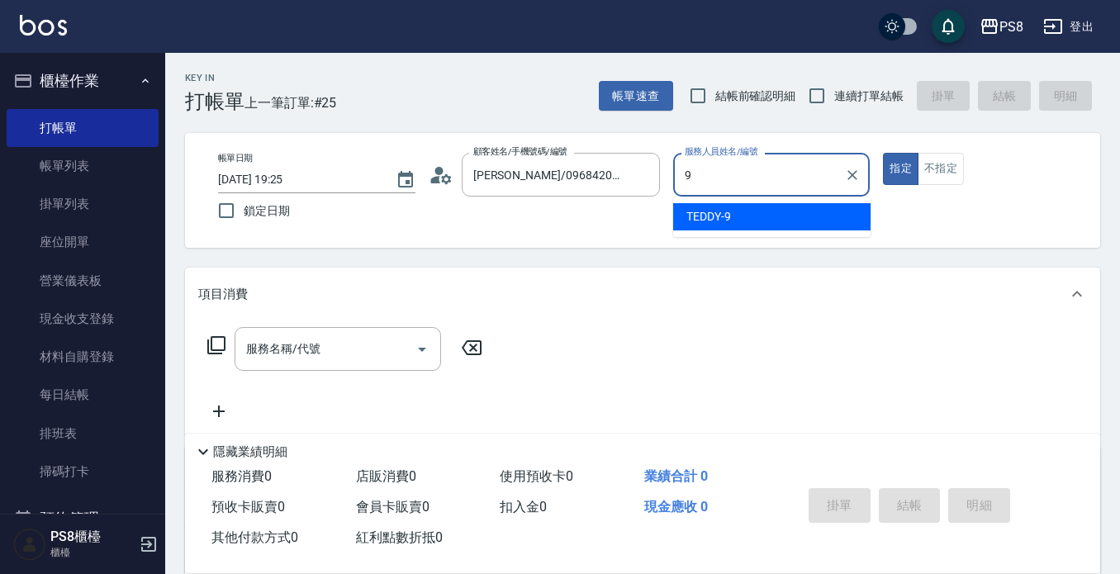
type input "TEDDY-9"
type button "true"
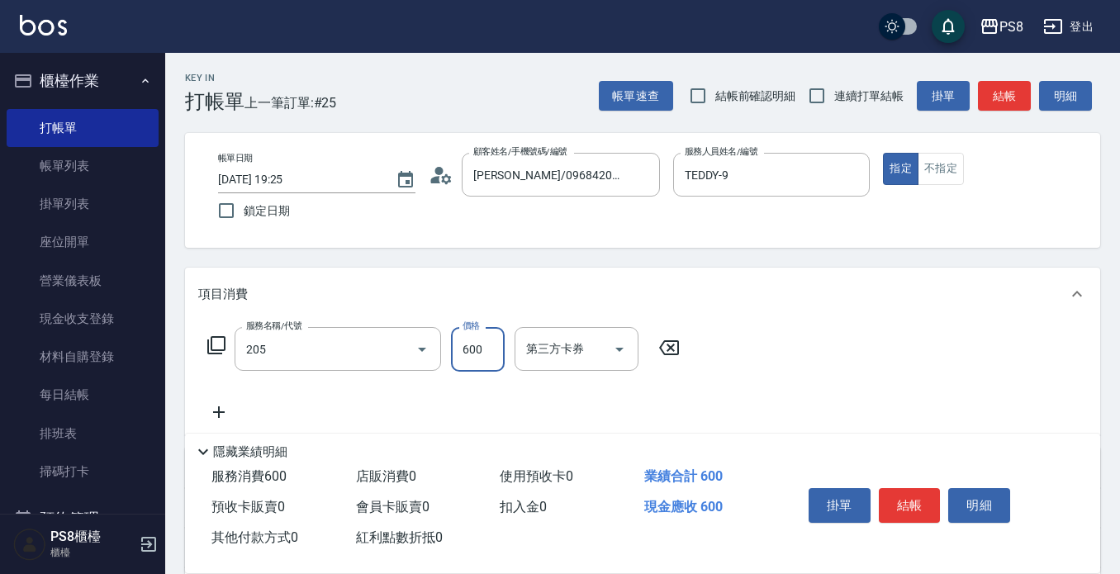
type input "A級洗剪600(205)"
type input "400"
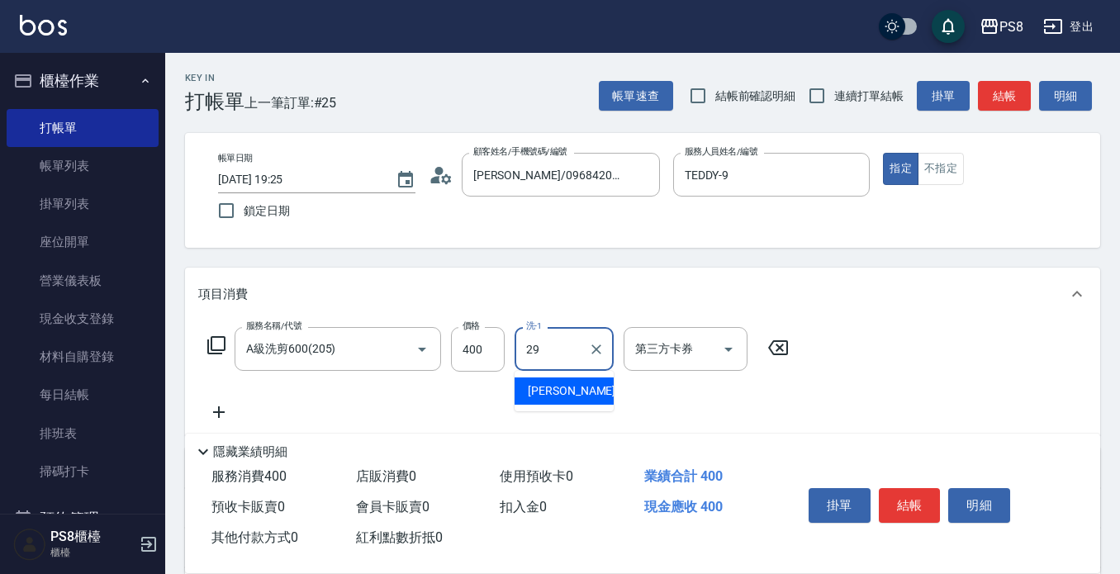
type input "戴韋全-29"
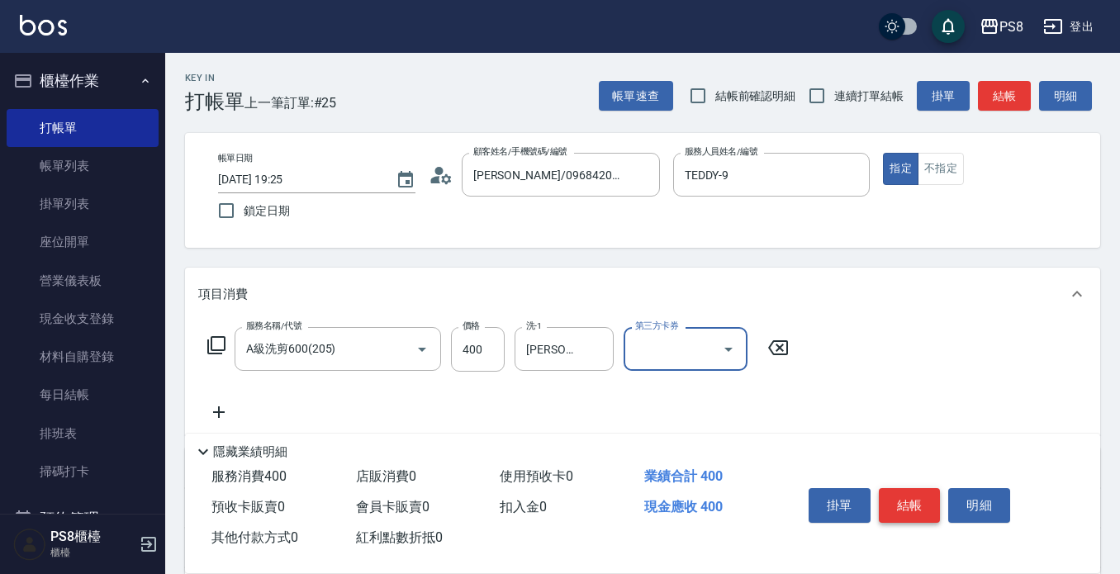
click at [886, 498] on button "結帳" at bounding box center [910, 505] width 62 height 35
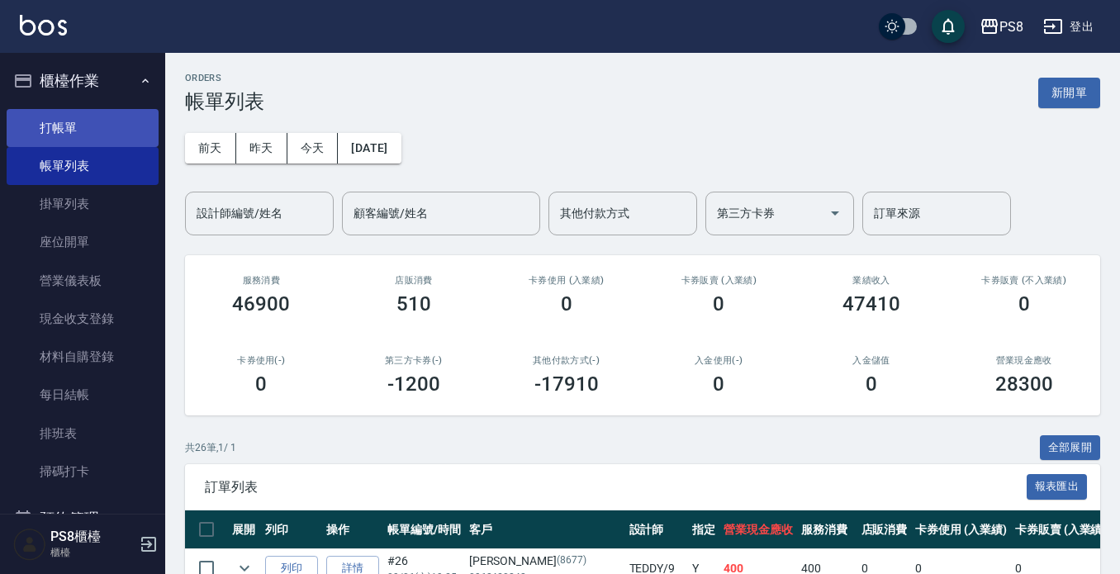
click at [131, 123] on link "打帳單" at bounding box center [83, 128] width 152 height 38
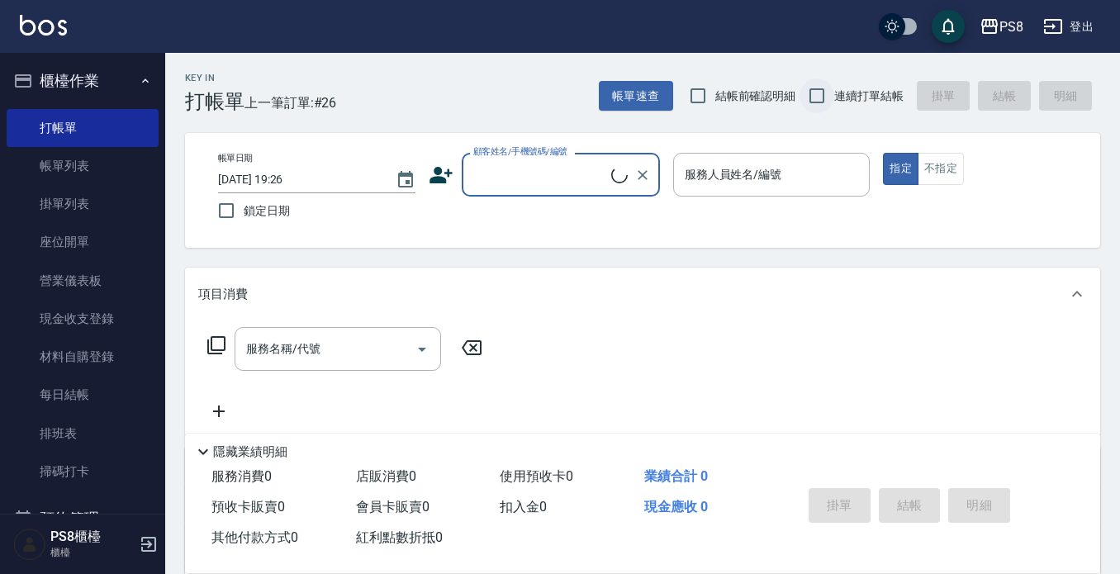
click at [819, 98] on input "連續打單結帳" at bounding box center [816, 95] width 35 height 35
checkbox input "true"
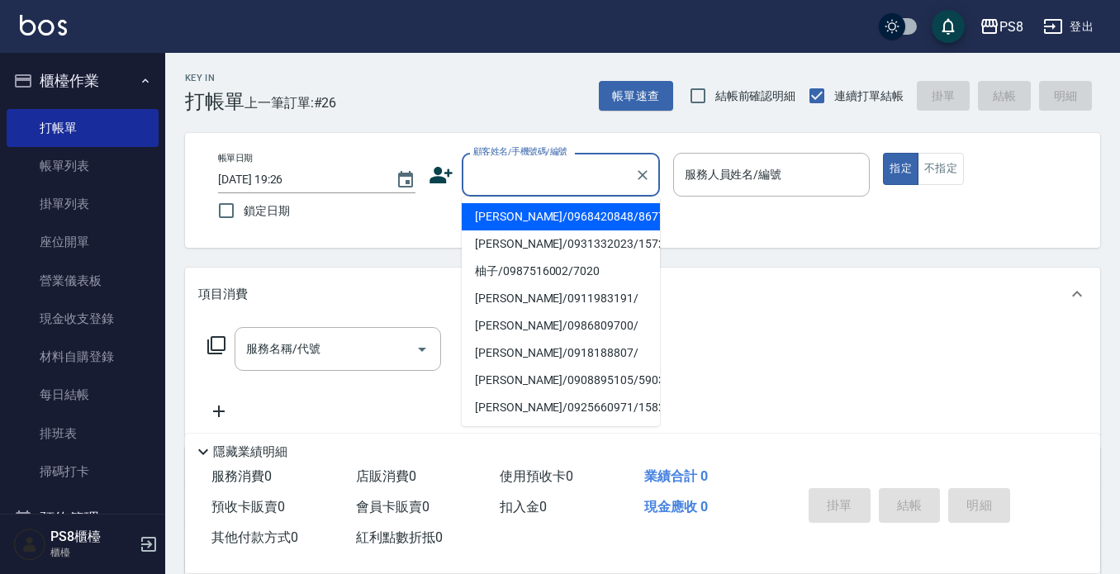
click at [604, 161] on input "顧客姓名/手機號碼/編號" at bounding box center [548, 174] width 159 height 29
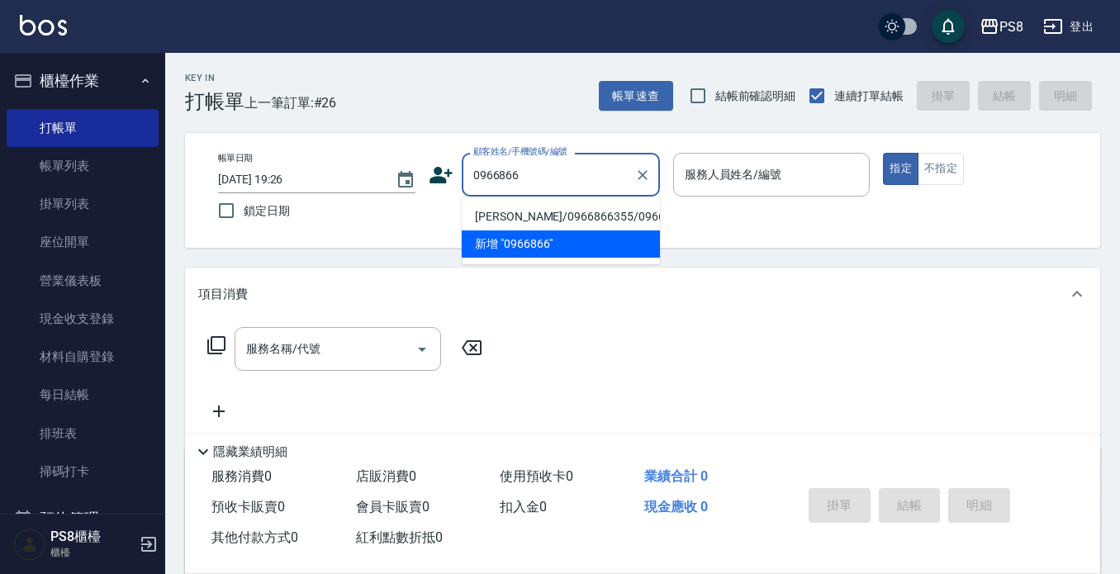
click at [595, 229] on li "曾欣怡/0966866355/0966866355" at bounding box center [561, 216] width 198 height 27
type input "曾欣怡/0966866355/0966866355"
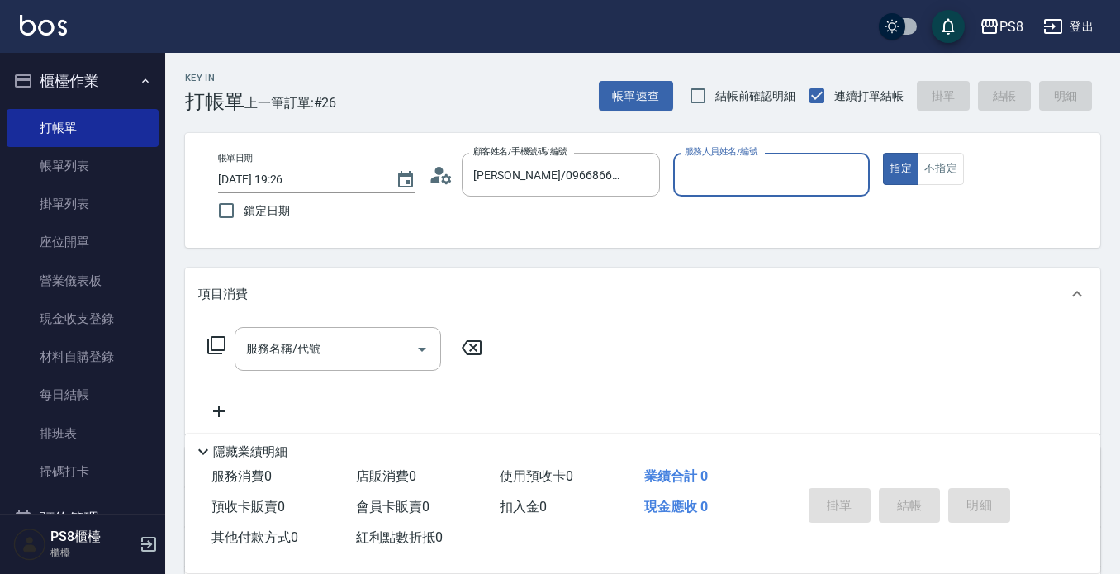
type input "TEDDY-9"
click at [883, 153] on button "指定" at bounding box center [901, 169] width 36 height 32
type button "true"
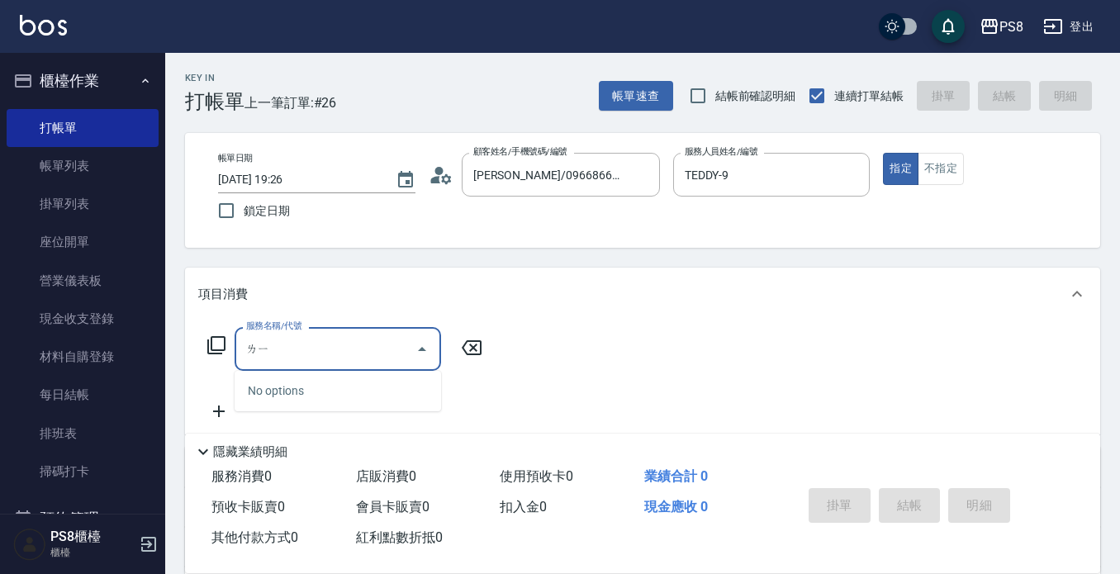
type input "離"
type input "ㄅ"
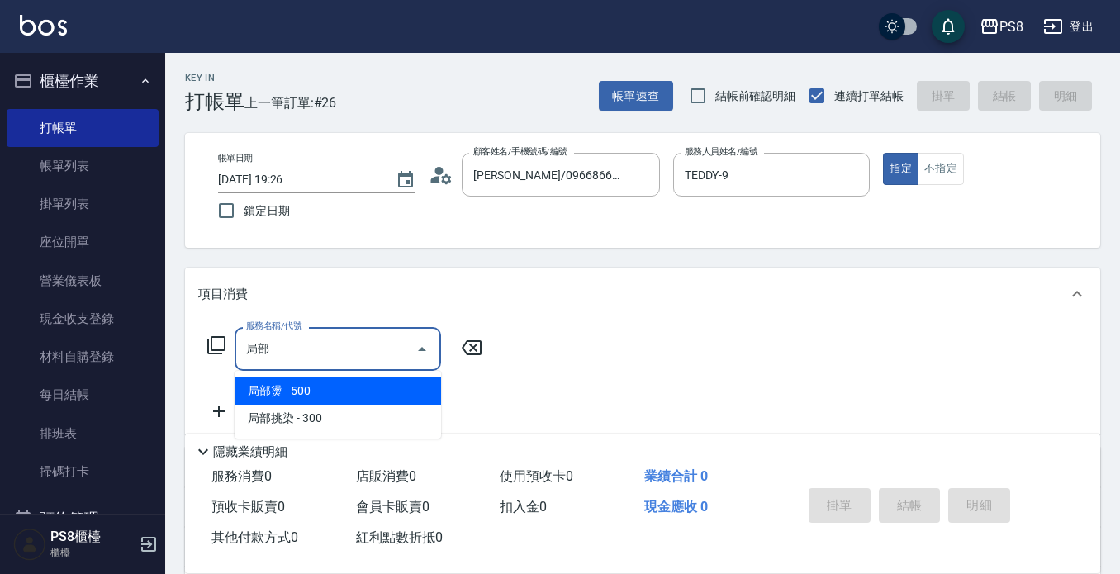
click at [363, 400] on span "局部燙 - 500" at bounding box center [338, 390] width 206 height 27
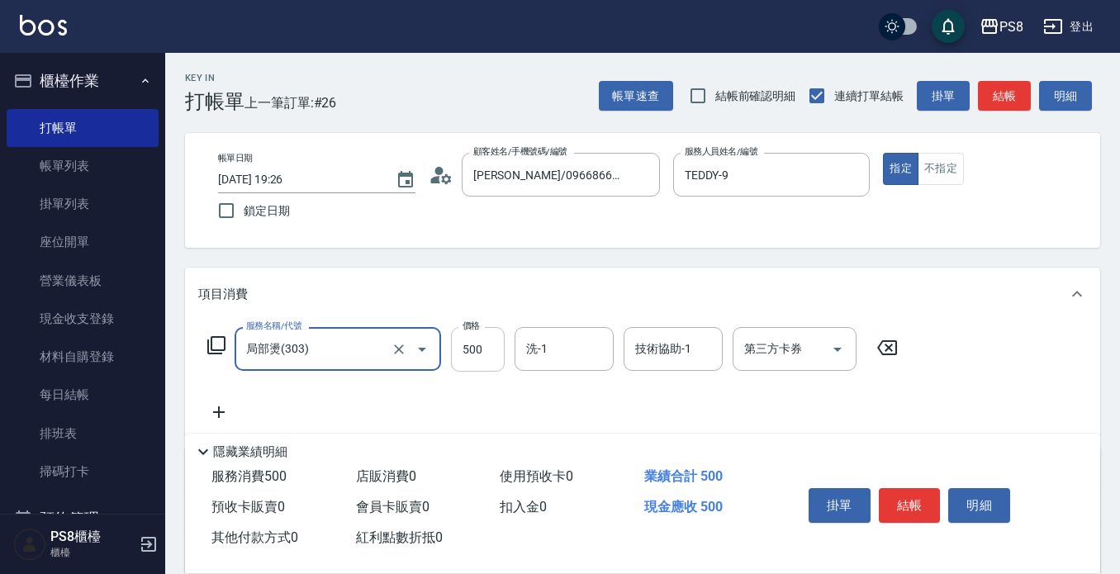
type input "局部燙(303)"
click at [491, 337] on input "500" at bounding box center [478, 349] width 54 height 45
type input "800"
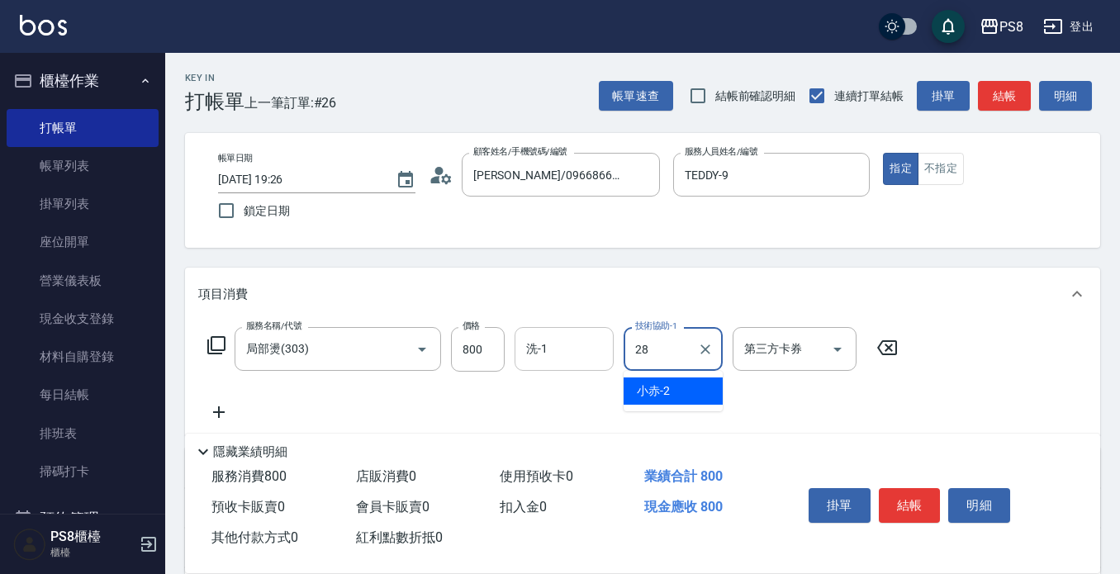
type input "姵蓁-28"
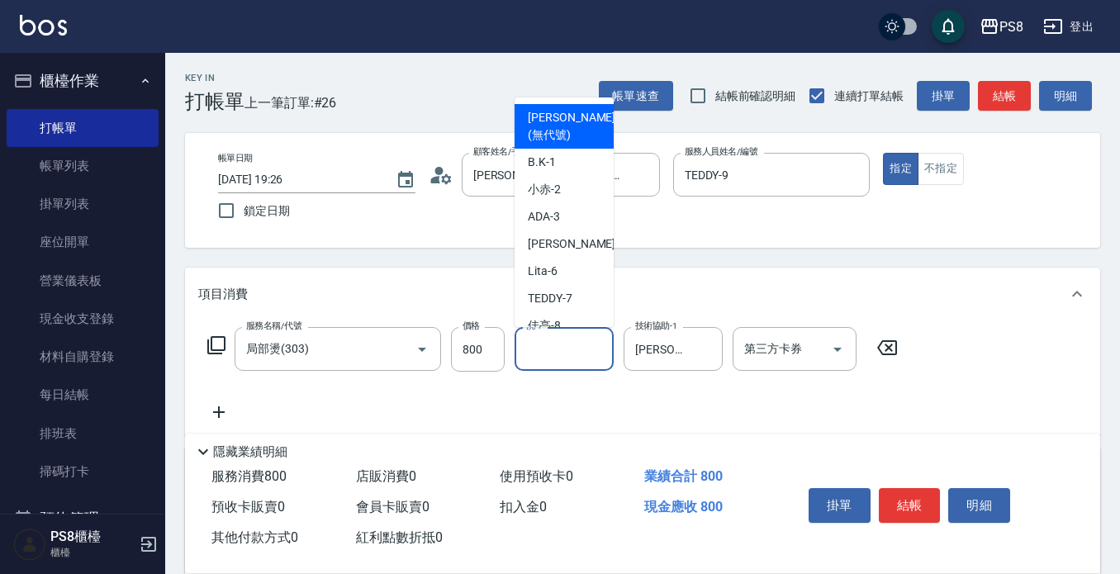
click at [576, 346] on input "洗-1" at bounding box center [564, 348] width 84 height 29
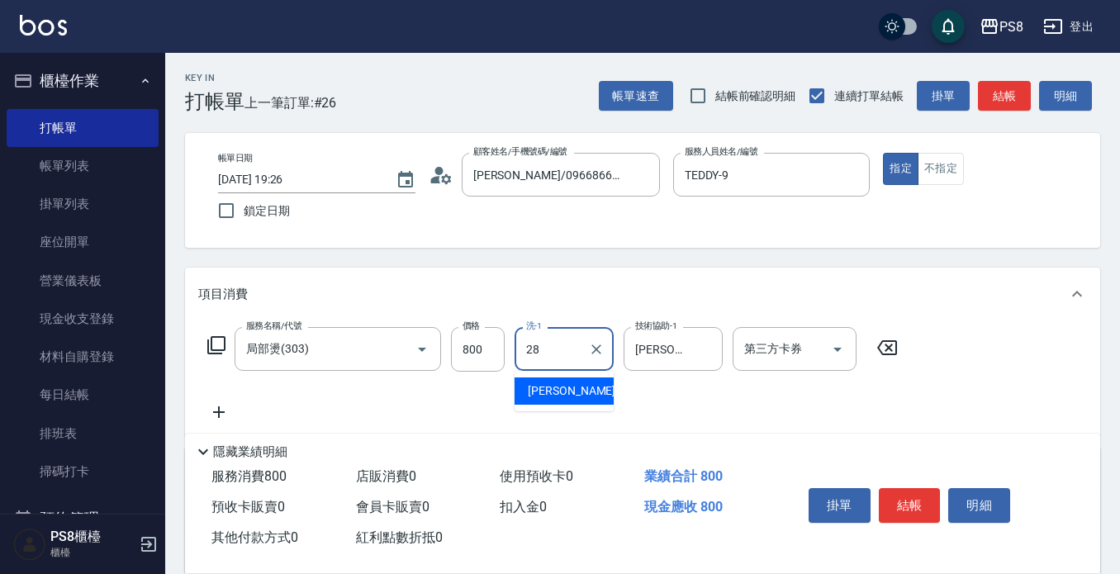
type input "姵蓁-28"
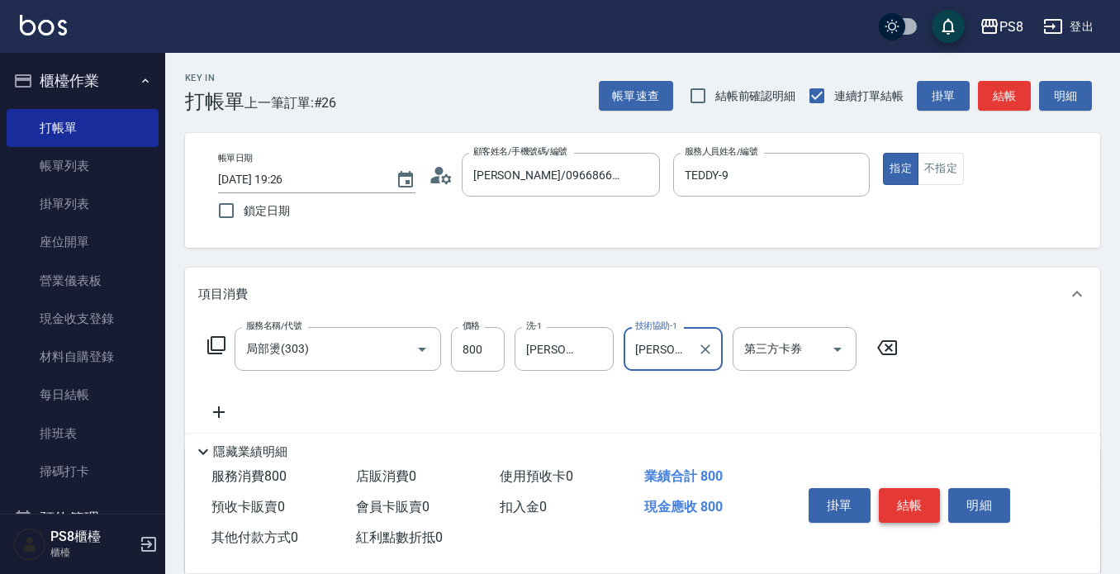
click at [898, 499] on button "結帳" at bounding box center [910, 505] width 62 height 35
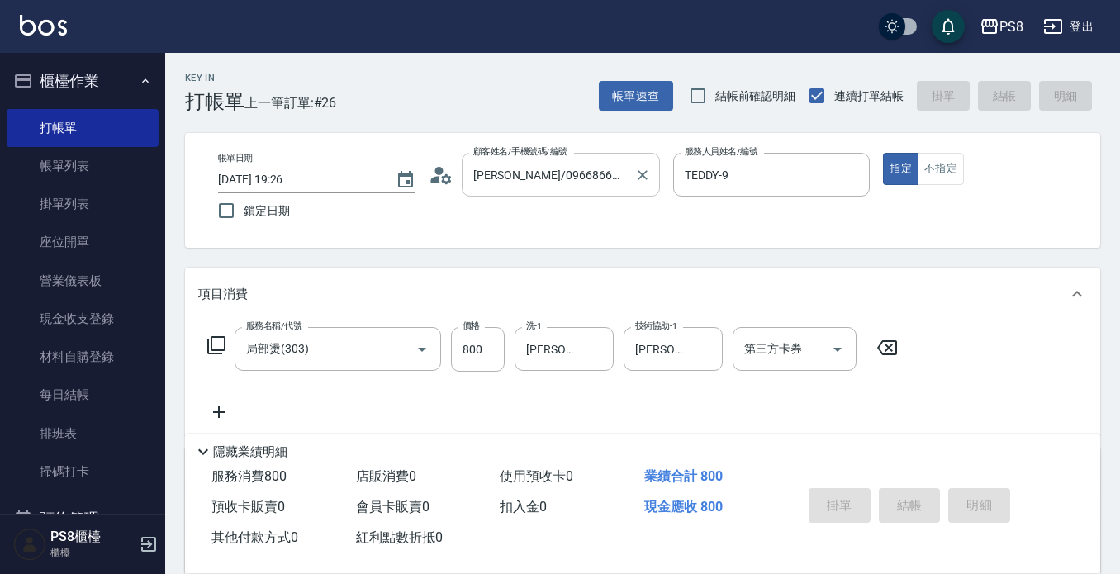
type input "2025/09/06 19:29"
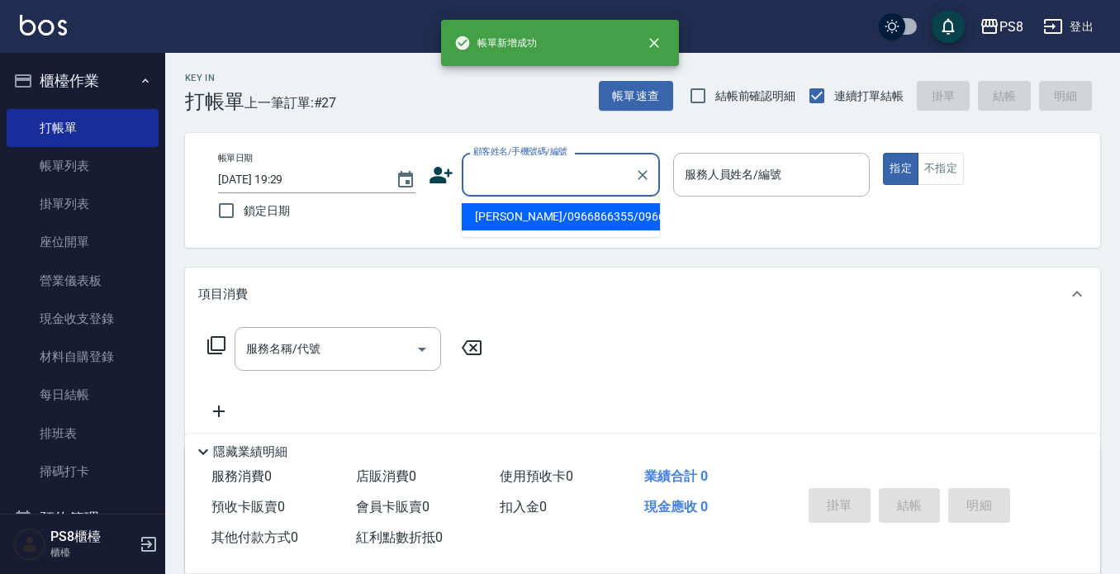
click at [519, 178] on input "顧客姓名/手機號碼/編號" at bounding box center [548, 174] width 159 height 29
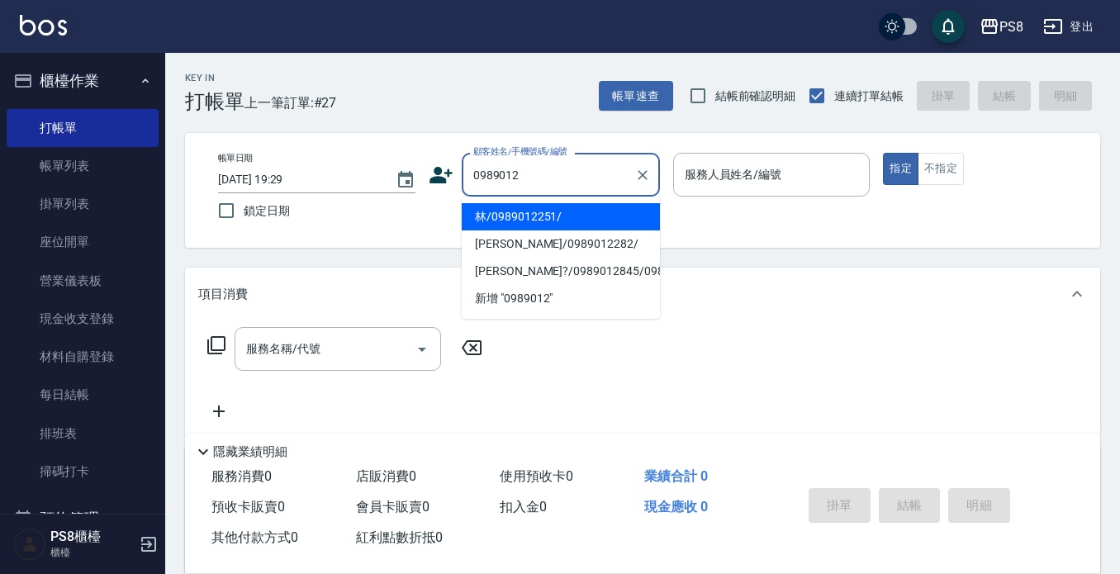
click at [511, 212] on li "林/0989012251/" at bounding box center [561, 216] width 198 height 27
type input "林/0989012251/"
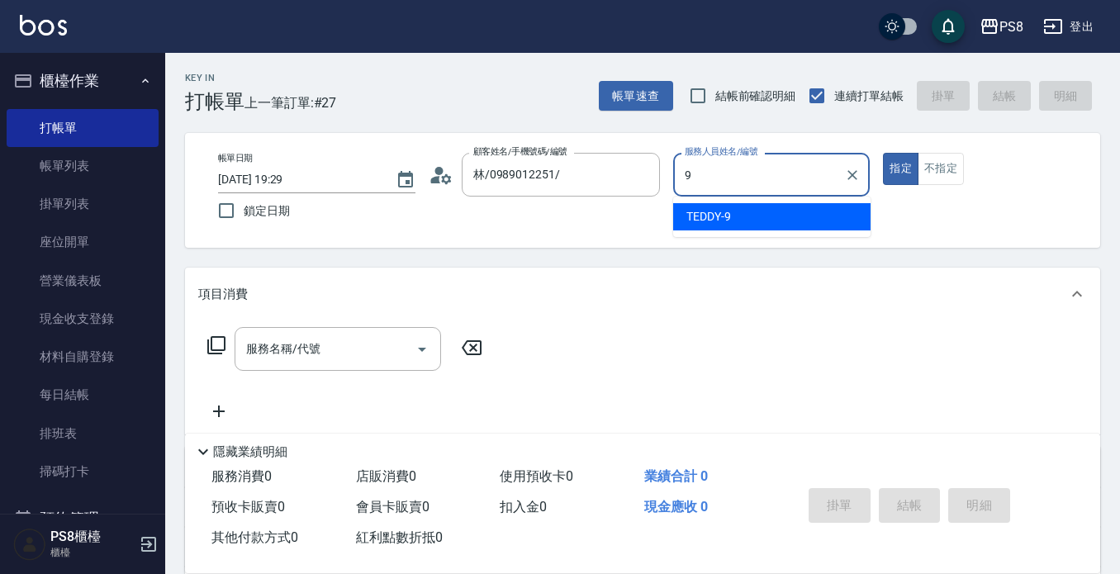
type input "TEDDY-9"
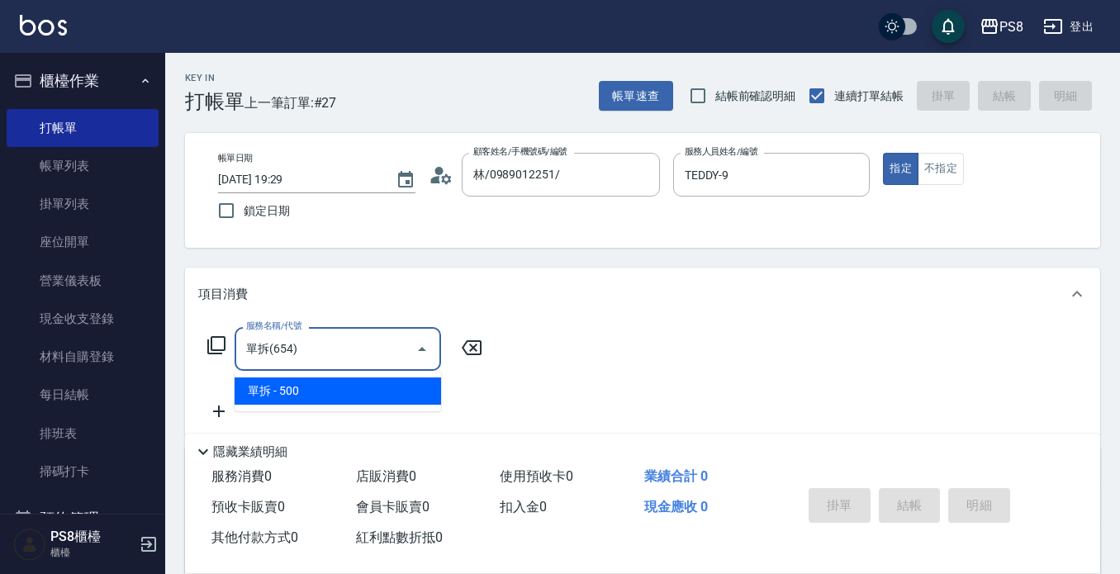
type input "單拆(654)"
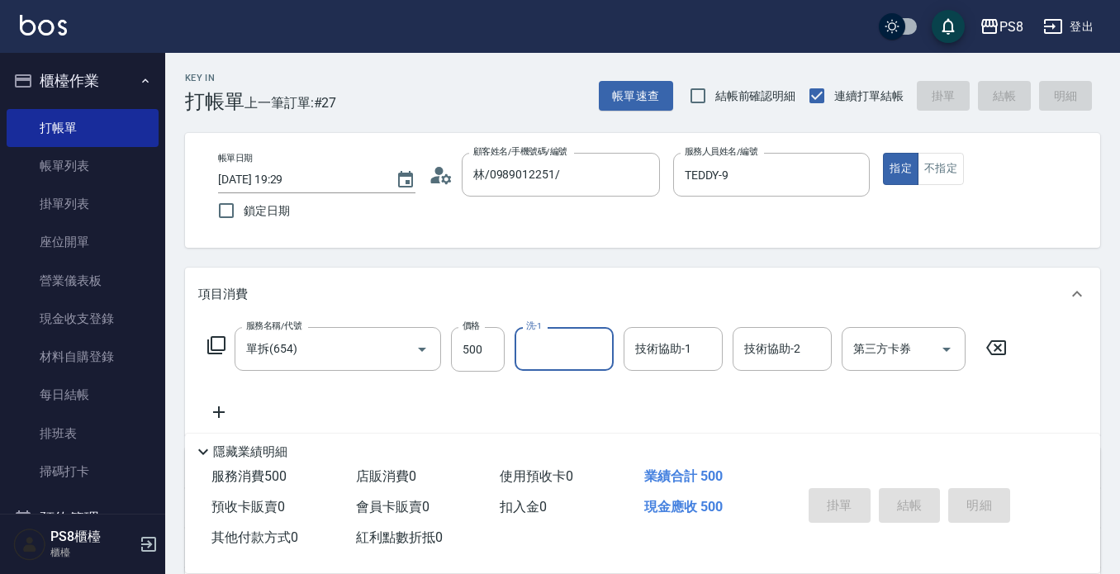
type input "2025/09/06 19:30"
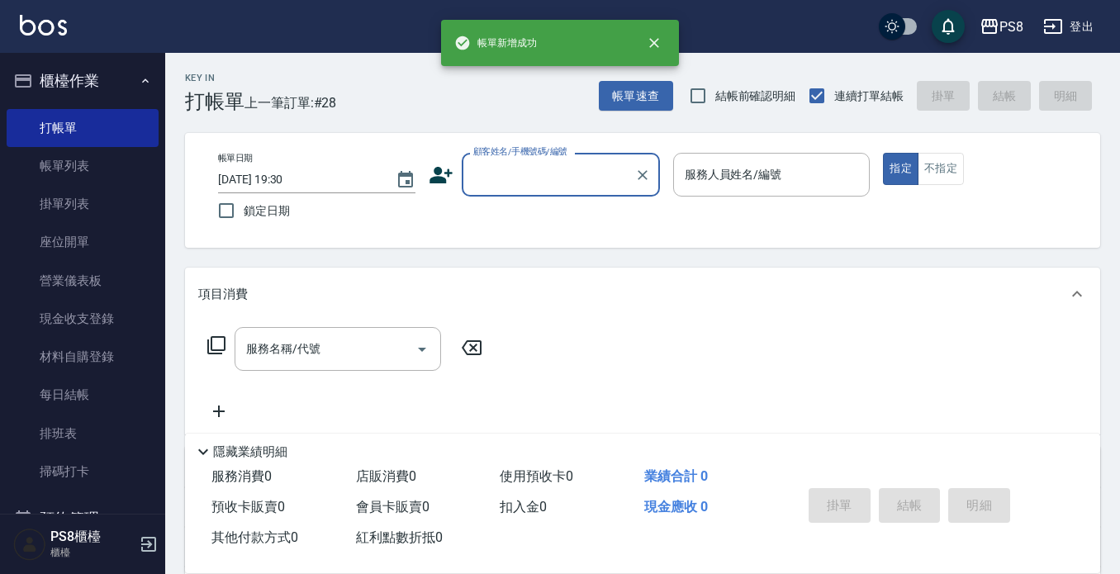
click at [508, 194] on div "顧客姓名/手機號碼/編號" at bounding box center [561, 175] width 198 height 44
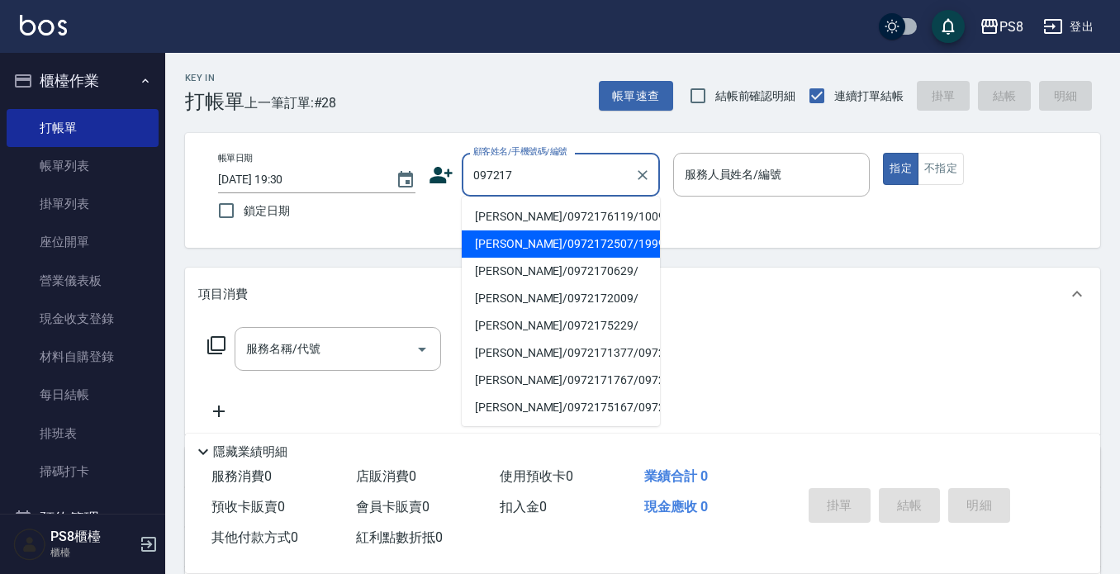
click at [525, 236] on li "黃韻玲/0972172507/19999" at bounding box center [561, 243] width 198 height 27
type input "黃韻玲/0972172507/19999"
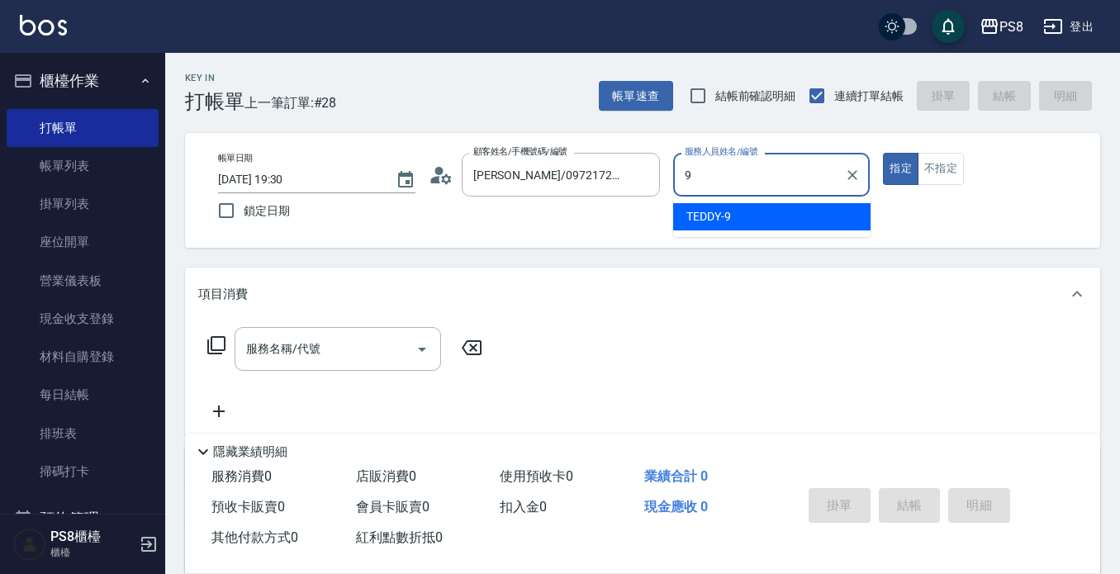
type input "TEDDY-9"
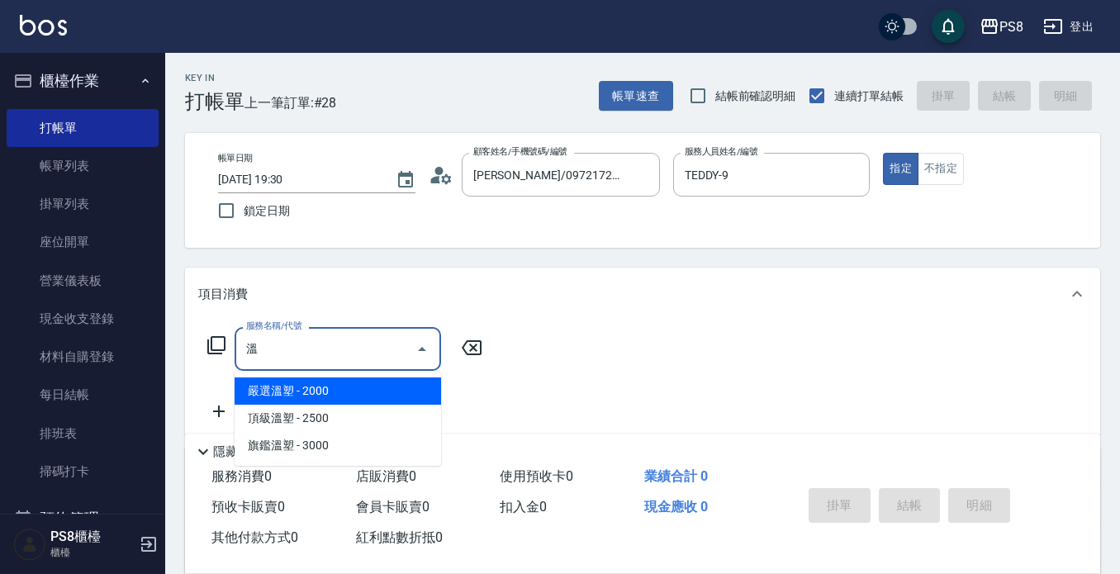
click at [363, 396] on span "嚴選溫塑 - 2000" at bounding box center [338, 390] width 206 height 27
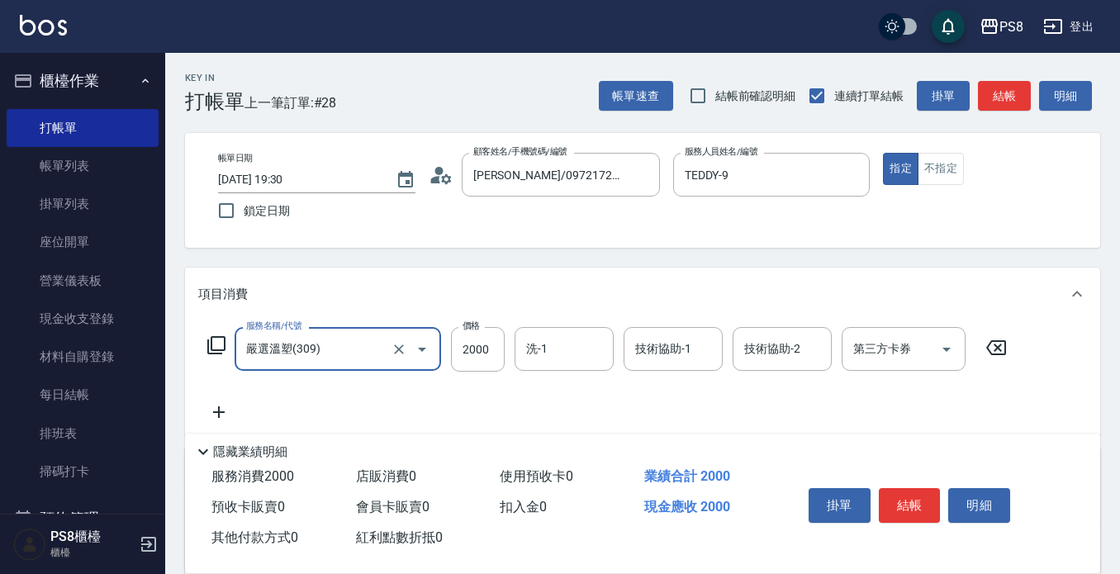
type input "嚴選溫塑(309)"
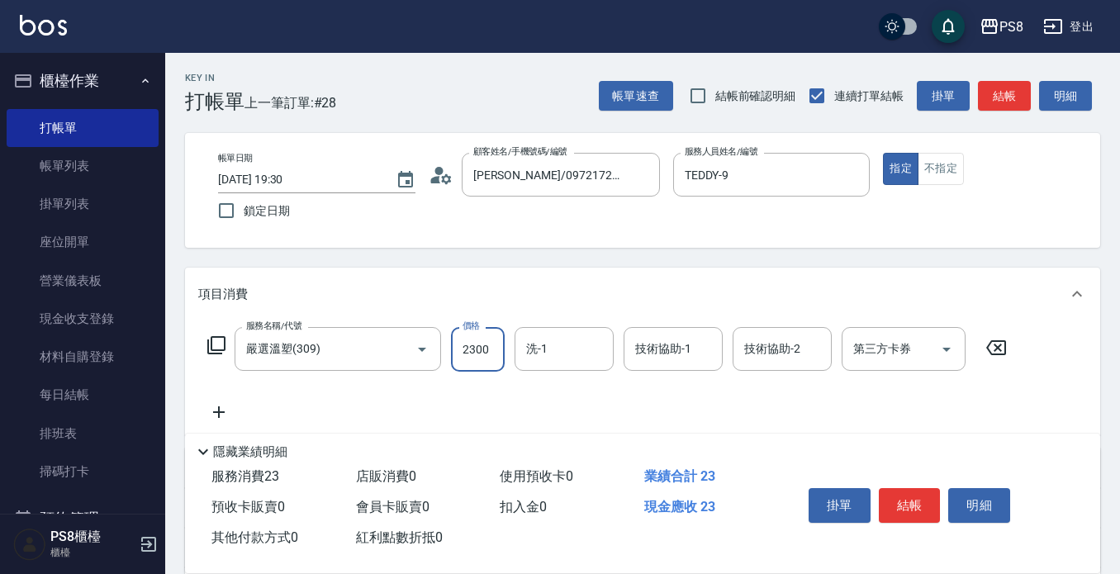
type input "2300"
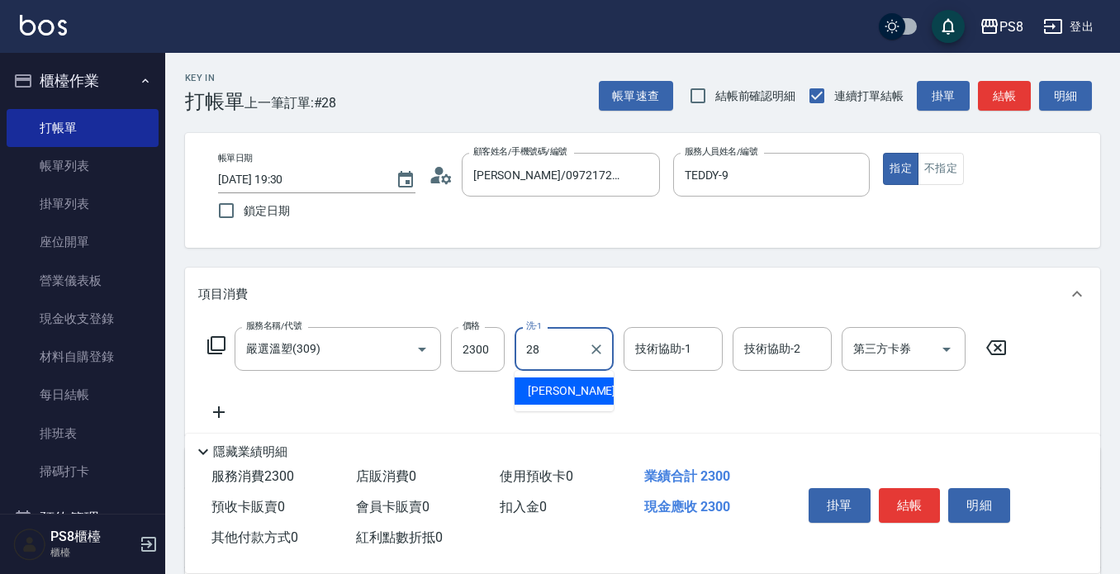
type input "姵蓁-28"
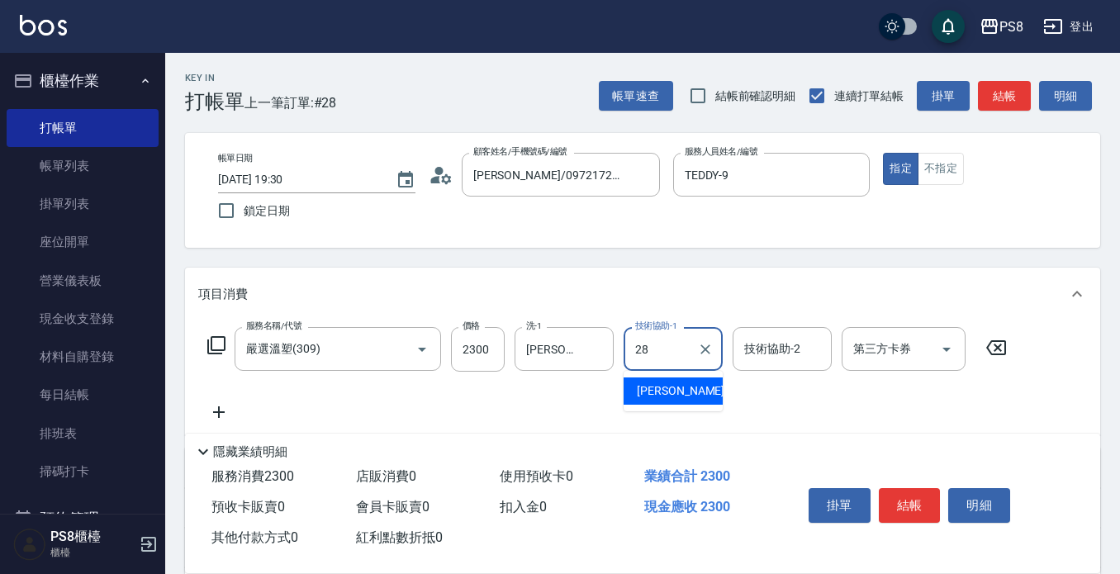
type input "姵蓁-28"
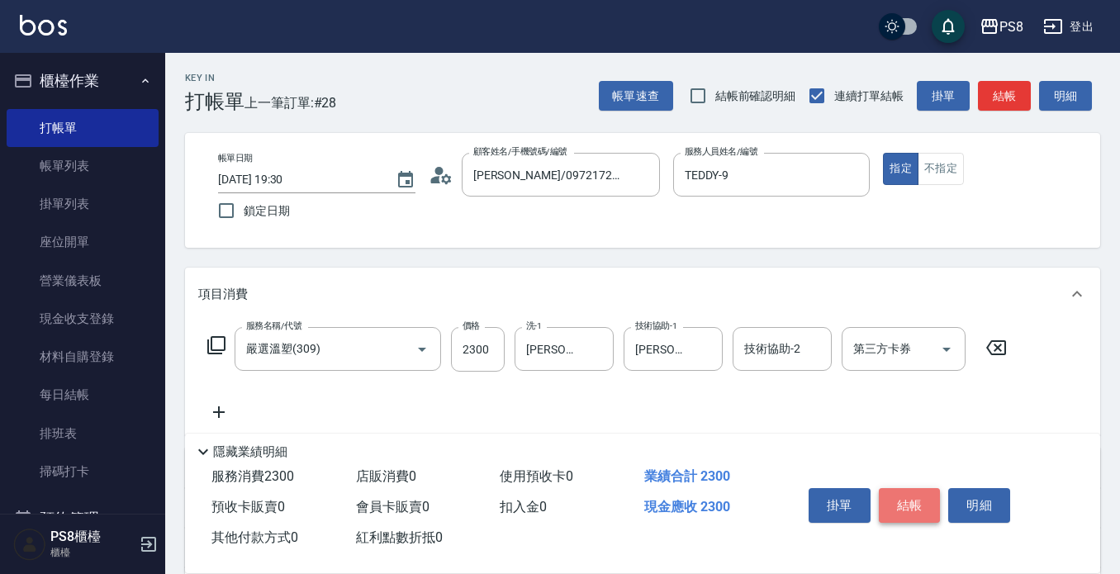
click at [921, 508] on button "結帳" at bounding box center [910, 505] width 62 height 35
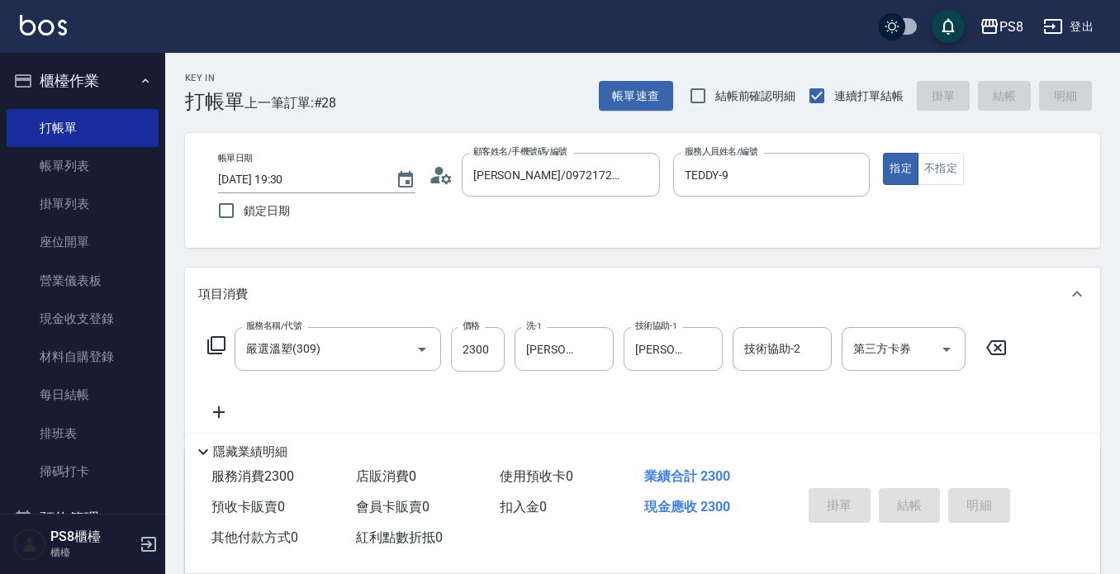
click at [921, 508] on div "掛單 結帳 明細" at bounding box center [910, 507] width 216 height 52
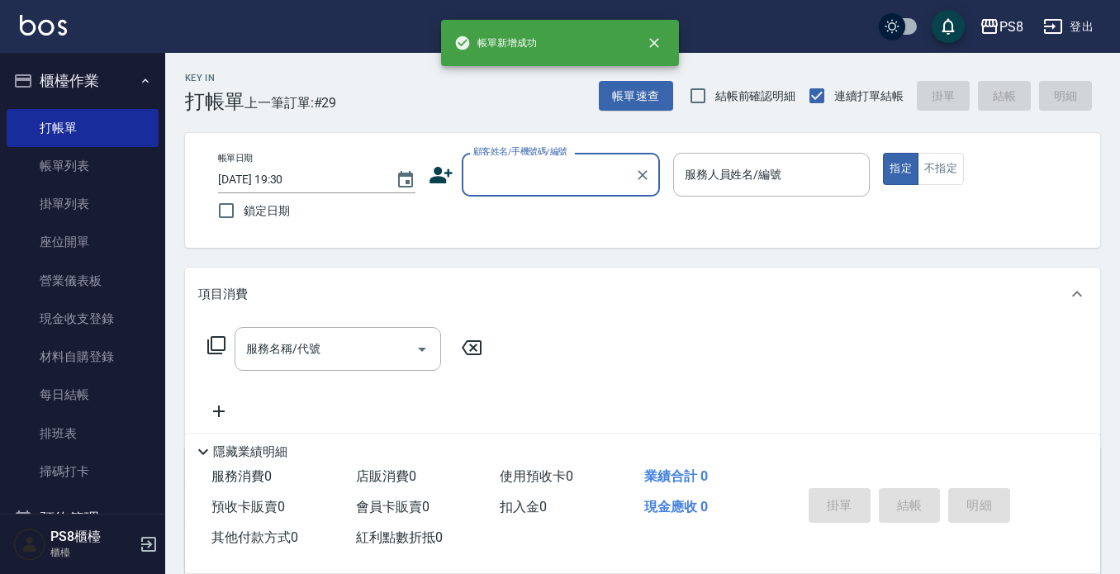
click at [572, 190] on div "顧客姓名/手機號碼/編號" at bounding box center [561, 175] width 198 height 44
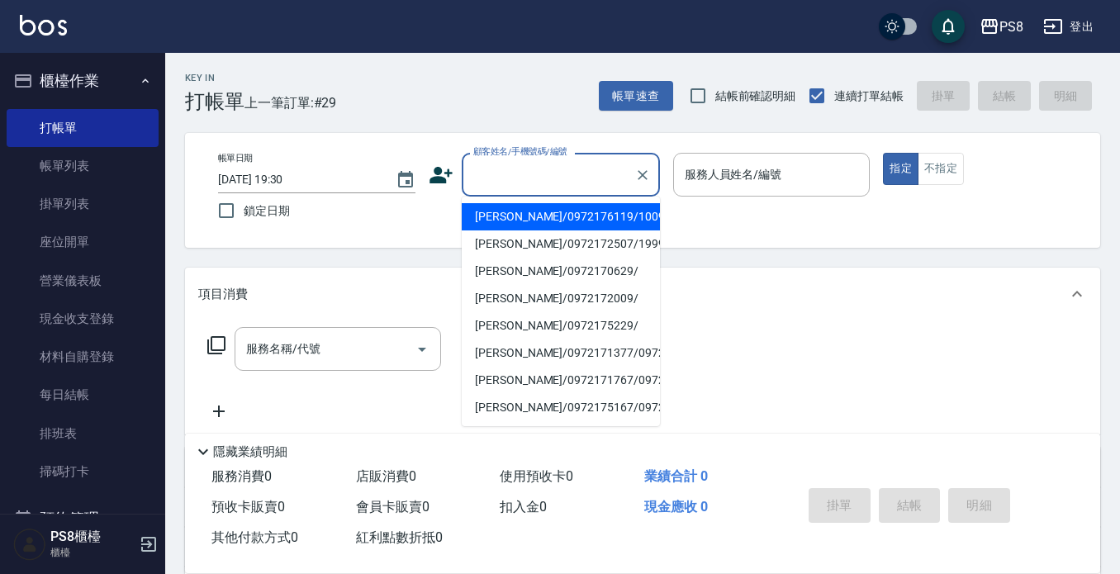
click at [564, 178] on input "顧客姓名/手機號碼/編號" at bounding box center [548, 174] width 159 height 29
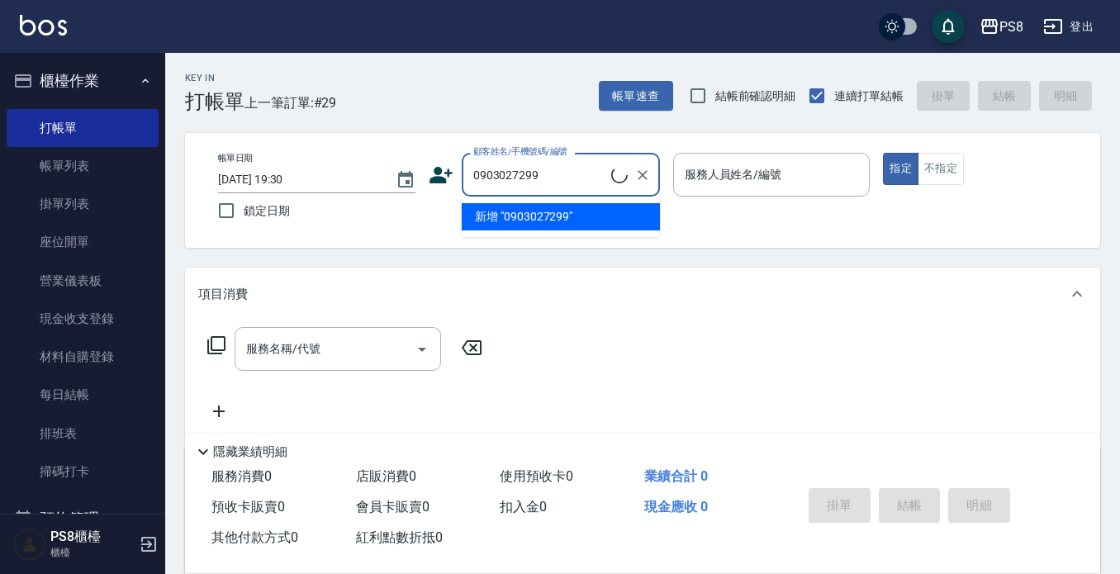
drag, startPoint x: 564, startPoint y: 178, endPoint x: 451, endPoint y: 187, distance: 113.5
click at [451, 187] on div "顧客姓名/手機號碼/編號 0903027299 顧客姓名/手機號碼/編號" at bounding box center [544, 175] width 231 height 44
type input "0903027299"
click at [451, 182] on icon at bounding box center [441, 175] width 25 height 25
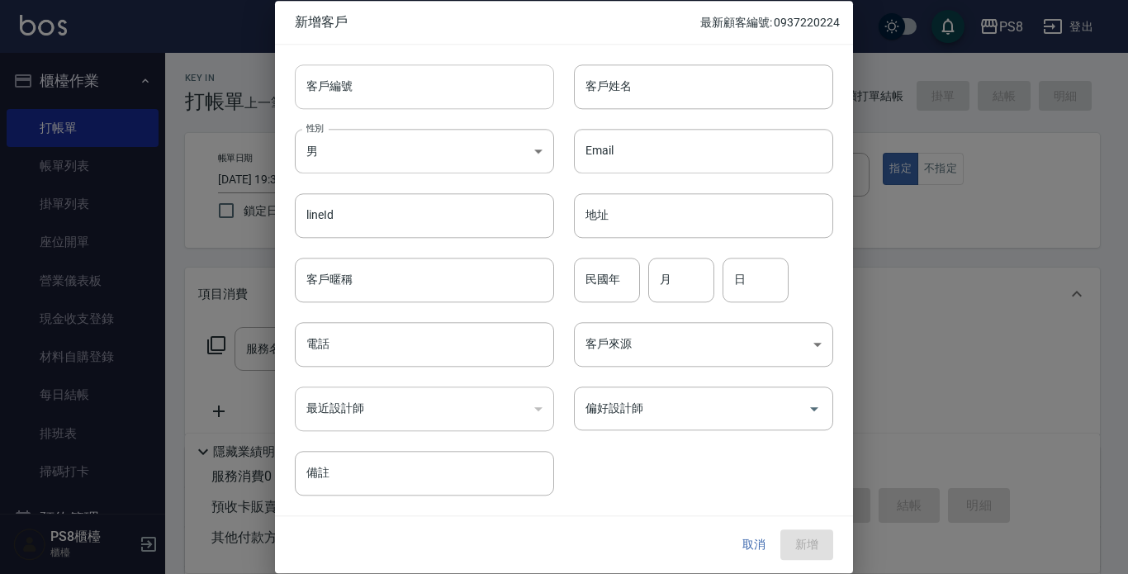
click at [429, 73] on input "客戶編號" at bounding box center [424, 86] width 259 height 45
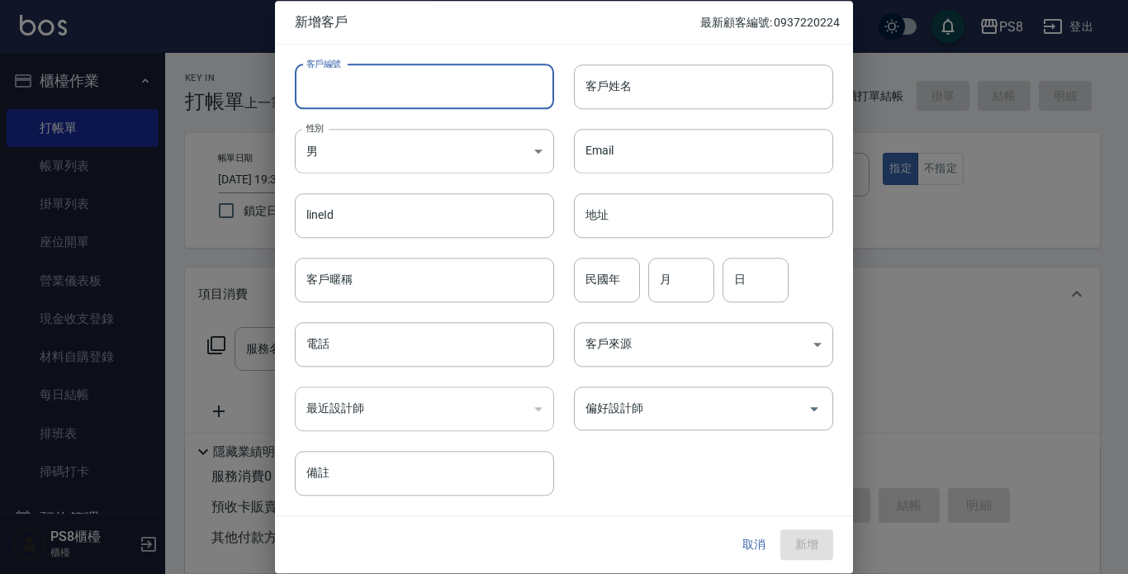
paste input "0903027299"
type input "0903027299"
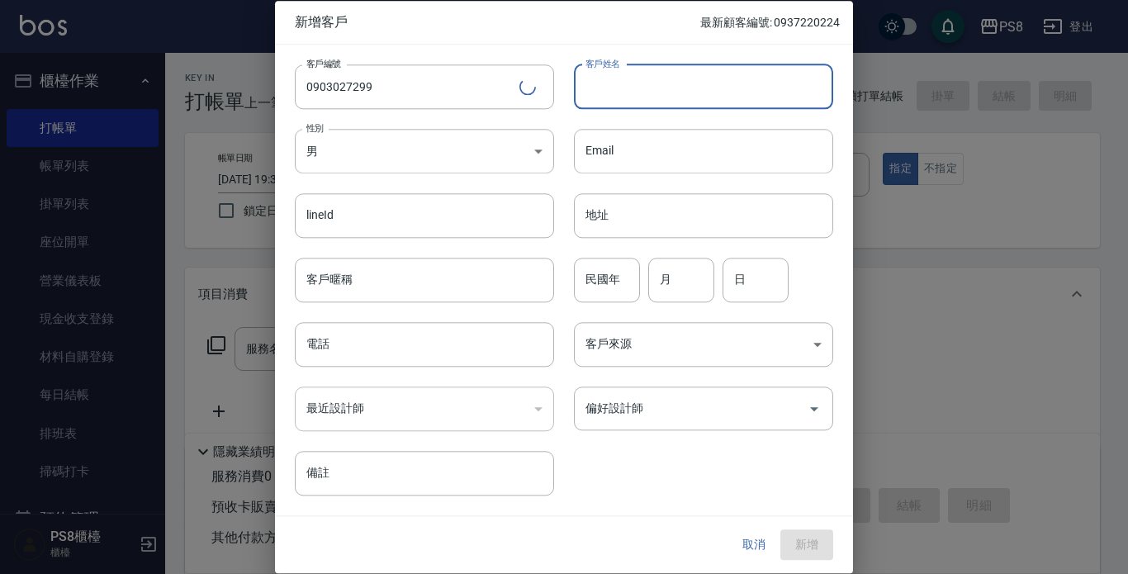
click at [609, 104] on input "客戶姓名" at bounding box center [703, 86] width 259 height 45
type input "鐘家正"
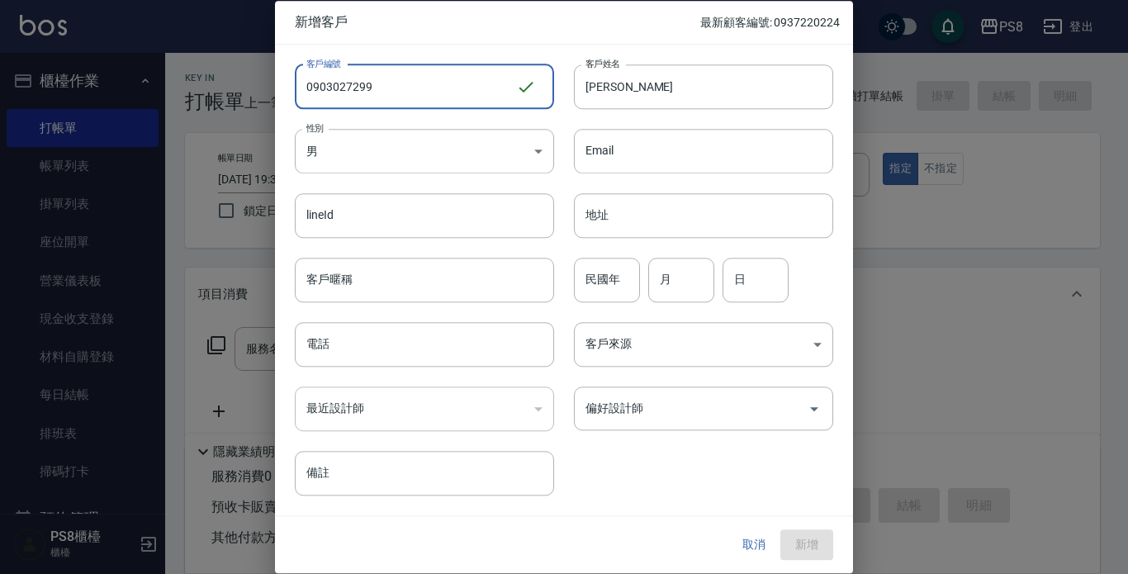
drag, startPoint x: 454, startPoint y: 89, endPoint x: 310, endPoint y: 107, distance: 144.8
click at [310, 107] on input "0903027299" at bounding box center [405, 86] width 221 height 45
click at [362, 102] on input "0903027299" at bounding box center [405, 86] width 221 height 45
drag, startPoint x: 400, startPoint y: 88, endPoint x: 285, endPoint y: 78, distance: 116.0
click at [285, 78] on div "客戶編號 0903027299 ​ 客戶編號" at bounding box center [414, 77] width 279 height 64
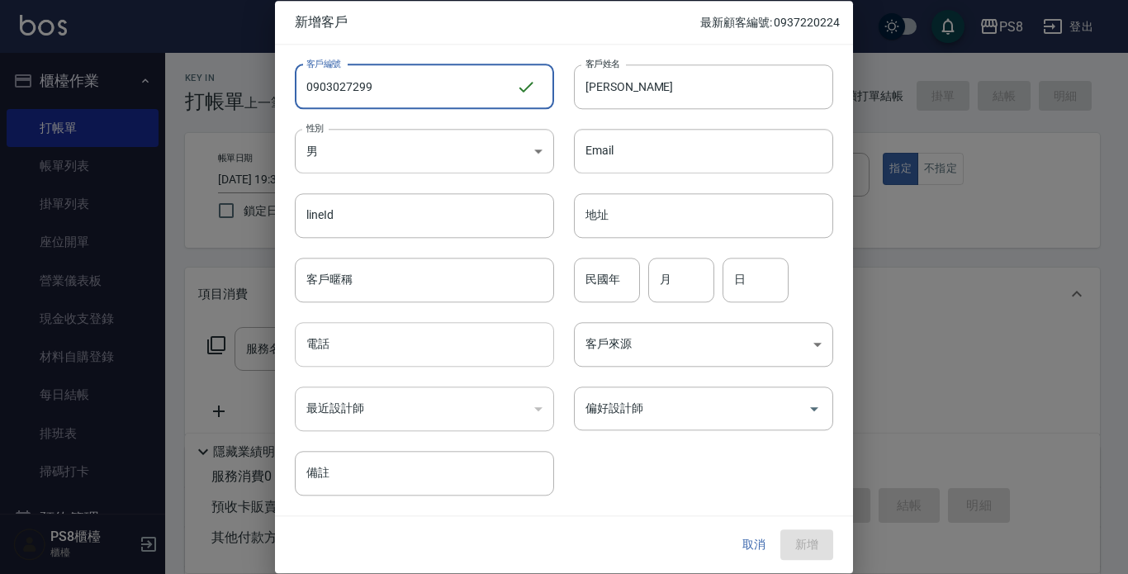
click at [372, 342] on input "電話" at bounding box center [424, 344] width 259 height 45
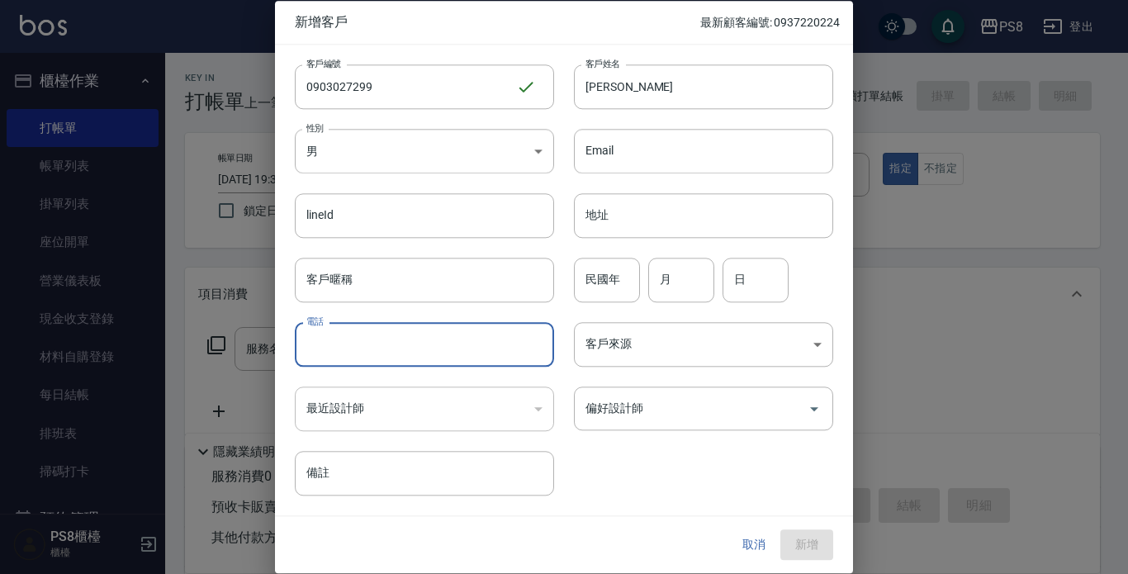
paste input "0903027299"
type input "0903027299"
click at [617, 286] on input "民國年" at bounding box center [607, 280] width 66 height 45
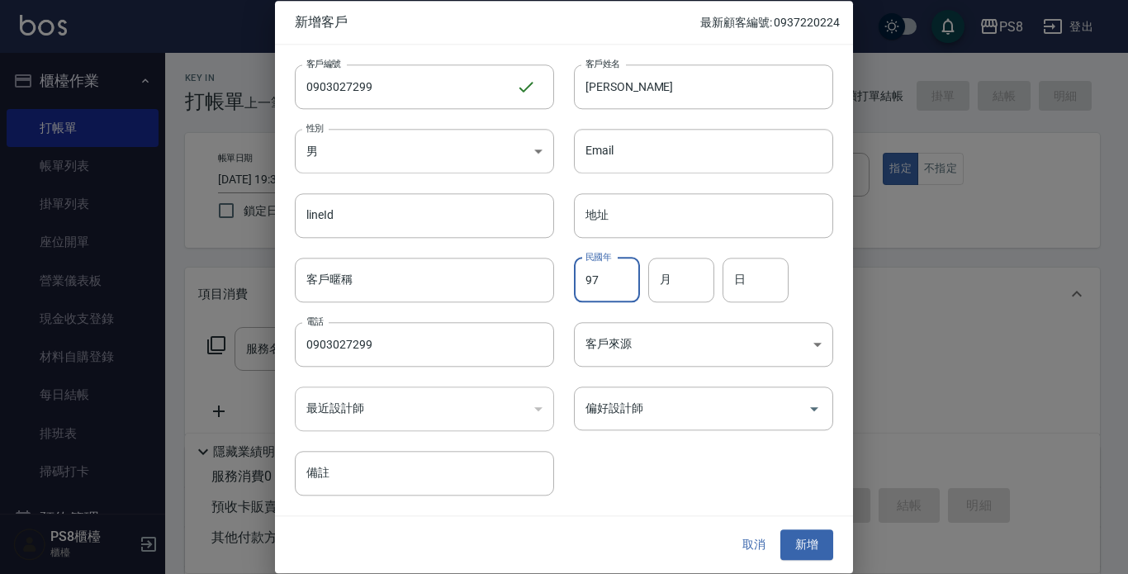
type input "97"
type input "07"
type input "22"
click at [822, 557] on button "新增" at bounding box center [806, 545] width 53 height 31
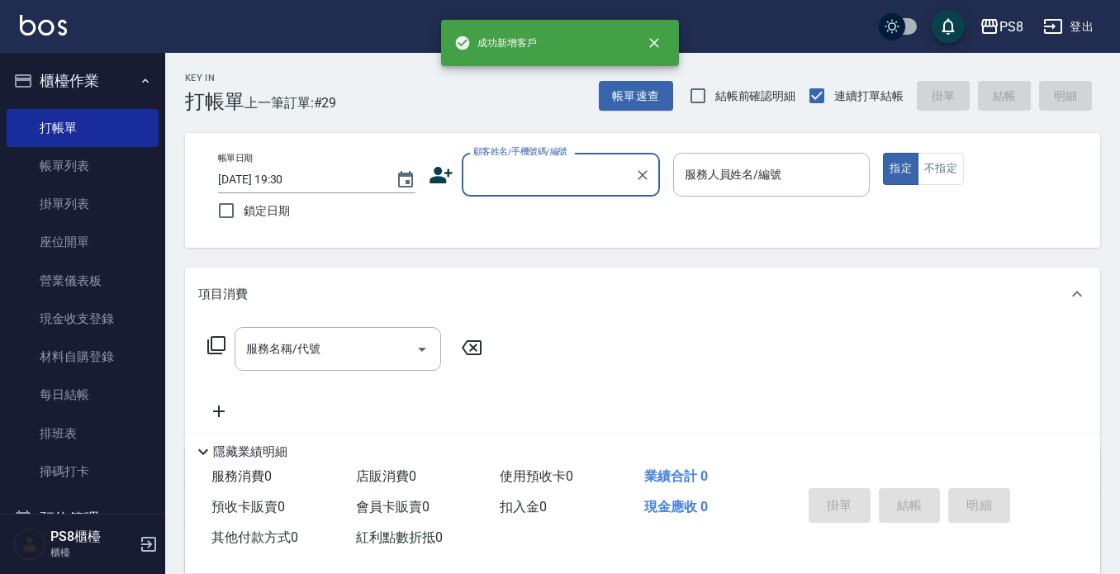
click at [600, 187] on input "顧客姓名/手機號碼/編號" at bounding box center [548, 174] width 159 height 29
paste input "0903027299"
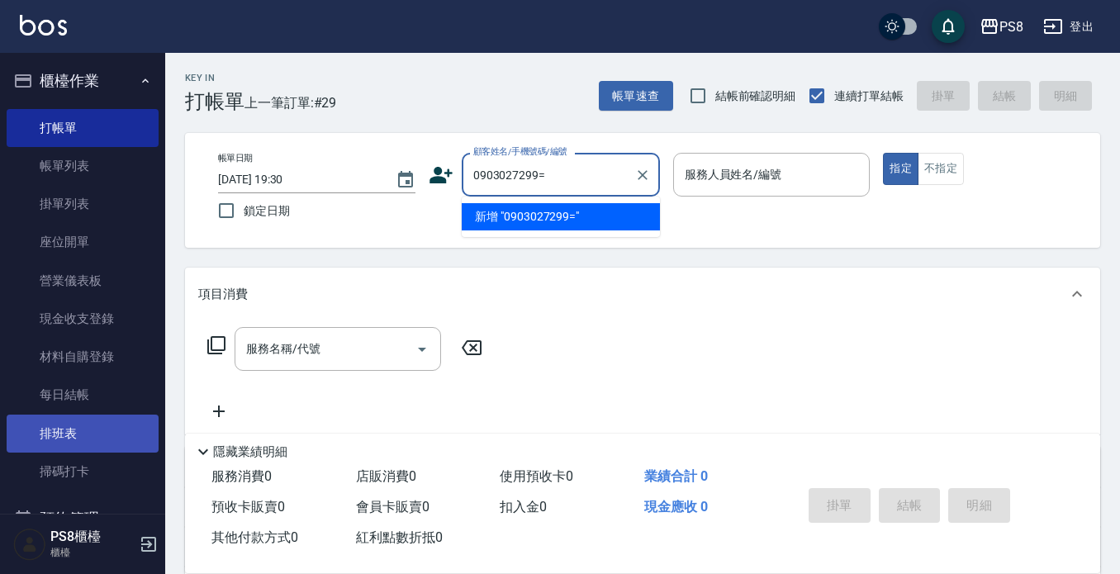
type input "0903027299="
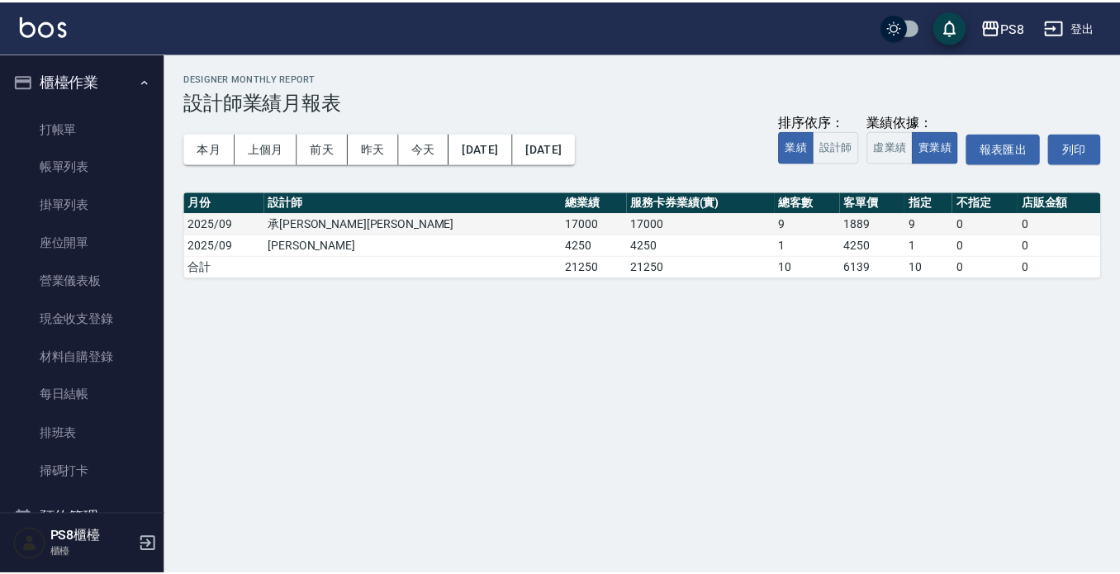
scroll to position [730, 0]
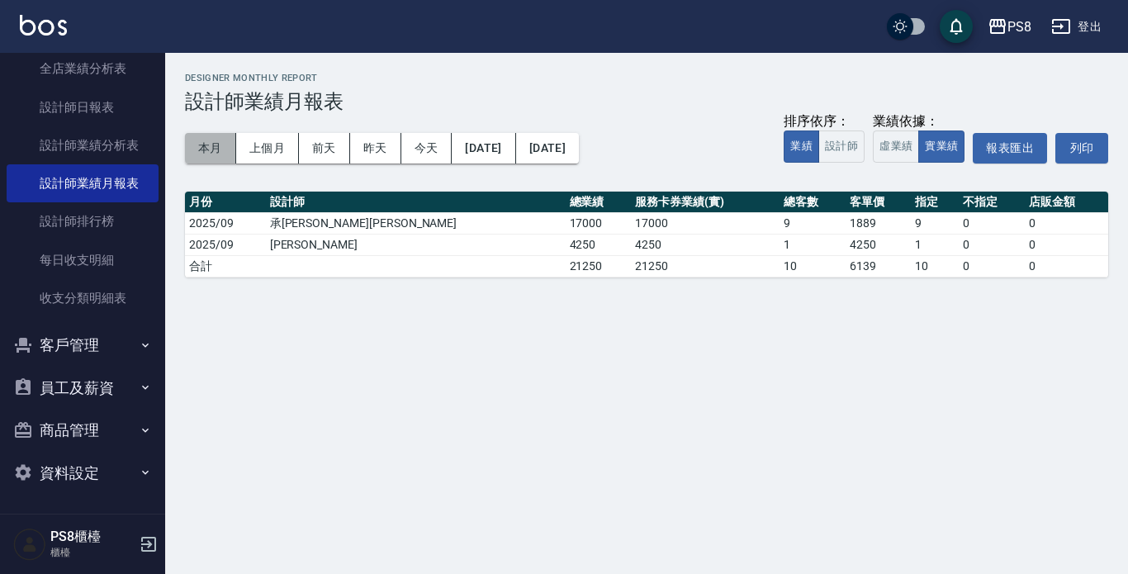
click at [204, 149] on button "本月" at bounding box center [210, 148] width 51 height 31
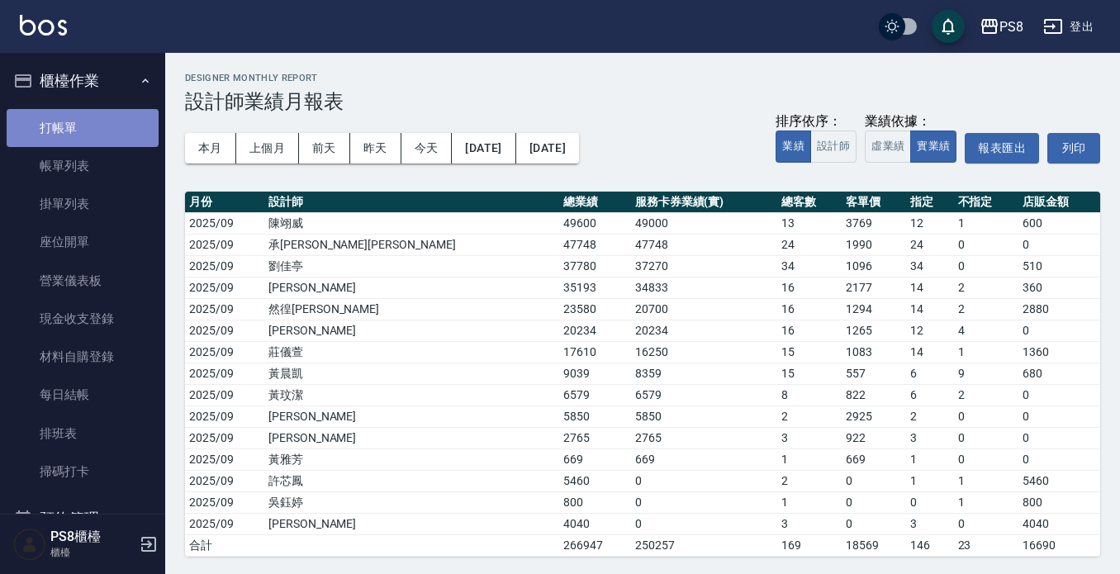
click at [85, 111] on link "打帳單" at bounding box center [83, 128] width 152 height 38
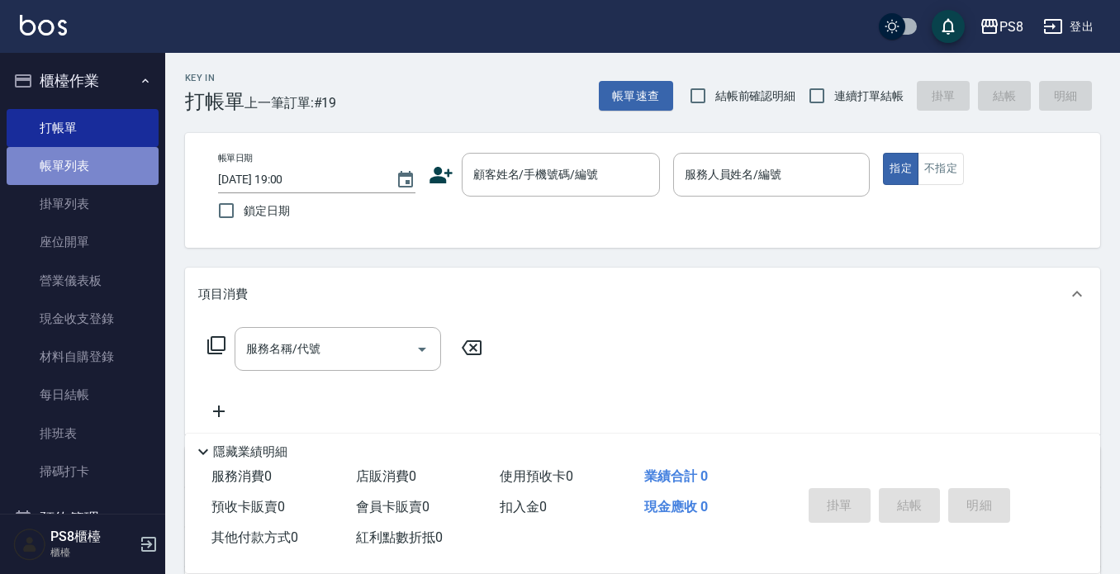
click at [124, 178] on link "帳單列表" at bounding box center [83, 166] width 152 height 38
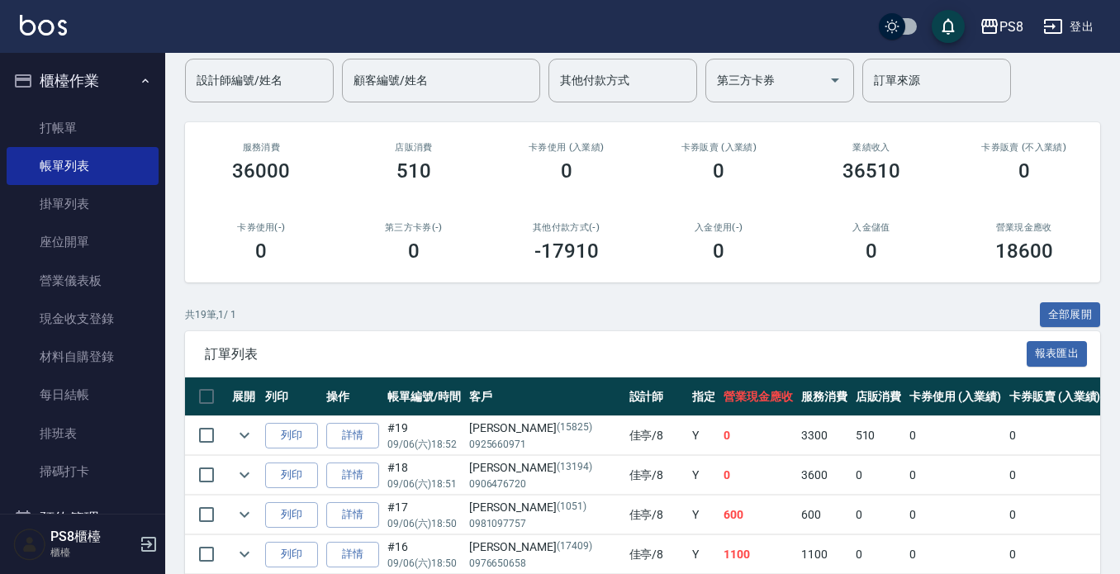
scroll to position [330, 0]
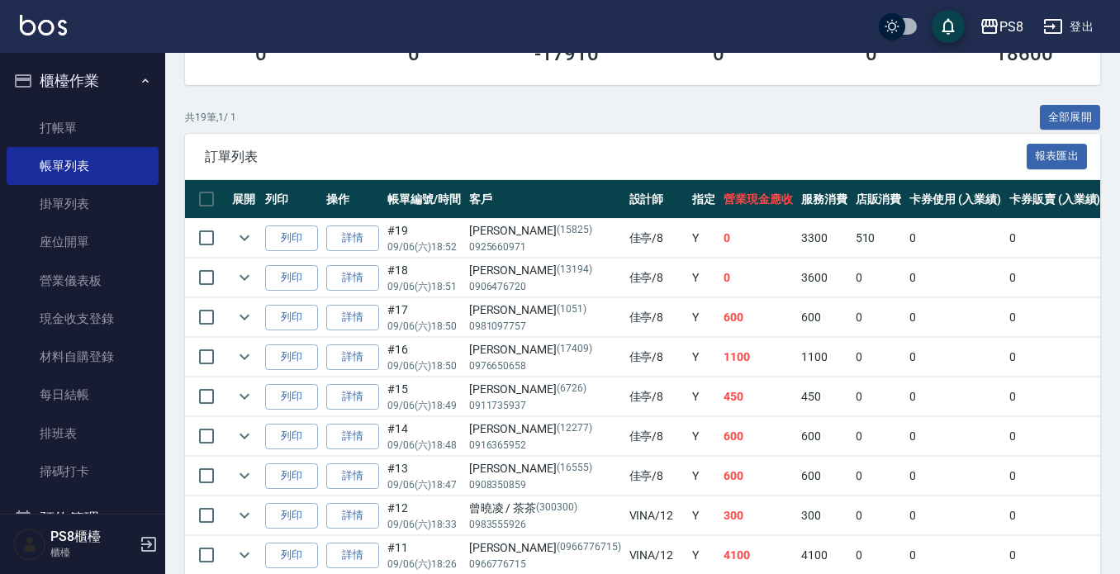
drag, startPoint x: 815, startPoint y: 281, endPoint x: 841, endPoint y: 279, distance: 25.7
click at [851, 279] on td "0" at bounding box center [878, 277] width 55 height 39
click at [925, 282] on td "0" at bounding box center [955, 277] width 100 height 39
click at [244, 236] on icon "expand row" at bounding box center [245, 238] width 20 height 20
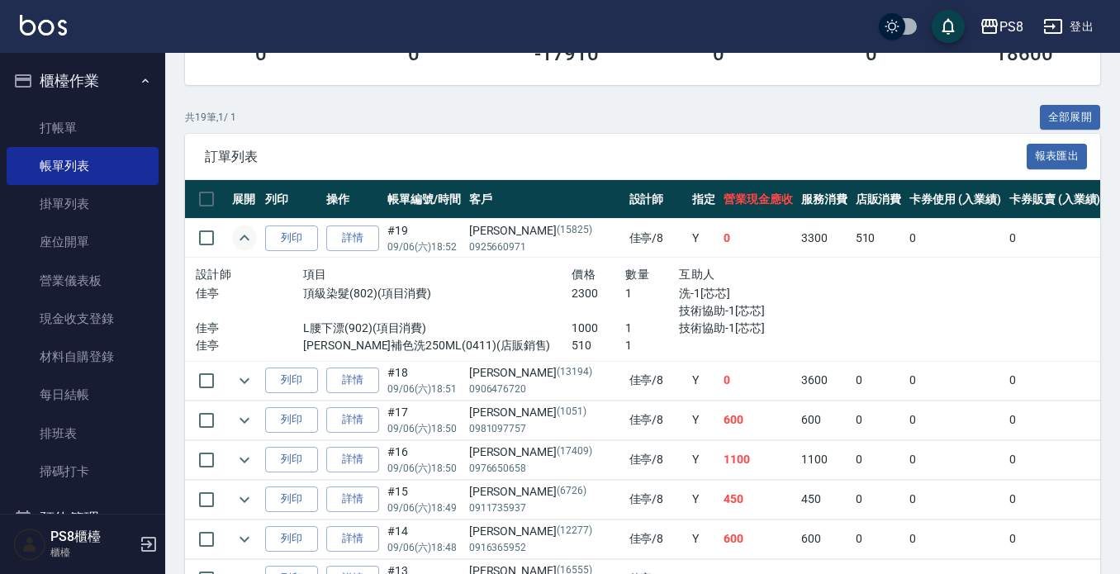
click at [241, 236] on icon "expand row" at bounding box center [245, 238] width 20 height 20
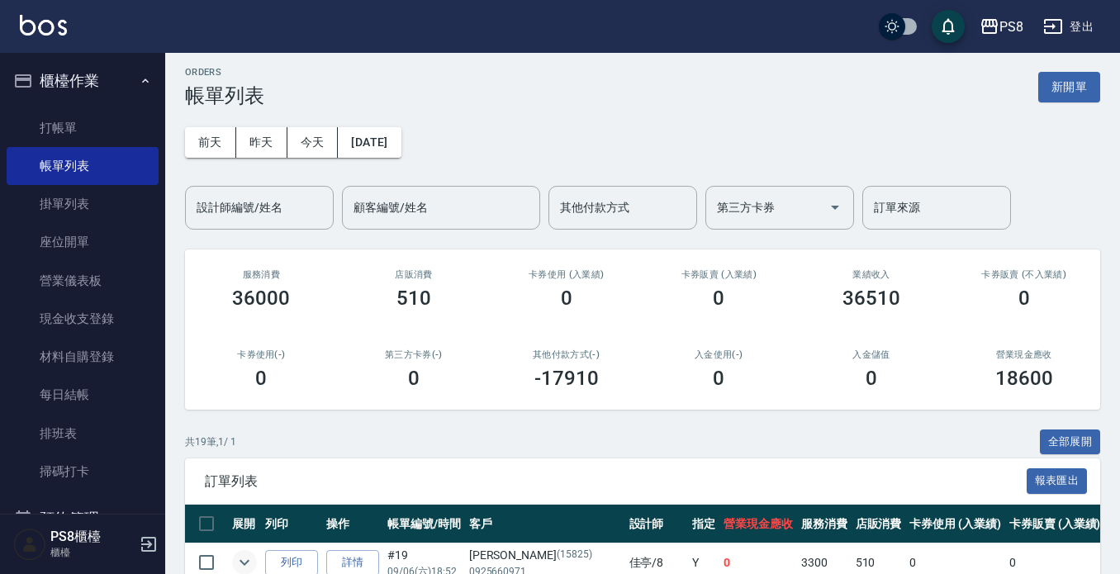
scroll to position [0, 0]
